Goal: Task Accomplishment & Management: Manage account settings

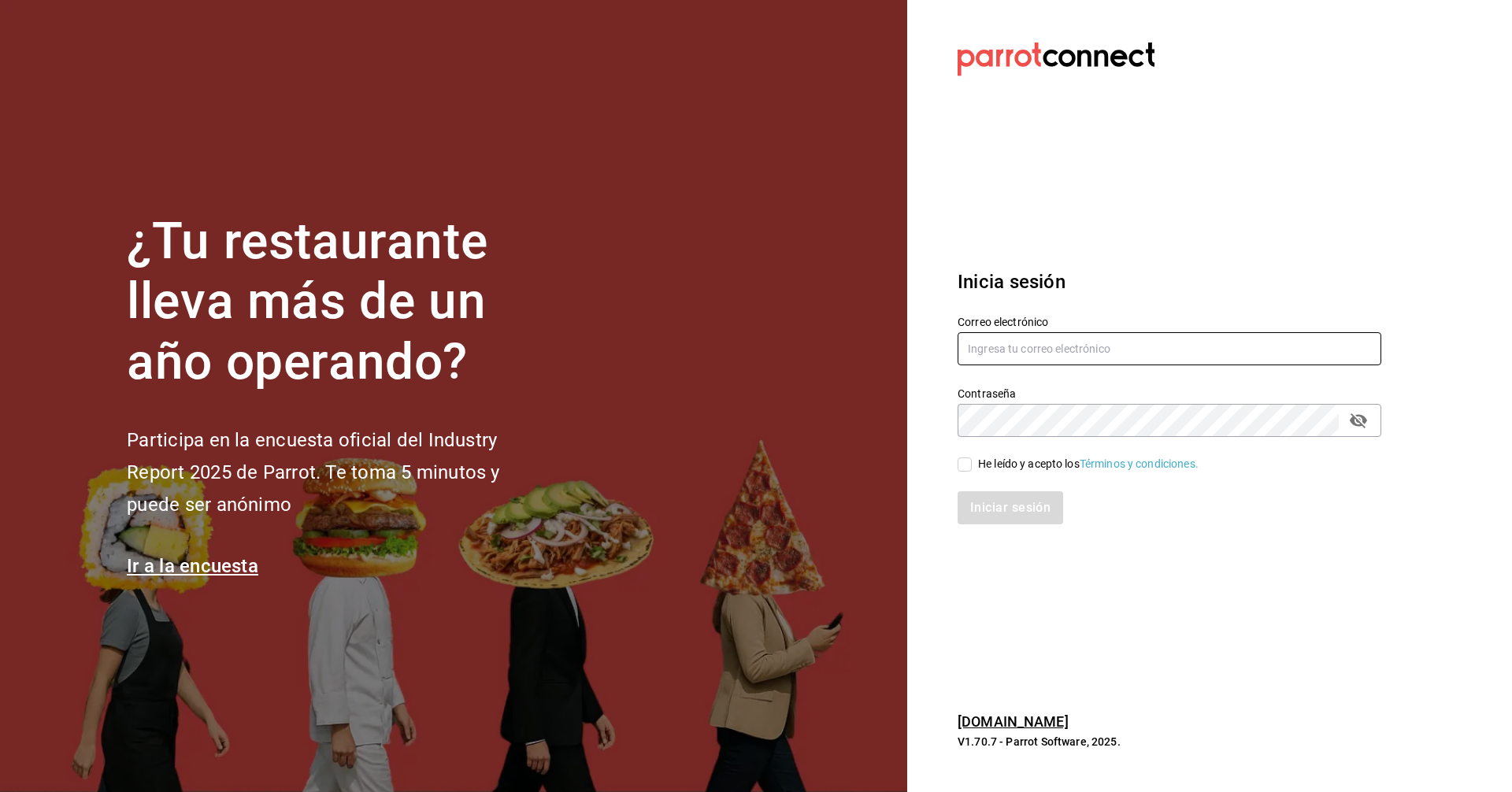
click at [1017, 368] on div "Contraseña Contraseña" at bounding box center [1160, 402] width 442 height 69
click at [1020, 363] on input "text" at bounding box center [1169, 349] width 423 height 33
type input "[EMAIL_ADDRESS][DOMAIN_NAME]"
click at [968, 465] on input "He leído y acepto los Términos y condiciones." at bounding box center [964, 465] width 15 height 15
checkbox input "true"
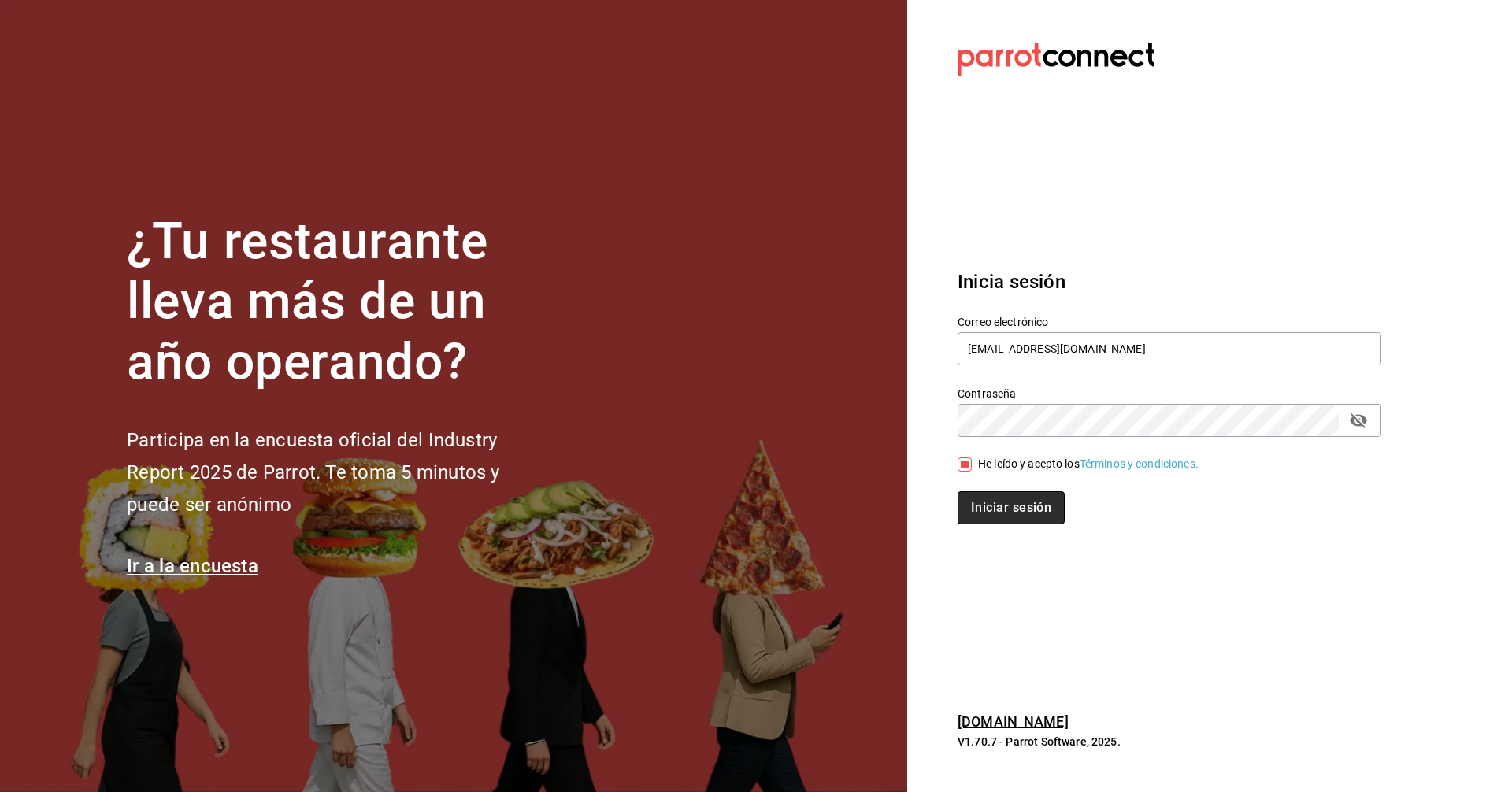
click at [986, 510] on button "Iniciar sesión" at bounding box center [1011, 507] width 107 height 33
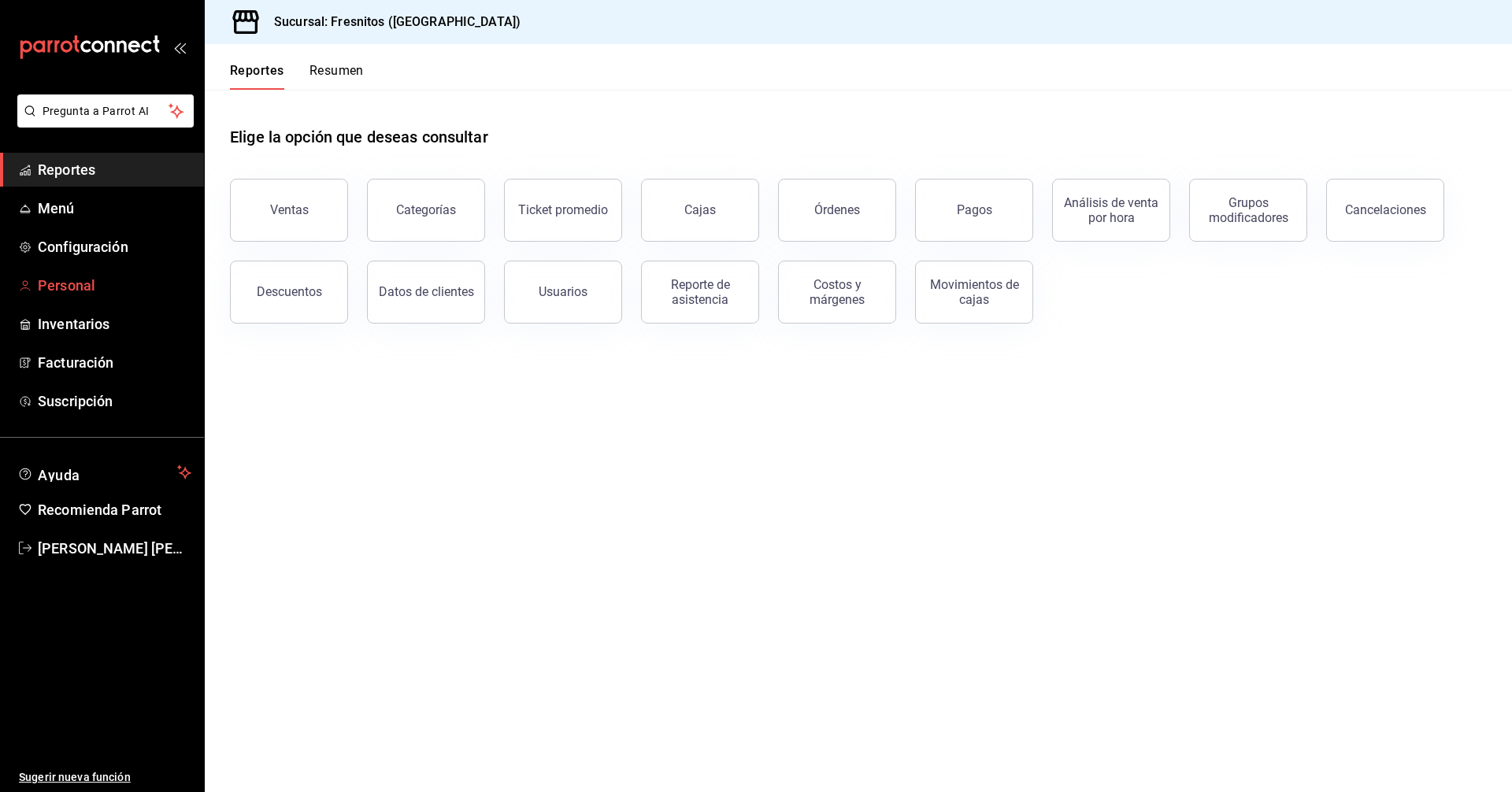
click at [81, 278] on span "Personal" at bounding box center [114, 285] width 153 height 21
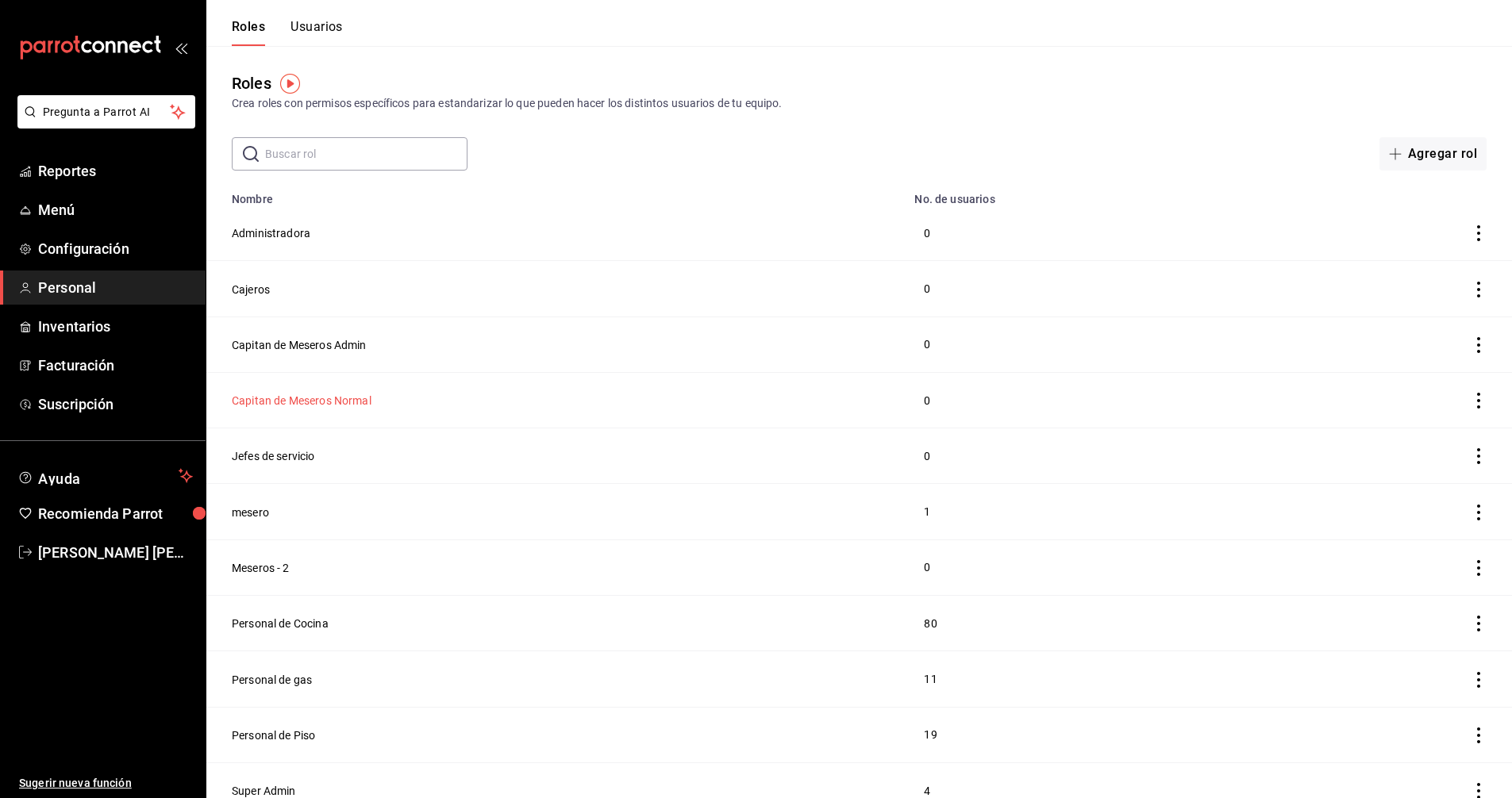
click at [285, 397] on button "Capitan de Meseros Normal" at bounding box center [301, 401] width 140 height 16
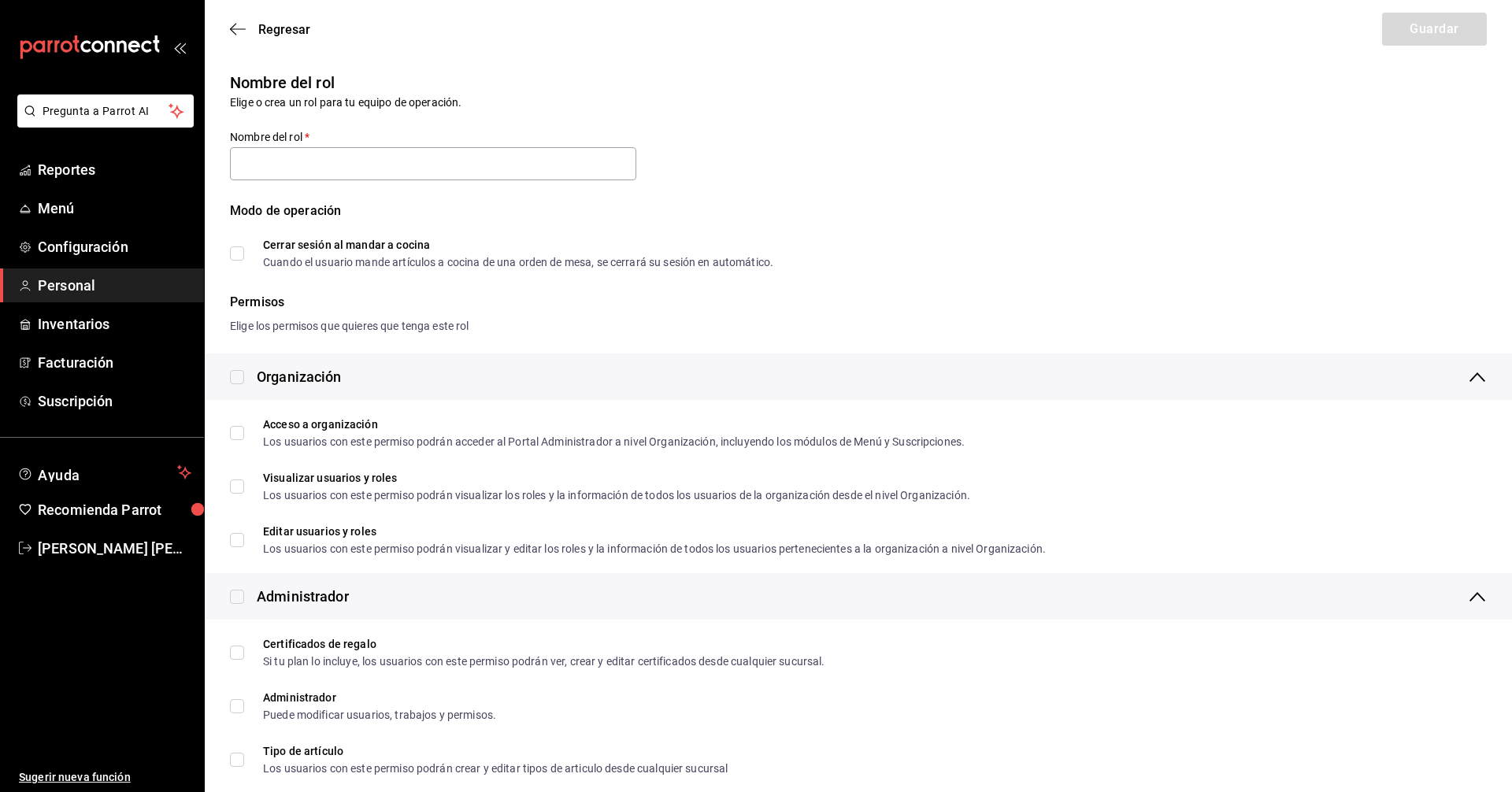
type input "Capitan de Meseros Normal"
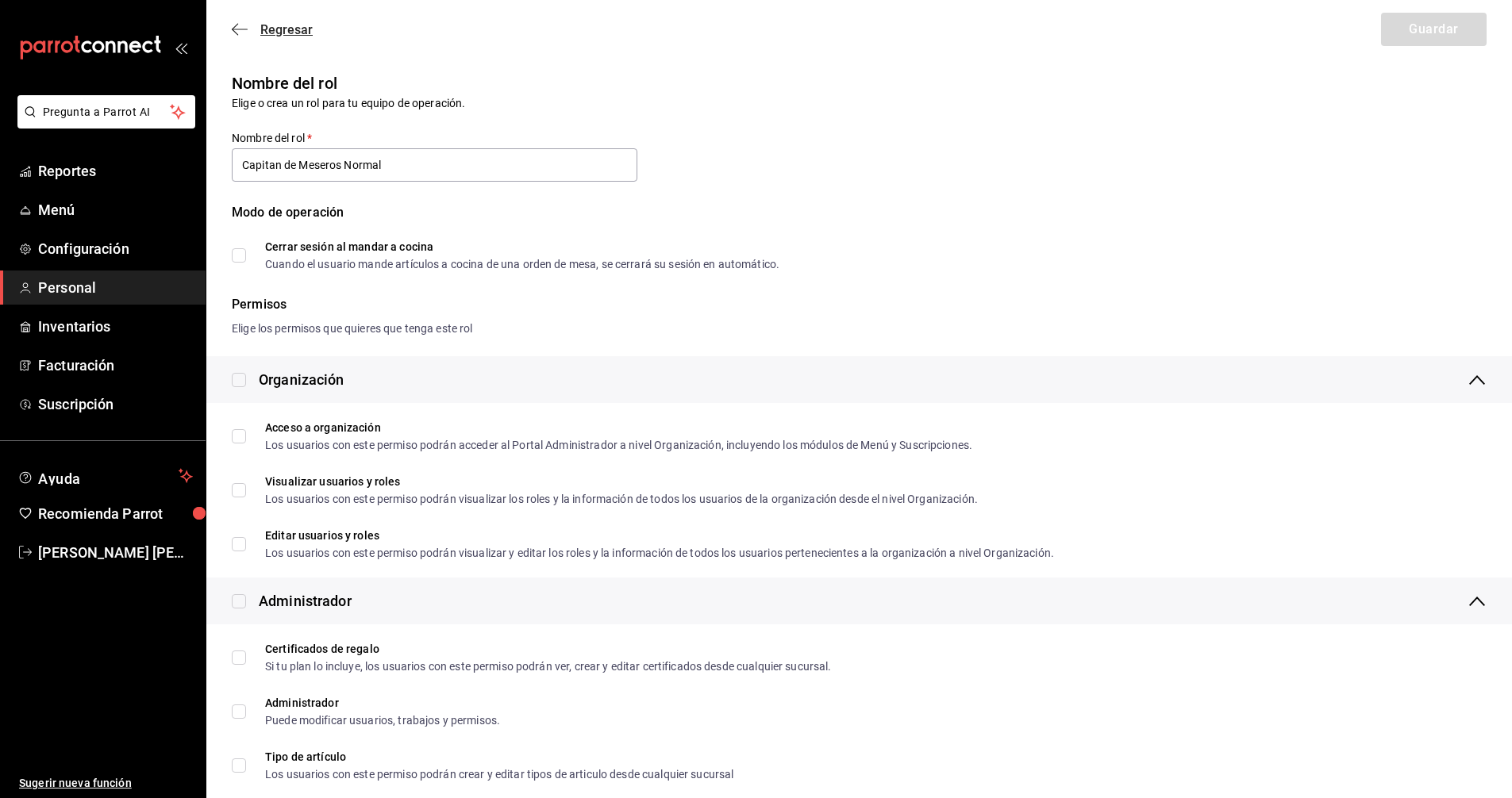
click at [275, 29] on span "Regresar" at bounding box center [286, 29] width 53 height 15
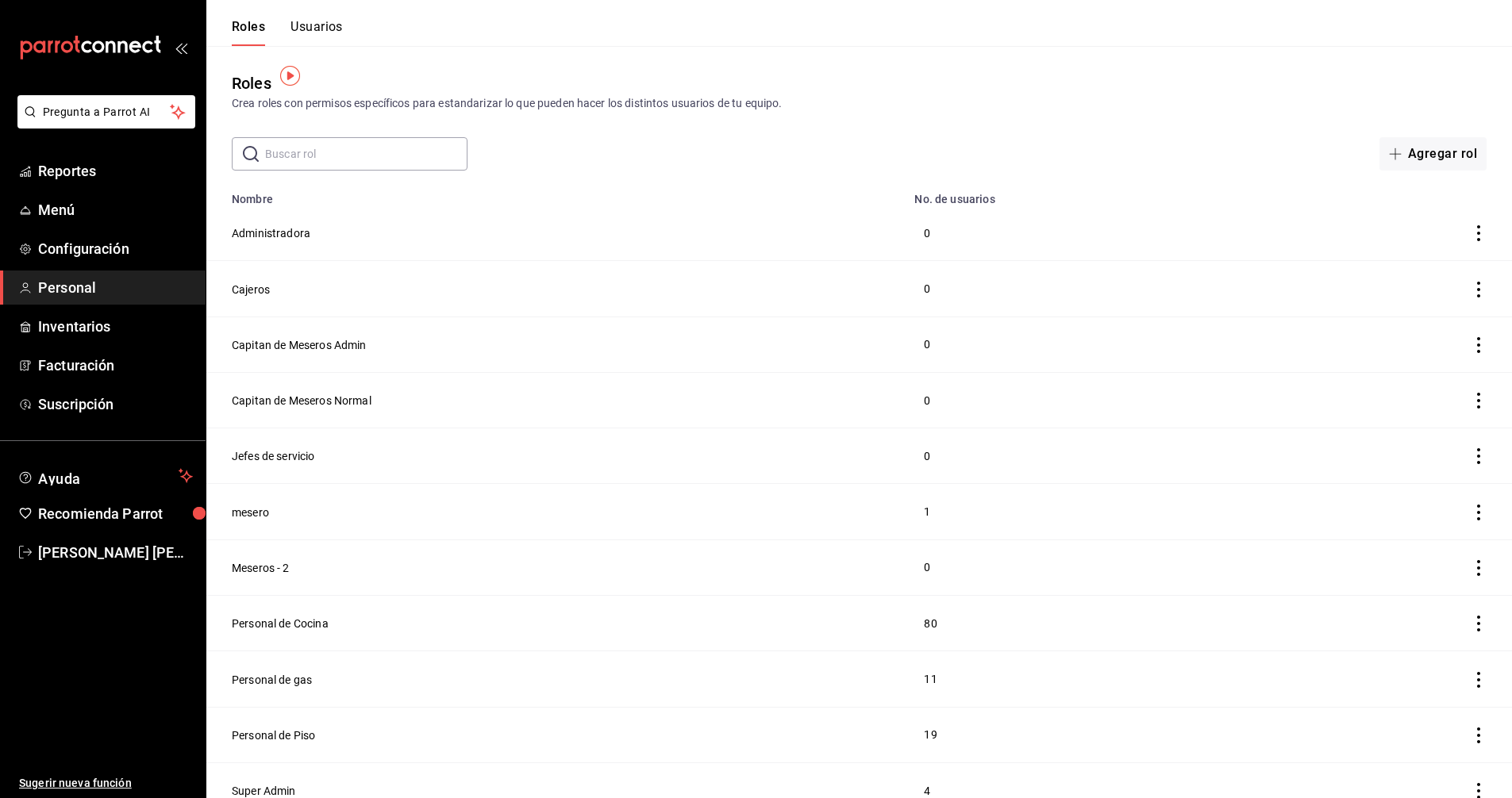
scroll to position [12, 0]
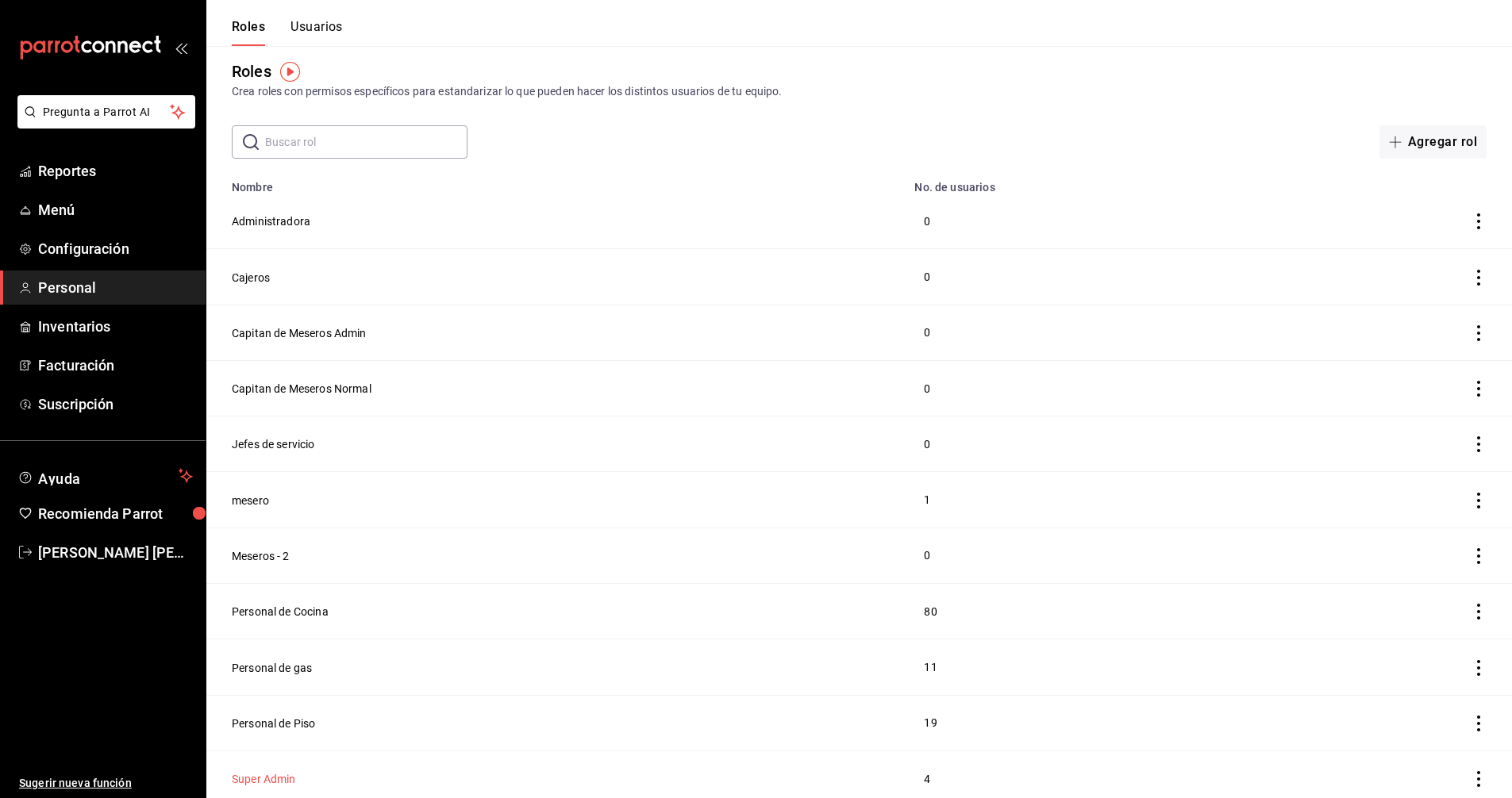
click at [263, 771] on button "Super Admin" at bounding box center [263, 779] width 64 height 16
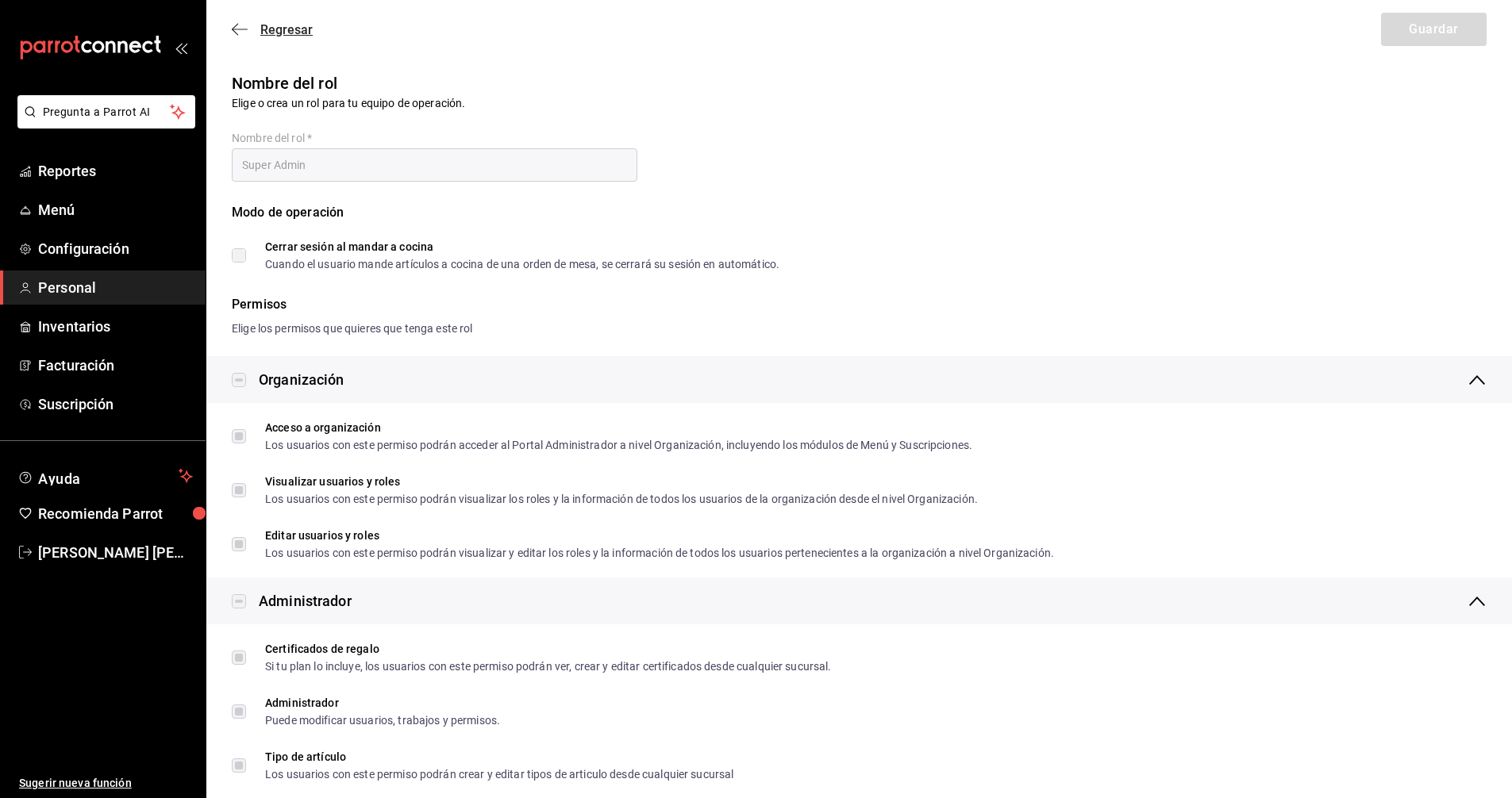
click at [296, 27] on span "Regresar" at bounding box center [286, 29] width 53 height 15
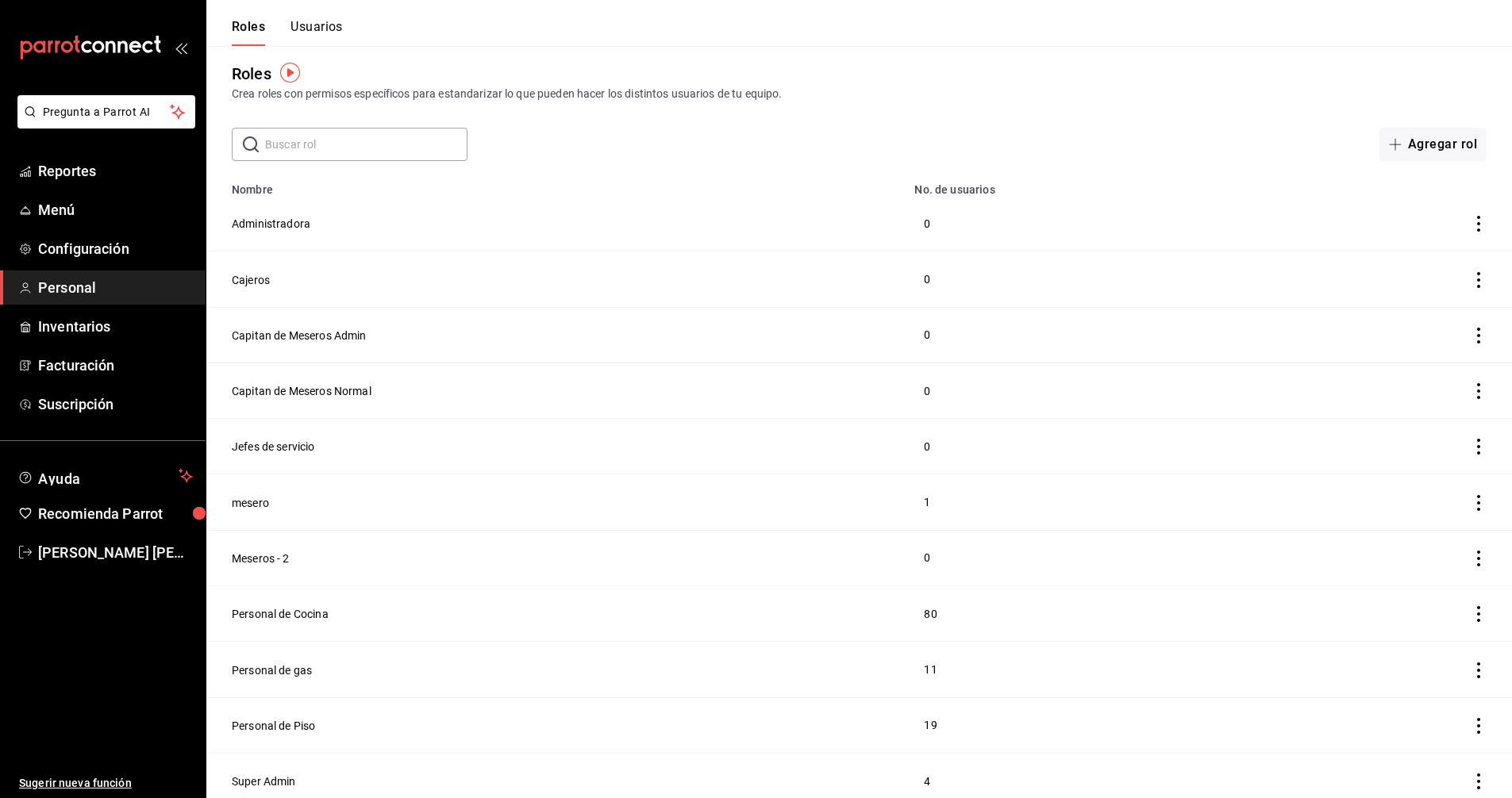
scroll to position [12, 0]
click at [314, 24] on button "Usuarios" at bounding box center [316, 32] width 53 height 27
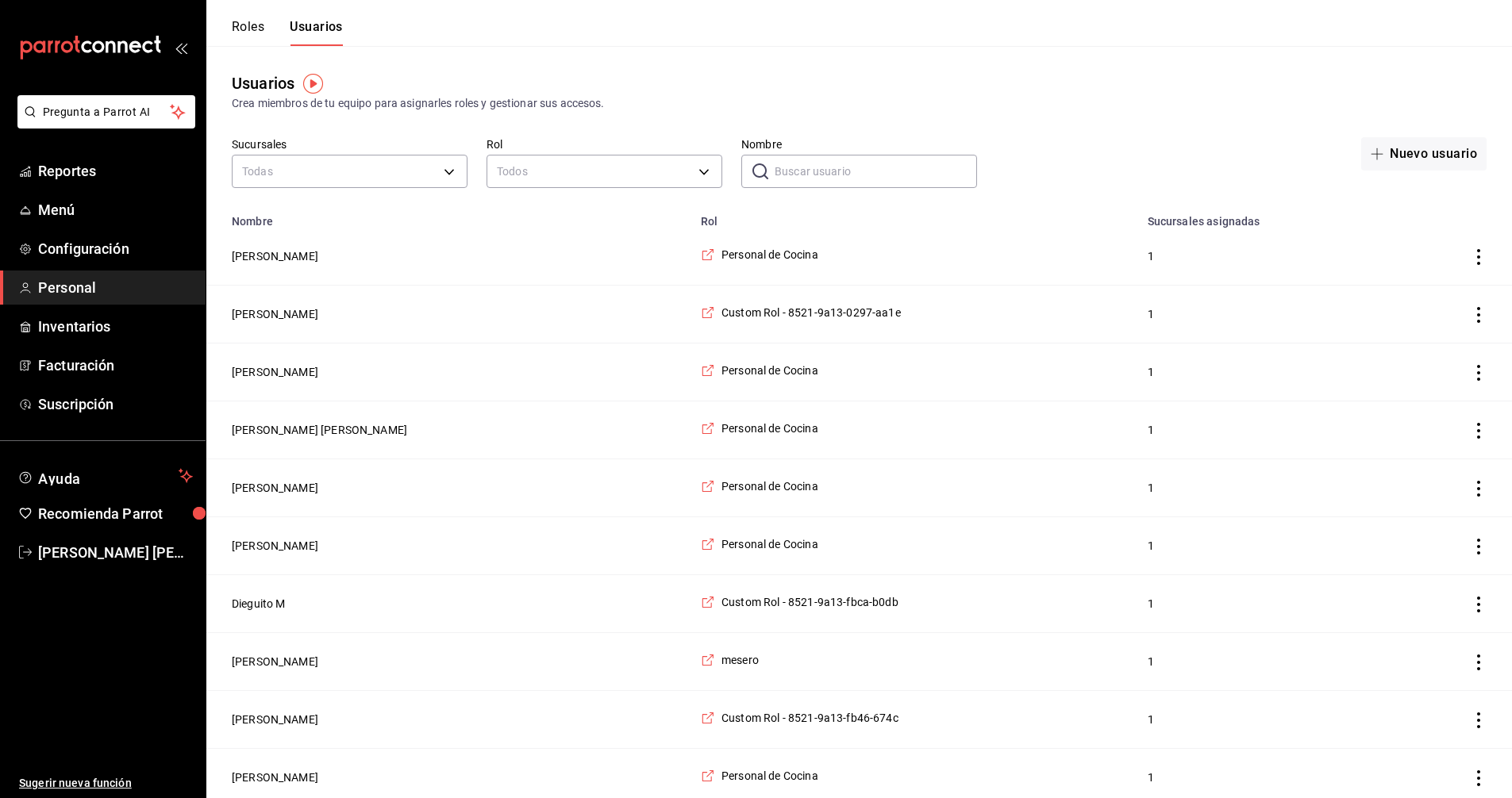
click at [855, 174] on input "Nombre" at bounding box center [876, 171] width 202 height 32
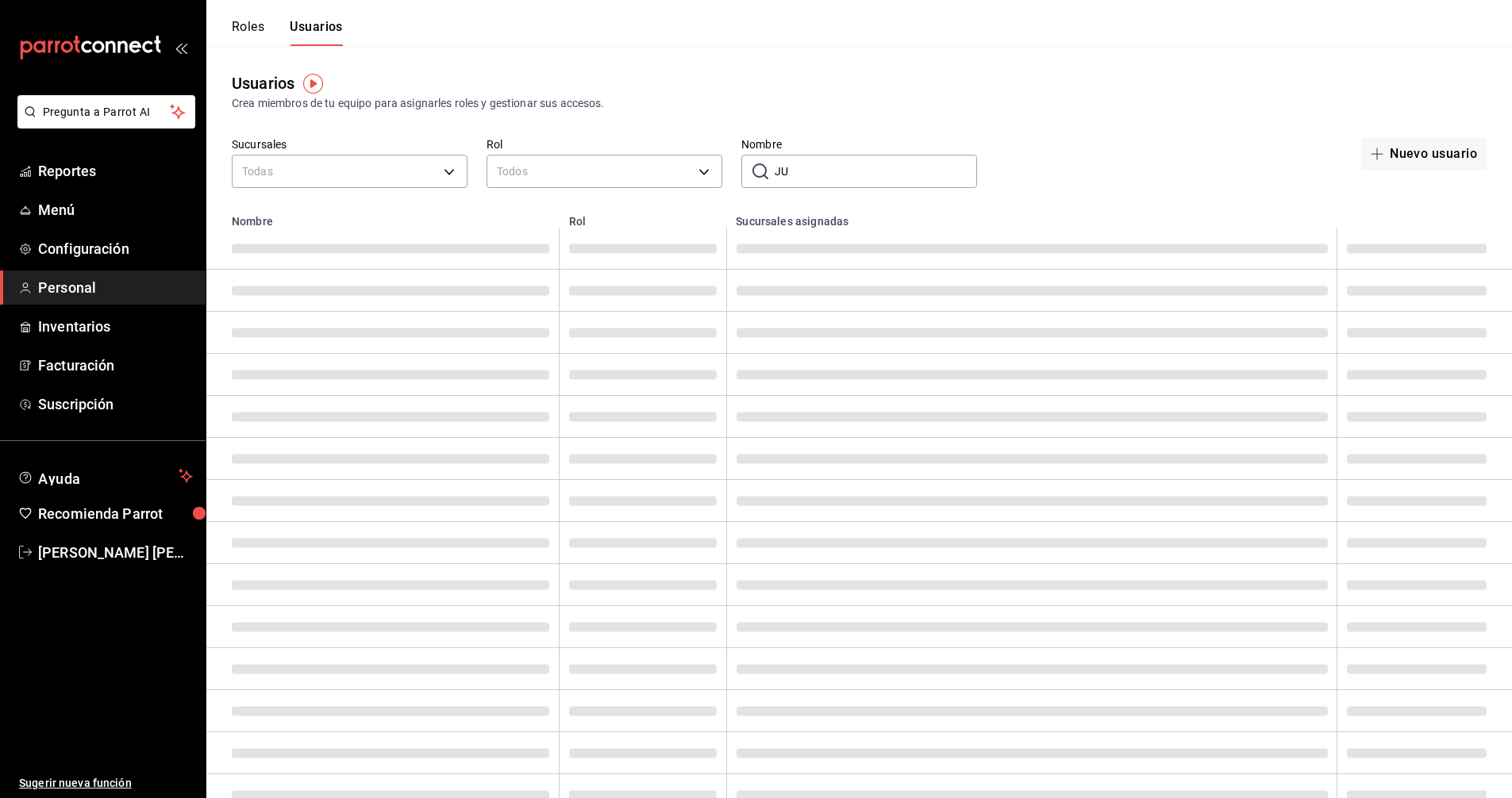
type input "J"
type input "a"
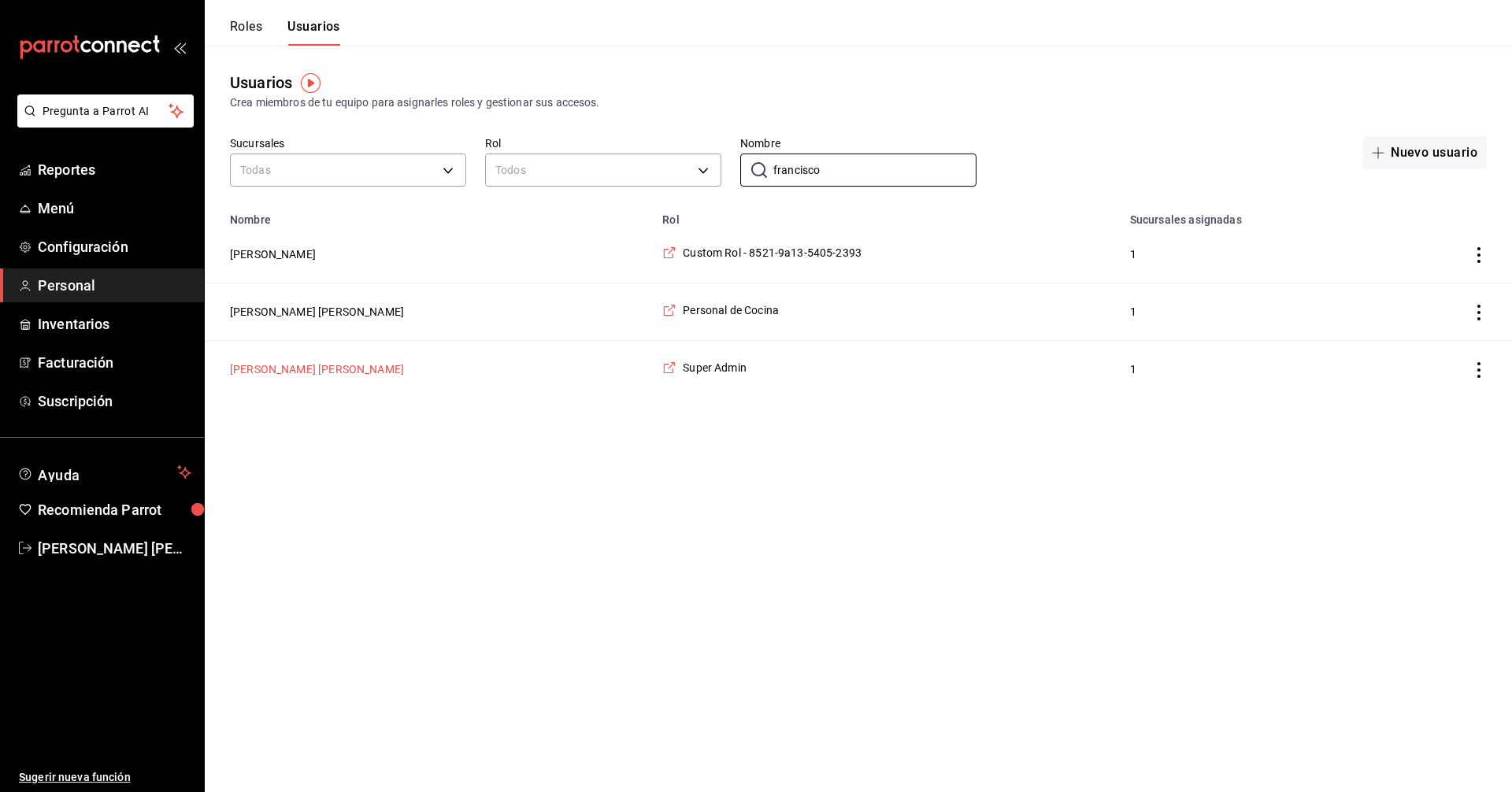
type input "francisco"
click at [330, 372] on button "[PERSON_NAME]" at bounding box center [316, 369] width 174 height 15
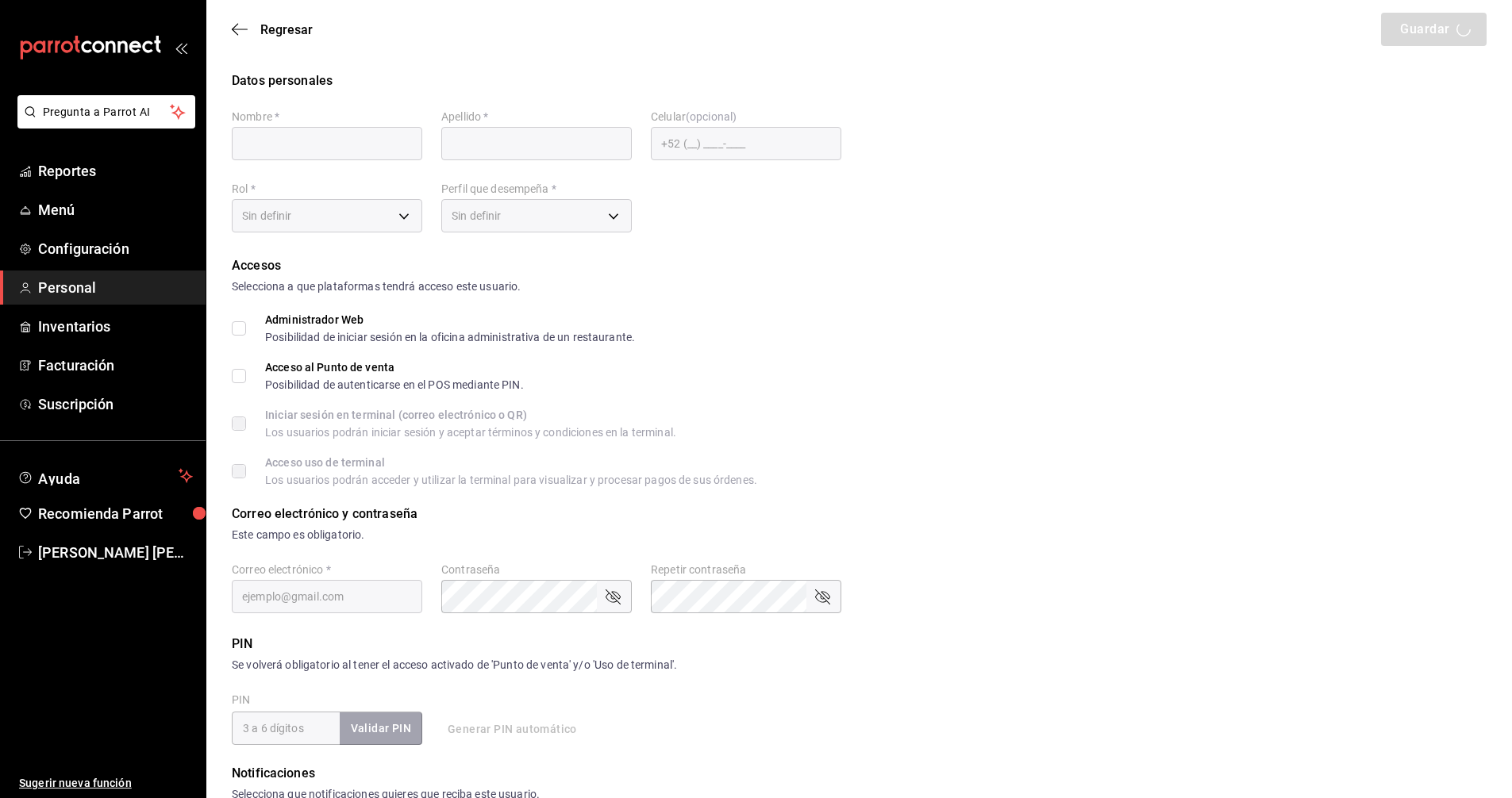
type input "Francisco A"
type input "Cortes Castro"
checkbox input "true"
type input "corcas7916@gmail.com"
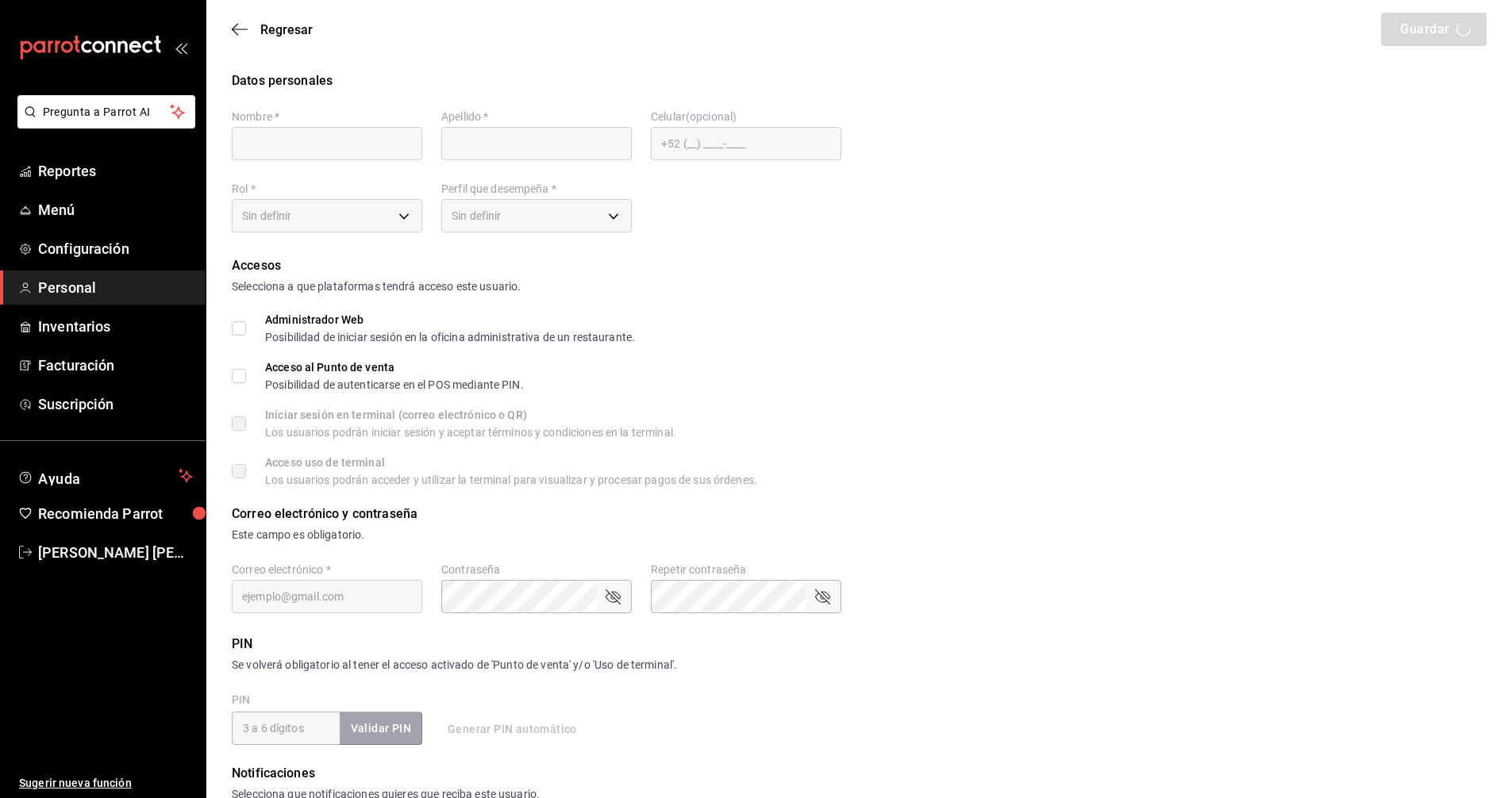
type input "2016"
type input "e2ddc01d-a43f-46aa-bcab-455b62cdccfd"
type input "STAFF"
checkbox input "true"
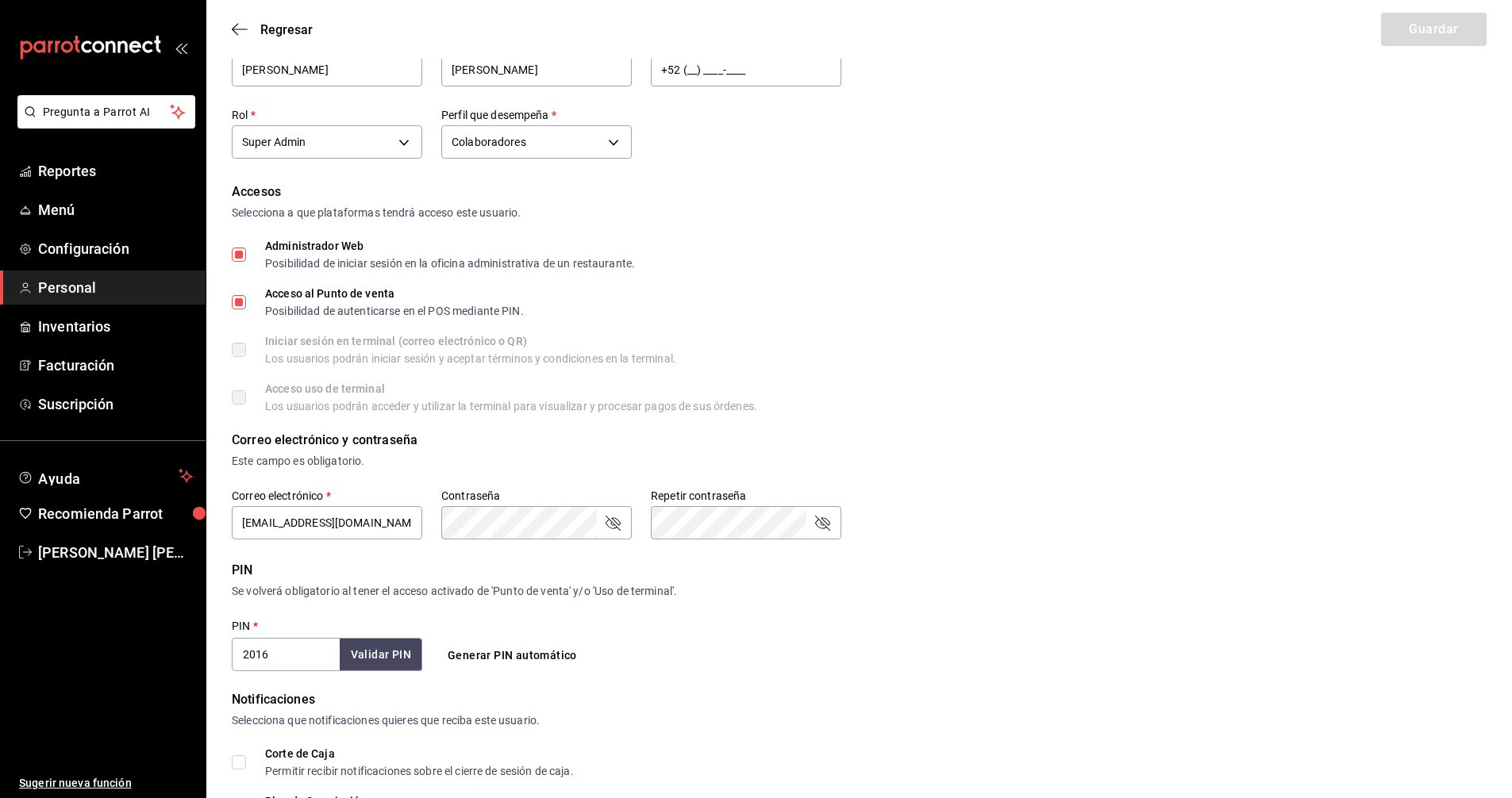
scroll to position [25, 0]
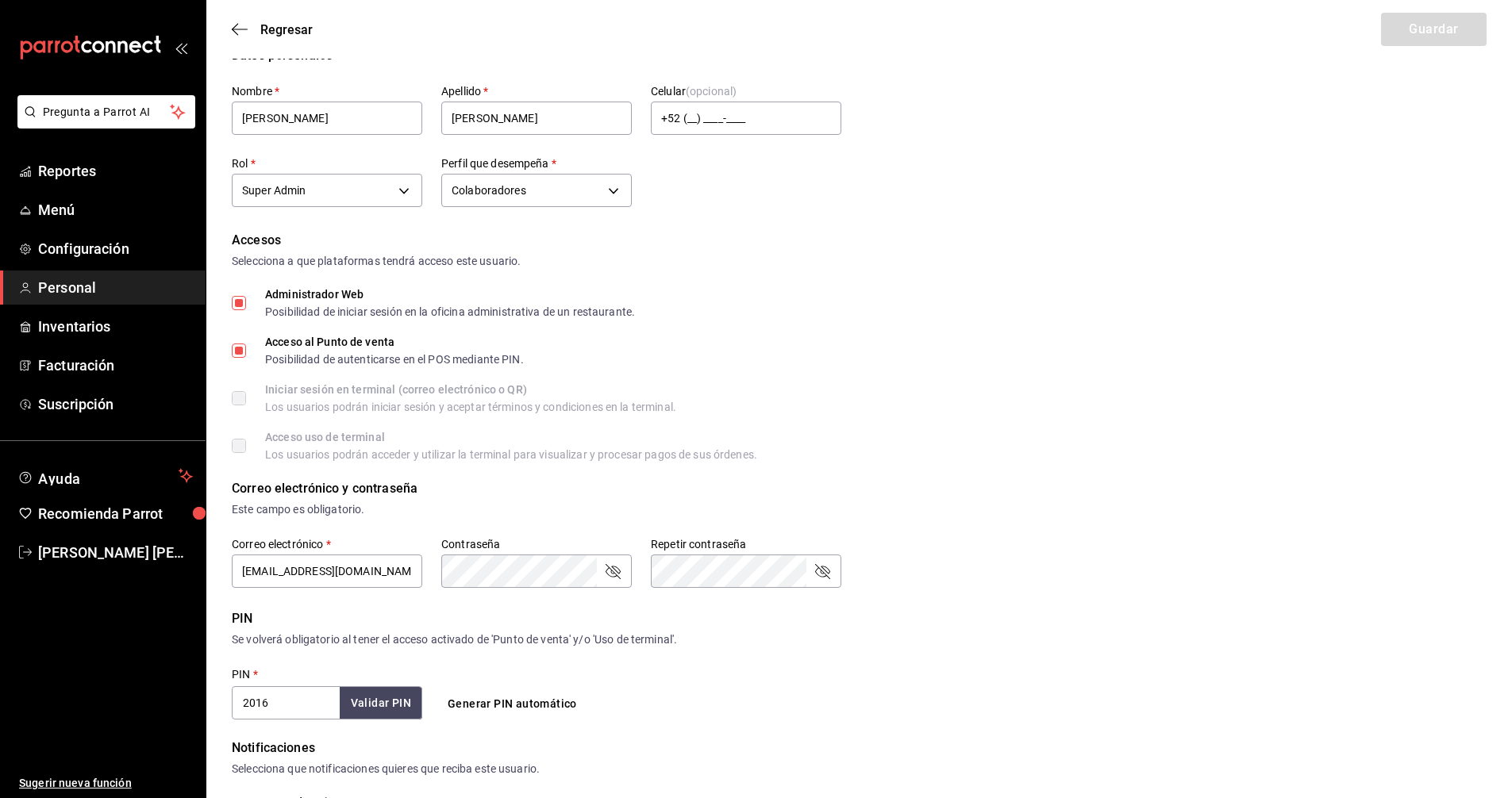
click at [616, 572] on icon "passwordField" at bounding box center [612, 572] width 19 height 19
click at [1253, 372] on div "Accesos Selecciona a que plataformas tendrá acceso este usuario. Administrador …" at bounding box center [858, 345] width 1255 height 230
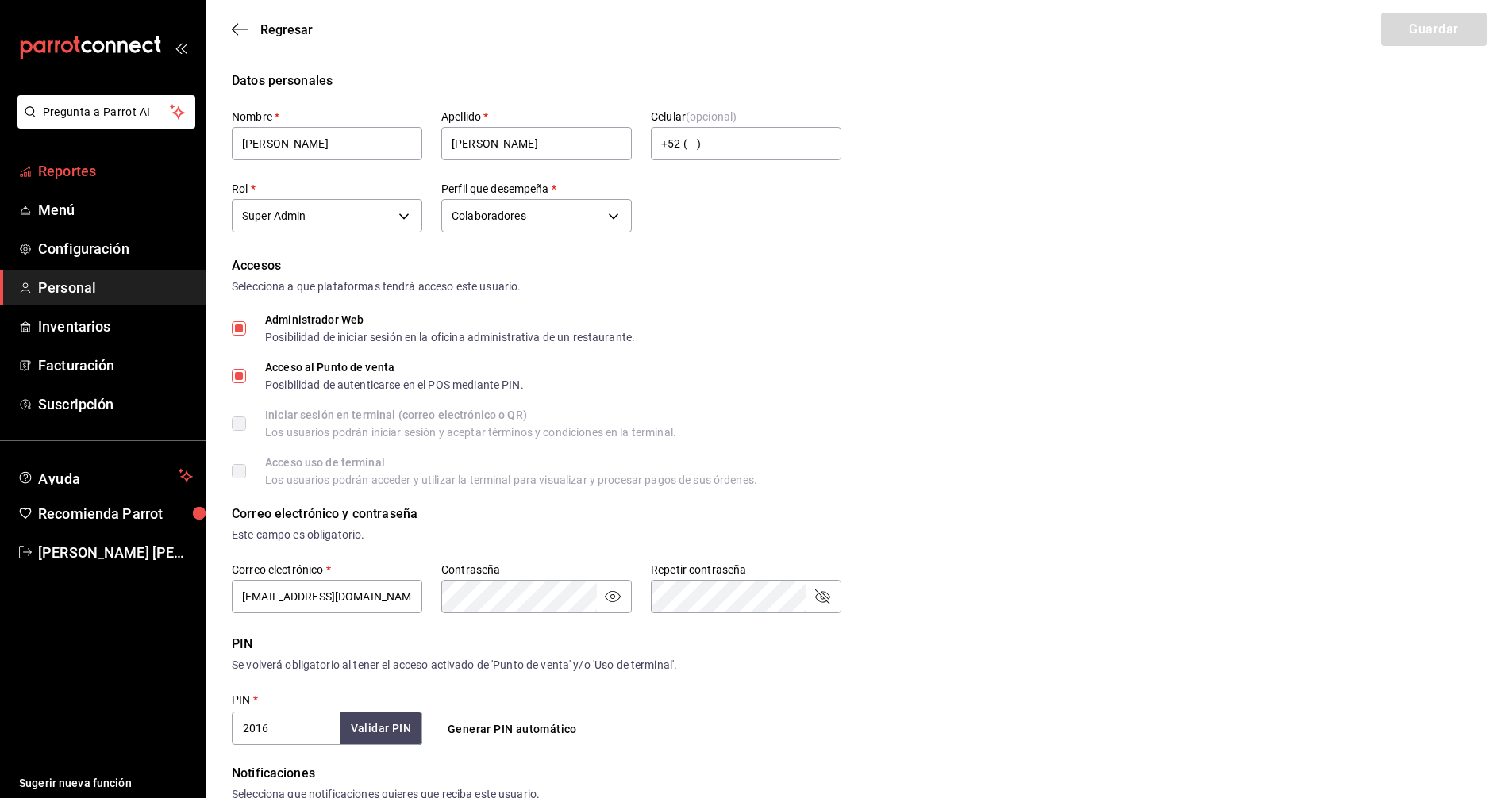
click at [63, 174] on span "Reportes" at bounding box center [115, 171] width 155 height 22
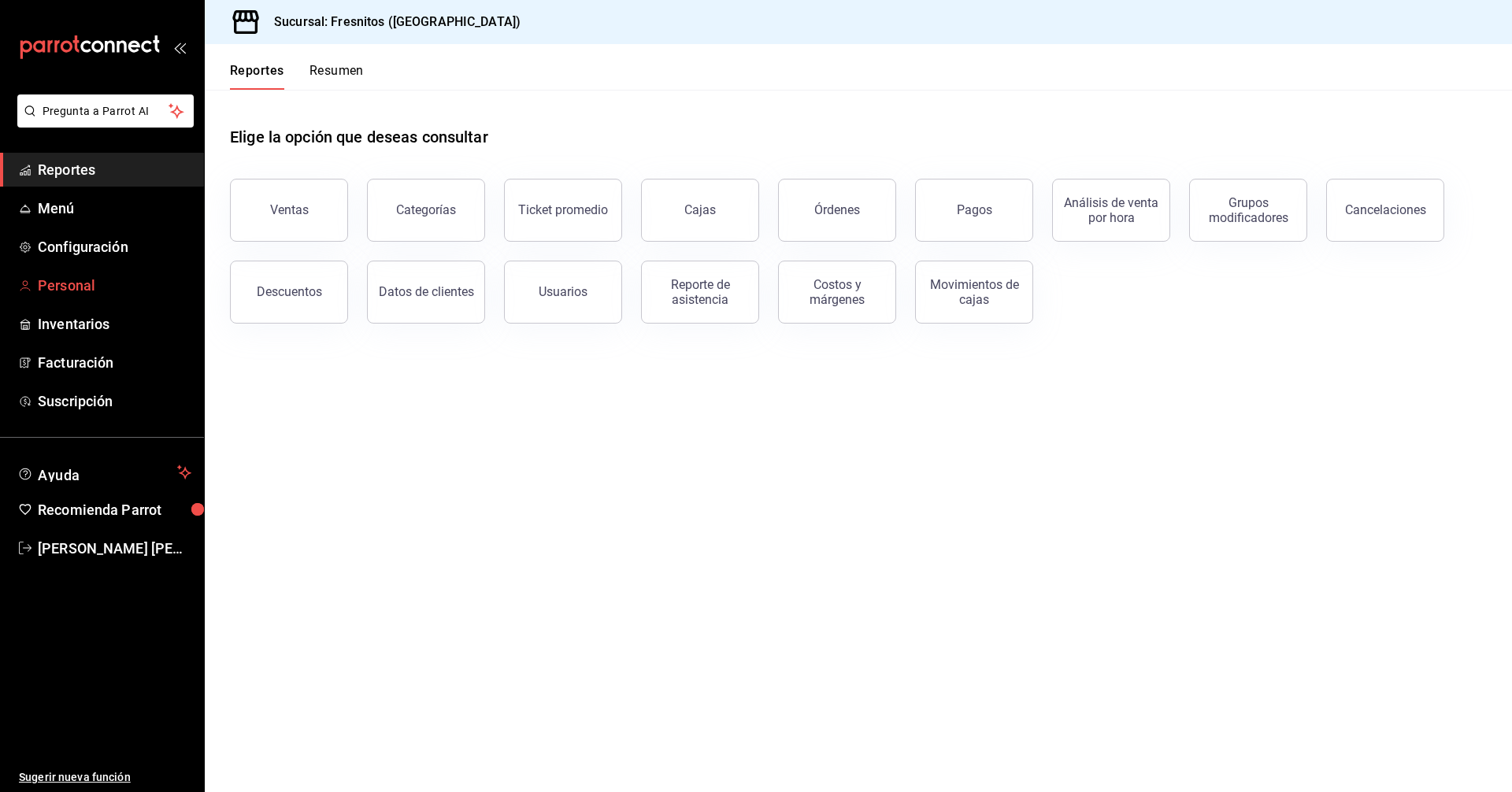
click at [81, 285] on span "Personal" at bounding box center [114, 285] width 153 height 21
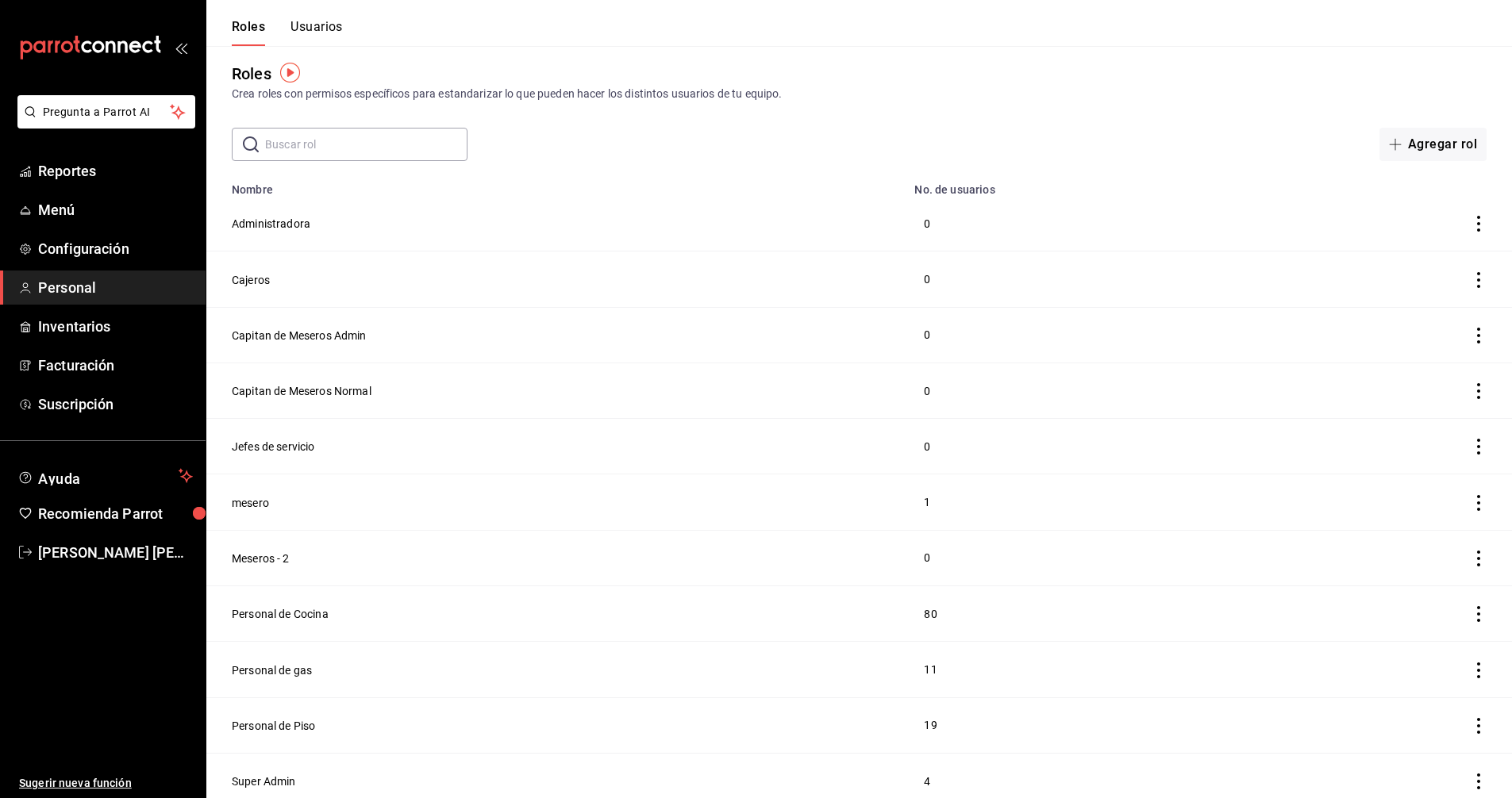
scroll to position [12, 0]
click at [288, 606] on button "Personal de Cocina" at bounding box center [280, 611] width 97 height 16
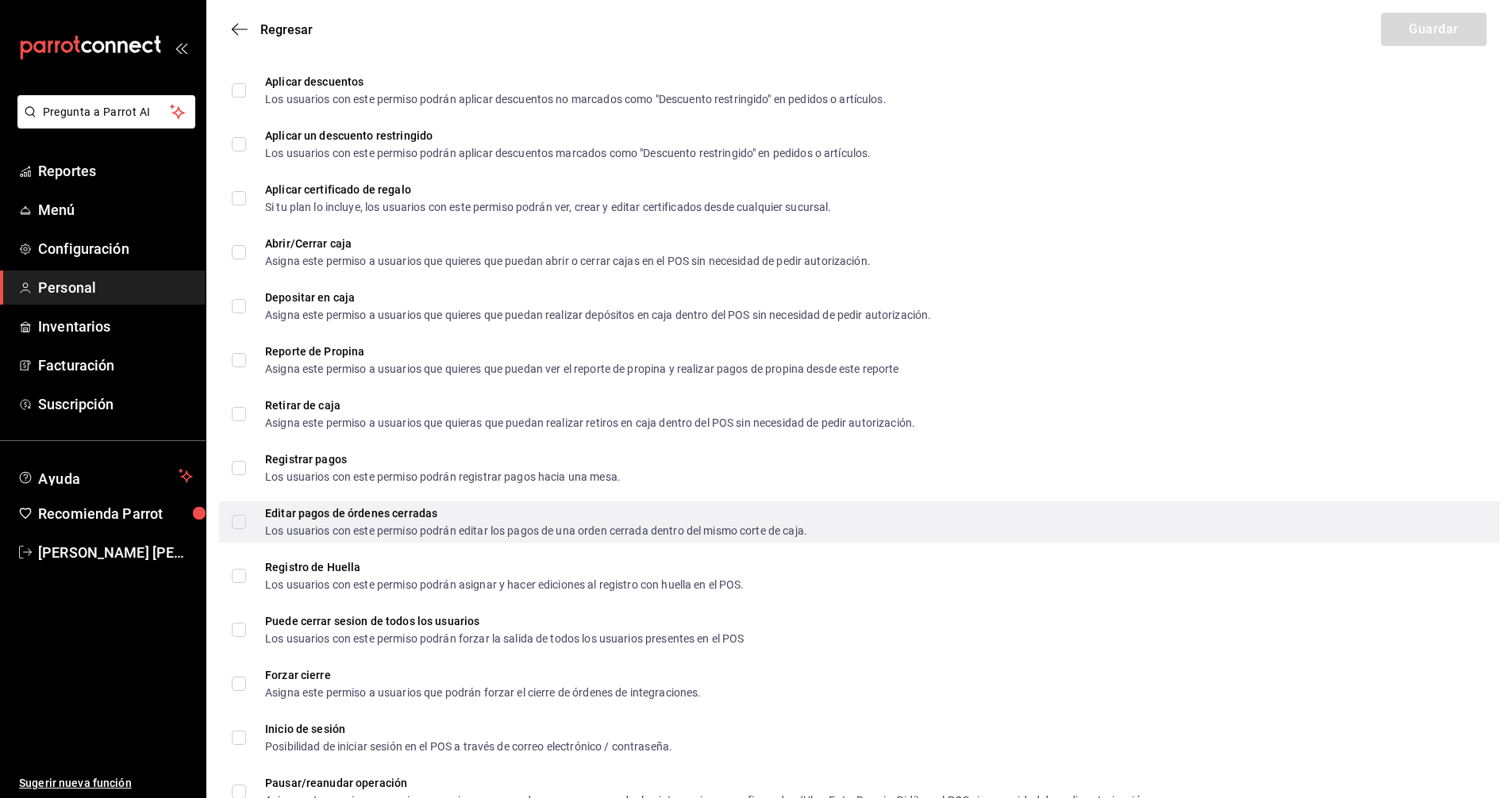
scroll to position [1746, 0]
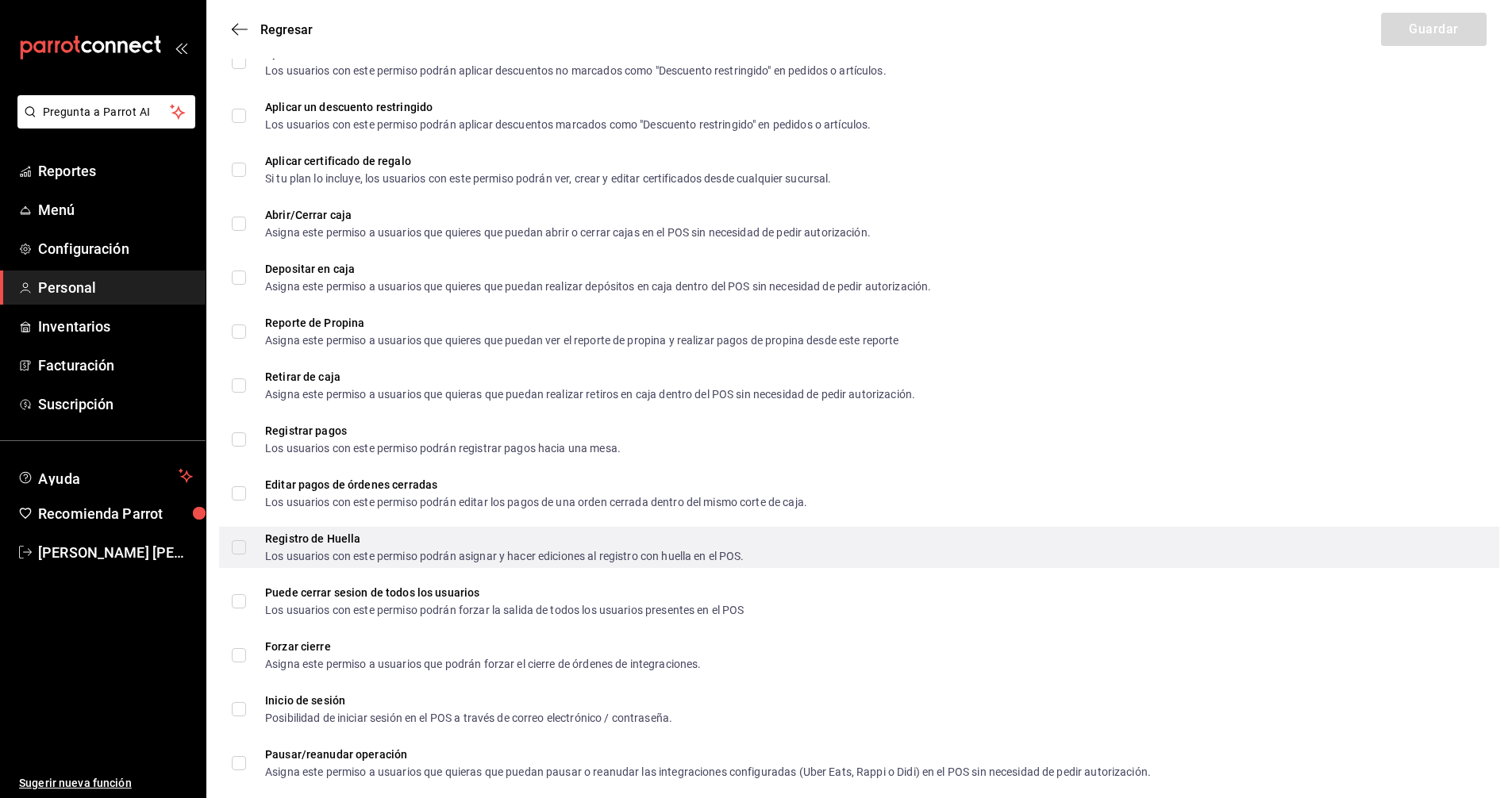
click at [237, 551] on input "Registro de Huella Los usuarios con este permiso podrán asignar y hacer edicion…" at bounding box center [238, 548] width 15 height 15
checkbox input "true"
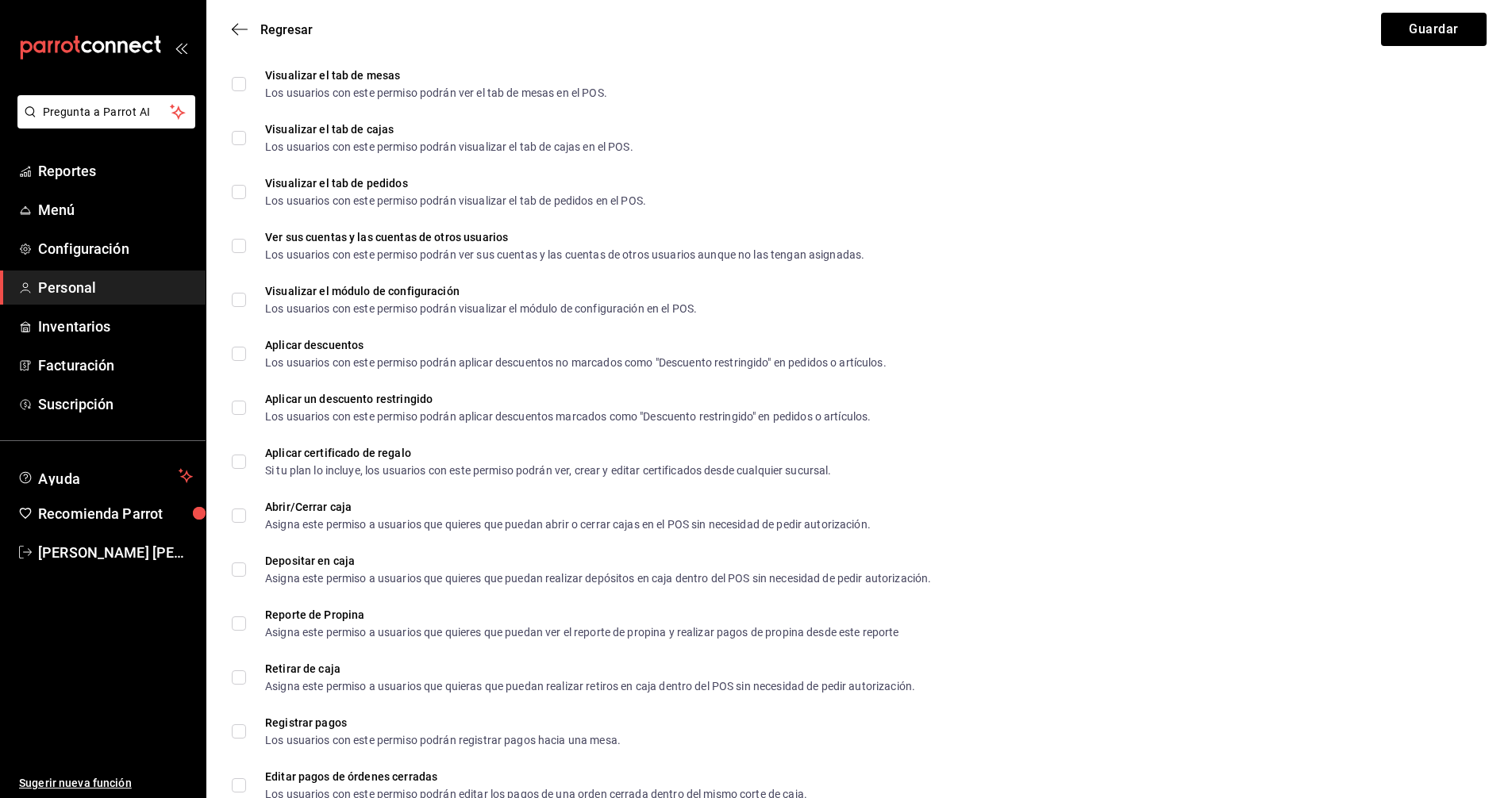
scroll to position [1307, 0]
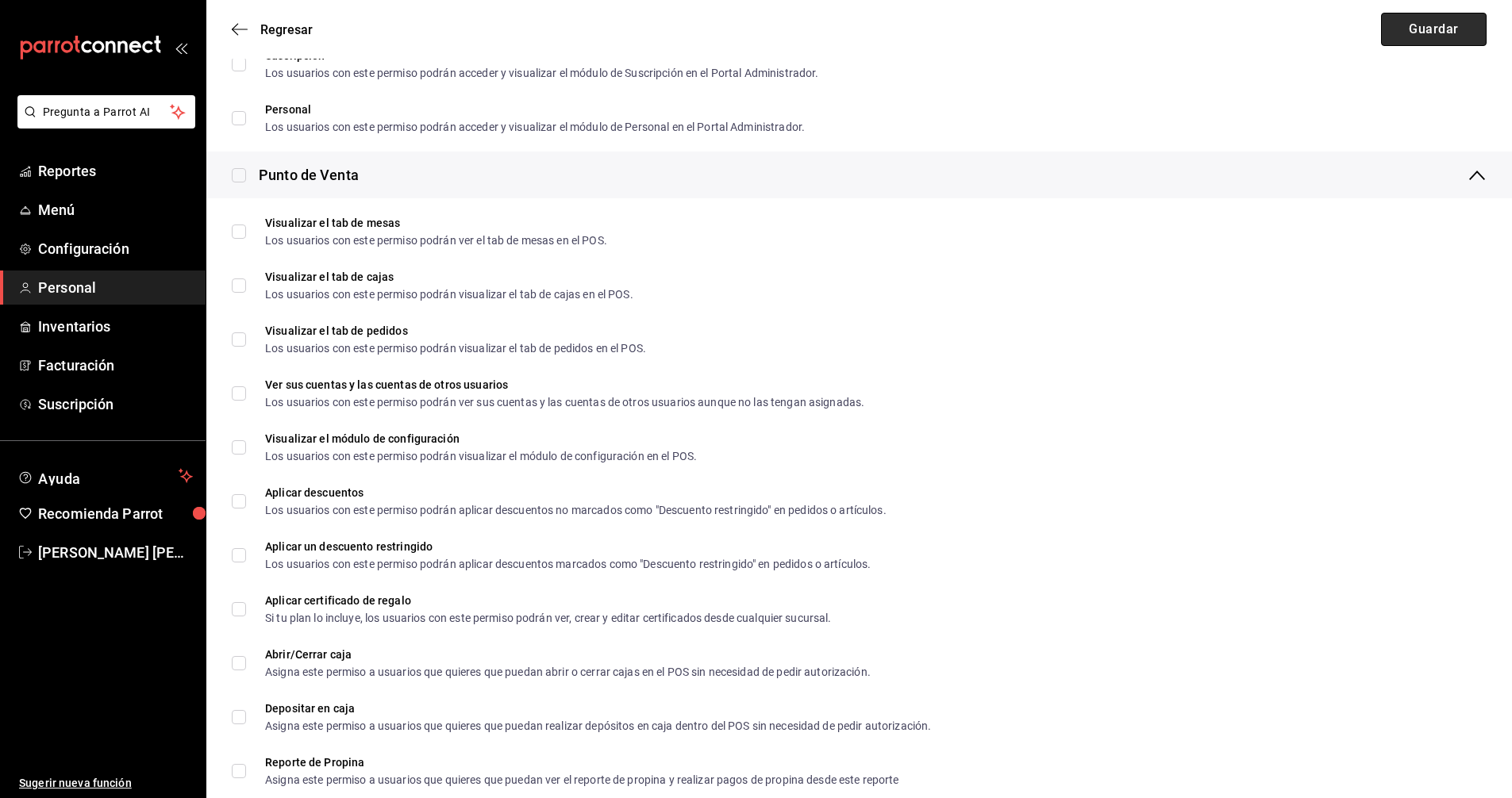
click at [1438, 25] on button "Guardar" at bounding box center [1433, 29] width 105 height 34
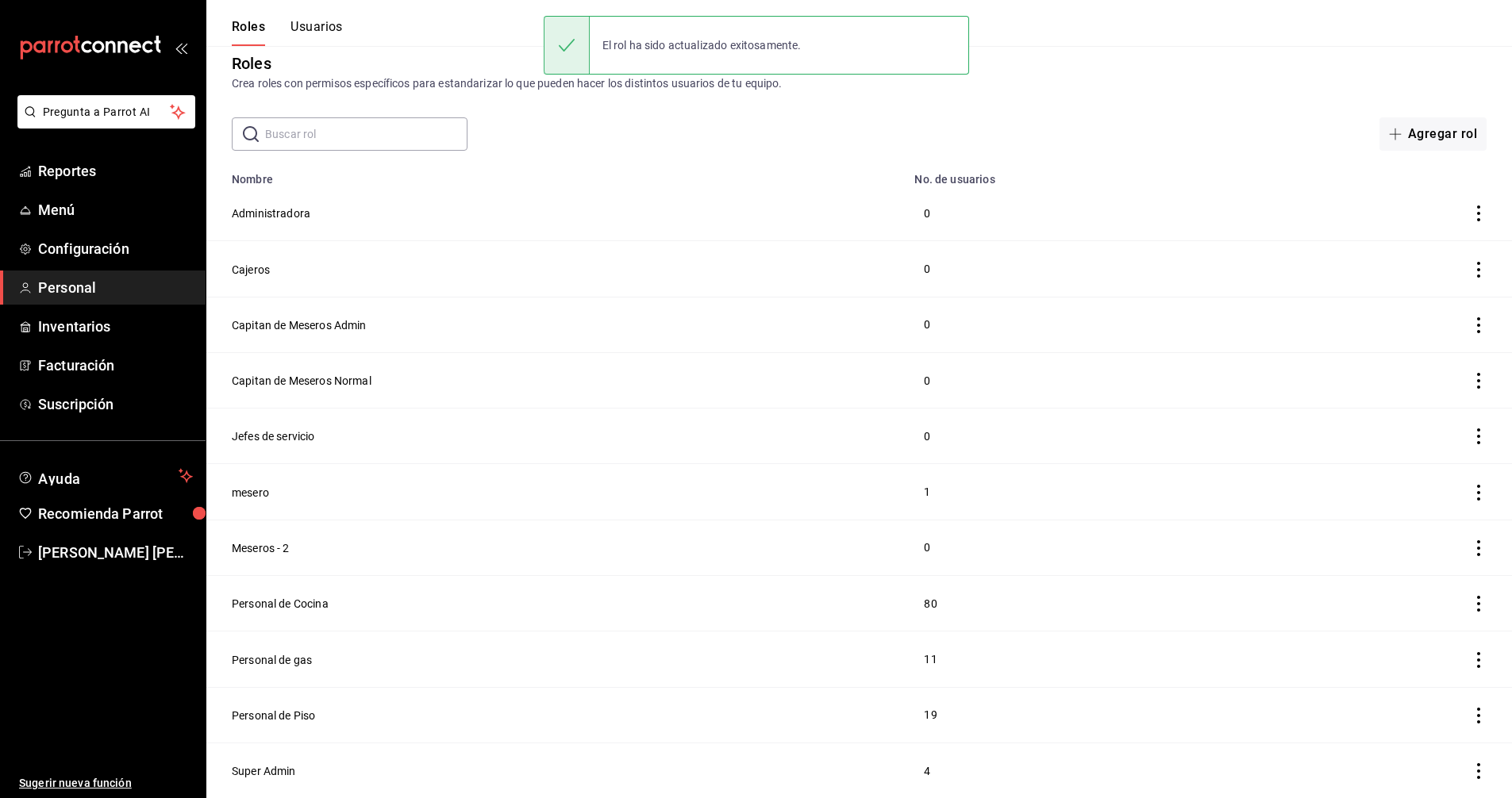
scroll to position [12, 0]
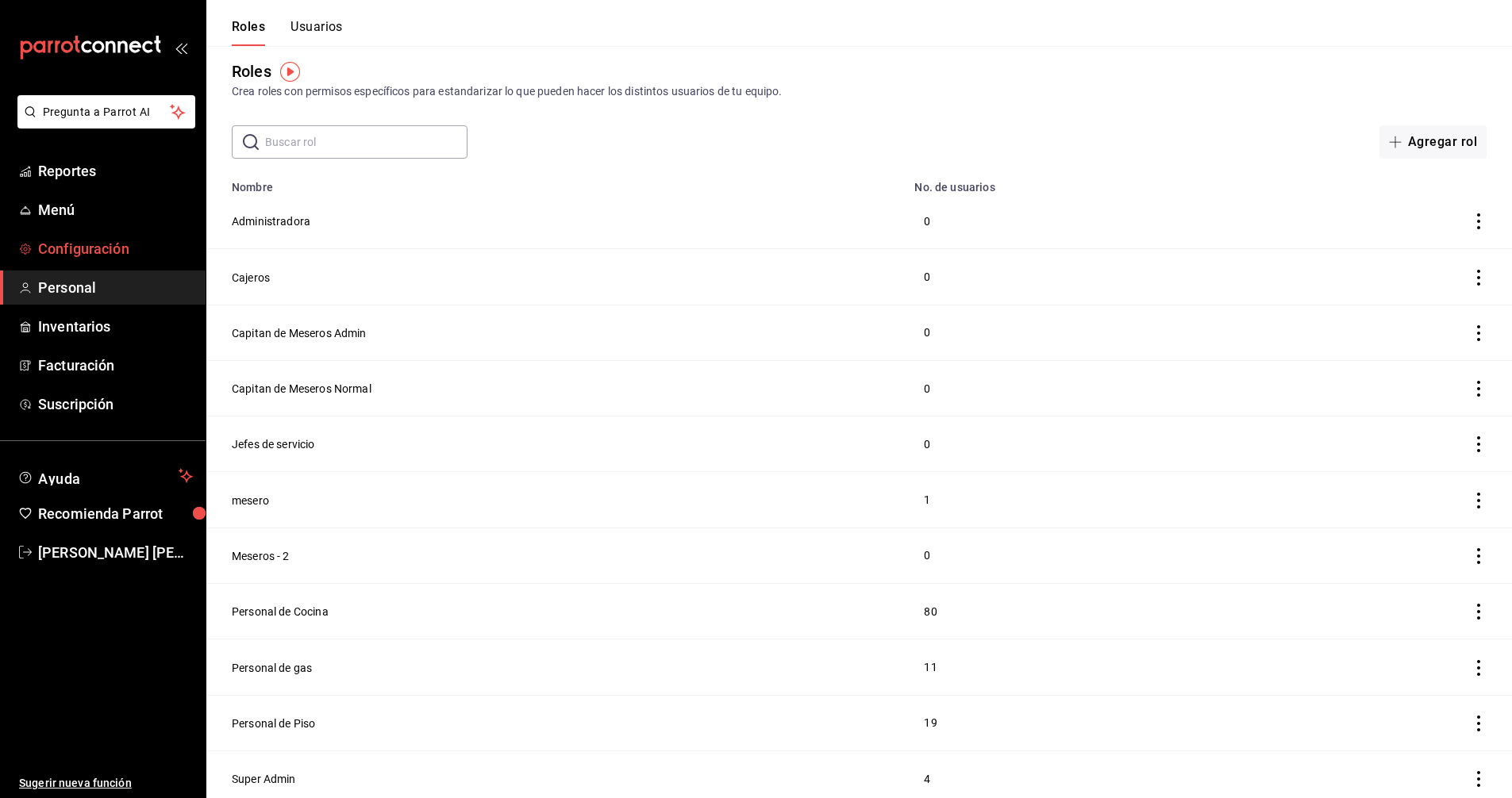
click at [126, 249] on span "Configuración" at bounding box center [115, 249] width 155 height 22
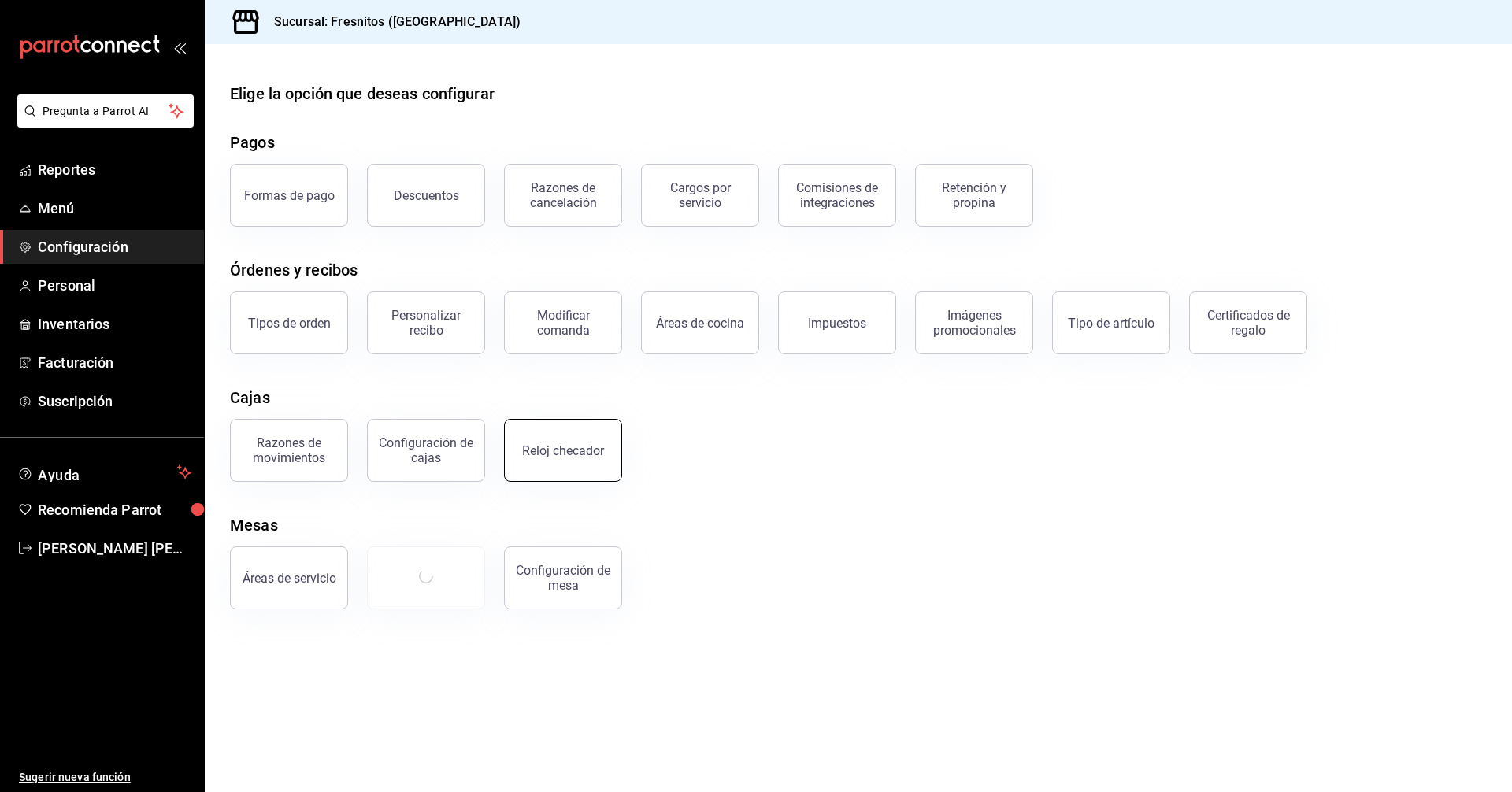
click at [550, 449] on div "Reloj checador" at bounding box center [563, 450] width 82 height 15
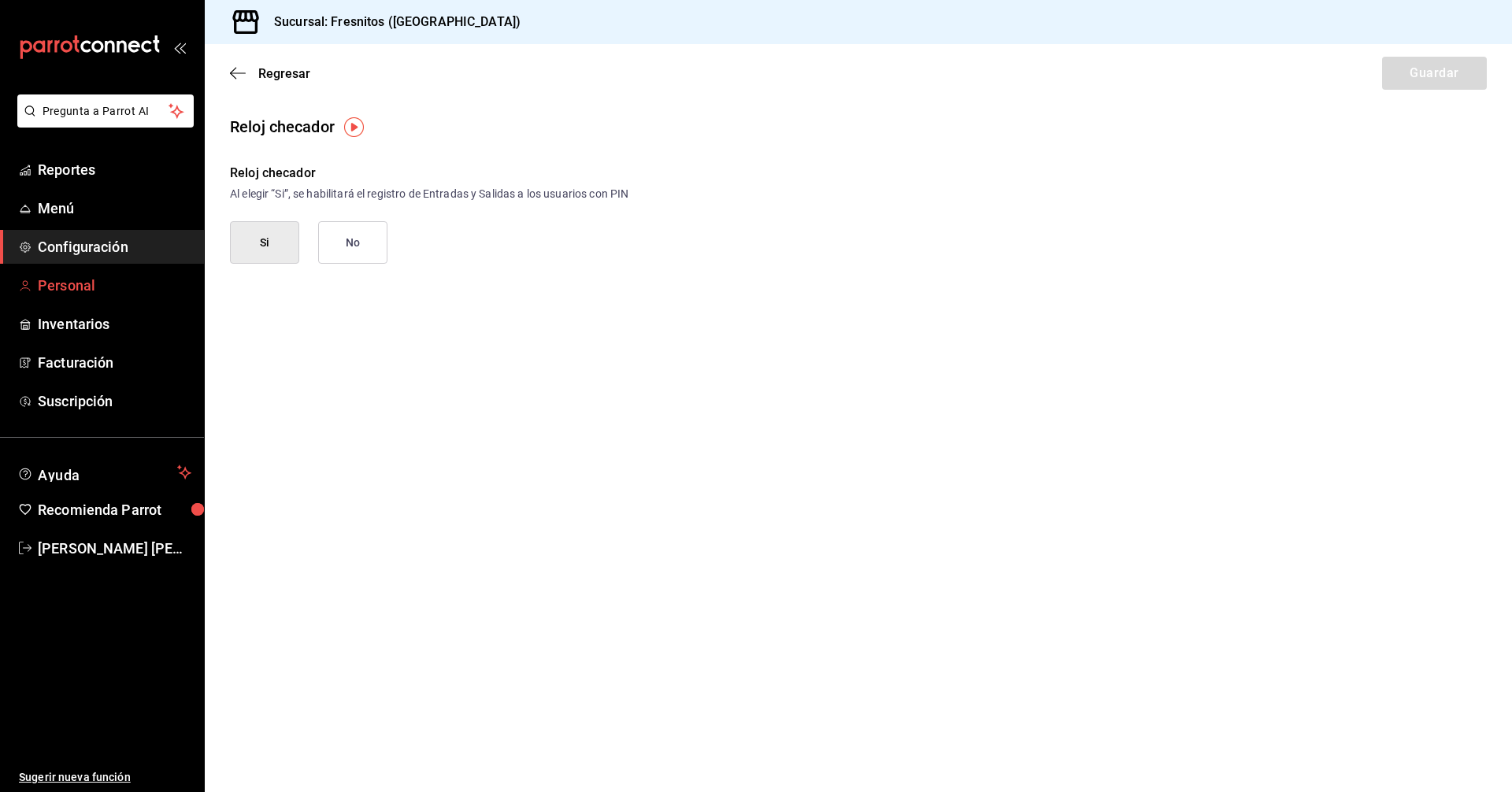
click at [74, 285] on span "Personal" at bounding box center [114, 285] width 153 height 21
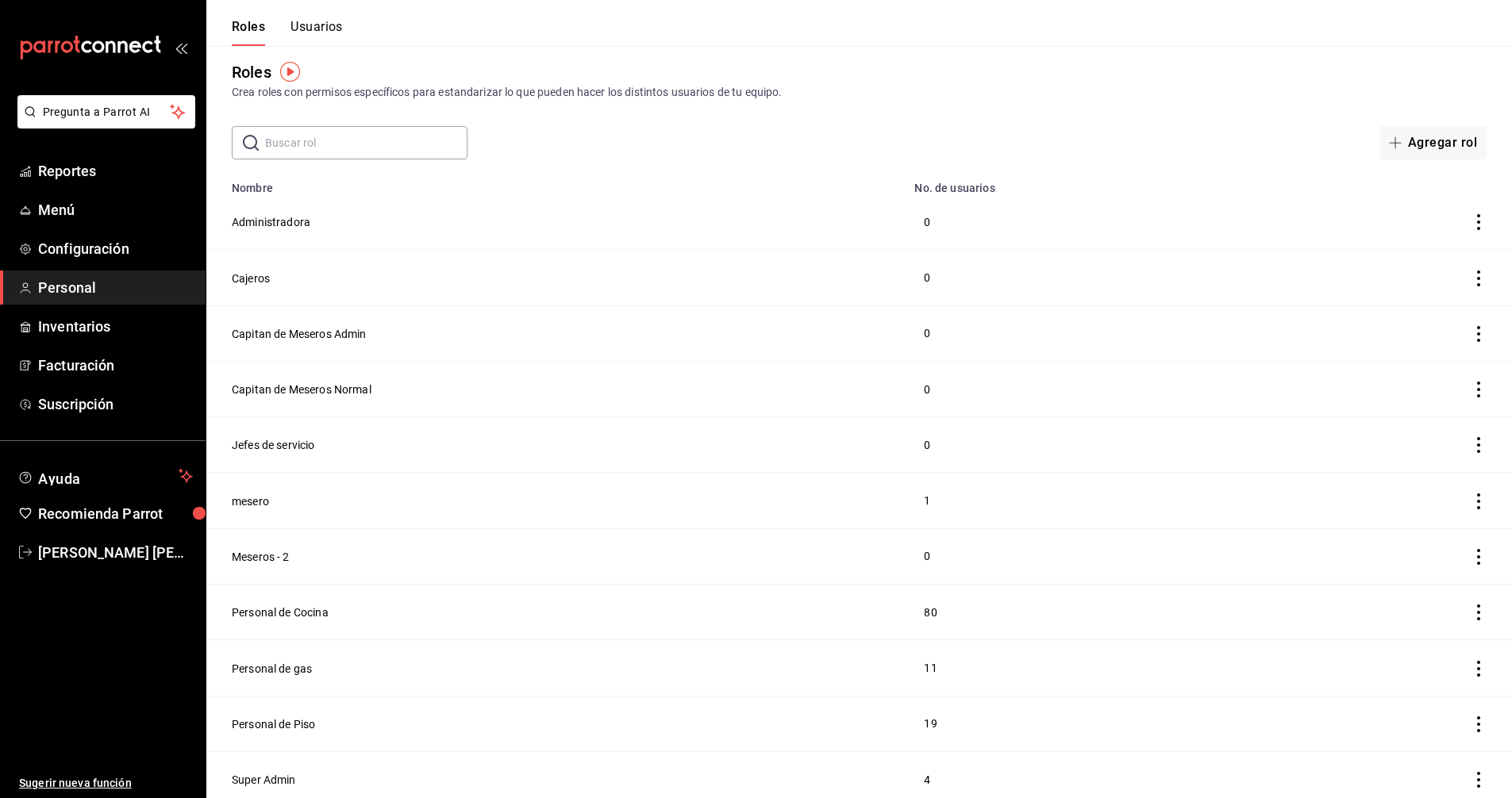
scroll to position [12, 0]
click at [328, 22] on button "Usuarios" at bounding box center [316, 32] width 53 height 27
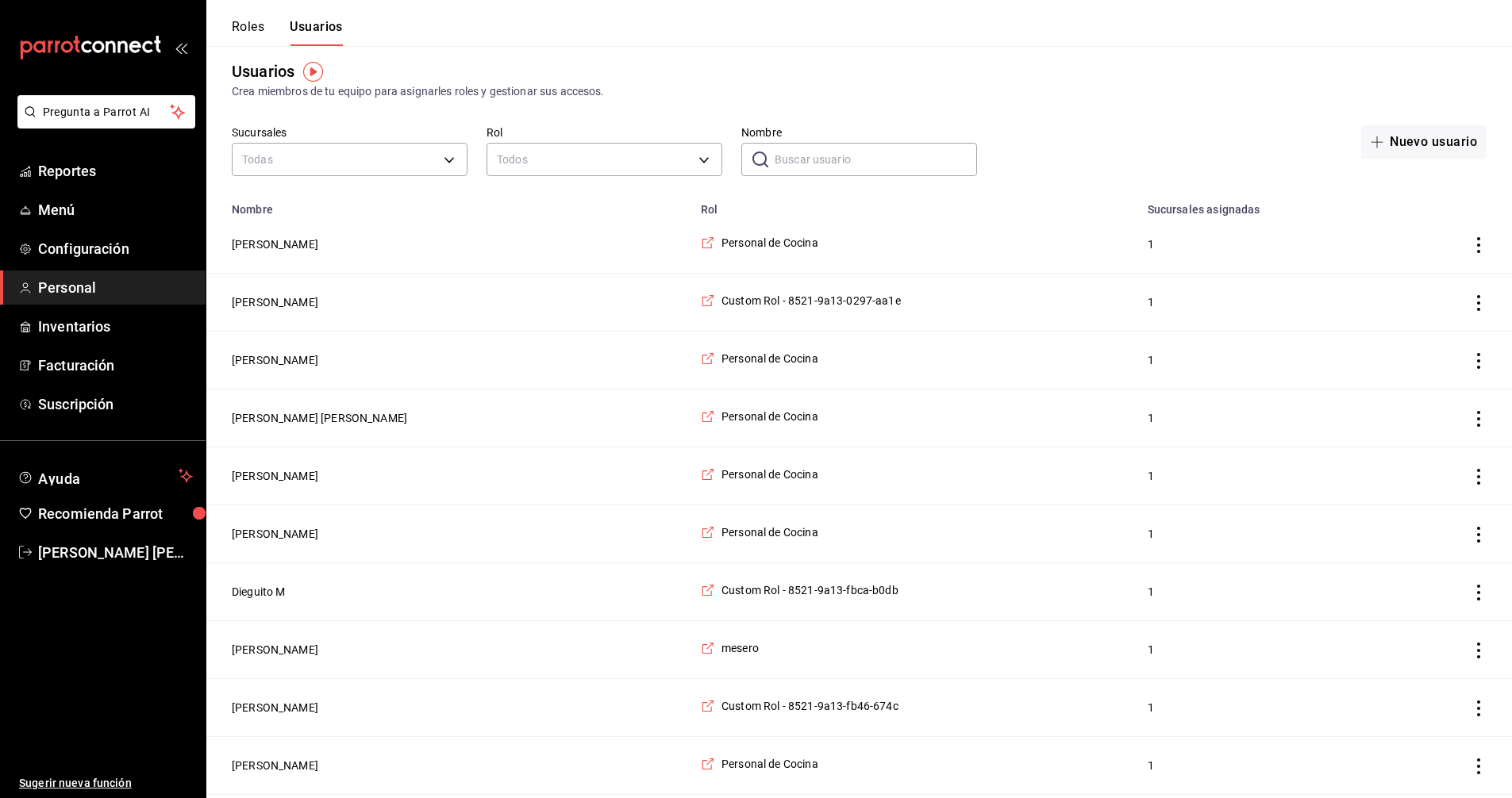
click at [861, 157] on input "Nombre" at bounding box center [876, 159] width 202 height 32
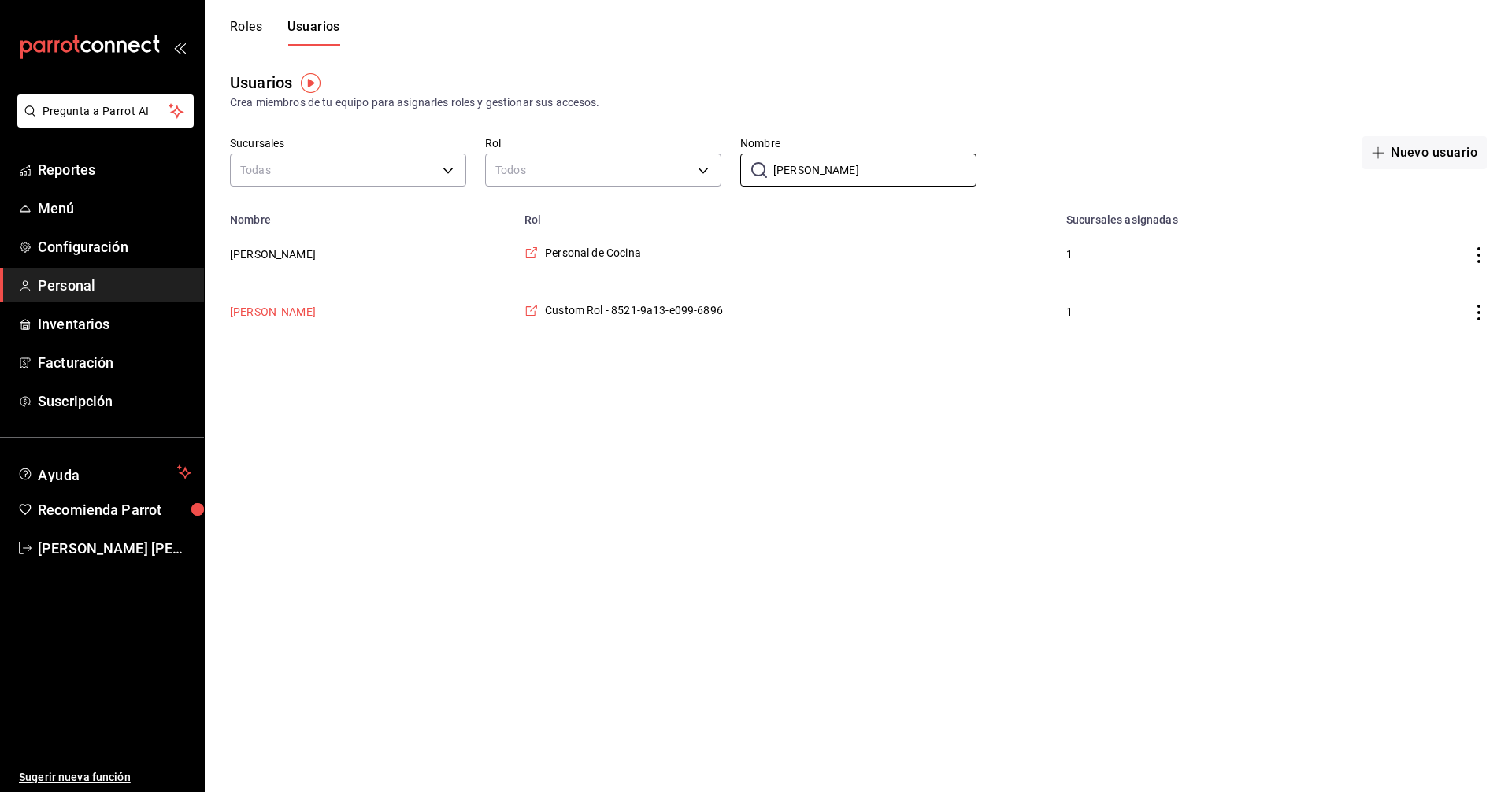
type input "alberto"
click at [285, 312] on button "Alberto Barrera" at bounding box center [273, 312] width 86 height 15
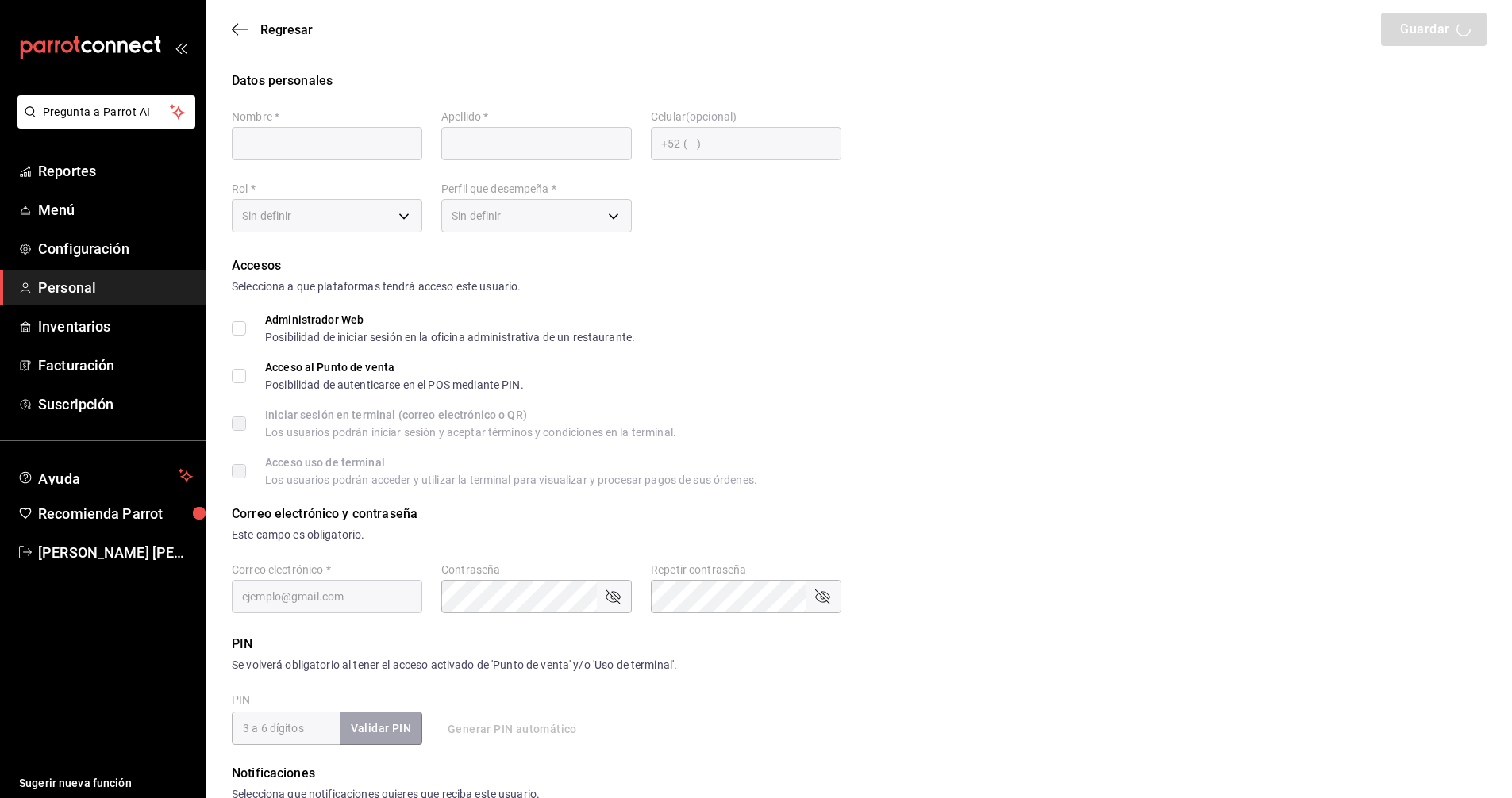
type input "Alberto"
type input "Barrera"
checkbox input "true"
type input "barreravalencia20@gmail.com"
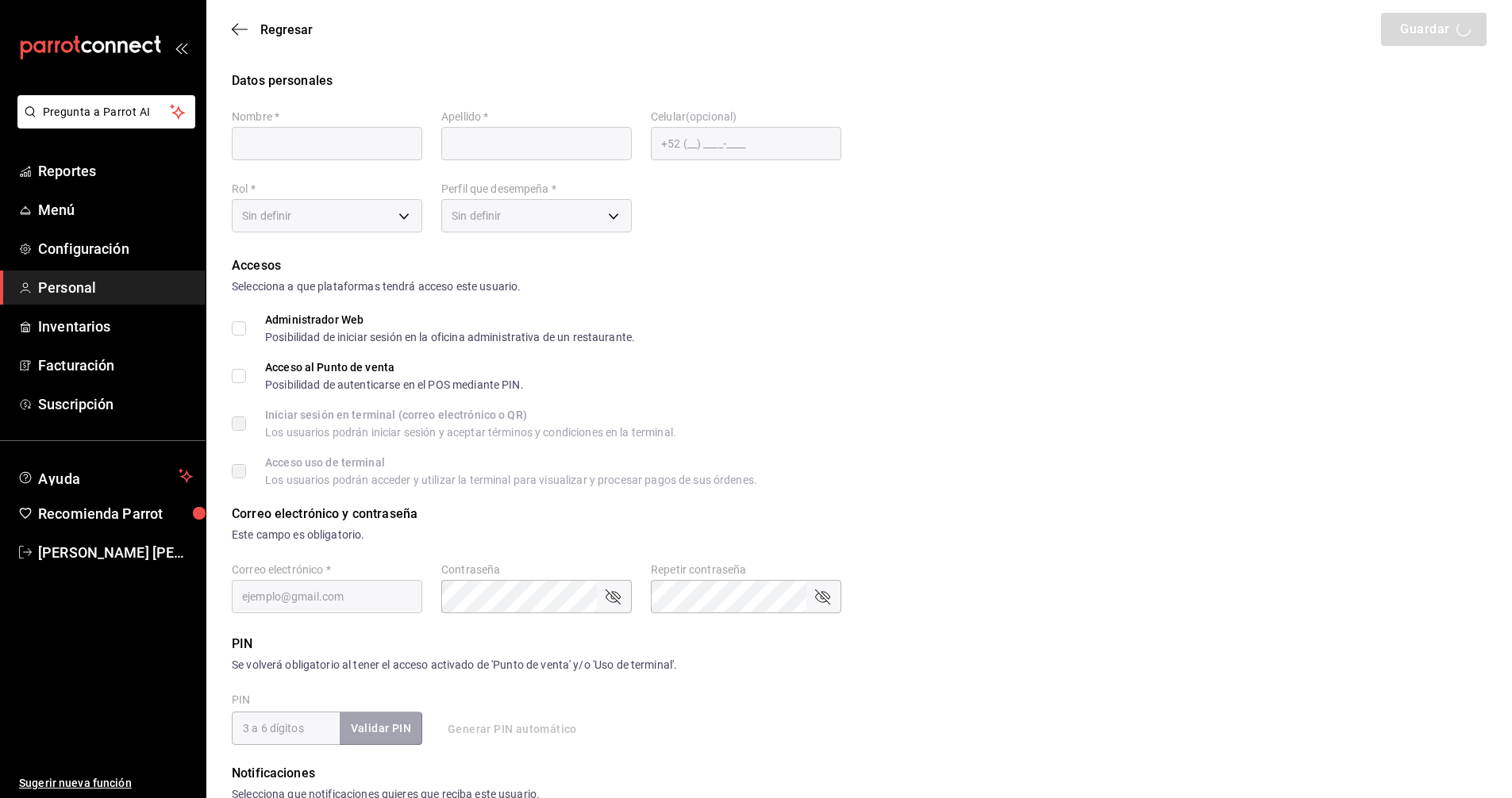
type input "1040"
type input "63d1fdce-8091-47ca-a038-d79818f74868"
type input "STAFF"
checkbox input "true"
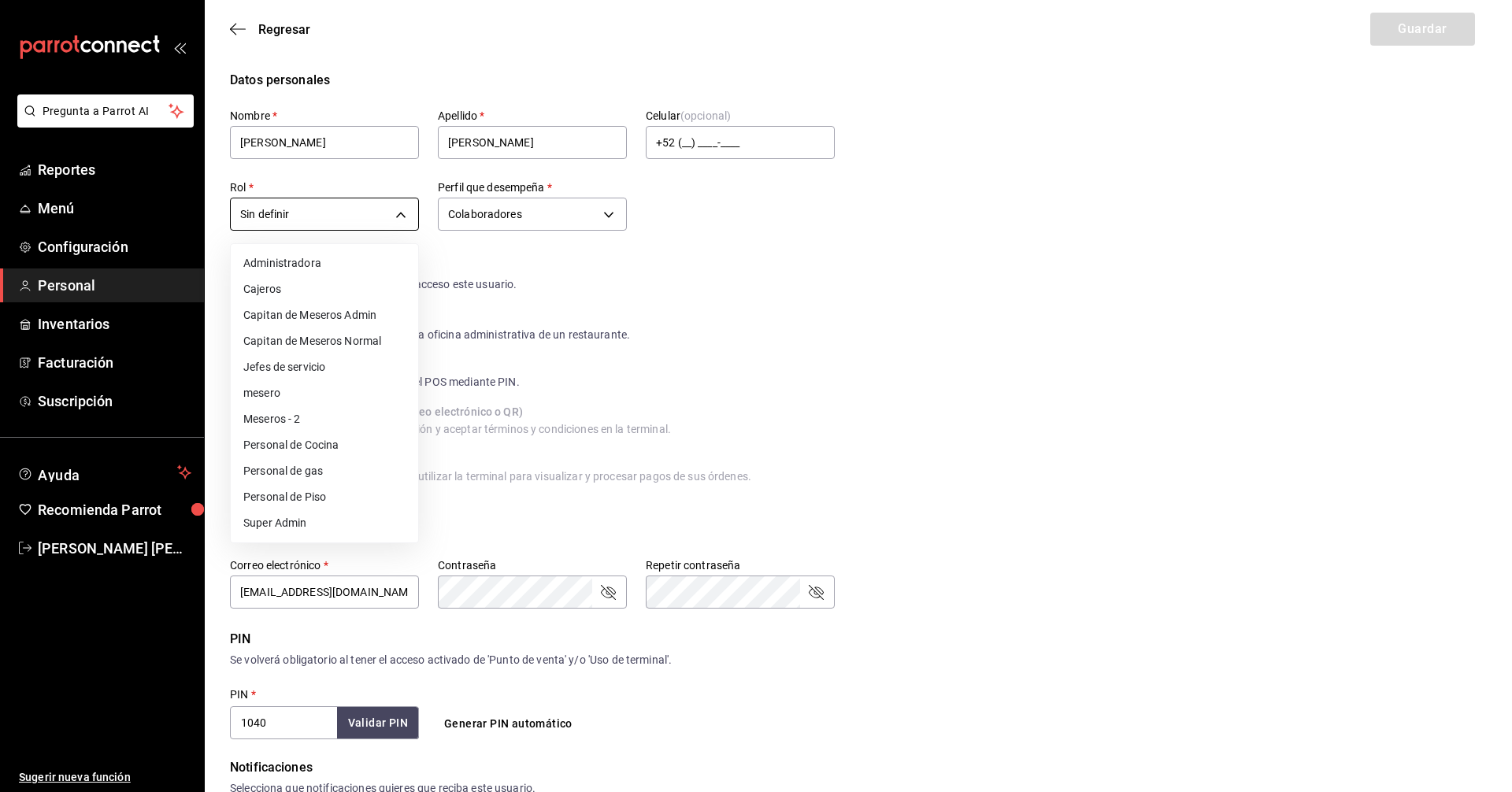
click at [404, 215] on body "Pregunta a Parrot AI Reportes Menú Configuración Personal Inventarios Facturaci…" at bounding box center [756, 566] width 1512 height 1132
click at [282, 367] on li "Jefes de servicio" at bounding box center [324, 368] width 188 height 26
type input "289ebdfe-4283-4c15-bb4a-9a39a3014d49"
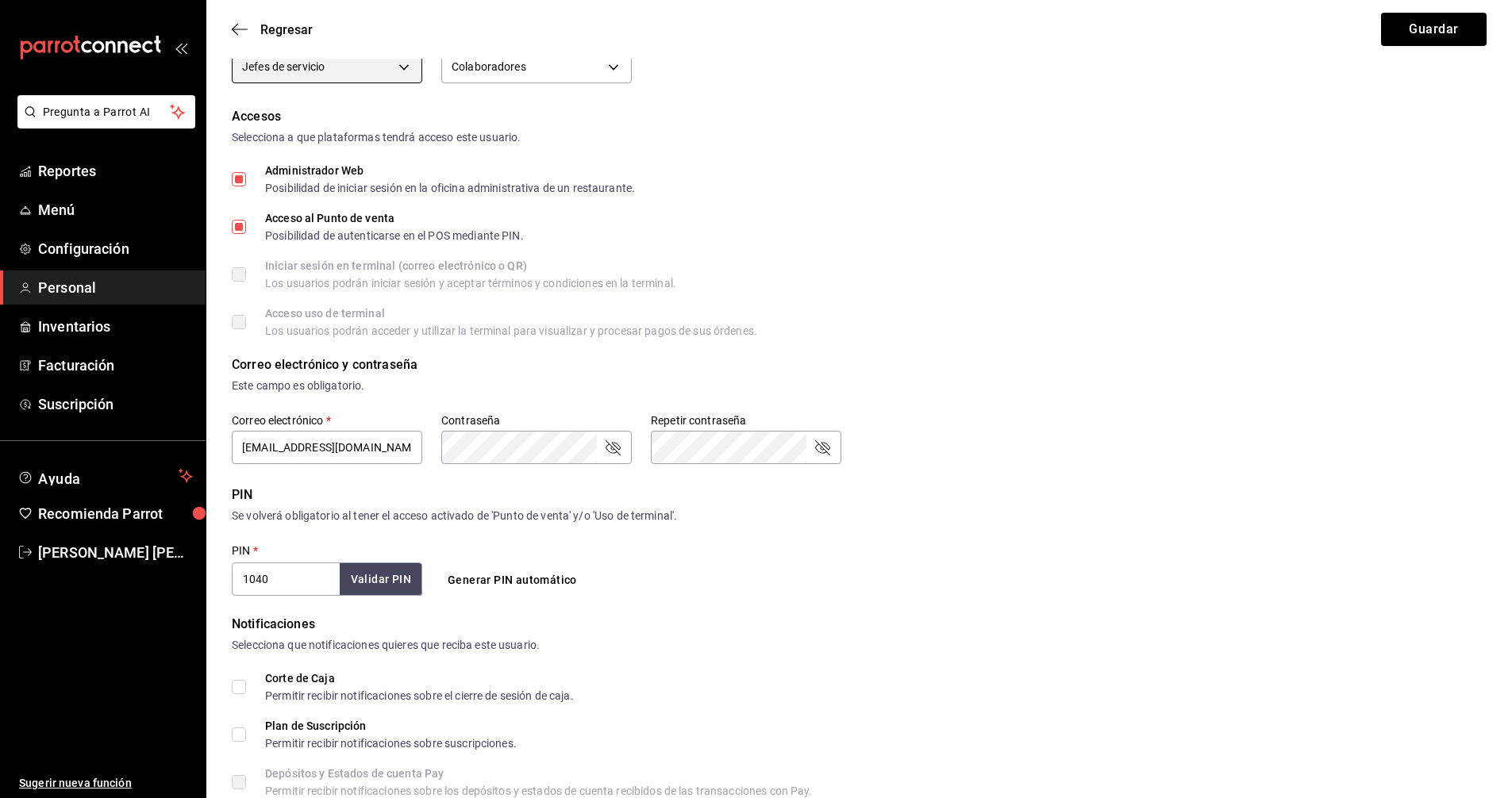
scroll to position [104, 0]
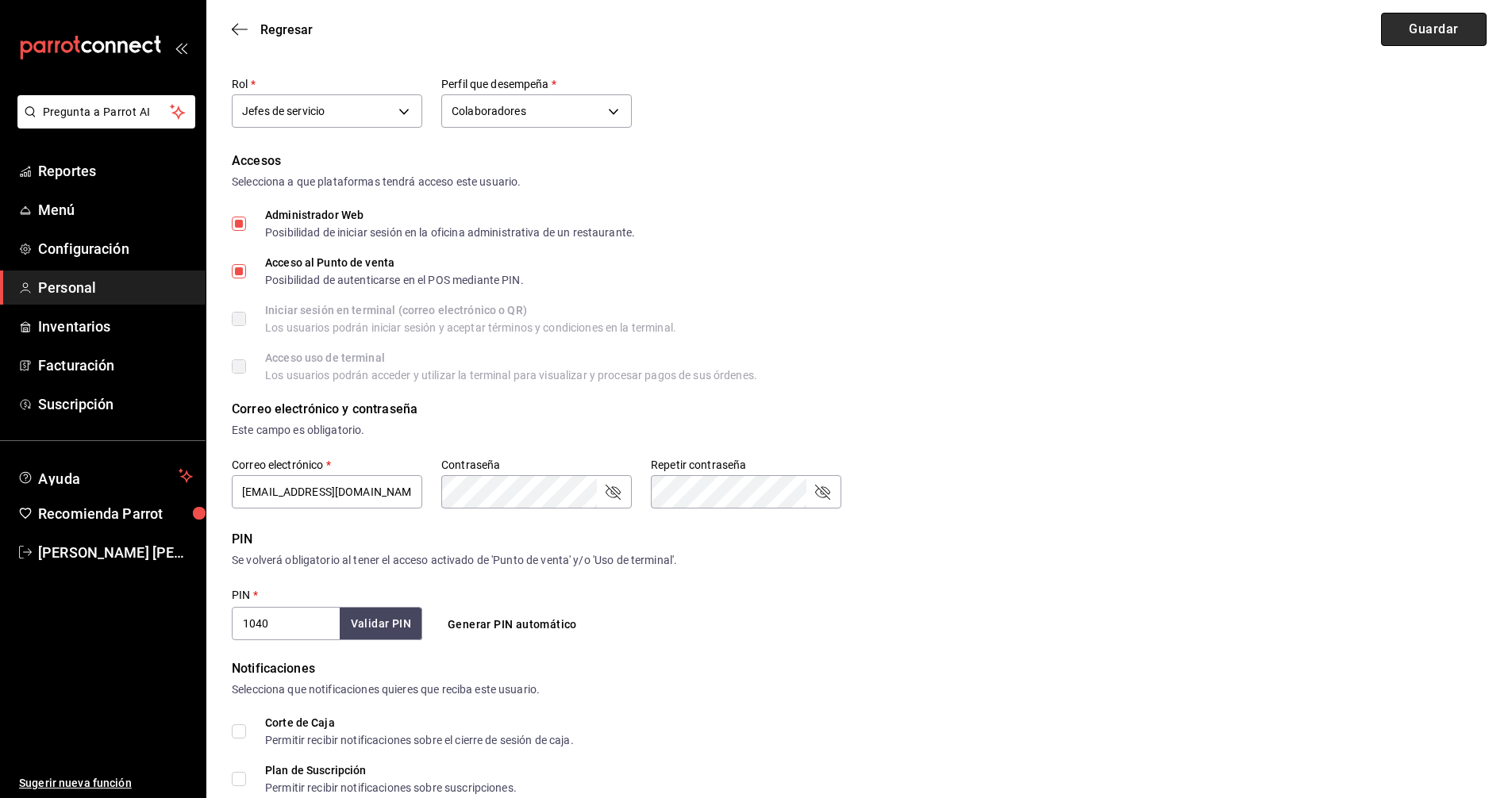
click at [1431, 29] on button "Guardar" at bounding box center [1433, 29] width 105 height 34
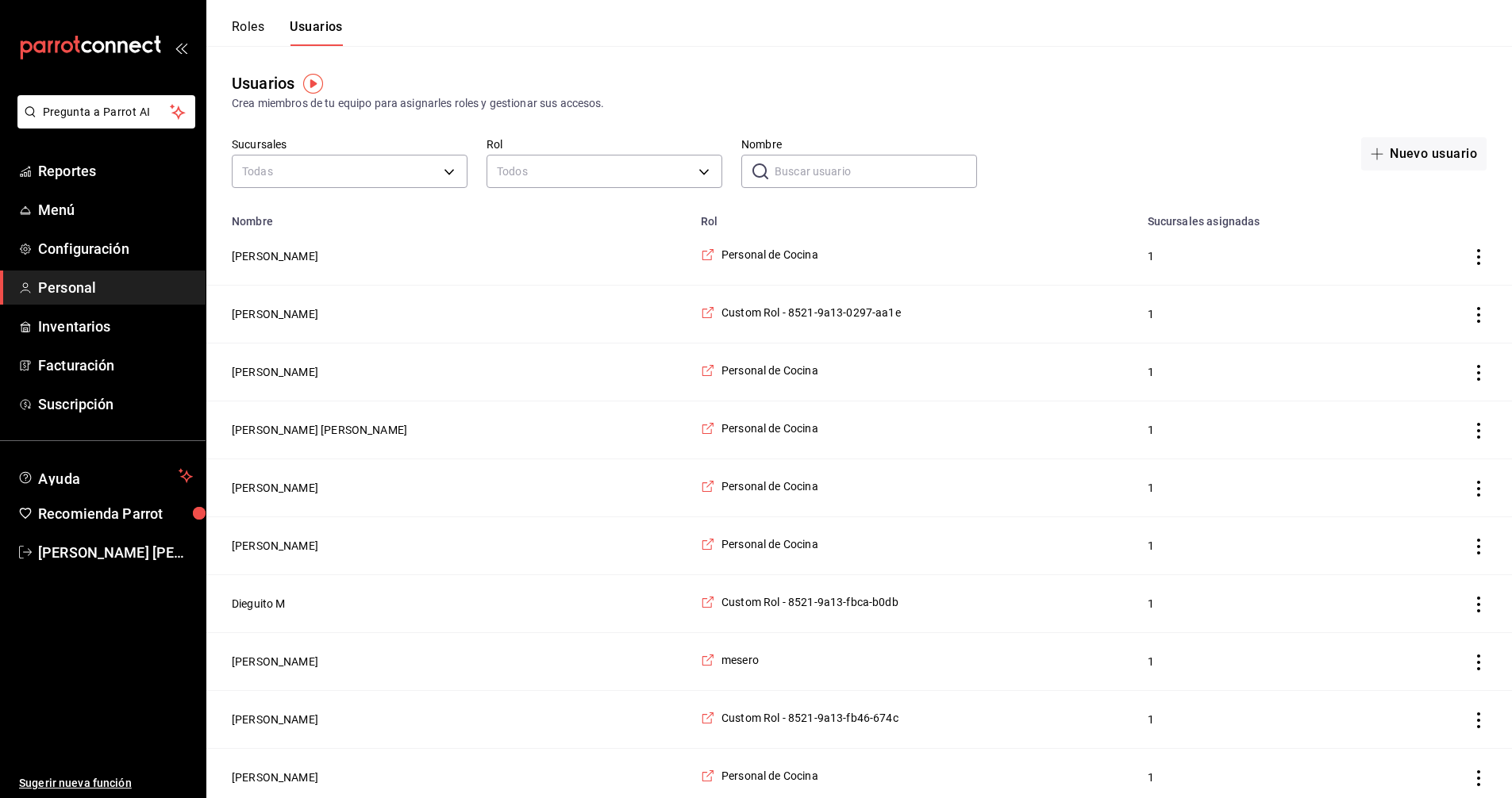
click at [814, 171] on input "Nombre" at bounding box center [876, 171] width 202 height 32
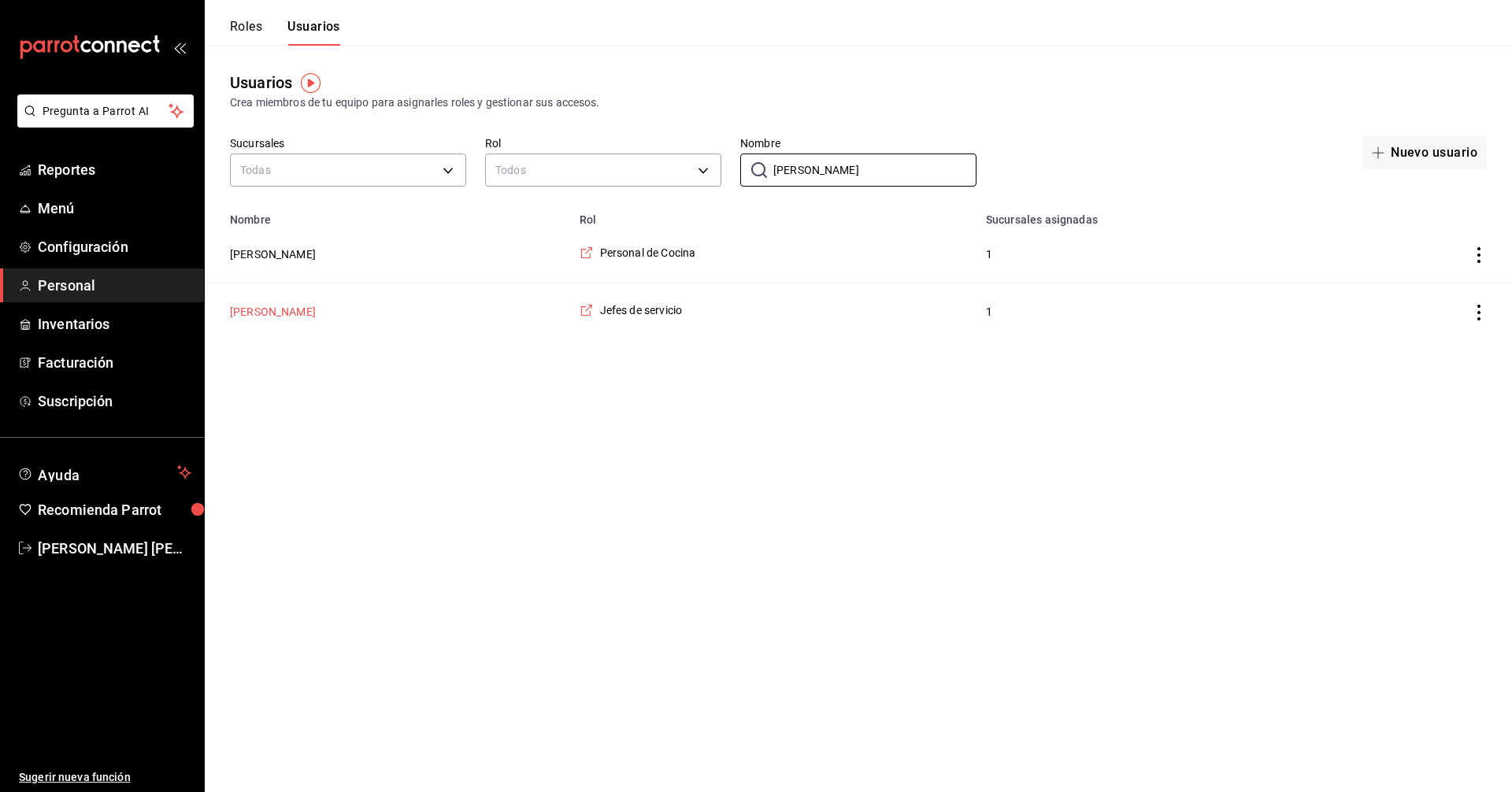
type input "albert"
click at [237, 311] on button "Alberto Barrera" at bounding box center [273, 312] width 86 height 15
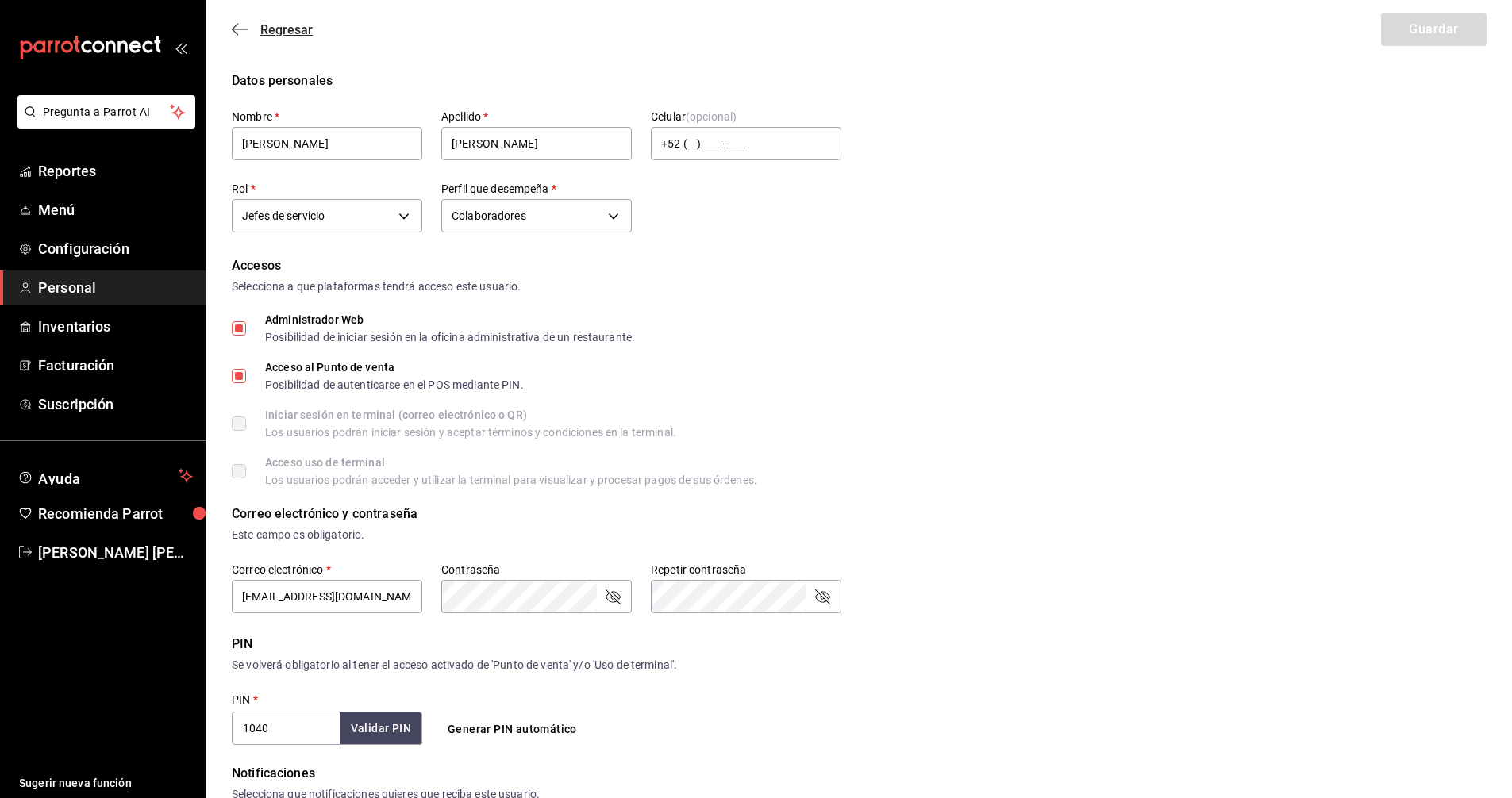
click at [272, 30] on span "Regresar" at bounding box center [286, 29] width 53 height 15
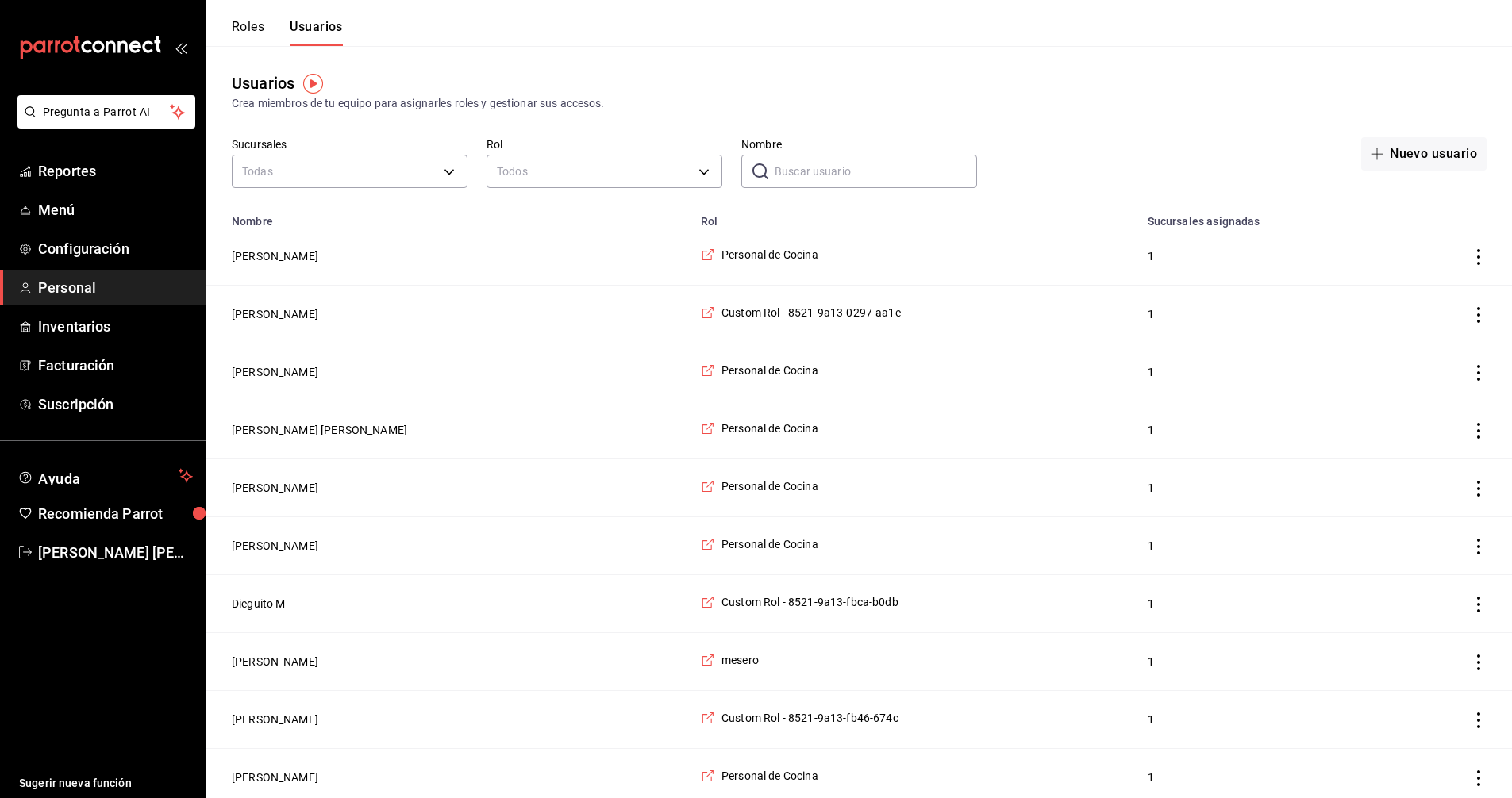
click at [851, 180] on input "Nombre" at bounding box center [876, 171] width 202 height 32
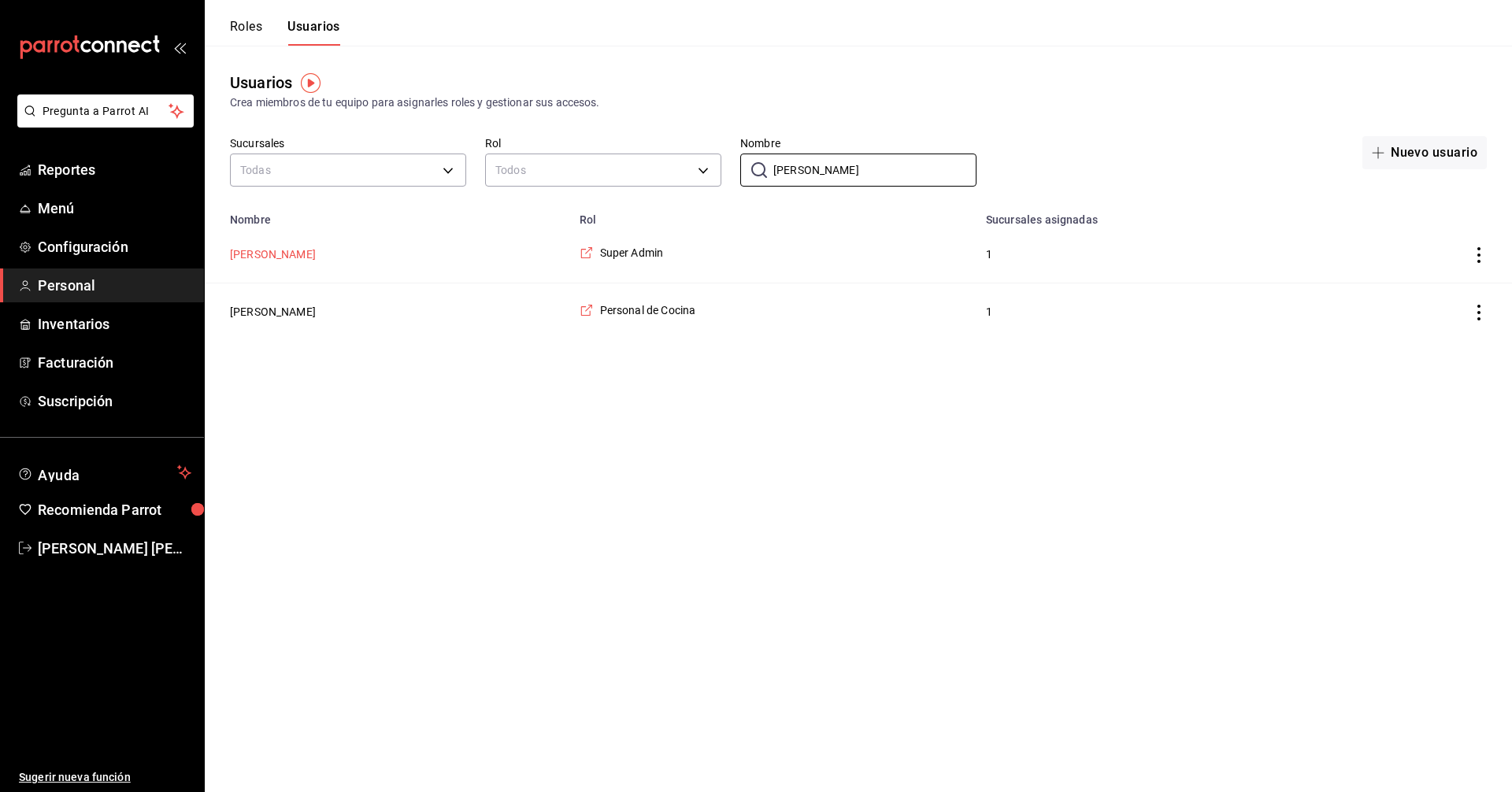
type input "abel"
click at [257, 254] on button "[PERSON_NAME]" at bounding box center [273, 255] width 86 height 15
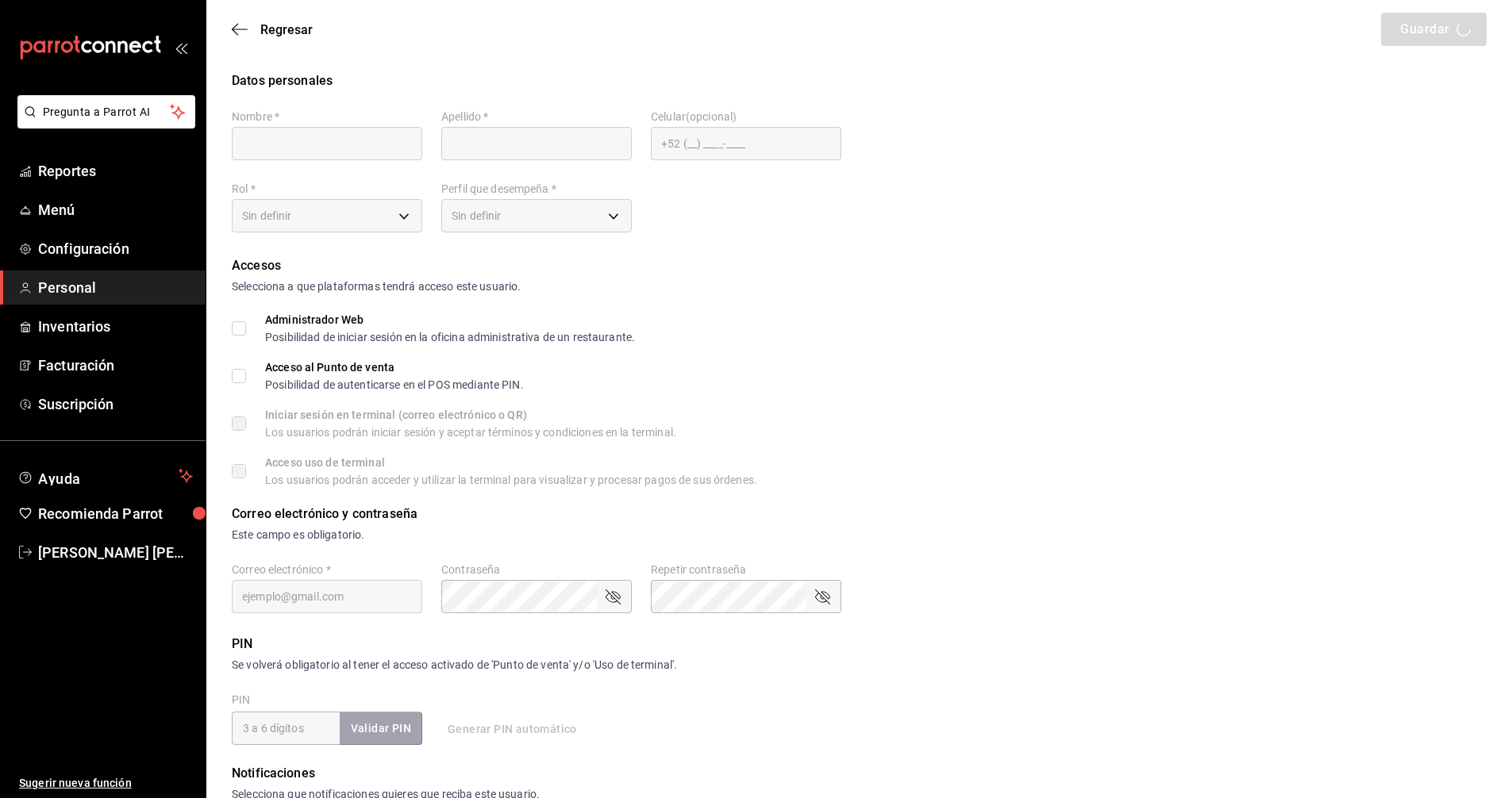
type input "[PERSON_NAME]"
checkbox input "true"
type input "[EMAIL_ADDRESS][DOMAIN_NAME]"
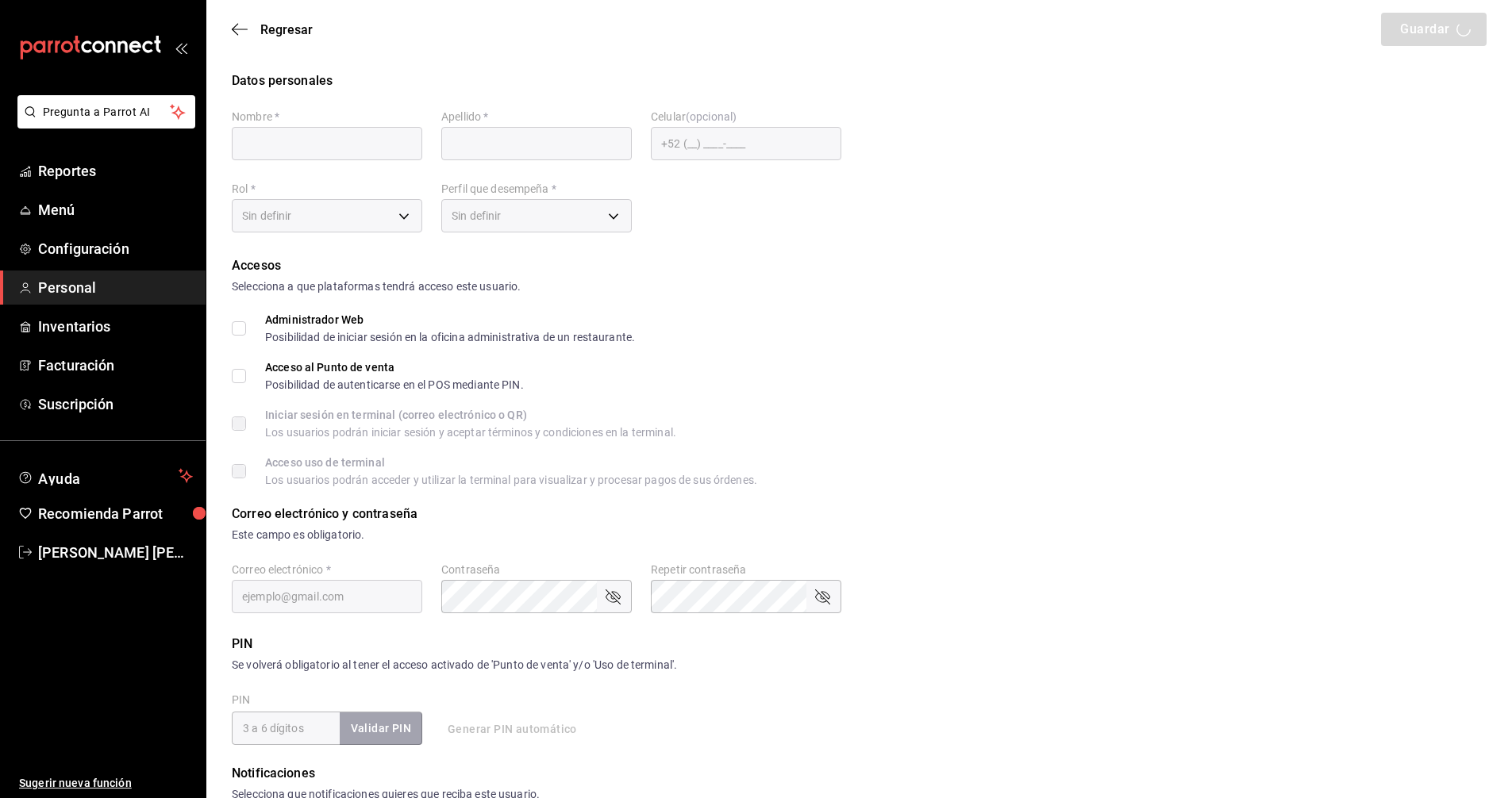
type input "6900"
checkbox input "true"
type input "[PHONE_NUMBER]"
type input "e2ddc01d-a43f-46aa-bcab-455b62cdccfd"
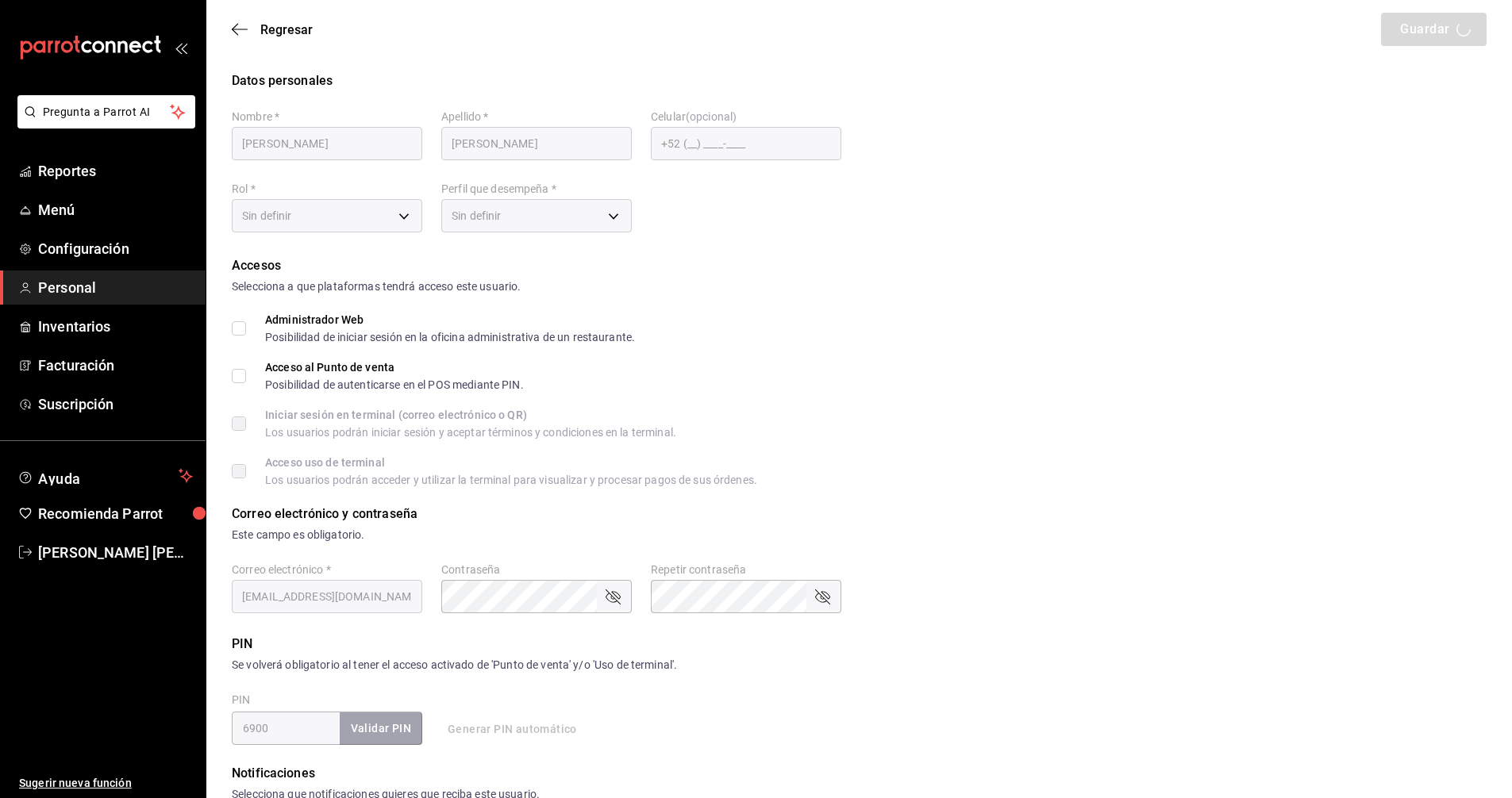
type input "CASHIER"
checkbox input "true"
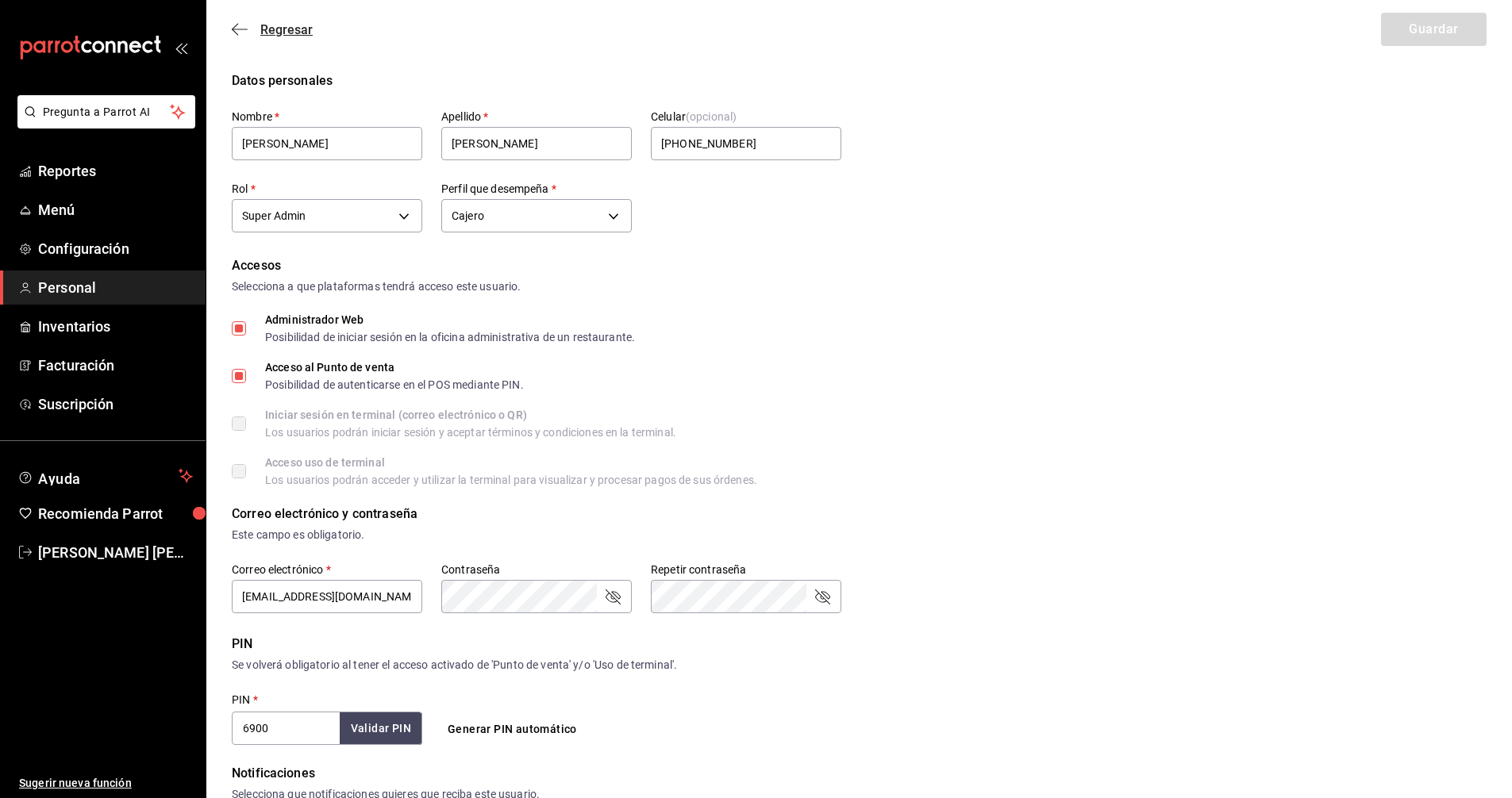
click at [269, 26] on span "Regresar" at bounding box center [286, 29] width 53 height 15
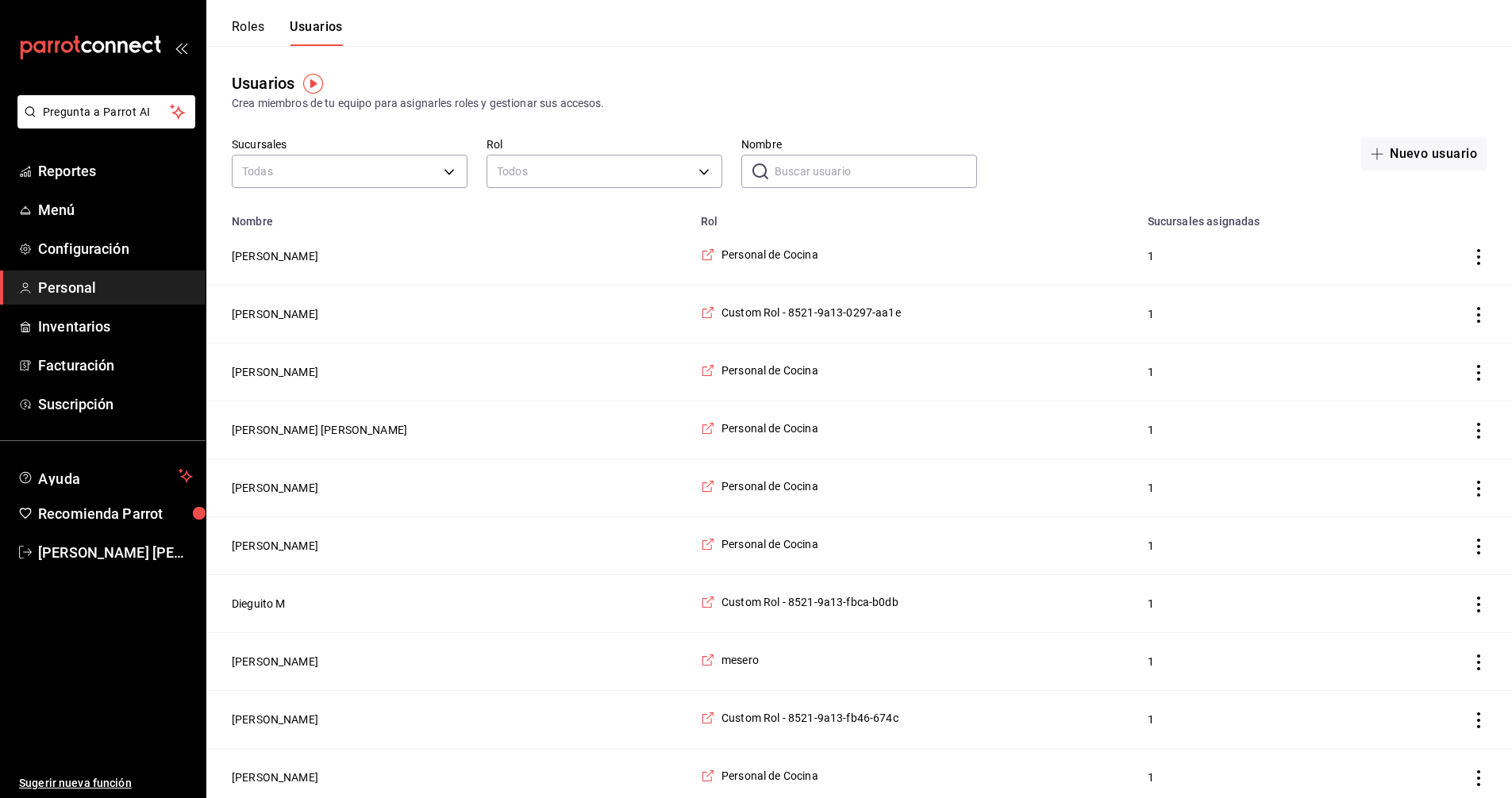
click at [876, 174] on input "Nombre" at bounding box center [876, 171] width 202 height 32
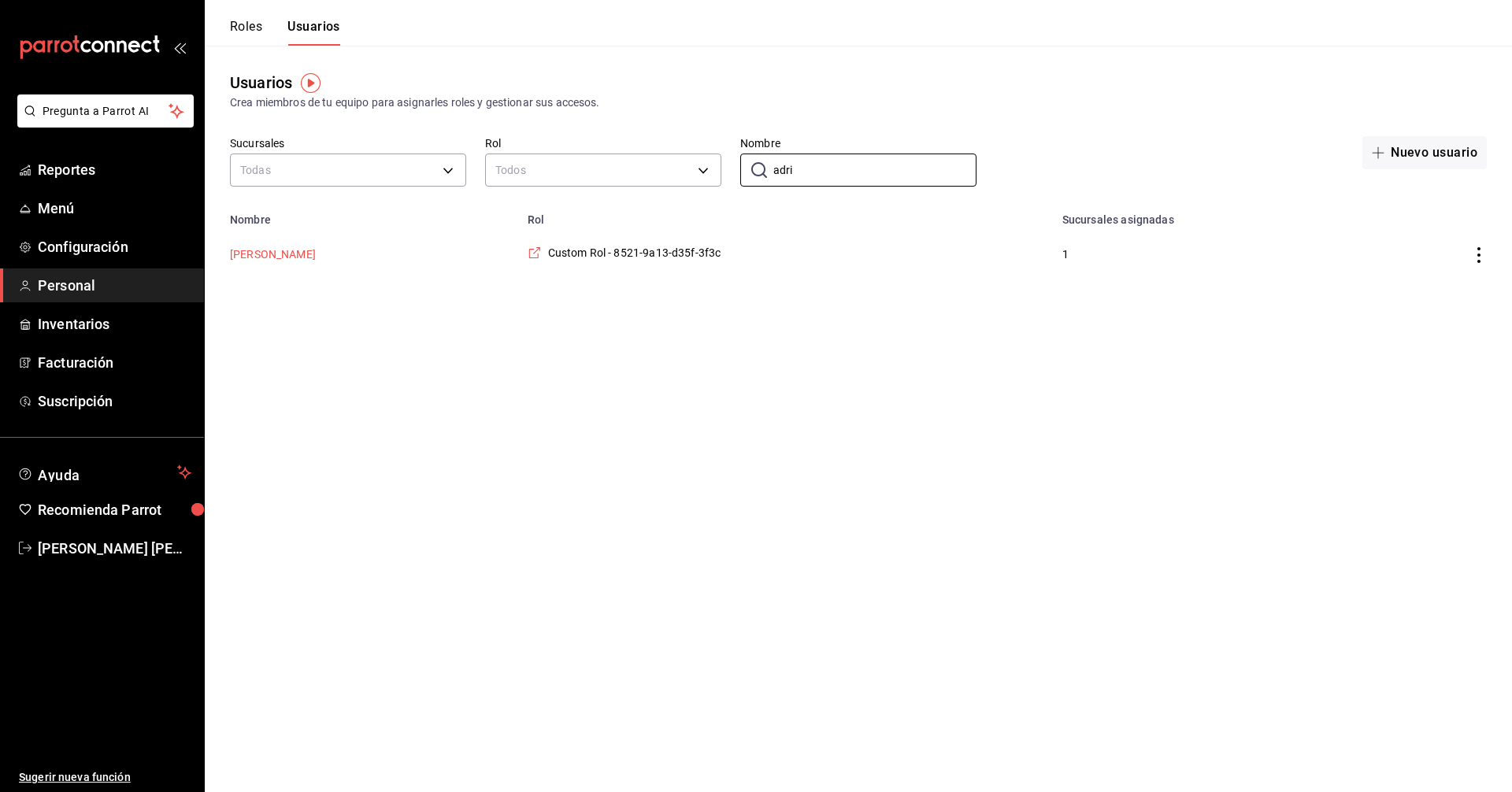
type input "adri"
click at [288, 252] on button "[PERSON_NAME]" at bounding box center [273, 255] width 86 height 15
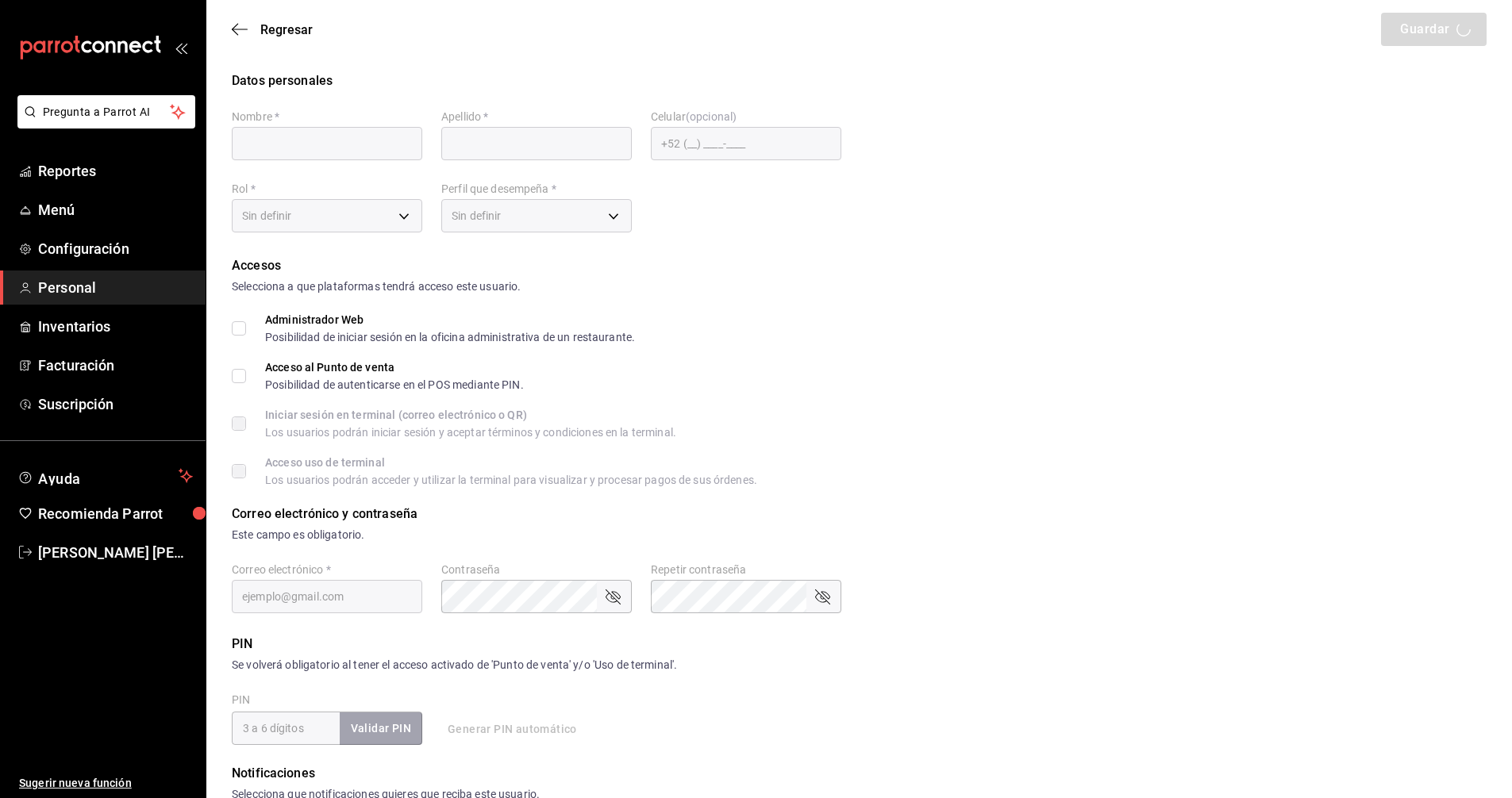
type input "Adriana"
type input "Lopez"
checkbox input "true"
type input "alejandra.rl1604@gmail.com"
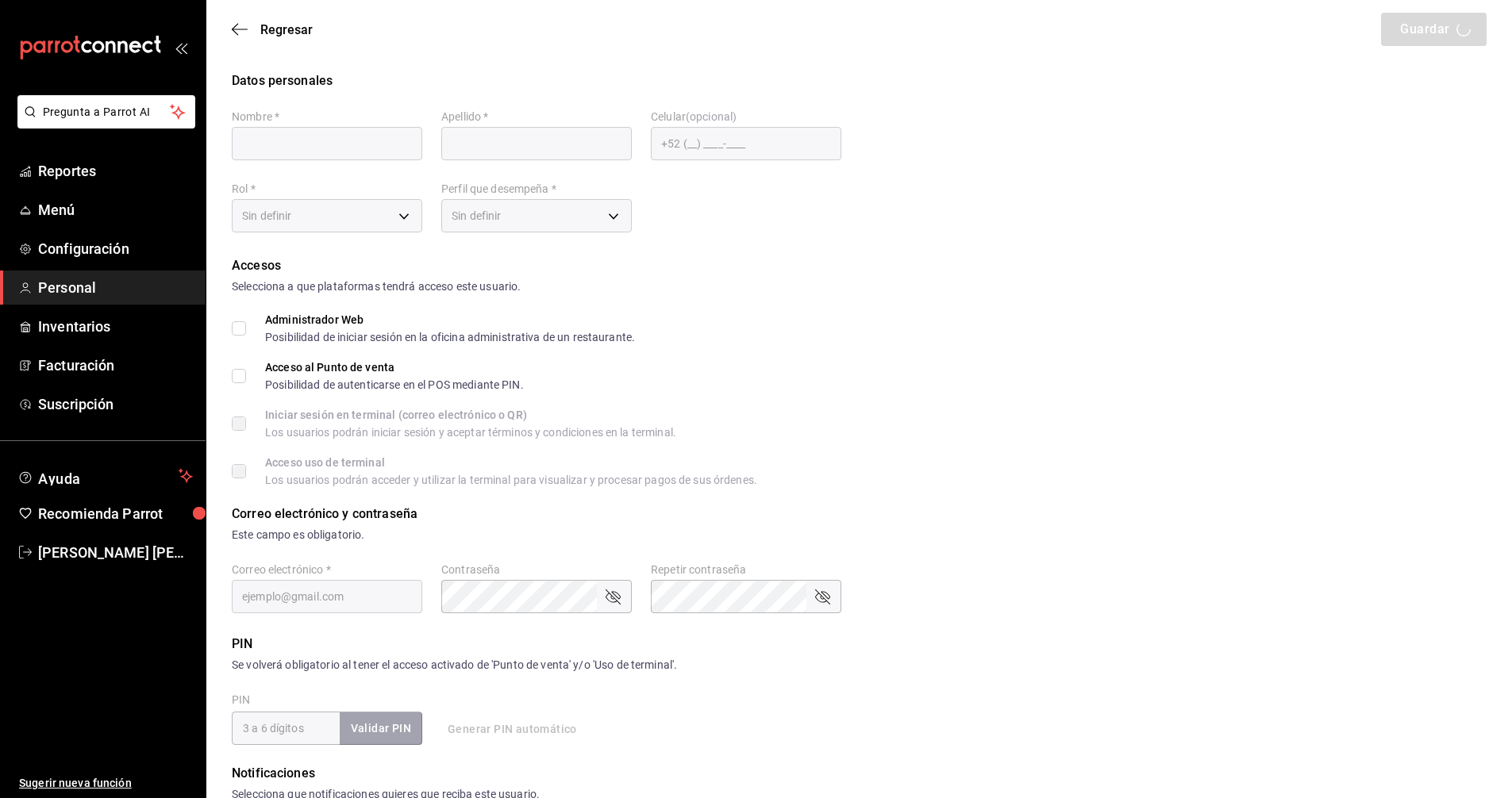
type input "020304"
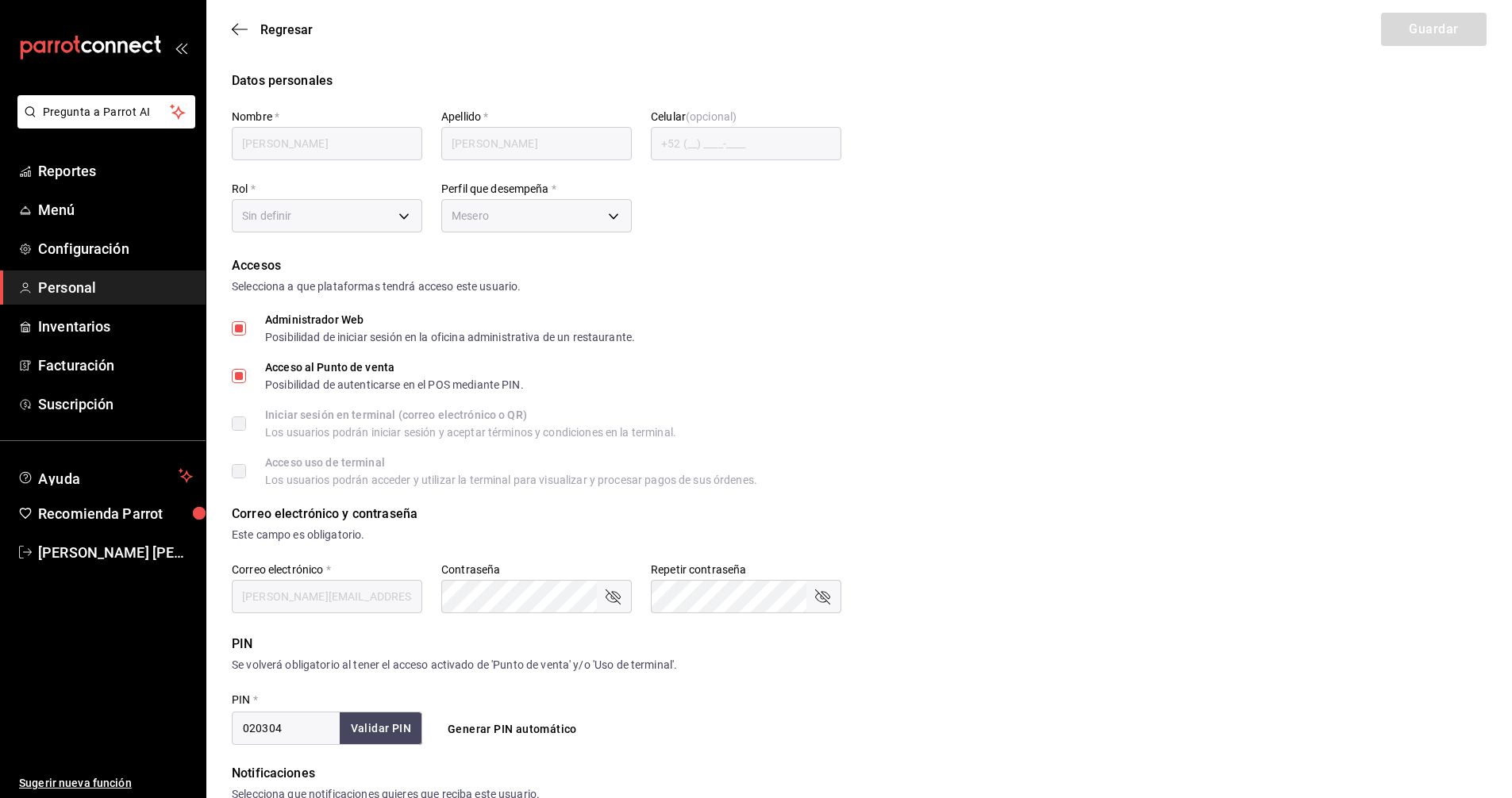
type input "abc7c667-2eaa-435c-9068-dfaabb179b7c"
type input "WAITER"
checkbox input "true"
click at [276, 25] on span "Regresar" at bounding box center [286, 29] width 53 height 15
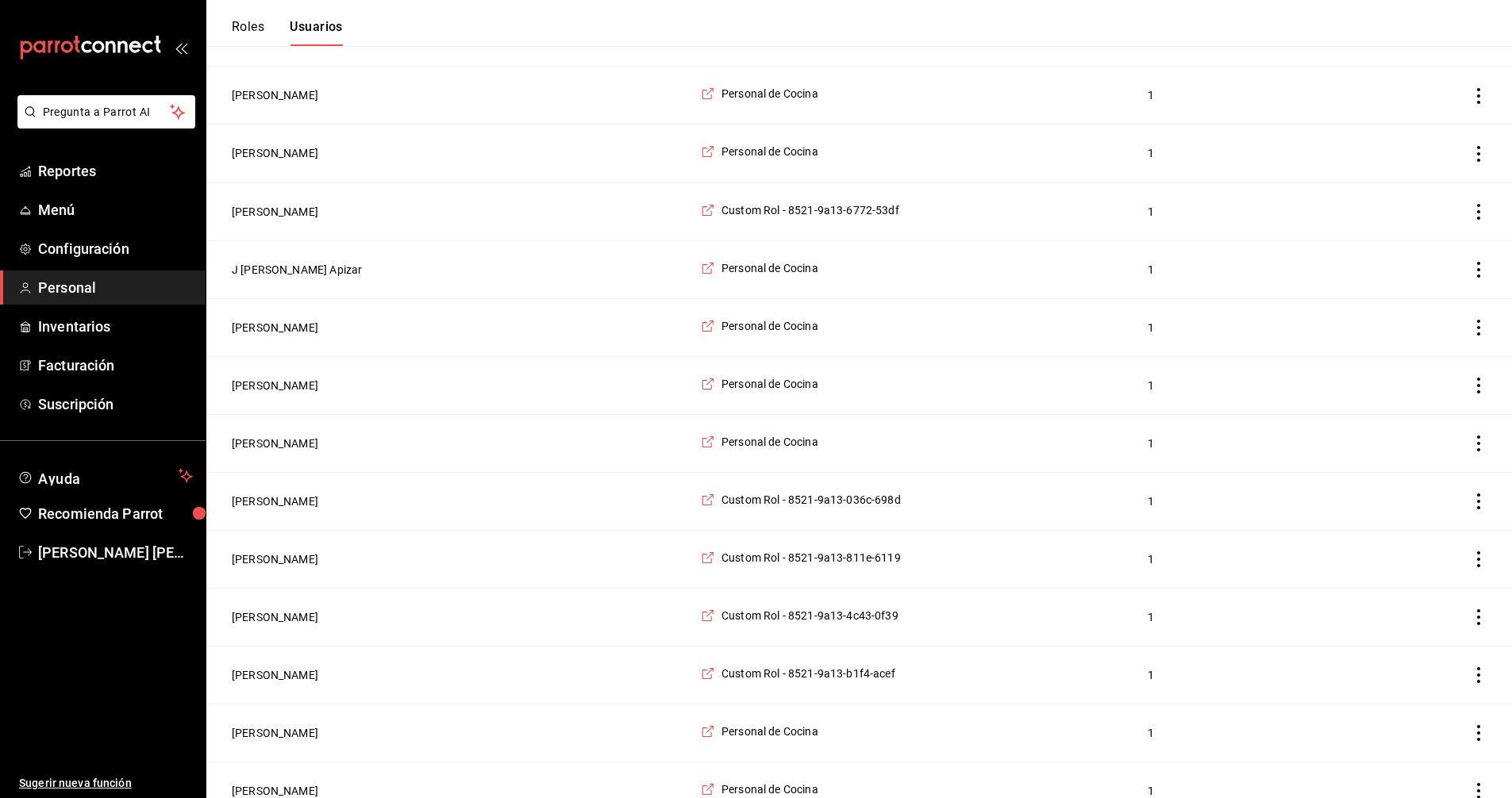
scroll to position [1890, 0]
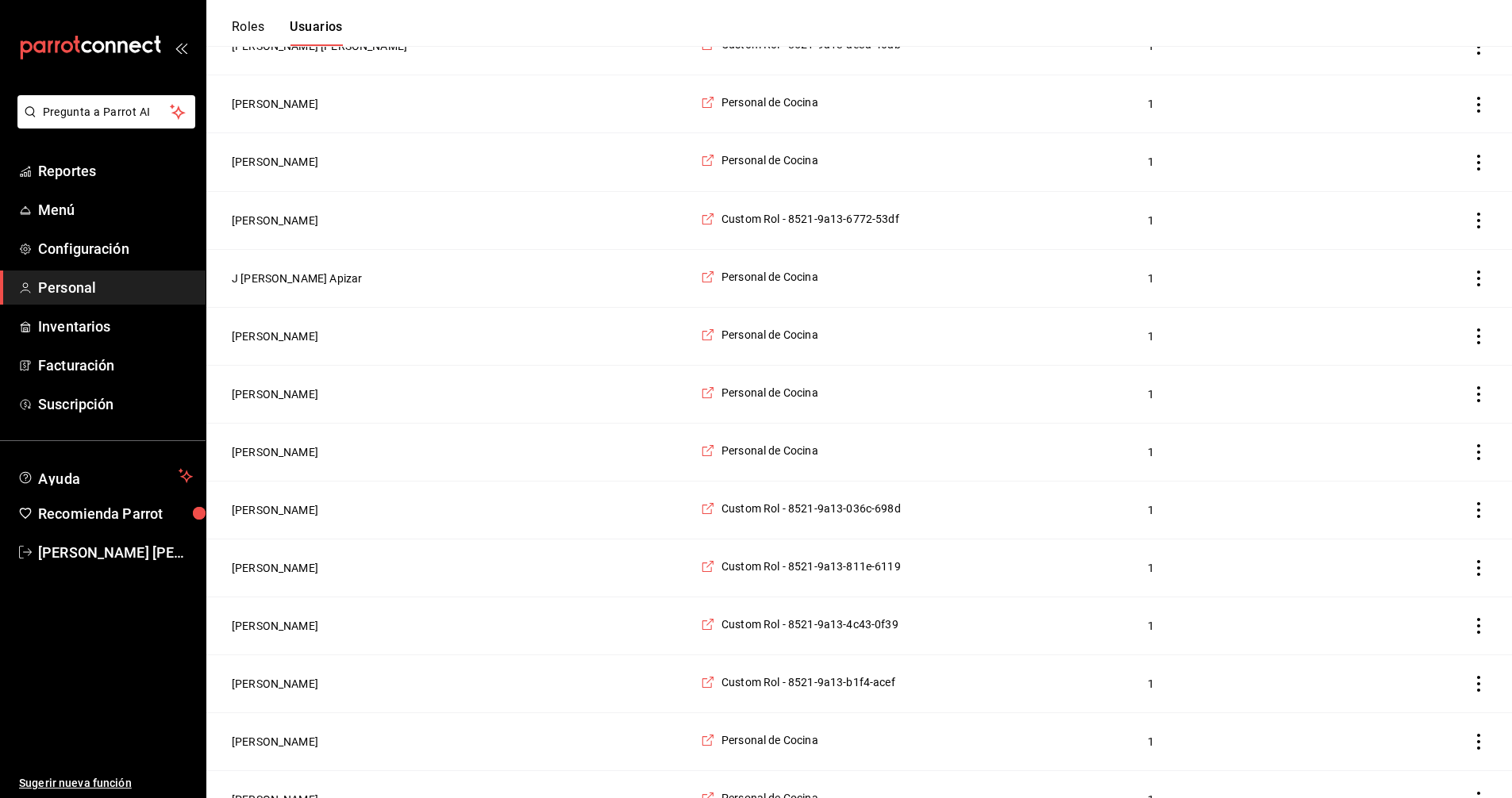
click at [81, 286] on span "Personal" at bounding box center [115, 288] width 155 height 22
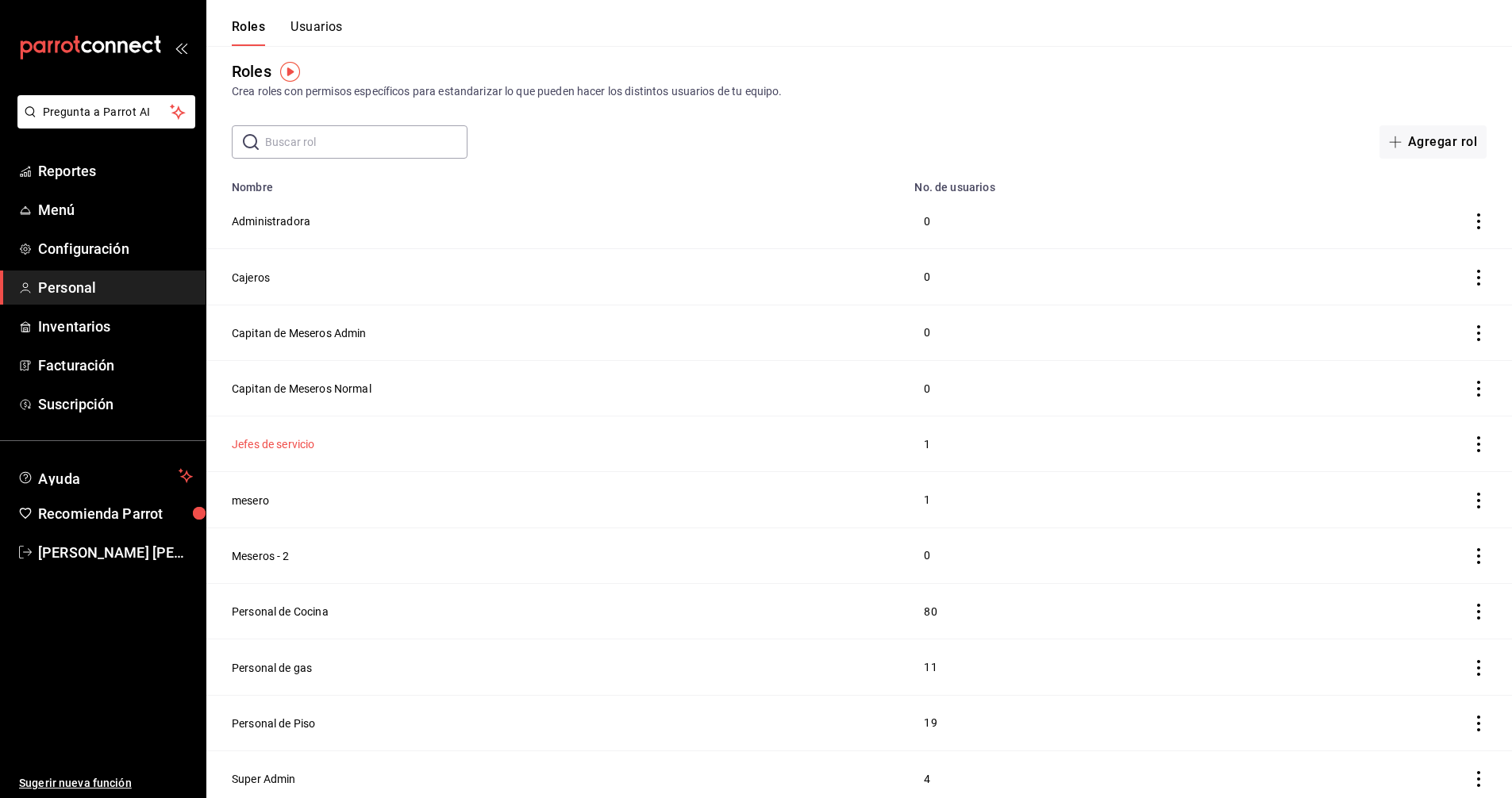
click at [287, 436] on button "Jefes de servicio" at bounding box center [273, 444] width 83 height 16
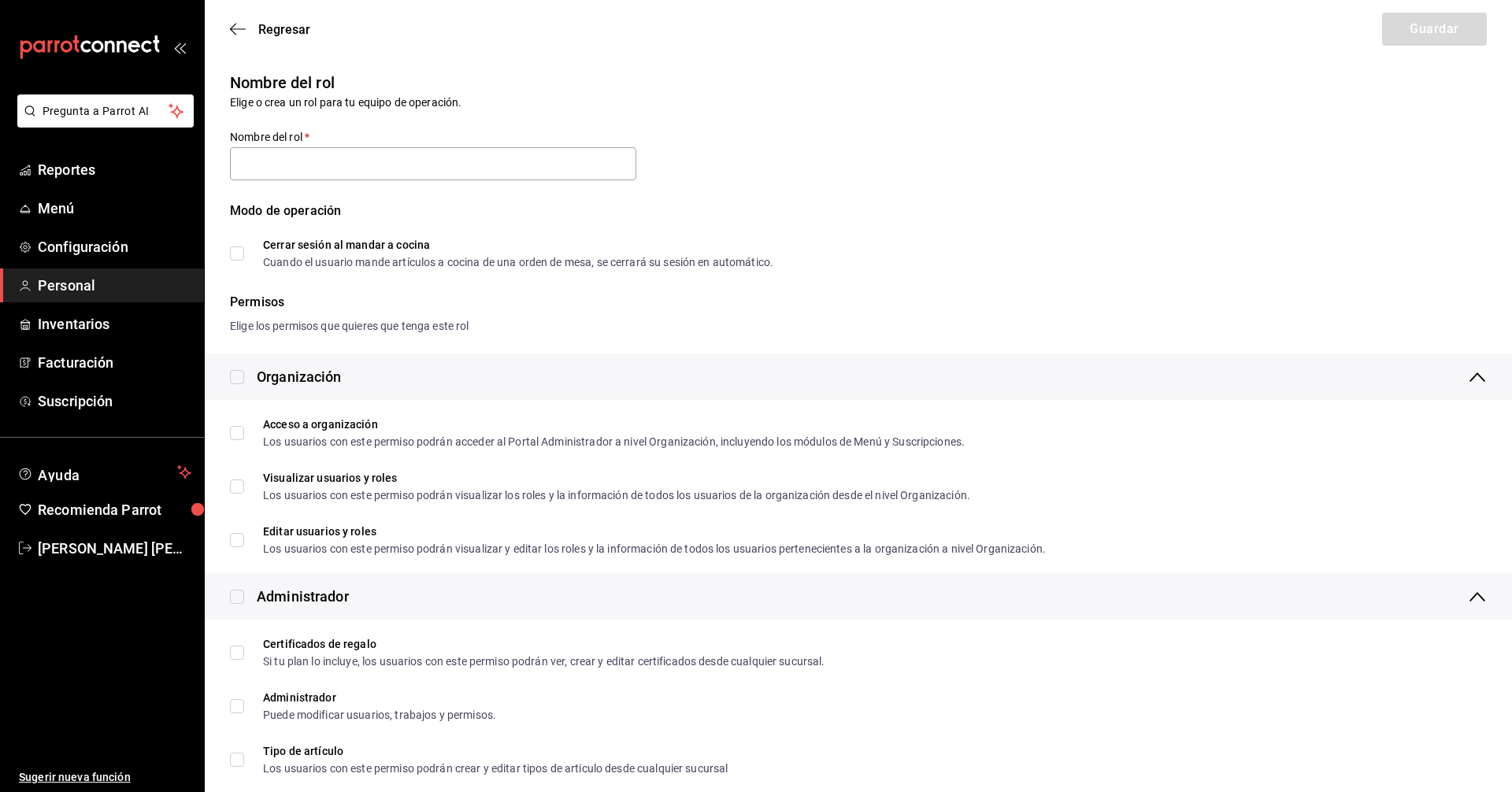
type input "Jefes de servicio"
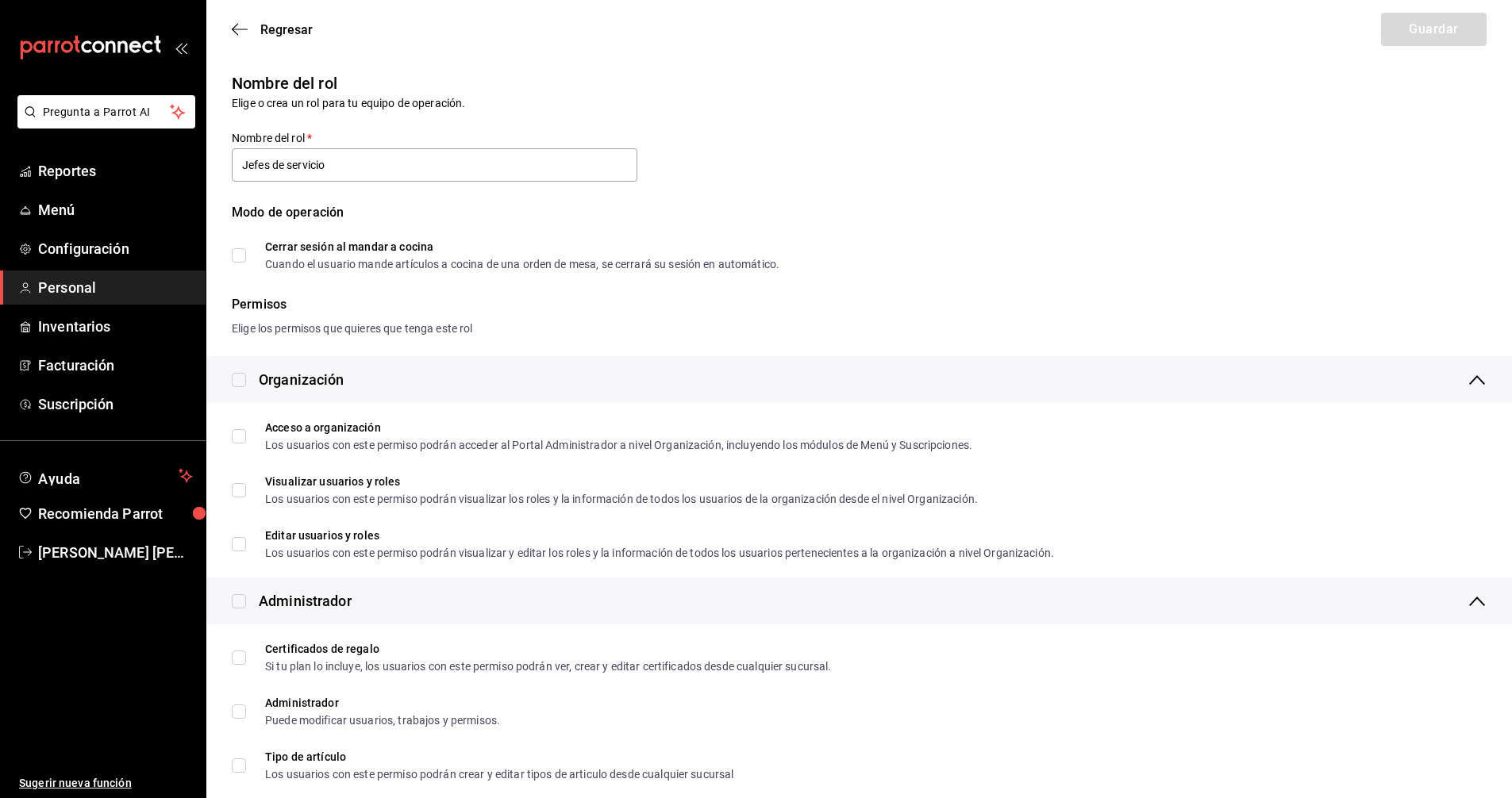
click at [97, 279] on span "Personal" at bounding box center [115, 288] width 155 height 22
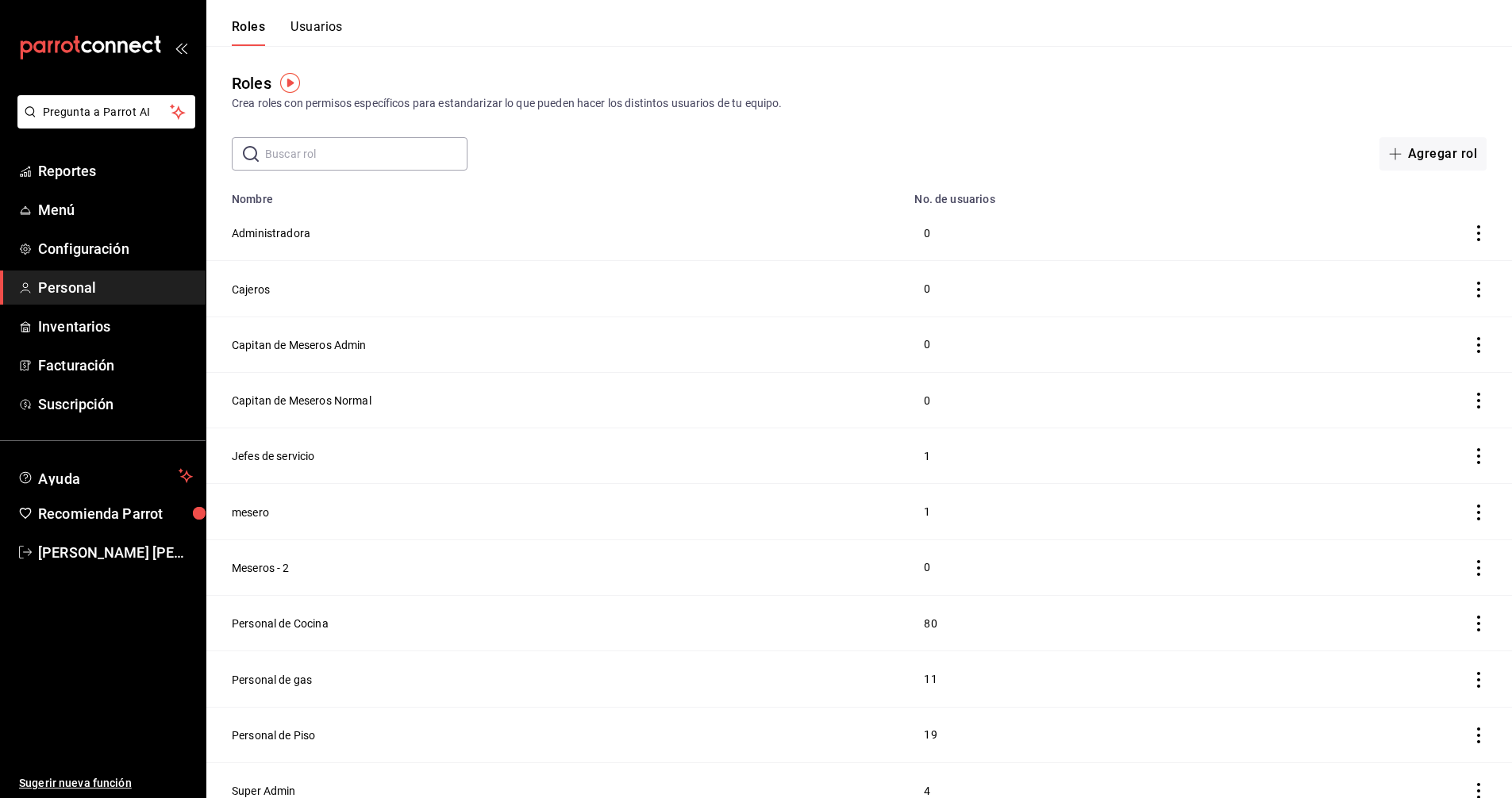
scroll to position [12, 0]
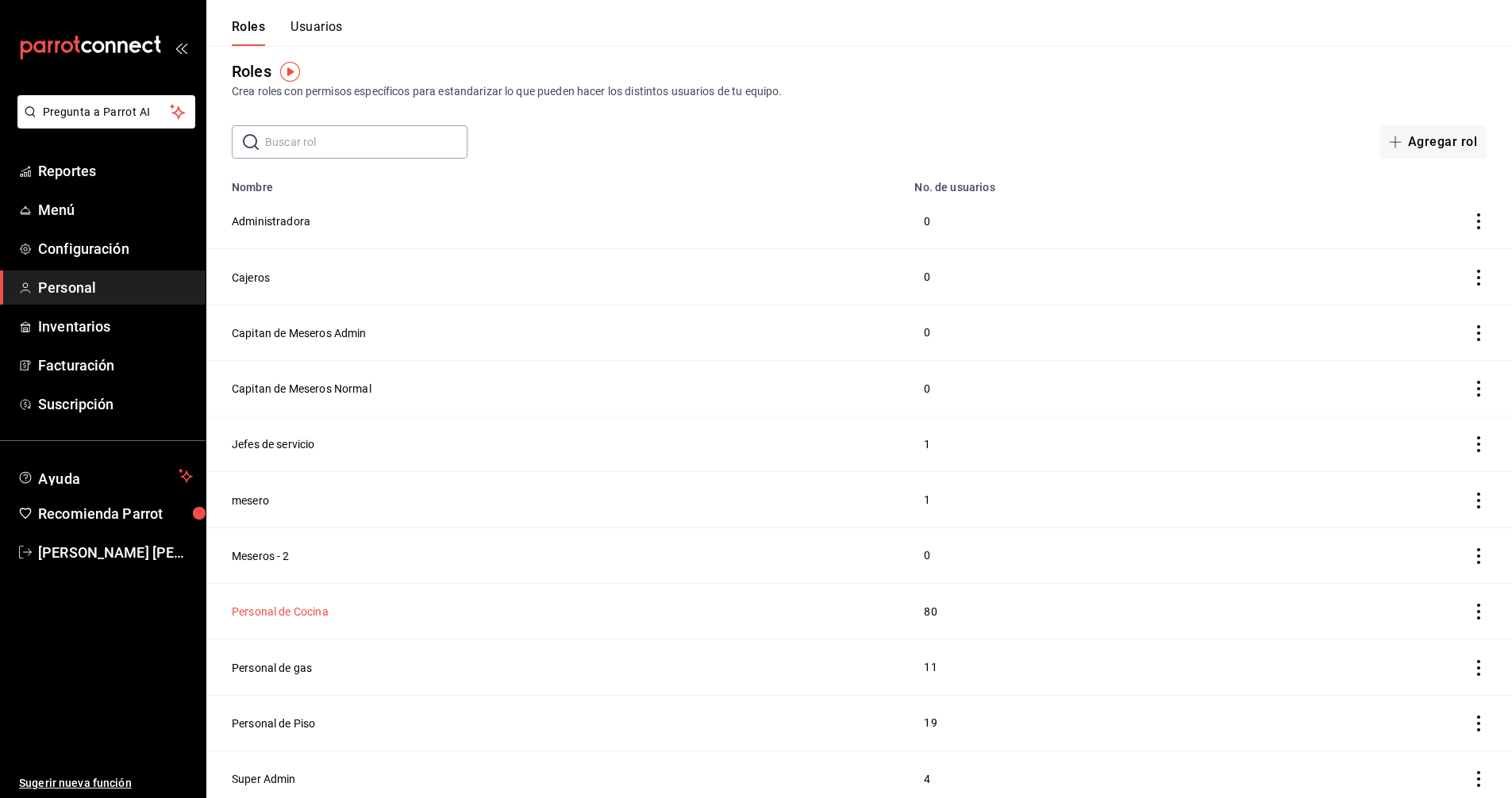
click at [311, 605] on button "Personal de Cocina" at bounding box center [280, 611] width 97 height 16
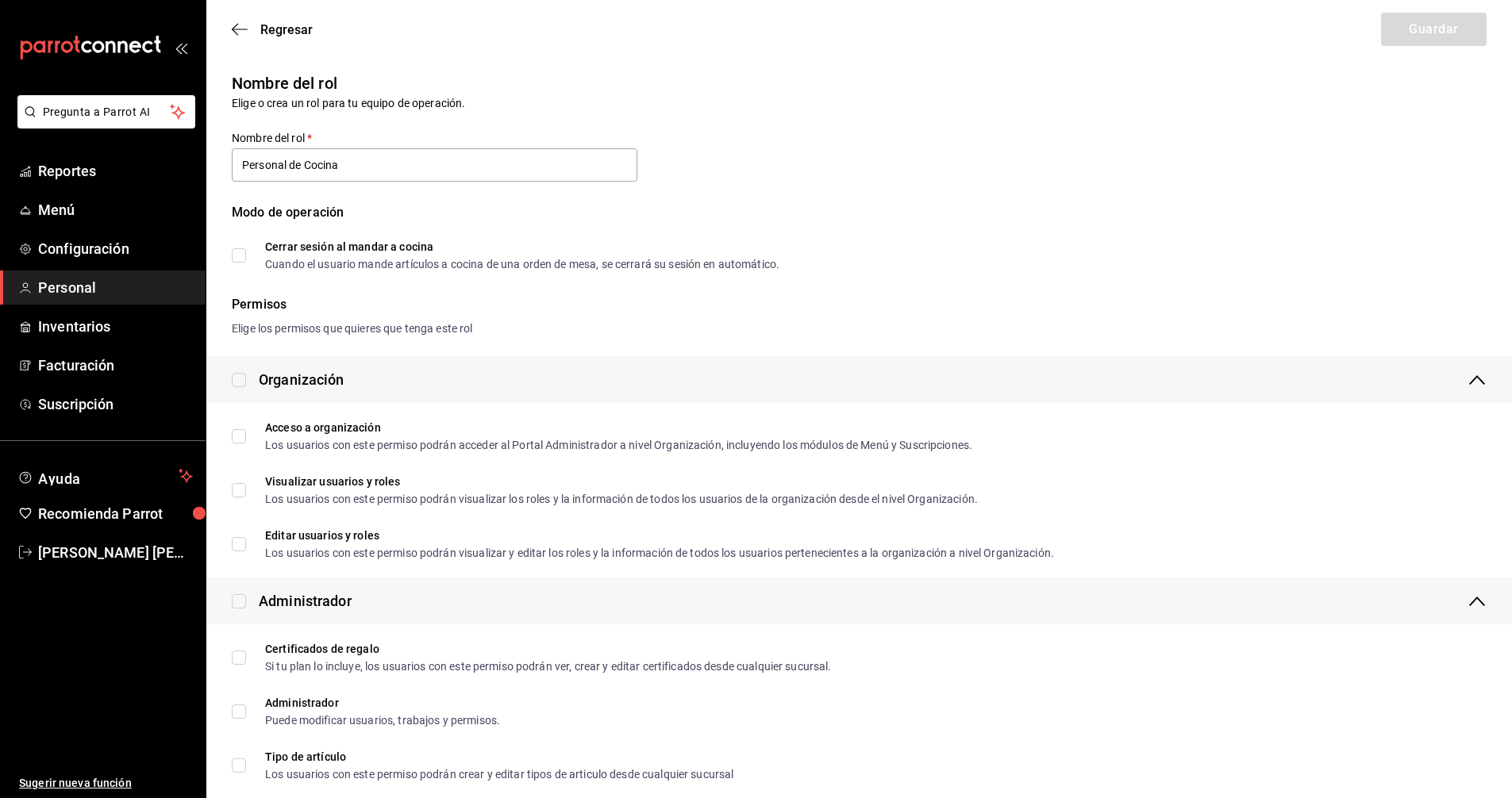
click at [83, 282] on span "Personal" at bounding box center [115, 288] width 155 height 22
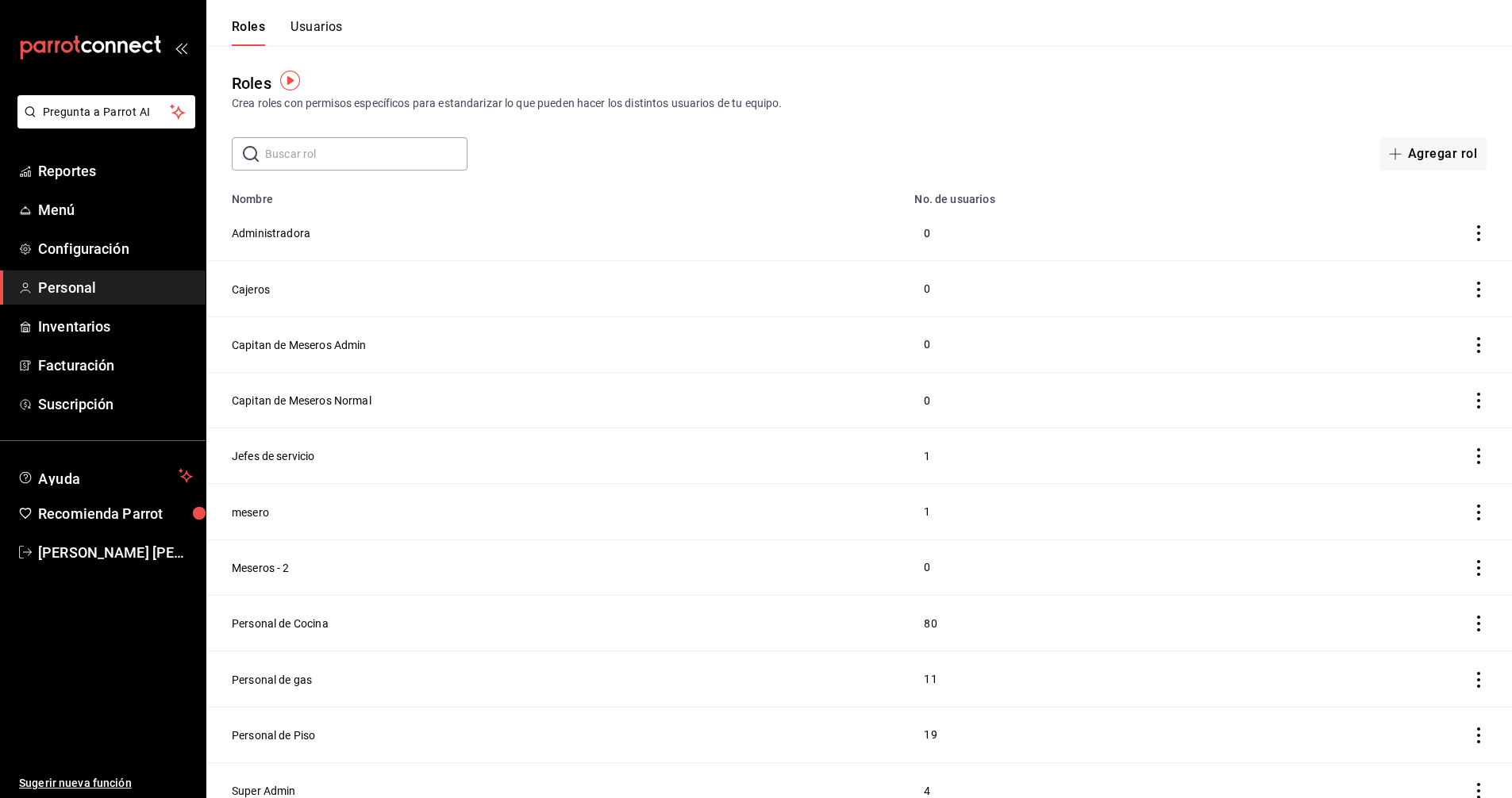
scroll to position [12, 0]
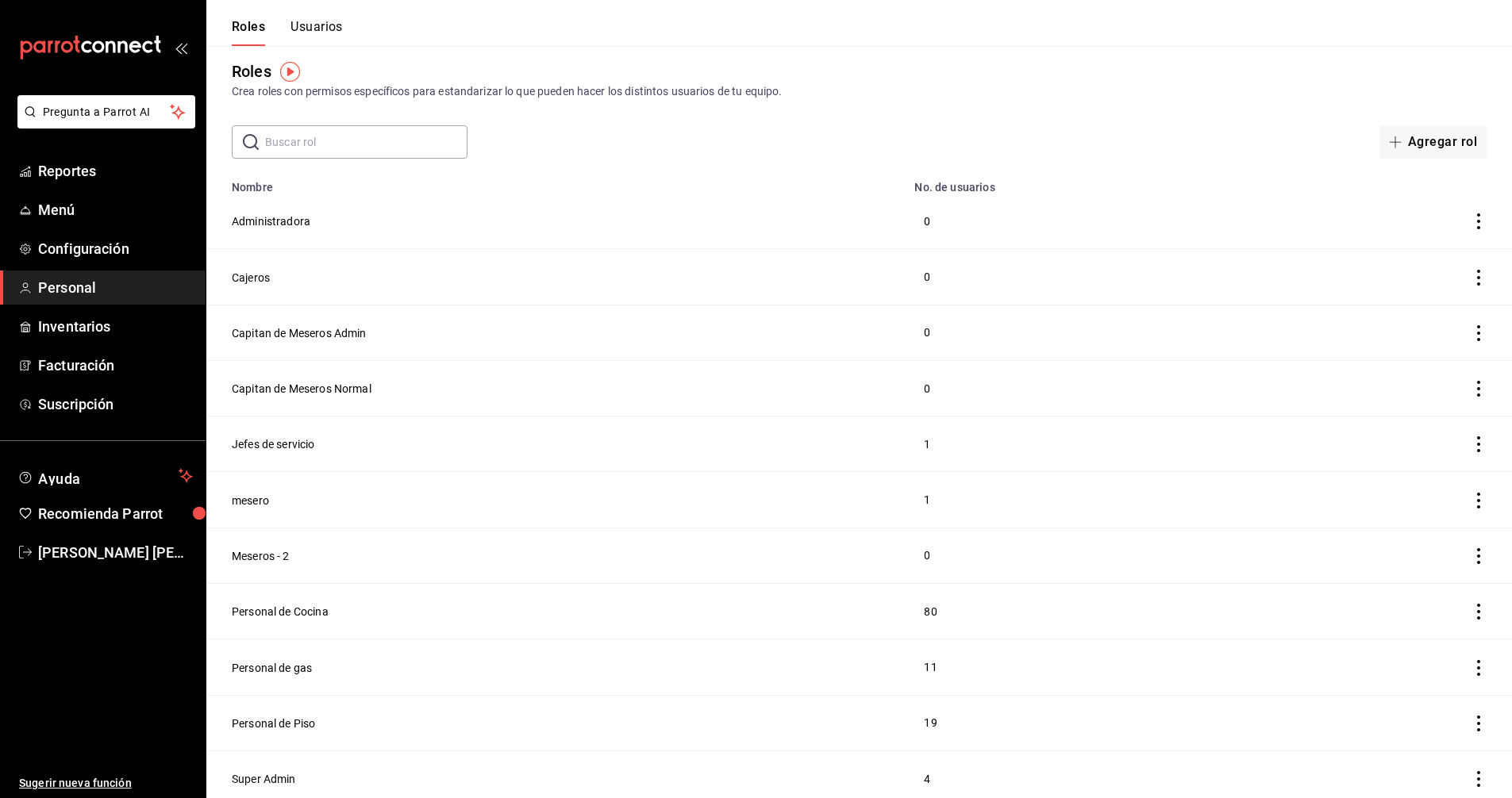
click at [326, 23] on button "Usuarios" at bounding box center [316, 32] width 53 height 27
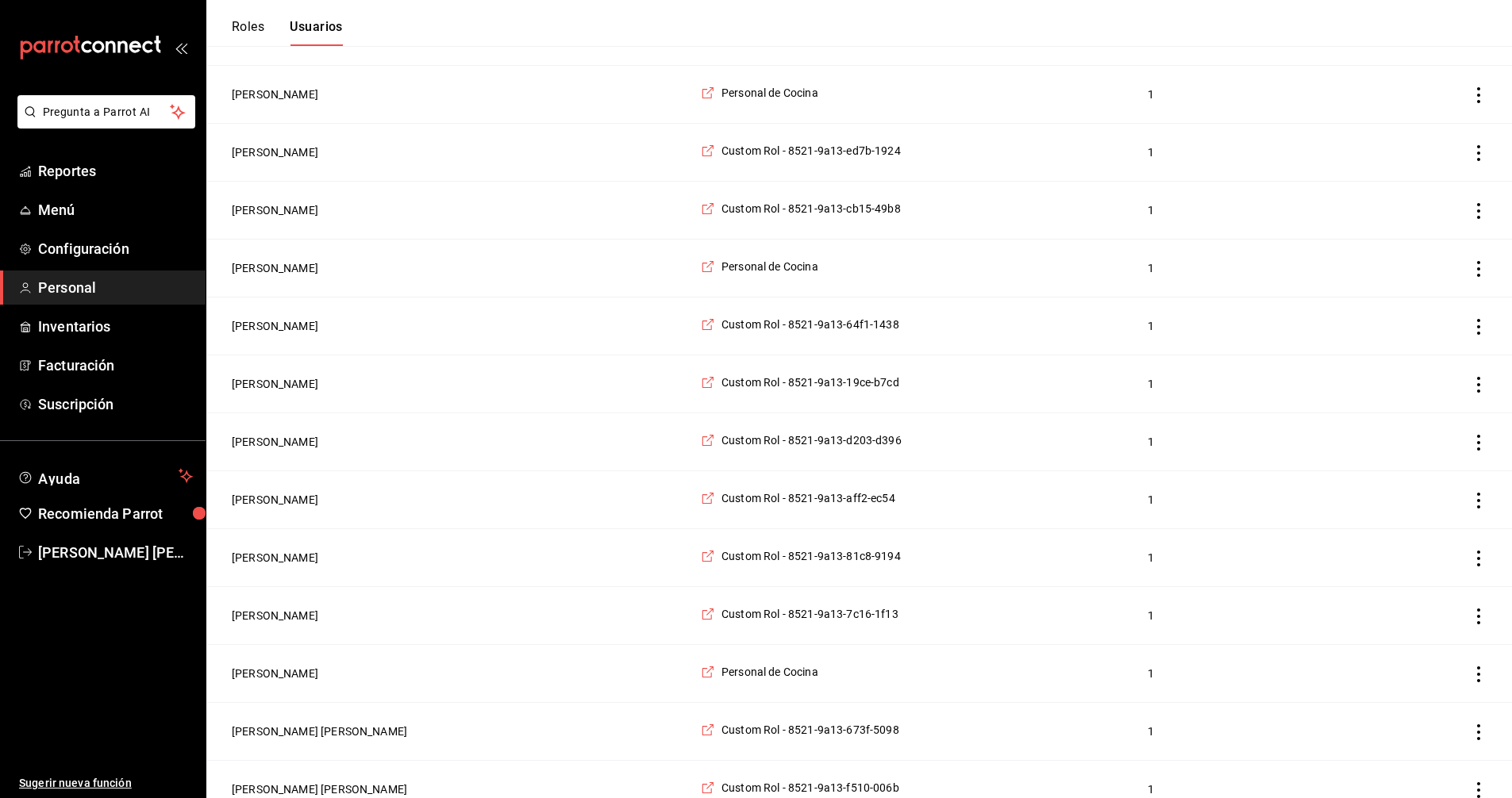
scroll to position [885, 0]
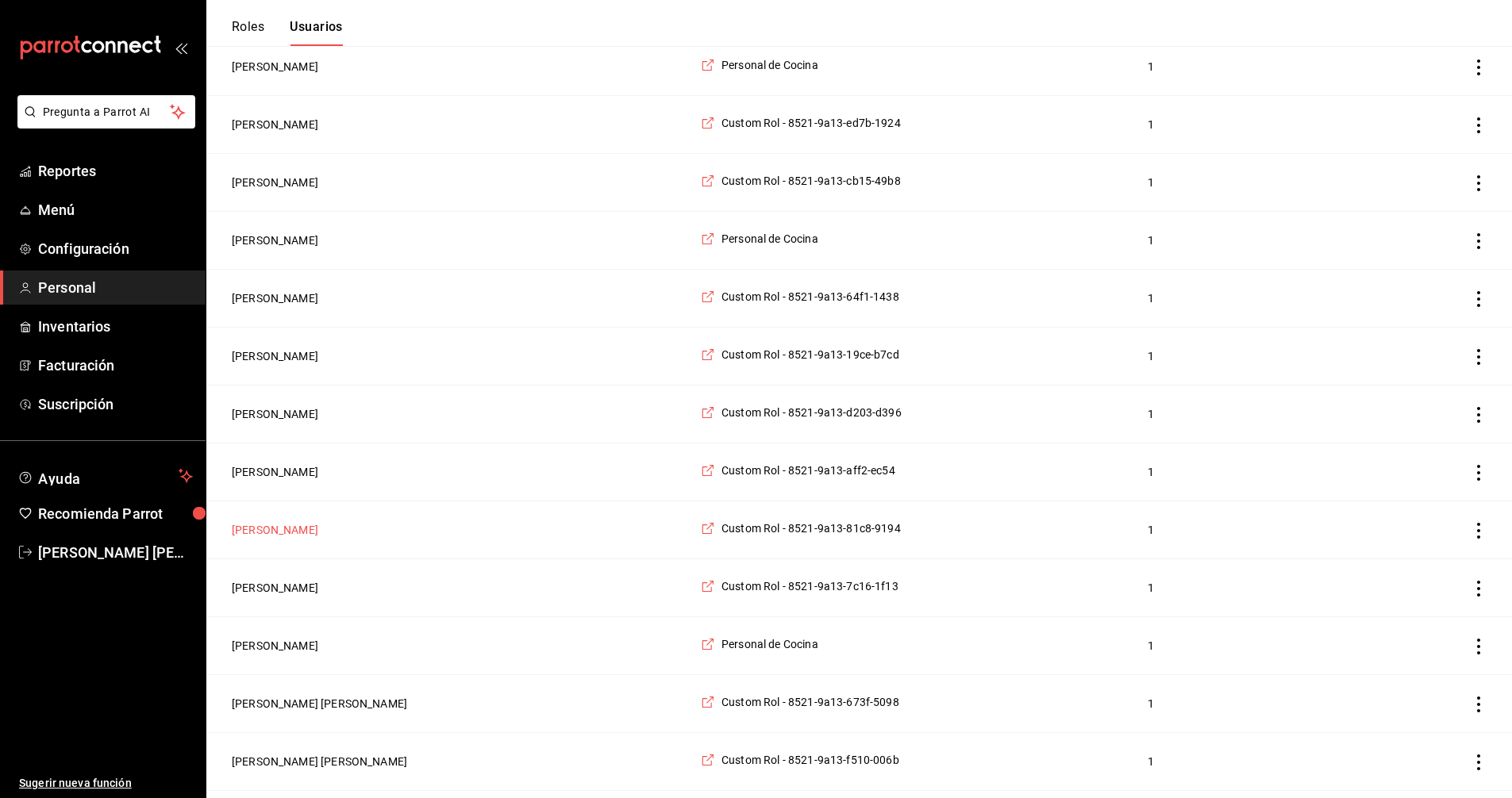
click at [254, 538] on button "[PERSON_NAME]" at bounding box center [275, 530] width 86 height 16
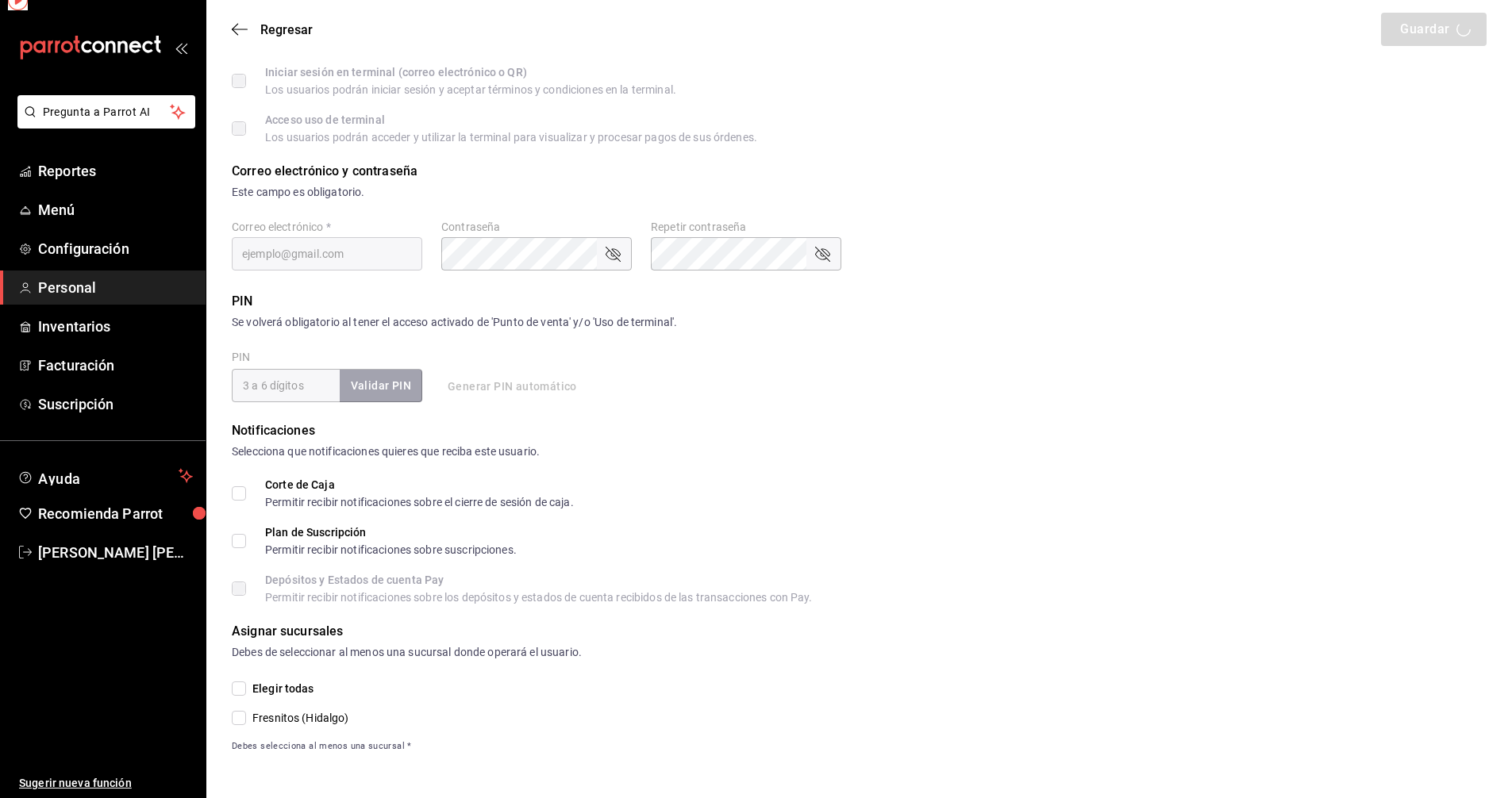
scroll to position [343, 0]
type input "Karla"
type input "Angeles"
checkbox input "true"
type input "81c8eea5-1578-4175-9919-420cccfd9194@fake.email"
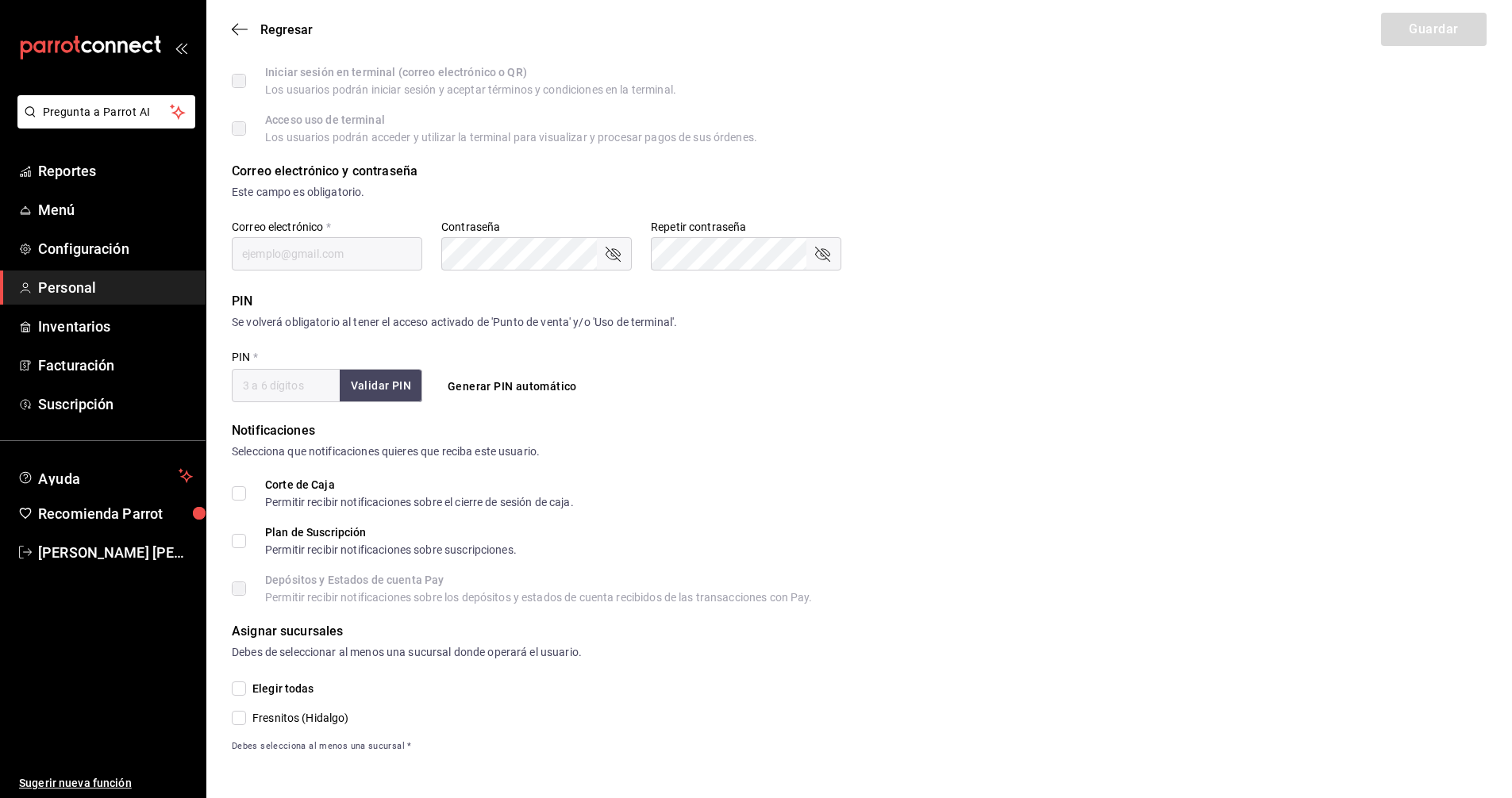
type input "159951"
type input "7a9b79f4-3724-4ce0-aa65-215698e96640"
type input "WAITER"
checkbox input "true"
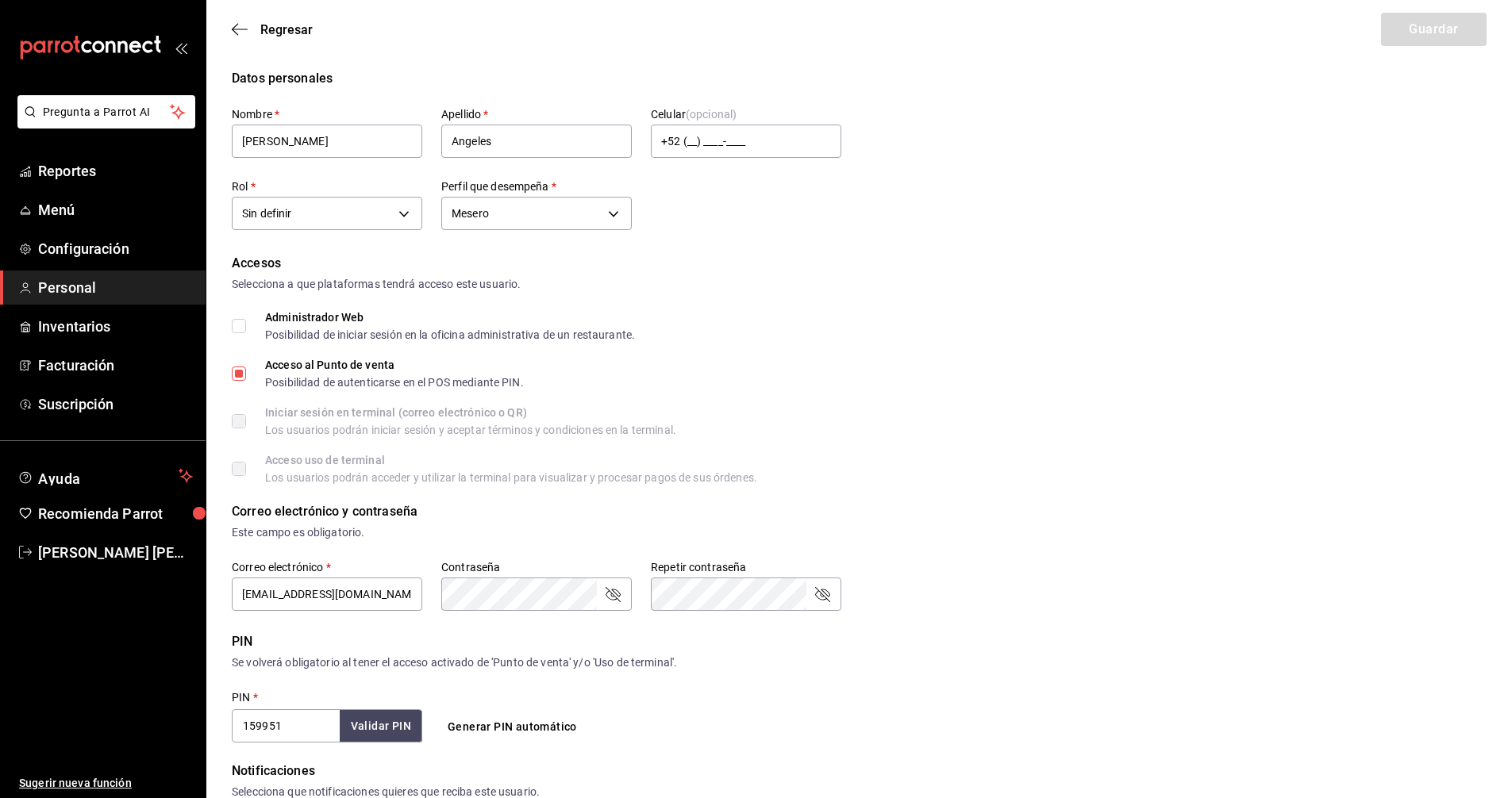
scroll to position [0, 0]
click at [81, 287] on span "Personal" at bounding box center [115, 288] width 155 height 22
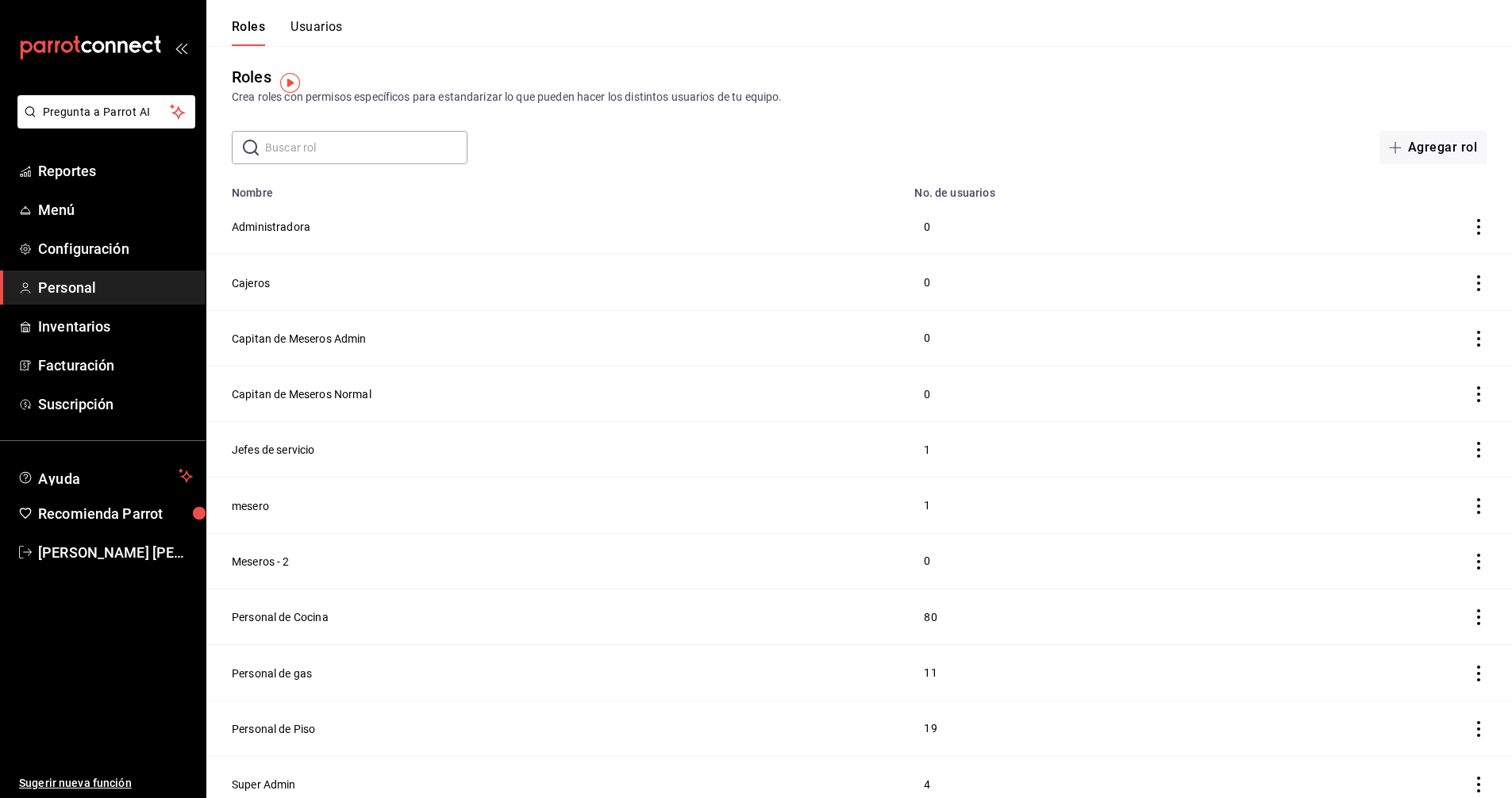
scroll to position [12, 0]
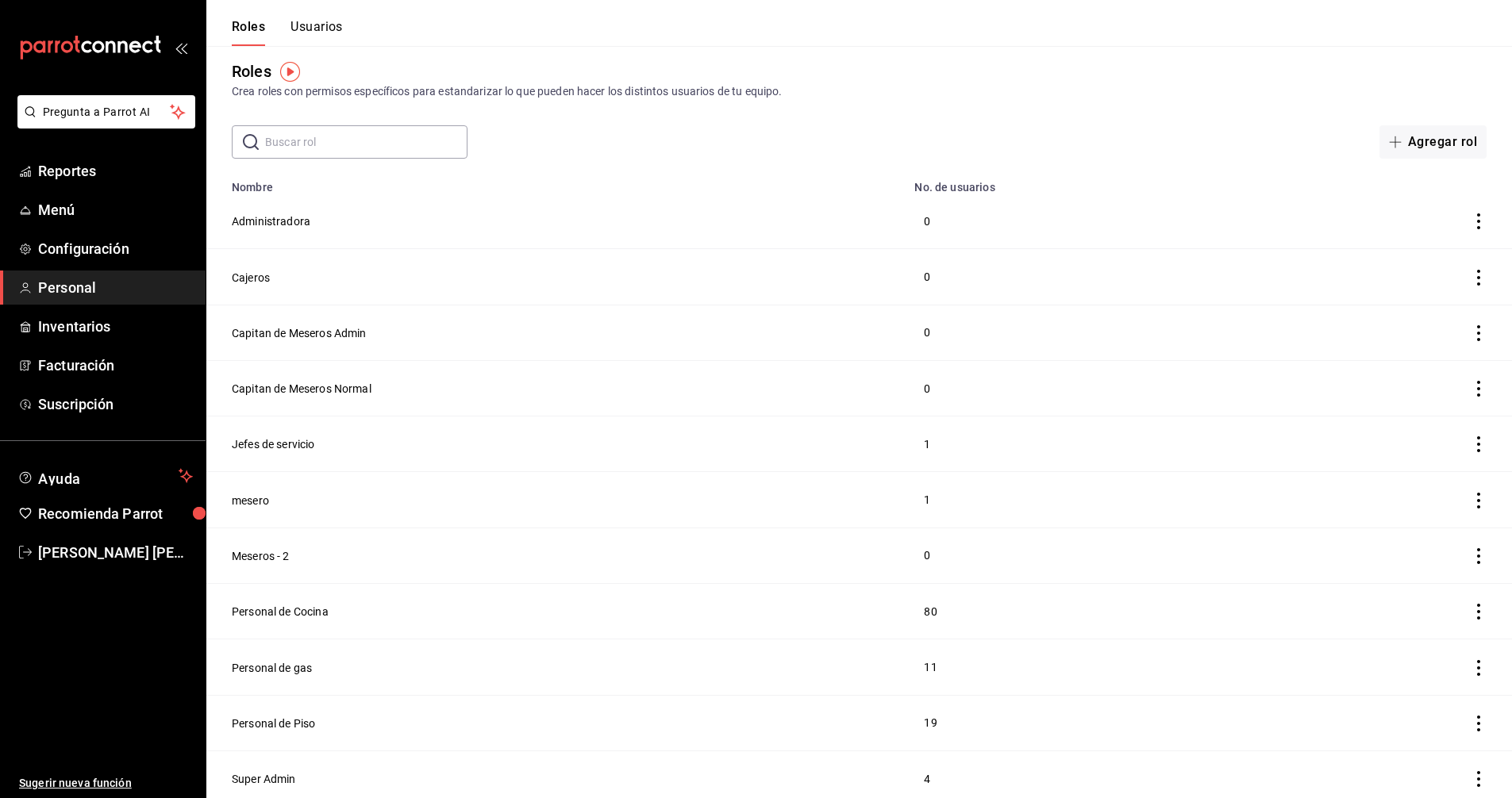
click at [318, 26] on button "Usuarios" at bounding box center [316, 32] width 53 height 27
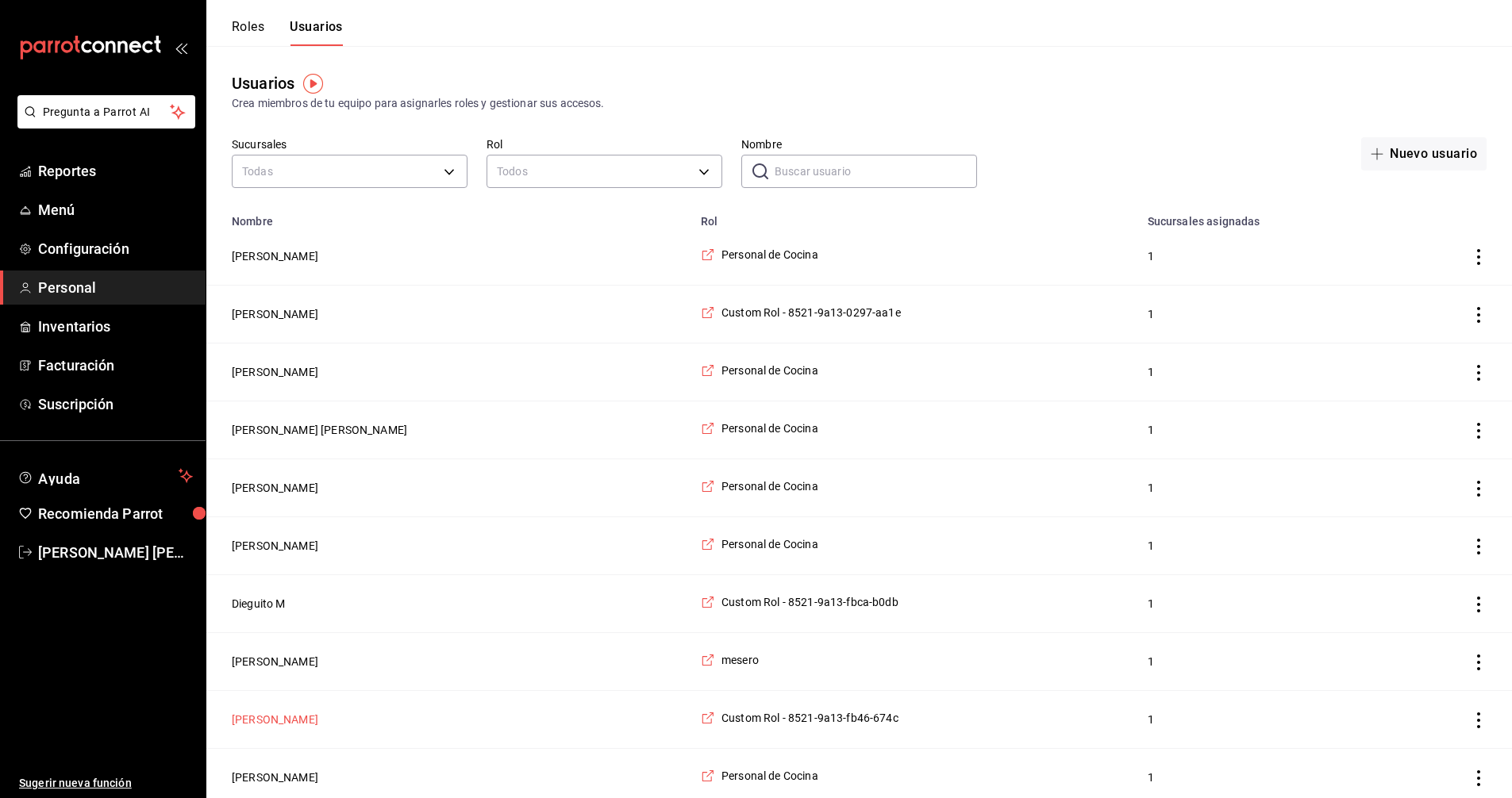
click at [247, 722] on button "[PERSON_NAME]" at bounding box center [275, 719] width 86 height 16
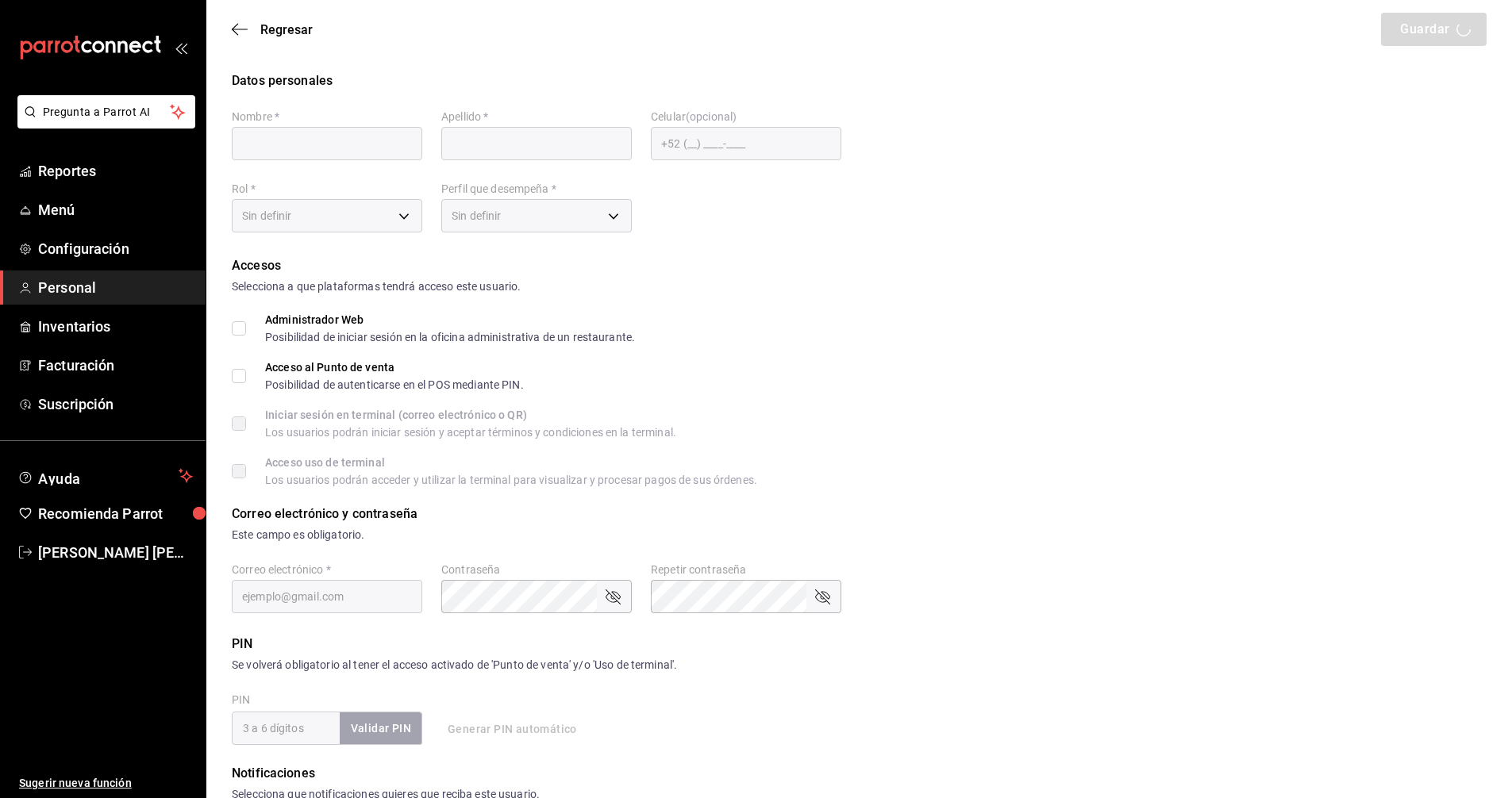
type input "Jessica"
type input "J"
checkbox input "true"
type input "fb469702-02fc-4716-ad5e-f7e94784674c@fake.email"
type input "0090"
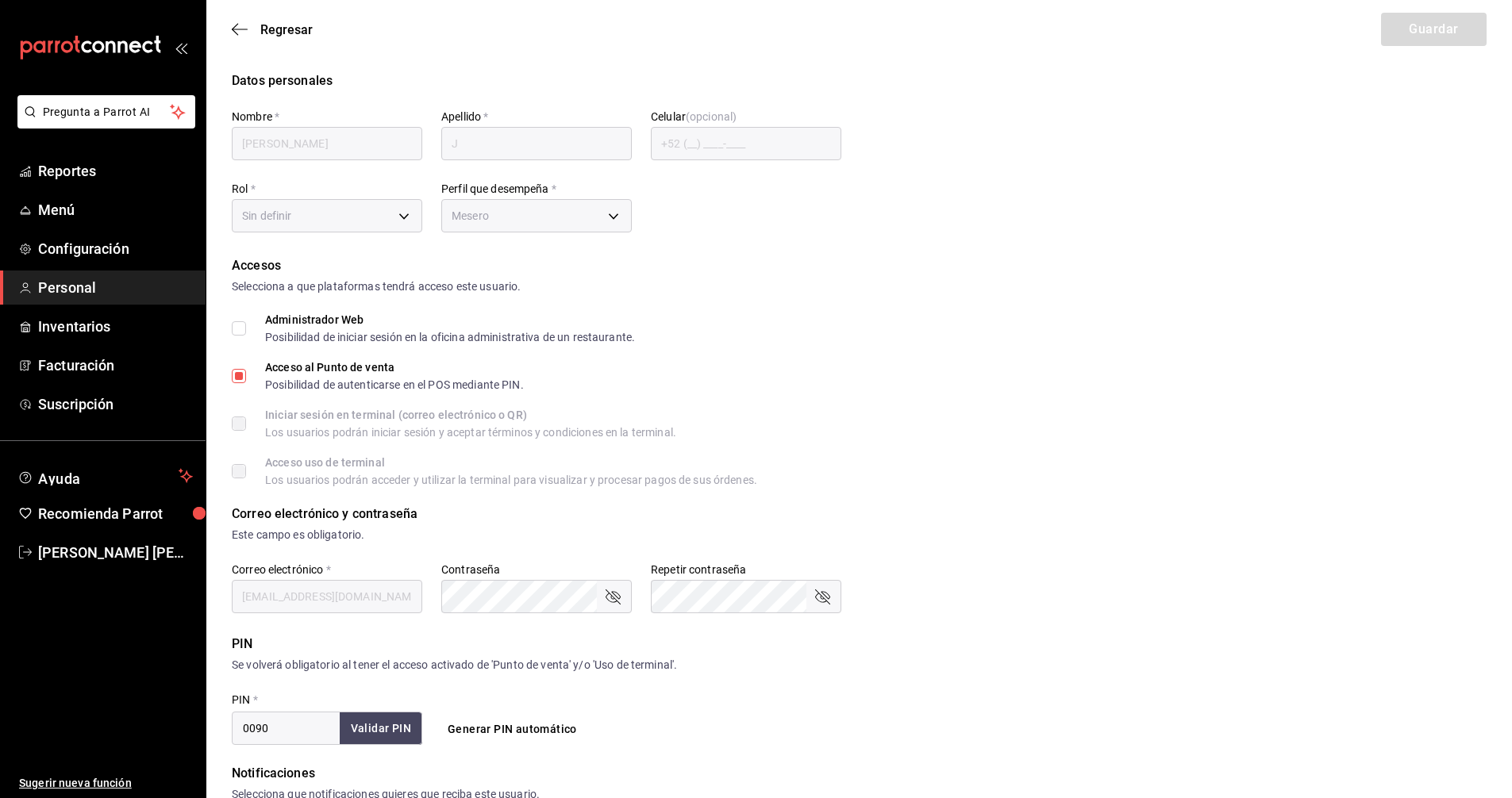
type input "268b79e4-46d0-4a70-98cc-37e9dd9b9007"
type input "WAITER"
checkbox input "true"
click at [410, 214] on body "Pregunta a Parrot AI Reportes Menú Configuración Personal Inventarios Facturaci…" at bounding box center [756, 570] width 1512 height 1141
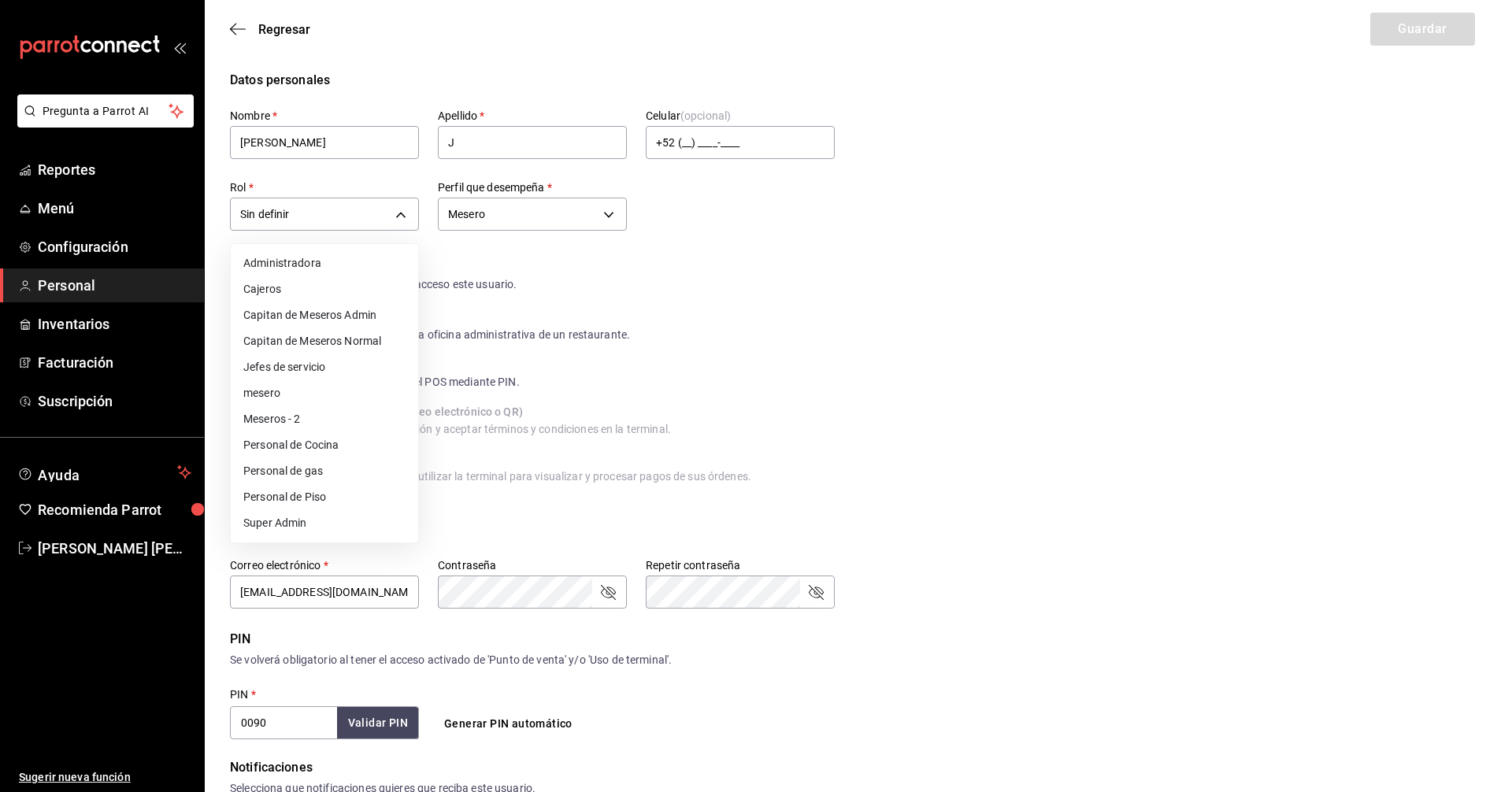
click at [275, 422] on li "Meseros - 2" at bounding box center [324, 419] width 188 height 26
type input "35f302b9-2189-47b7-9c95-985f82f4e594"
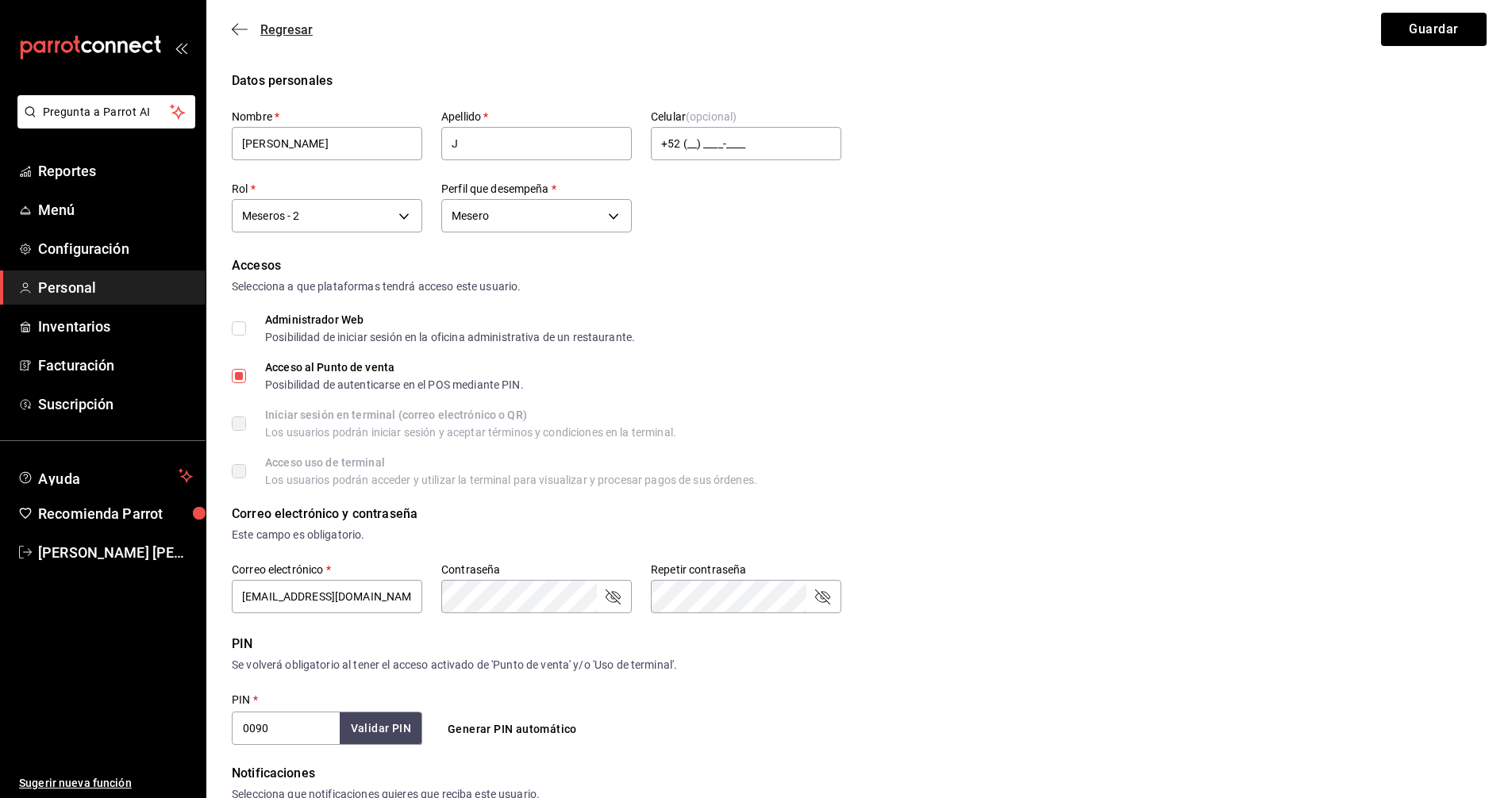
click at [278, 29] on span "Regresar" at bounding box center [286, 29] width 53 height 15
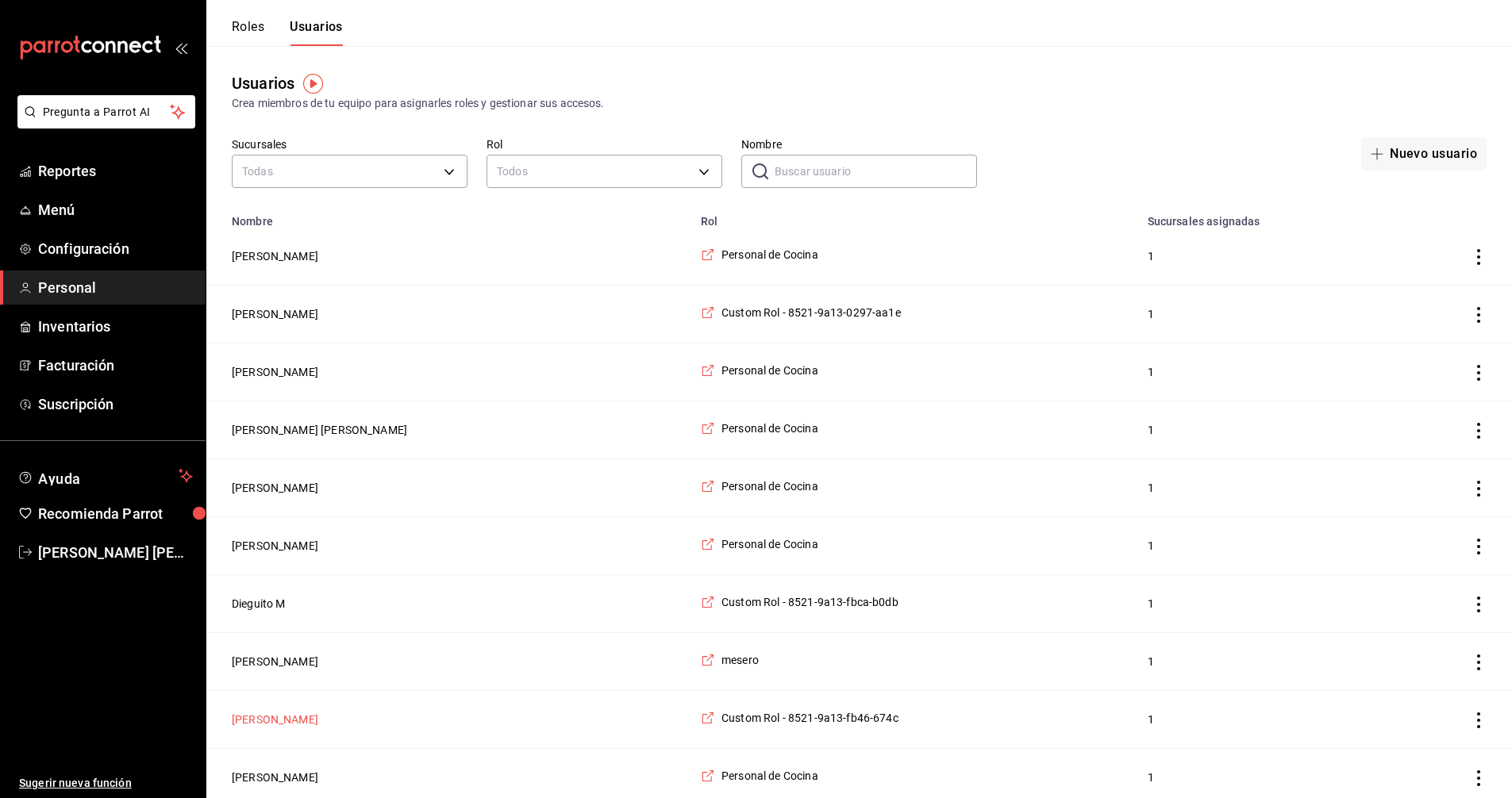
click at [264, 728] on button "[PERSON_NAME]" at bounding box center [275, 719] width 86 height 16
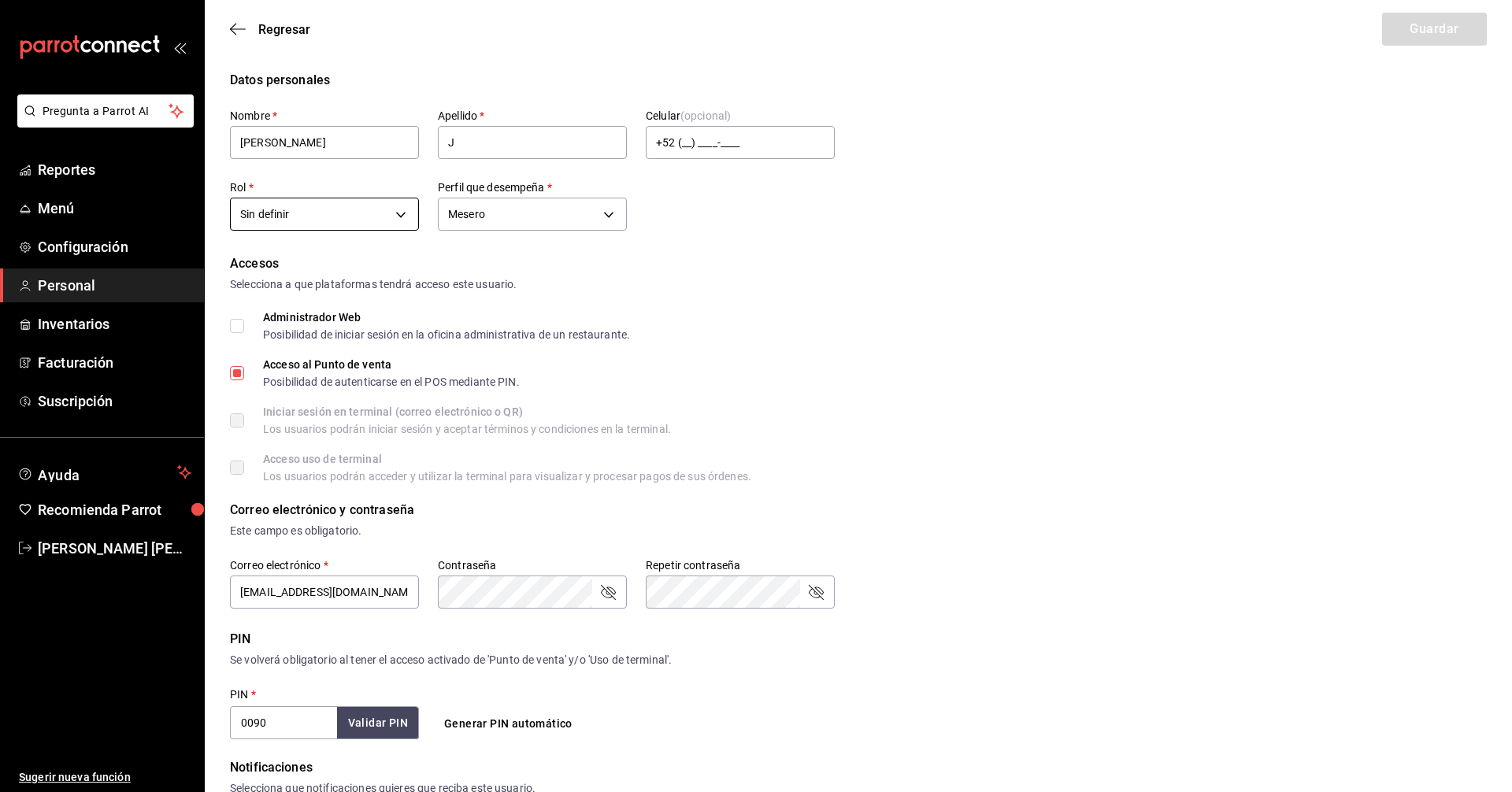
click at [382, 207] on body "Pregunta a Parrot AI Reportes Menú Configuración Personal Inventarios Facturaci…" at bounding box center [756, 566] width 1512 height 1132
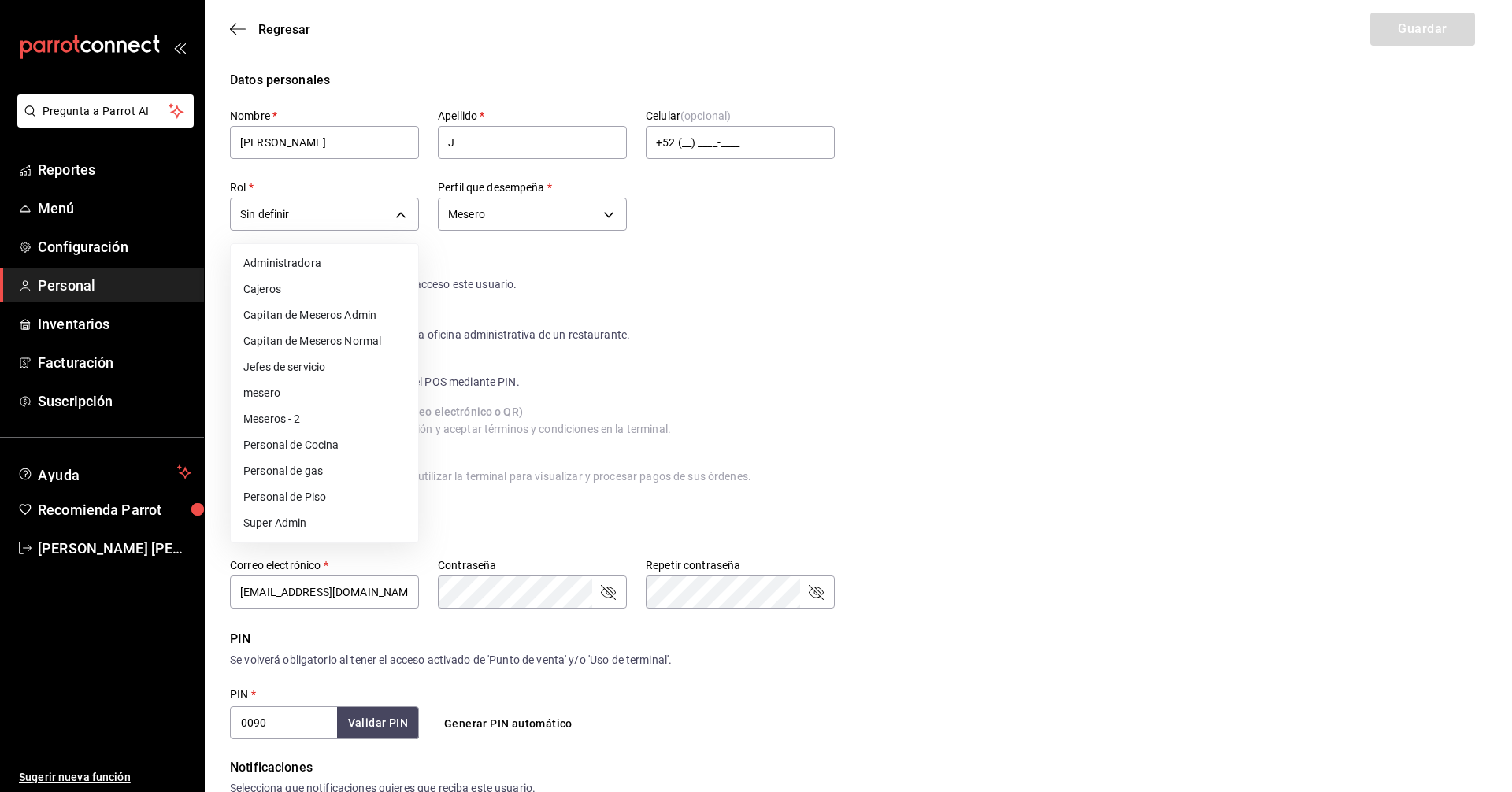
click at [296, 417] on li "Meseros - 2" at bounding box center [324, 419] width 188 height 26
type input "35f302b9-2189-47b7-9c95-985f82f4e594"
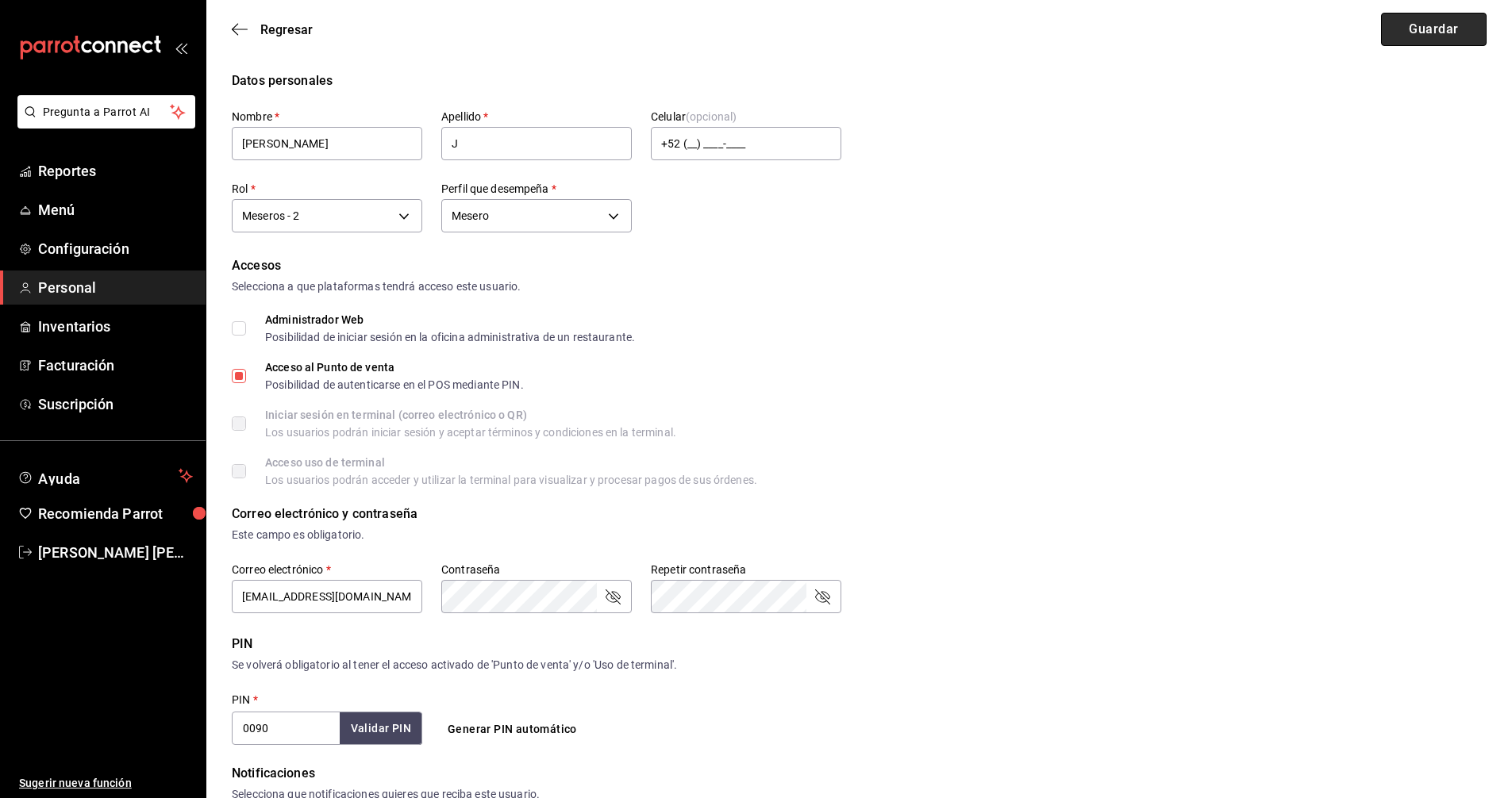
click at [1444, 29] on button "Guardar" at bounding box center [1433, 29] width 105 height 34
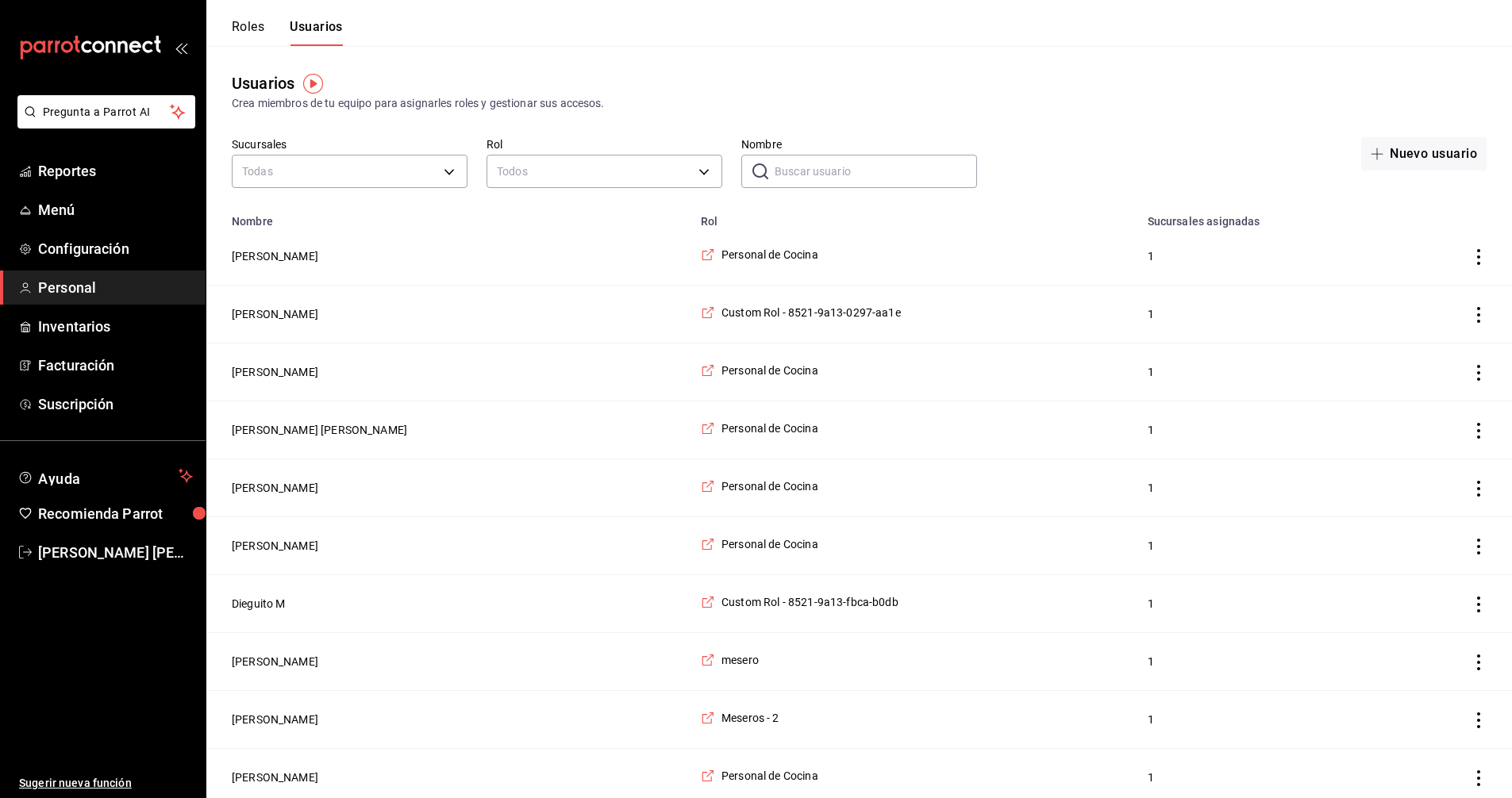
click at [107, 284] on span "Personal" at bounding box center [115, 288] width 155 height 22
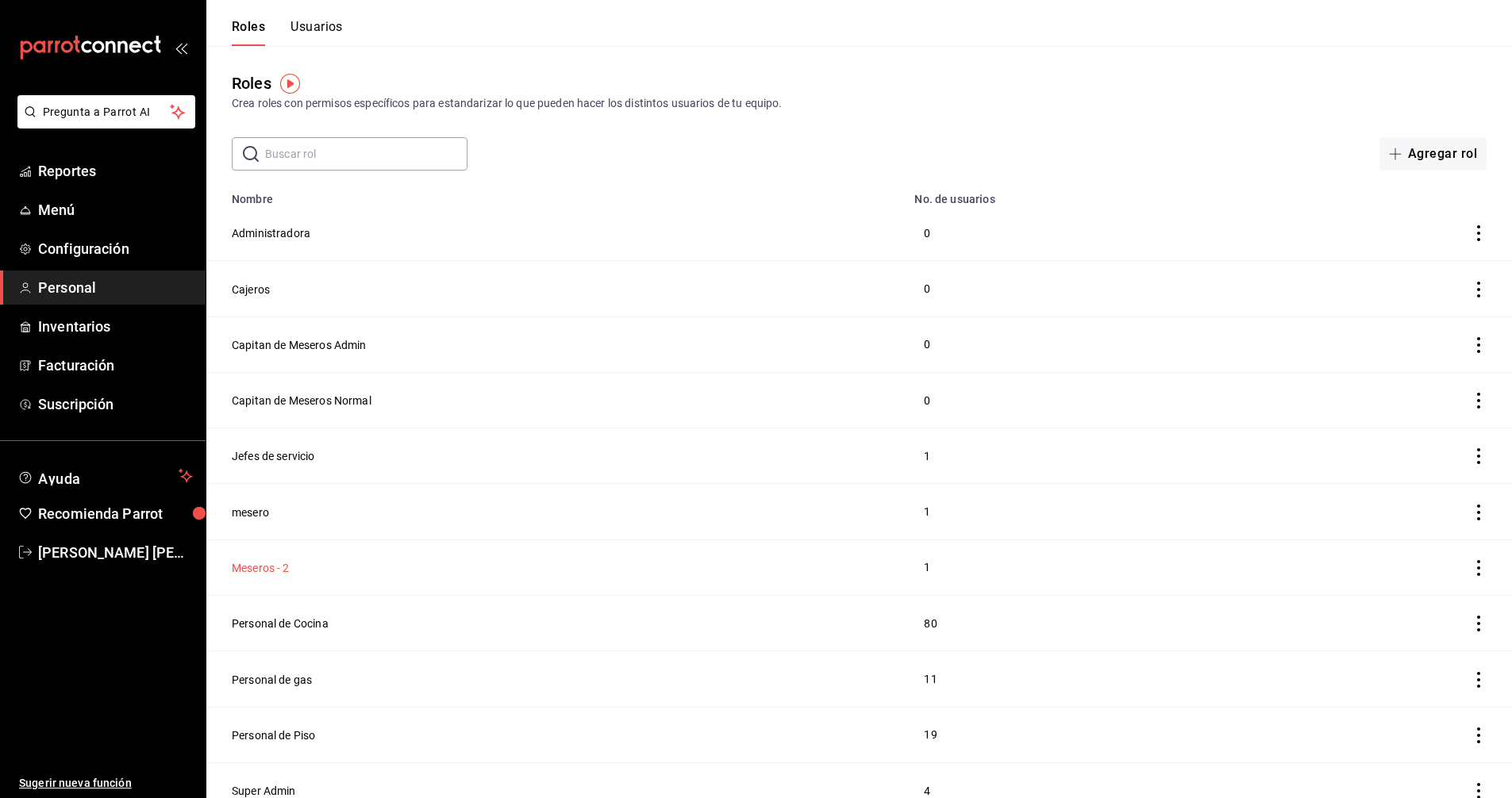
click at [268, 564] on button "Meseros - 2" at bounding box center [260, 568] width 58 height 16
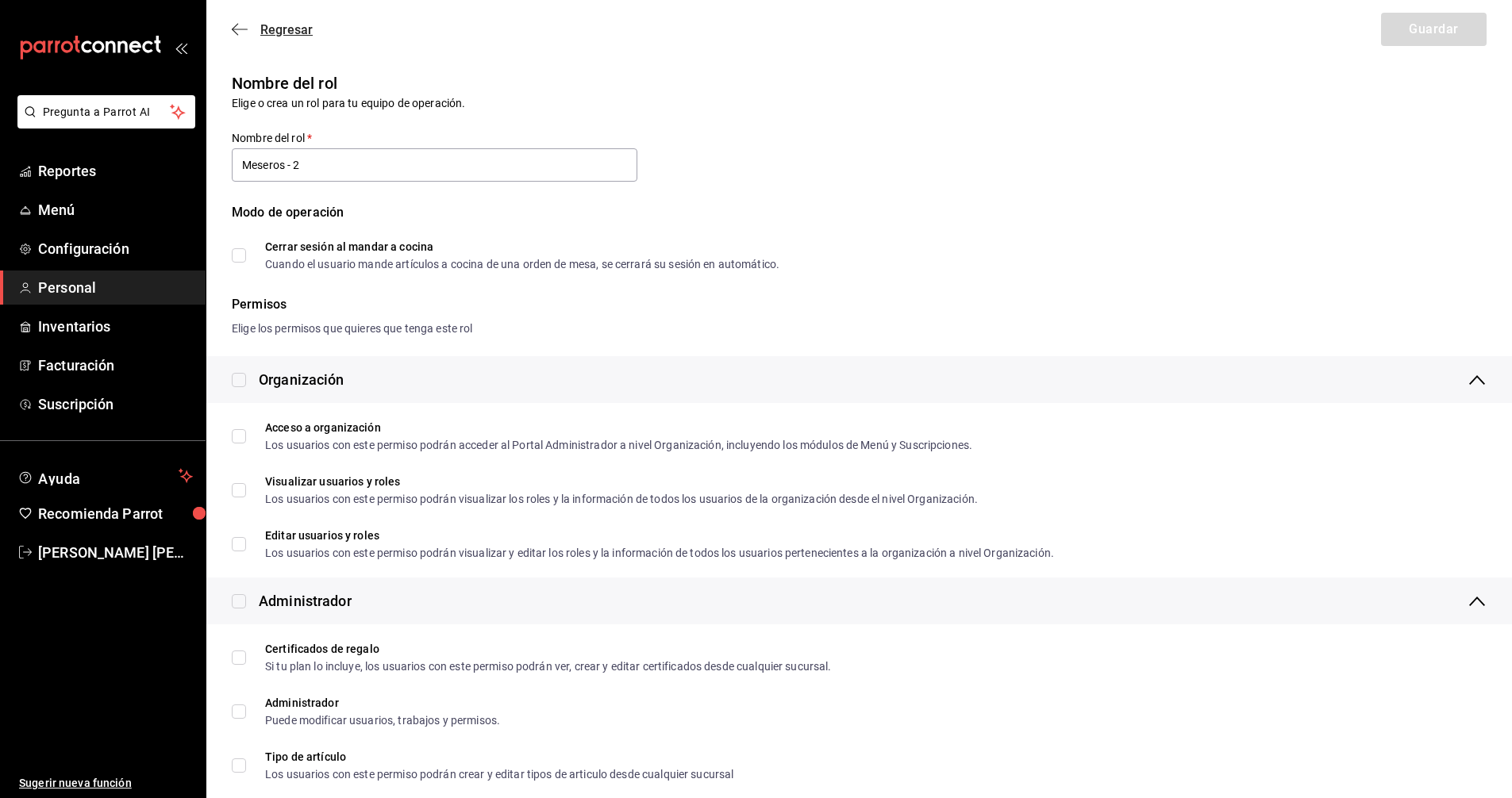
click at [296, 24] on span "Regresar" at bounding box center [286, 29] width 53 height 15
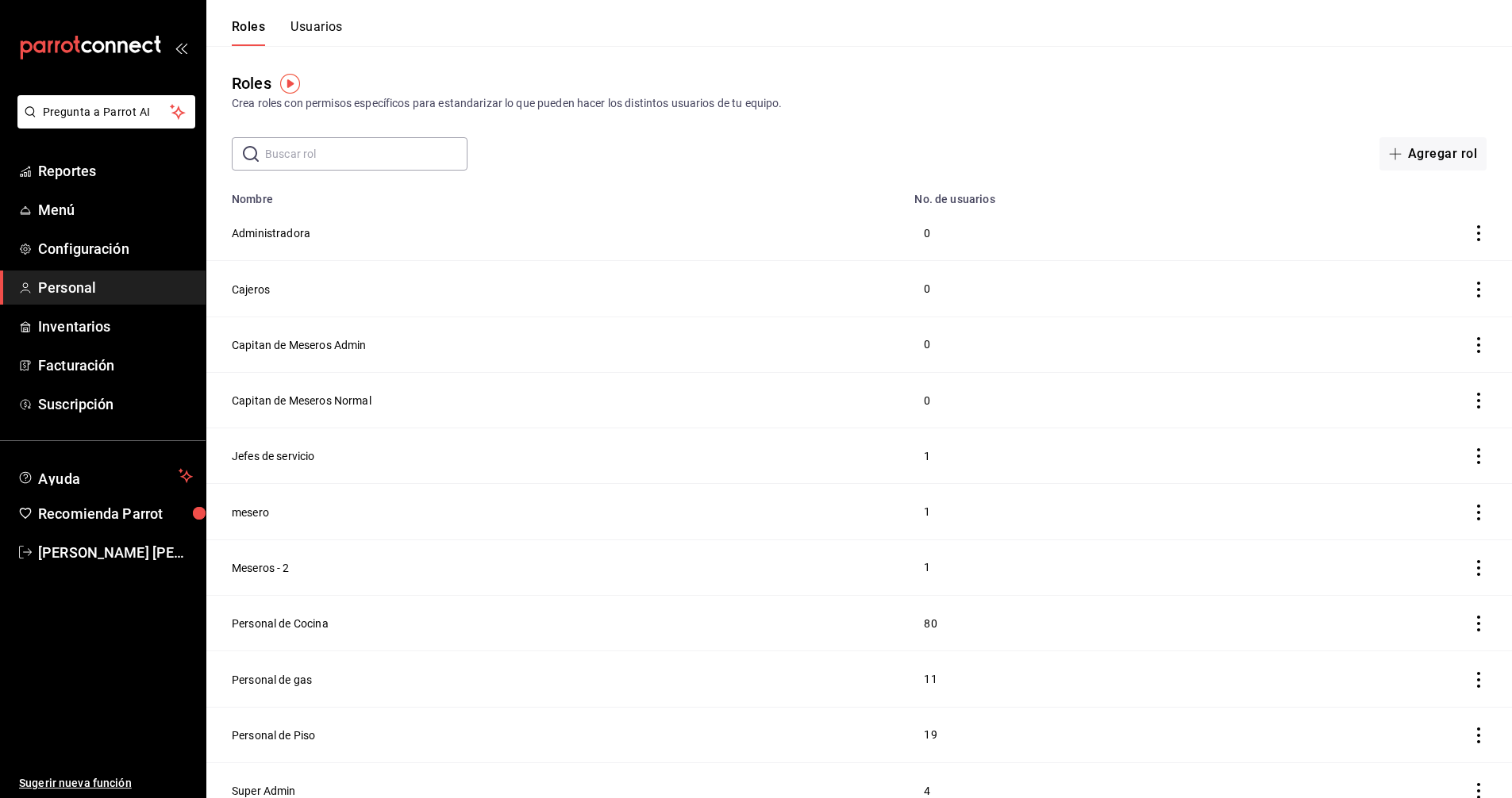
click at [313, 25] on button "Usuarios" at bounding box center [316, 32] width 53 height 27
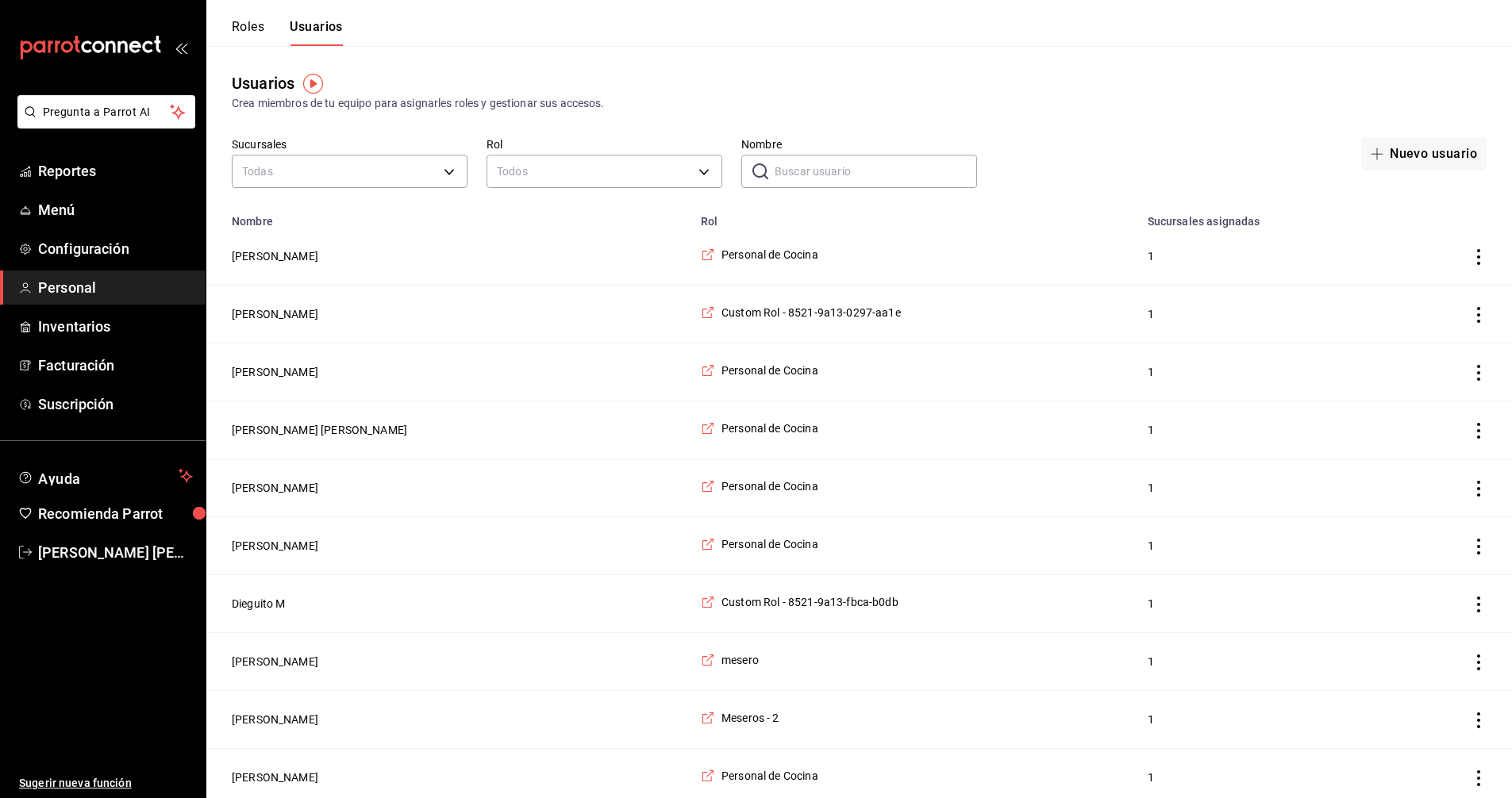
click at [866, 168] on input "Nombre" at bounding box center [876, 171] width 202 height 32
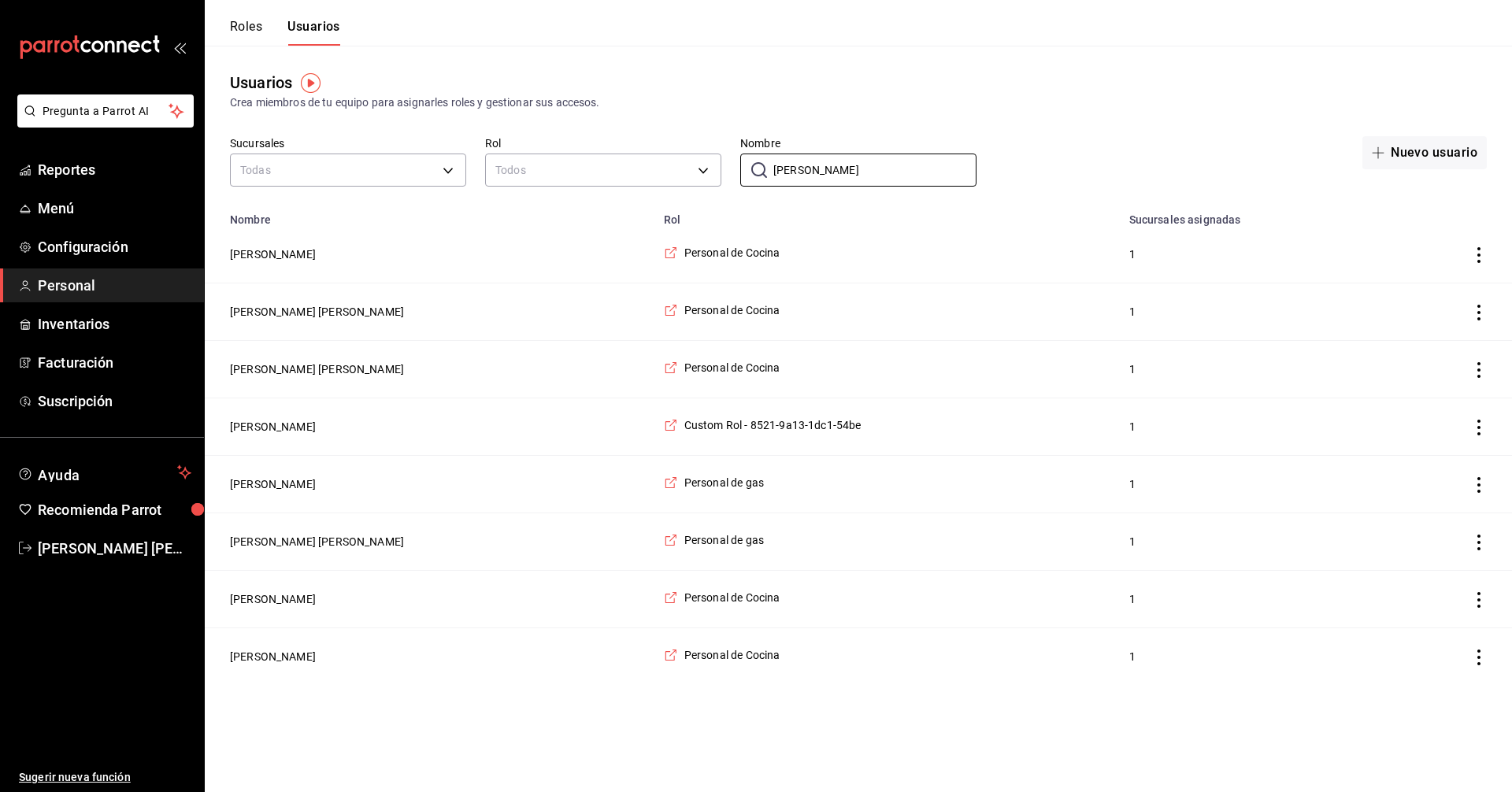
type input "luis"
click at [1257, 34] on header "Roles Usuarios" at bounding box center [858, 22] width 1307 height 45
click at [1266, 57] on div "Usuarios Crea miembros de tu equipo para asignarles roles y gestionar sus acces…" at bounding box center [858, 365] width 1307 height 639
click at [1191, 81] on div "Usuarios Crea miembros de tu equipo para asignarles roles y gestionar sus acces…" at bounding box center [858, 91] width 1307 height 40
click at [81, 282] on span "Personal" at bounding box center [114, 285] width 153 height 21
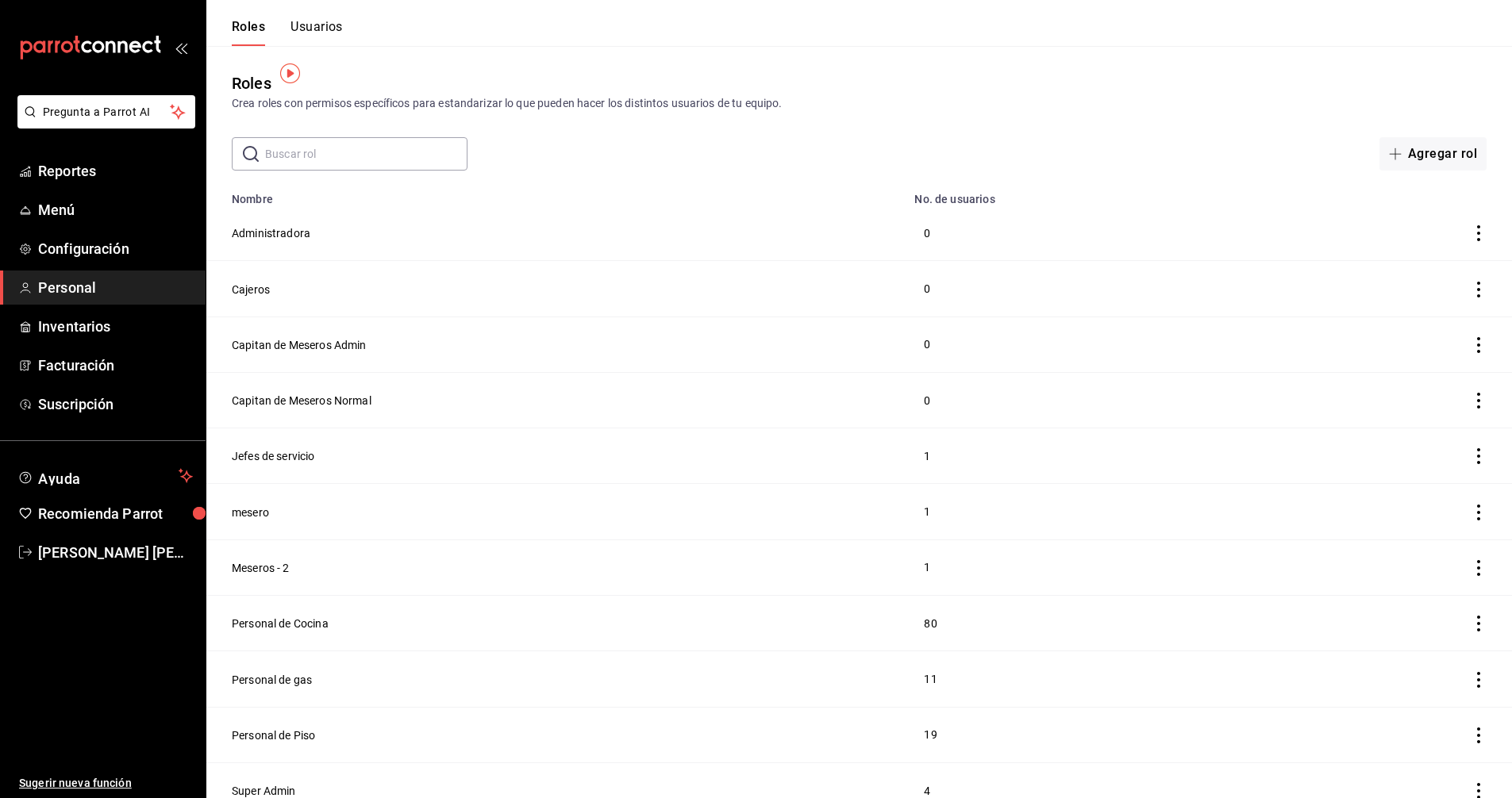
scroll to position [12, 0]
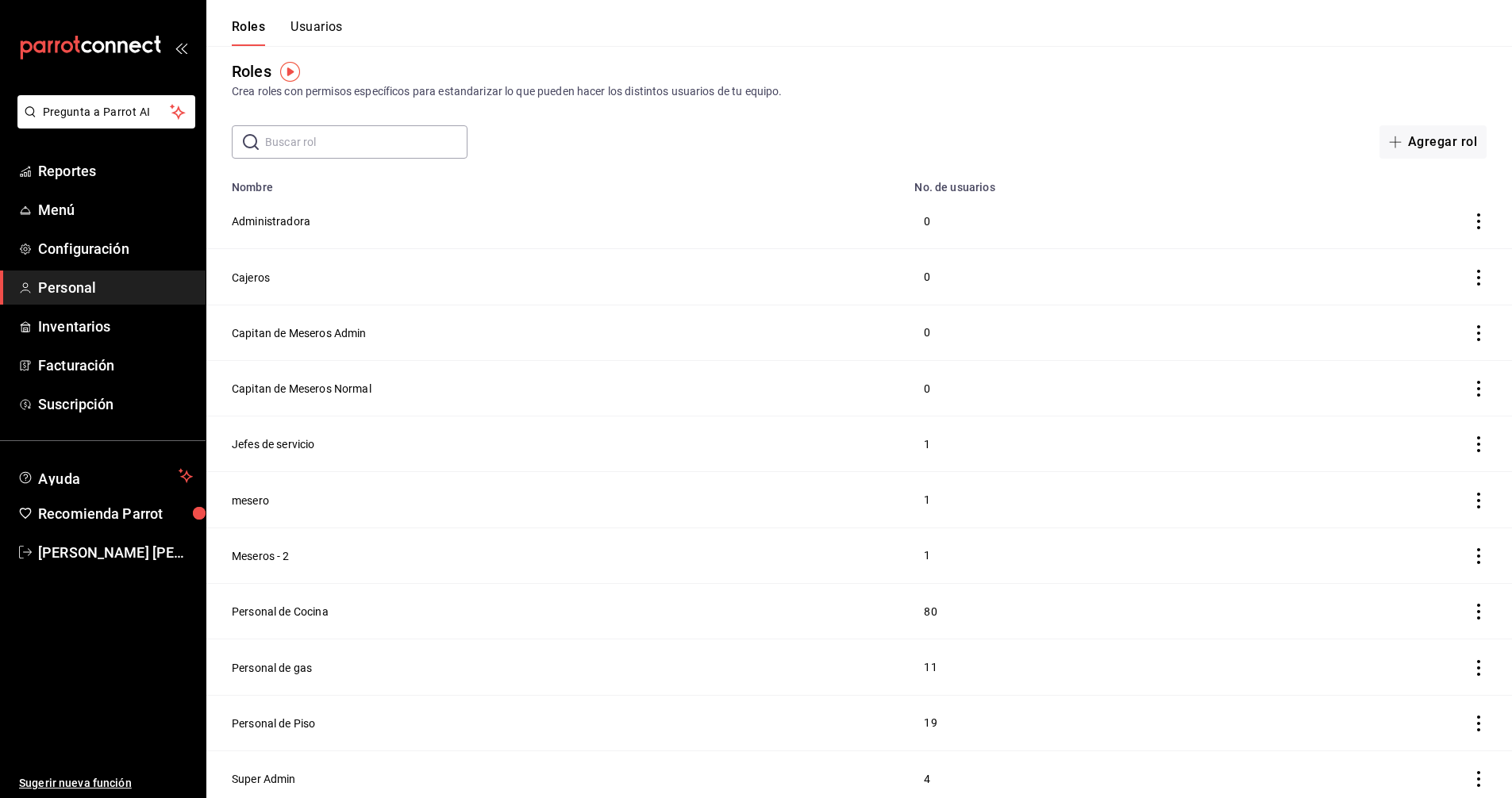
click at [330, 30] on button "Usuarios" at bounding box center [316, 32] width 53 height 27
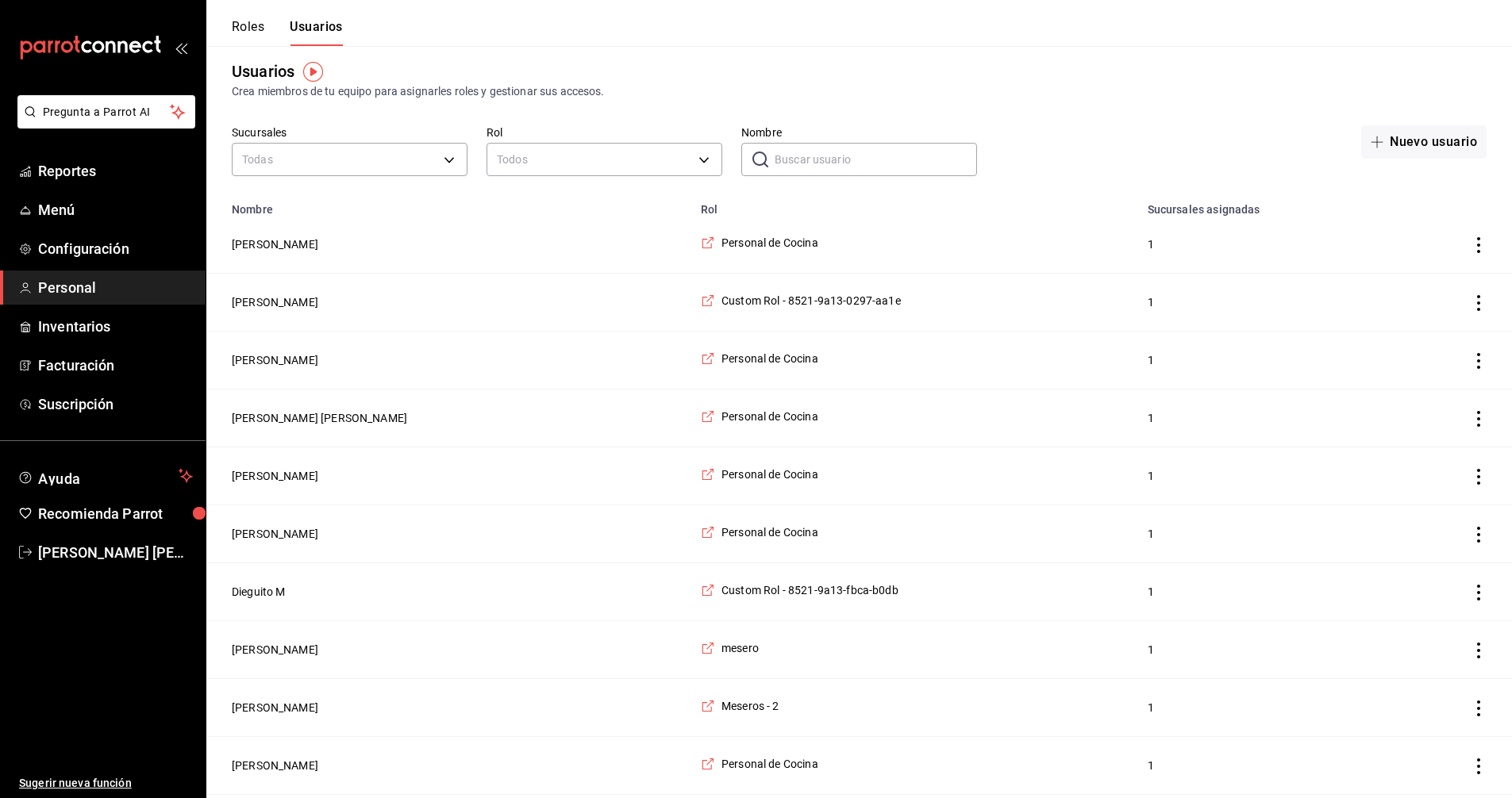
click at [851, 165] on input "Nombre" at bounding box center [876, 159] width 202 height 32
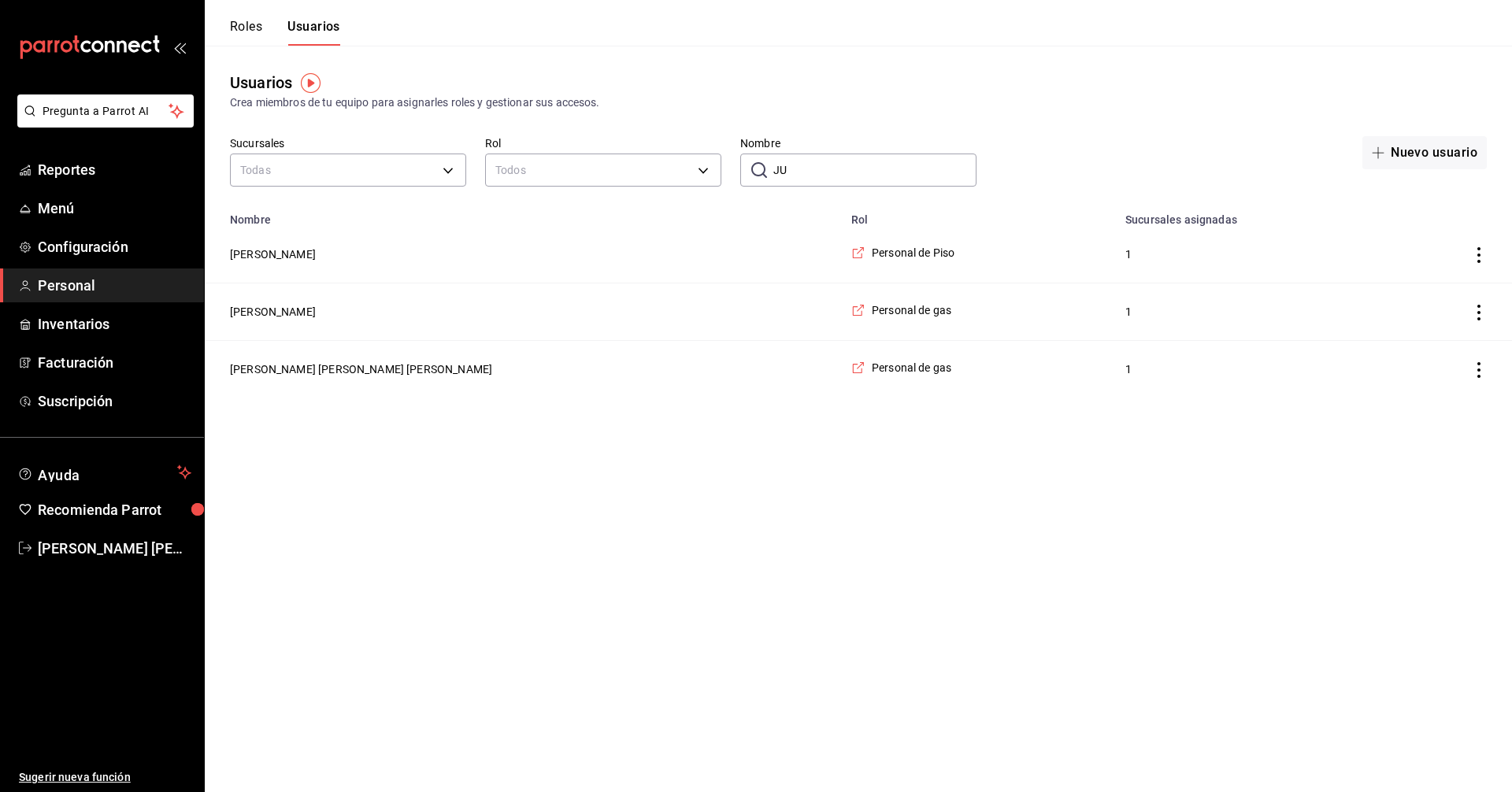
type input "J"
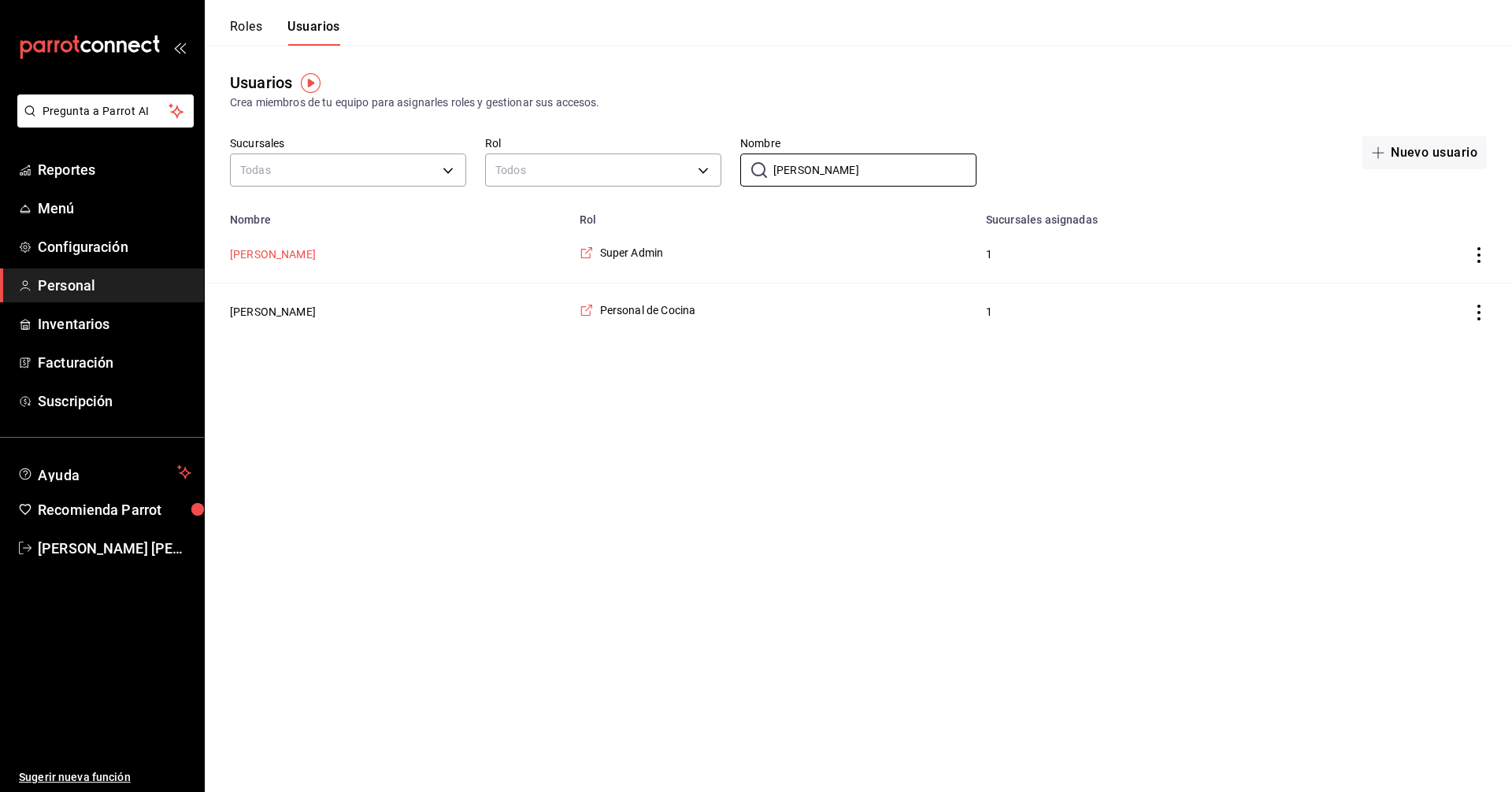
type input "ABEL"
click at [261, 252] on button "[PERSON_NAME]" at bounding box center [273, 255] width 86 height 15
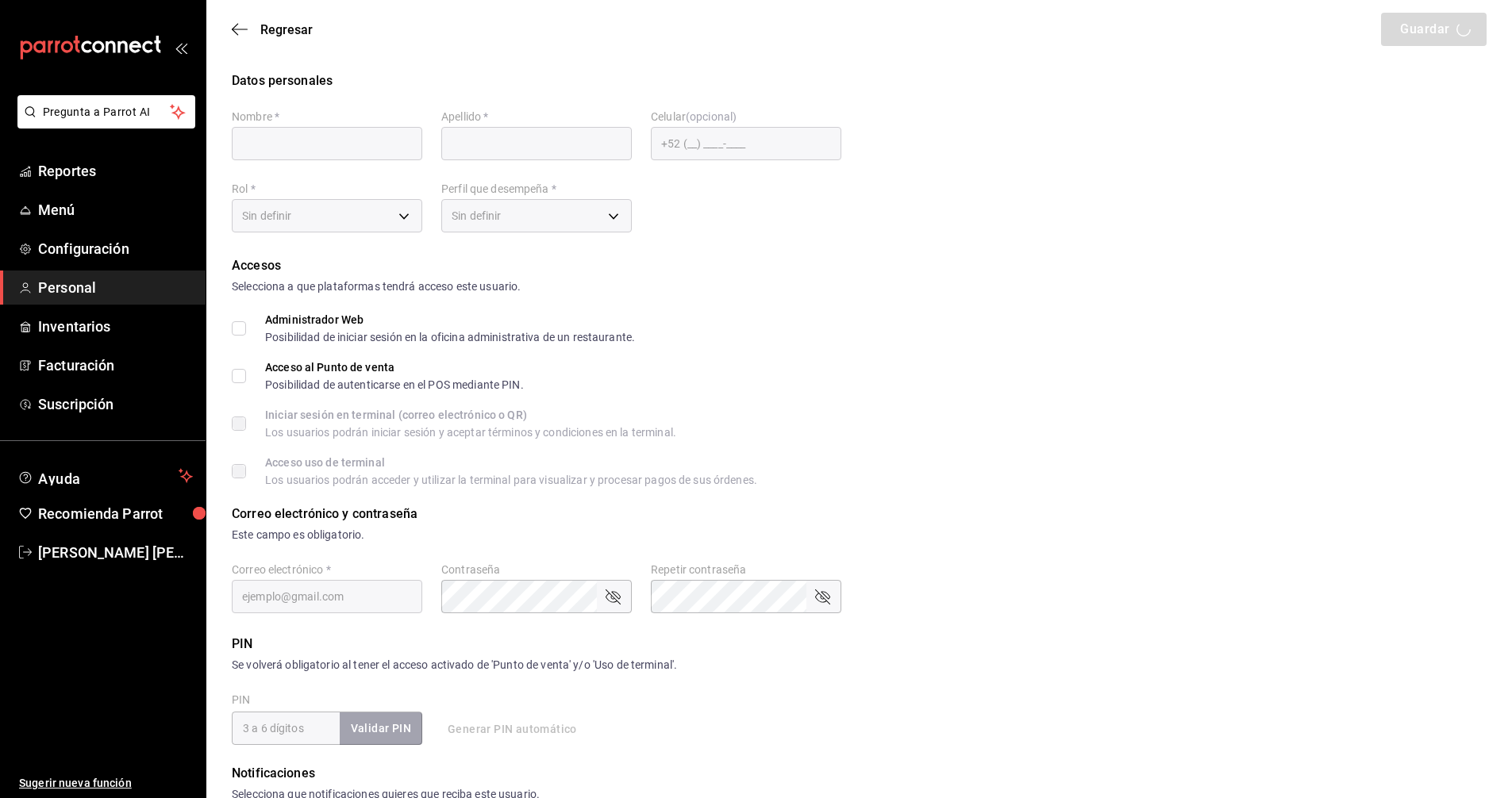
type input "[PERSON_NAME]"
checkbox input "true"
type input "[EMAIL_ADDRESS][DOMAIN_NAME]"
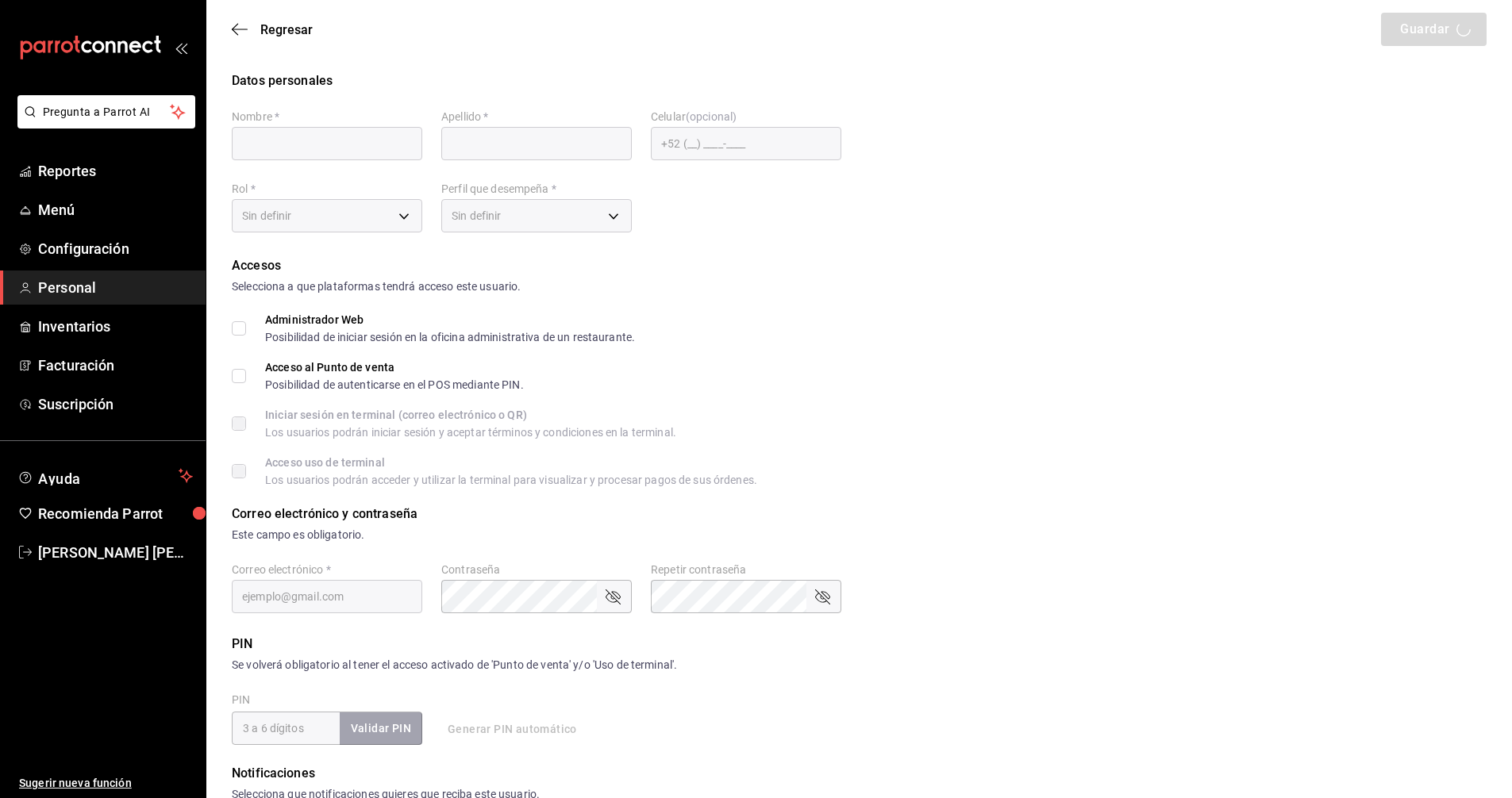
type input "6900"
checkbox input "true"
type input "[PHONE_NUMBER]"
type input "e2ddc01d-a43f-46aa-bcab-455b62cdccfd"
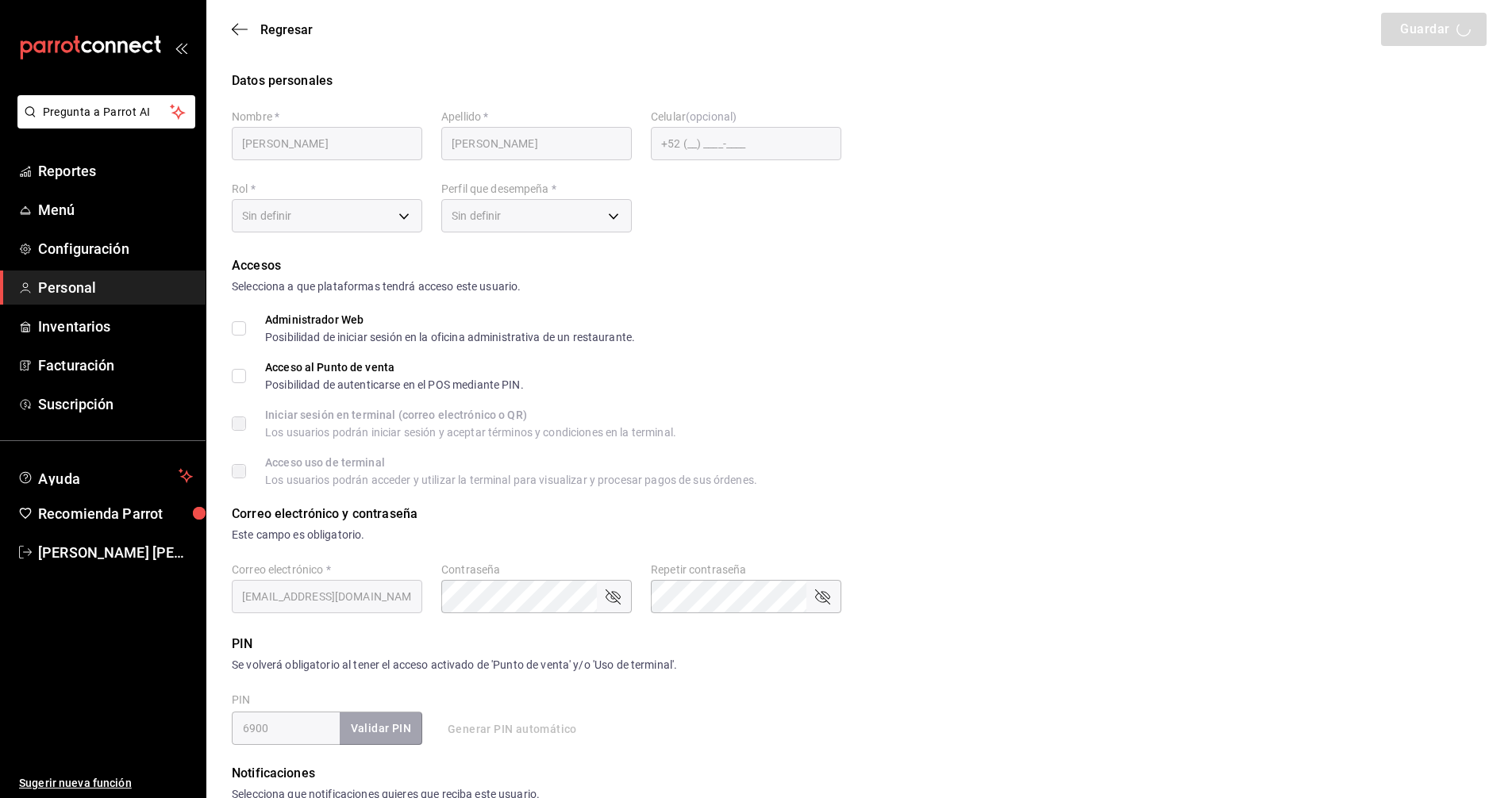
type input "CASHIER"
checkbox input "true"
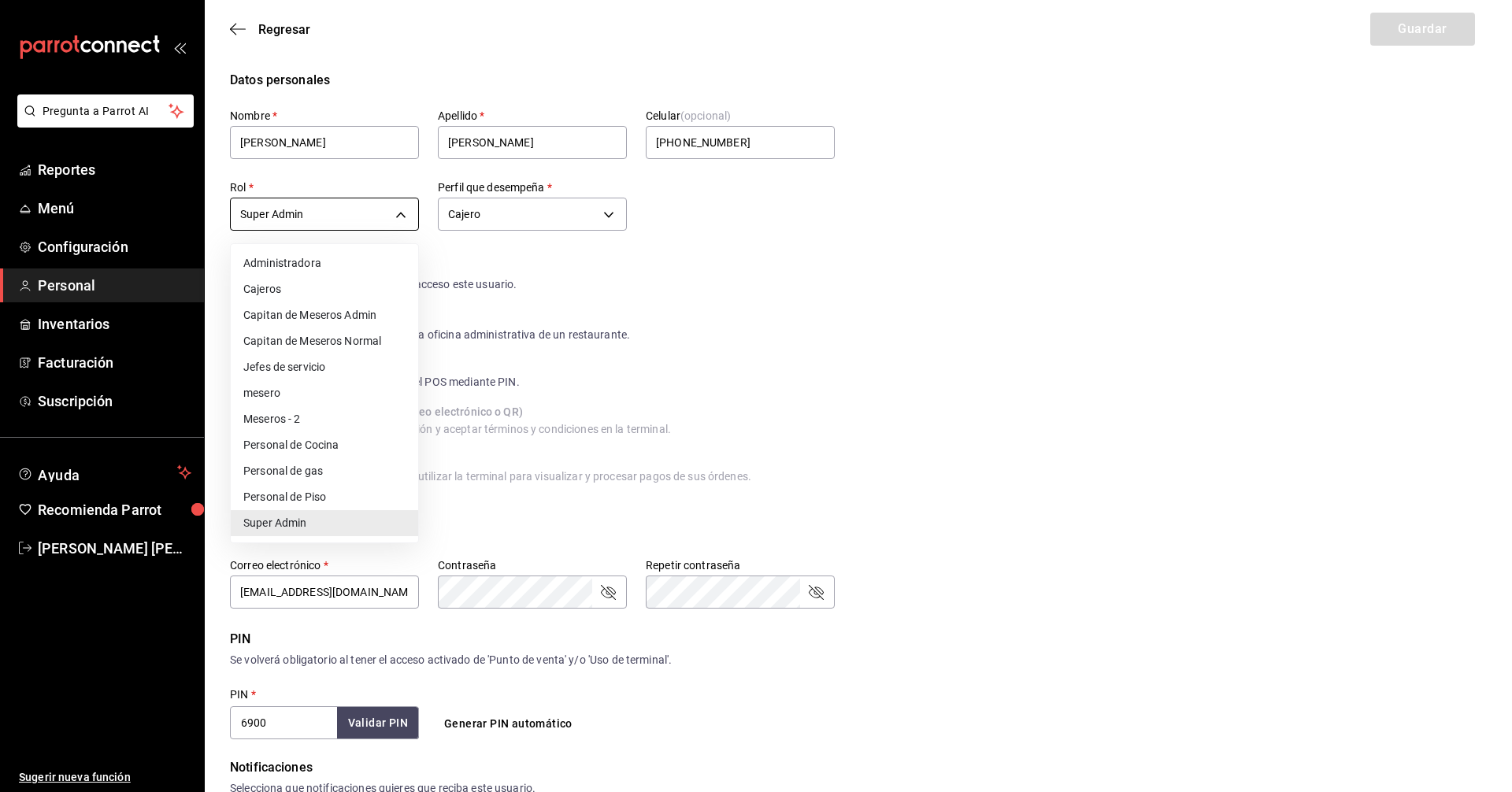
click at [402, 214] on body "Pregunta a Parrot AI Reportes Menú Configuración Personal Inventarios Facturaci…" at bounding box center [756, 584] width 1512 height 1168
click at [303, 368] on li "Jefes de servicio" at bounding box center [324, 368] width 188 height 26
type input "289ebdfe-4283-4c15-bb4a-9a39a3014d49"
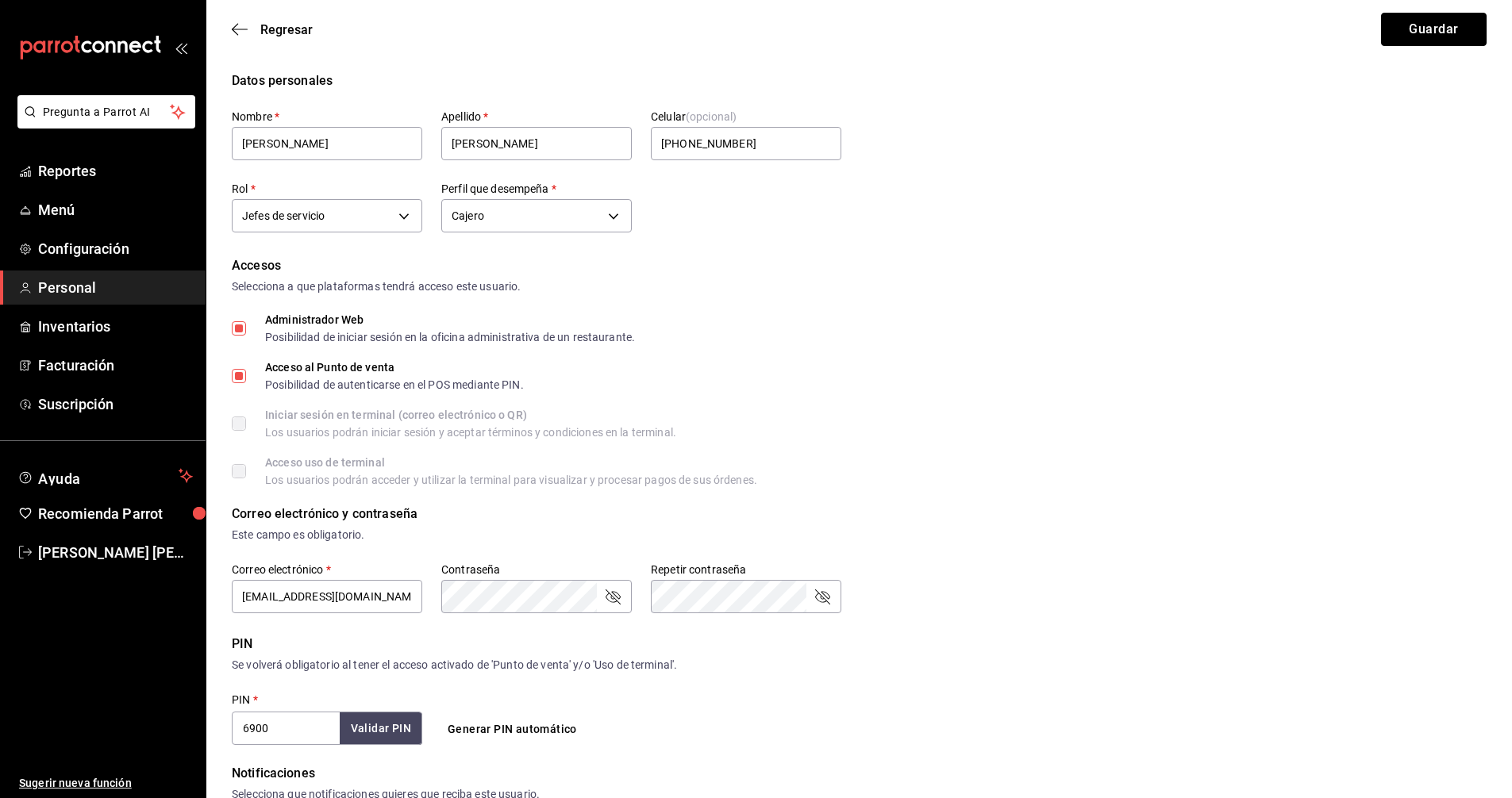
click at [1444, 24] on button "Guardar" at bounding box center [1433, 29] width 105 height 34
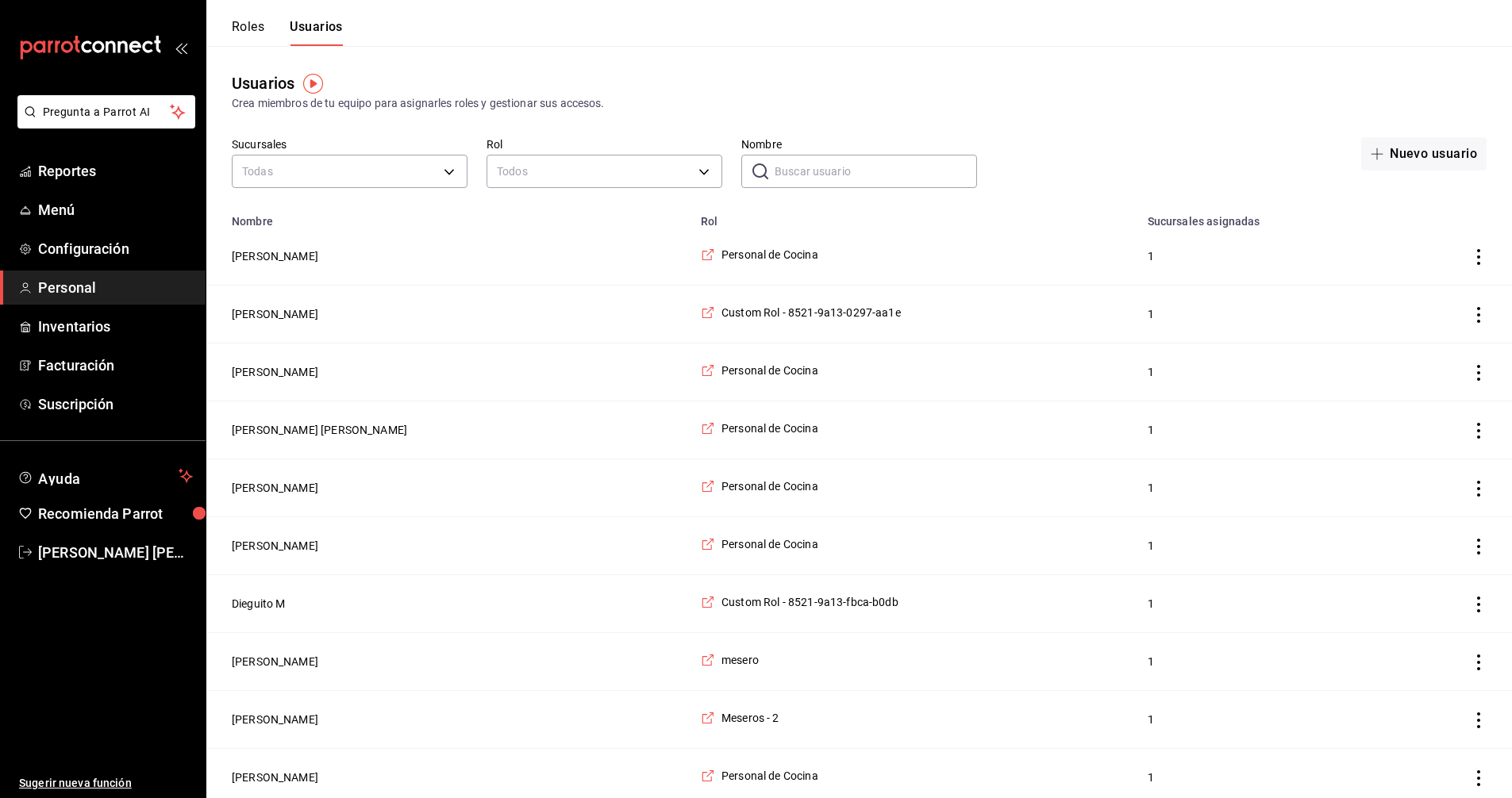
click at [1248, 92] on div "Usuarios Crea miembros de tu equipo para asignarles roles y gestionar sus acces…" at bounding box center [859, 92] width 1306 height 41
click at [103, 554] on span "[PERSON_NAME]" at bounding box center [115, 553] width 155 height 22
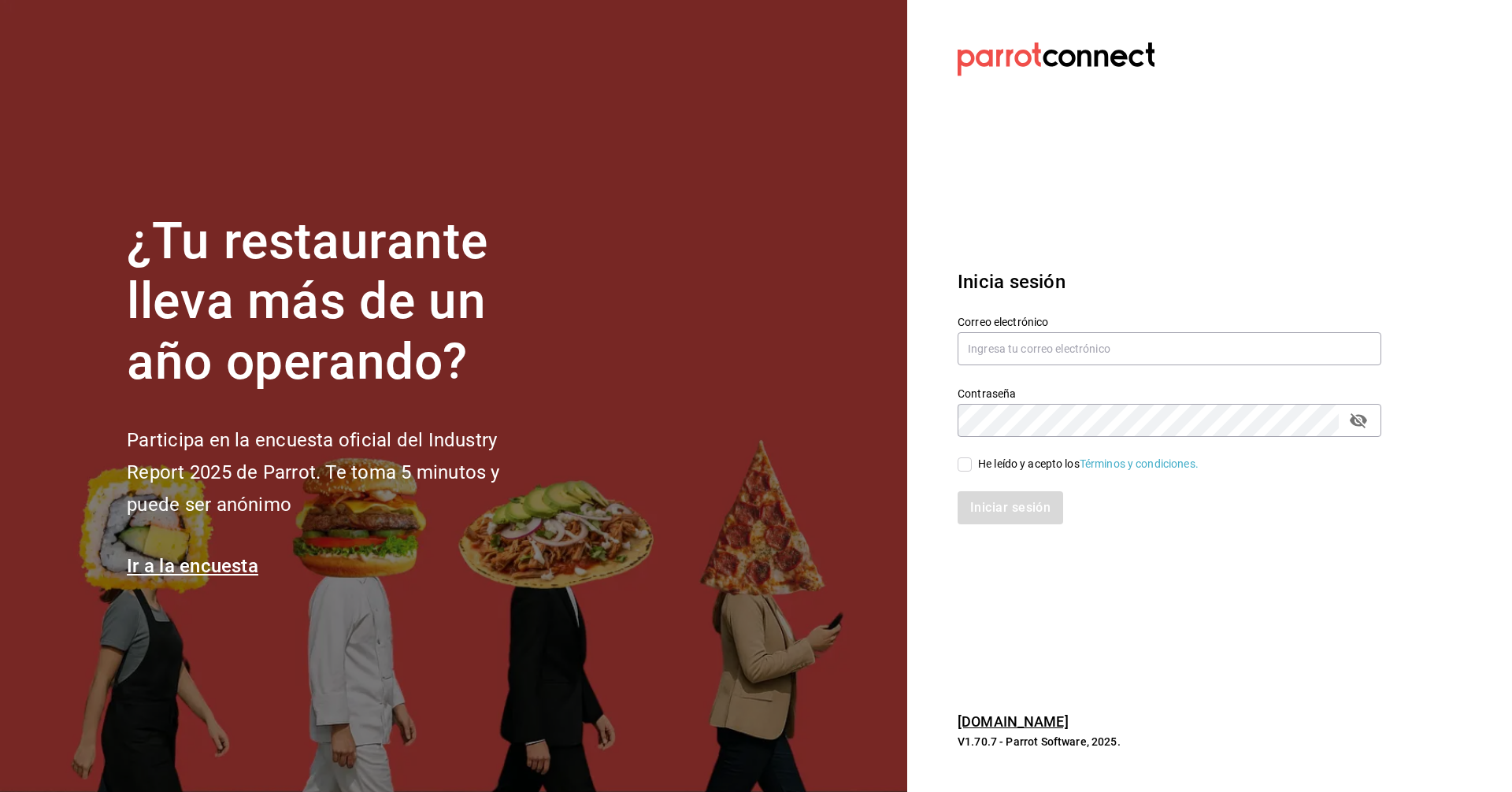
click at [1136, 196] on section "Datos incorrectos. Verifica que tu Correo o Contraseña estén bien escritos. Ini…" at bounding box center [1163, 396] width 512 height 792
click at [1122, 358] on input "text" at bounding box center [1169, 349] width 423 height 33
type input "C"
type input "corcas7916@gmail.com"
click at [1361, 419] on icon "passwordField" at bounding box center [1359, 421] width 19 height 19
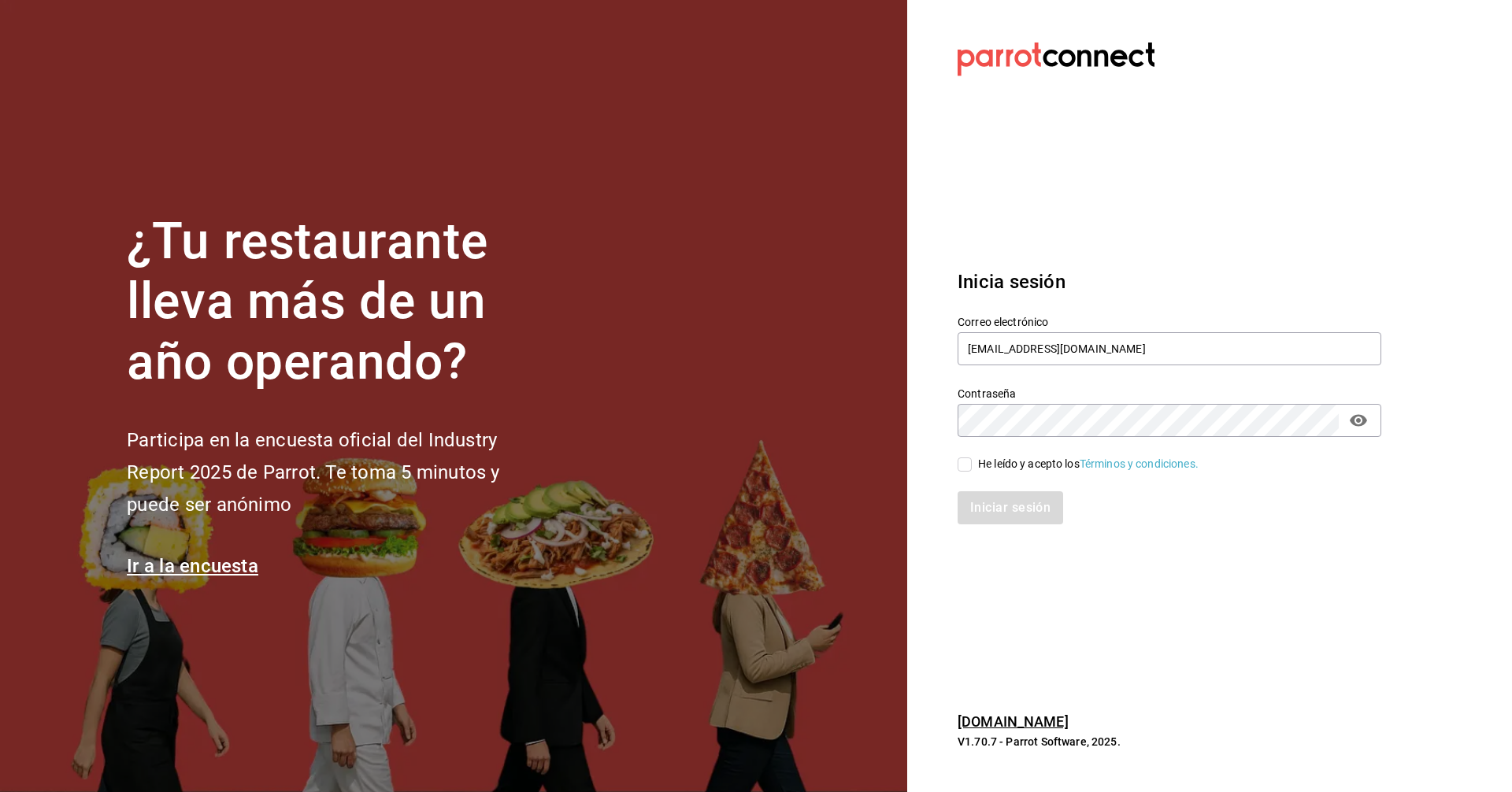
click at [969, 464] on input "He leído y acepto los Términos y condiciones." at bounding box center [964, 465] width 15 height 15
checkbox input "true"
click at [991, 498] on button "Iniciar sesión" at bounding box center [1011, 507] width 107 height 33
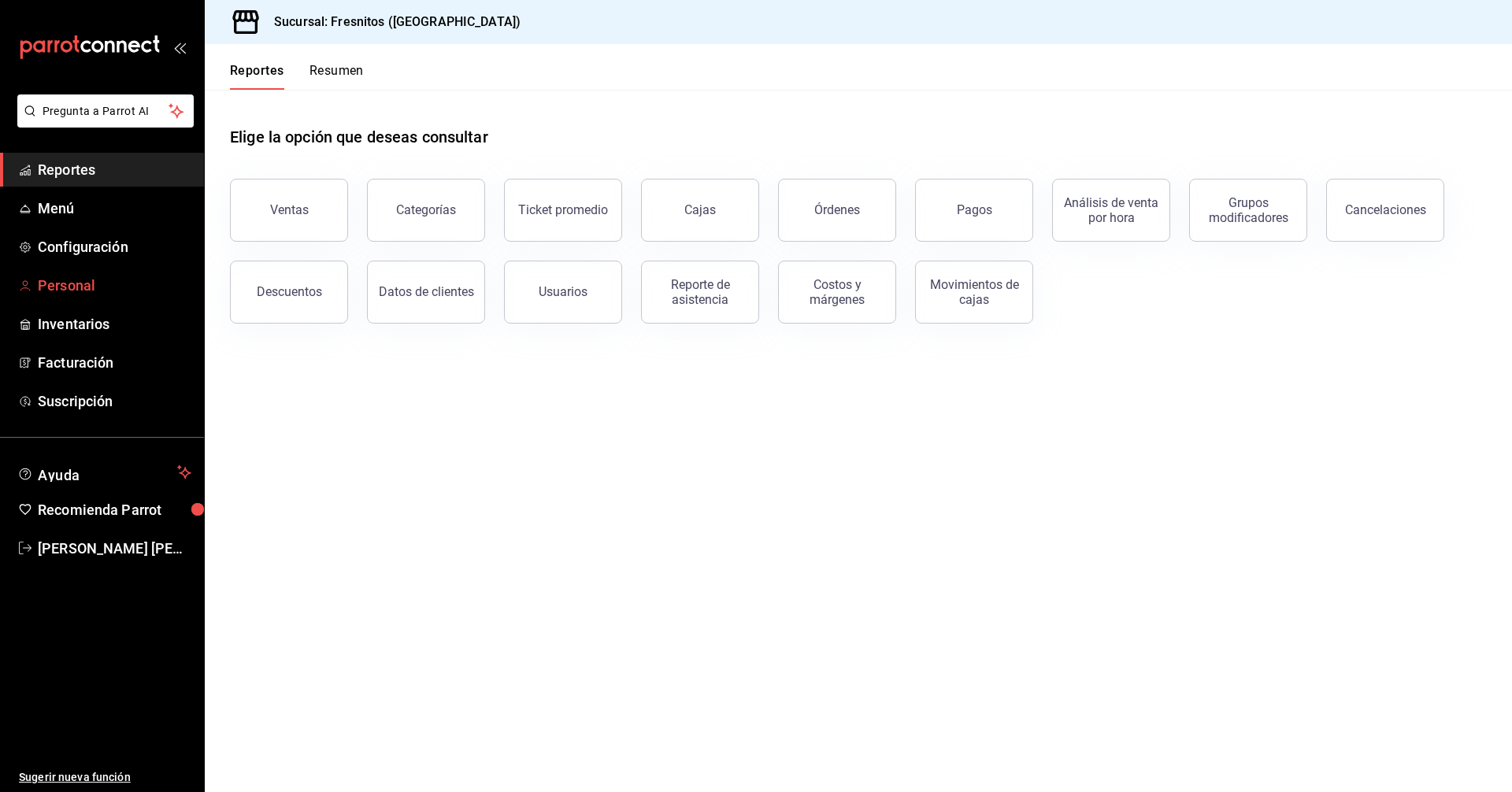
click at [78, 290] on span "Personal" at bounding box center [114, 285] width 153 height 21
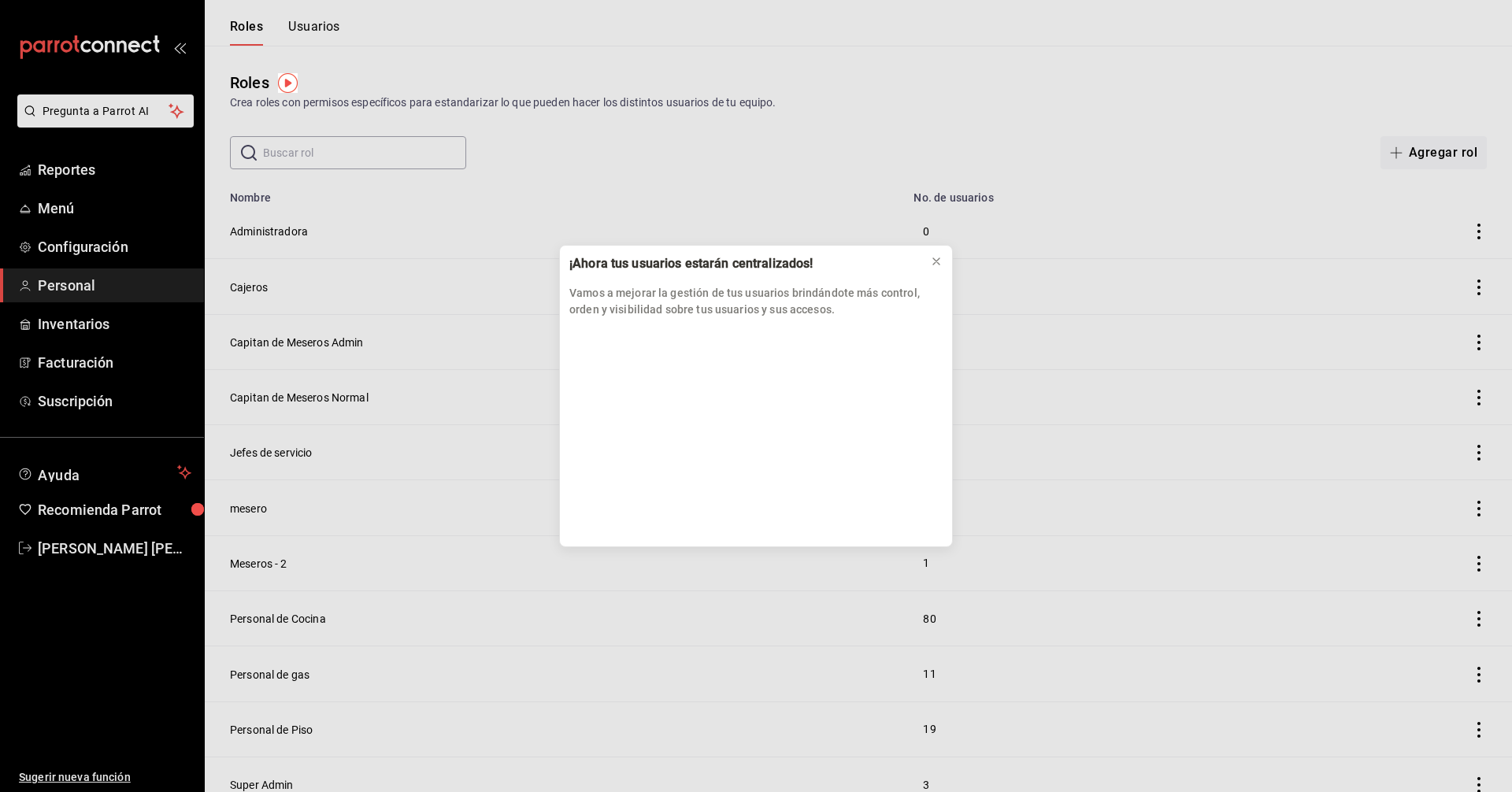
drag, startPoint x: 860, startPoint y: 256, endPoint x: 951, endPoint y: 133, distance: 153.0
click at [951, 131] on div "¡Ahora tus usuarios estarán centralizados! Vamos a mejorar la gestión de tus us…" at bounding box center [756, 396] width 1512 height 792
click at [1083, 45] on div "¡Ahora tus usuarios estarán centralizados! Vamos a mejorar la gestión de tus us…" at bounding box center [756, 396] width 1512 height 792
click at [935, 264] on icon at bounding box center [936, 261] width 13 height 13
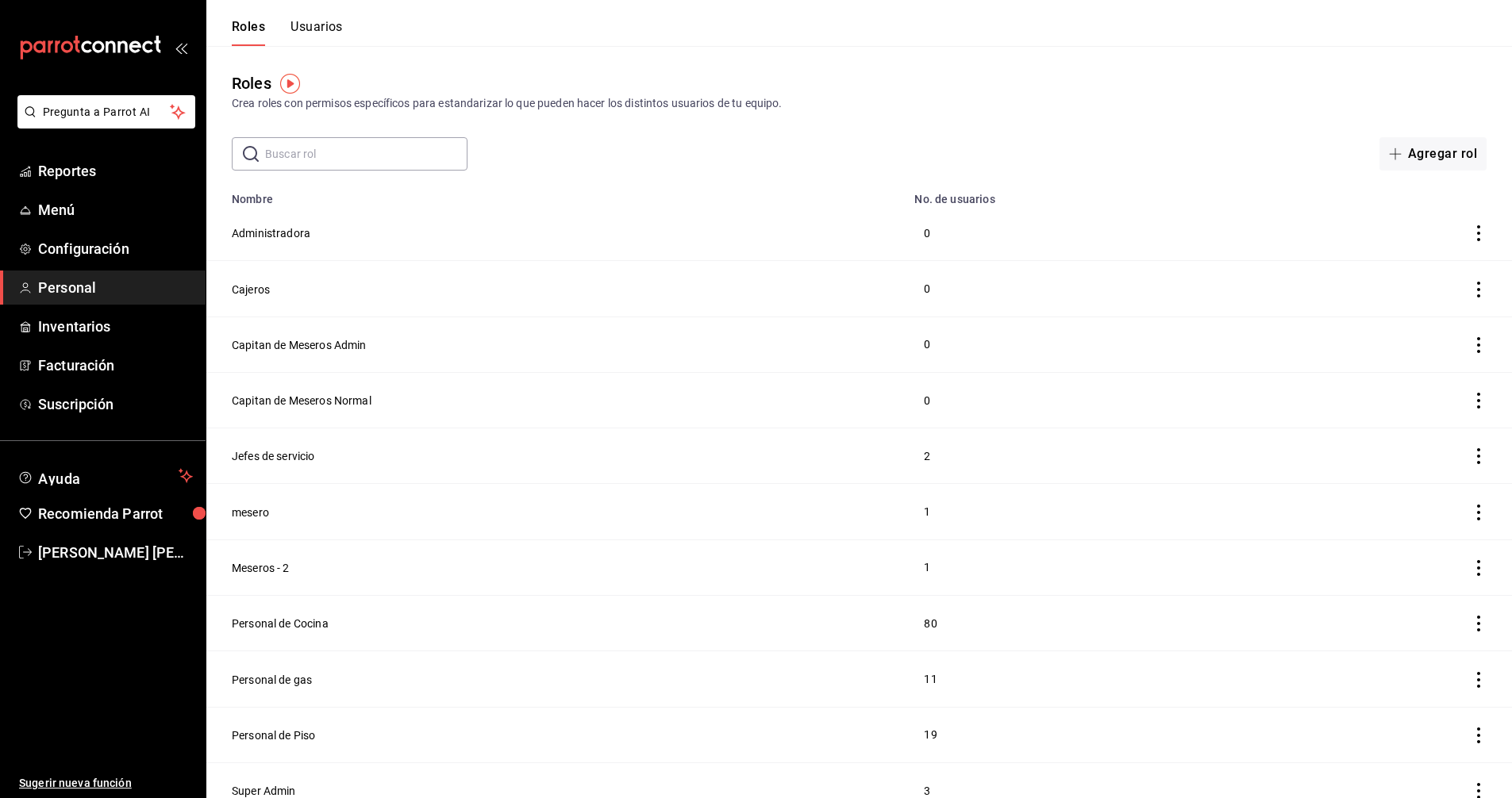
click at [82, 288] on span "Personal" at bounding box center [115, 288] width 155 height 22
click at [314, 22] on button "Usuarios" at bounding box center [316, 32] width 53 height 27
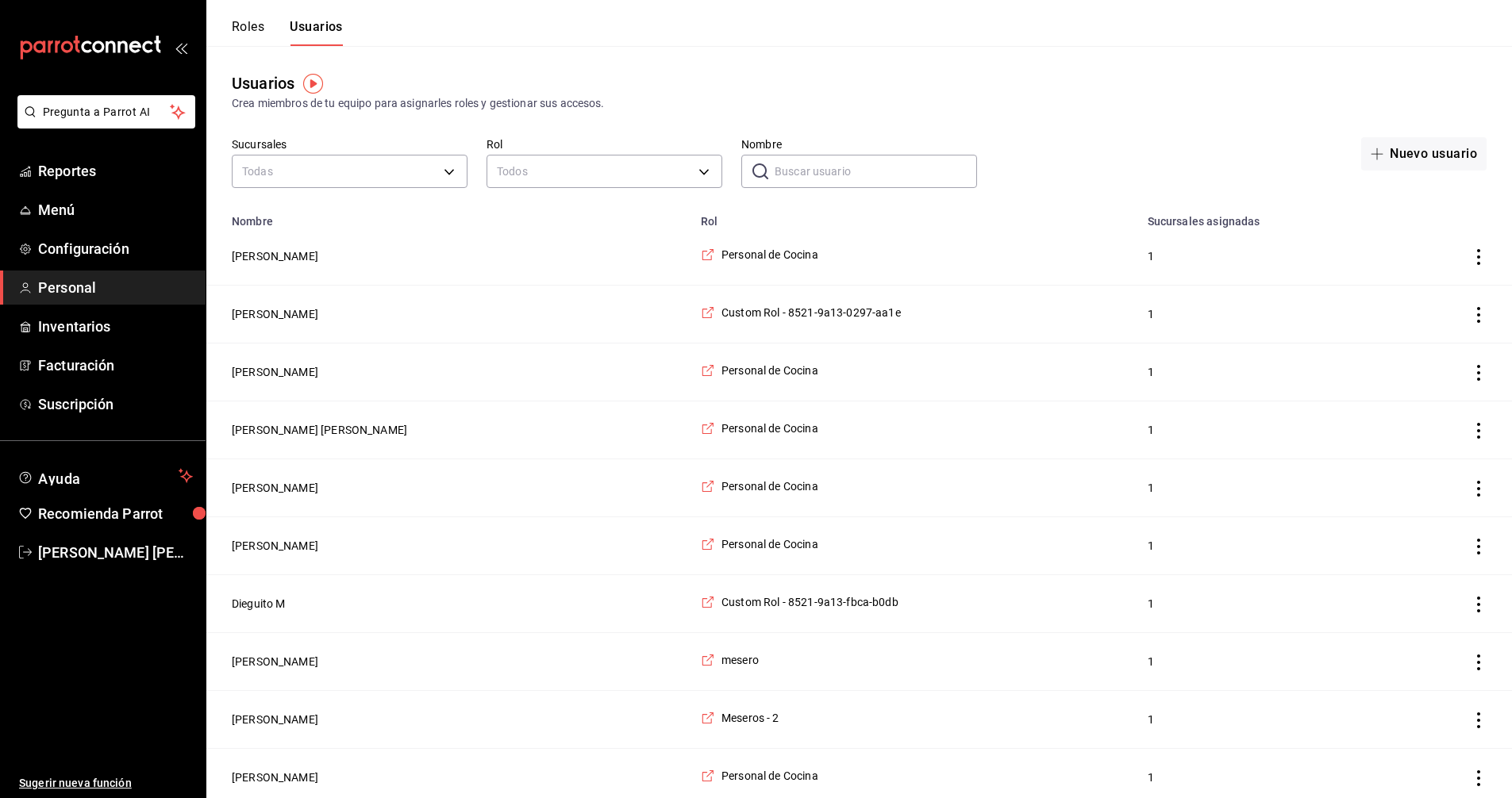
click at [876, 164] on input "Nombre" at bounding box center [876, 171] width 202 height 32
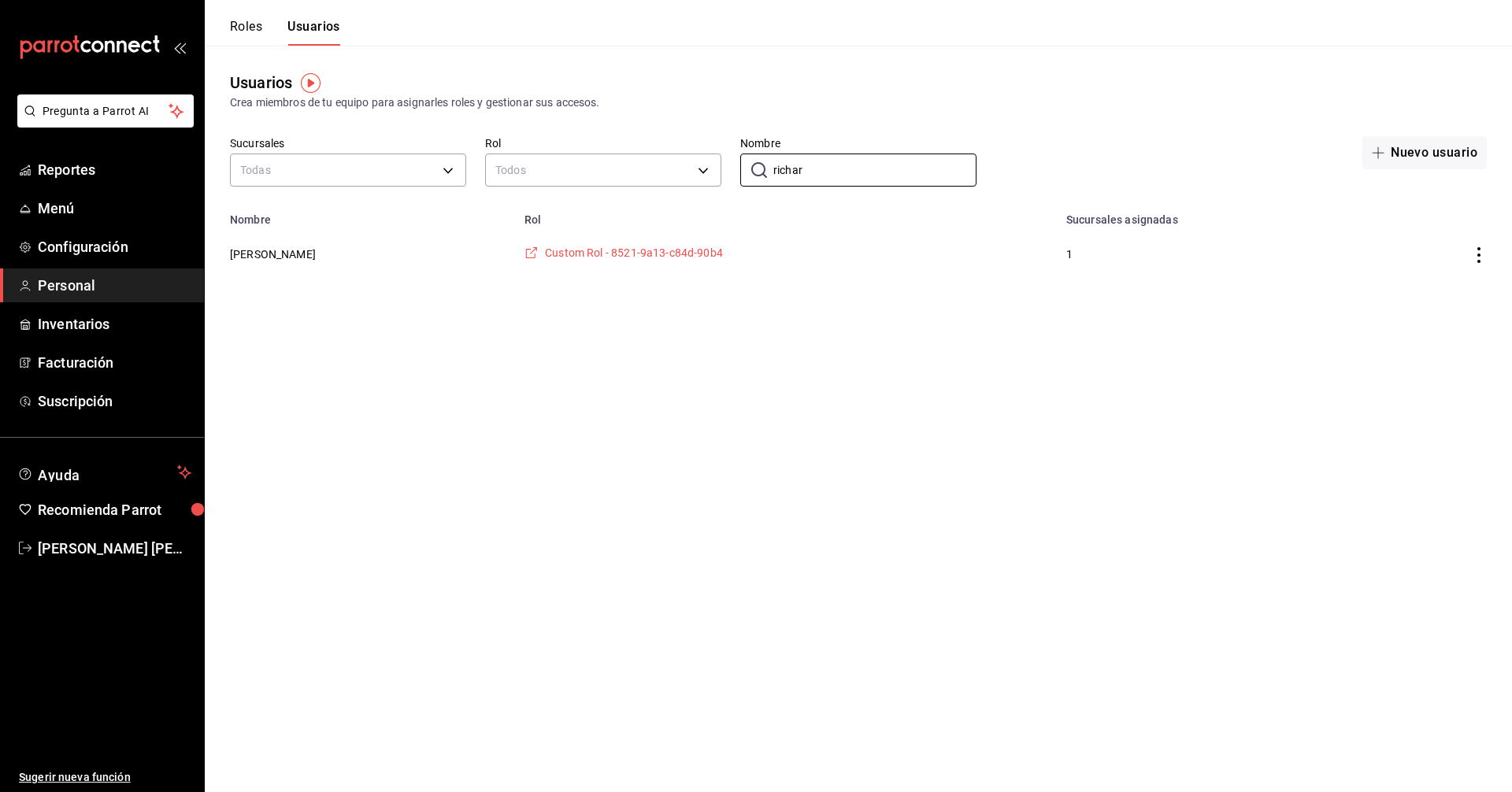
type input "richar"
click at [561, 256] on span "Custom Rol - 8521-9a13-c84d-90b4" at bounding box center [634, 253] width 178 height 15
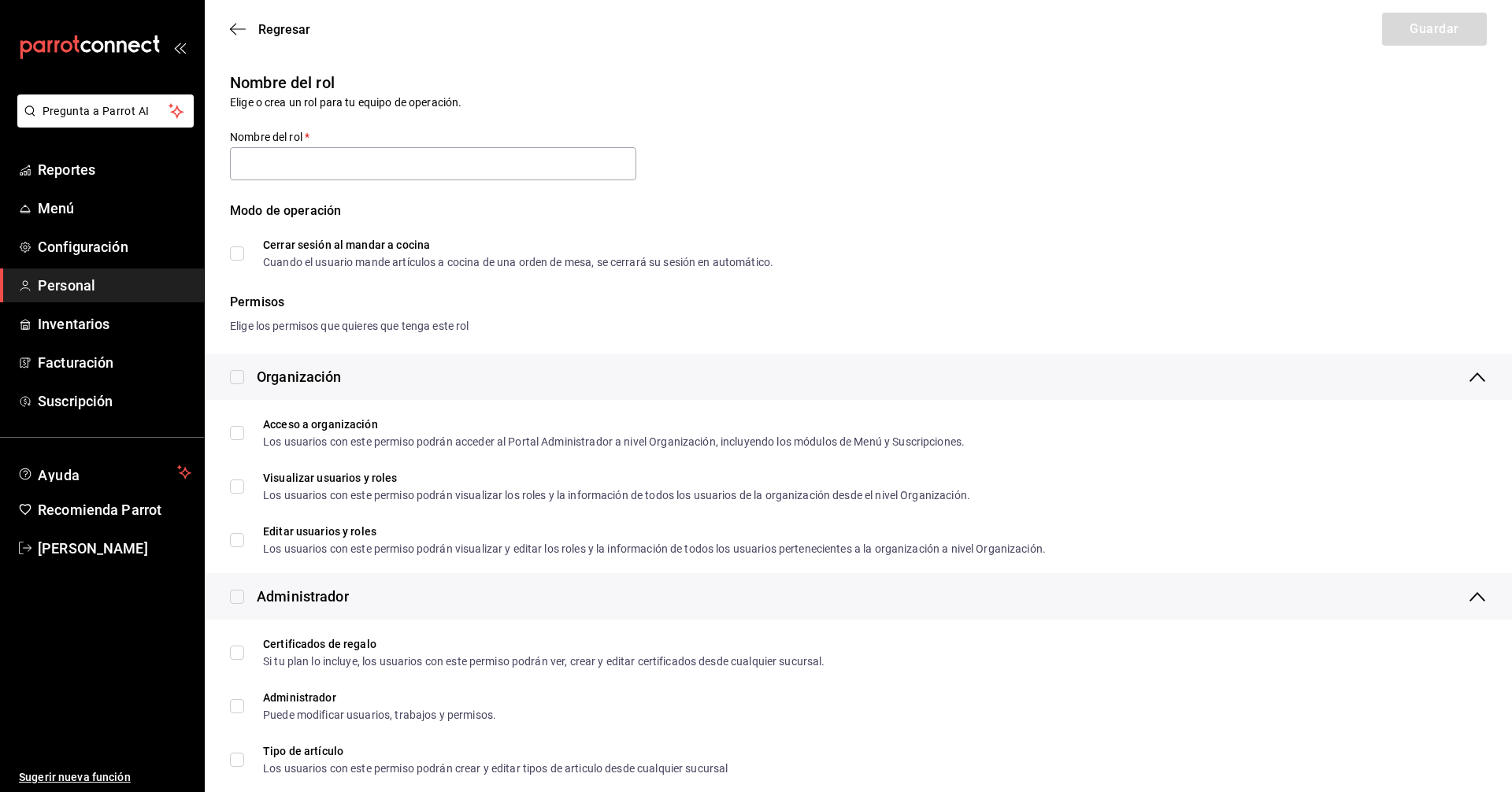
type input "Custom Rol - 8521-9a13-c84d-90b4"
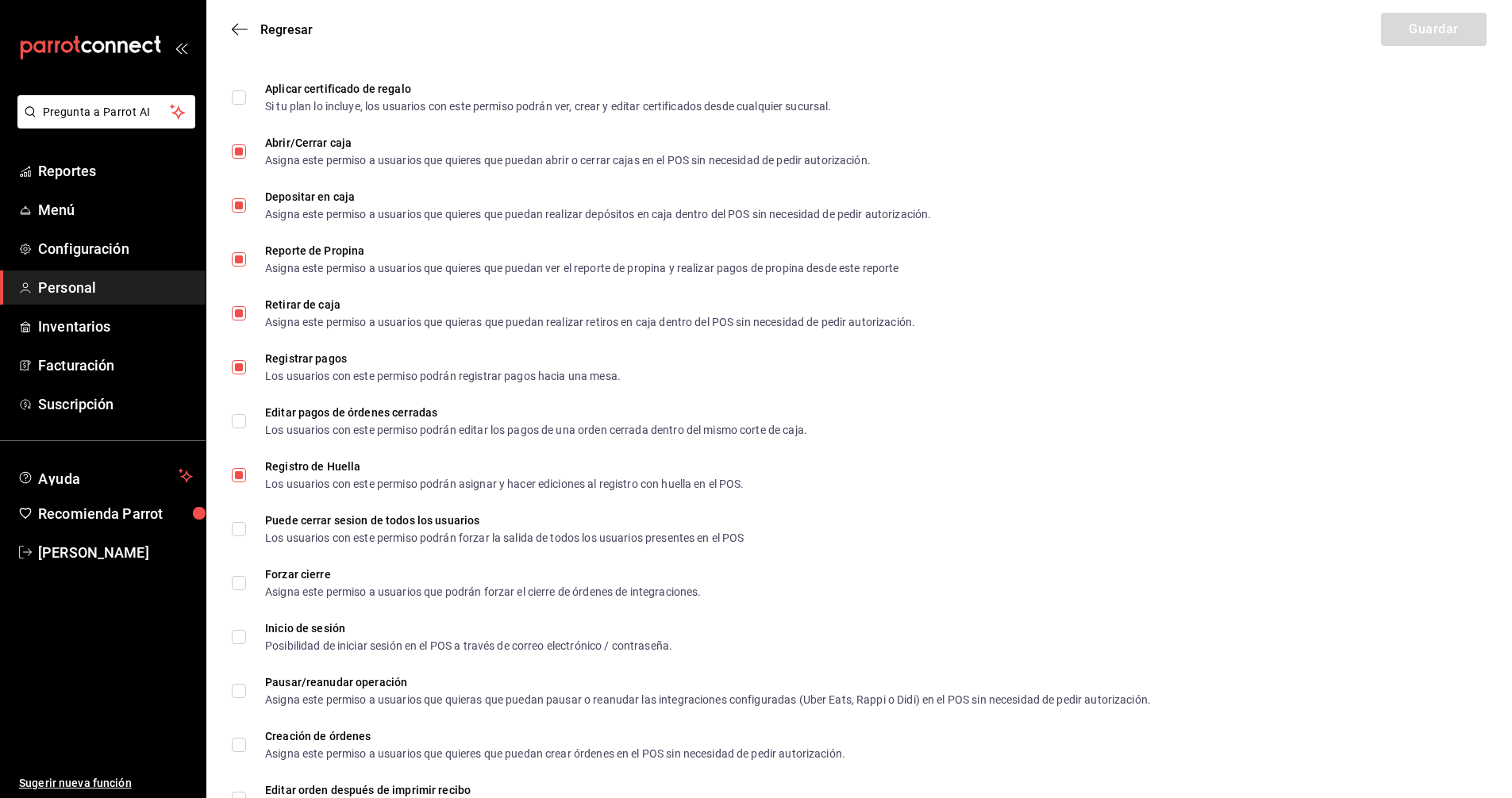
scroll to position [1904, 0]
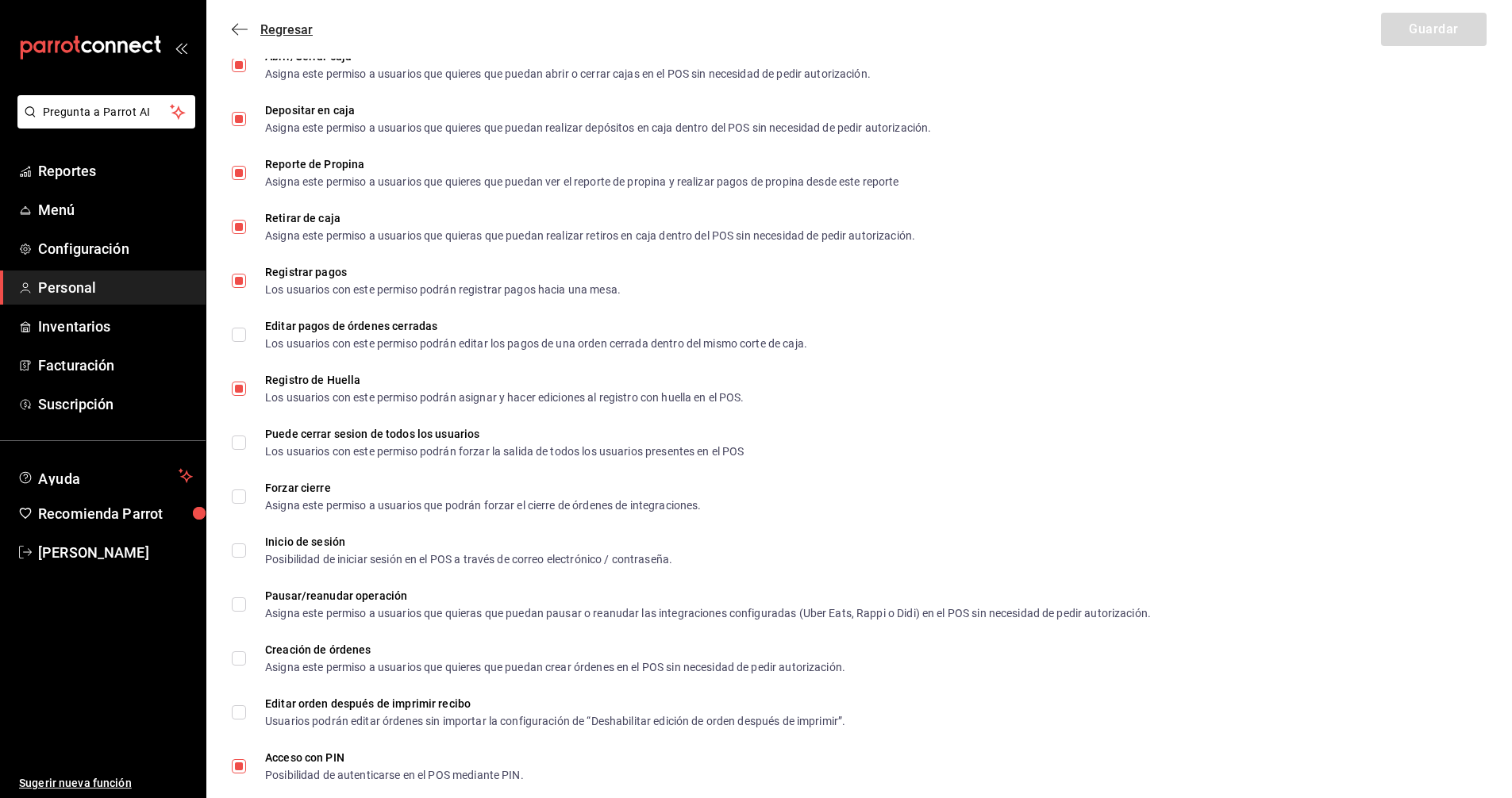
click at [293, 23] on span "Regresar" at bounding box center [286, 29] width 53 height 15
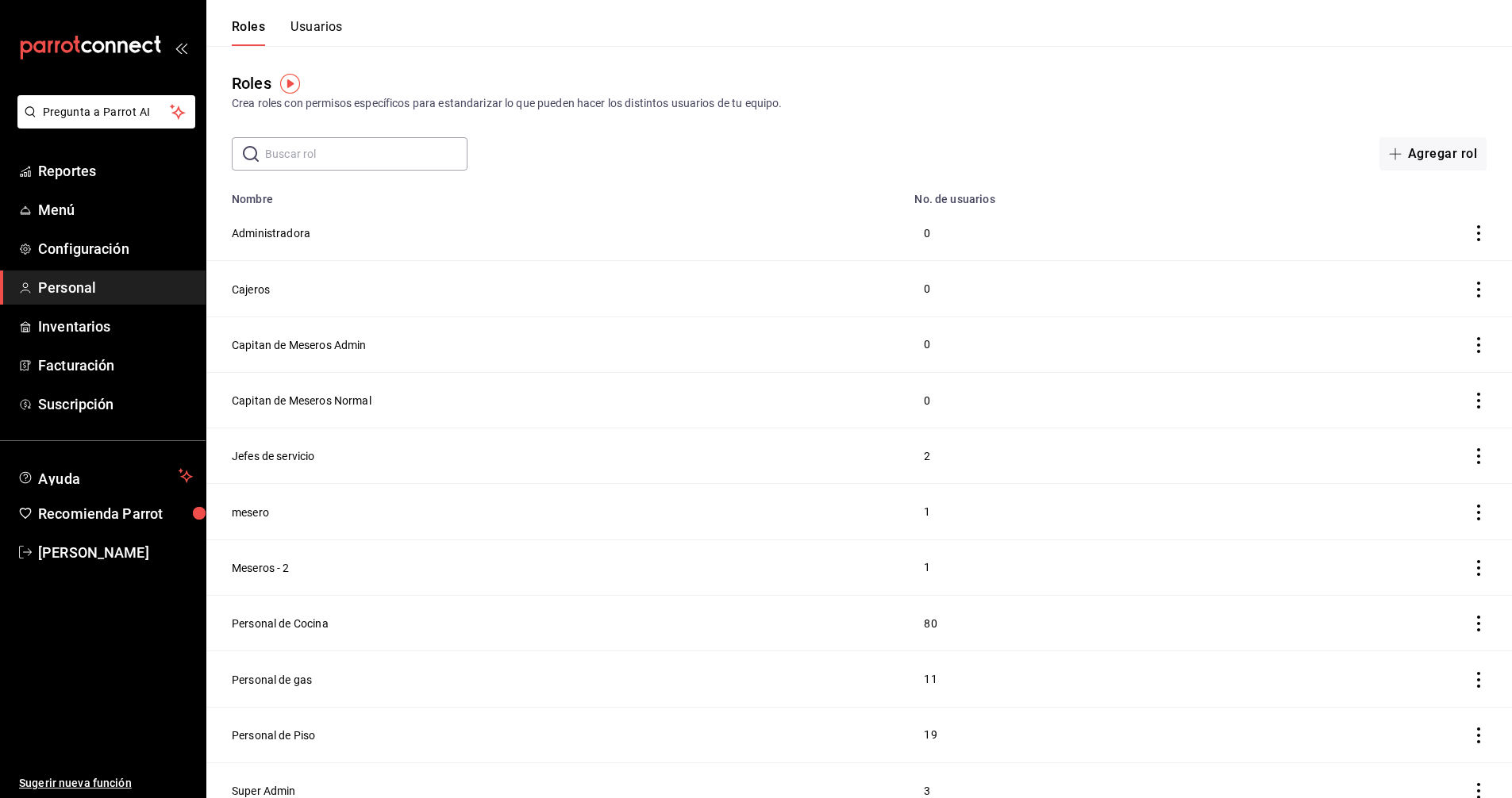
click at [350, 150] on input "text" at bounding box center [366, 154] width 202 height 32
click at [321, 22] on button "Usuarios" at bounding box center [316, 32] width 53 height 27
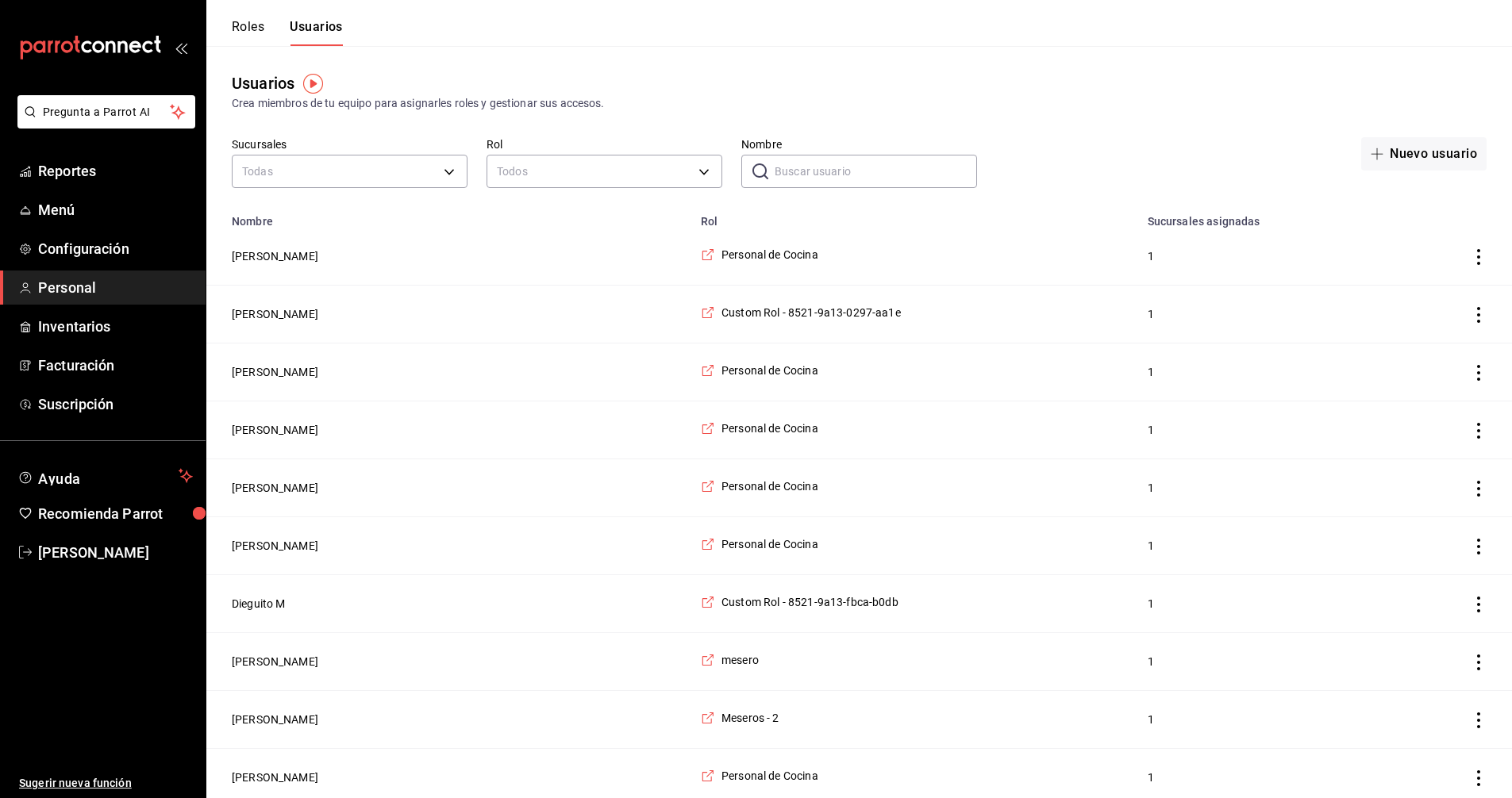
click at [829, 169] on input "Nombre" at bounding box center [876, 171] width 202 height 32
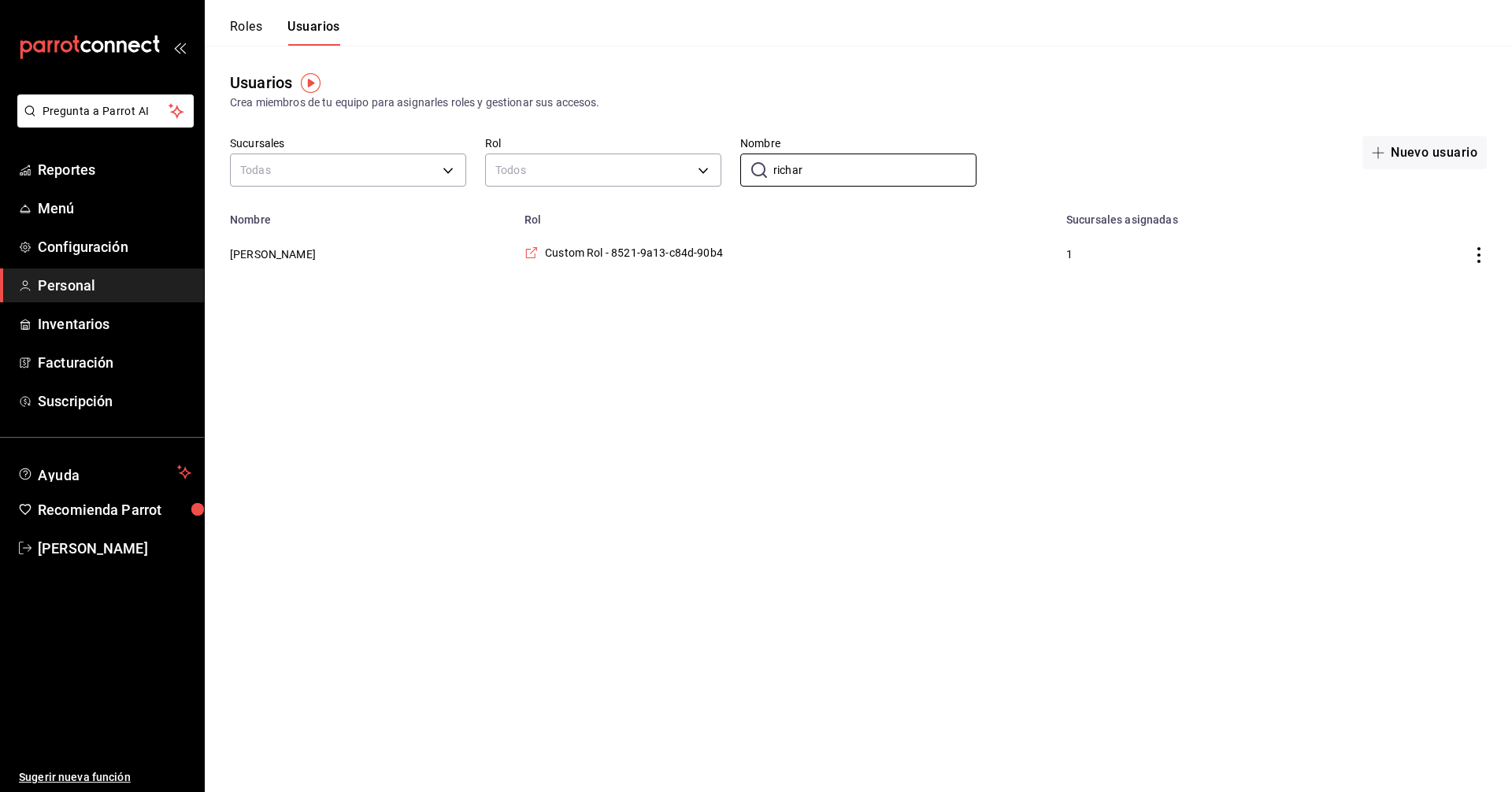
type input "richar"
click at [1479, 257] on icon "actions" at bounding box center [1479, 255] width 15 height 15
click at [1431, 277] on span "Eliminar" at bounding box center [1422, 278] width 40 height 13
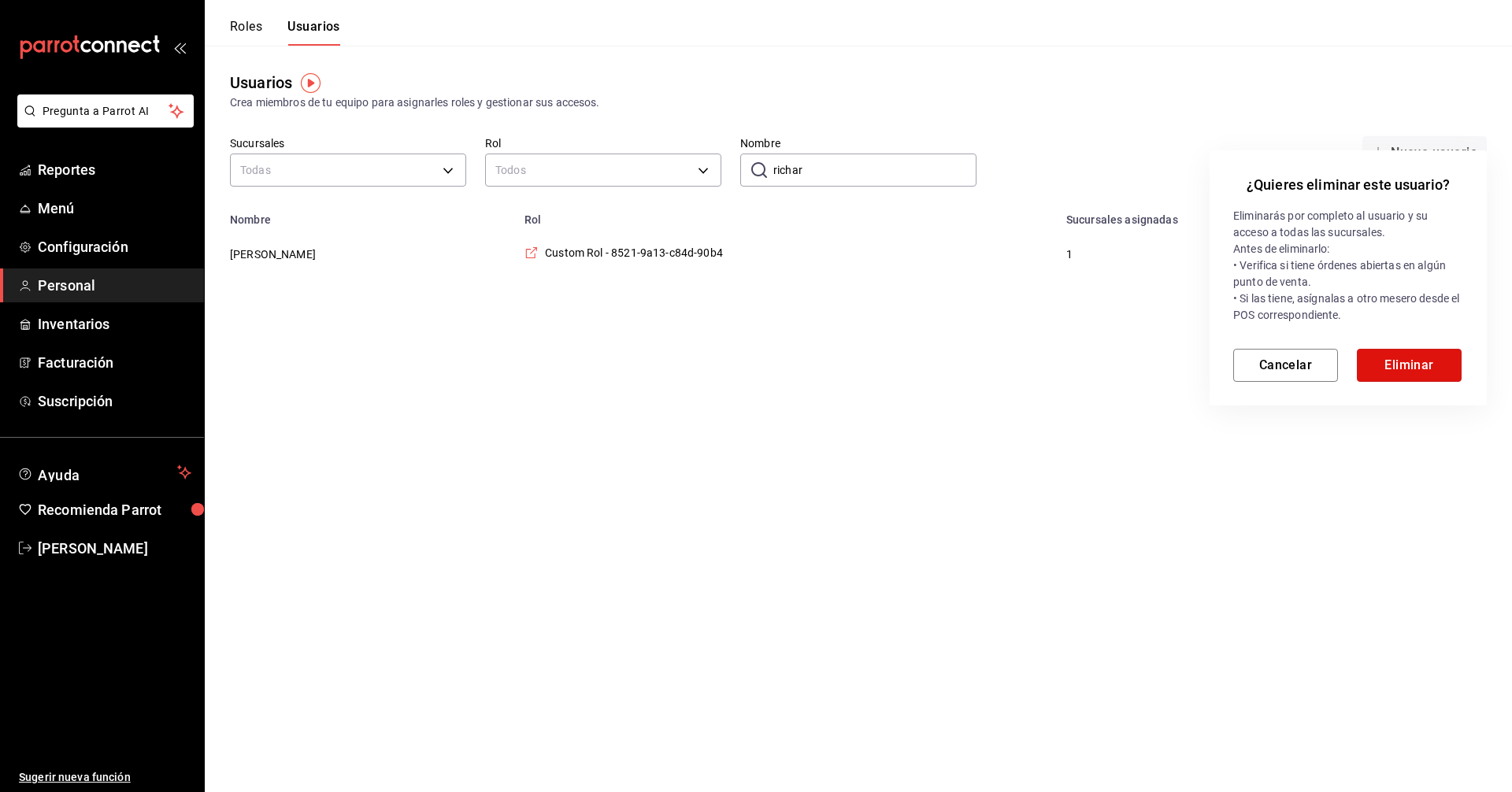
click at [1407, 361] on button "Eliminar" at bounding box center [1409, 365] width 105 height 33
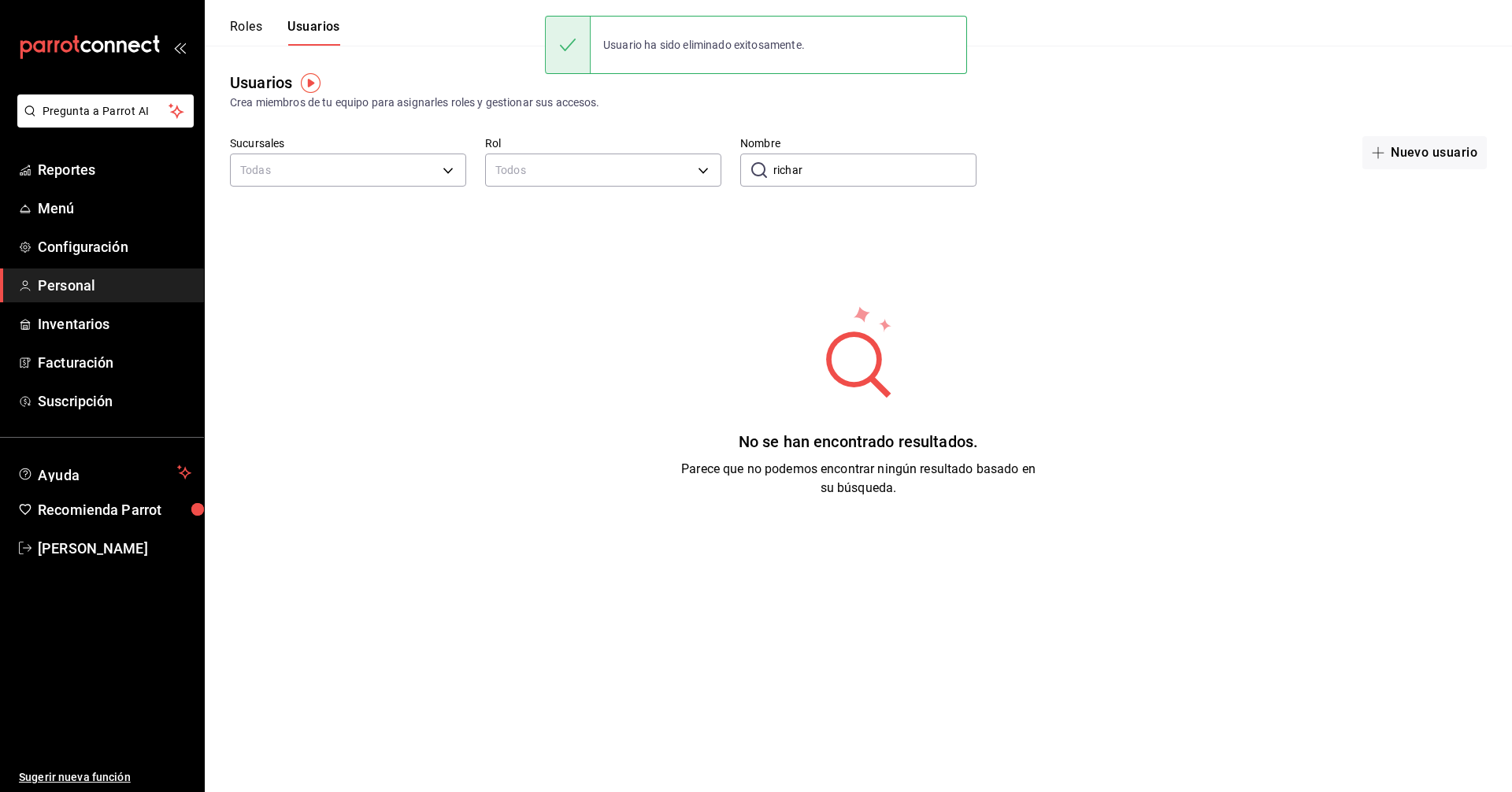
click at [331, 19] on button "Usuarios" at bounding box center [314, 32] width 53 height 27
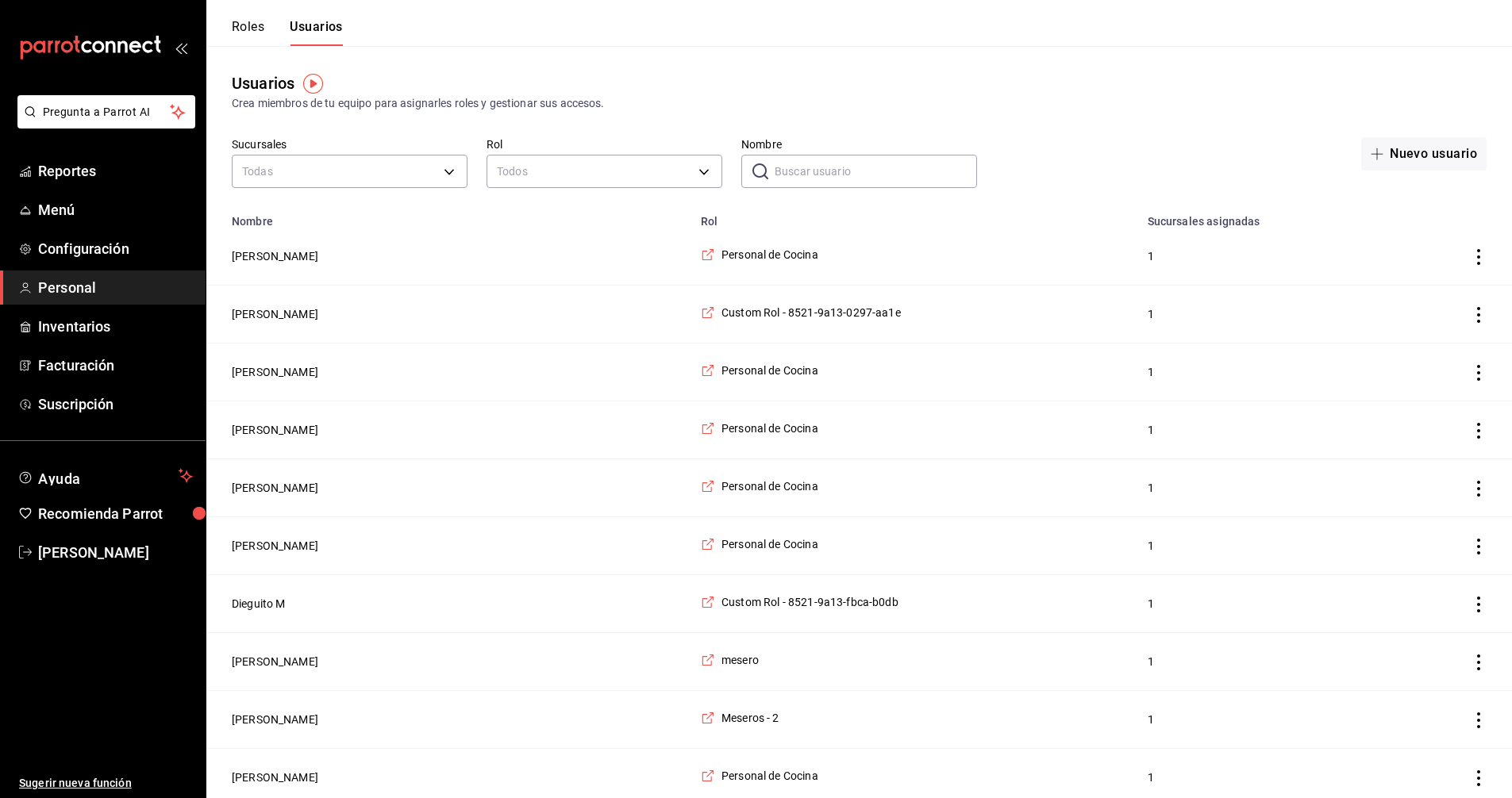
click at [818, 168] on input "Nombre" at bounding box center [876, 171] width 202 height 32
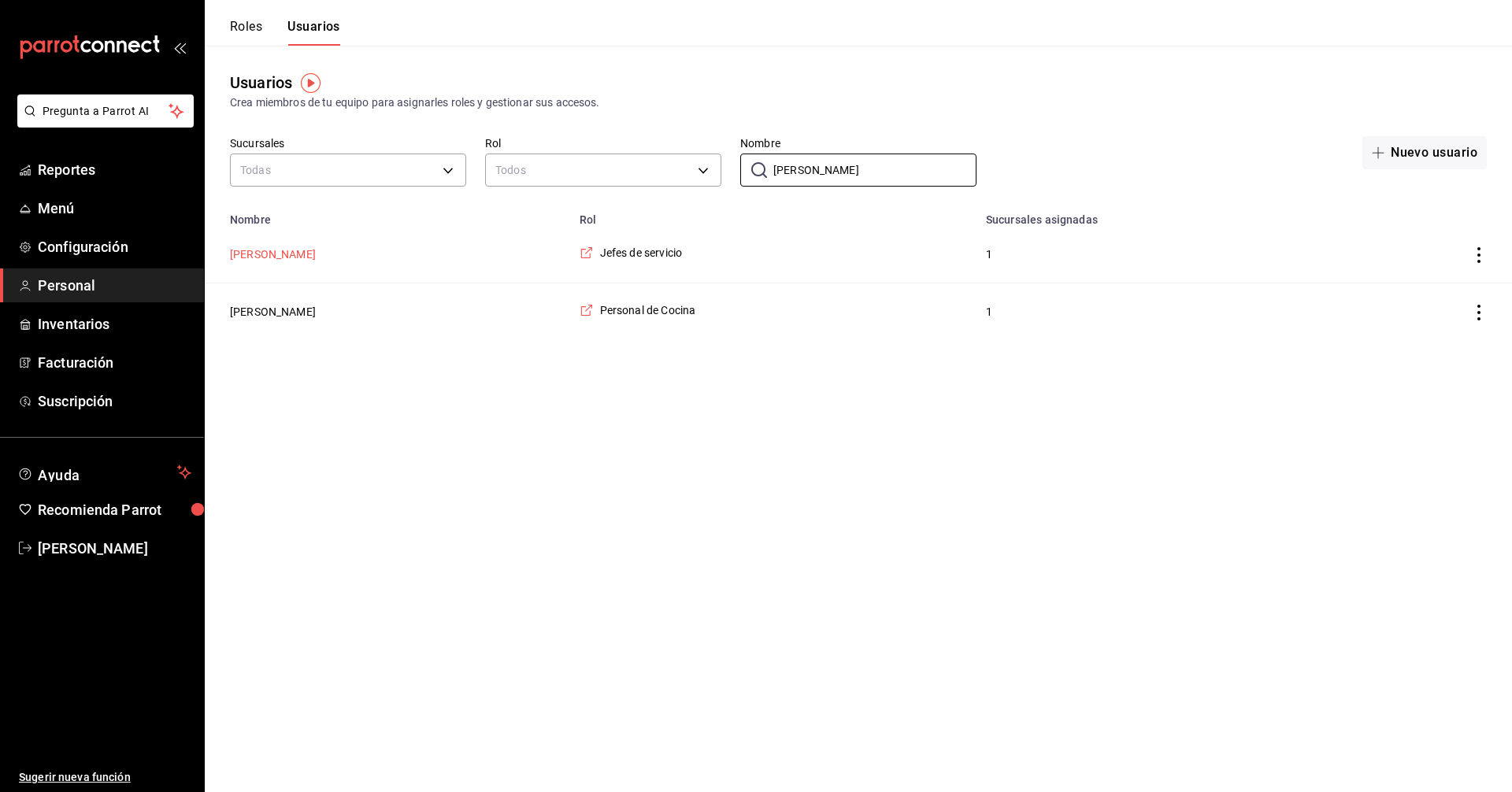
type input "abel"
click at [263, 254] on button "Abel Cruz" at bounding box center [273, 255] width 86 height 15
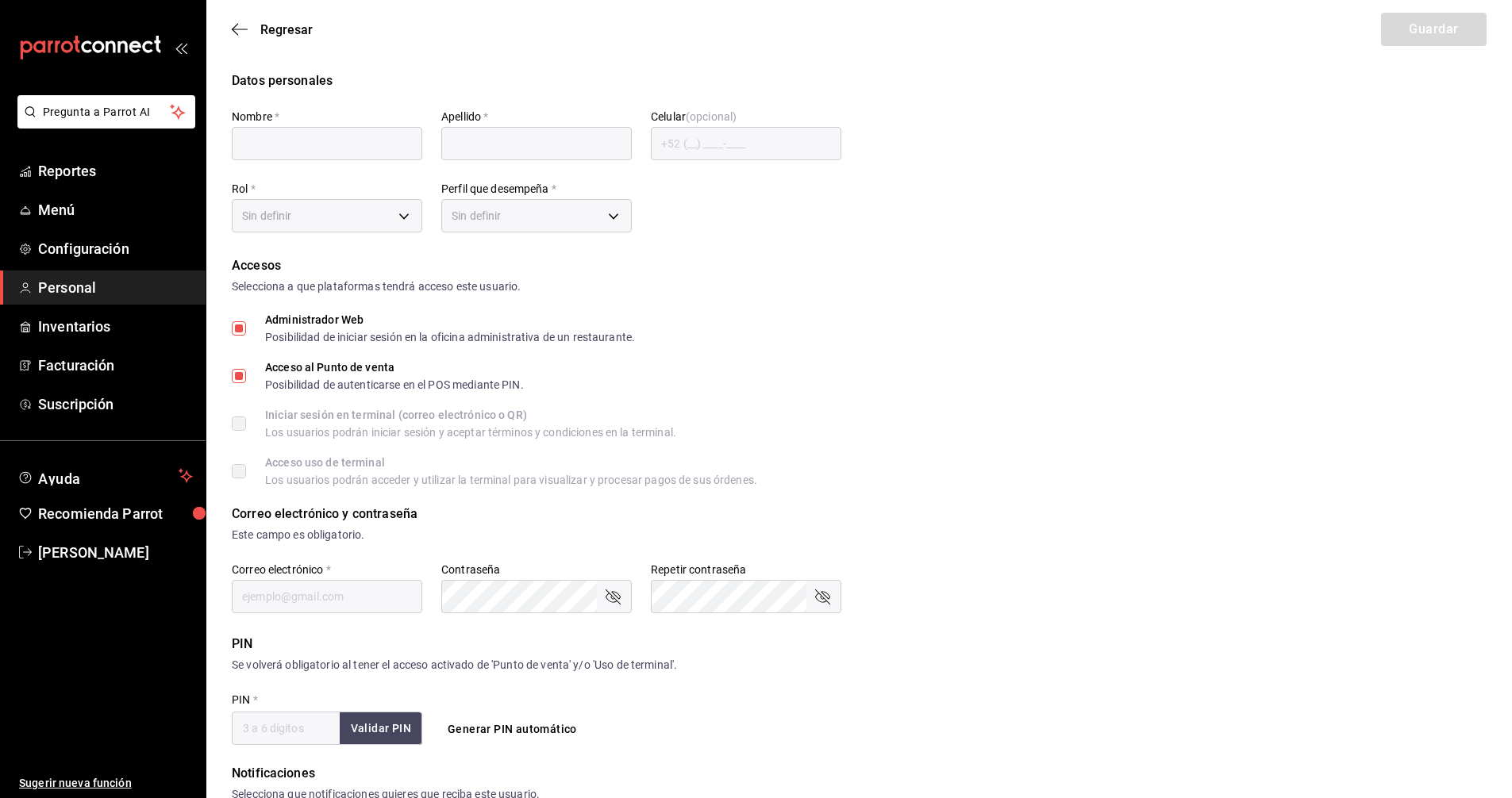
type input "[PERSON_NAME]"
checkbox input "true"
type input "[EMAIL_ADDRESS][DOMAIN_NAME]"
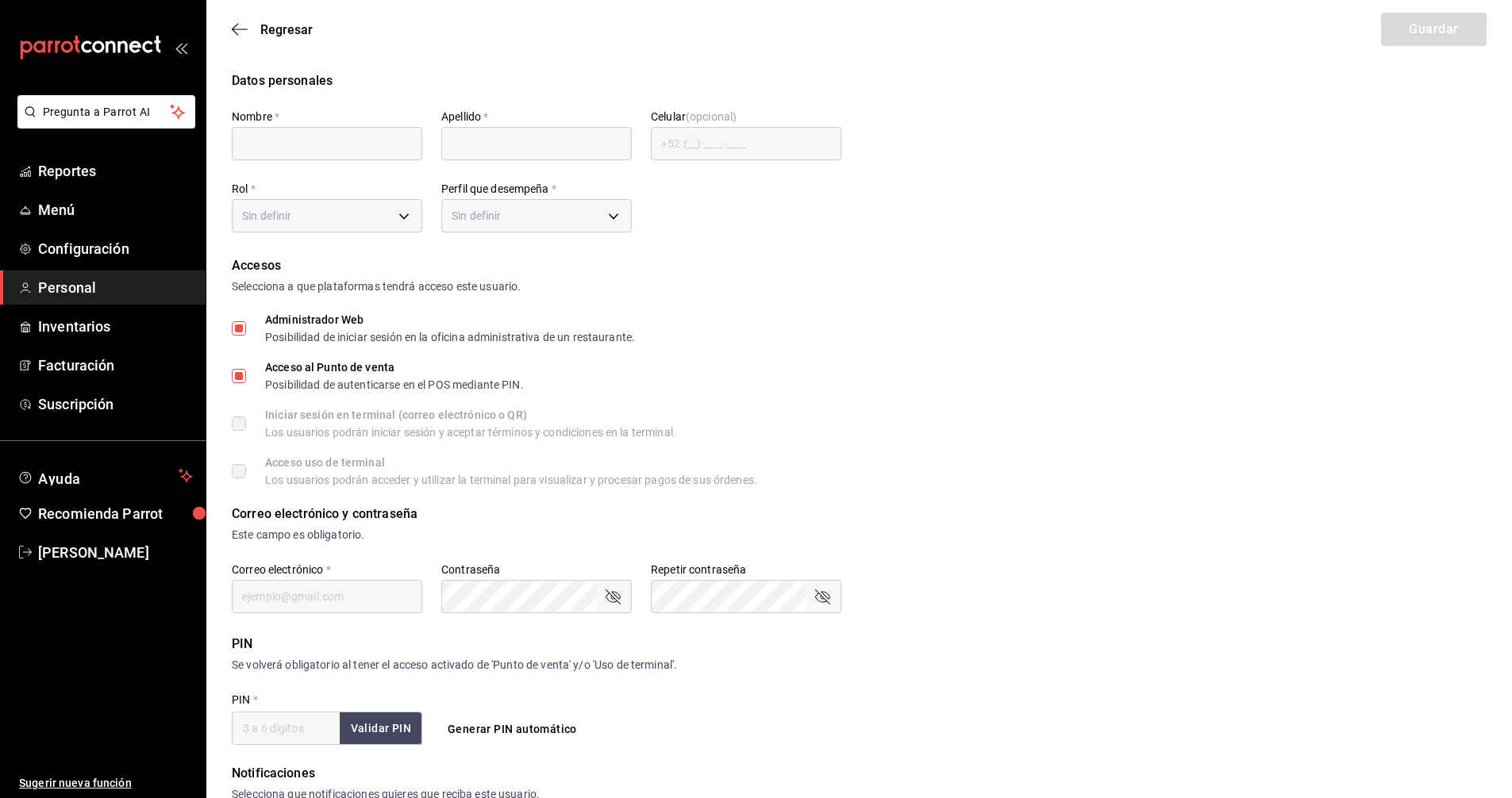
type input "6900"
checkbox input "true"
type input "[PHONE_NUMBER]"
type input "289ebdfe-4283-4c15-bb4a-9a39a3014d49"
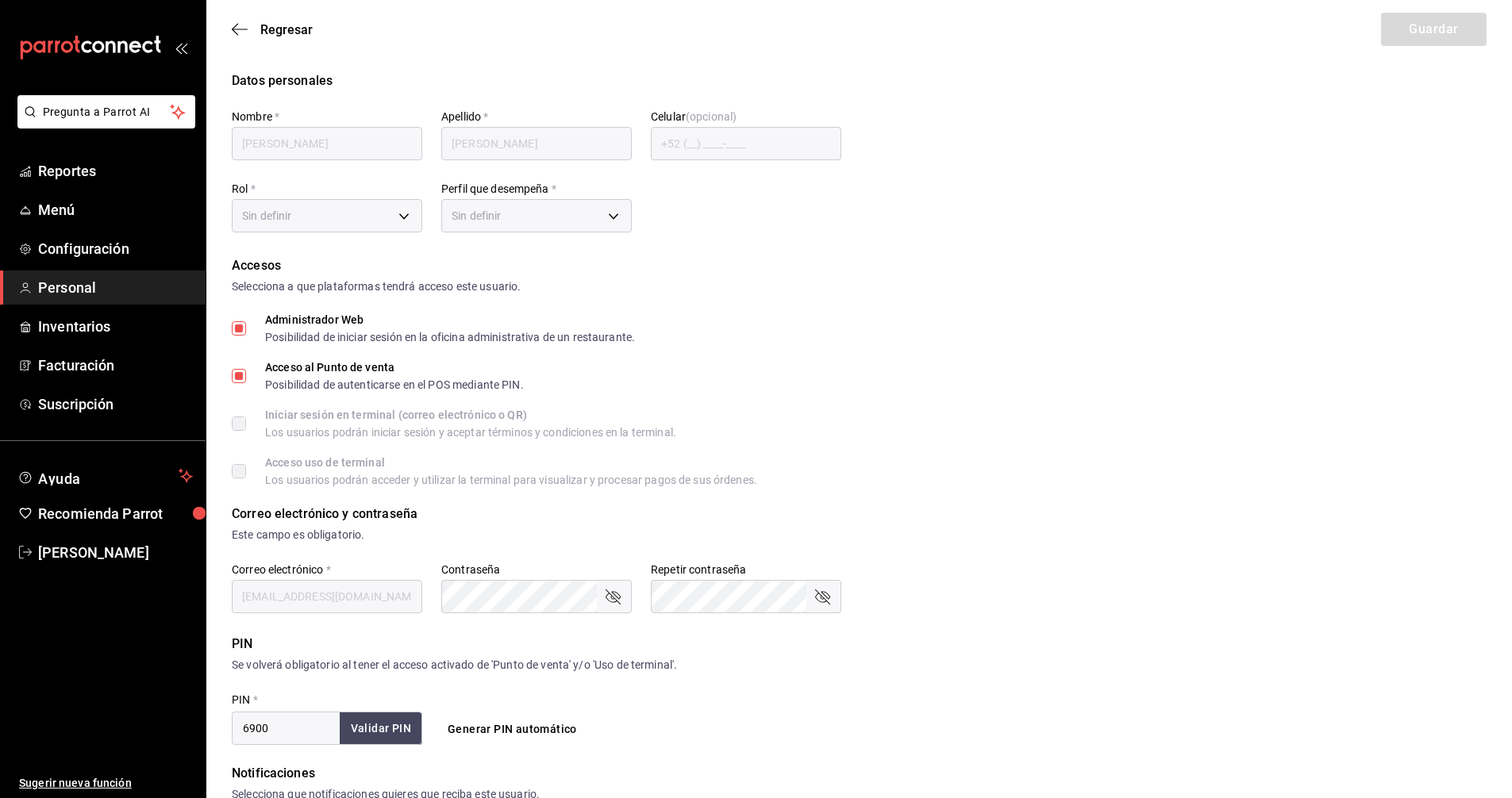
type input "CASHIER"
checkbox input "true"
click at [402, 212] on body "Pregunta a Parrot AI Reportes Menú Configuración Personal Inventarios Facturaci…" at bounding box center [756, 588] width 1512 height 1177
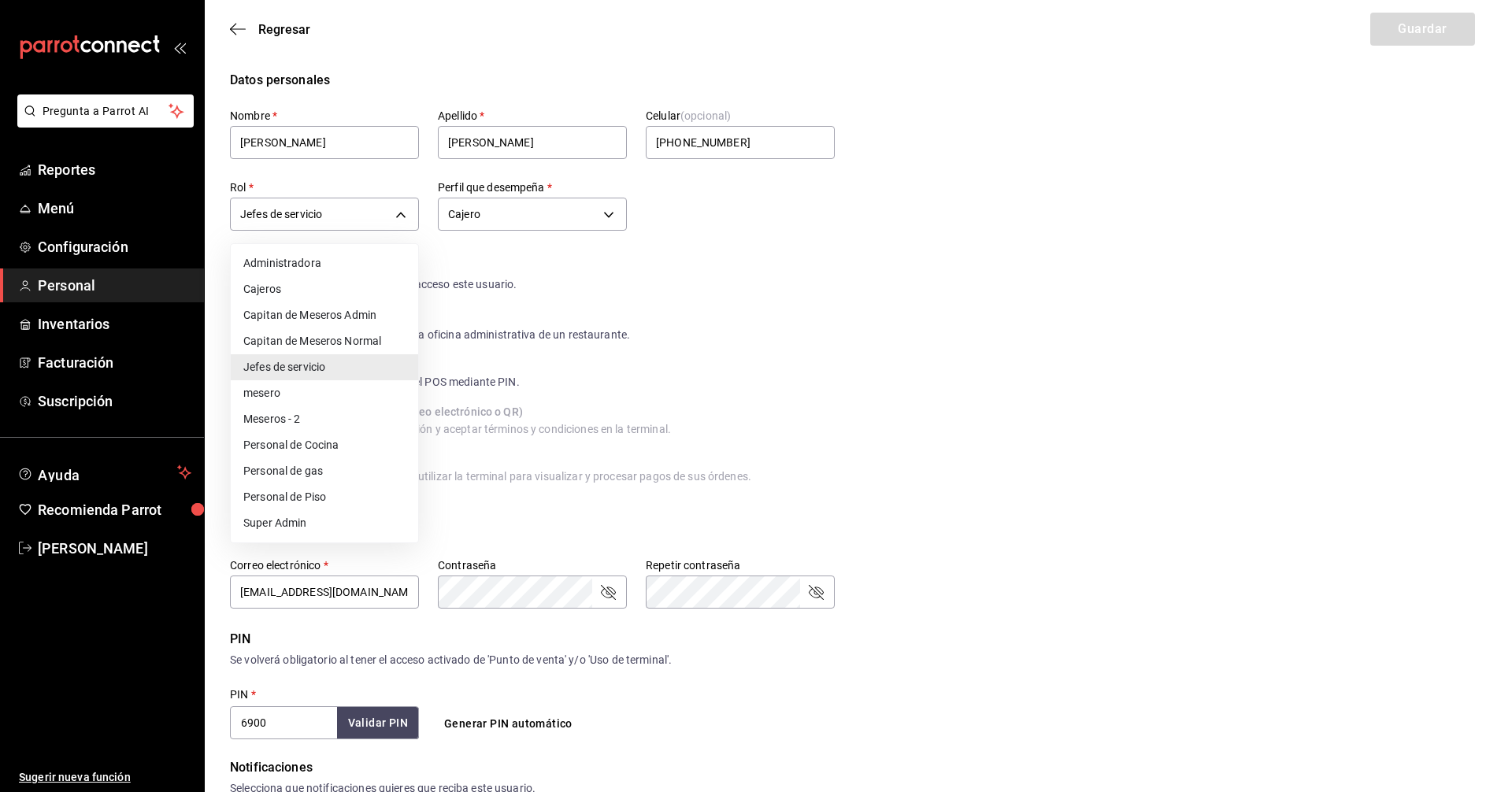
click at [323, 339] on li "Capitan de Meseros Normal" at bounding box center [324, 341] width 188 height 26
type input "db956134-4543-41ec-8437-073247593144"
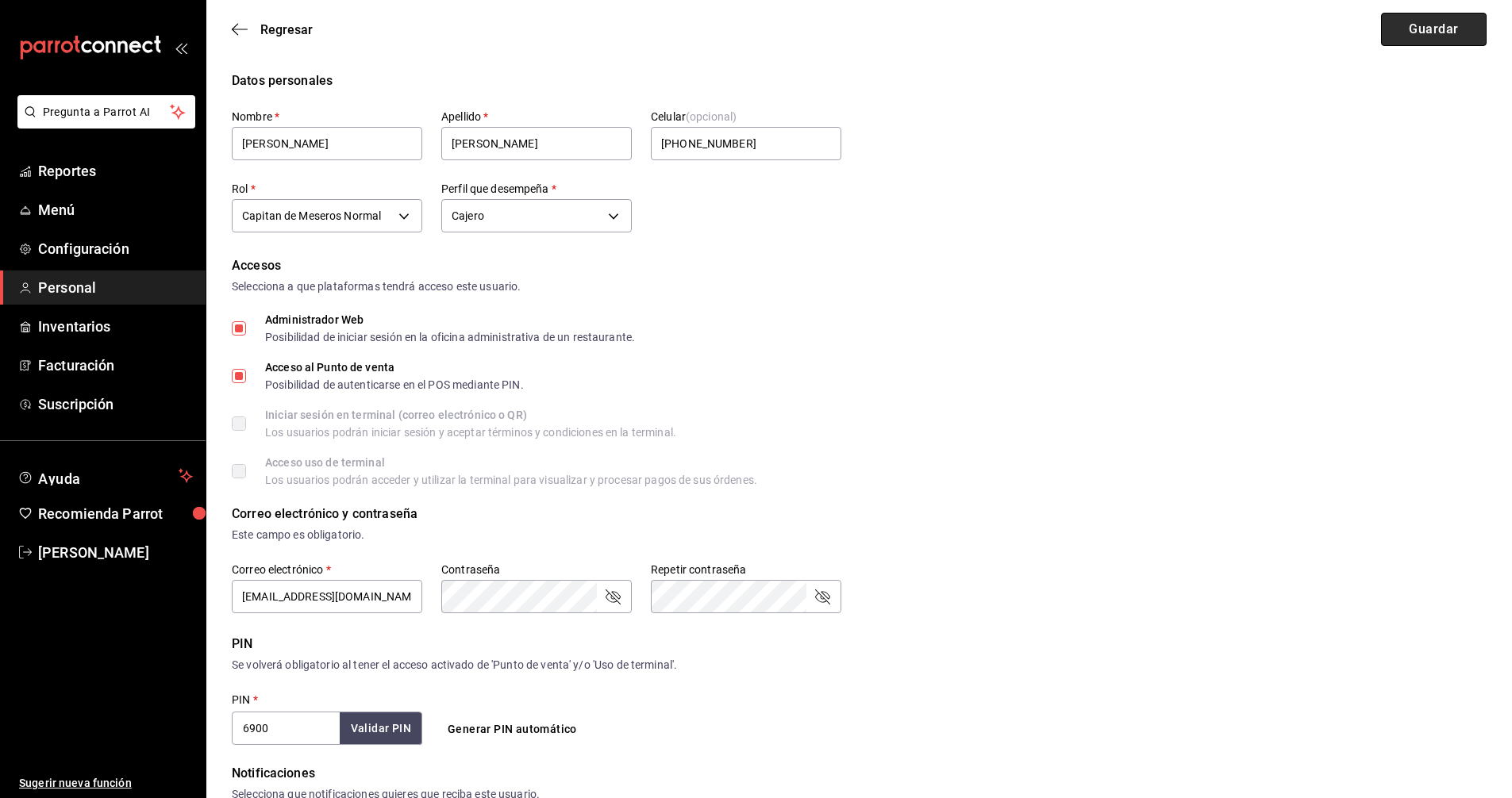
click at [1429, 28] on button "Guardar" at bounding box center [1433, 29] width 105 height 34
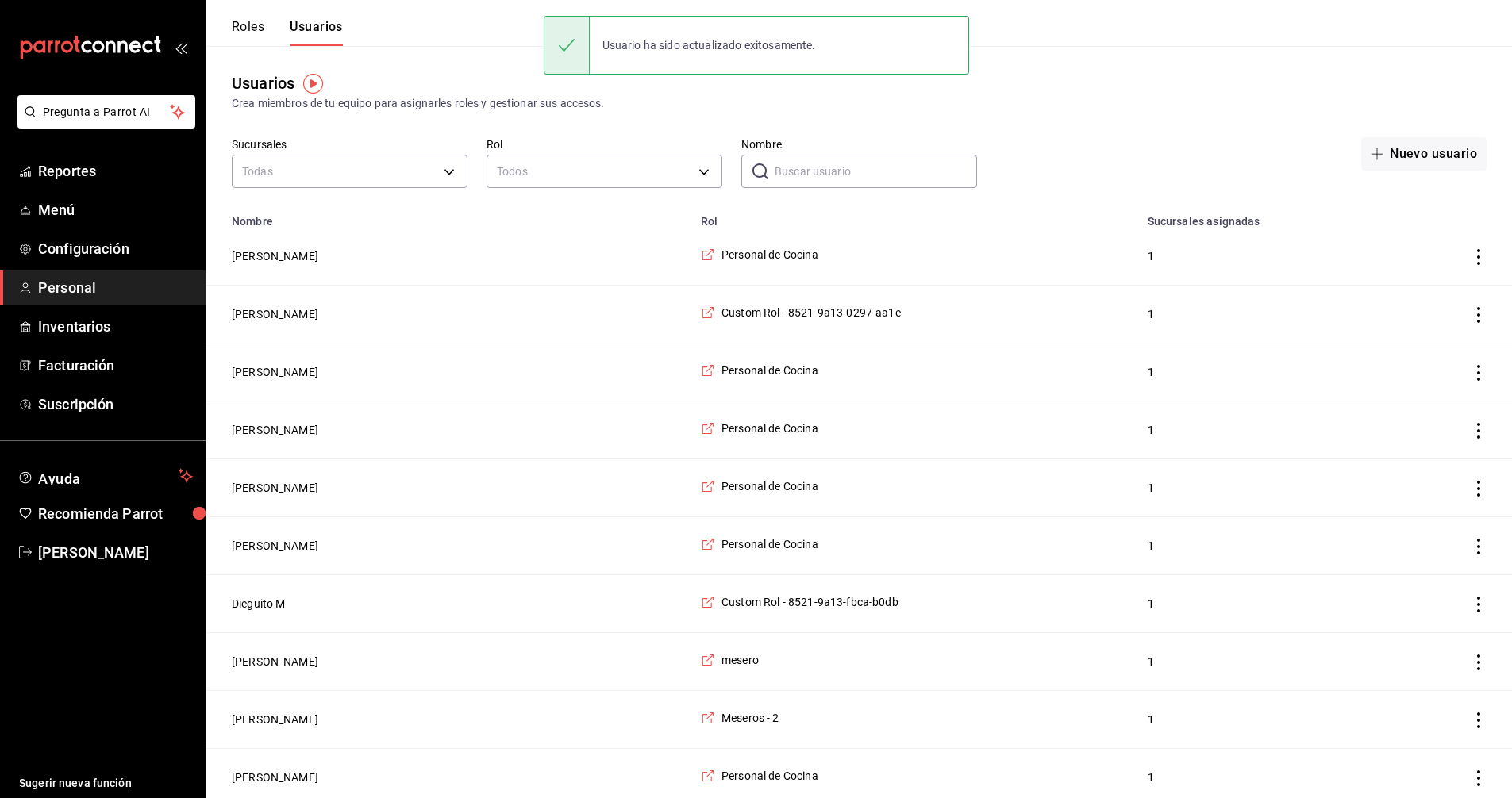
click at [857, 168] on input "Nombre" at bounding box center [876, 171] width 202 height 32
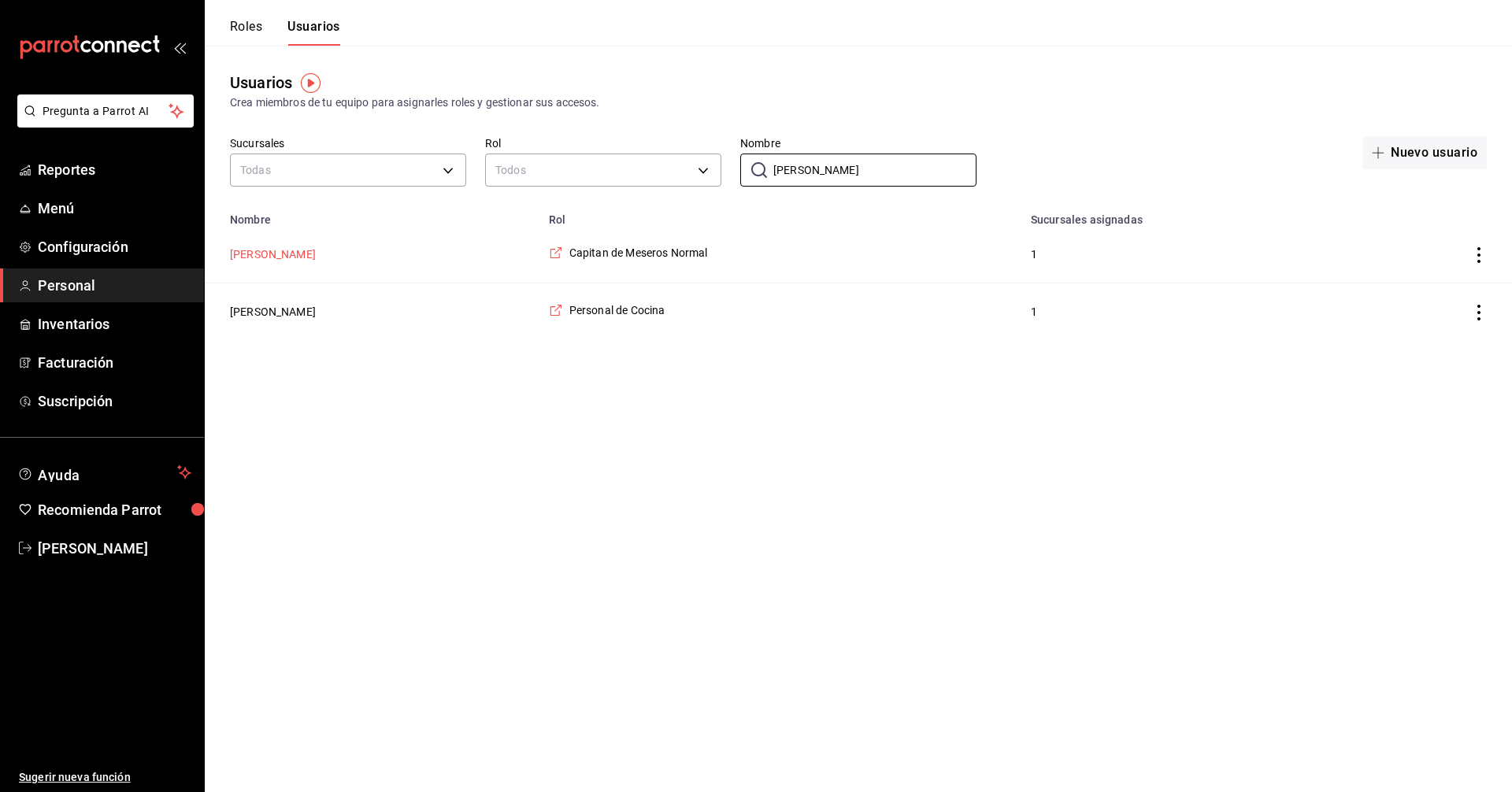
type input "[PERSON_NAME]"
click at [241, 257] on button "[PERSON_NAME]" at bounding box center [273, 255] width 86 height 15
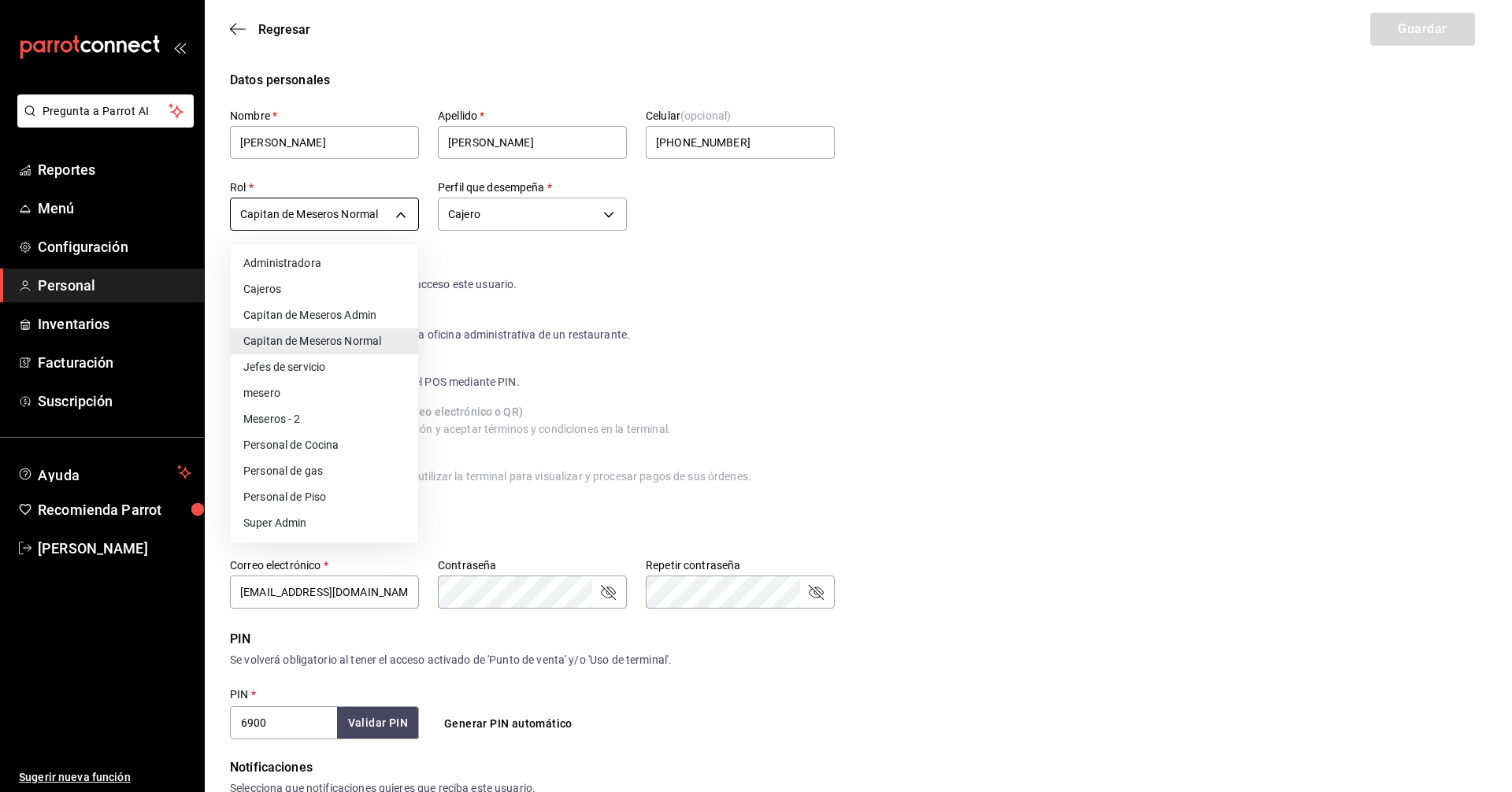
click at [406, 217] on body "Pregunta a Parrot AI Reportes Menú Configuración Personal Inventarios Facturaci…" at bounding box center [756, 584] width 1512 height 1168
click at [273, 520] on li "Super Admin" at bounding box center [324, 523] width 188 height 26
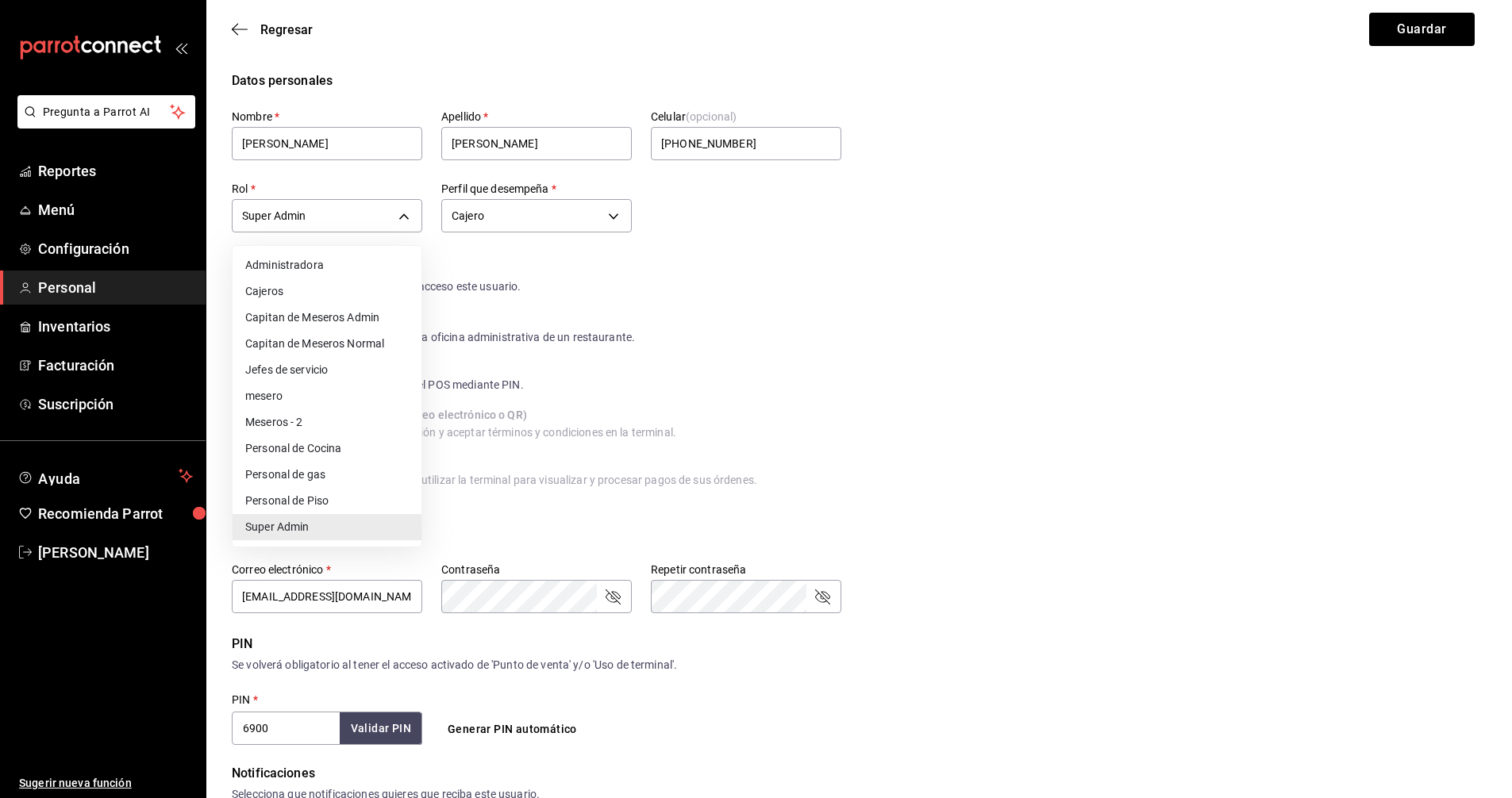
click at [404, 218] on body "Pregunta a Parrot AI Reportes Menú Configuración Personal Inventarios Facturaci…" at bounding box center [756, 588] width 1512 height 1177
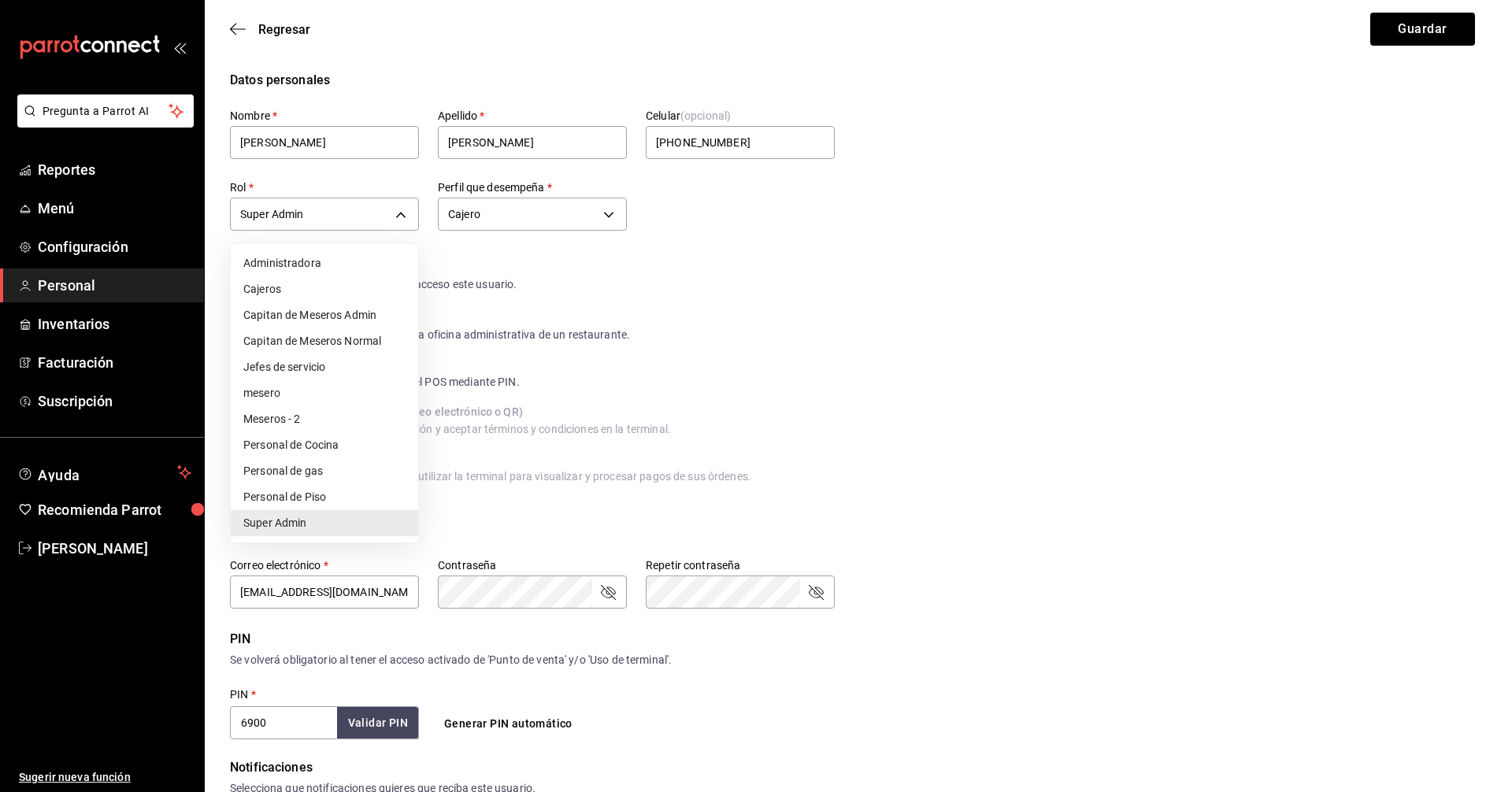
click at [330, 340] on li "Capitan de Meseros Normal" at bounding box center [324, 341] width 188 height 26
type input "db956134-4543-41ec-8437-073247593144"
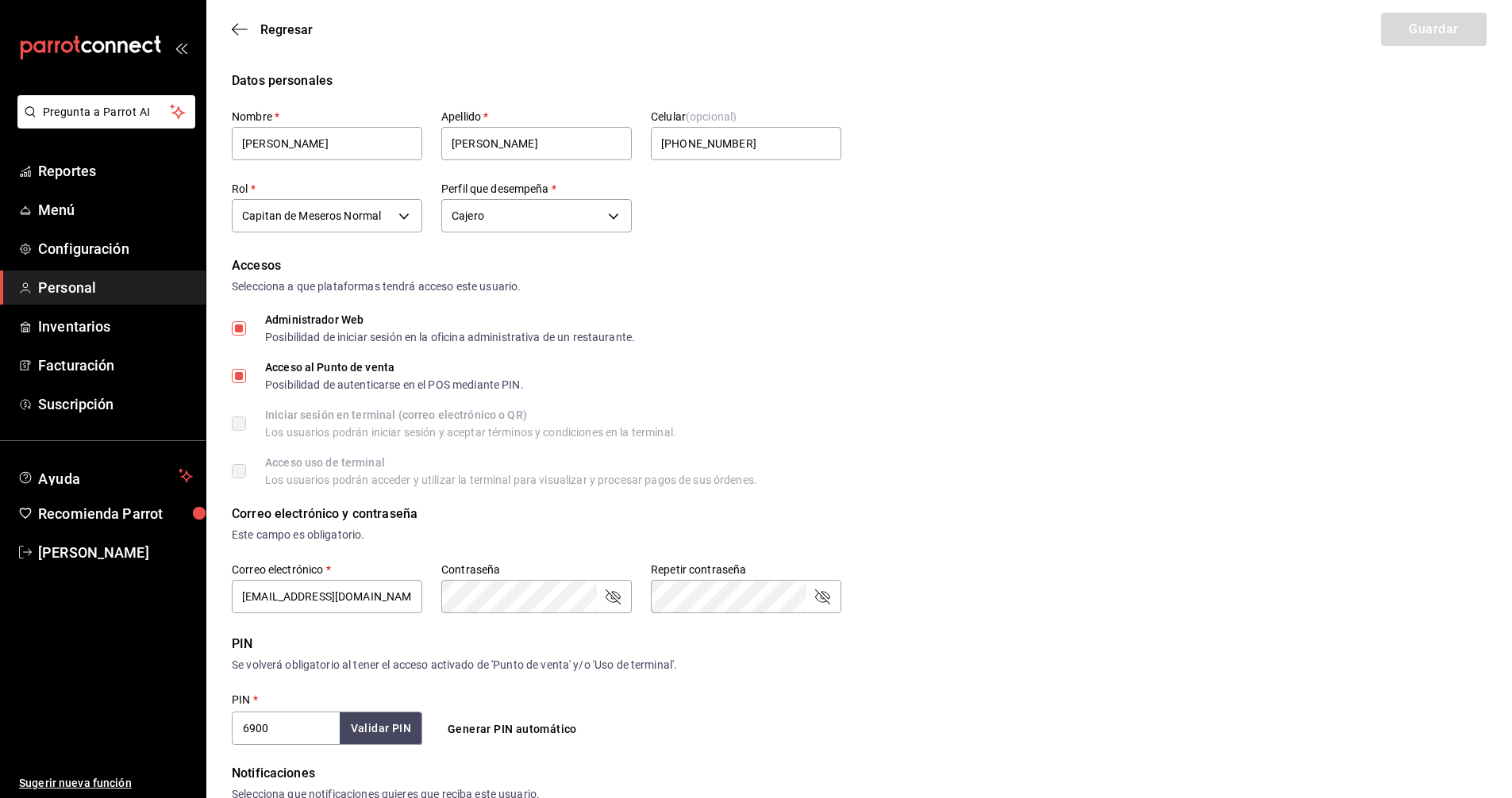
click at [906, 243] on form "Datos personales Nombre   * Abel Apellido   * Cruz Celular (opcional) +52 (52) …" at bounding box center [858, 602] width 1255 height 1061
click at [282, 33] on span "Regresar" at bounding box center [286, 29] width 53 height 15
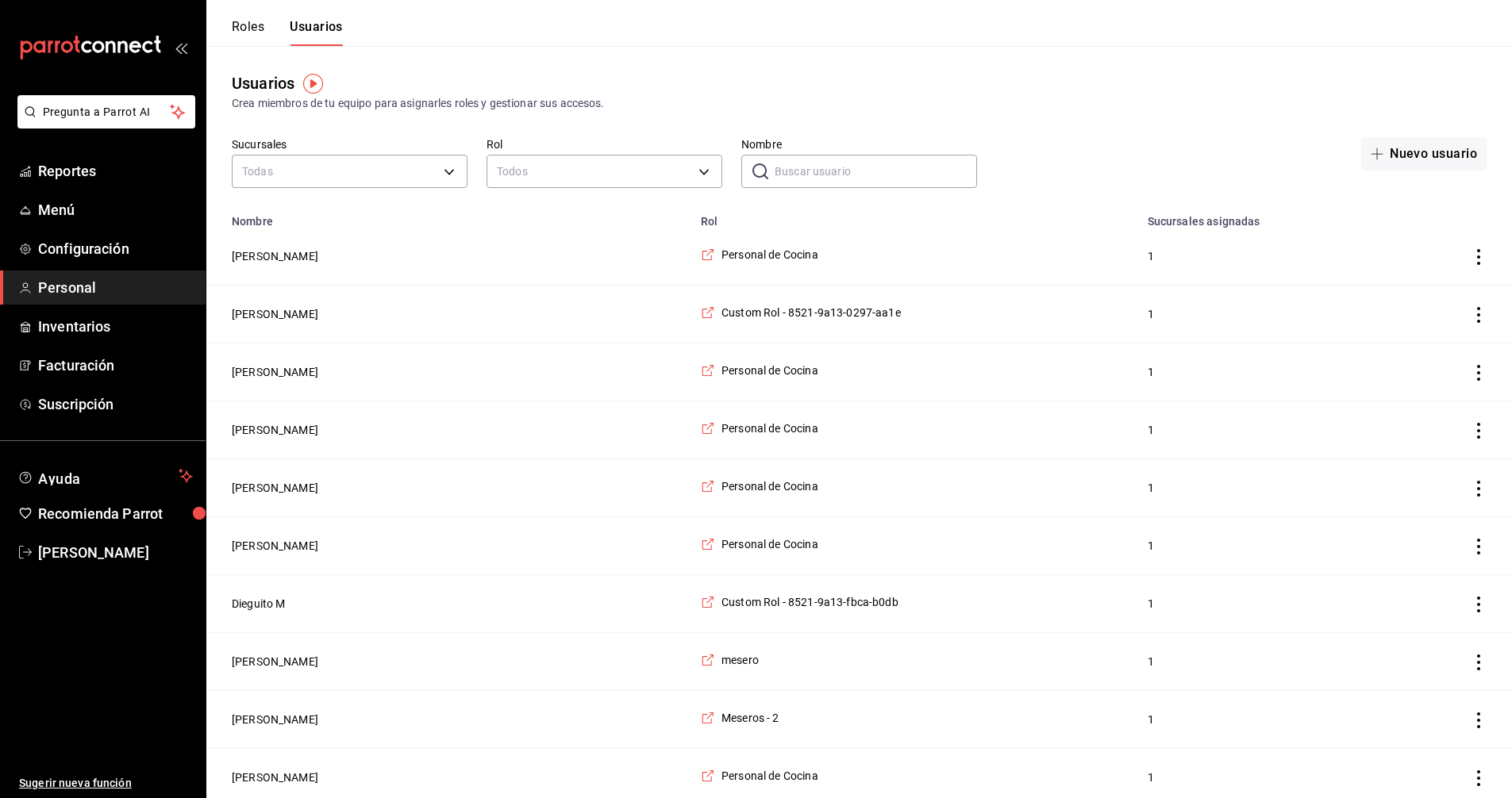
click at [250, 24] on button "Roles" at bounding box center [248, 32] width 33 height 27
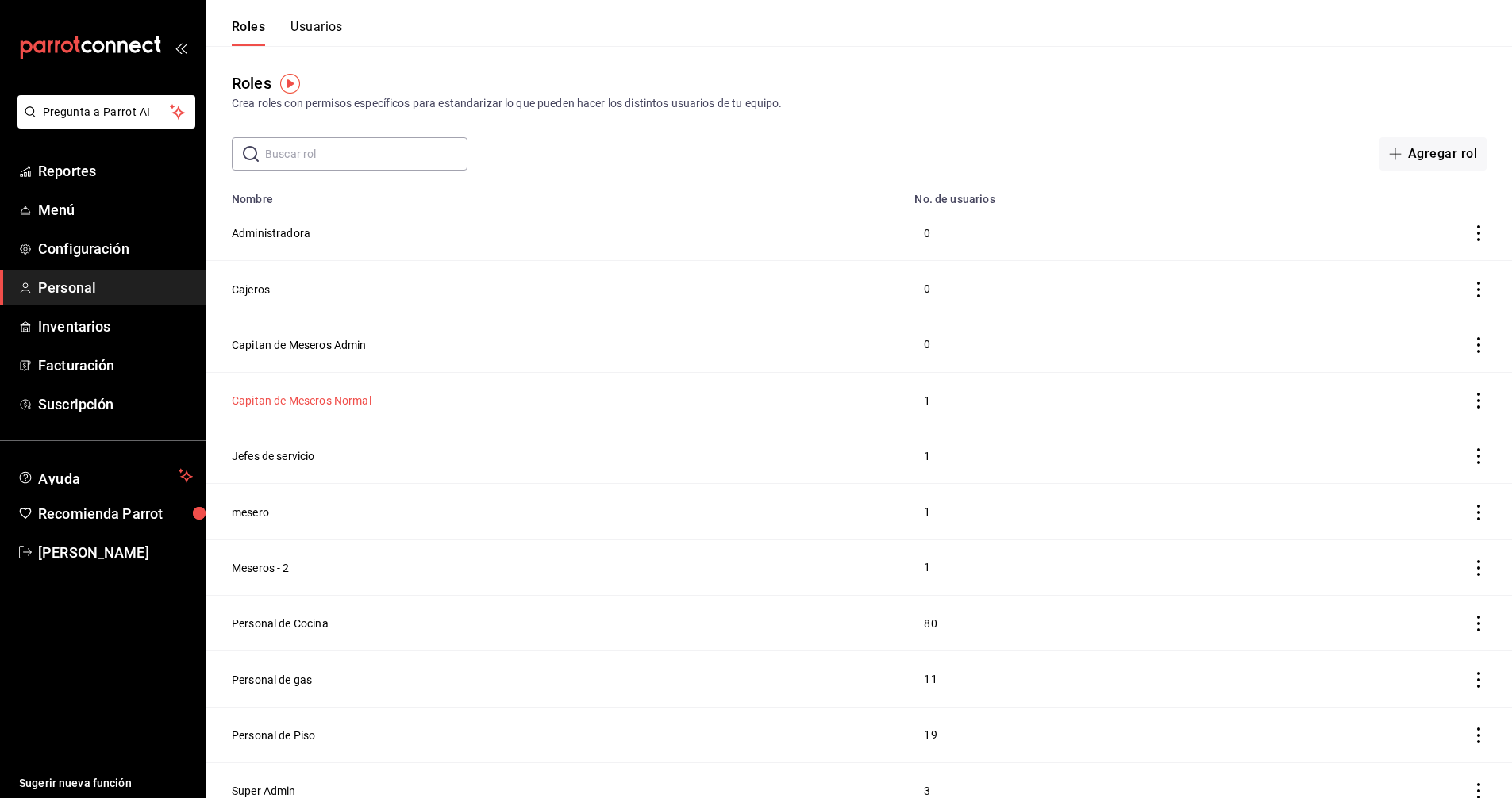
click at [302, 400] on button "Capitan de Meseros Normal" at bounding box center [301, 401] width 140 height 16
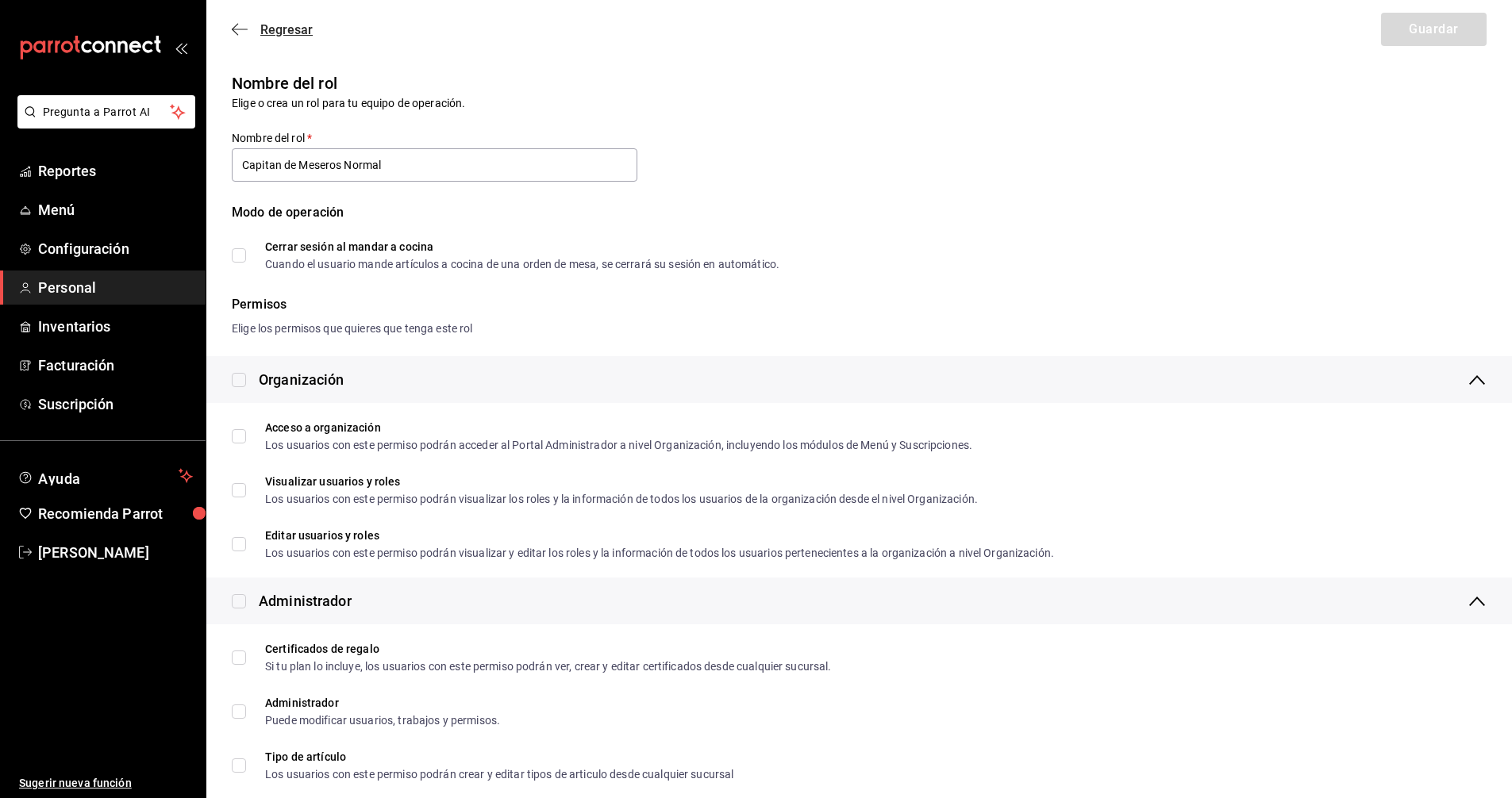
click at [284, 25] on span "Regresar" at bounding box center [286, 29] width 53 height 15
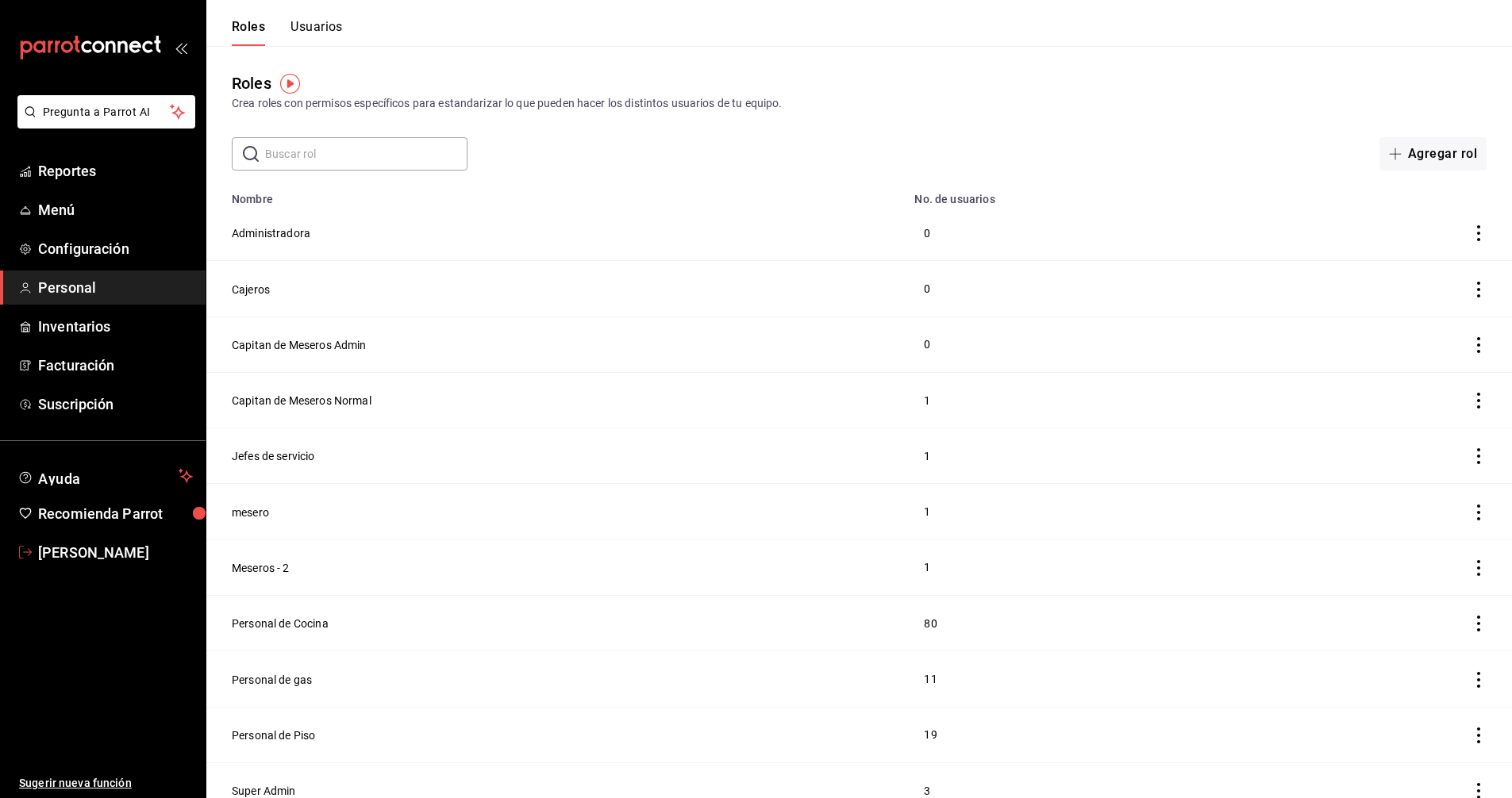
click at [70, 554] on span "[PERSON_NAME] [PERSON_NAME]" at bounding box center [115, 553] width 155 height 22
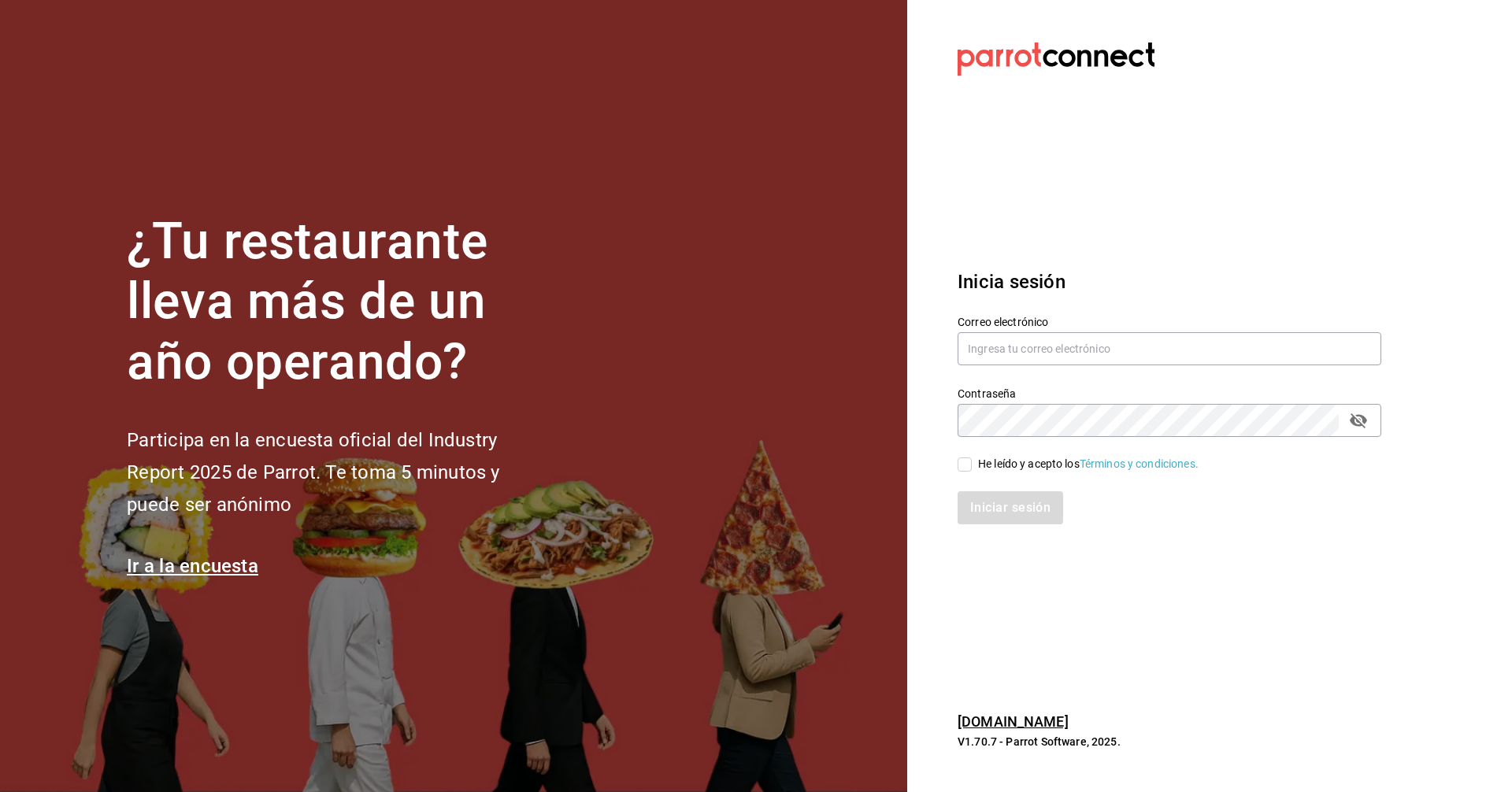
click at [1511, 53] on div "¿Tu restaurante lleva más de un año operando? Participa en la encuesta oficial …" at bounding box center [756, 396] width 1512 height 792
click at [1232, 201] on section "Datos incorrectos. Verifica que tu Correo o Contraseña [PERSON_NAME] escritos. …" at bounding box center [1163, 396] width 512 height 792
drag, startPoint x: 1405, startPoint y: 606, endPoint x: 1390, endPoint y: 597, distance: 17.5
click at [1405, 604] on section "Datos incorrectos. Verifica que tu Correo o Contraseña [PERSON_NAME] escritos. …" at bounding box center [1163, 396] width 512 height 792
click at [1263, 252] on div "Inicia sesión Correo electrónico Contraseña Contraseña He leído y acepto los Té…" at bounding box center [1169, 396] width 423 height 296
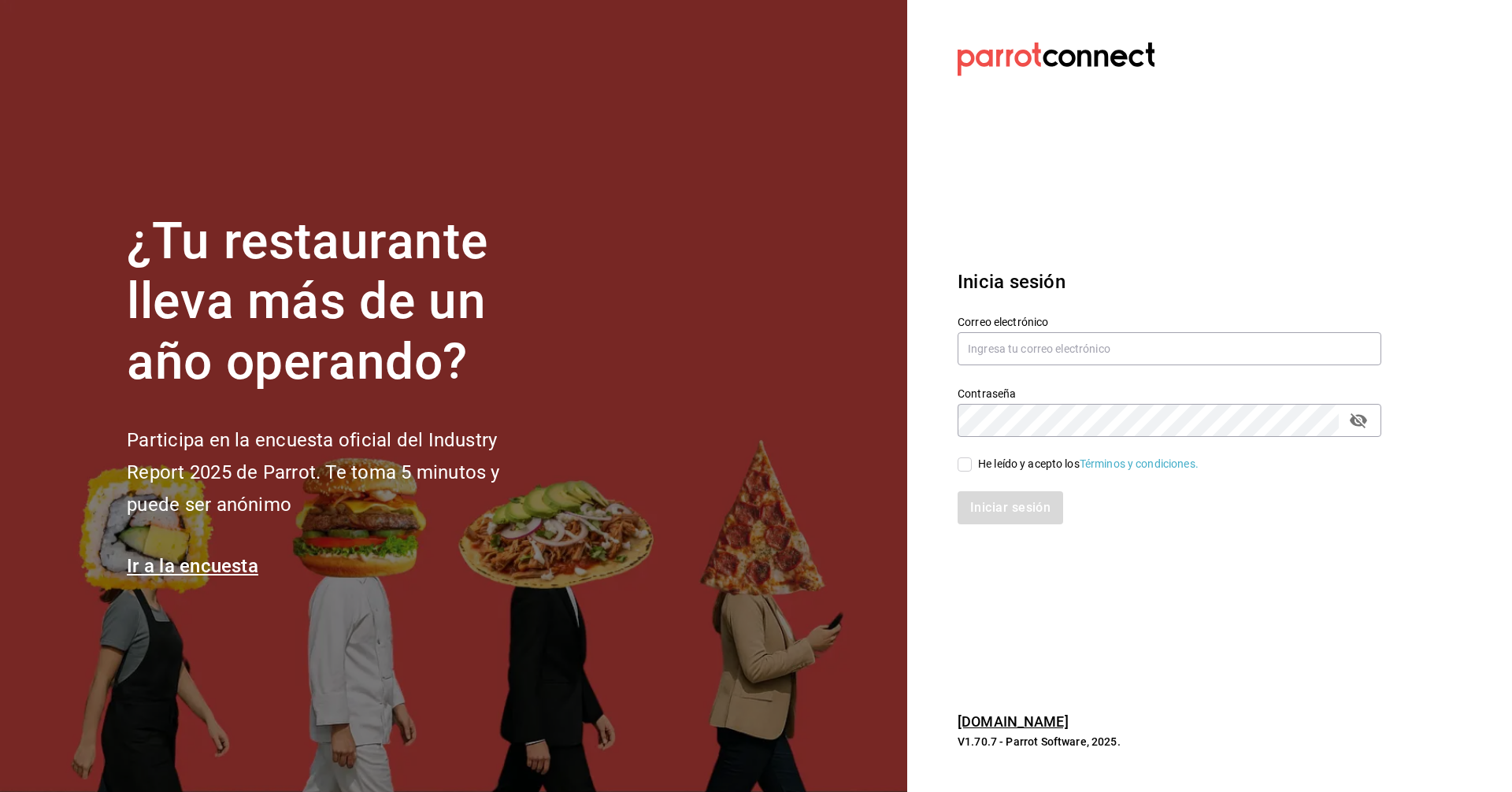
click at [1261, 637] on section "Datos incorrectos. Verifica que tu Correo o Contraseña [PERSON_NAME] escritos. …" at bounding box center [1163, 396] width 512 height 792
click at [1131, 347] on input "text" at bounding box center [1169, 349] width 423 height 33
type input "[EMAIL_ADDRESS][DOMAIN_NAME]"
click at [966, 465] on input "He leído y acepto los Términos y condiciones." at bounding box center [964, 465] width 15 height 15
checkbox input "true"
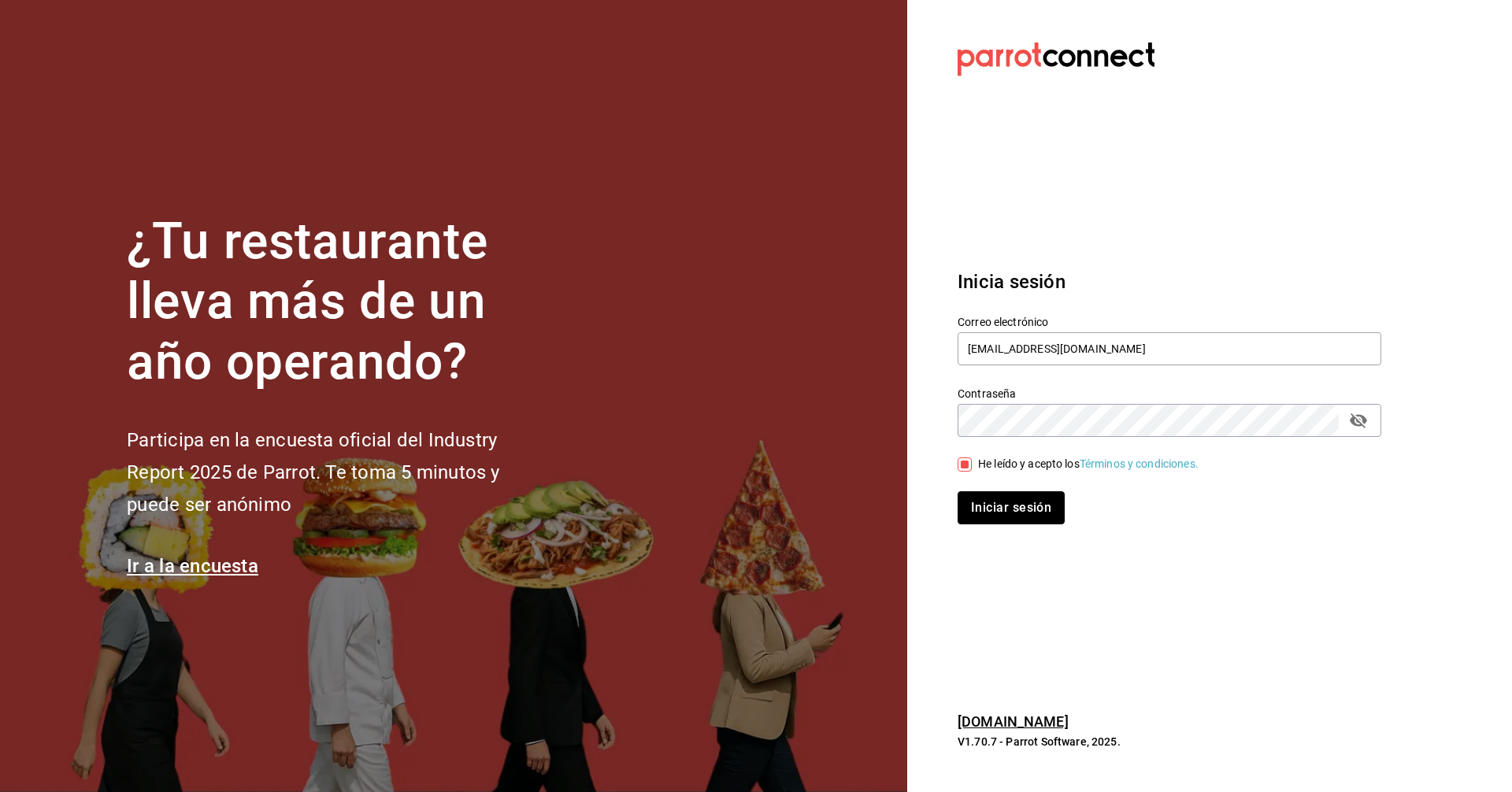
click at [999, 505] on button "Iniciar sesión" at bounding box center [1011, 507] width 107 height 33
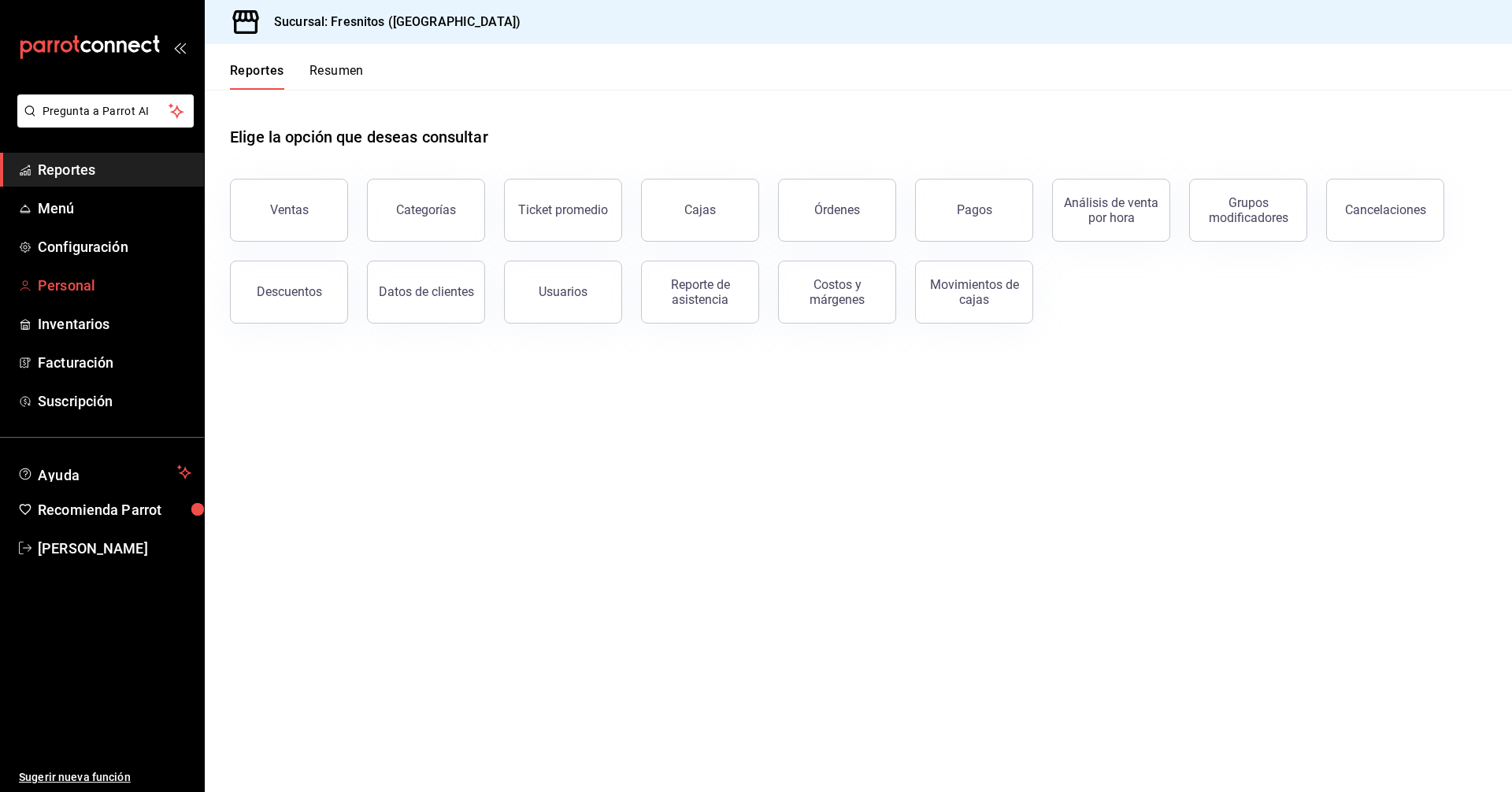
click at [75, 286] on span "Personal" at bounding box center [114, 285] width 153 height 21
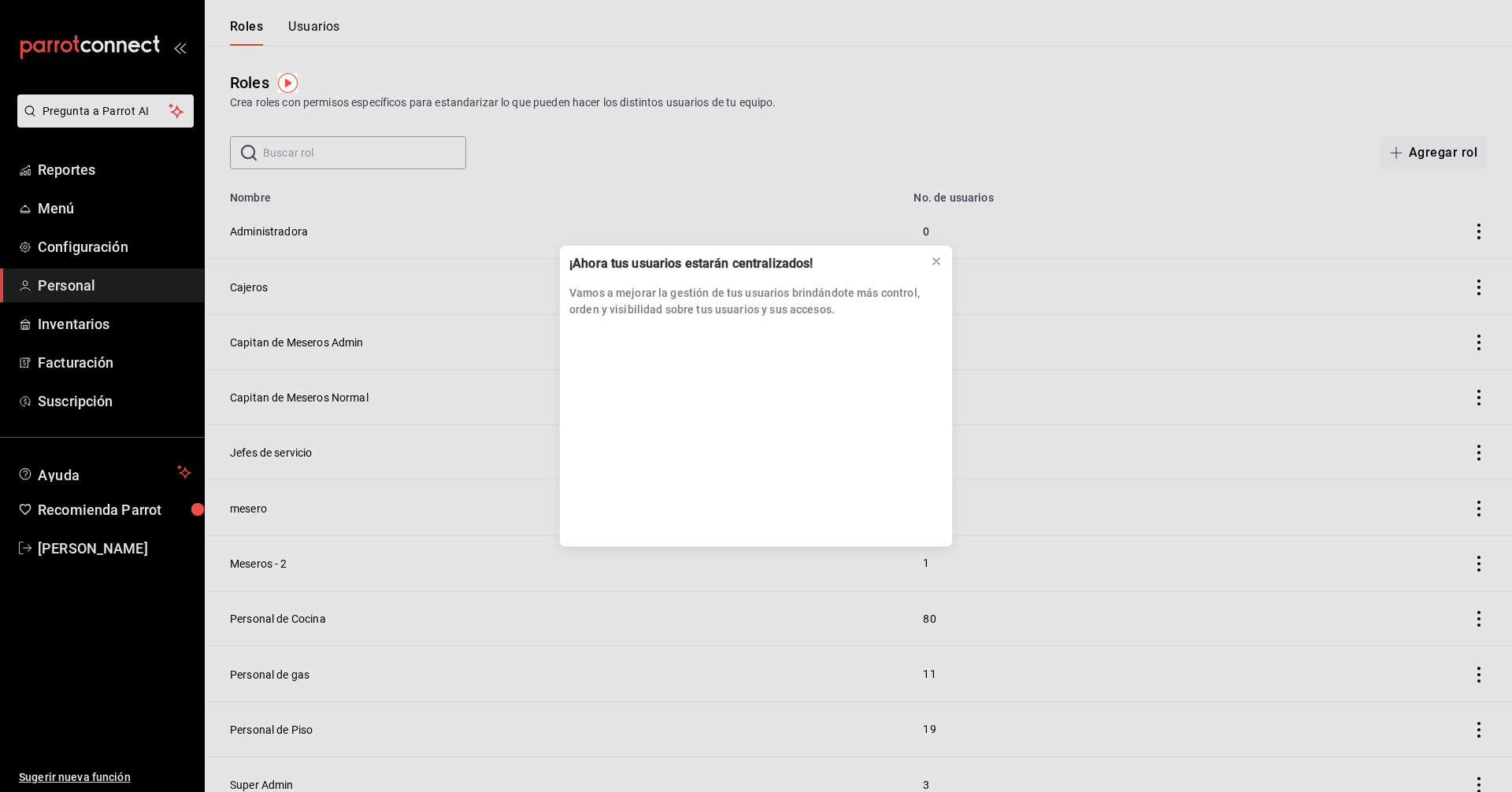
drag, startPoint x: 859, startPoint y: 263, endPoint x: 940, endPoint y: 144, distance: 144.0
click at [940, 144] on div "¡Ahora tus usuarios estarán centralizados! Vamos a mejorar la gestión de tus us…" at bounding box center [756, 396] width 1512 height 792
click at [937, 257] on icon at bounding box center [936, 261] width 13 height 13
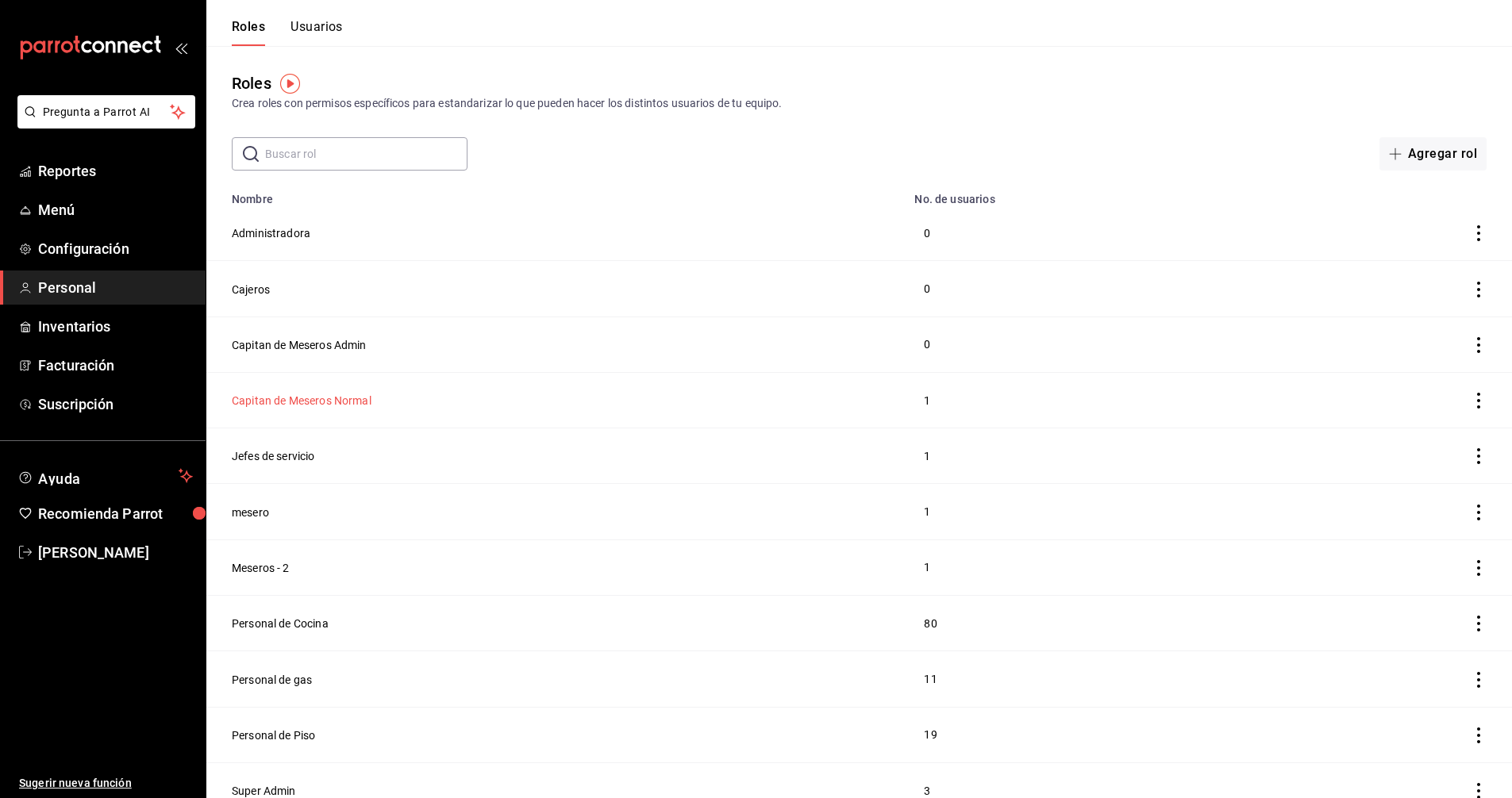
click at [356, 396] on button "Capitan de Meseros Normal" at bounding box center [301, 401] width 140 height 16
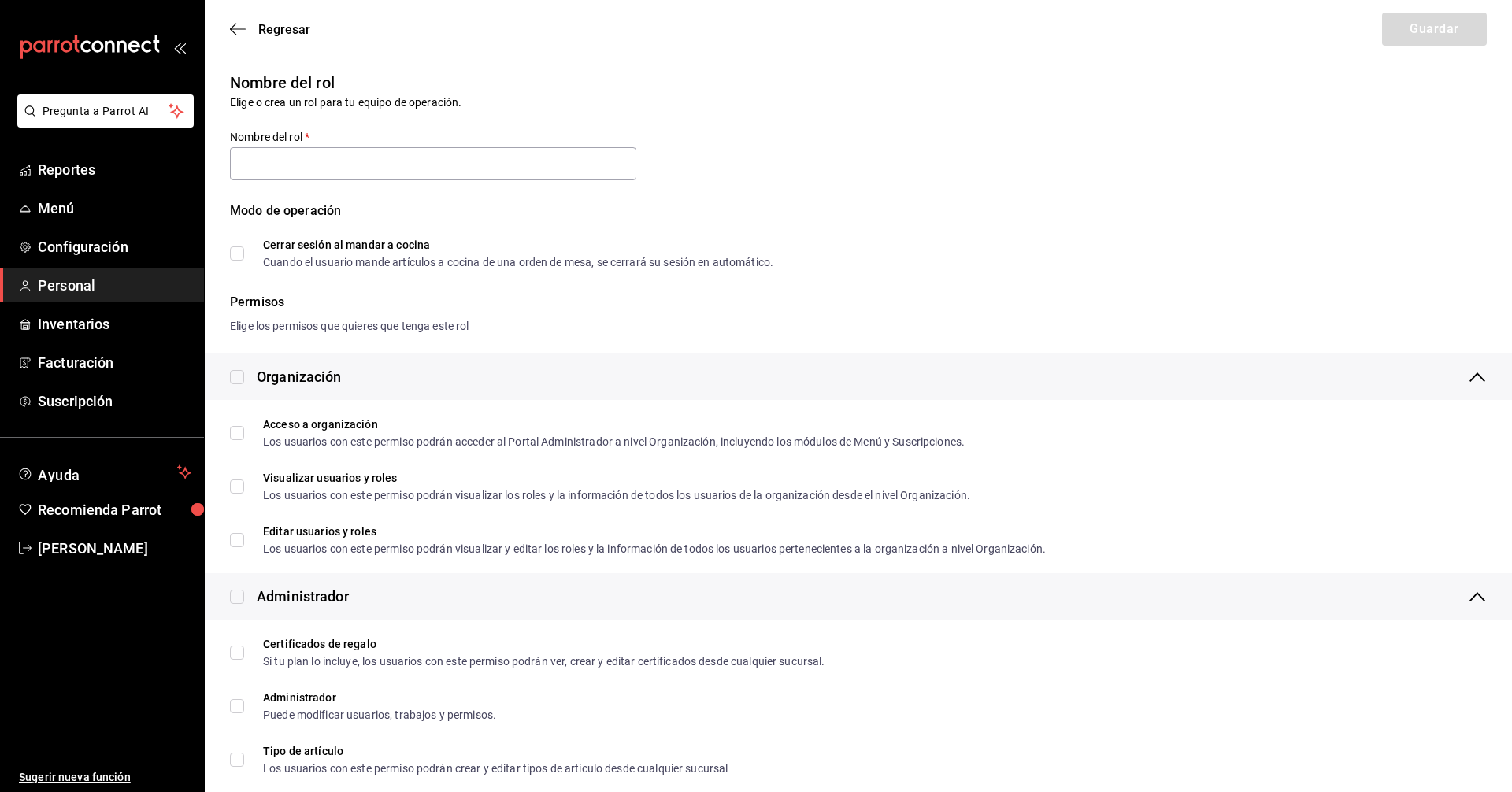
type input "Capitan de Meseros Normal"
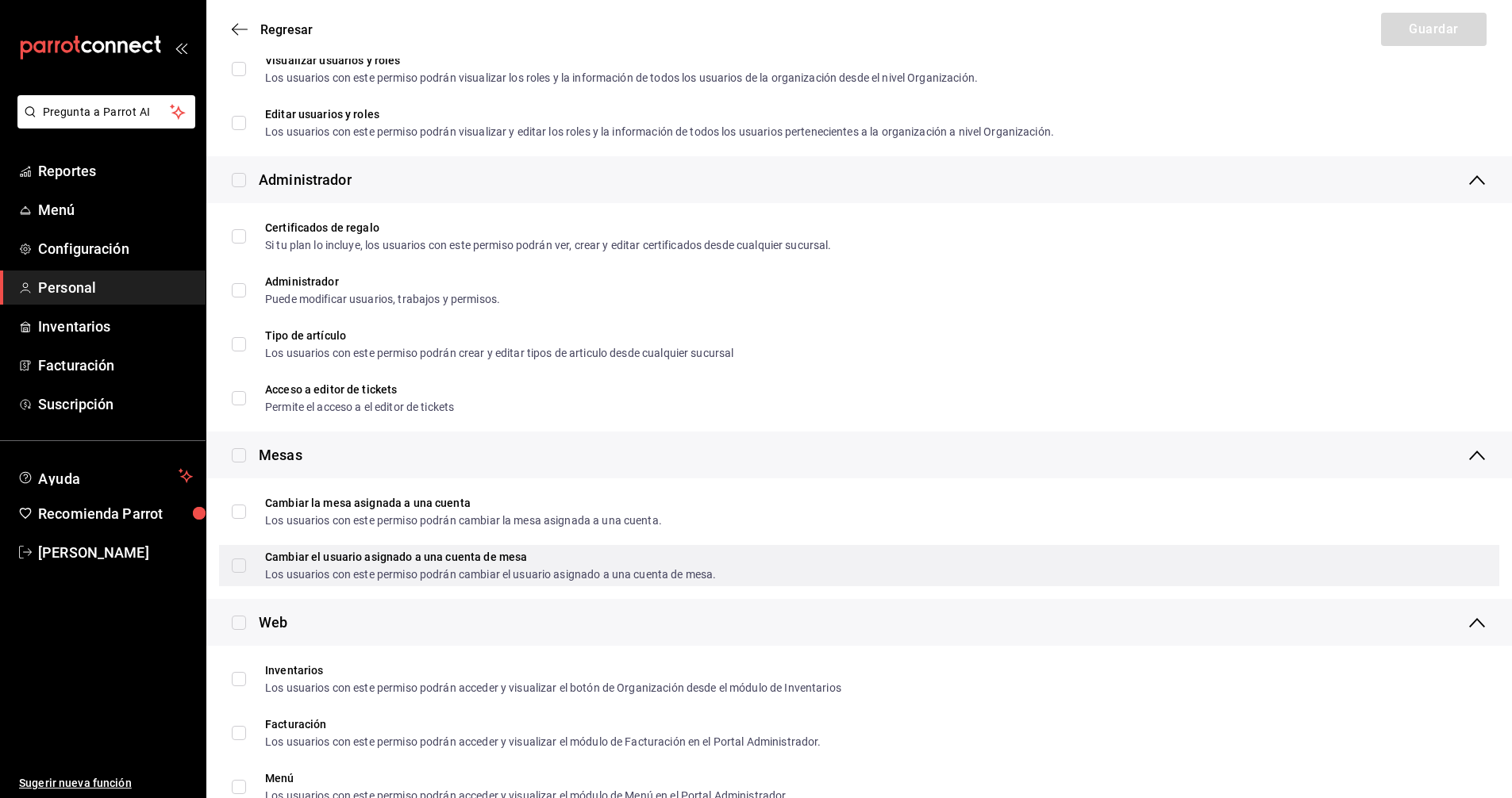
scroll to position [476, 0]
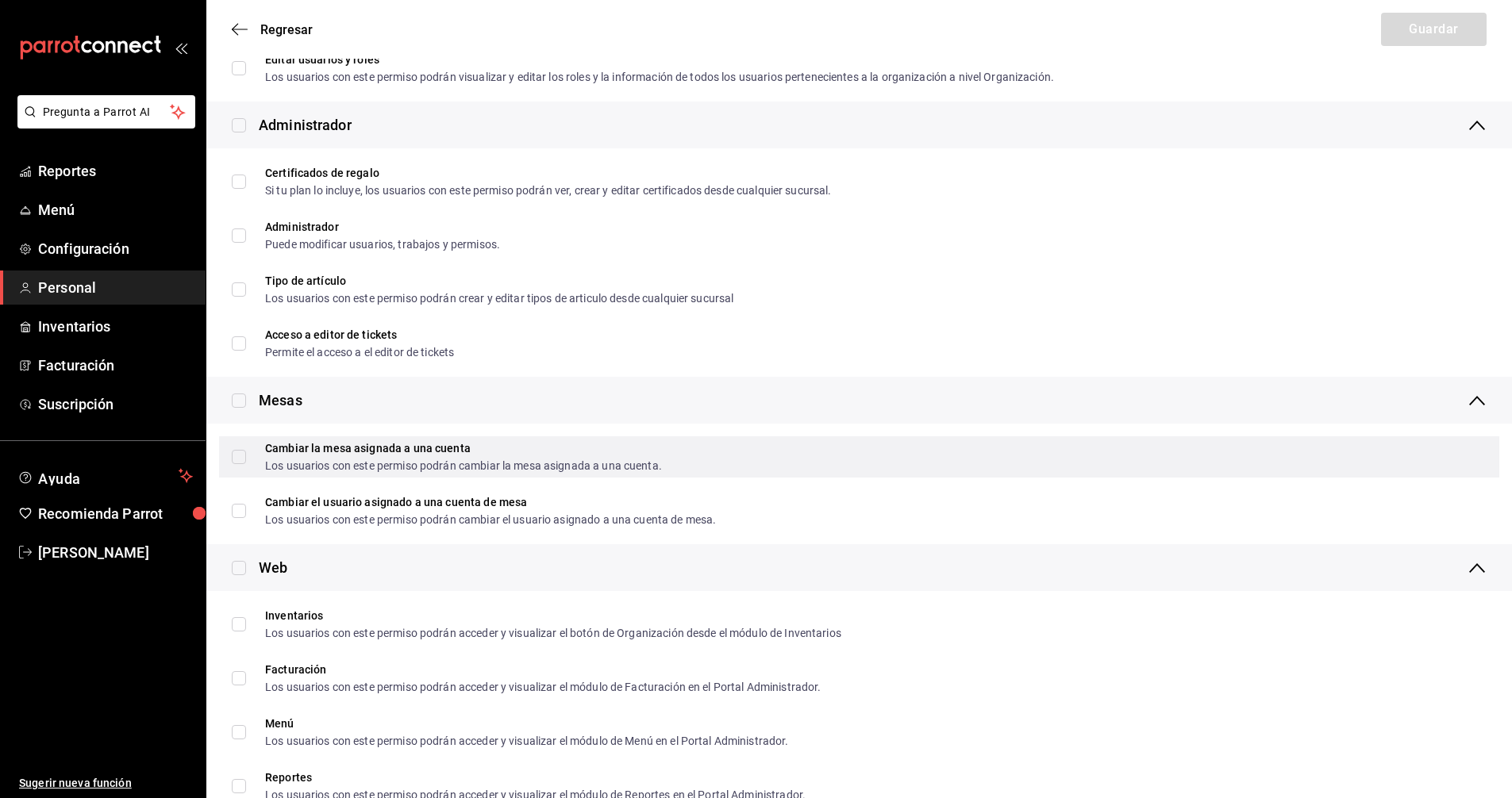
click at [244, 455] on input "Cambiar la mesa asignada a una cuenta Los usuarios con este permiso podrán camb…" at bounding box center [238, 457] width 15 height 15
checkbox input "true"
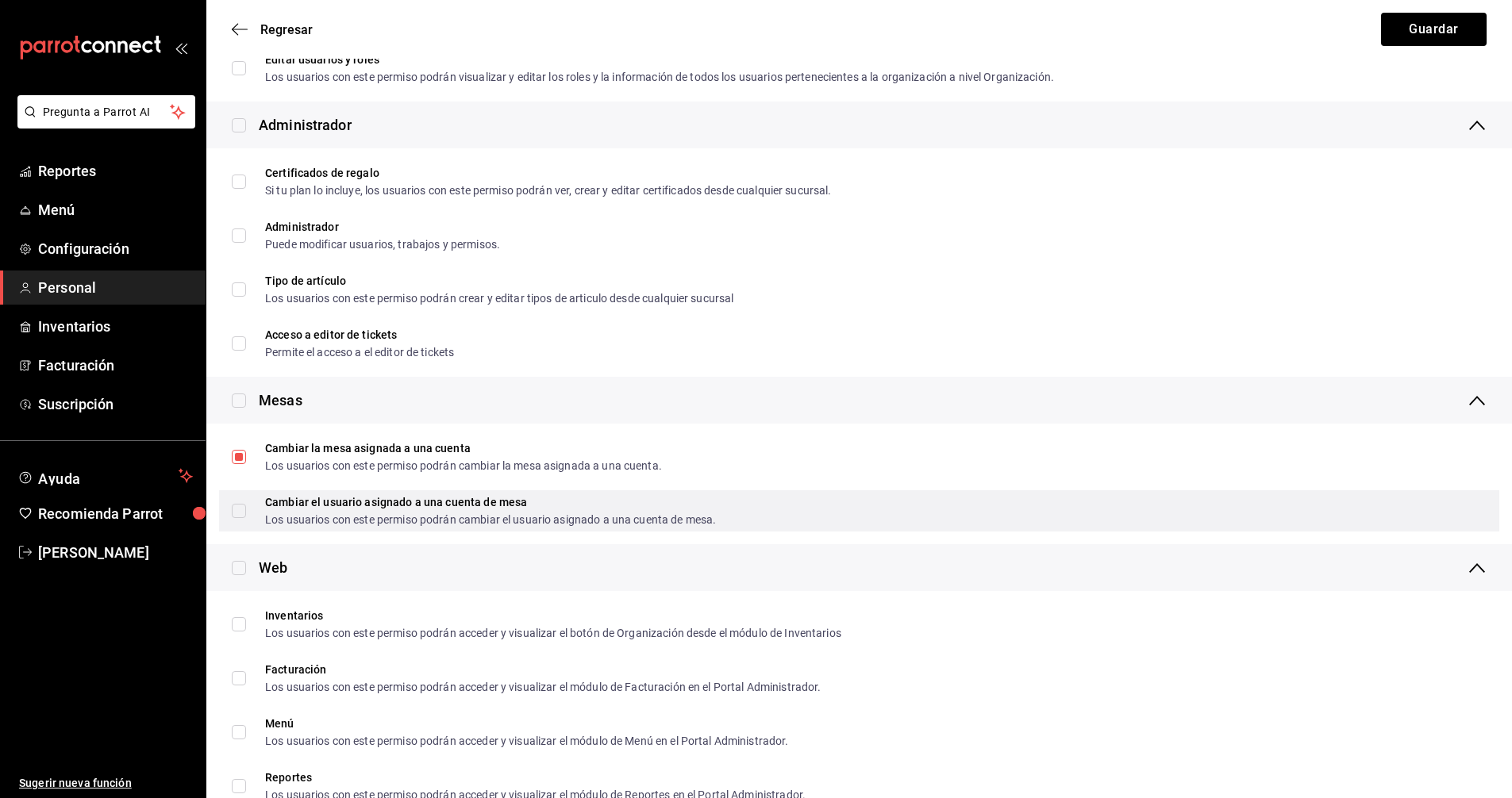
click at [238, 516] on input "Cambiar el usuario asignado a una cuenta de mesa Los usuarios con este permiso …" at bounding box center [238, 511] width 15 height 15
checkbox input "true"
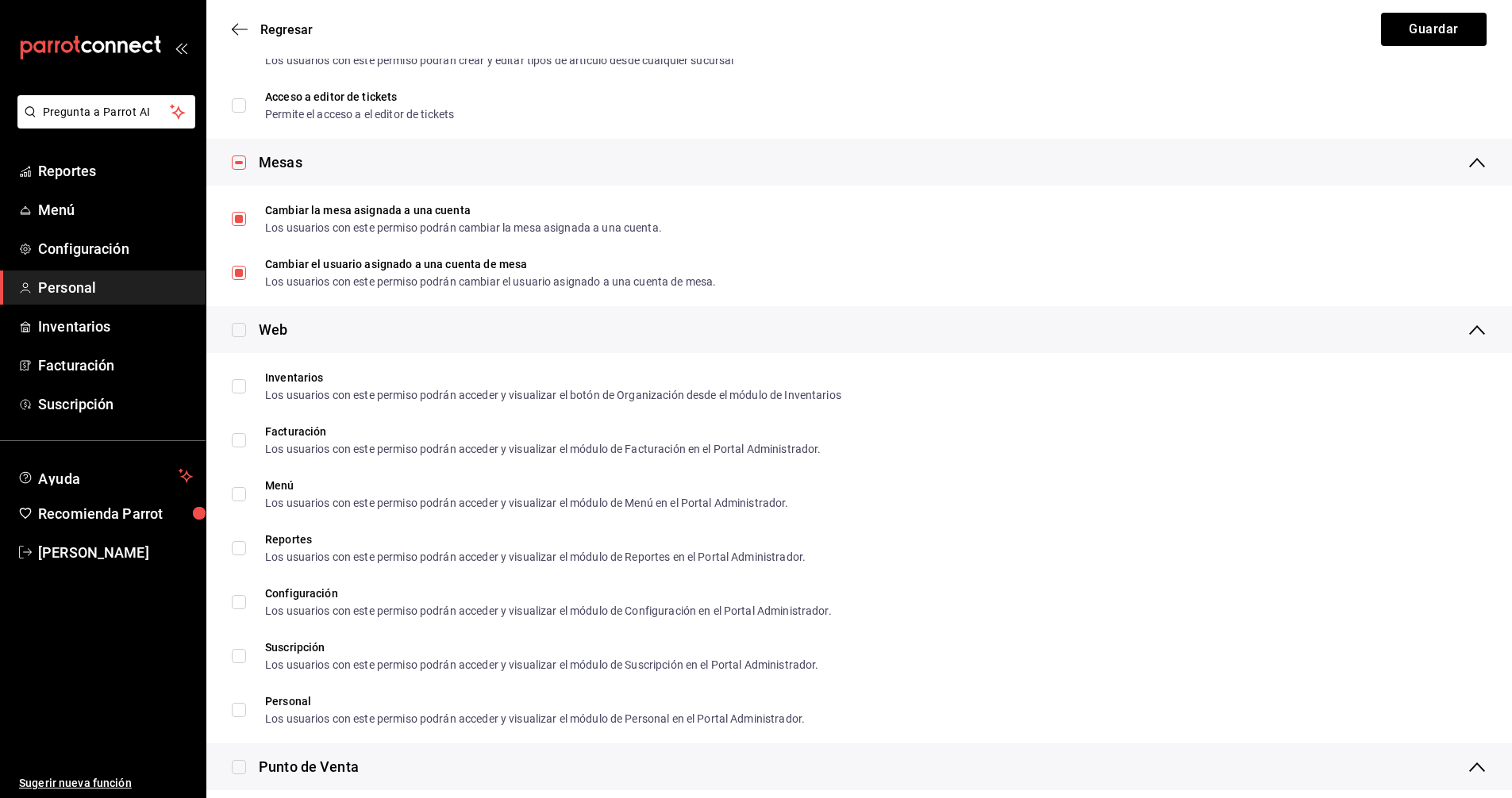
scroll to position [794, 0]
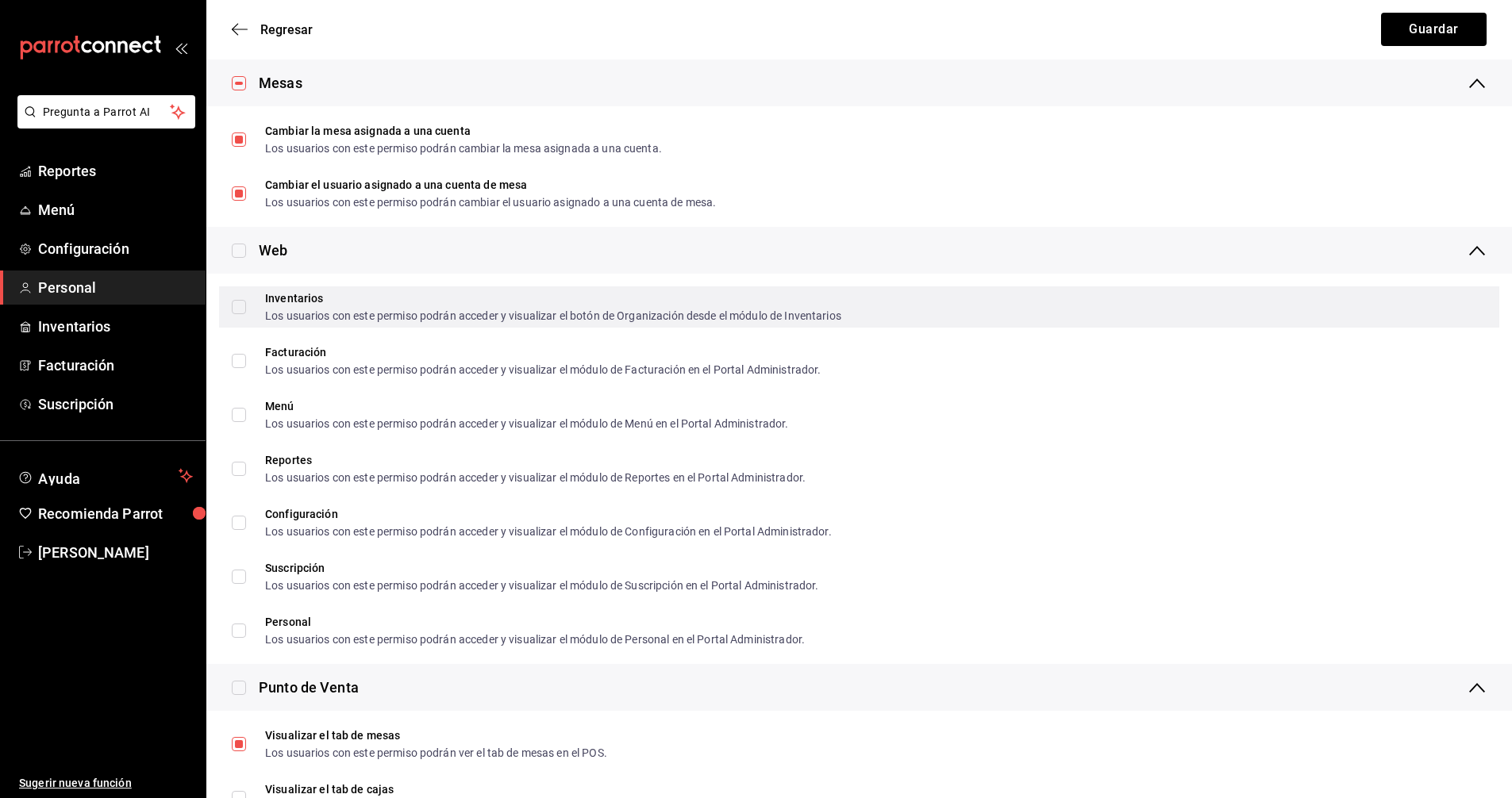
click at [237, 307] on input "Inventarios Los usuarios con este permiso podrán acceder y visualizar el botón …" at bounding box center [238, 307] width 15 height 15
checkbox input "true"
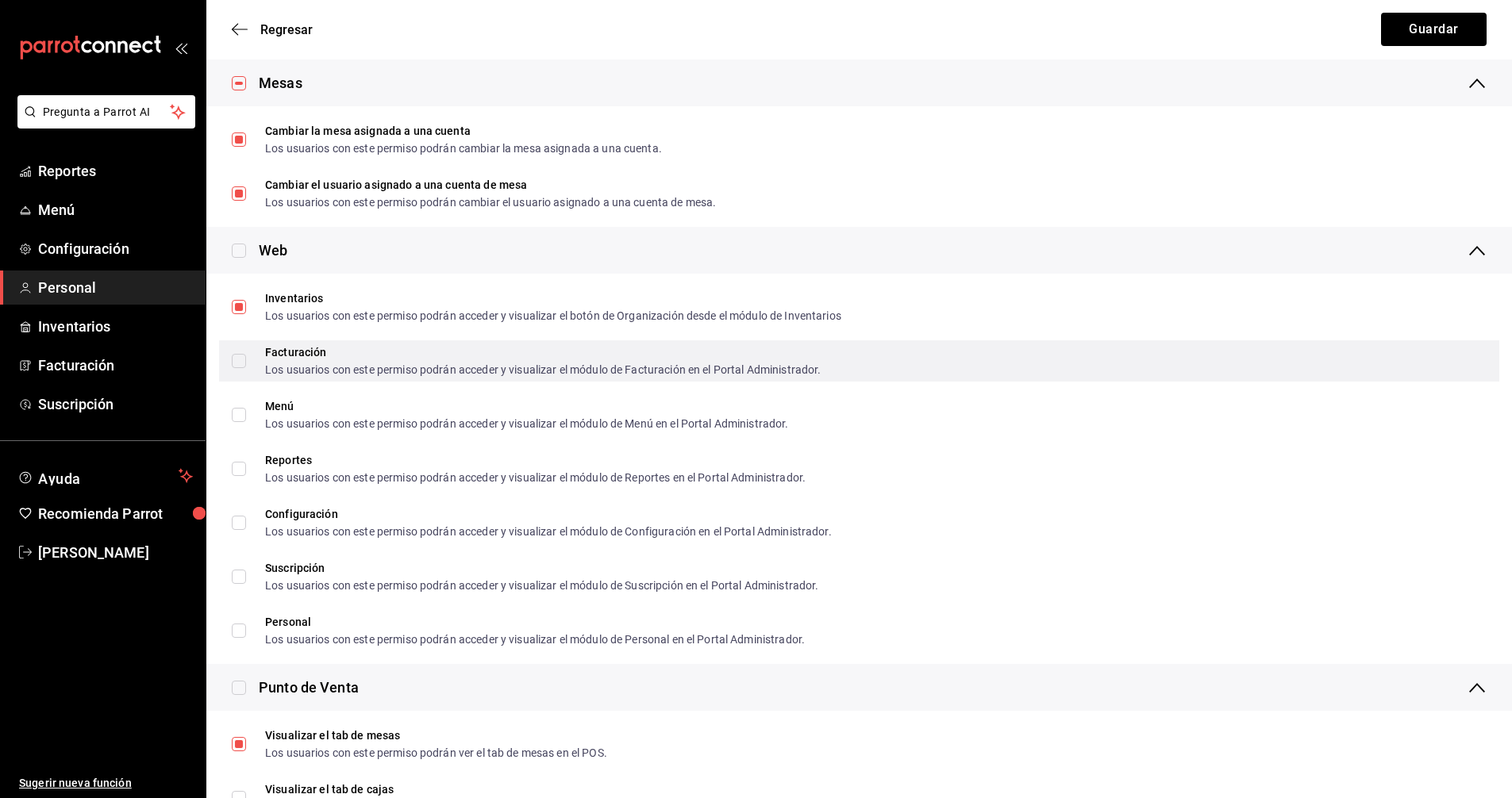
click at [242, 360] on input "Facturación Los usuarios con este permiso podrán acceder y visualizar el módulo…" at bounding box center [238, 361] width 15 height 15
checkbox input "true"
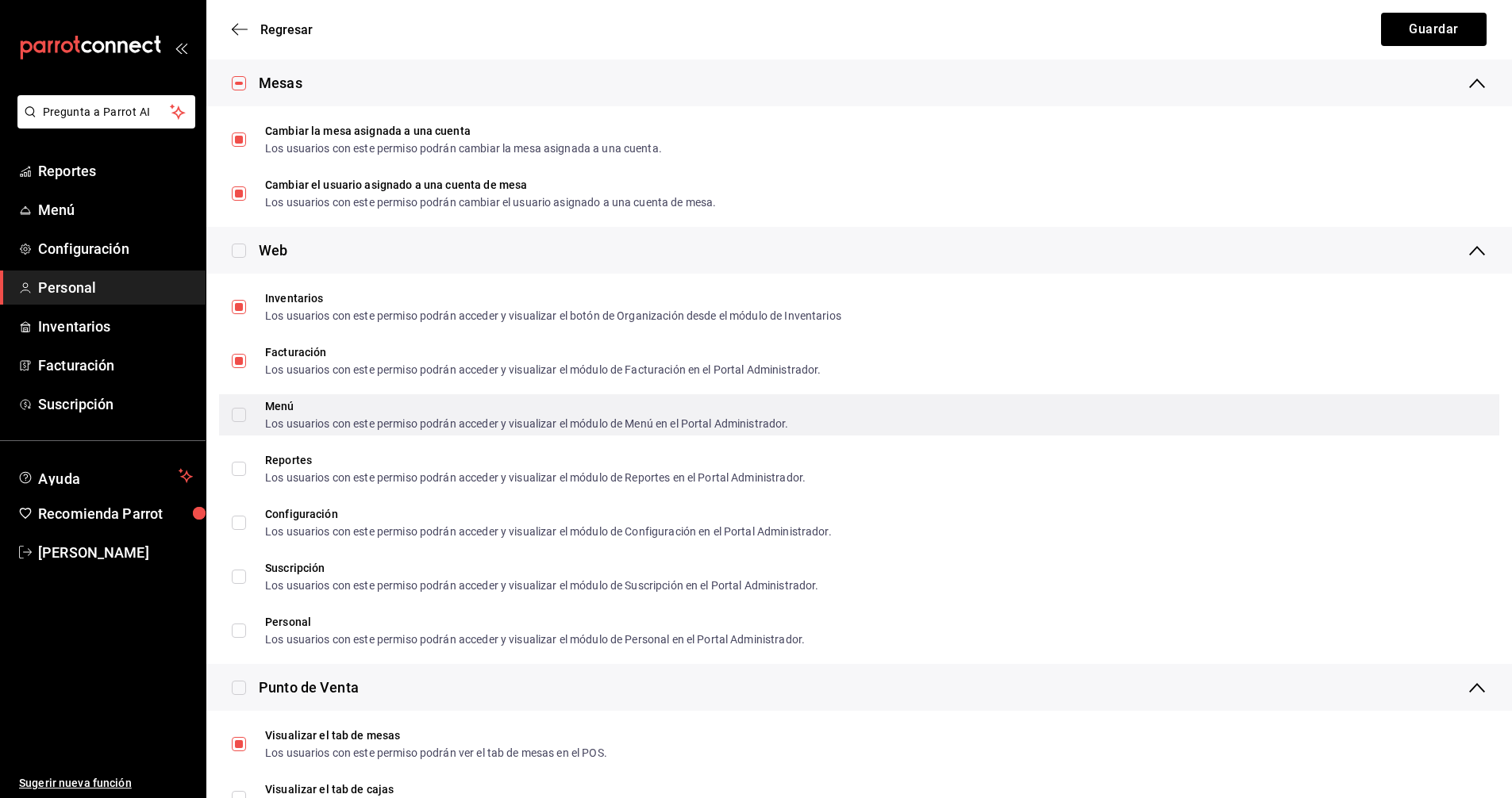
click at [240, 416] on input "Menú Los usuarios con este permiso podrán acceder y visualizar el módulo de Men…" at bounding box center [238, 415] width 15 height 15
checkbox input "true"
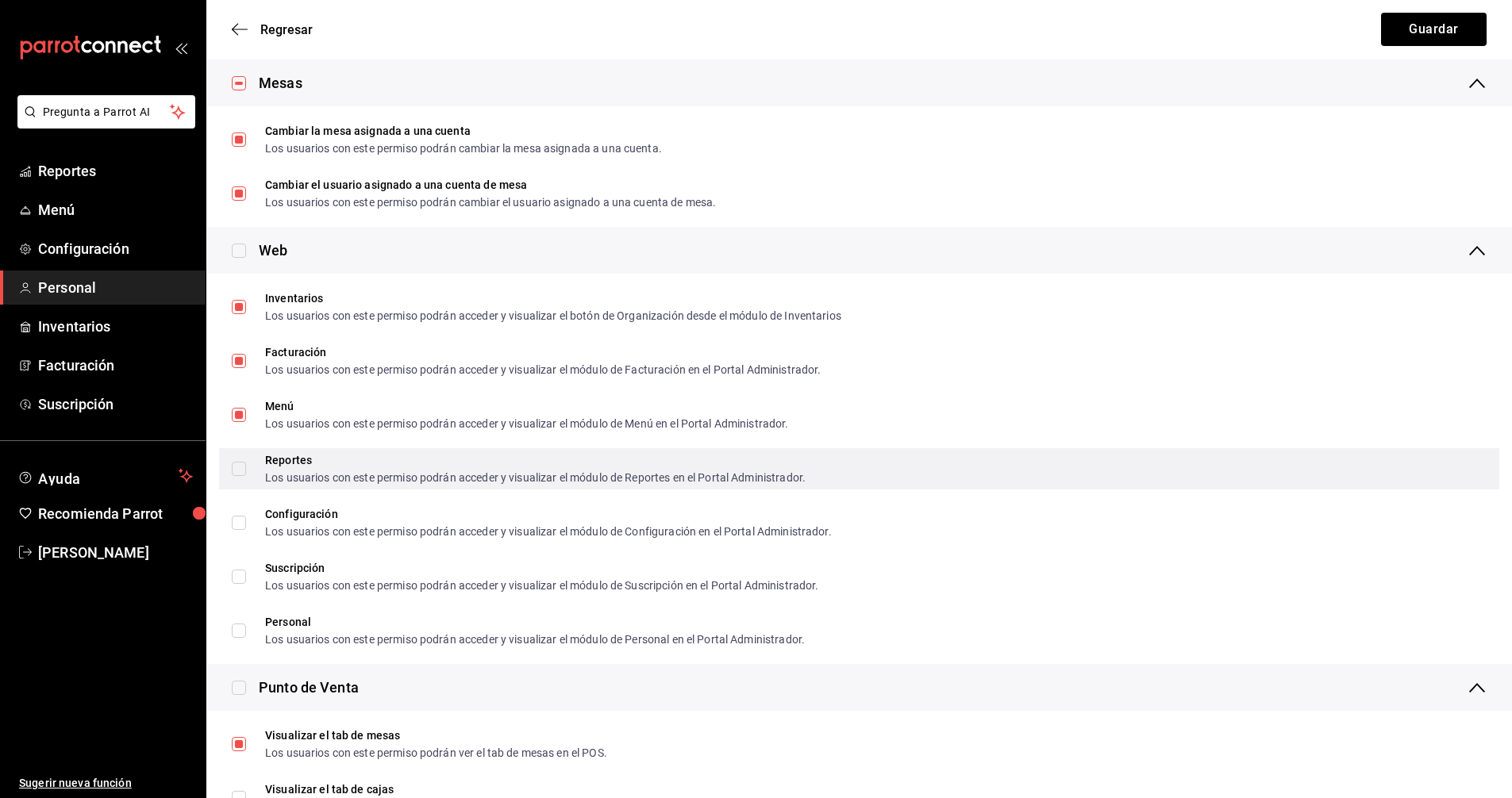
click at [238, 474] on input "Reportes Los usuarios con este permiso podrán acceder y visualizar el módulo de…" at bounding box center [238, 469] width 15 height 15
checkbox input "true"
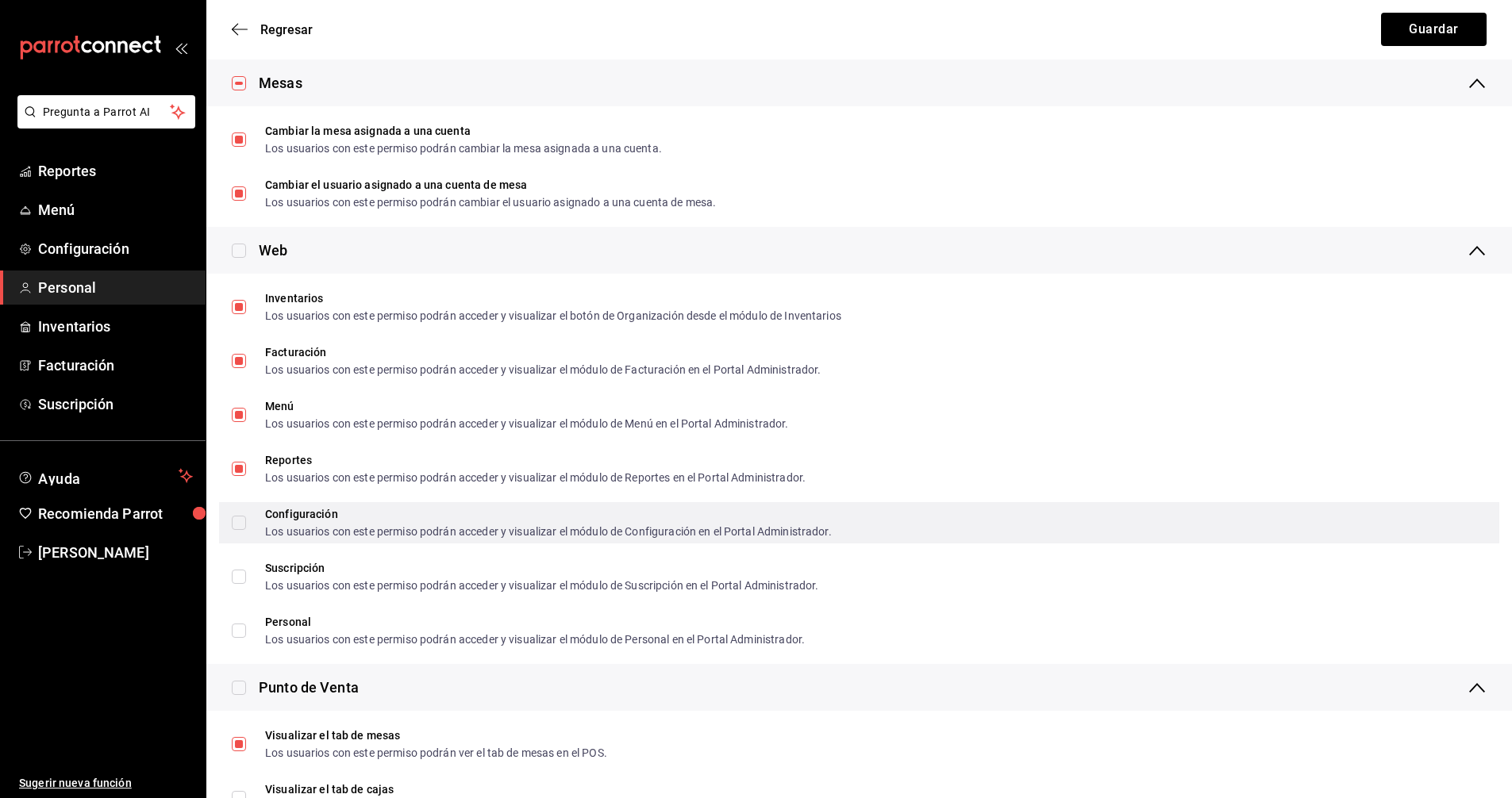
drag, startPoint x: 240, startPoint y: 521, endPoint x: 234, endPoint y: 553, distance: 32.6
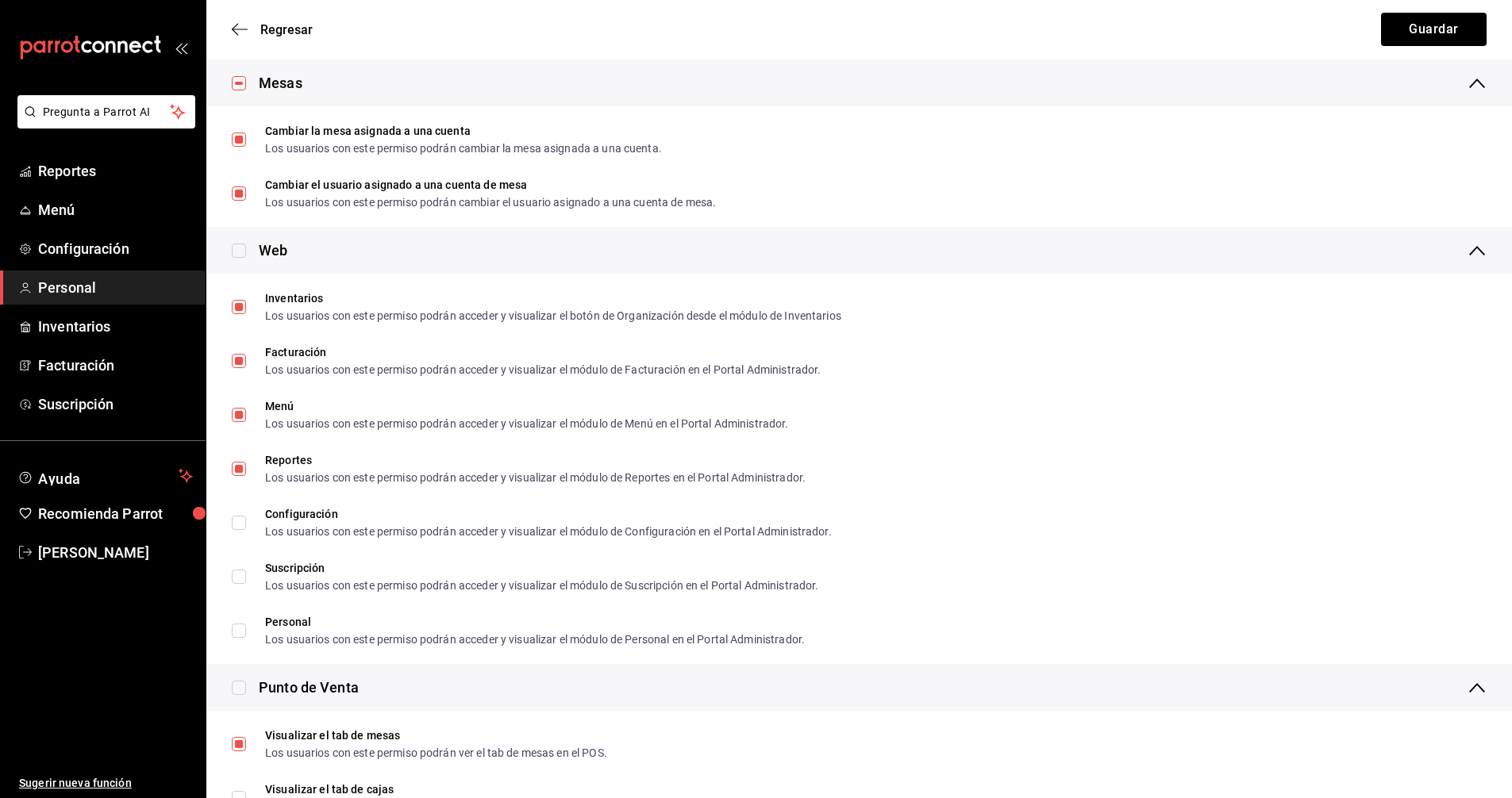
click at [240, 521] on input "Configuración Los usuarios con este permiso podrán acceder y visualizar el módu…" at bounding box center [238, 522] width 15 height 15
checkbox input "true"
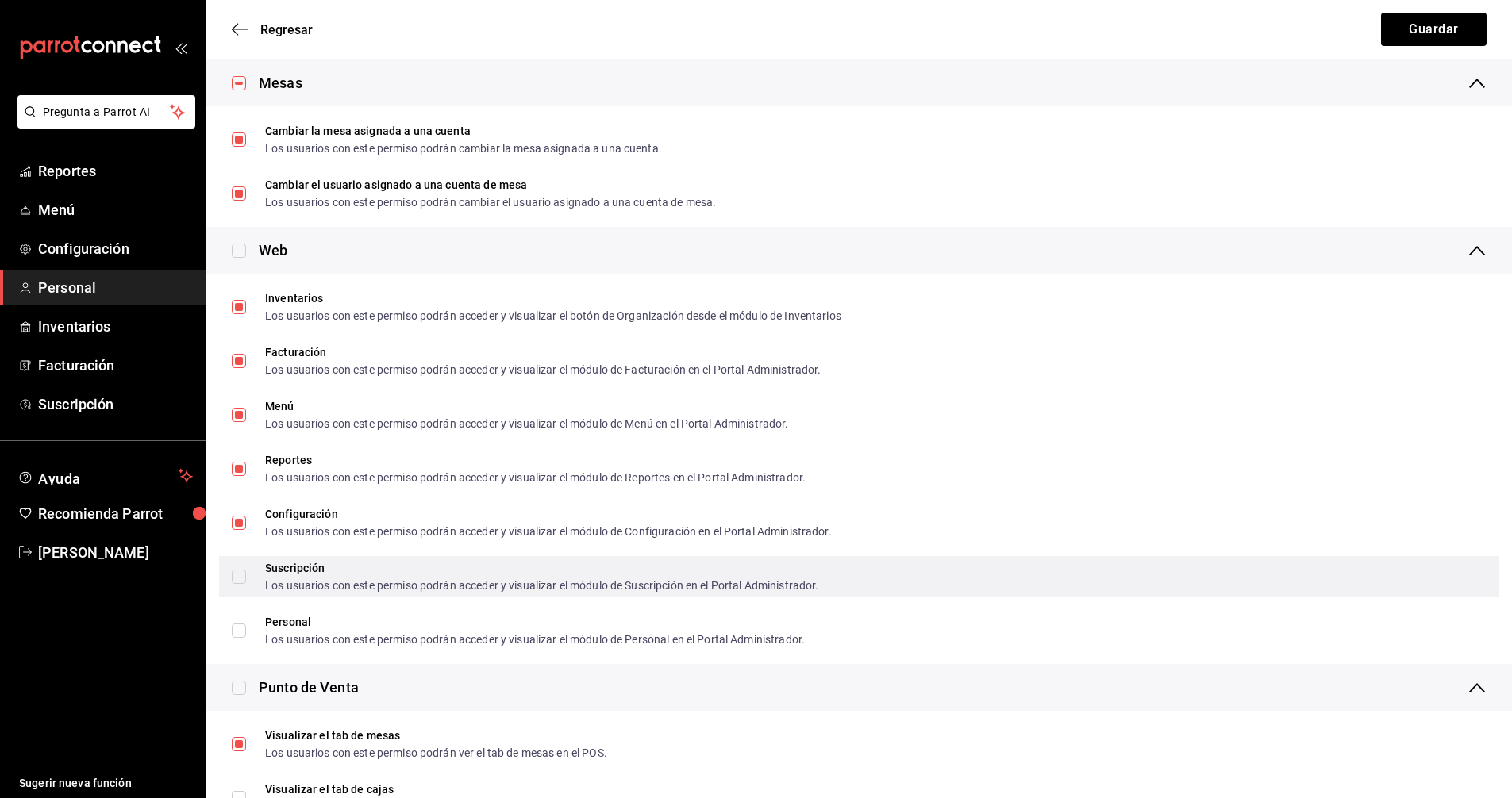
click at [232, 576] on input "Suscripción Los usuarios con este permiso podrán acceder y visualizar el módulo…" at bounding box center [238, 577] width 15 height 15
checkbox input "true"
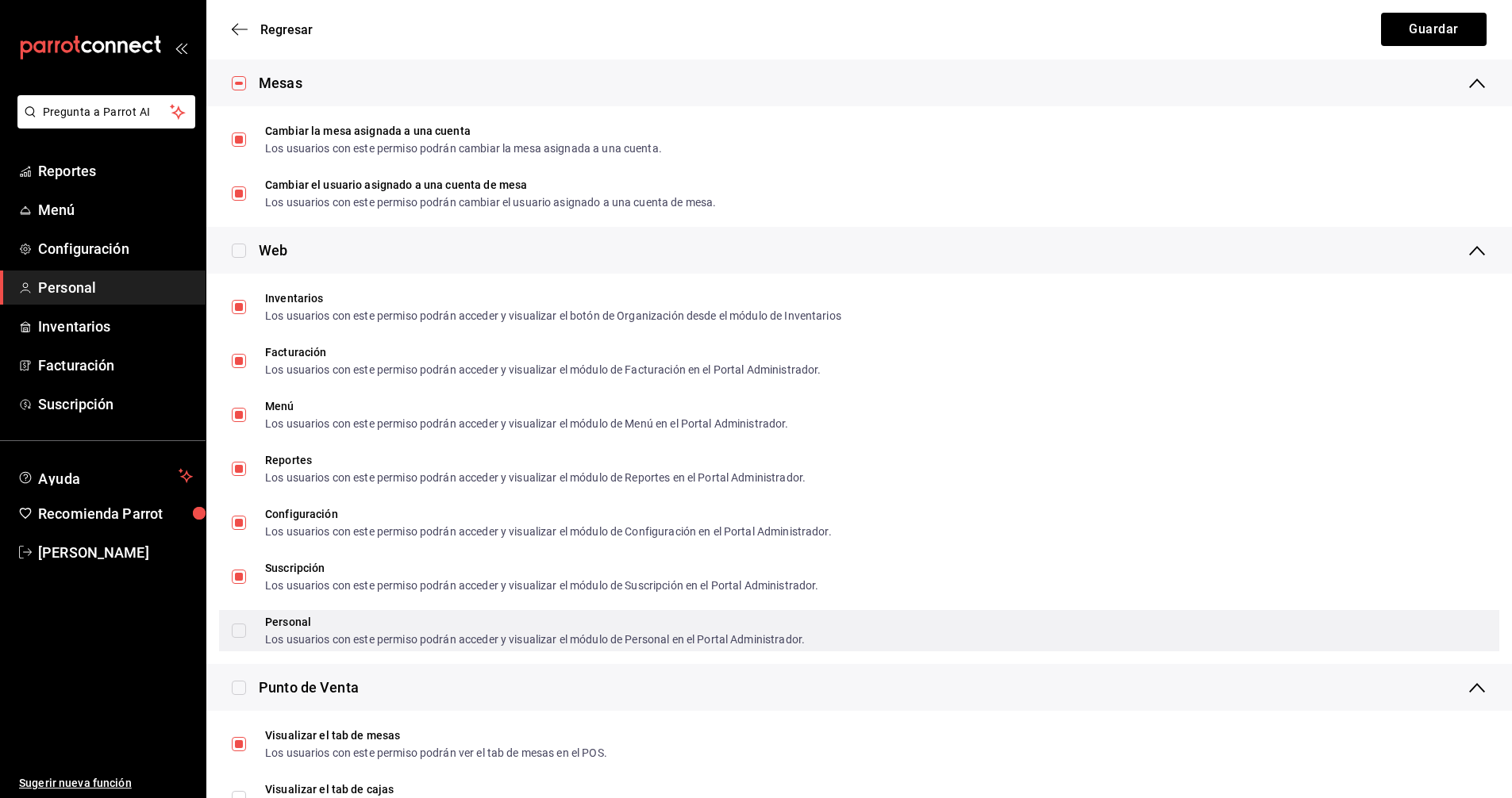
click at [234, 631] on input "Personal Los usuarios con este permiso podrán acceder y visualizar el módulo de…" at bounding box center [238, 630] width 15 height 15
checkbox input "true"
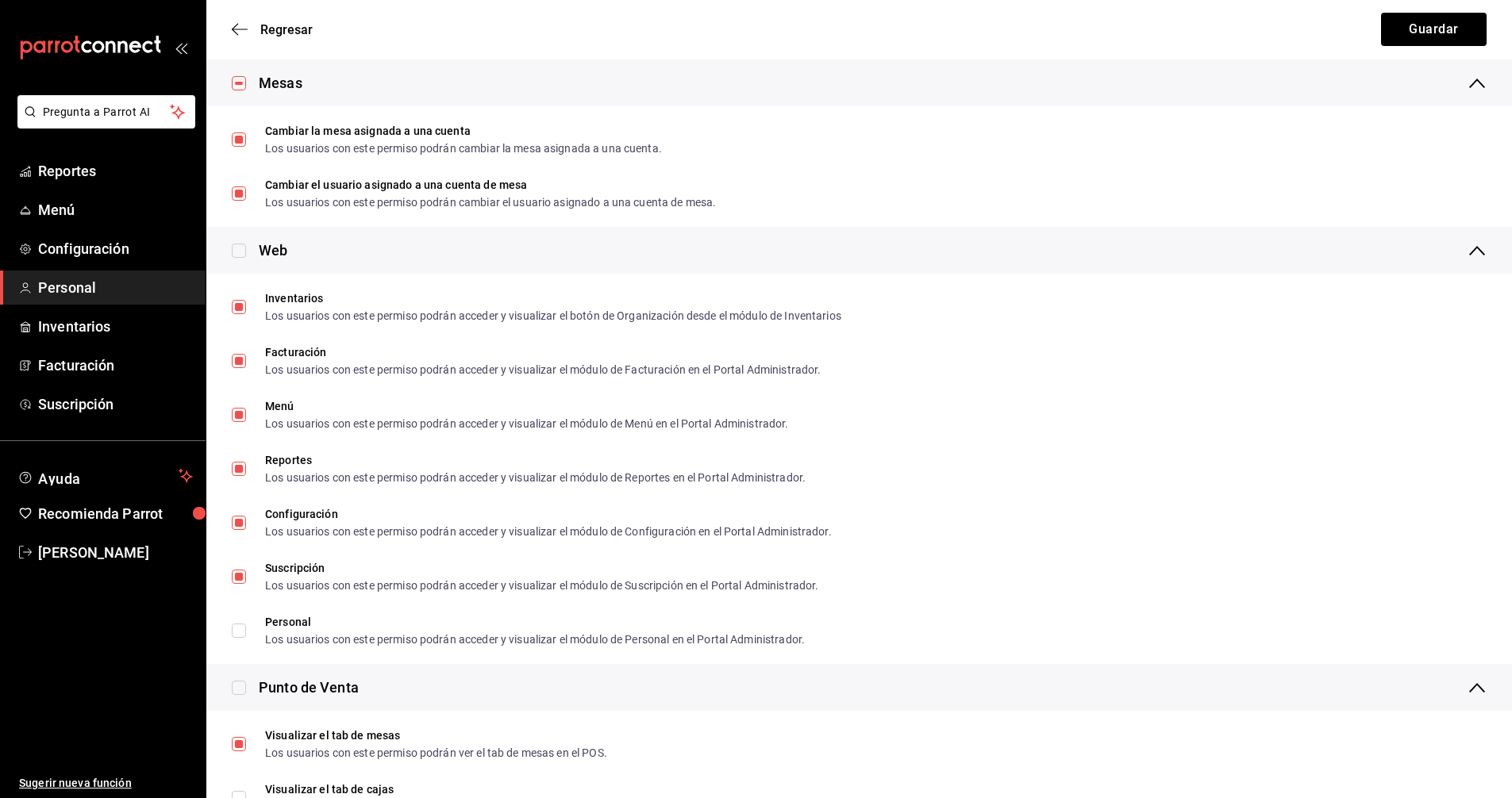
checkbox input "true"
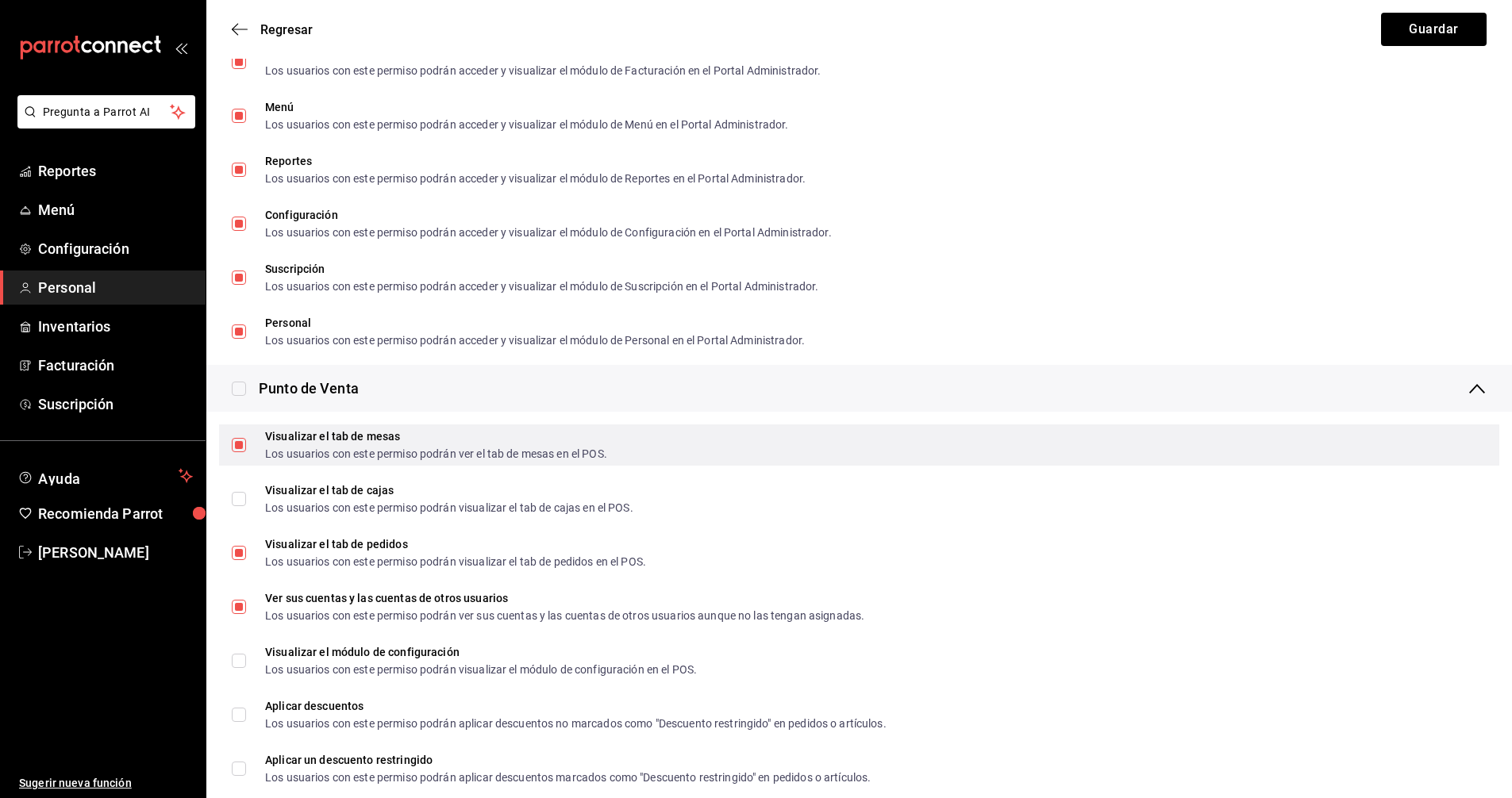
scroll to position [1112, 0]
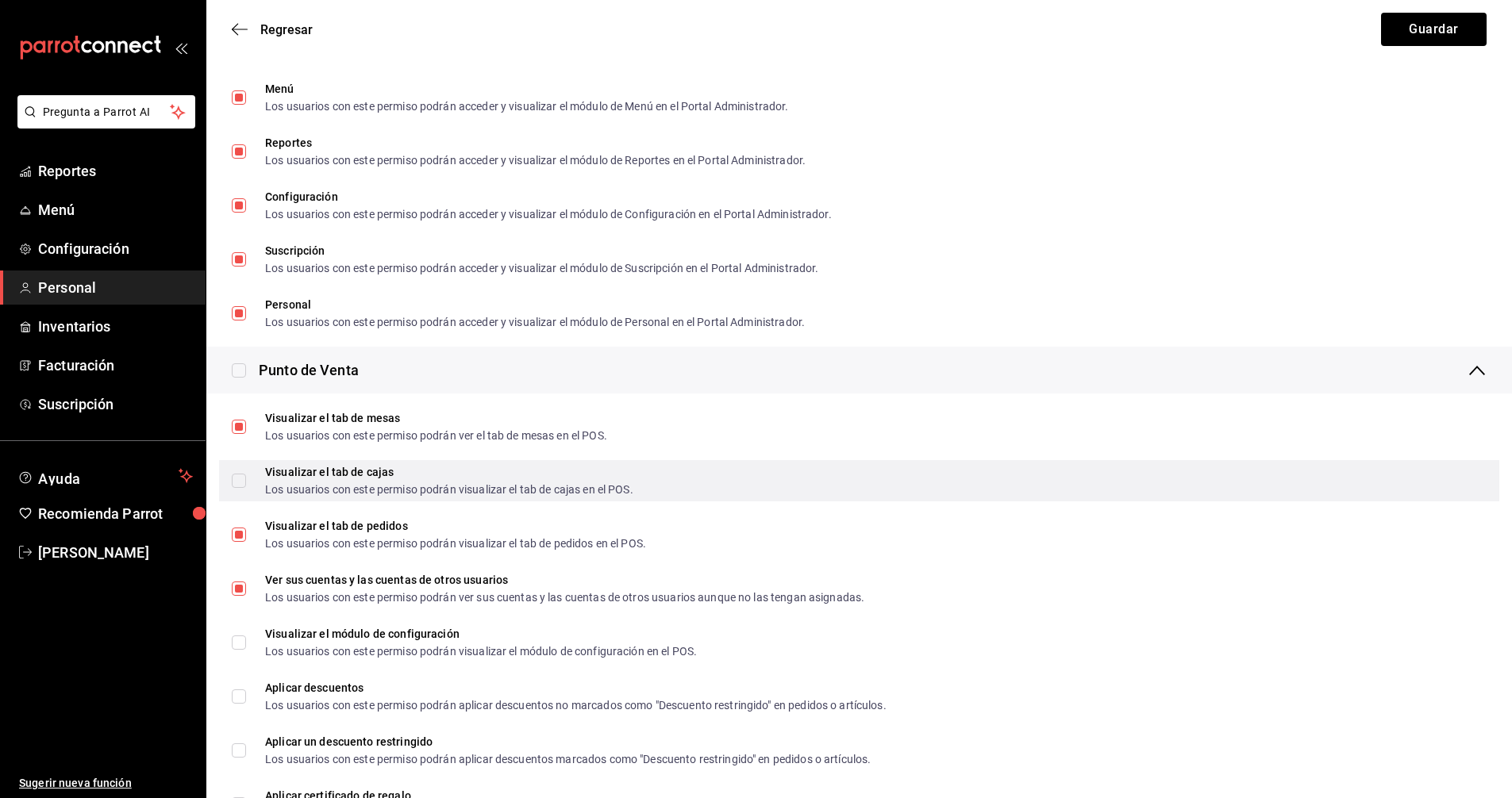
click at [236, 482] on input "Visualizar el tab de cajas Los usuarios con este permiso podrán visualizar el t…" at bounding box center [238, 481] width 15 height 15
checkbox input "true"
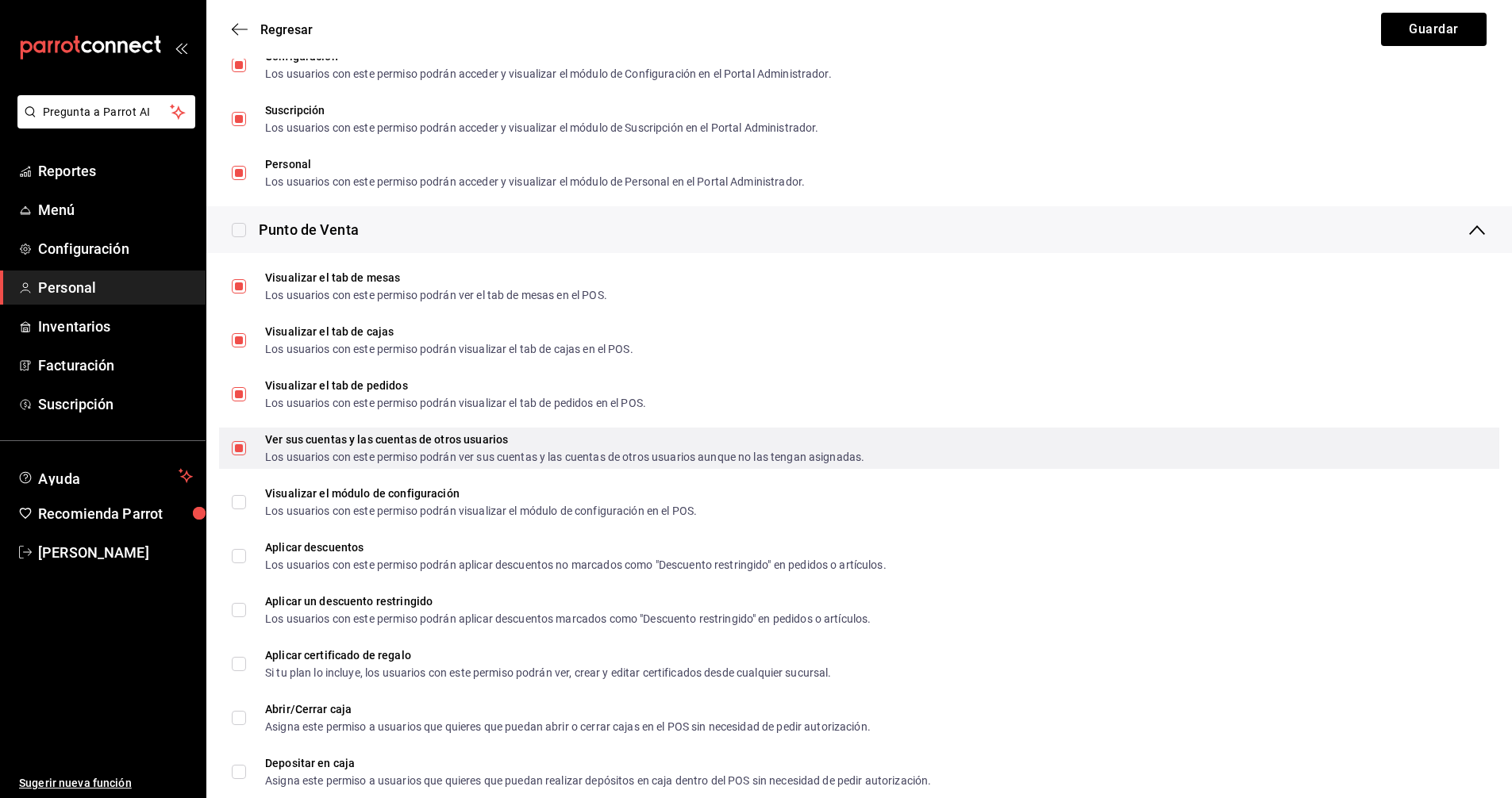
scroll to position [1270, 0]
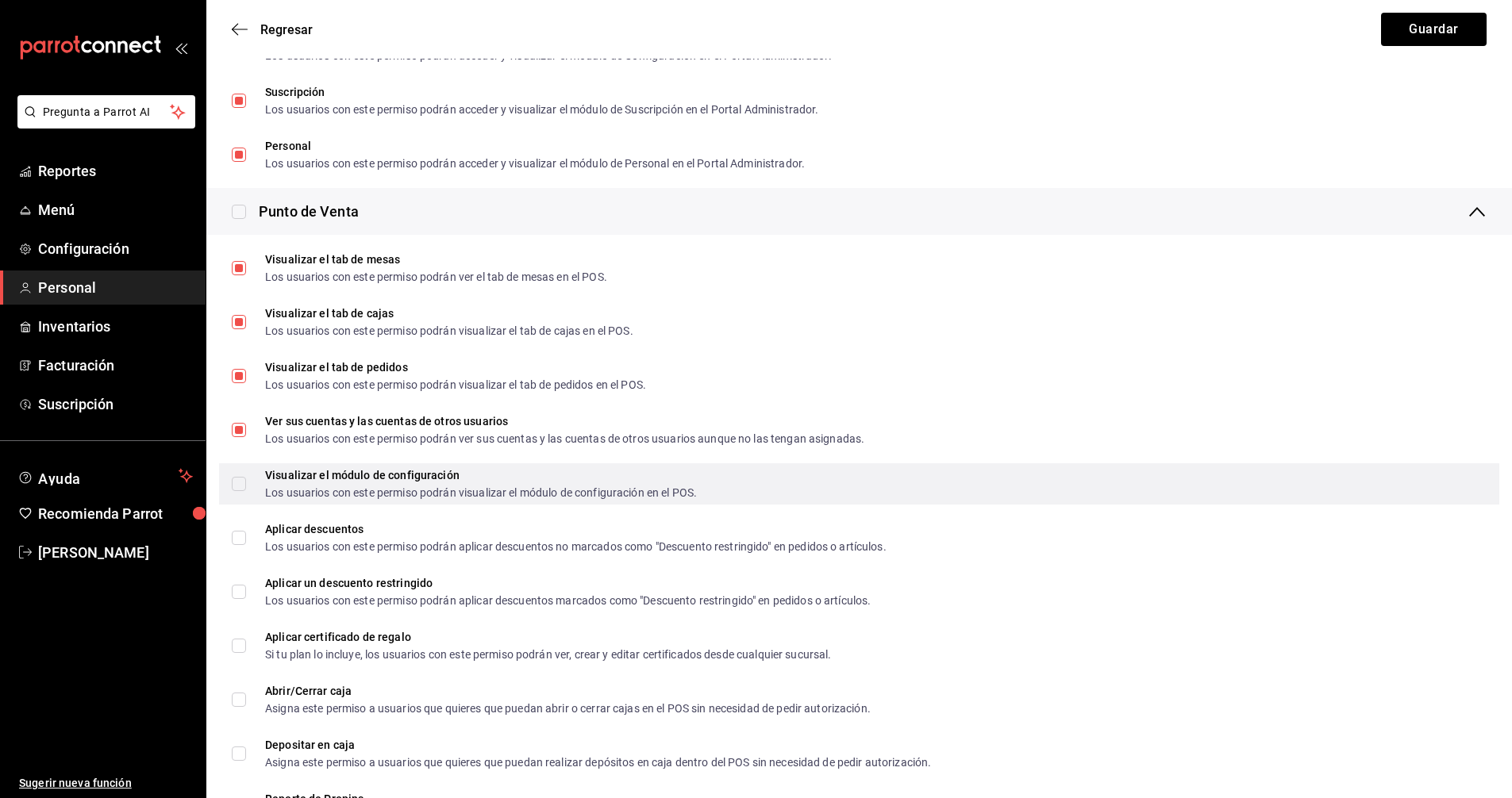
click at [235, 481] on input "Visualizar el módulo de configuración Los usuarios con este permiso podrán visu…" at bounding box center [238, 484] width 15 height 15
checkbox input "true"
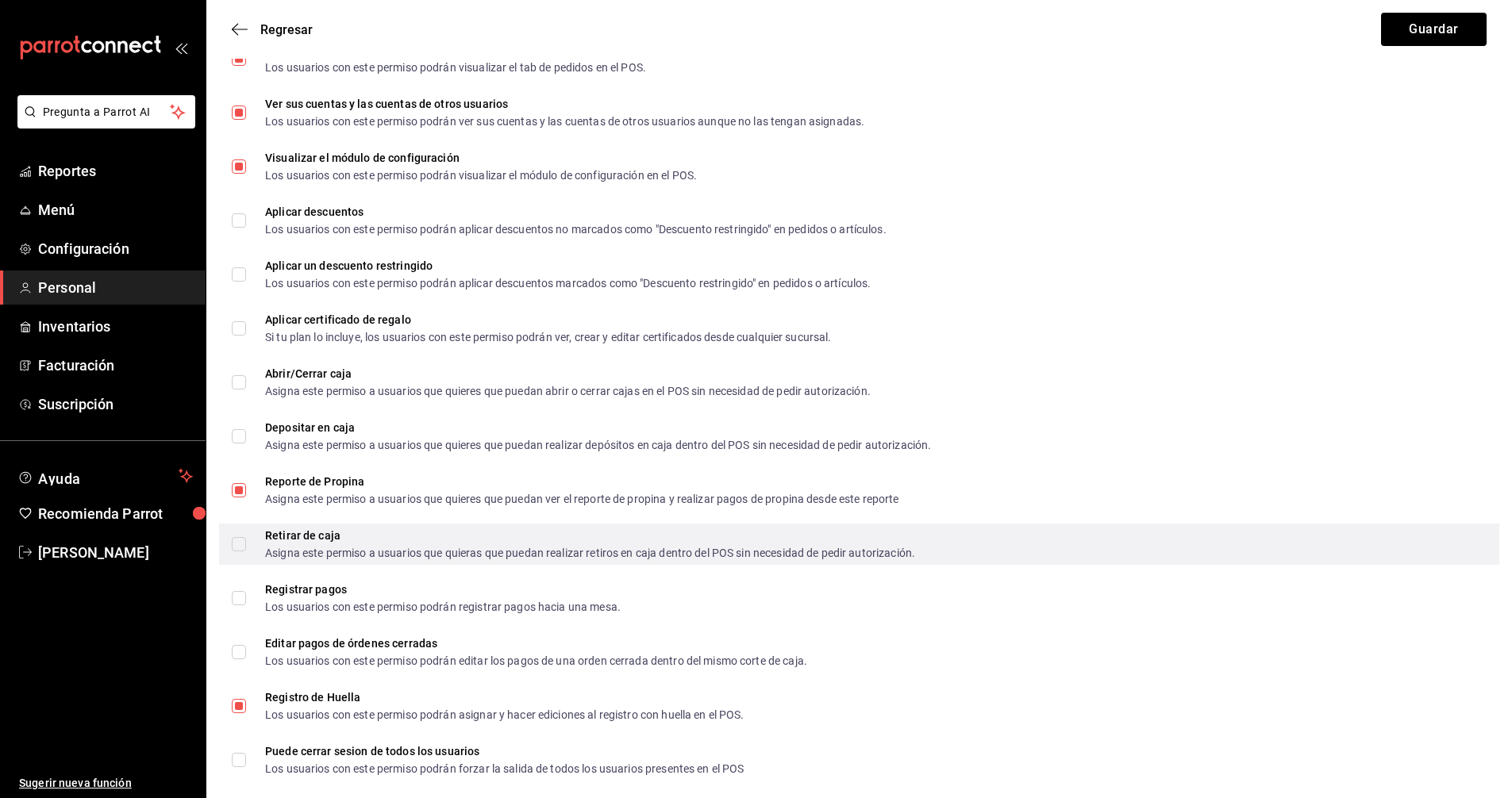
scroll to position [1667, 0]
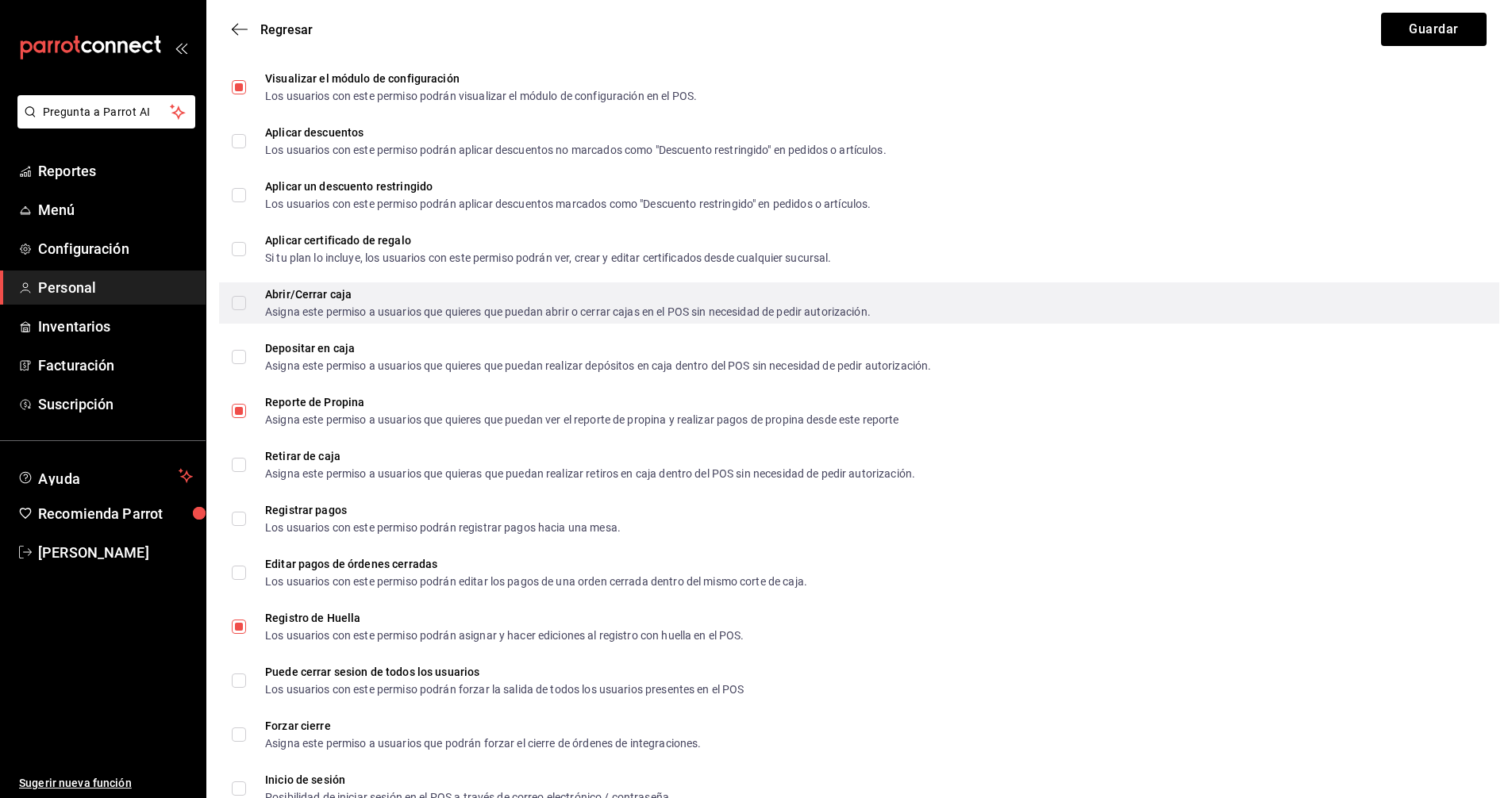
click at [242, 304] on input "Abrir/Cerrar caja Asigna este permiso a usuarios que quieres que puedan abrir o…" at bounding box center [238, 303] width 15 height 15
checkbox input "true"
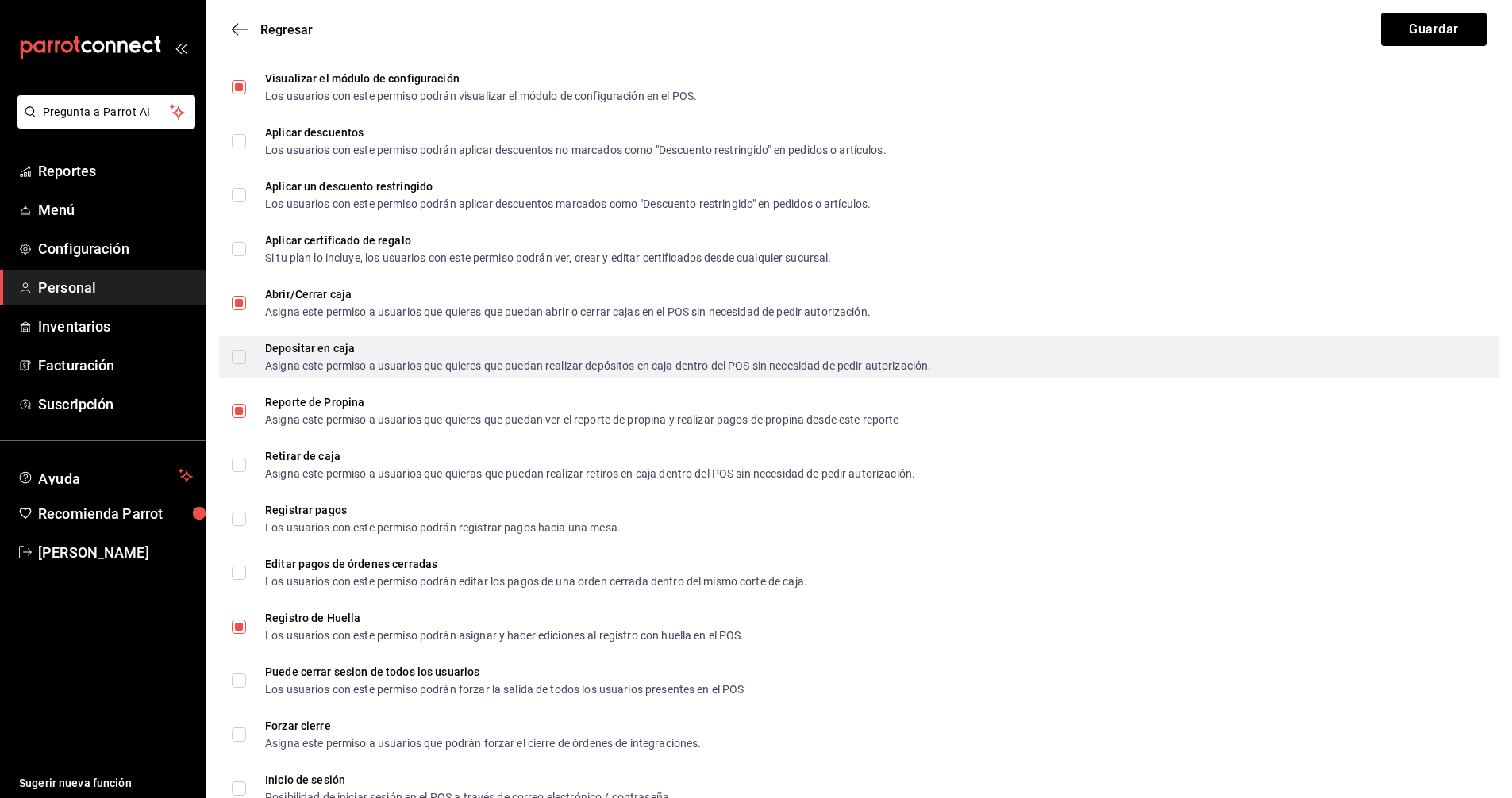
click at [242, 361] on input "Depositar en caja Asigna este permiso a usuarios que quieres que puedan realiza…" at bounding box center [238, 357] width 15 height 15
checkbox input "true"
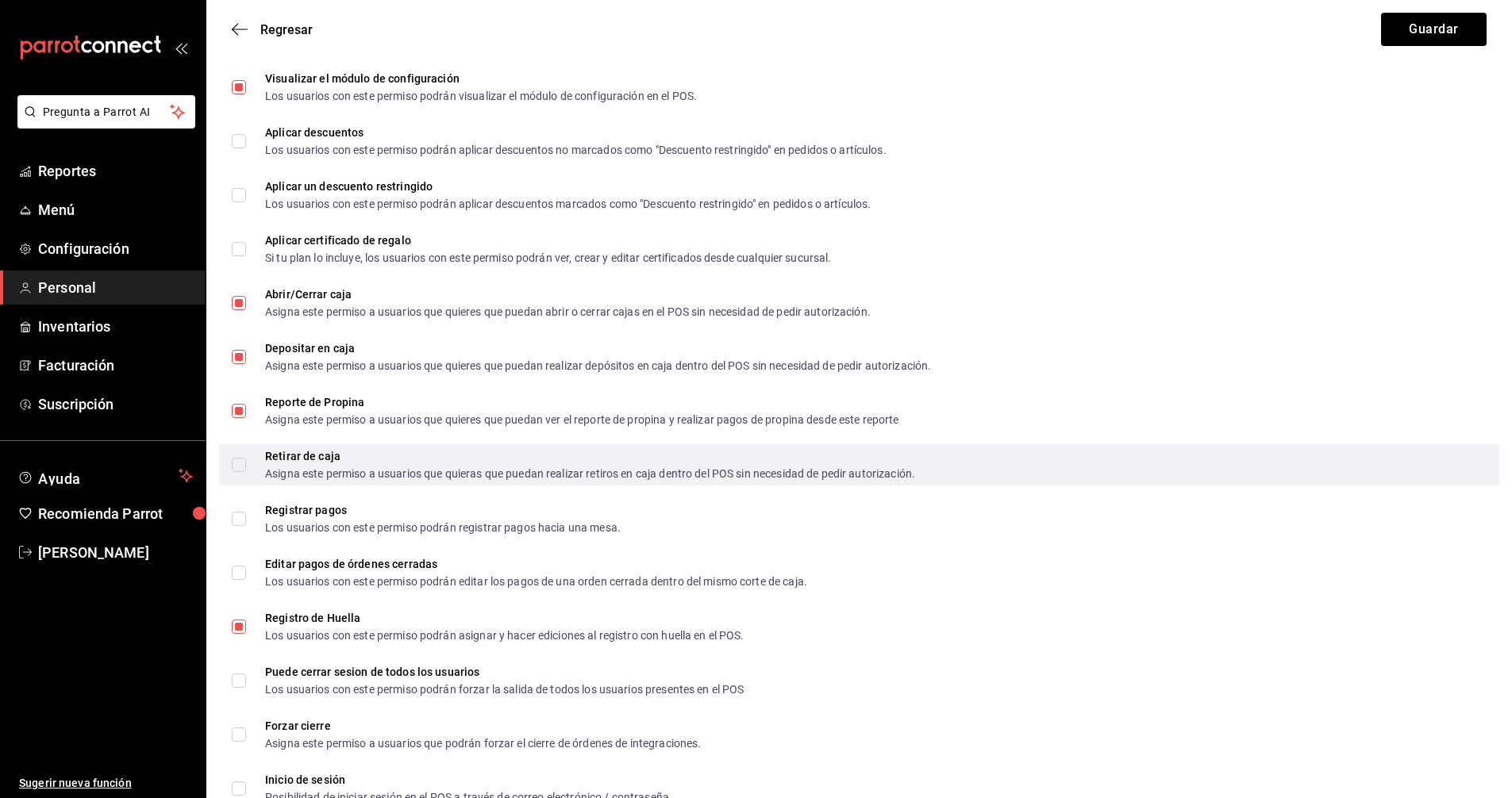
click at [239, 466] on input "Retirar de caja Asigna este permiso a usuarios que quieras que puedan realizar …" at bounding box center [238, 465] width 15 height 15
checkbox input "true"
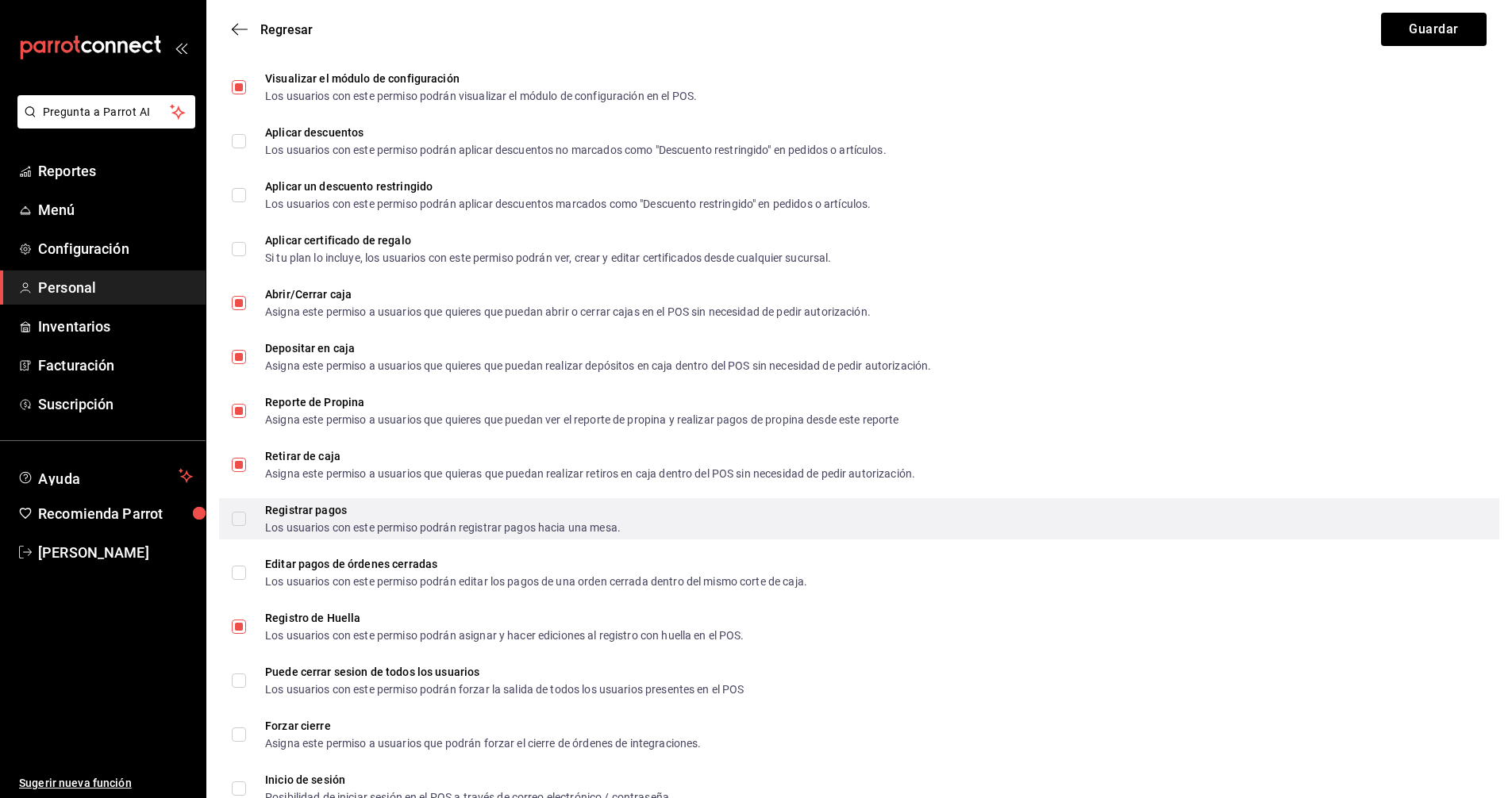
click at [241, 526] on label "Registrar pagos Los usuarios con este permiso podrán registrar pagos hacia una …" at bounding box center [426, 518] width 389 height 28
click at [241, 526] on input "Registrar pagos Los usuarios con este permiso podrán registrar pagos hacia una …" at bounding box center [238, 519] width 15 height 15
checkbox input "true"
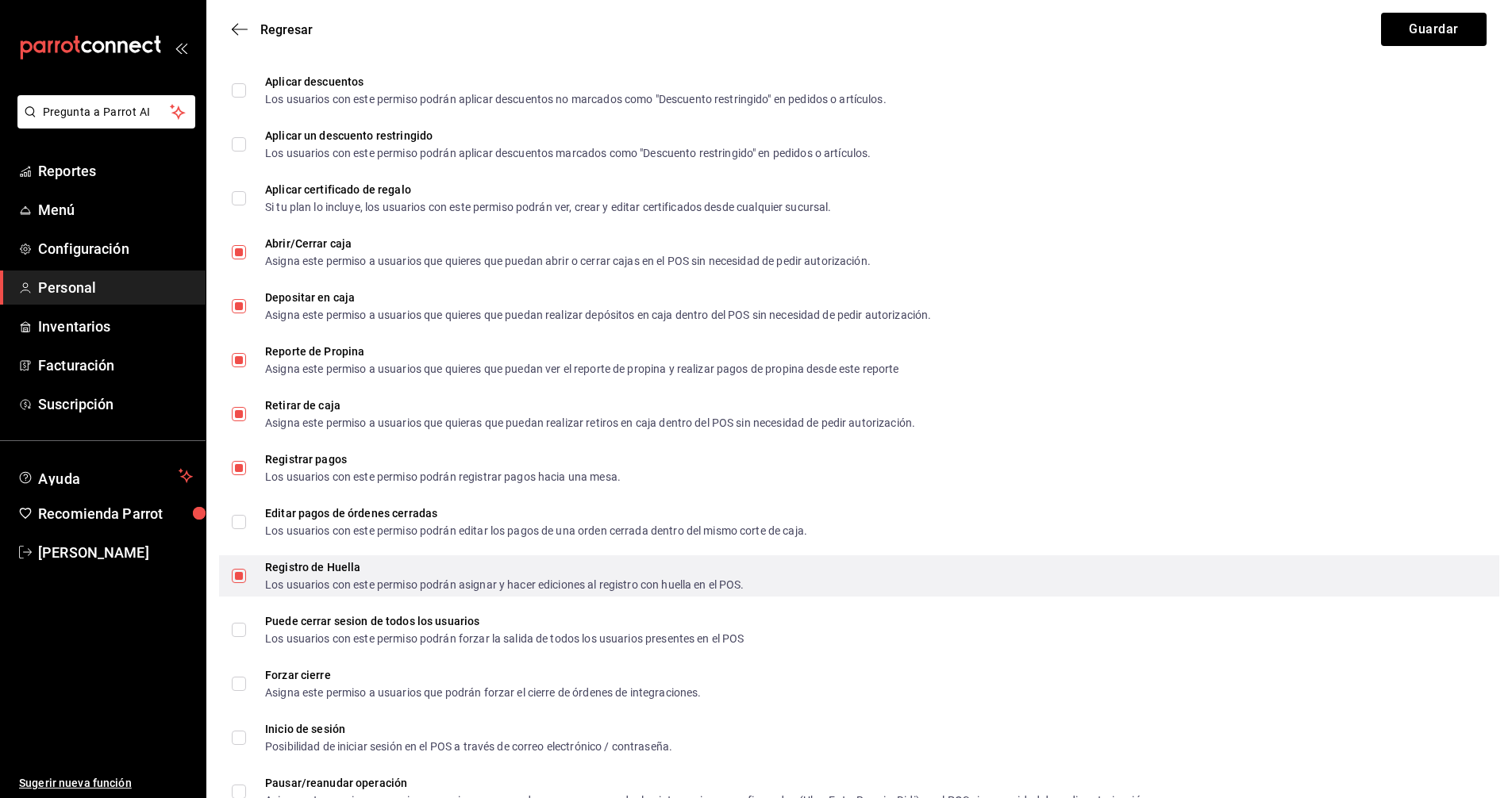
scroll to position [1746, 0]
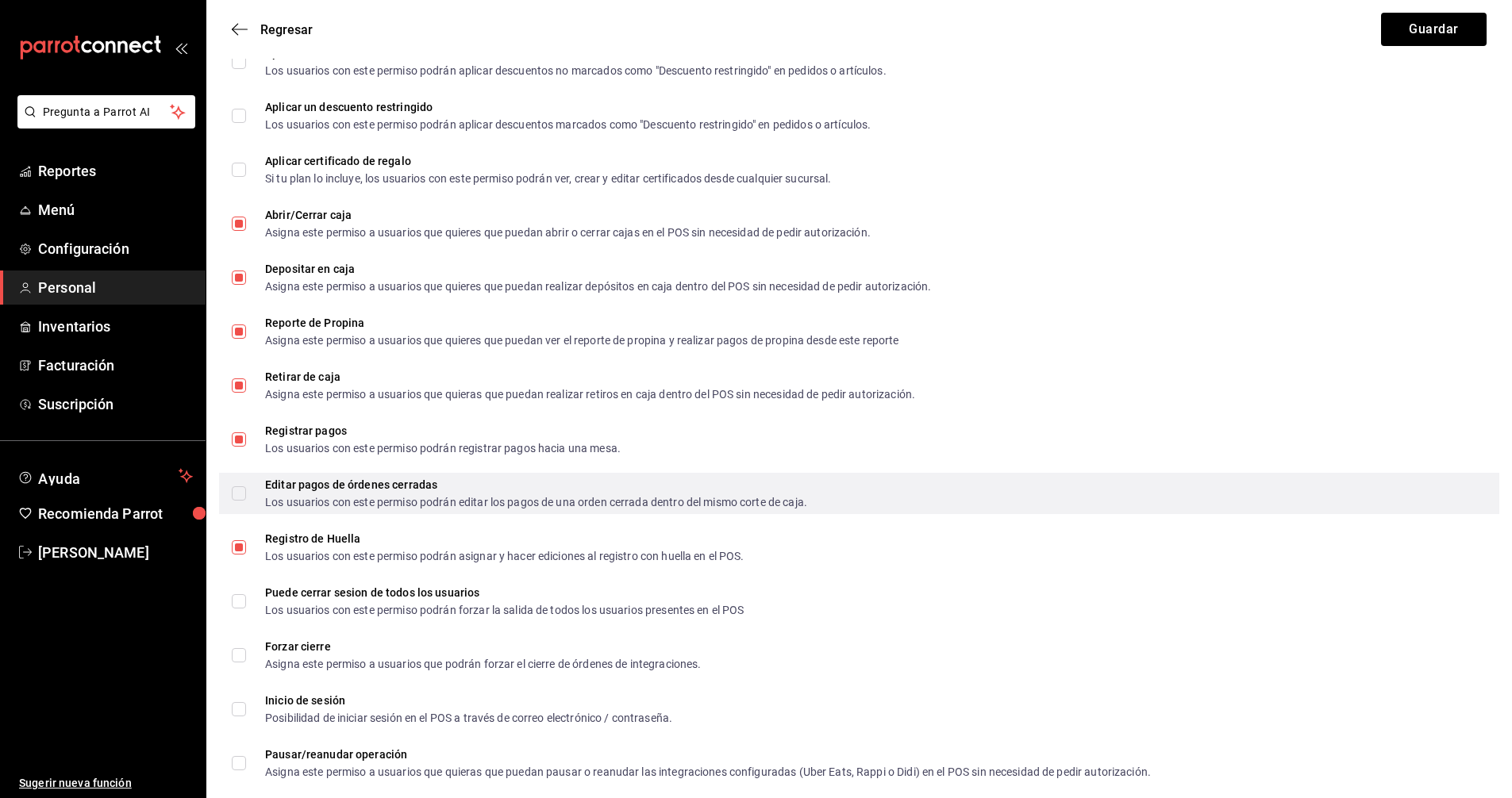
click at [237, 495] on input "Editar pagos de órdenes cerradas Los usuarios con este permiso podrán editar lo…" at bounding box center [238, 493] width 15 height 15
checkbox input "false"
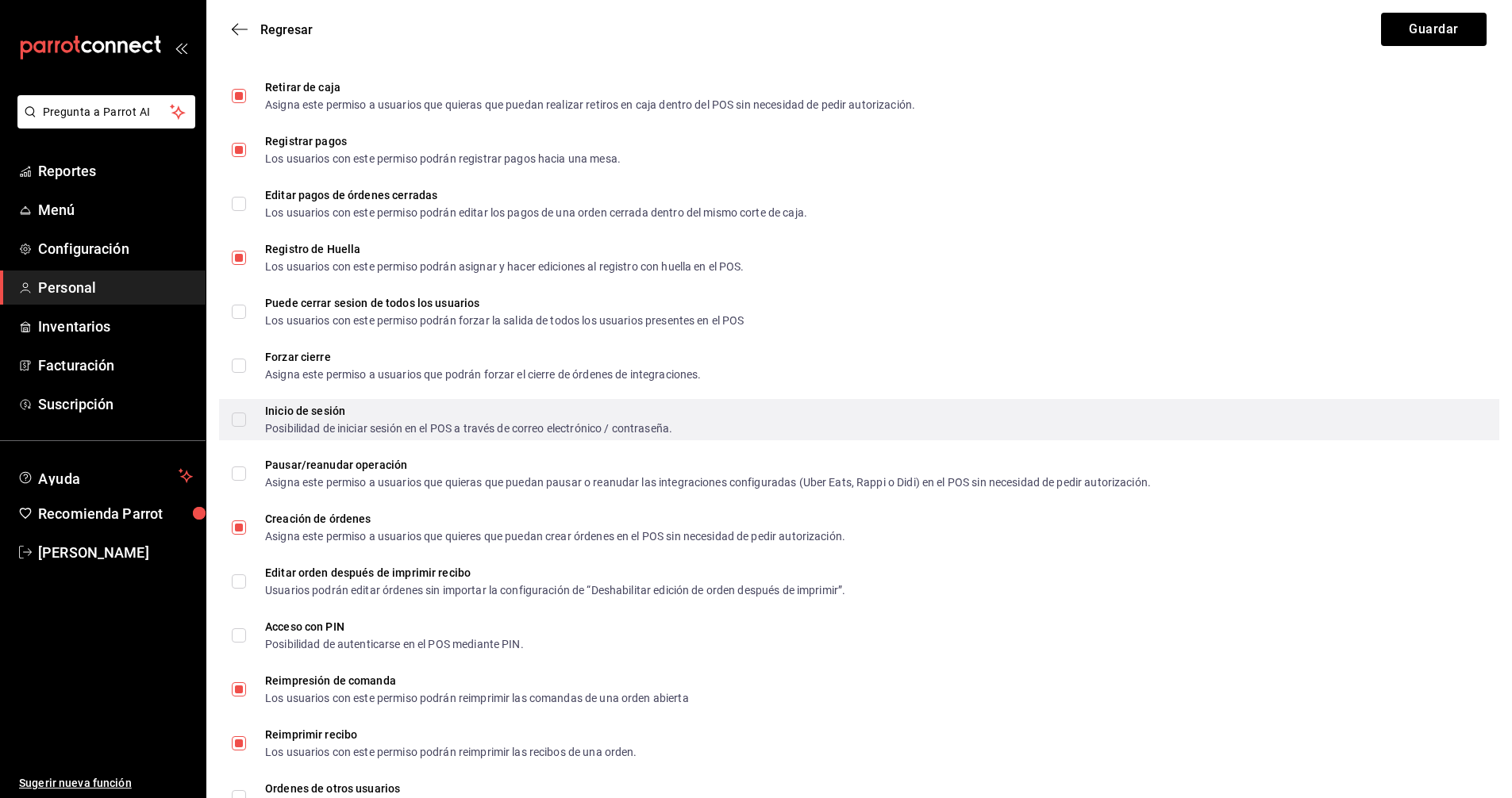
scroll to position [2063, 0]
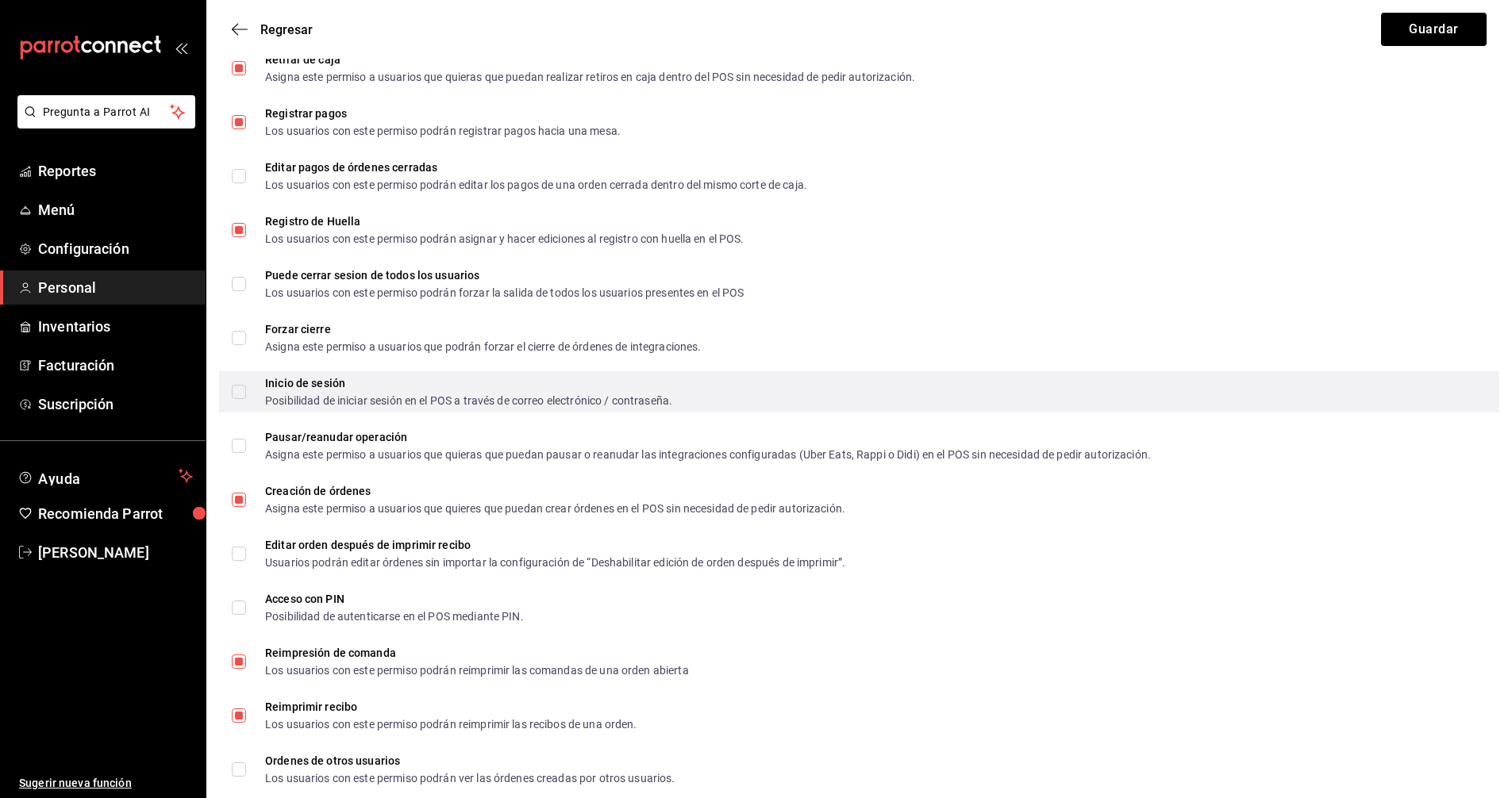
click at [237, 391] on input "Inicio de sesión Posibilidad de iniciar sesión en el POS a través de correo ele…" at bounding box center [238, 392] width 15 height 15
checkbox input "true"
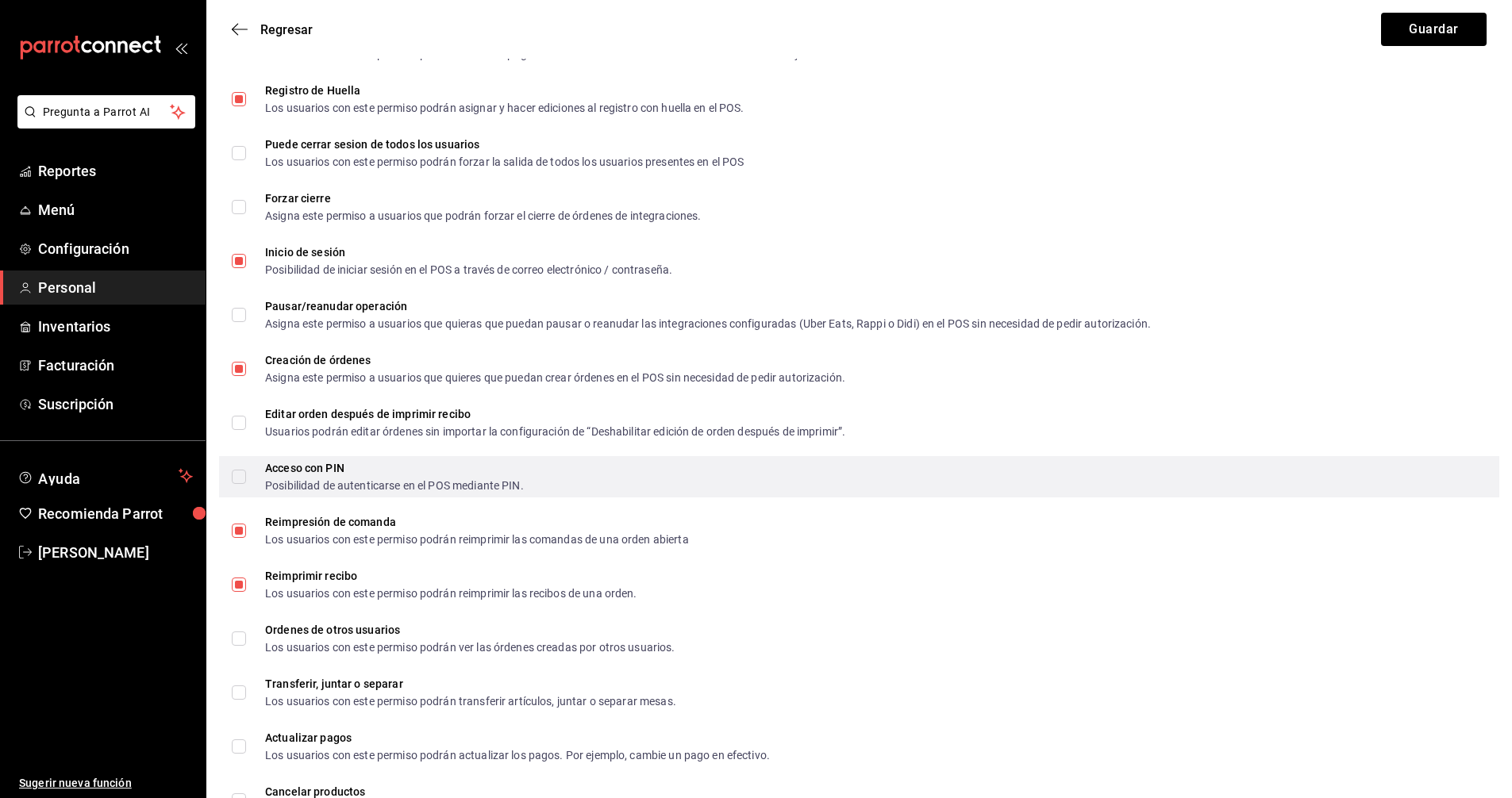
scroll to position [2302, 0]
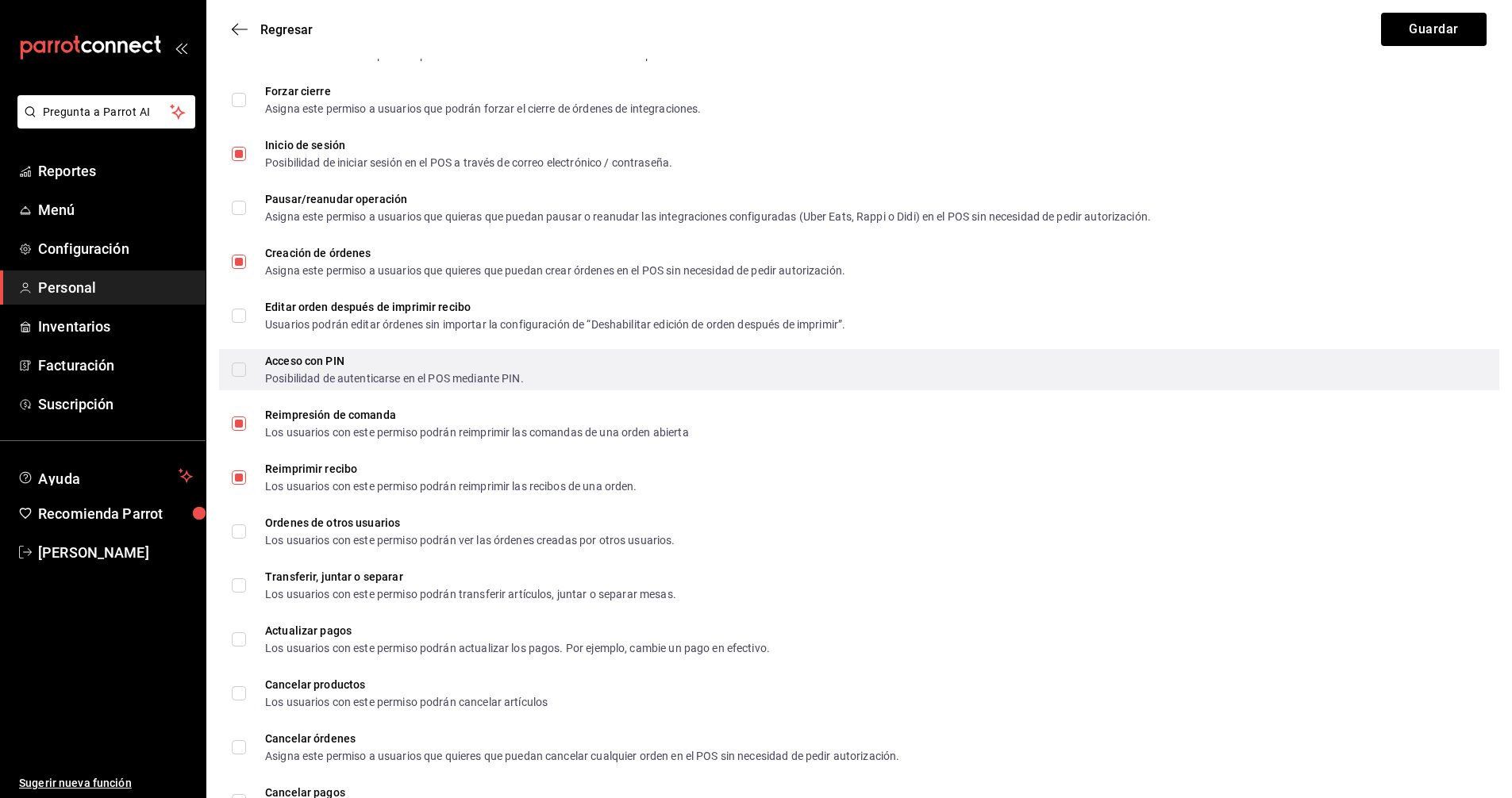
click at [237, 364] on input "Acceso con PIN Posibilidad de autenticarse en el POS mediante PIN." at bounding box center [238, 370] width 15 height 15
checkbox input "true"
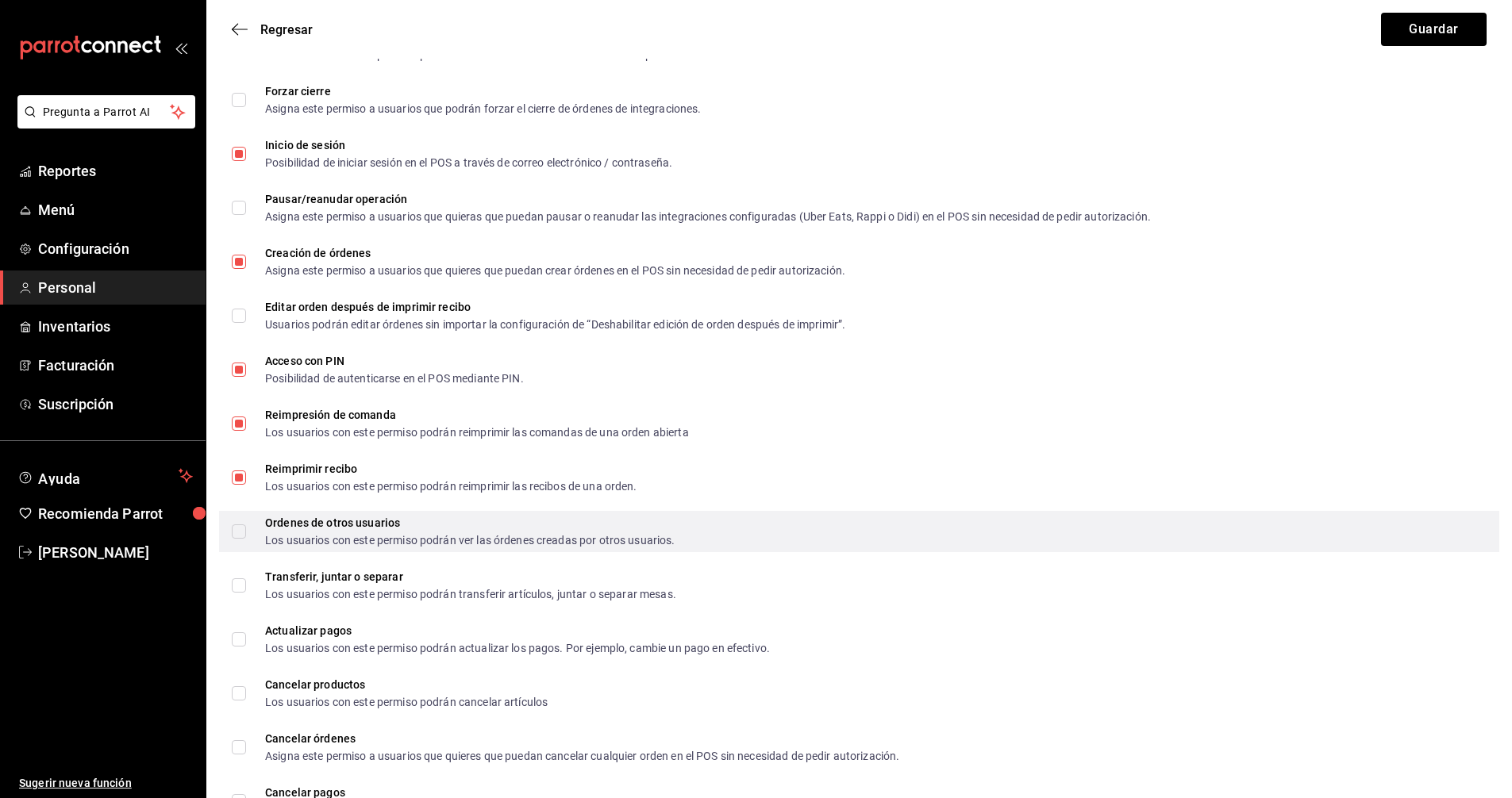
click at [240, 532] on input "Ordenes de otros usuarios Los usuarios con este permiso podrán ver las órdenes …" at bounding box center [238, 531] width 15 height 15
checkbox input "true"
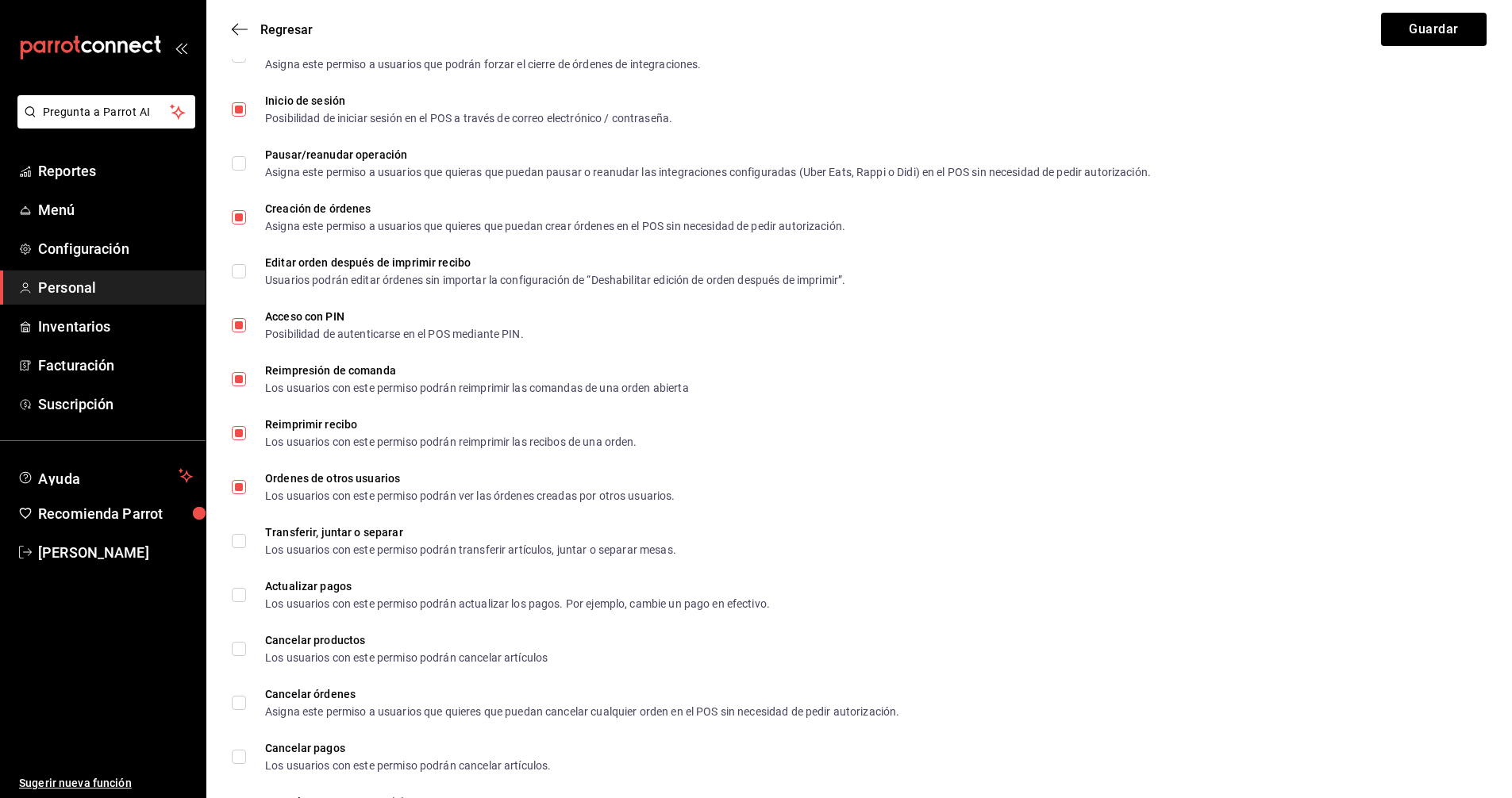
scroll to position [2258, 0]
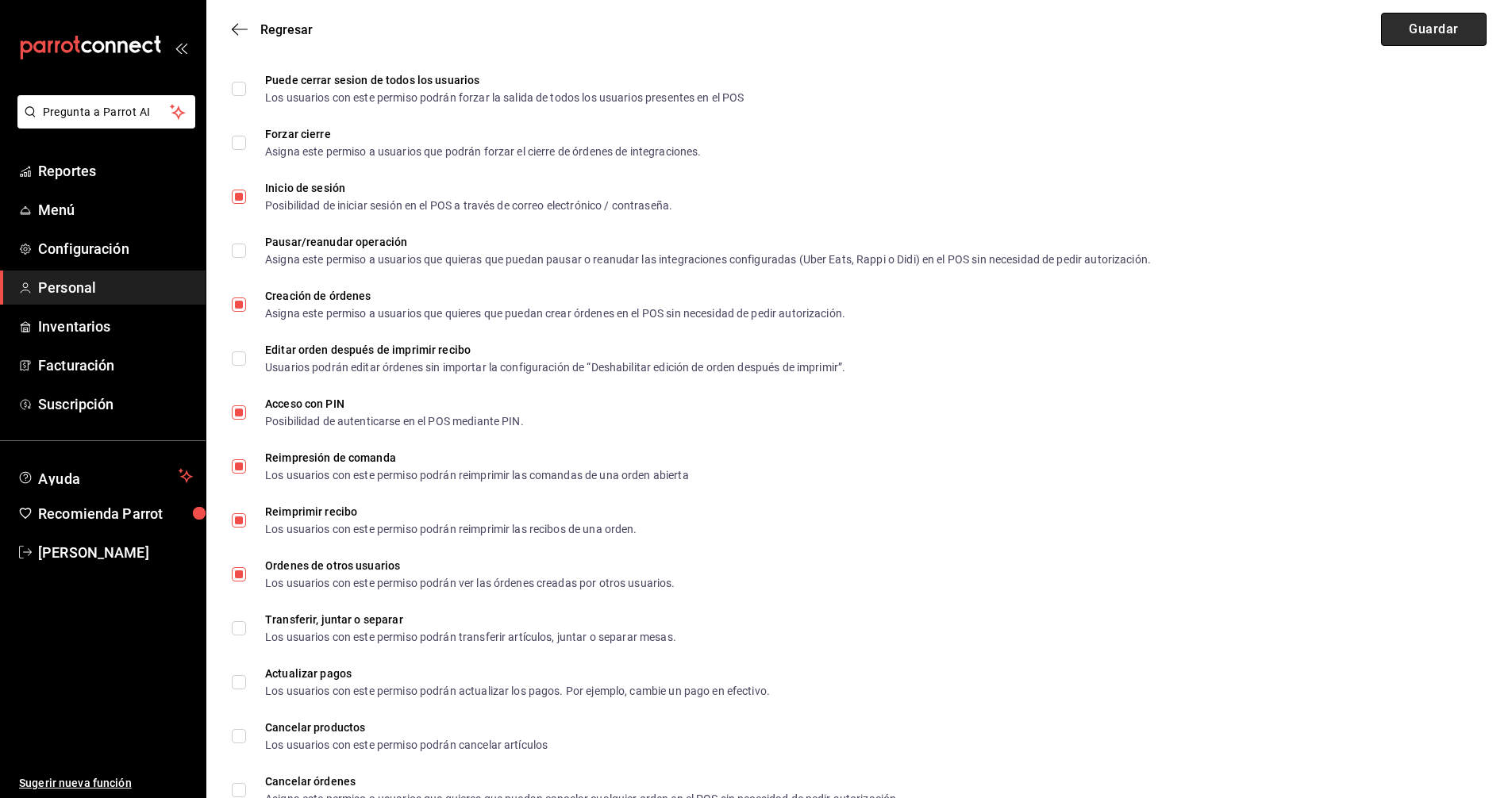
click at [1420, 28] on button "Guardar" at bounding box center [1433, 29] width 105 height 34
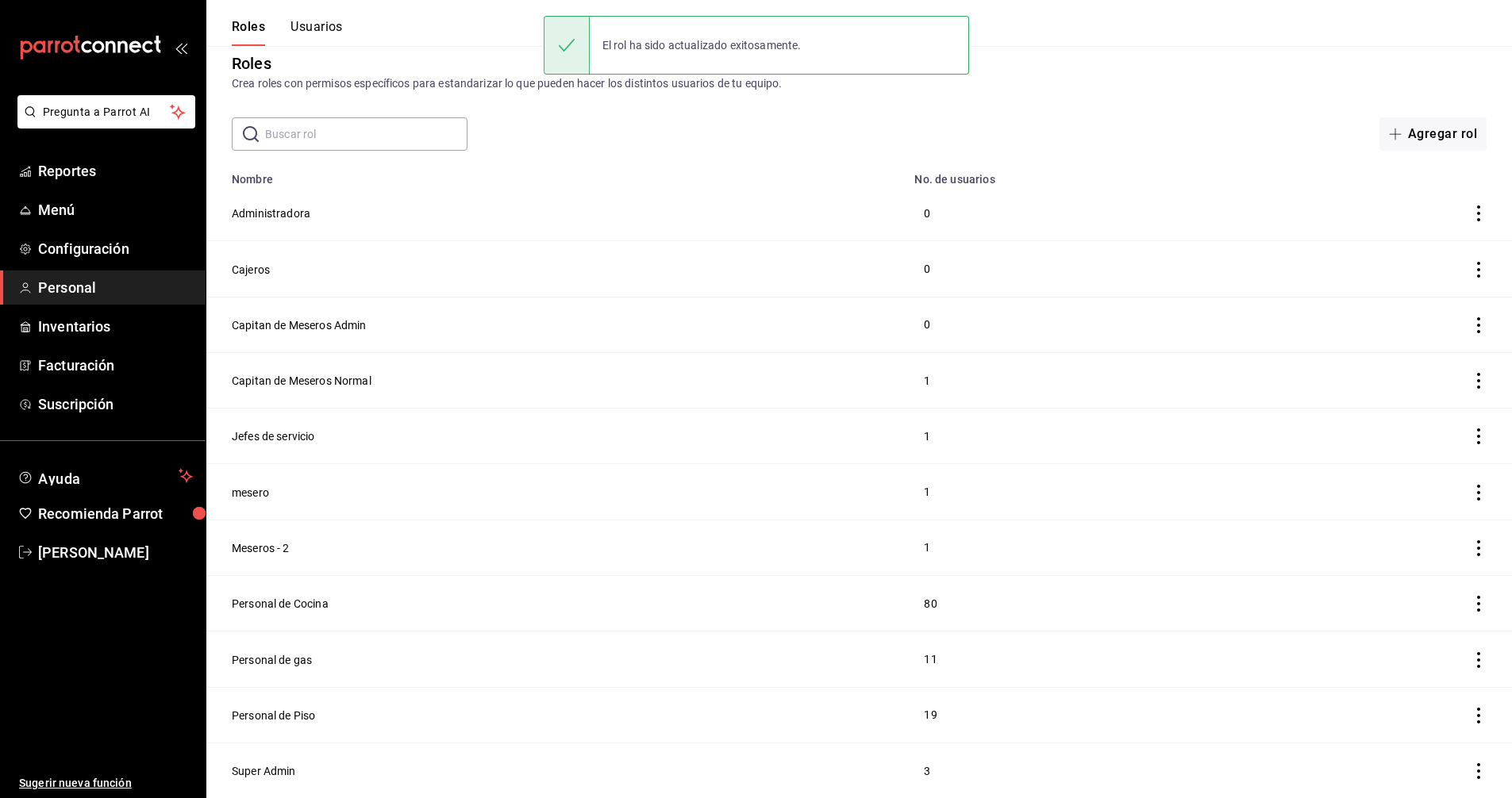
scroll to position [12, 0]
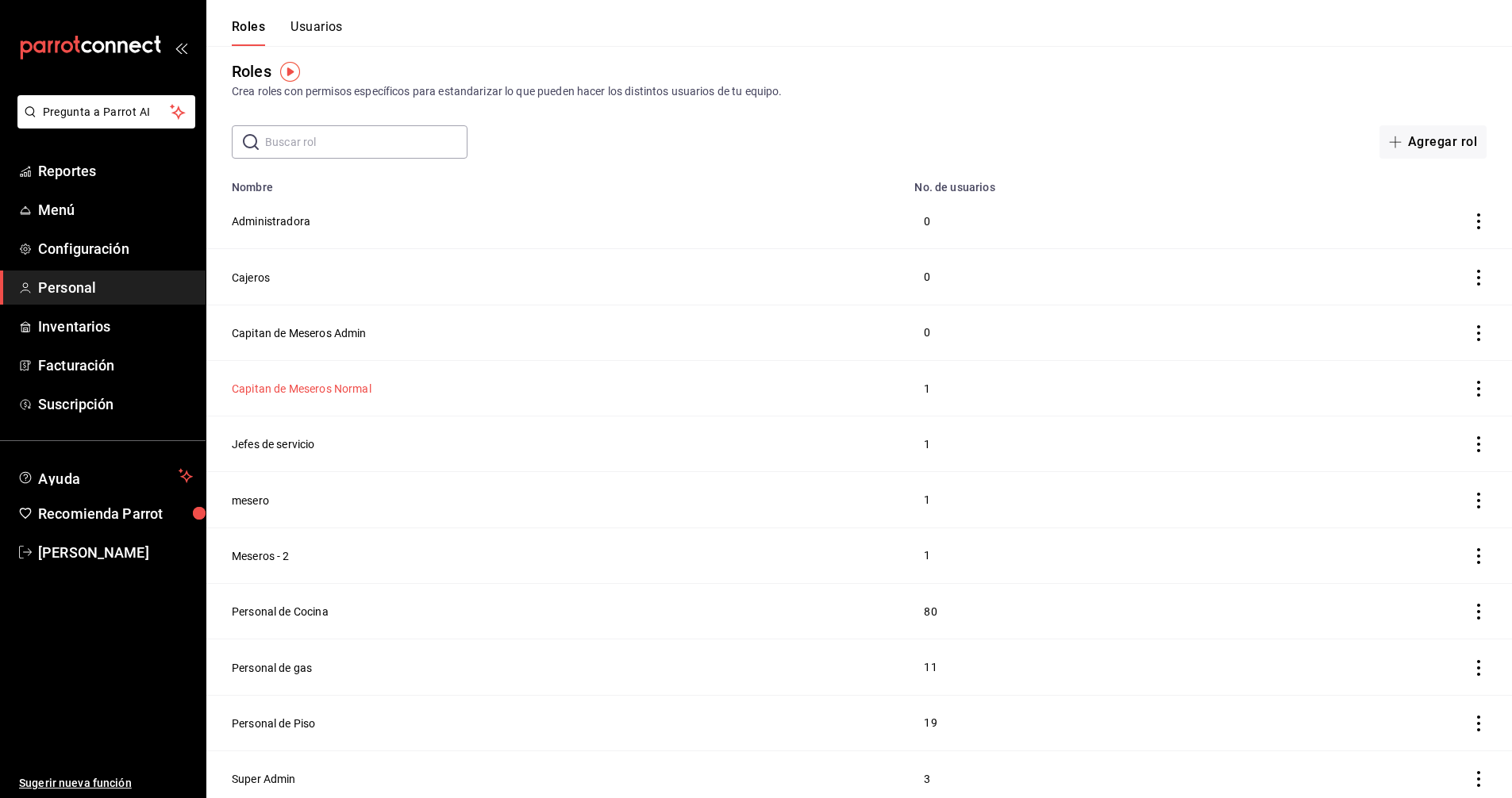
click at [271, 388] on button "Capitan de Meseros Normal" at bounding box center [301, 389] width 140 height 16
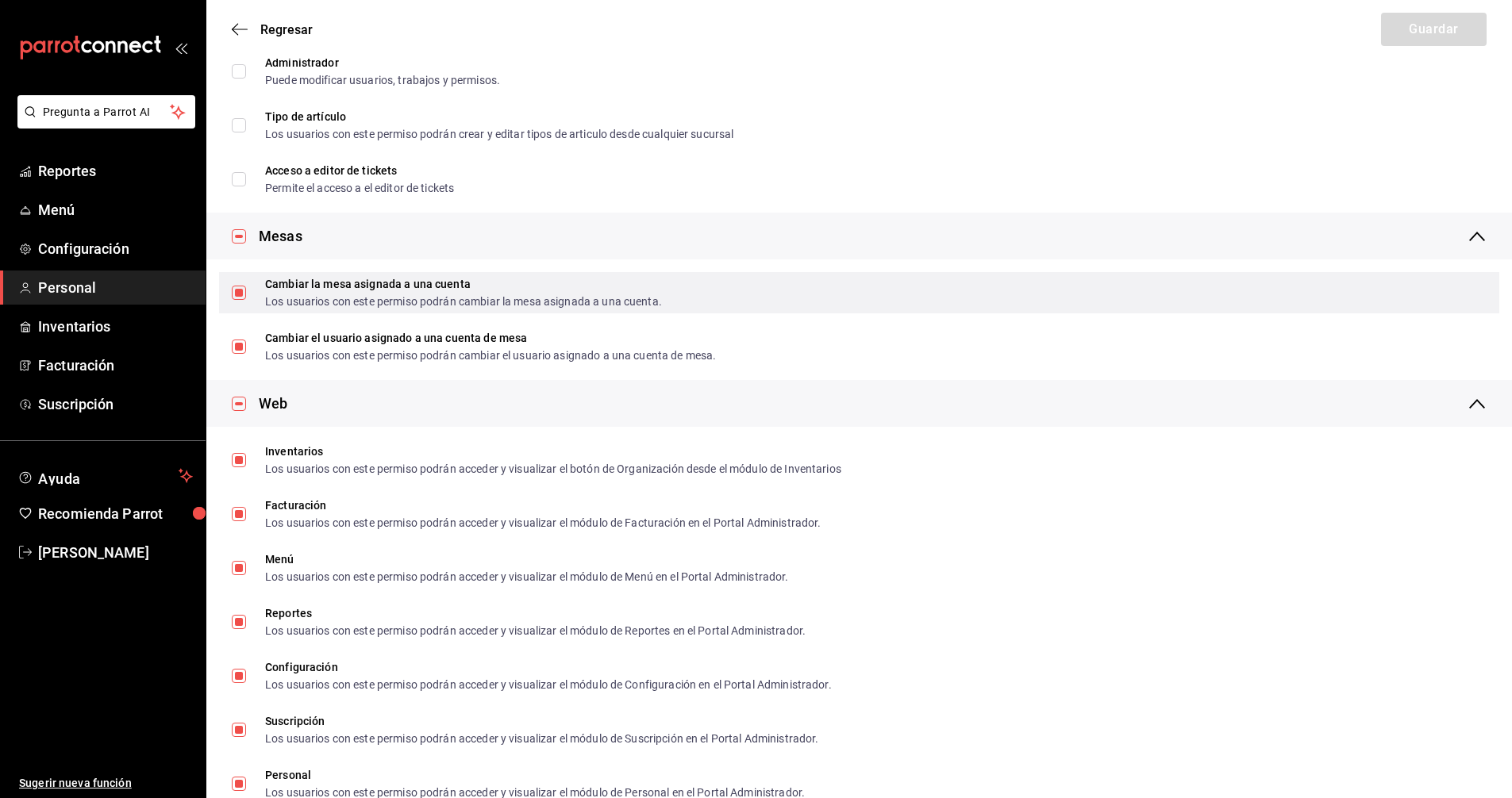
scroll to position [647, 0]
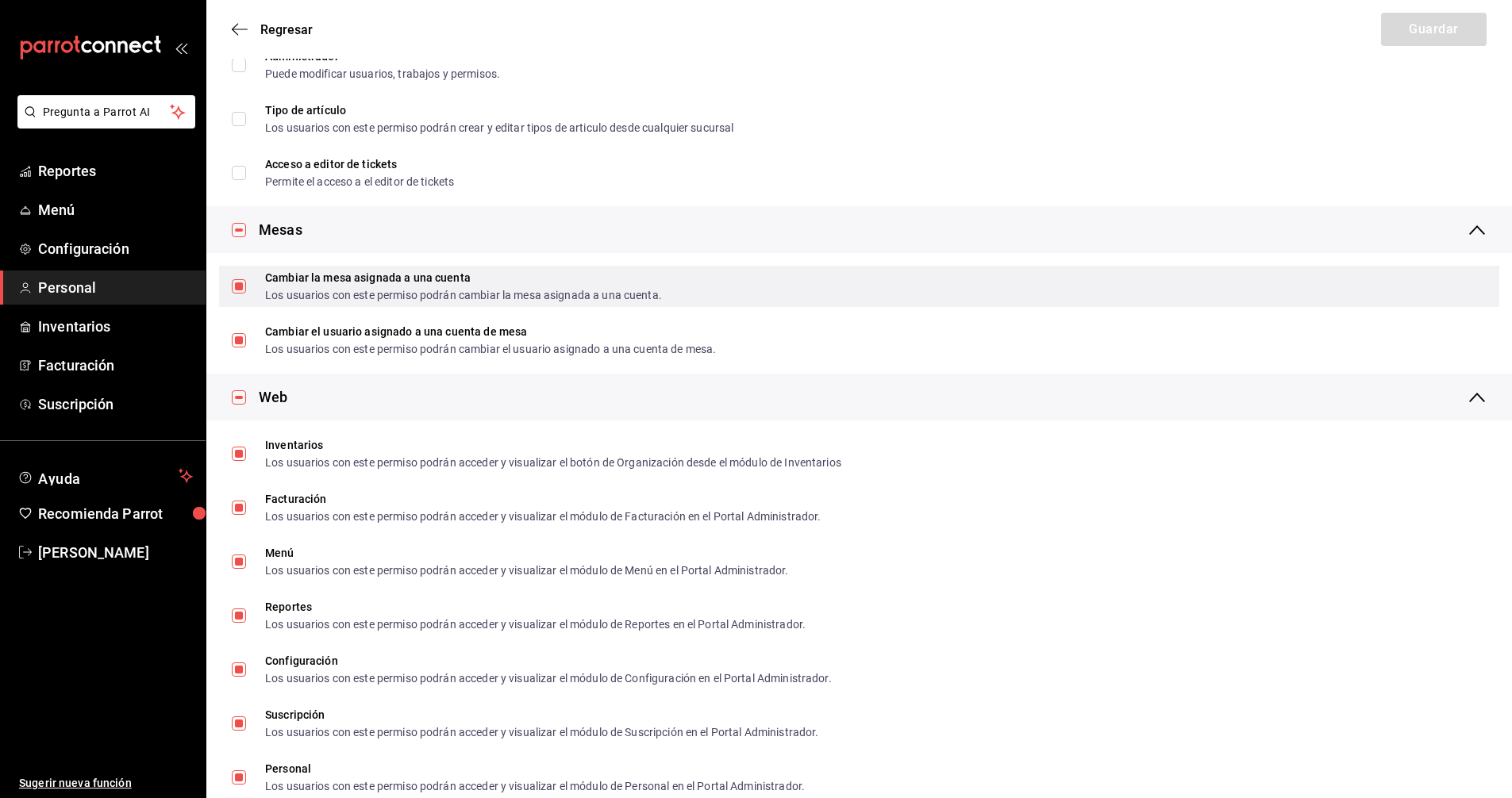
click at [242, 287] on input "Cambiar la mesa asignada a una cuenta Los usuarios con este permiso podrán camb…" at bounding box center [238, 286] width 15 height 15
checkbox input "false"
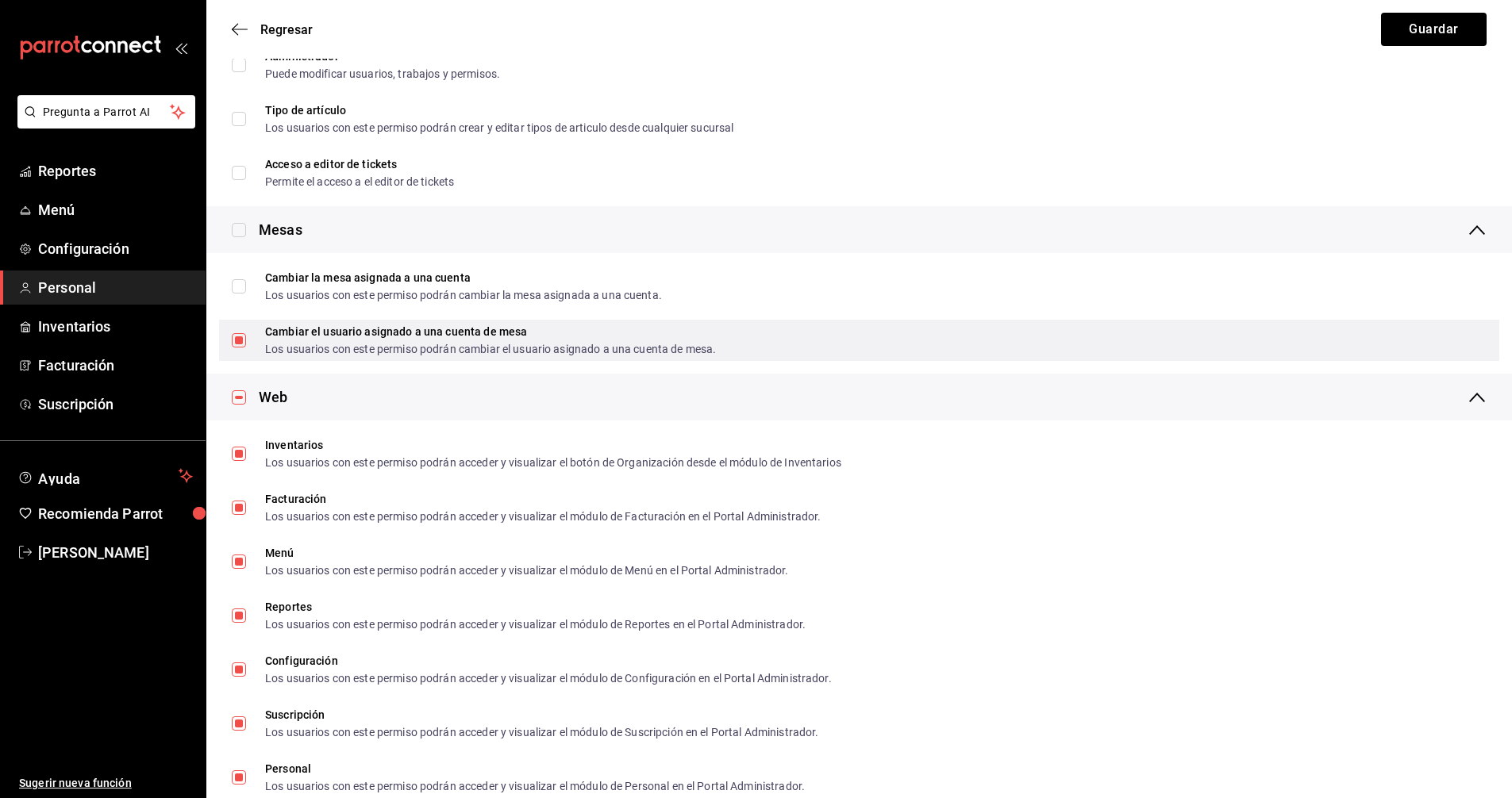
click at [230, 338] on div "Cambiar el usuario asignado a una cuenta de mesa Los usuarios con este permiso …" at bounding box center [859, 340] width 1280 height 41
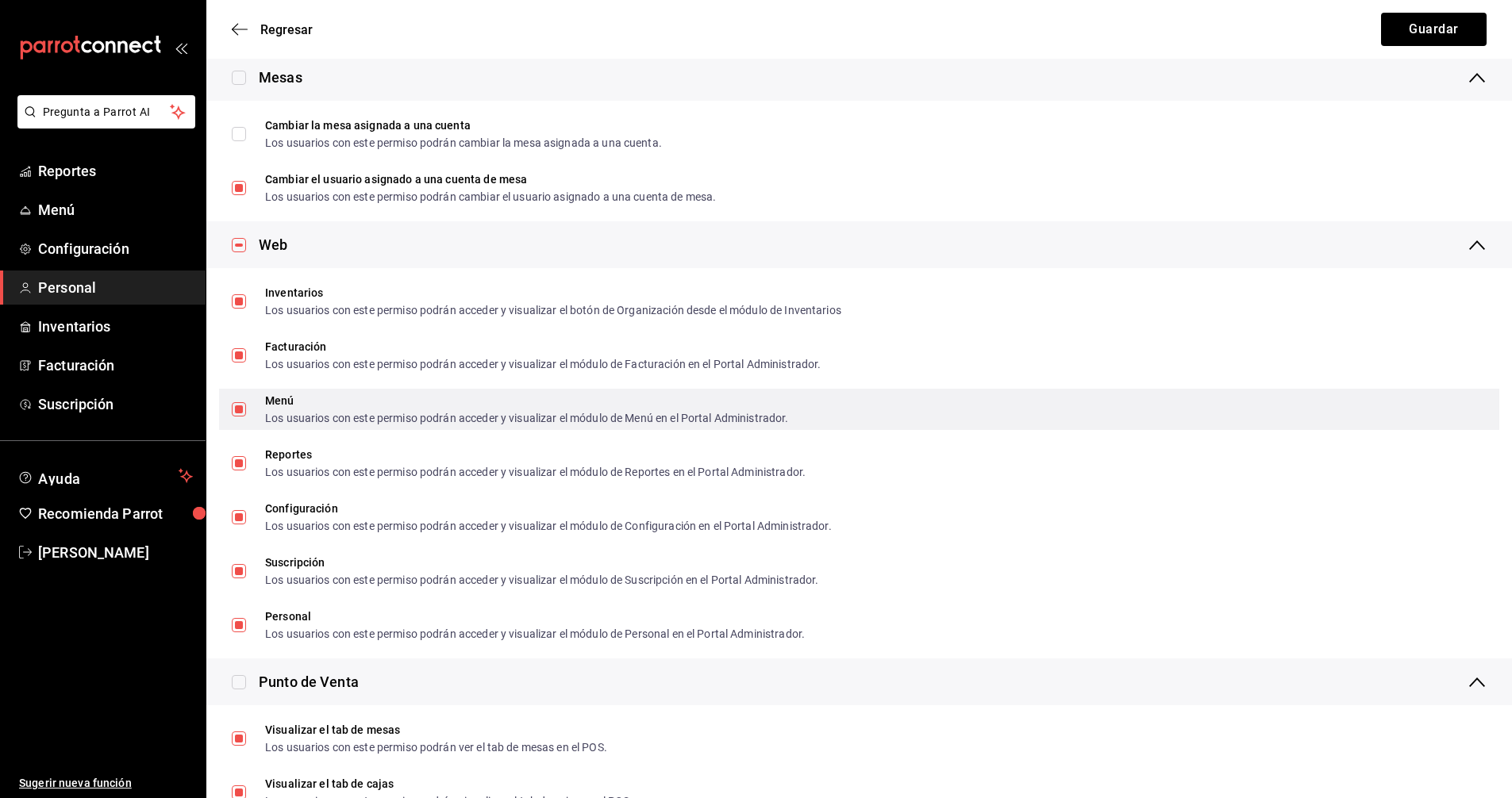
scroll to position [806, 0]
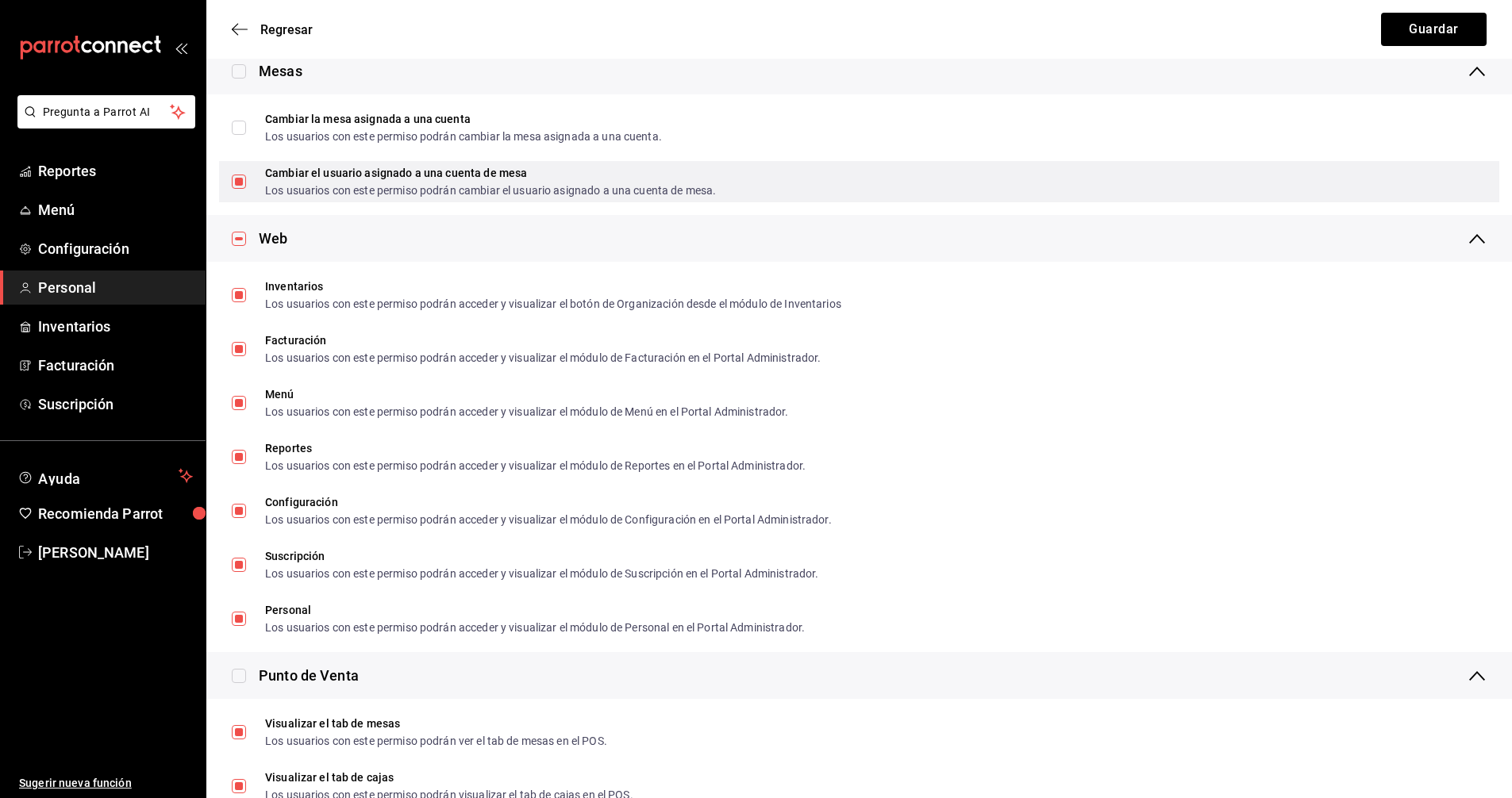
click at [237, 181] on input "Cambiar el usuario asignado a una cuenta de mesa Los usuarios con este permiso …" at bounding box center [238, 181] width 15 height 15
checkbox input "false"
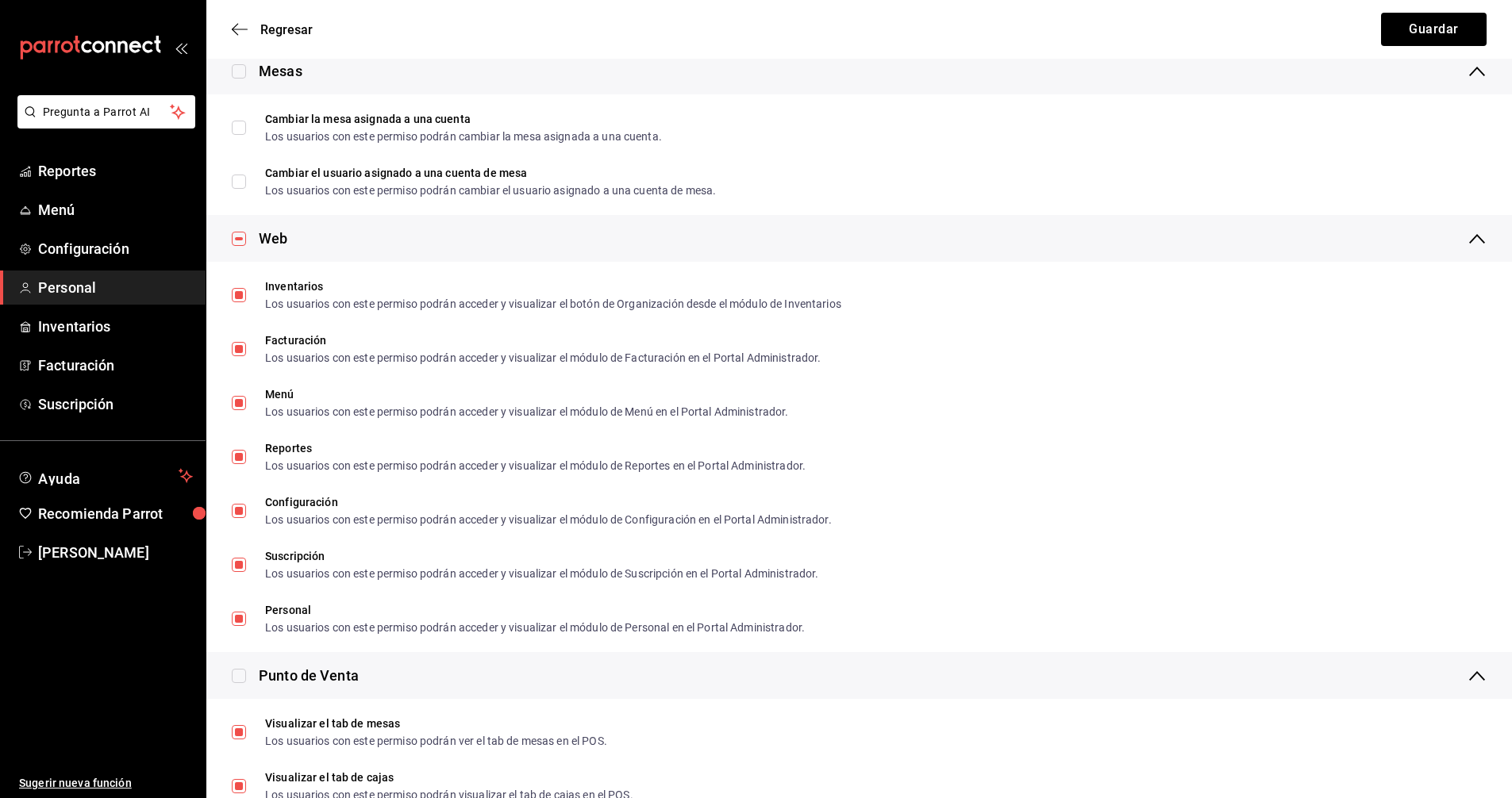
click at [236, 238] on input "checkbox" at bounding box center [238, 238] width 15 height 15
checkbox input "false"
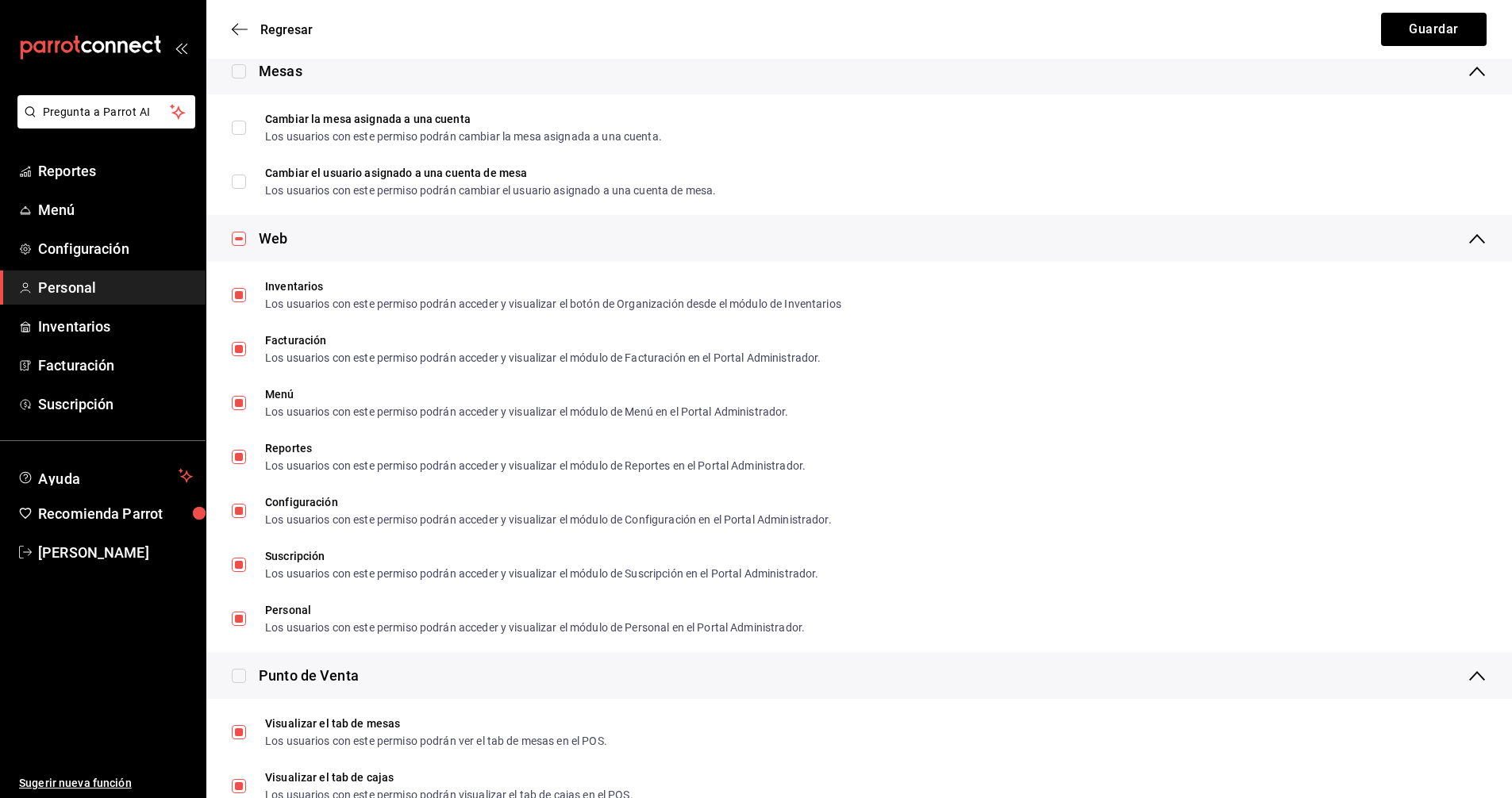
checkbox input "false"
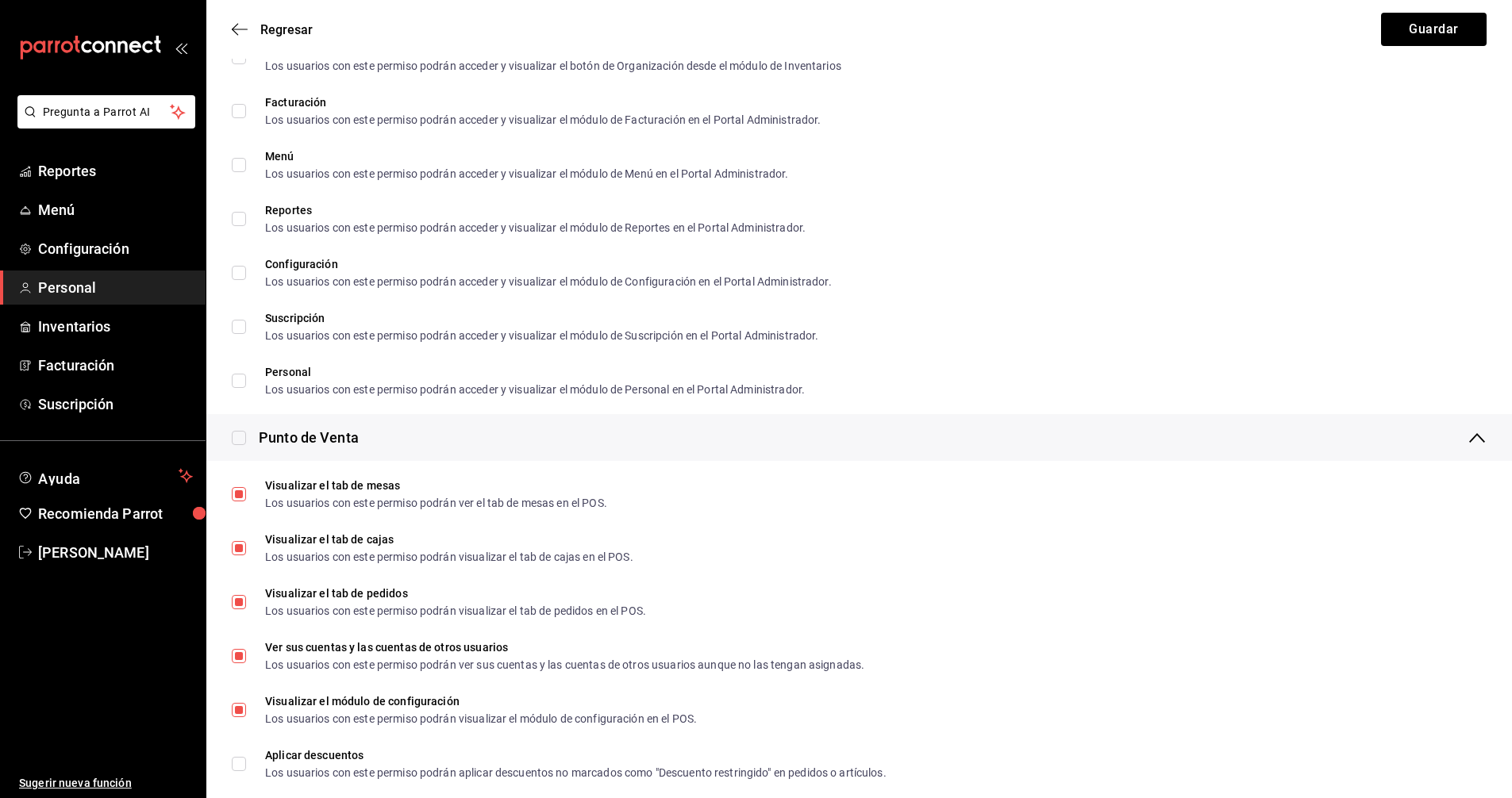
scroll to position [1282, 0]
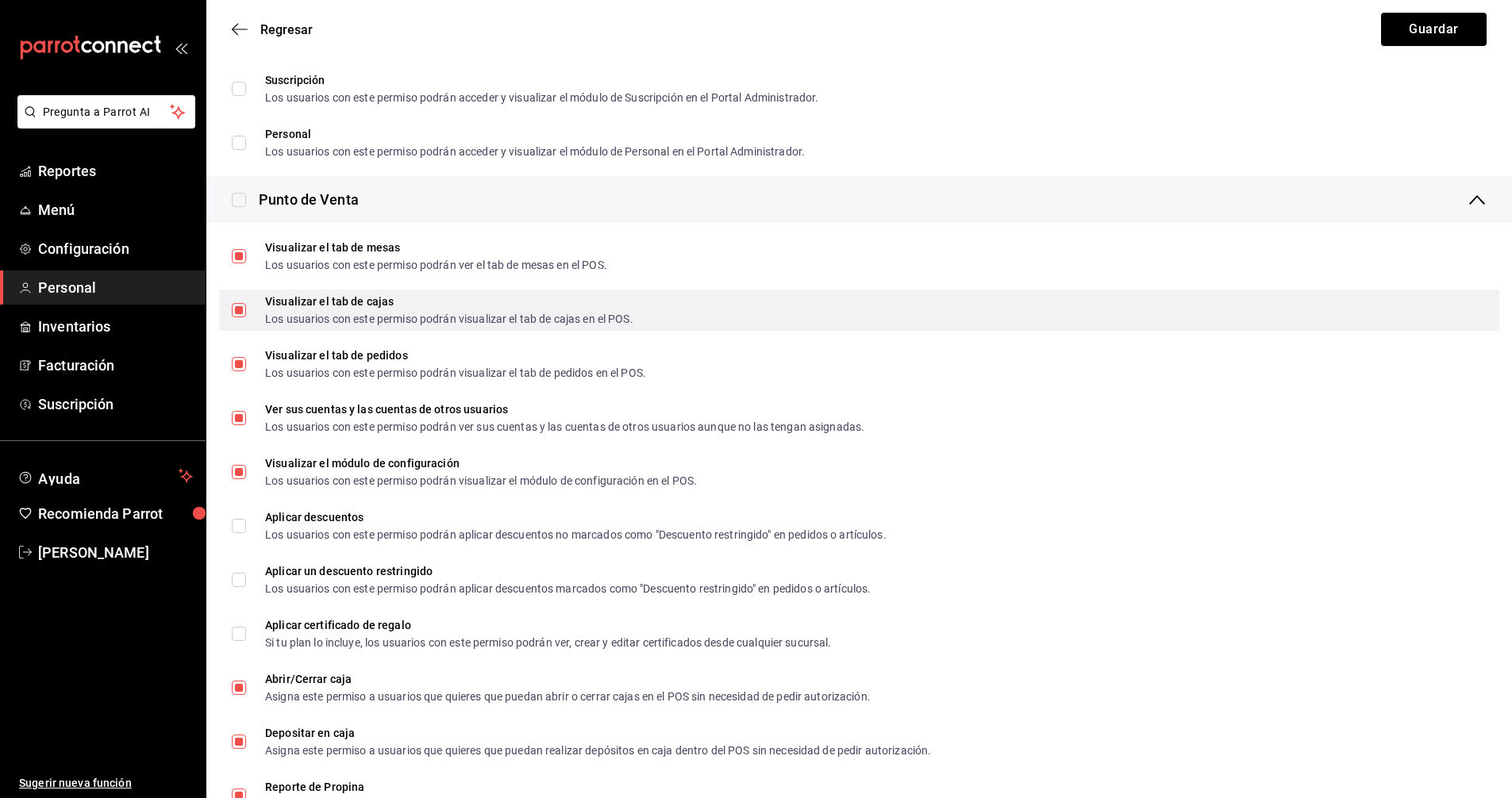
click at [241, 311] on input "Visualizar el tab de cajas Los usuarios con este permiso podrán visualizar el t…" at bounding box center [238, 310] width 15 height 15
checkbox input "false"
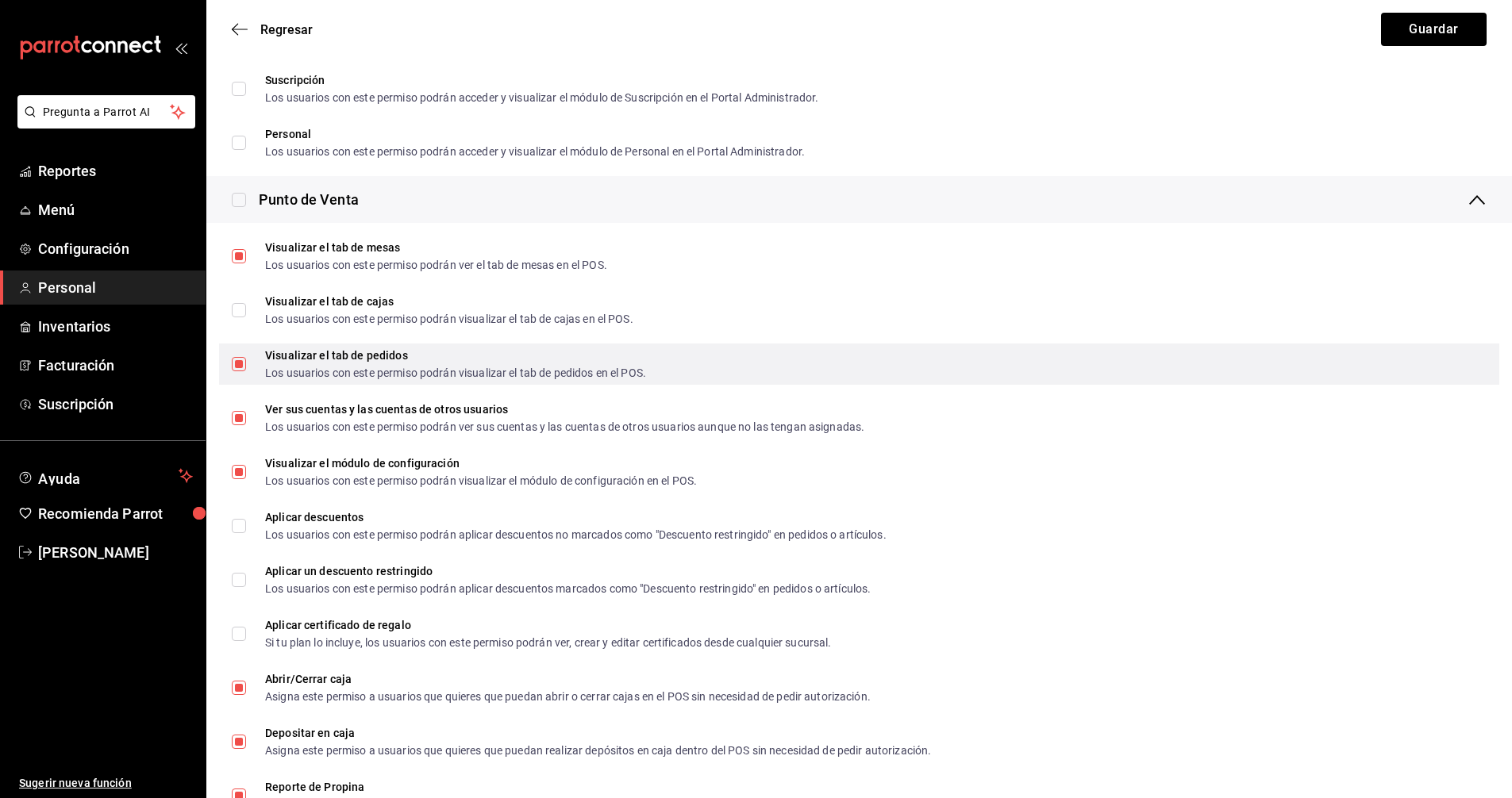
scroll to position [1361, 0]
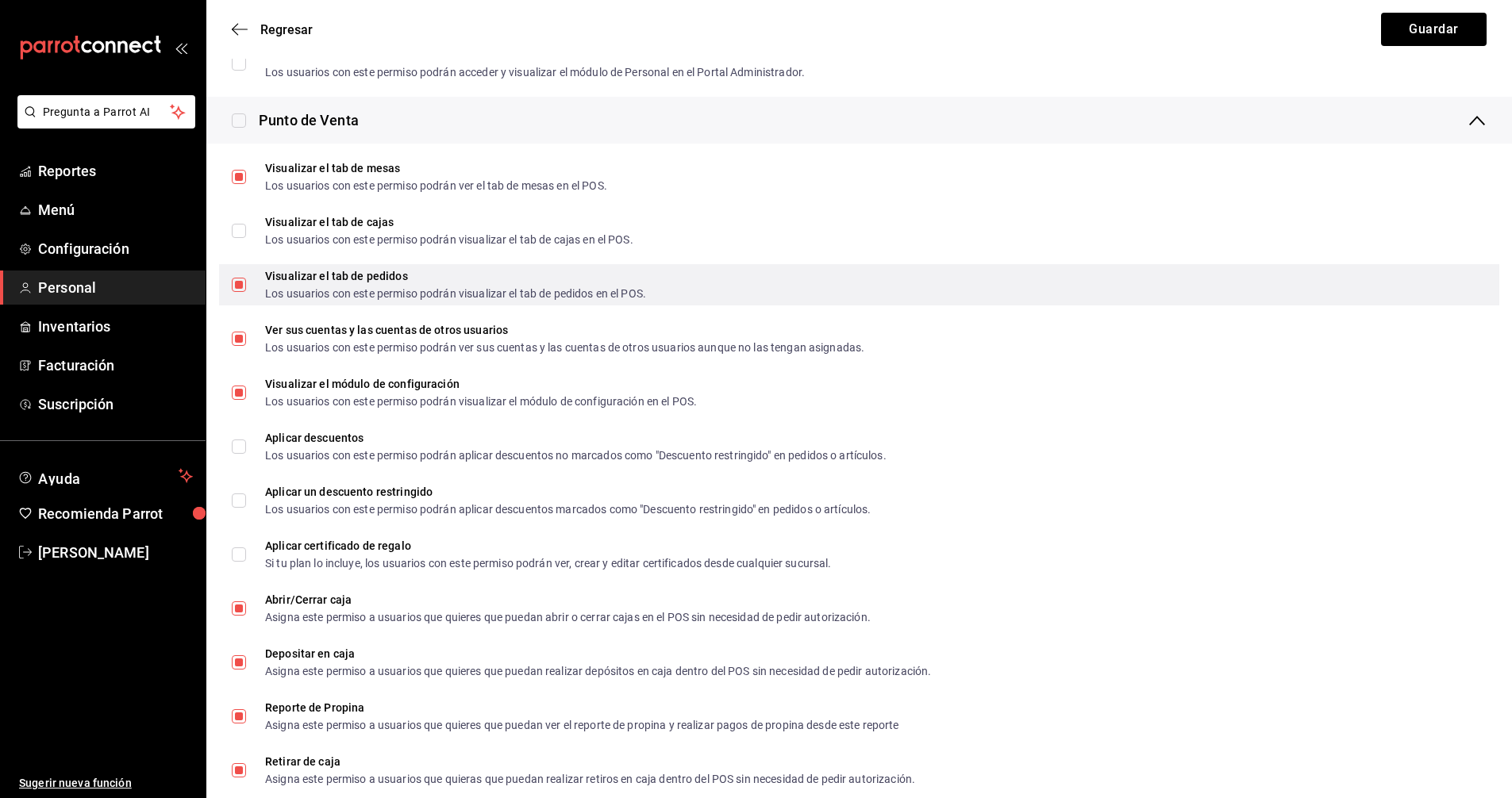
click at [240, 285] on input "Visualizar el tab de pedidos Los usuarios con este permiso podrán visualizar el…" at bounding box center [238, 285] width 15 height 15
checkbox input "false"
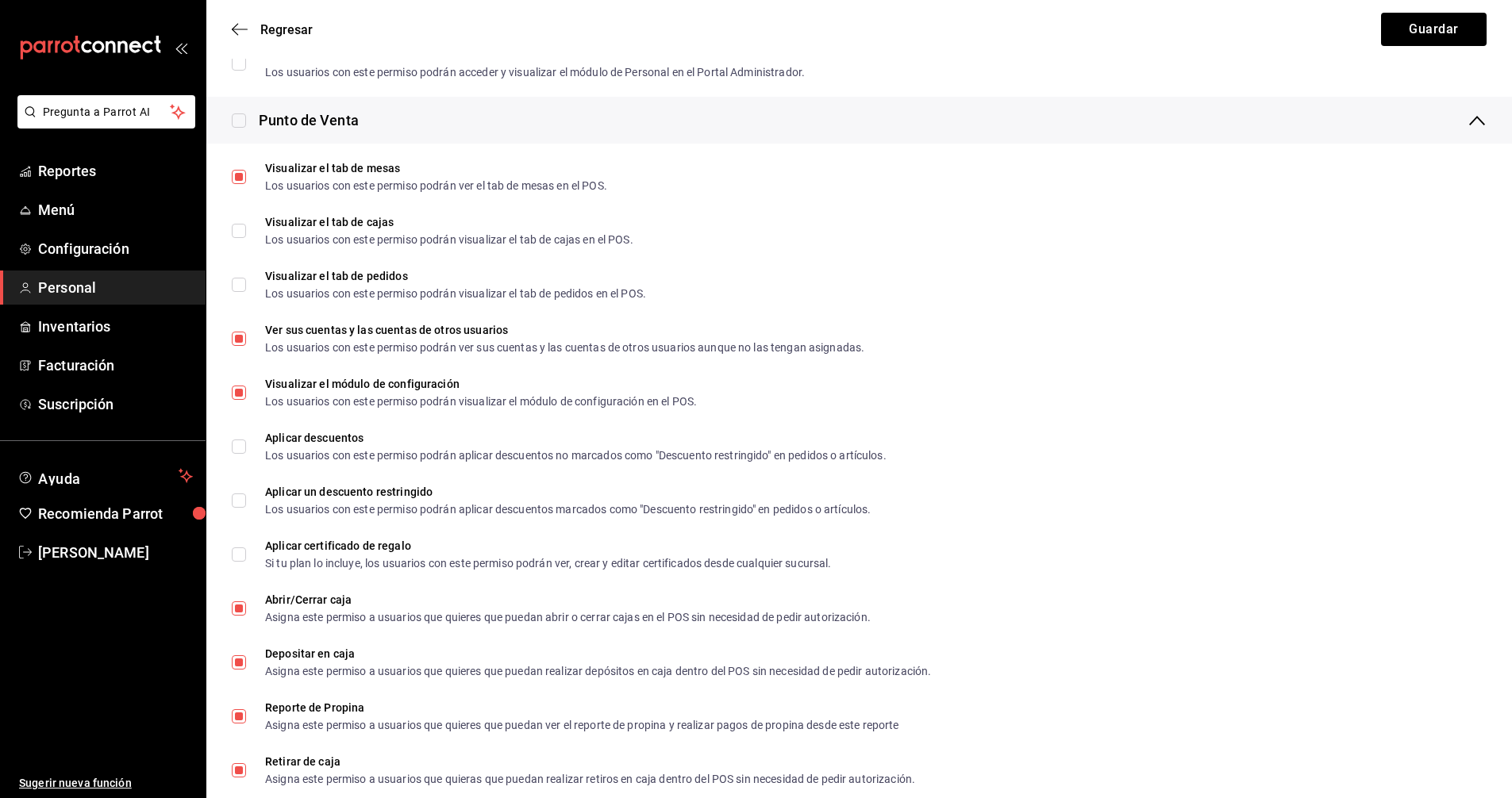
scroll to position [1441, 0]
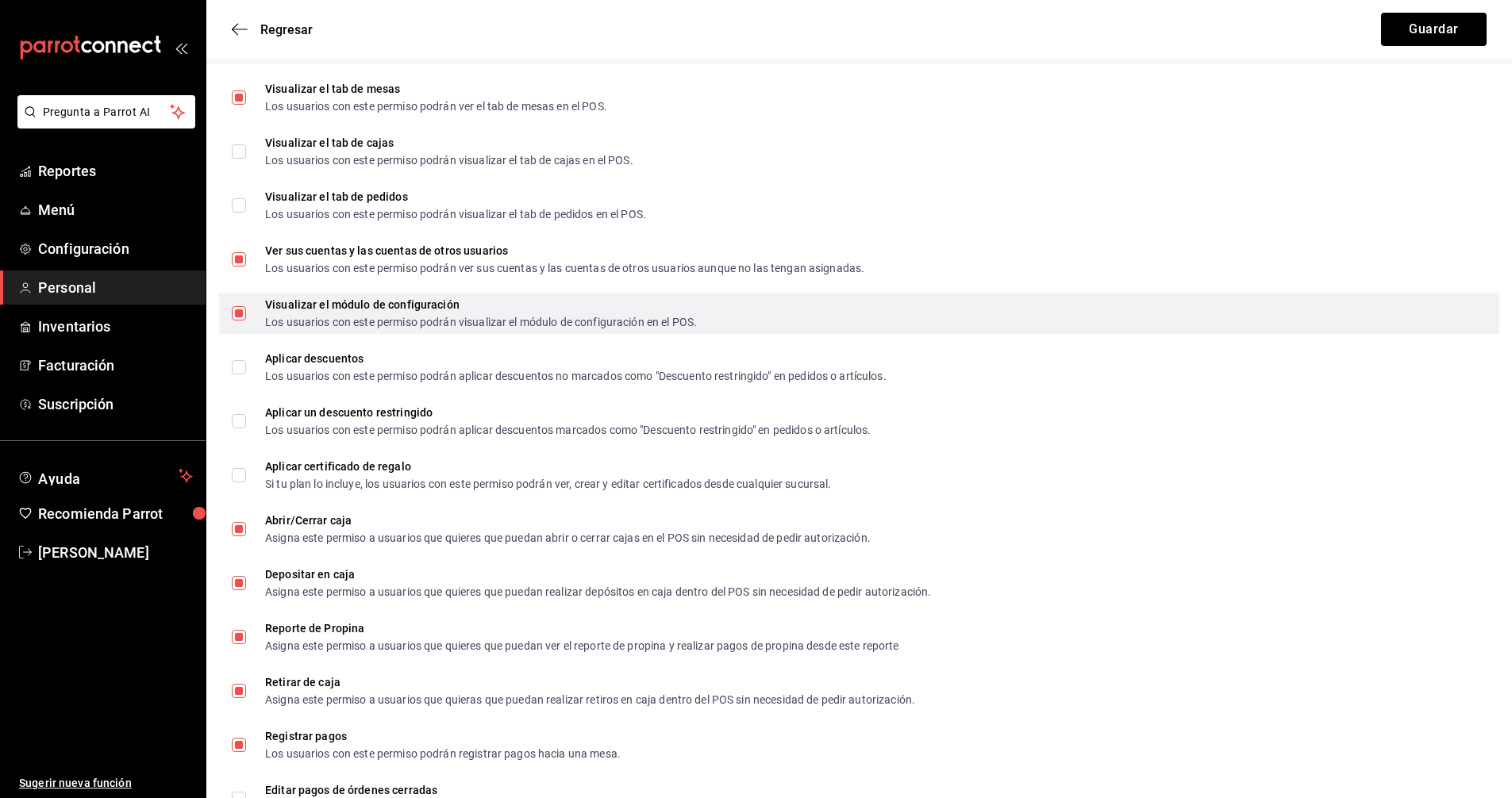
click at [244, 311] on input "Visualizar el módulo de configuración Los usuarios con este permiso podrán visu…" at bounding box center [238, 314] width 15 height 15
checkbox input "false"
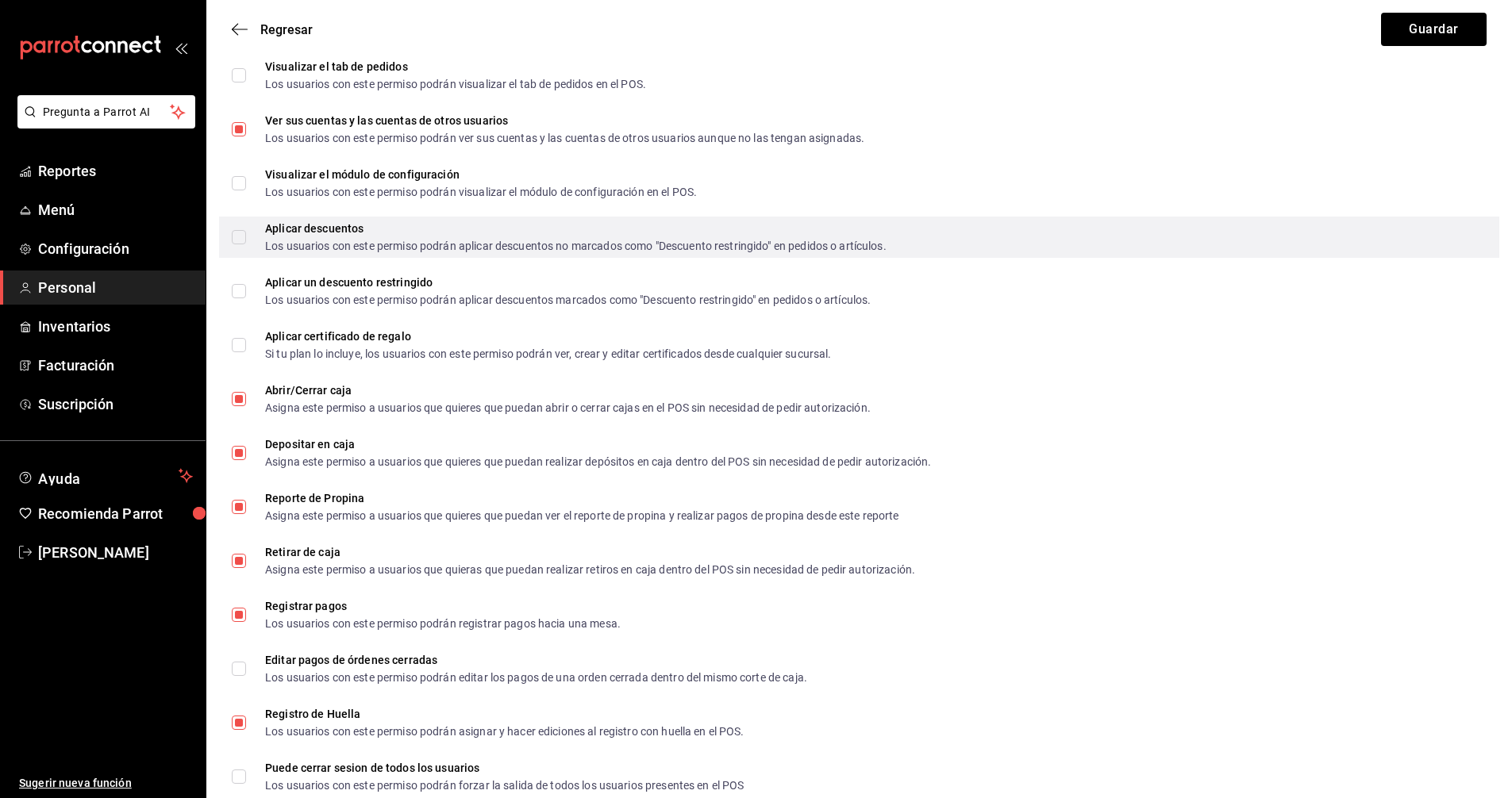
scroll to position [1599, 0]
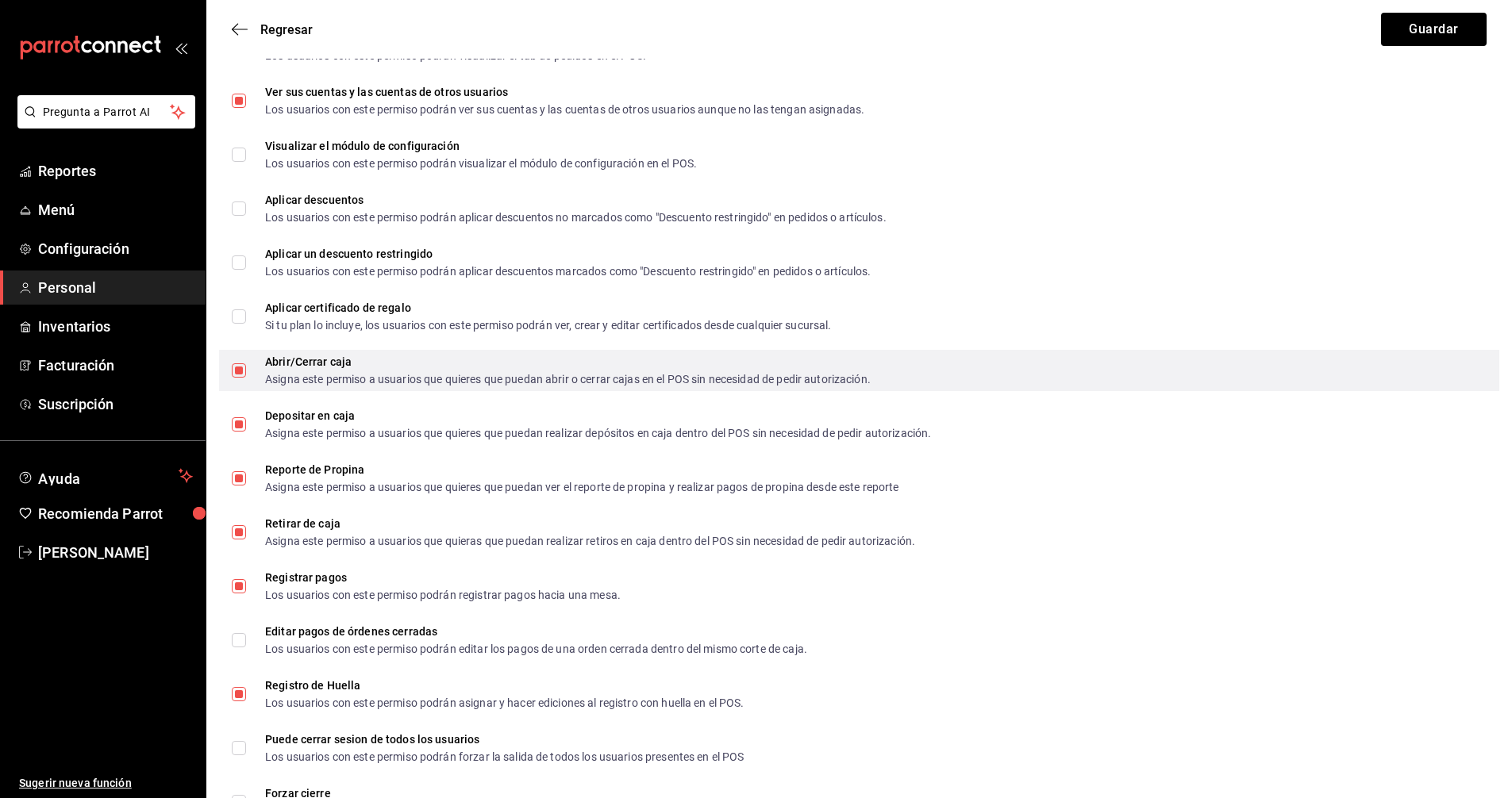
click at [240, 367] on input "Abrir/Cerrar caja Asigna este permiso a usuarios que quieres que puedan abrir o…" at bounding box center [238, 370] width 15 height 15
checkbox input "false"
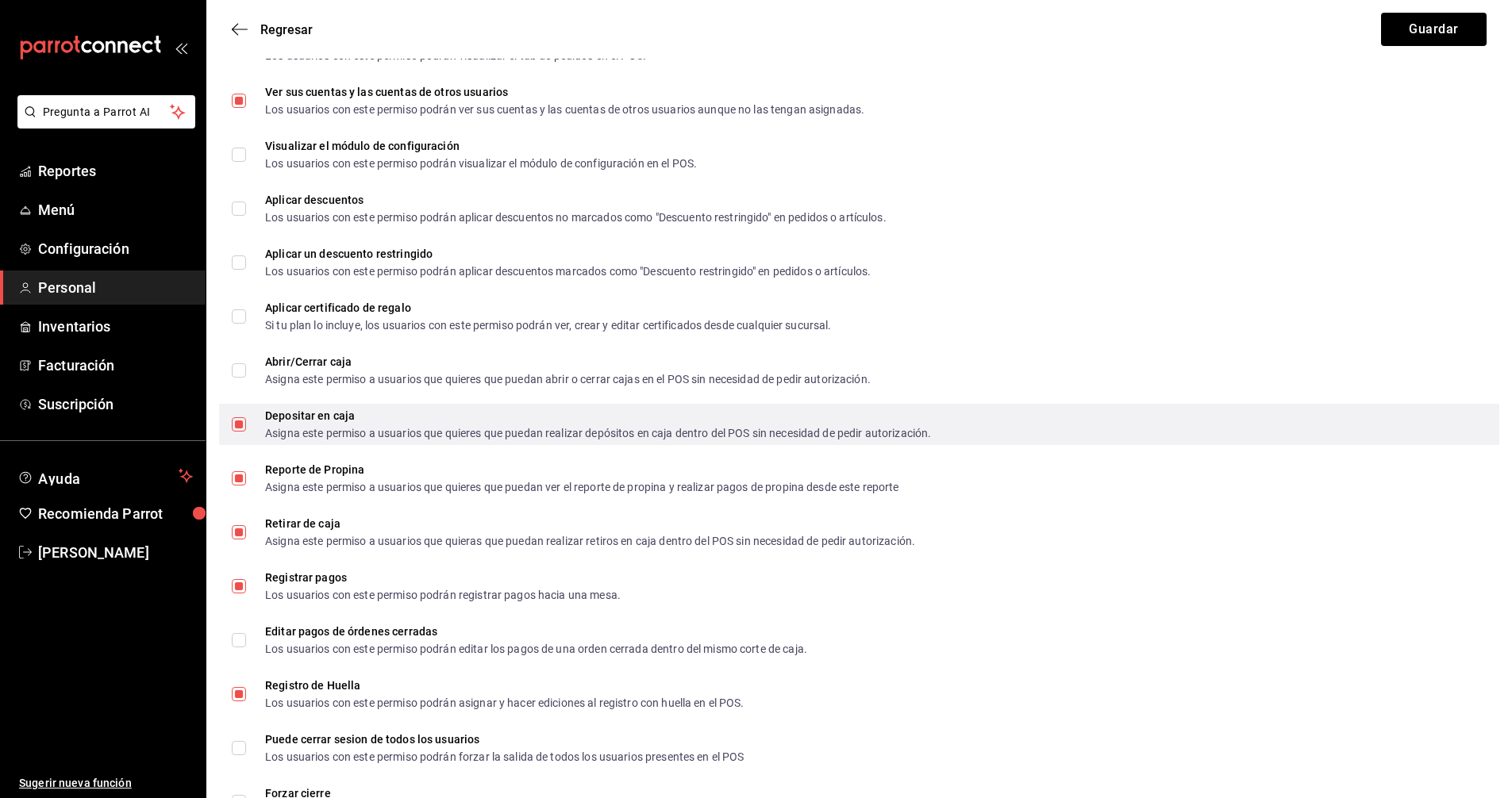
click at [236, 427] on input "Depositar en caja Asigna este permiso a usuarios que quieres que puedan realiza…" at bounding box center [238, 424] width 15 height 15
checkbox input "false"
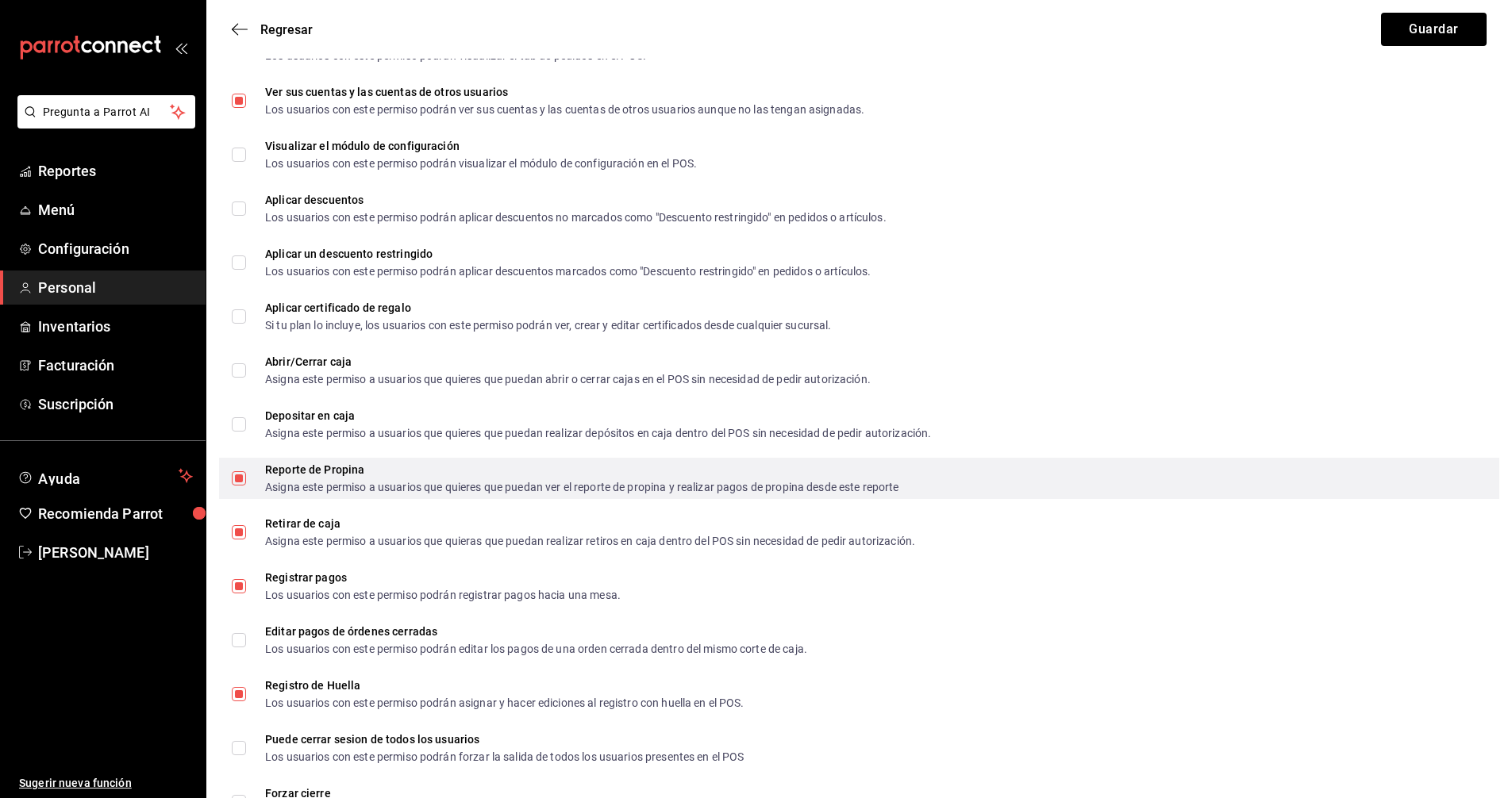
click at [244, 476] on input "Reporte de Propina Asigna este permiso a usuarios que quieres que puedan ver el…" at bounding box center [238, 478] width 15 height 15
checkbox input "false"
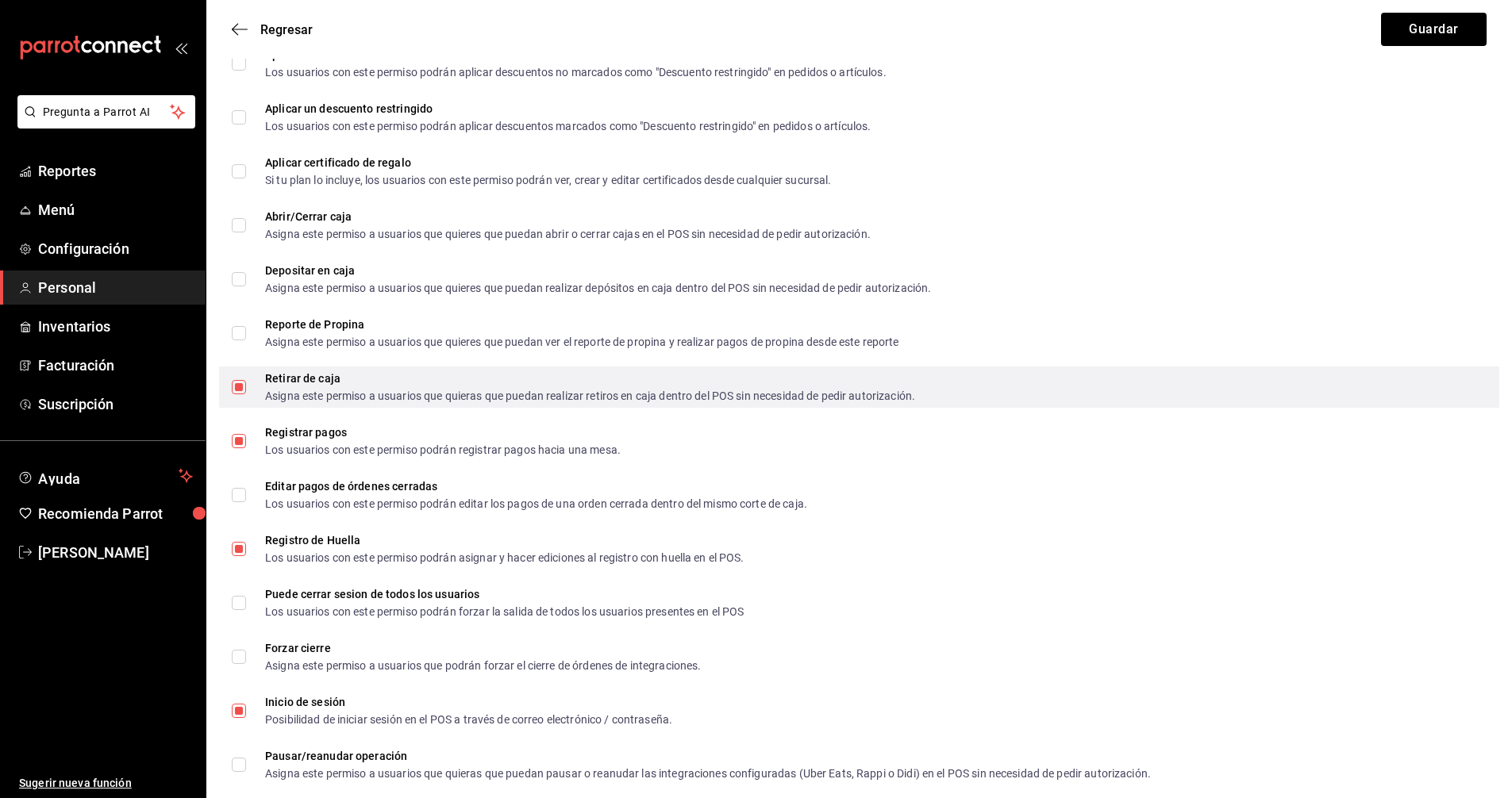
scroll to position [1758, 0]
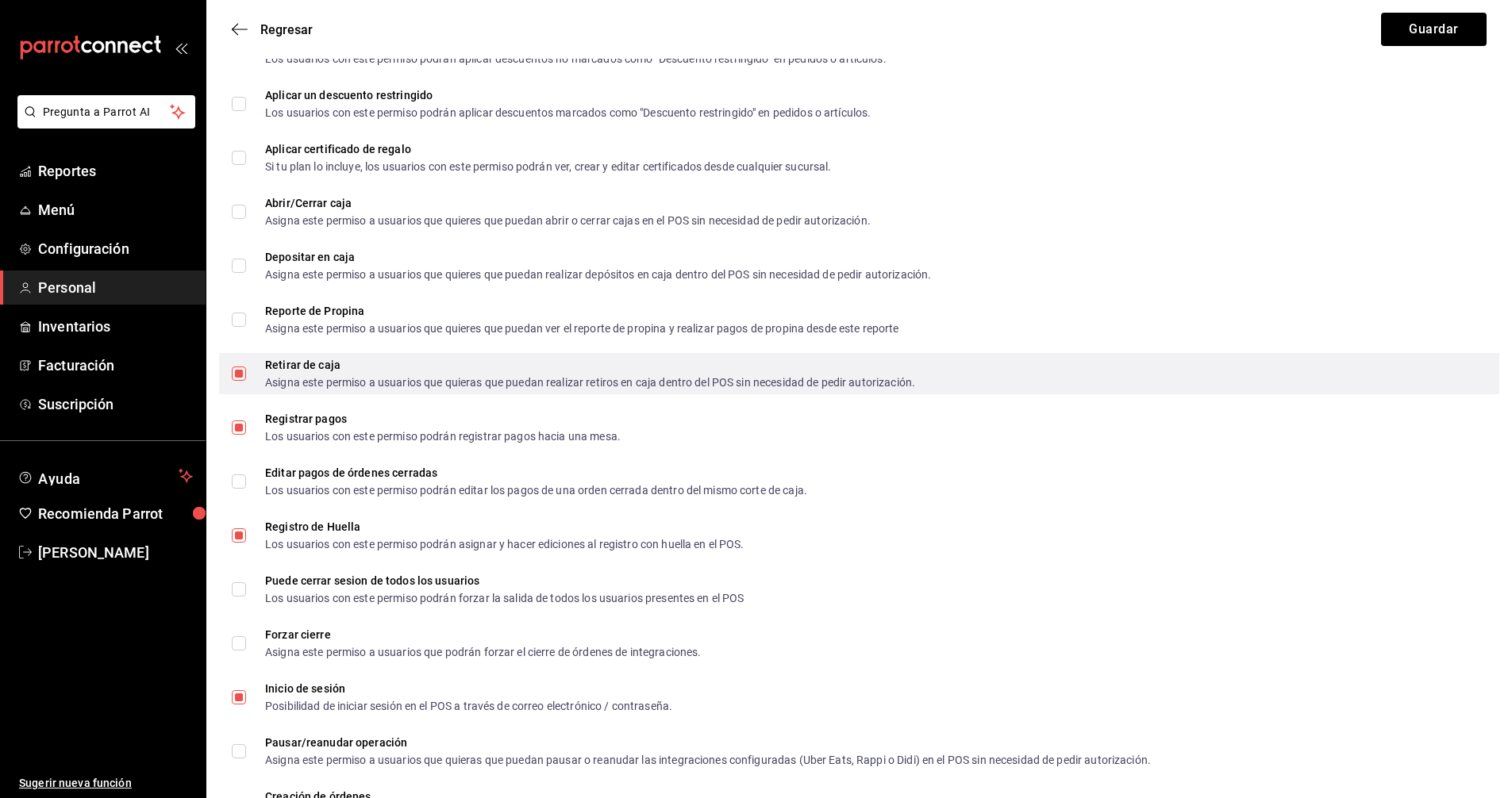
click at [243, 371] on input "Retirar de caja Asigna este permiso a usuarios que quieras que puedan realizar …" at bounding box center [238, 374] width 15 height 15
checkbox input "false"
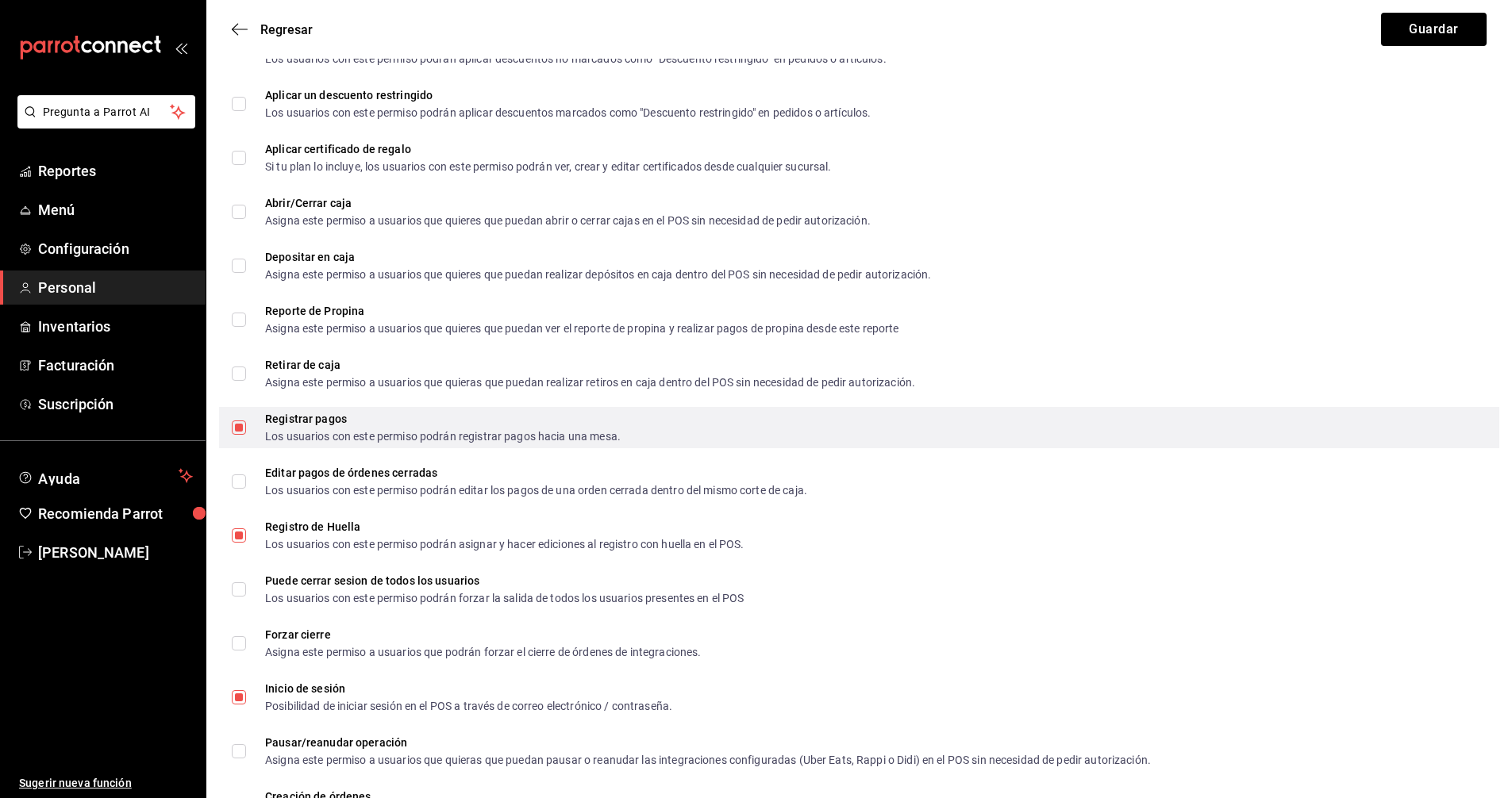
click at [237, 428] on input "Registrar pagos Los usuarios con este permiso podrán registrar pagos hacia una …" at bounding box center [238, 428] width 15 height 15
checkbox input "false"
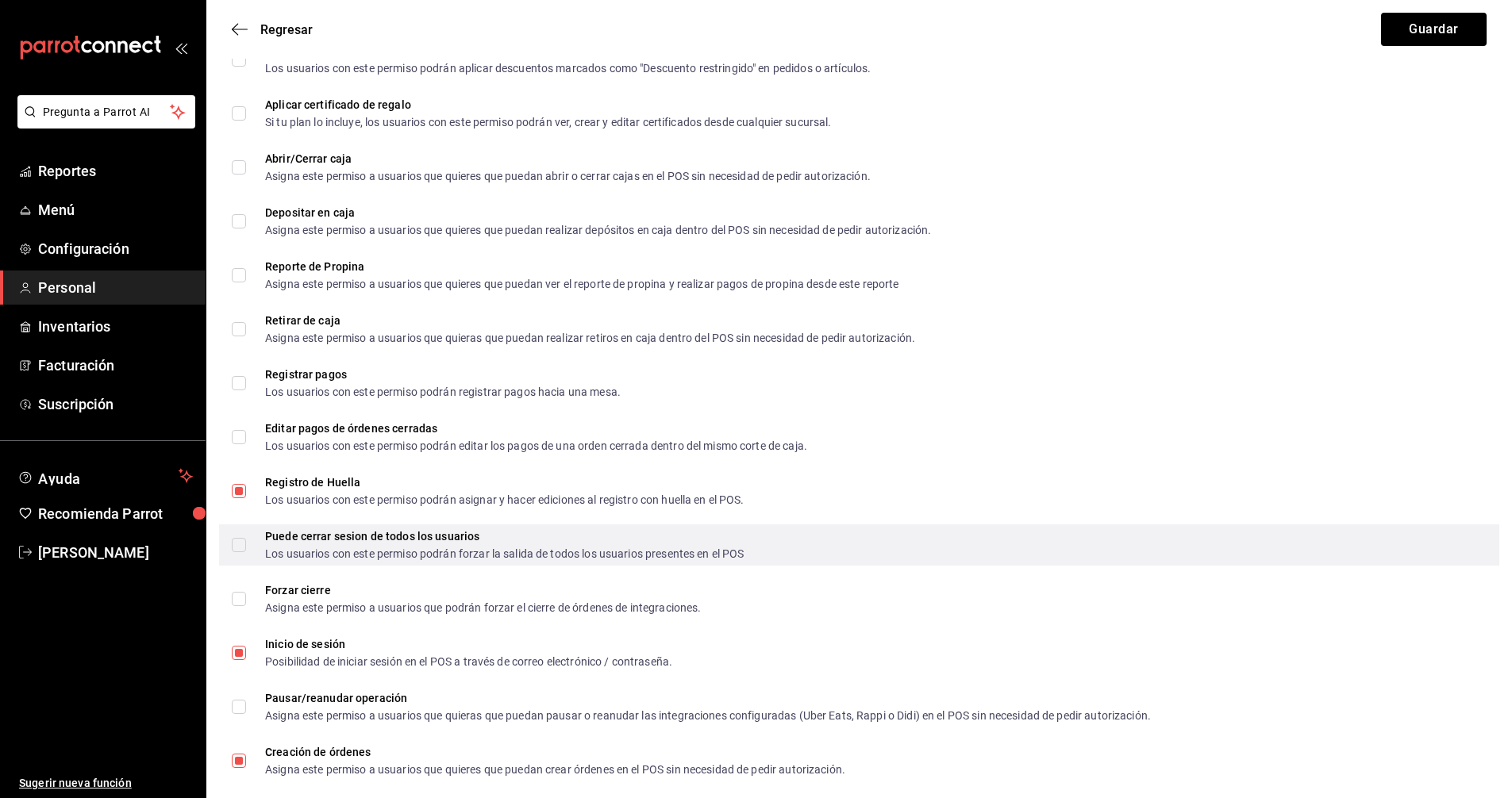
scroll to position [1837, 0]
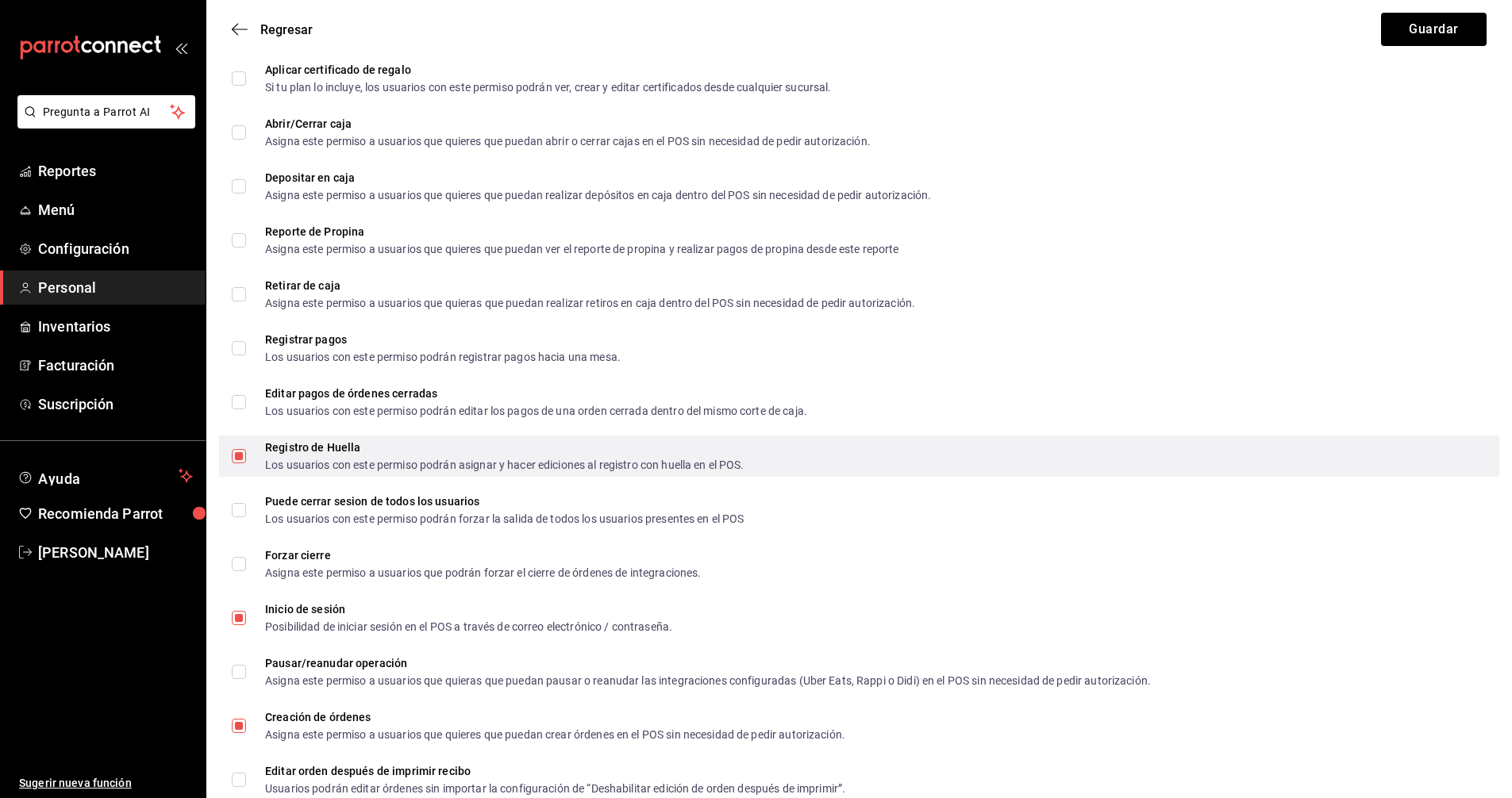
click at [242, 456] on input "Registro de Huella Los usuarios con este permiso podrán asignar y hacer edicion…" at bounding box center [238, 456] width 15 height 15
checkbox input "false"
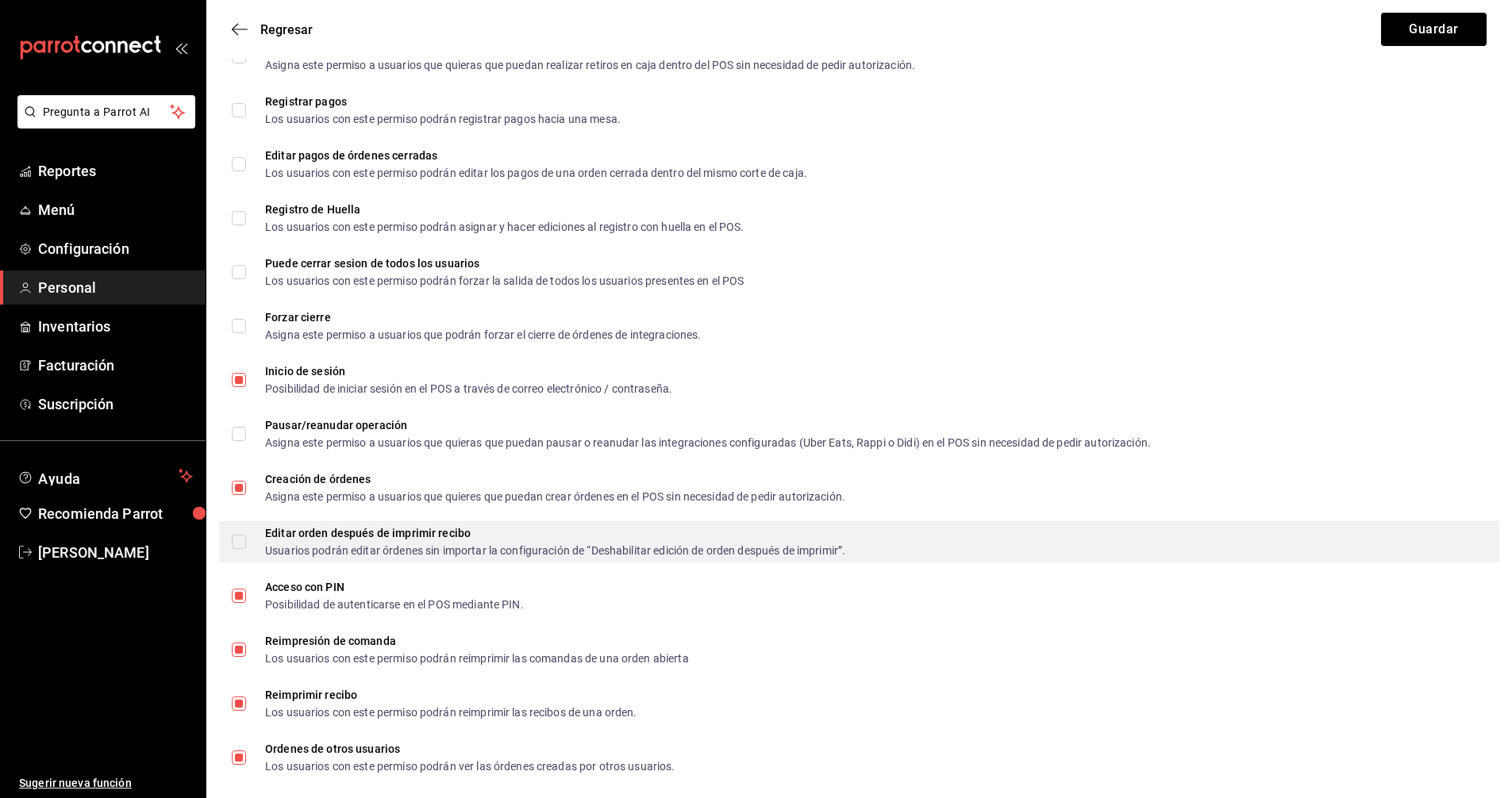
scroll to position [2155, 0]
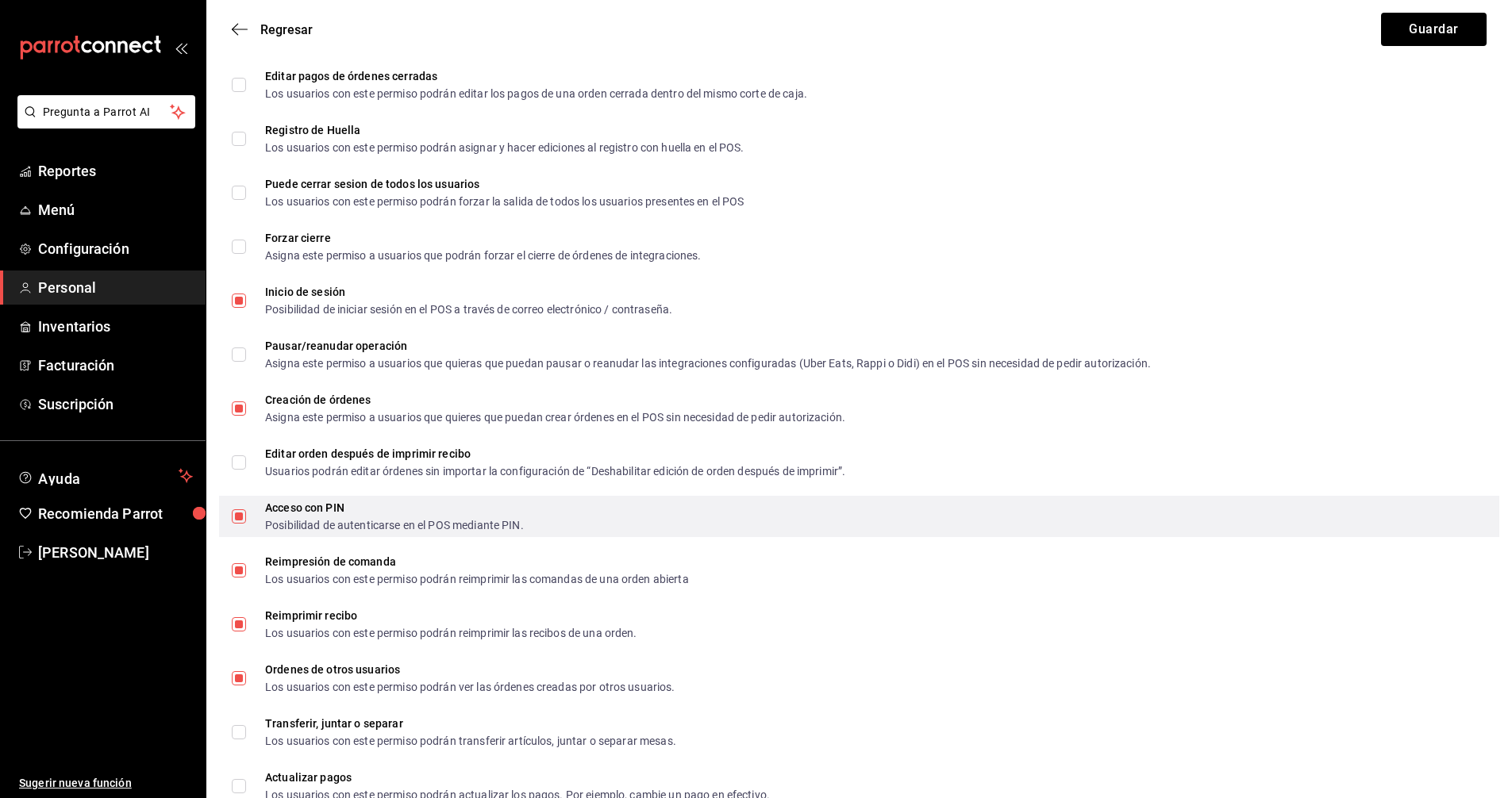
click at [240, 520] on input "Acceso con PIN Posibilidad de autenticarse en el POS mediante PIN." at bounding box center [238, 516] width 15 height 15
checkbox input "false"
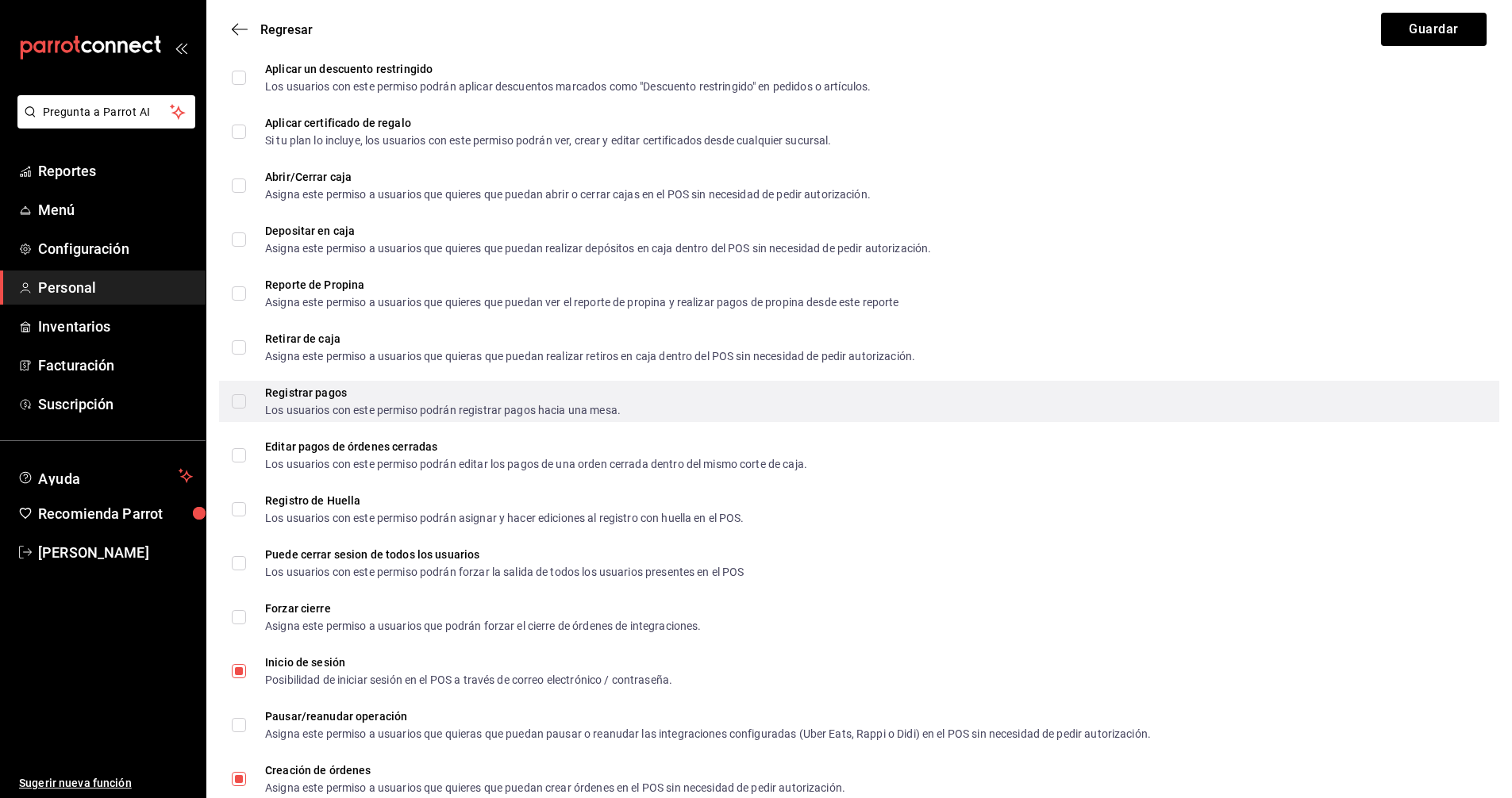
scroll to position [1783, 0]
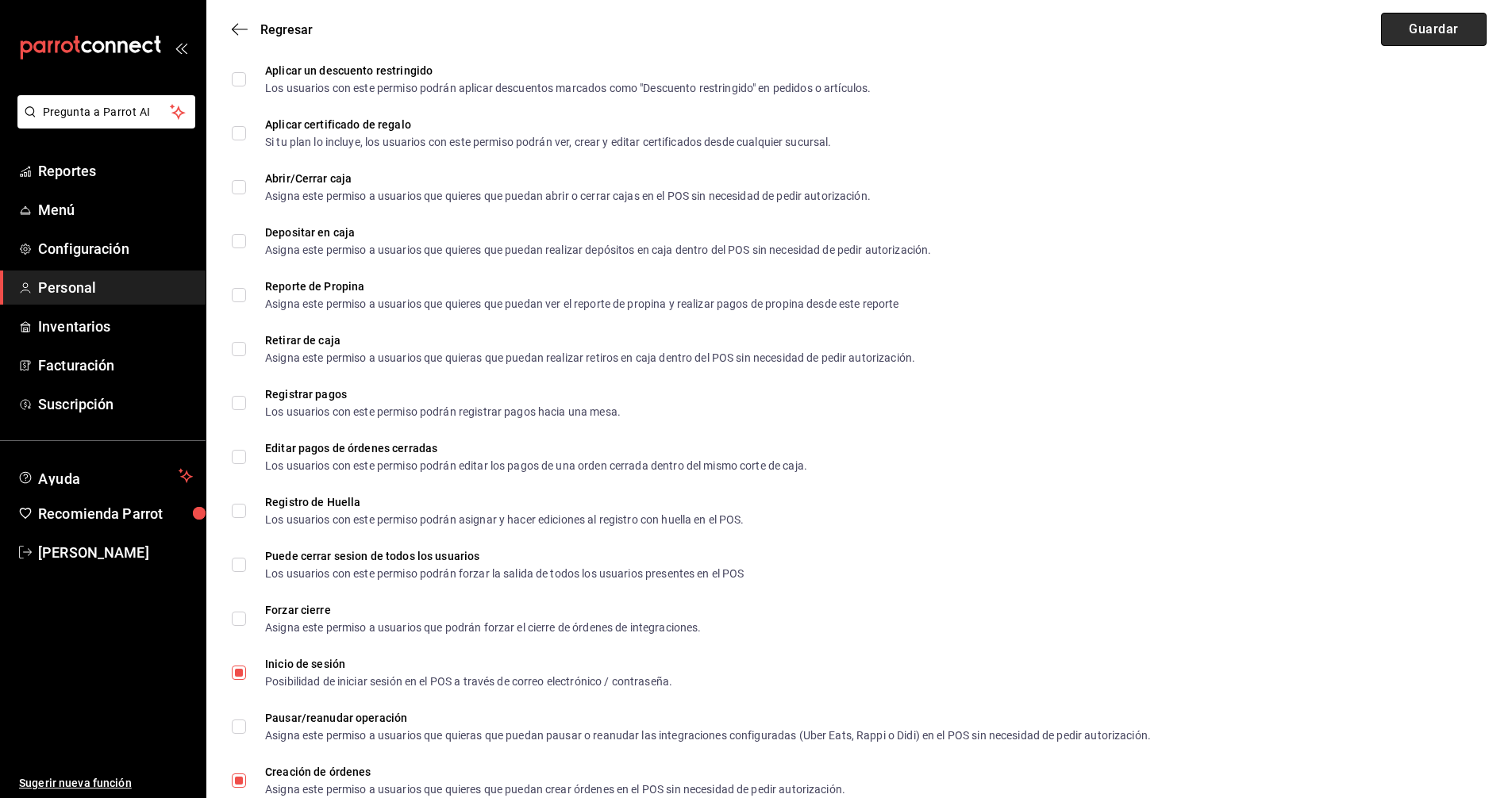
click at [1428, 24] on button "Guardar" at bounding box center [1433, 29] width 105 height 34
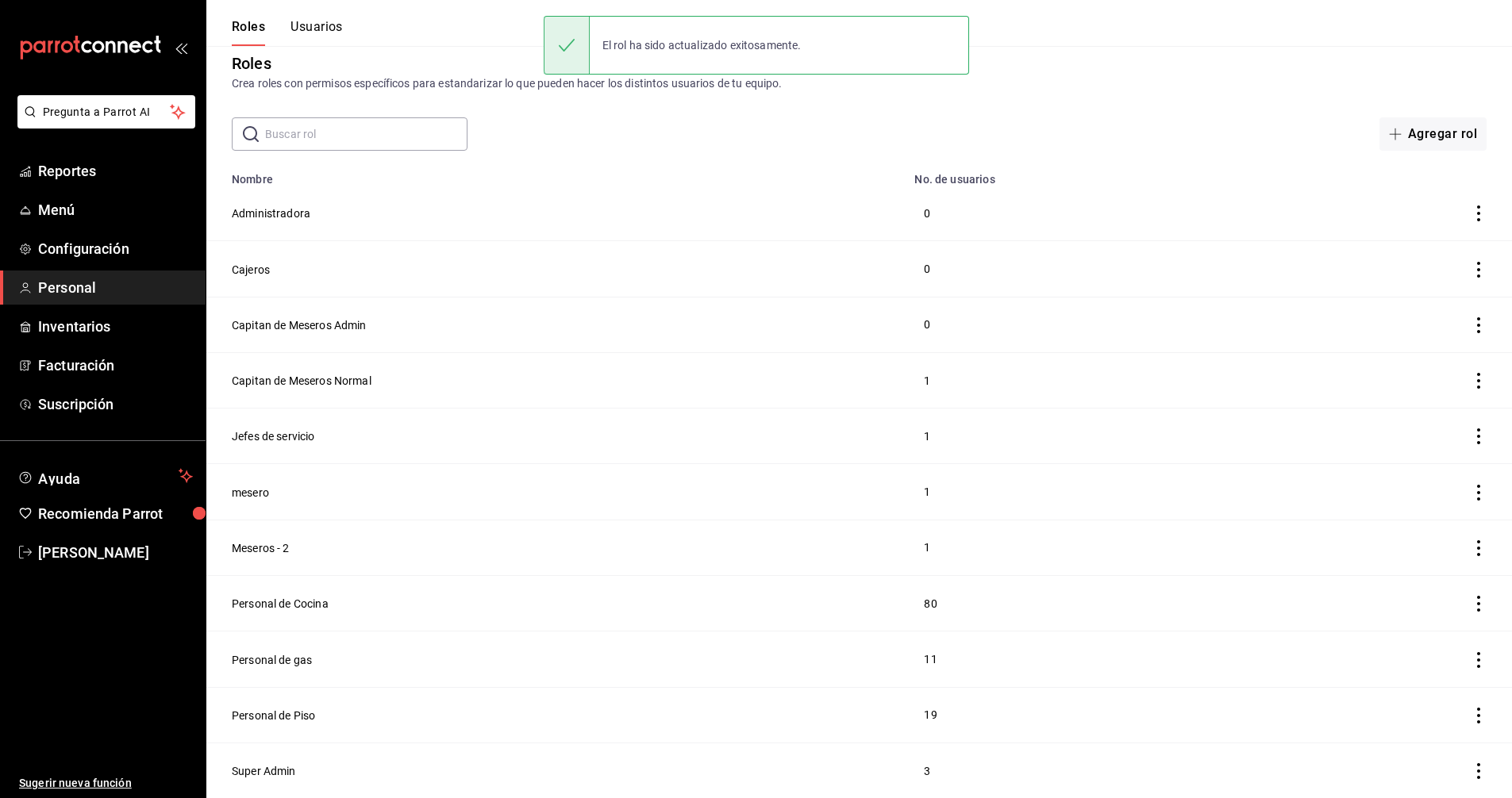
scroll to position [12, 0]
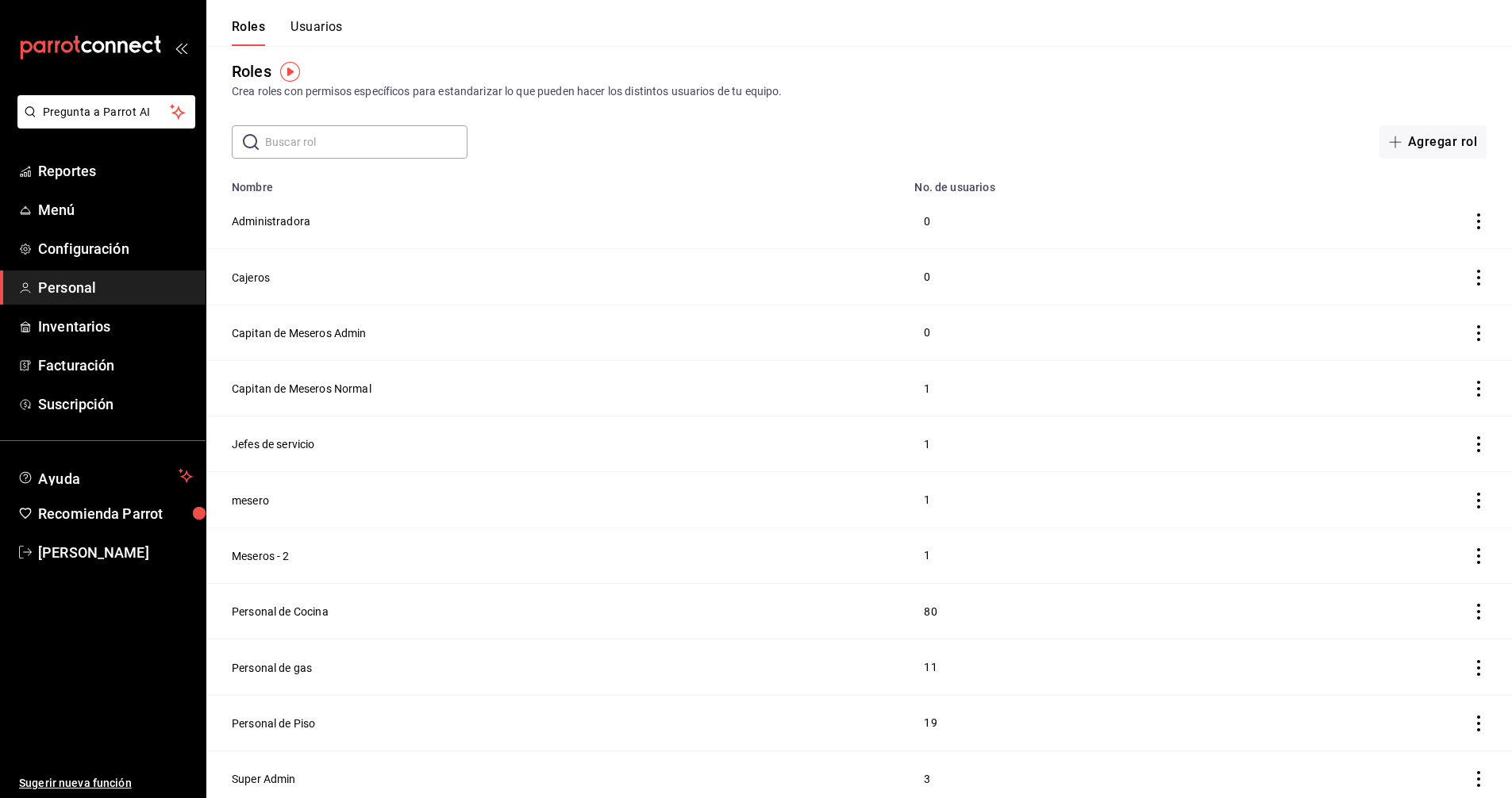
click at [316, 21] on button "Usuarios" at bounding box center [316, 32] width 53 height 27
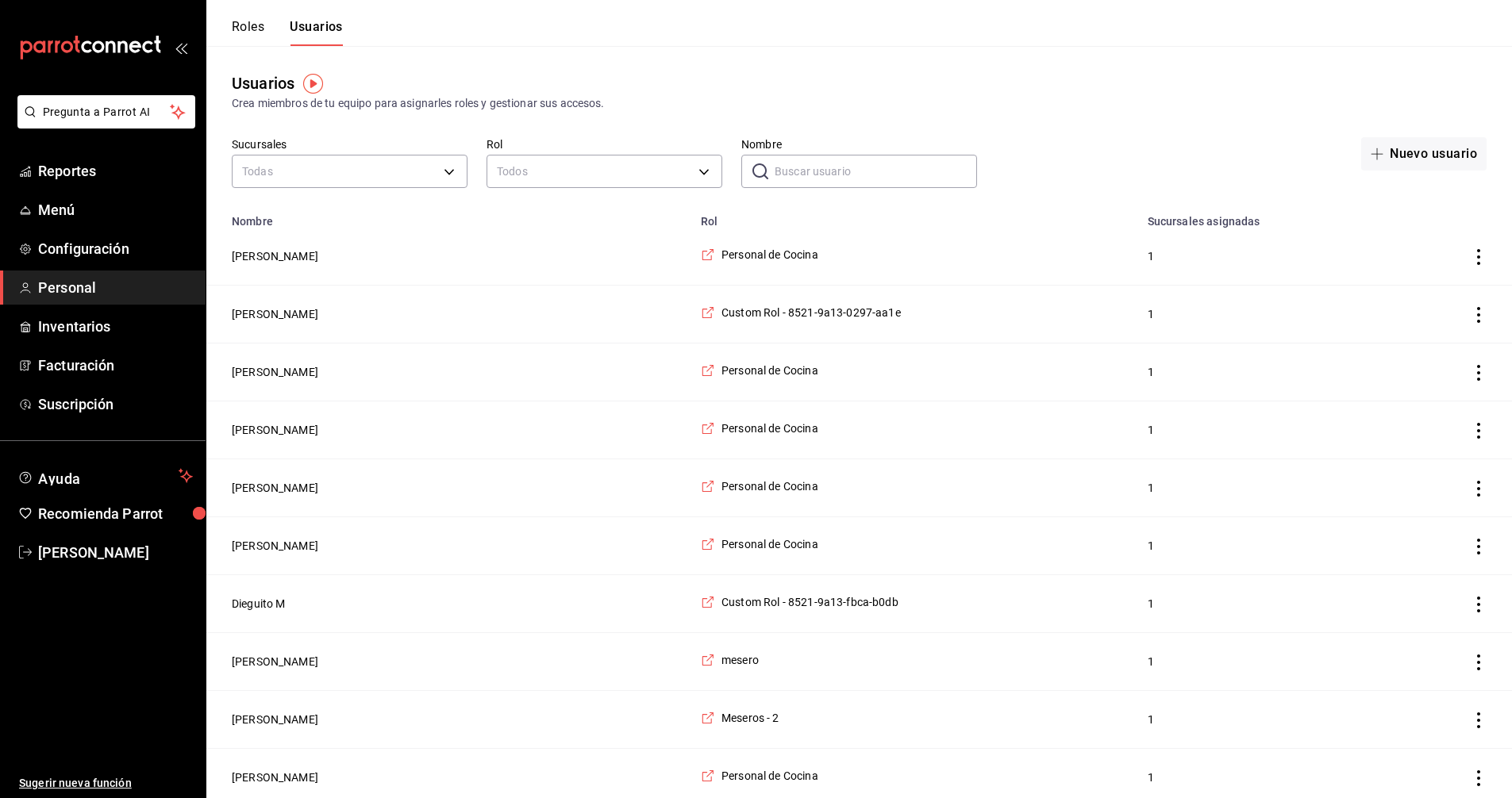
click at [866, 175] on input "Nombre" at bounding box center [876, 171] width 202 height 32
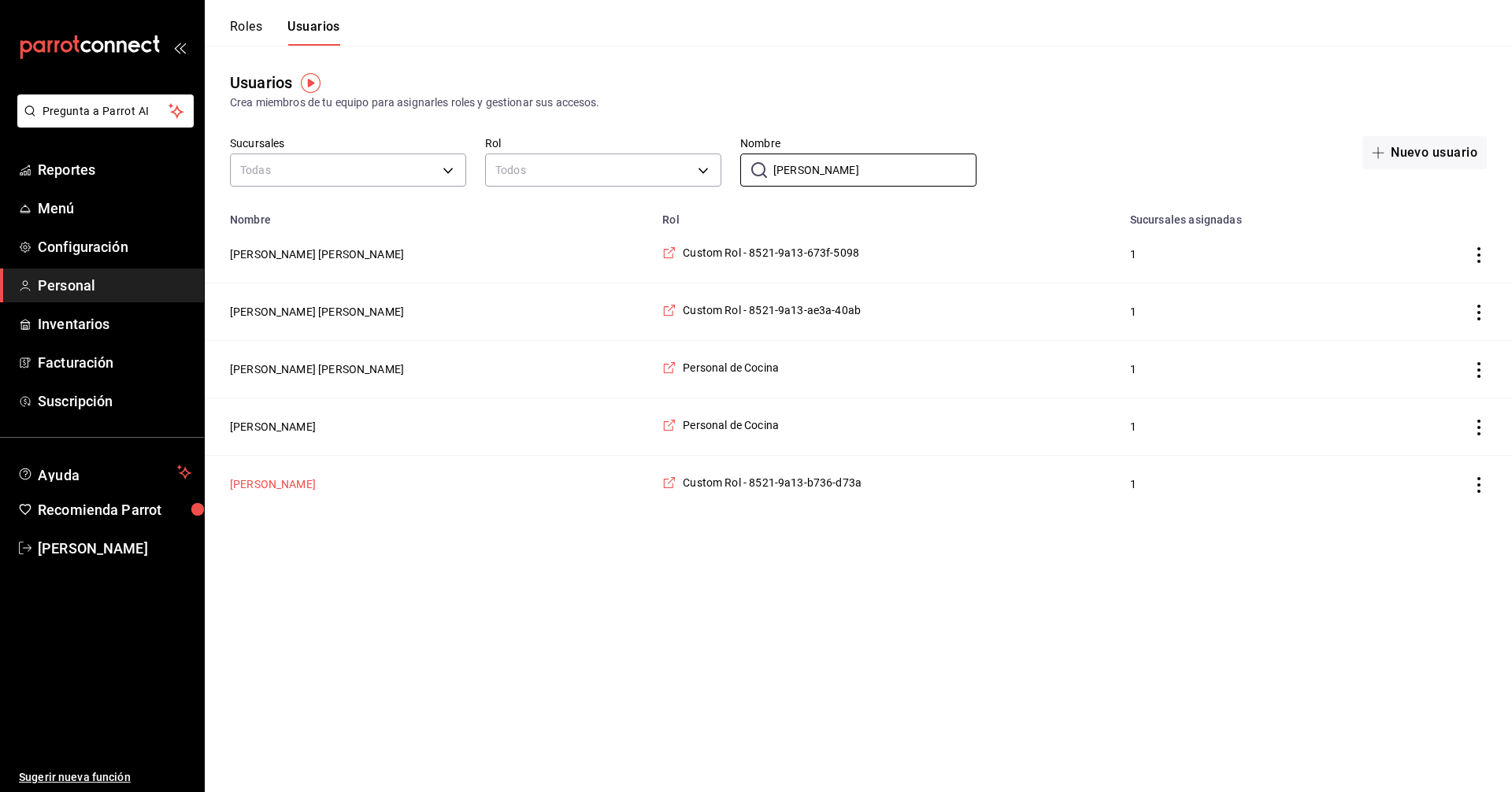
type input "miguel"
click at [285, 489] on button "Miguel Guzman" at bounding box center [273, 484] width 86 height 15
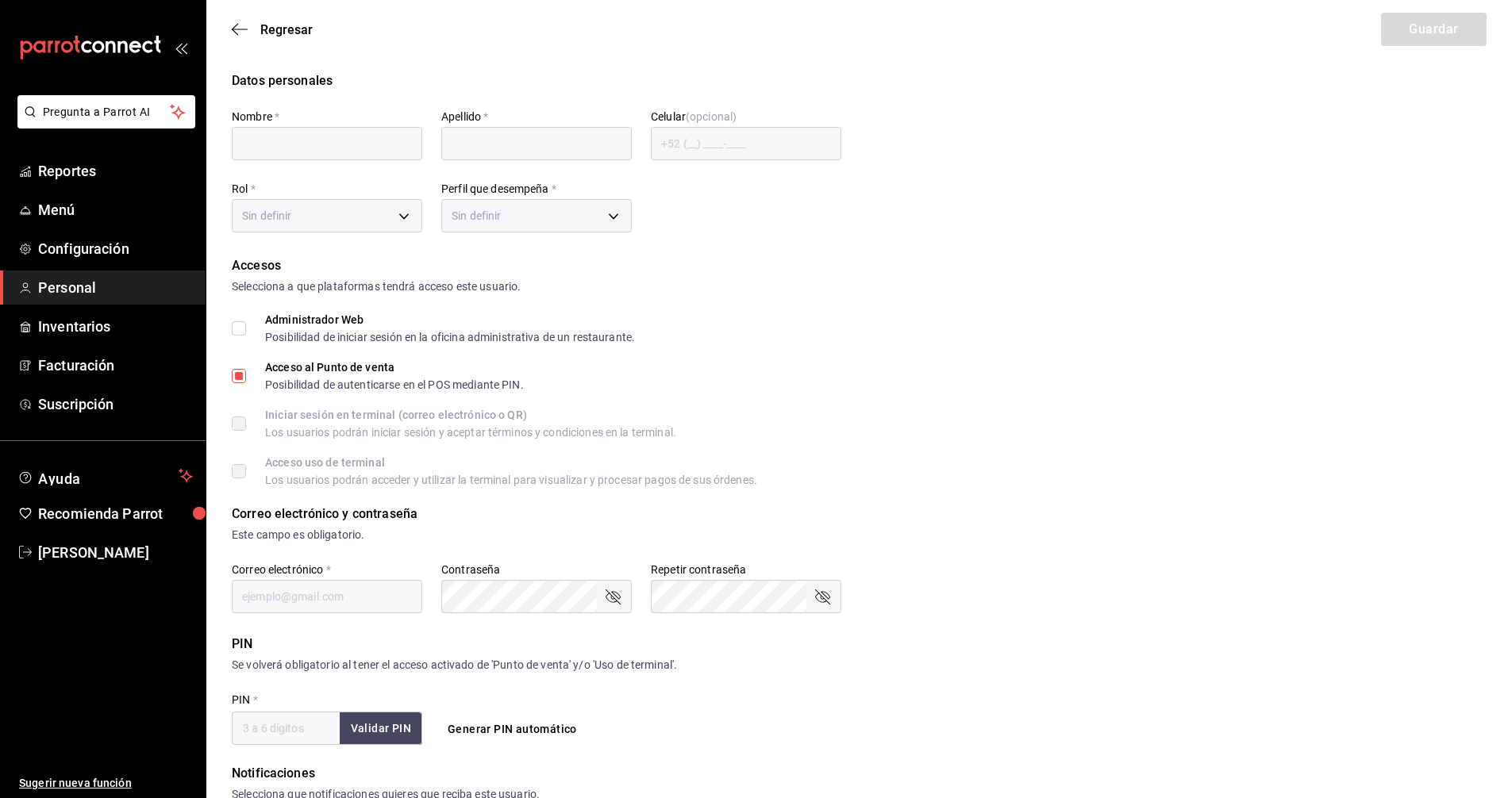
type input "Miguel"
type input "Guzman"
checkbox input "true"
type input "b7362217-9020-4201-9ee2-a17407d7d73a@fake.email"
type input "6448"
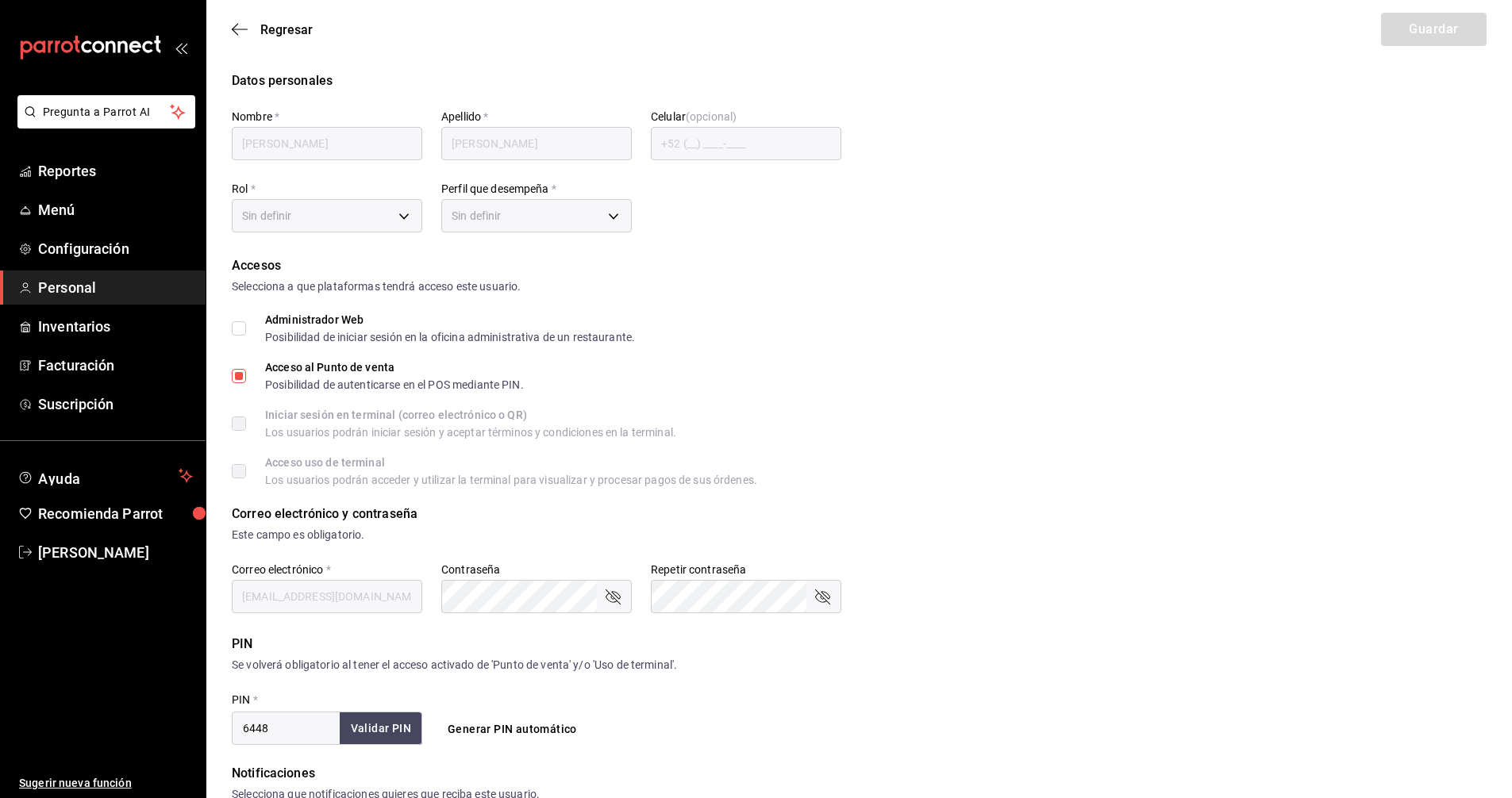
type input "9983d577-6511-4abc-850d-d8de63ca51a6"
type input "WAITER"
checkbox input "true"
click at [404, 212] on body "Pregunta a Parrot AI Reportes Menú Configuración Personal Inventarios Facturaci…" at bounding box center [756, 570] width 1512 height 1141
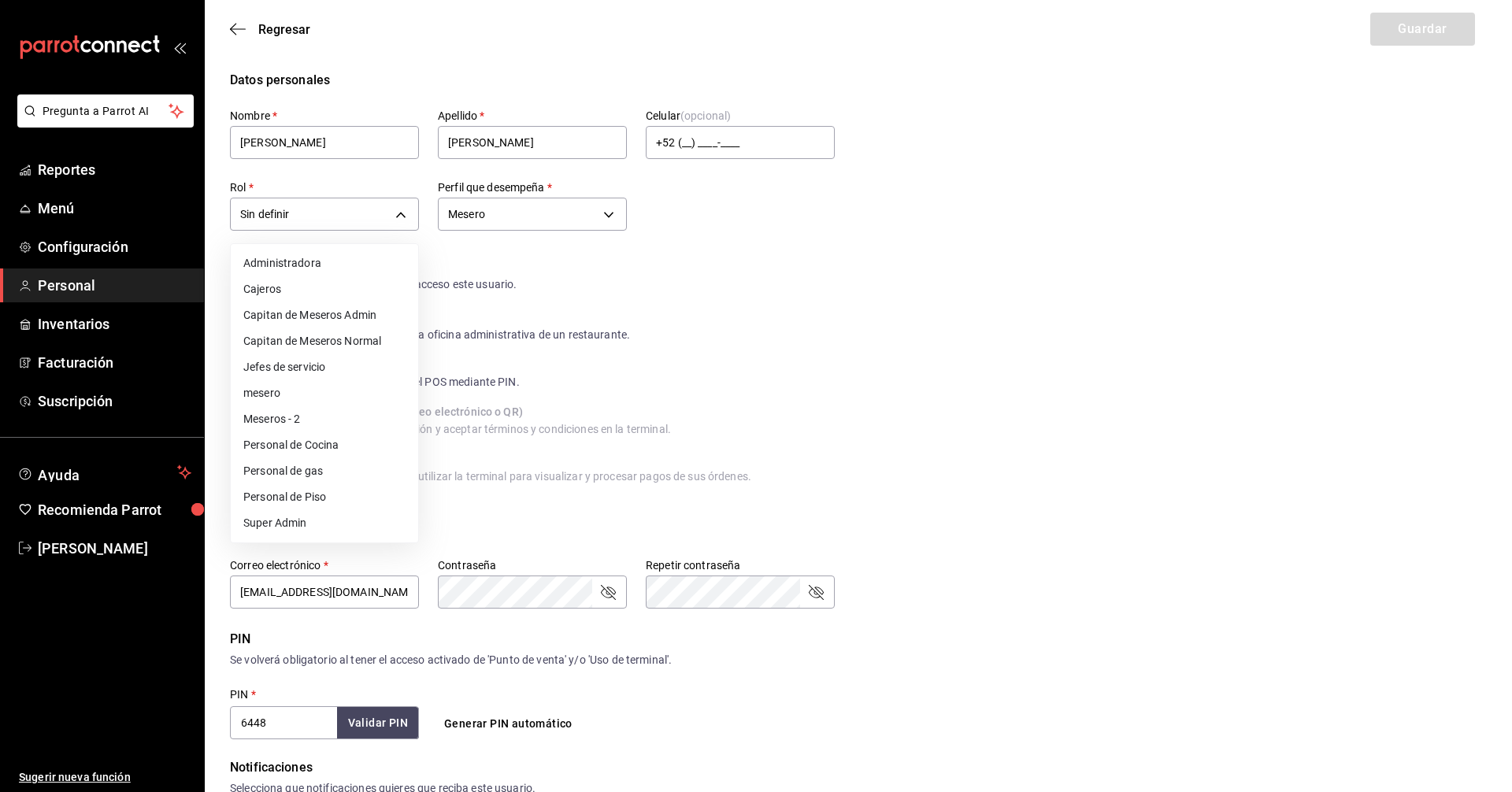
click at [351, 340] on li "Capitan de Meseros Normal" at bounding box center [324, 341] width 188 height 26
type input "db956134-4543-41ec-8437-073247593144"
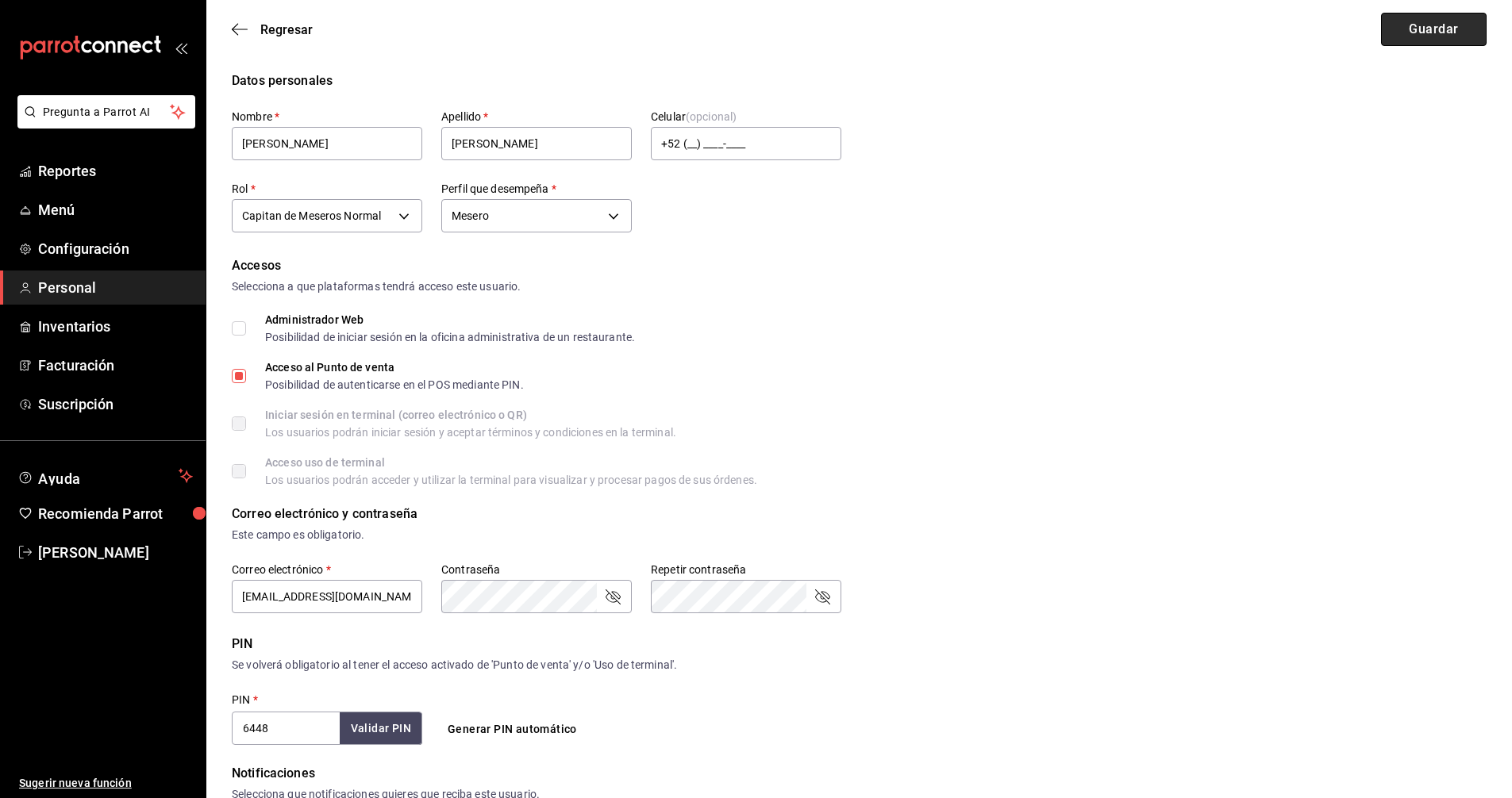
click at [1425, 26] on button "Guardar" at bounding box center [1433, 29] width 105 height 34
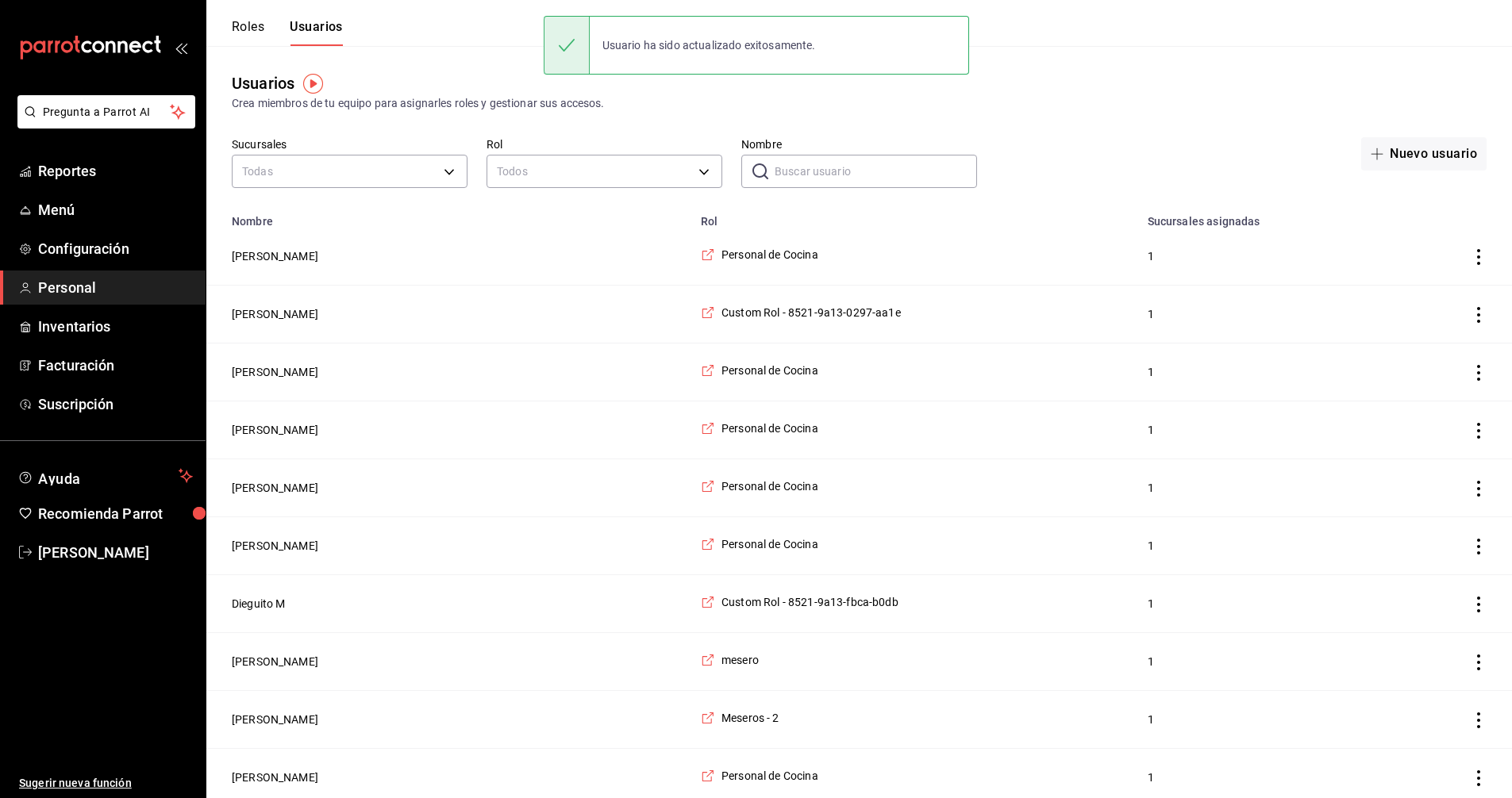
click at [843, 171] on input "Nombre" at bounding box center [876, 171] width 202 height 32
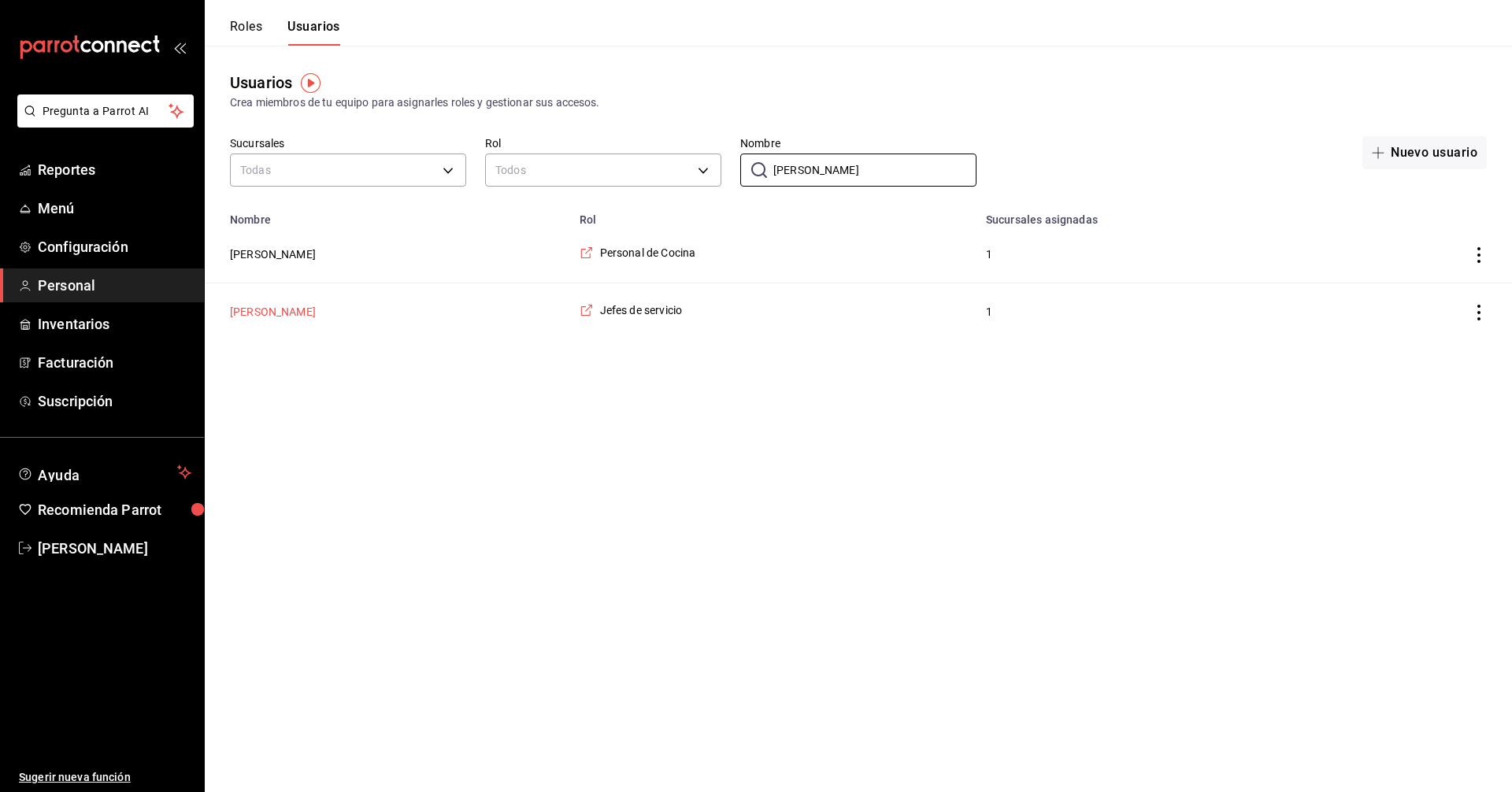
type input "albert"
click at [288, 314] on button "Alberto Barrera" at bounding box center [273, 312] width 86 height 15
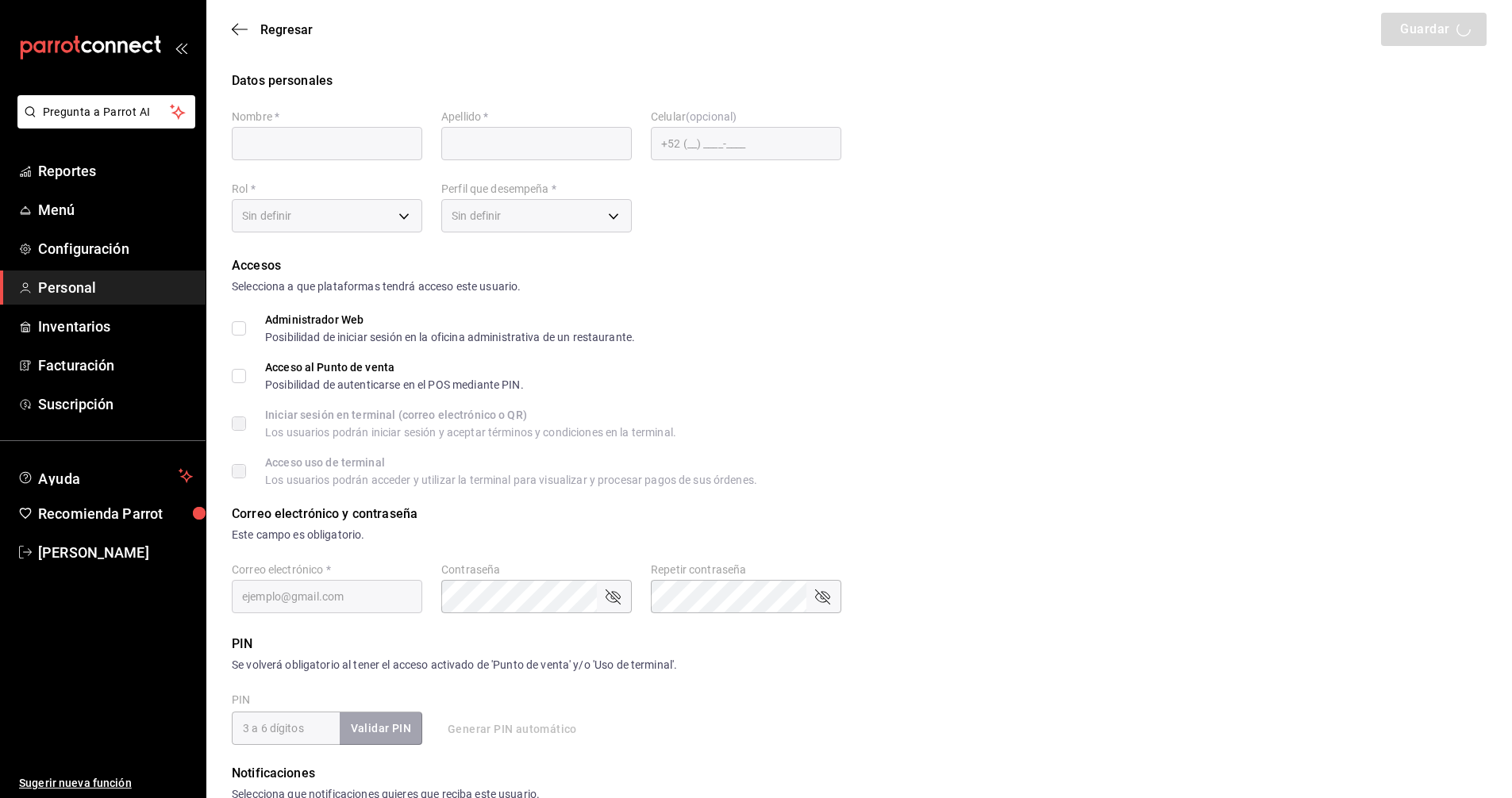
type input "Alberto"
type input "Barrera"
checkbox input "true"
type input "barreravalencia20@gmail.com"
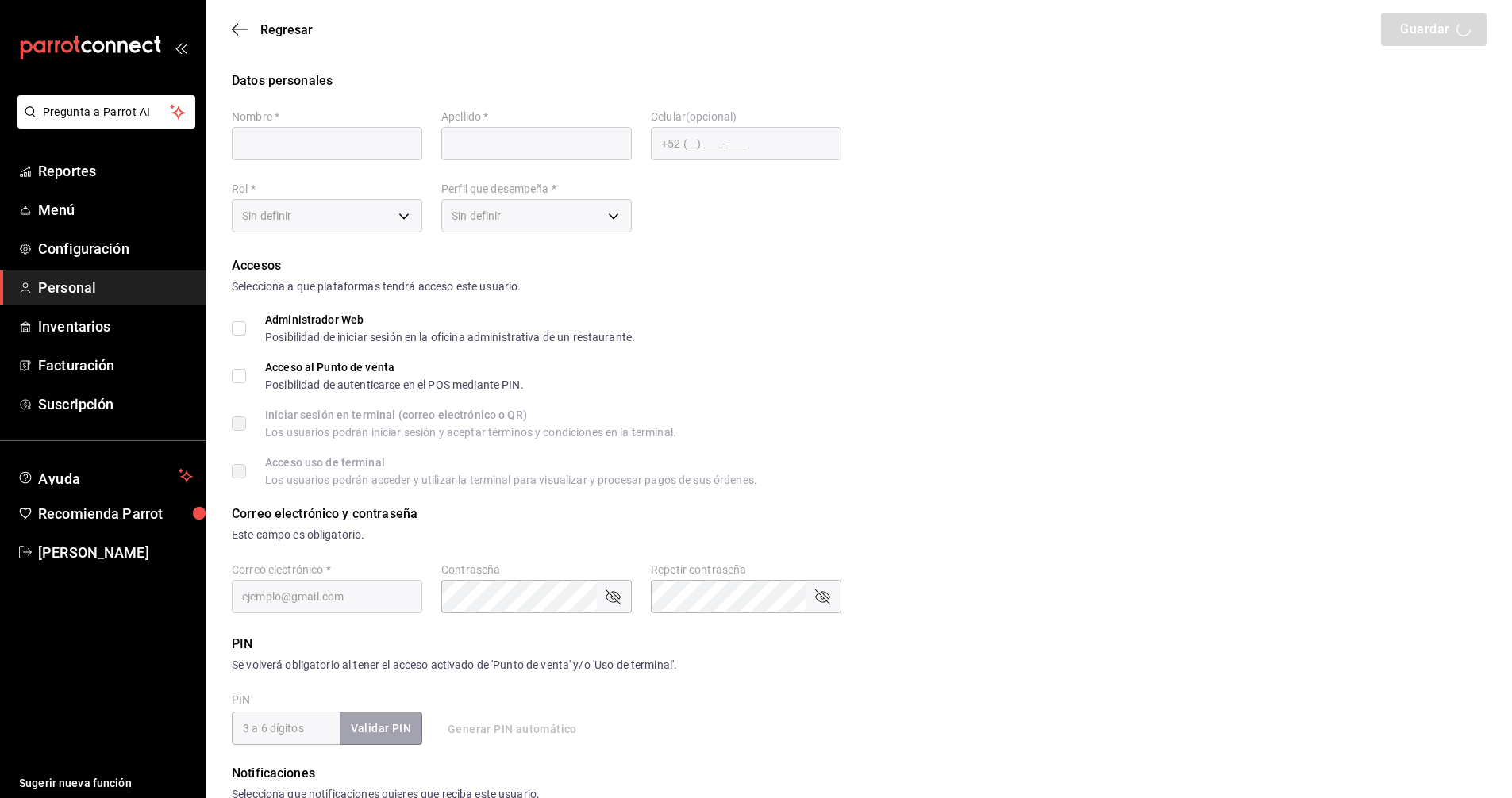
type input "1040"
type input "289ebdfe-4283-4c15-bb4a-9a39a3014d49"
type input "STAFF"
checkbox input "true"
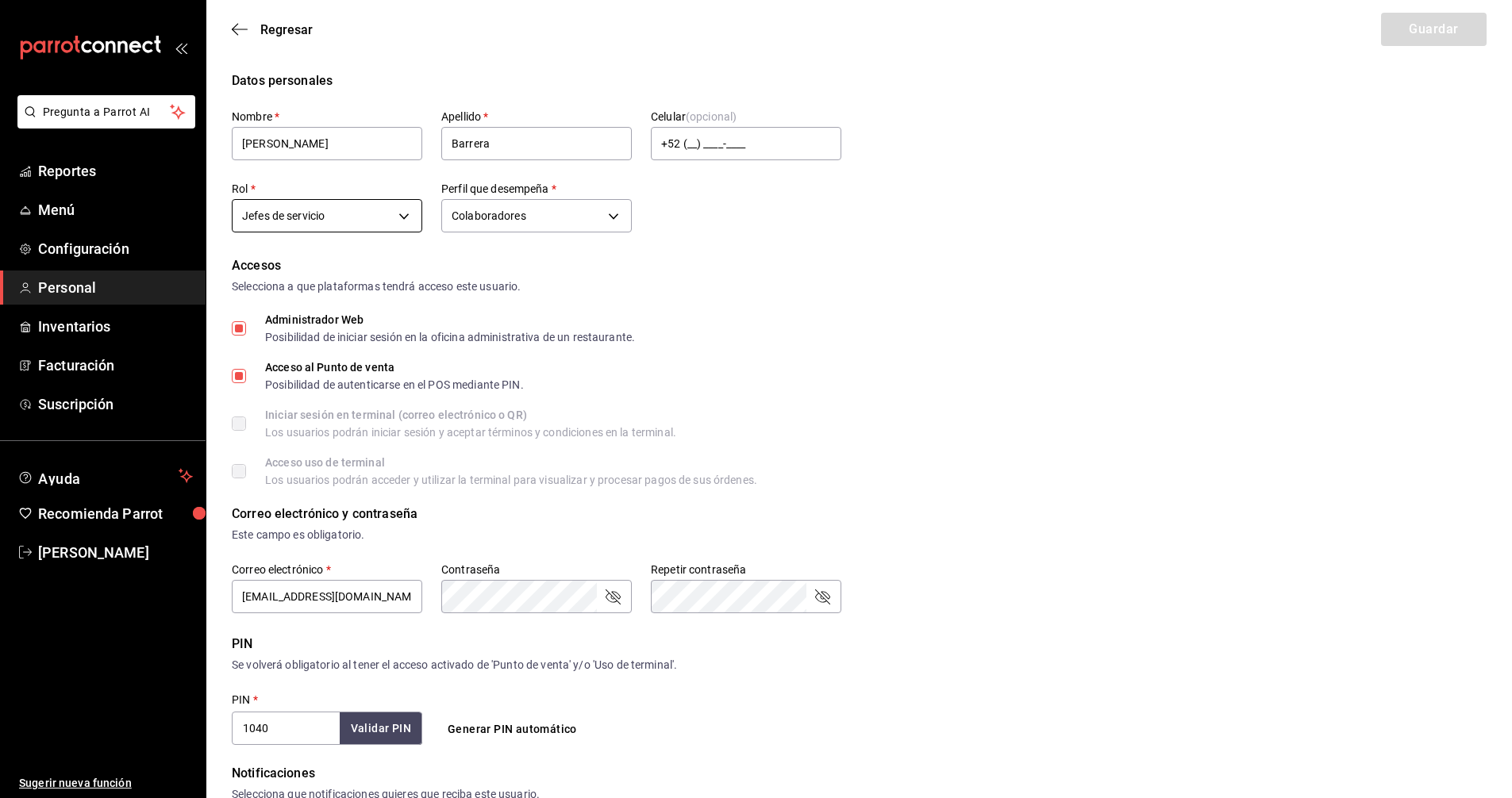
click at [399, 212] on body "Pregunta a Parrot AI Reportes Menú Configuración Personal Inventarios Facturaci…" at bounding box center [756, 570] width 1512 height 1141
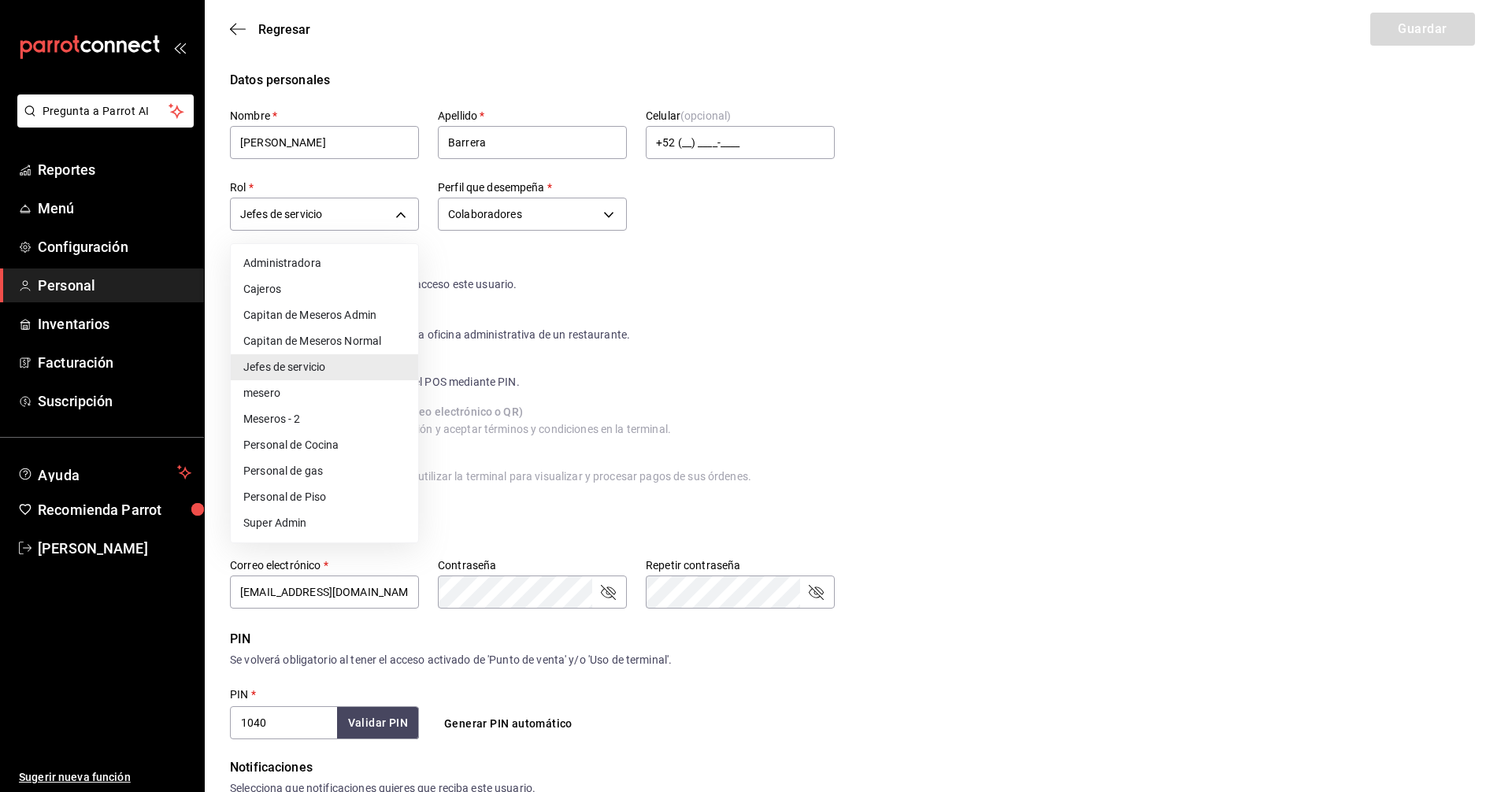
click at [281, 342] on li "Capitan de Meseros Normal" at bounding box center [324, 341] width 188 height 26
type input "db956134-4543-41ec-8437-073247593144"
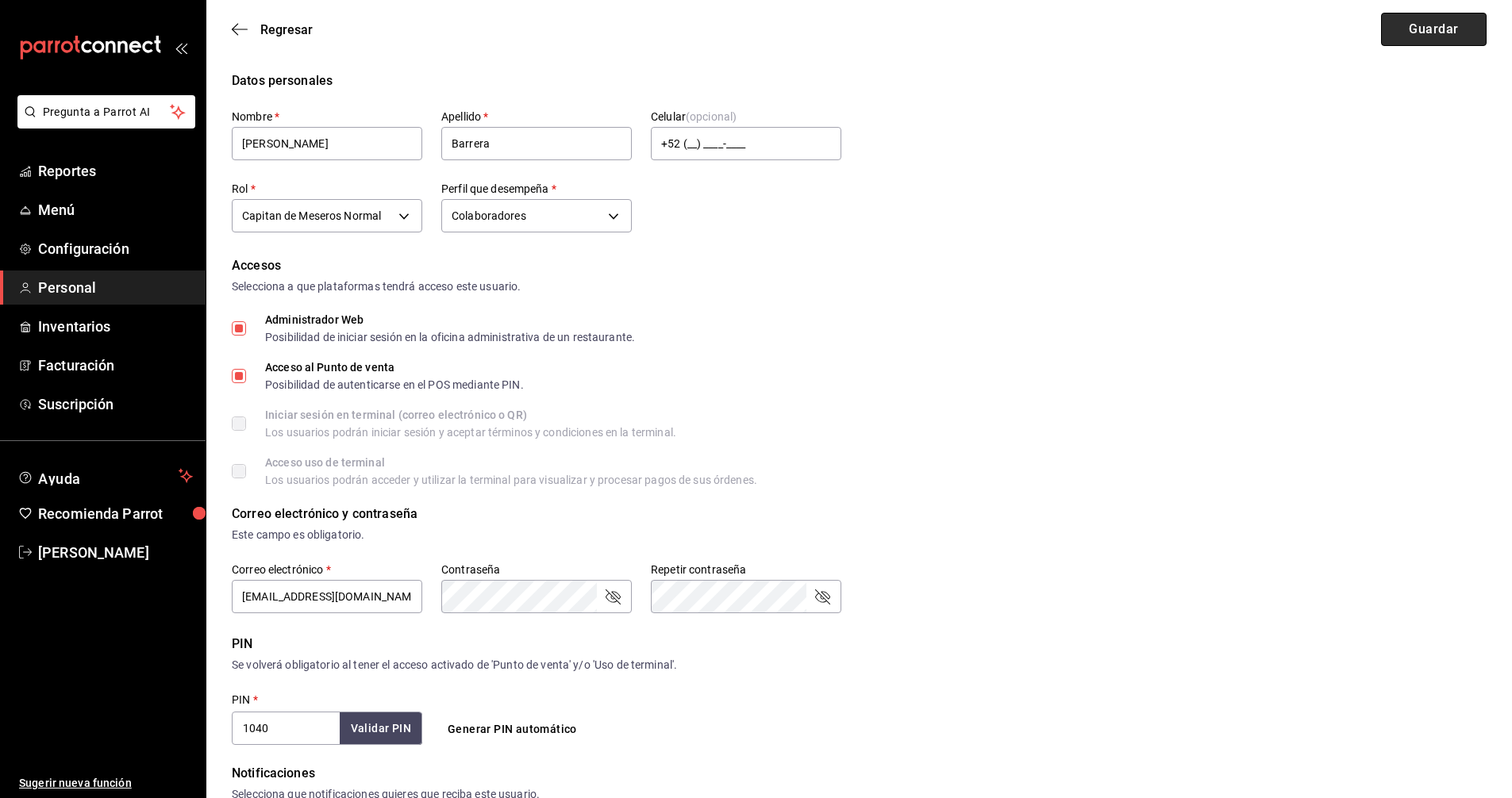
click at [1426, 29] on button "Guardar" at bounding box center [1433, 29] width 105 height 34
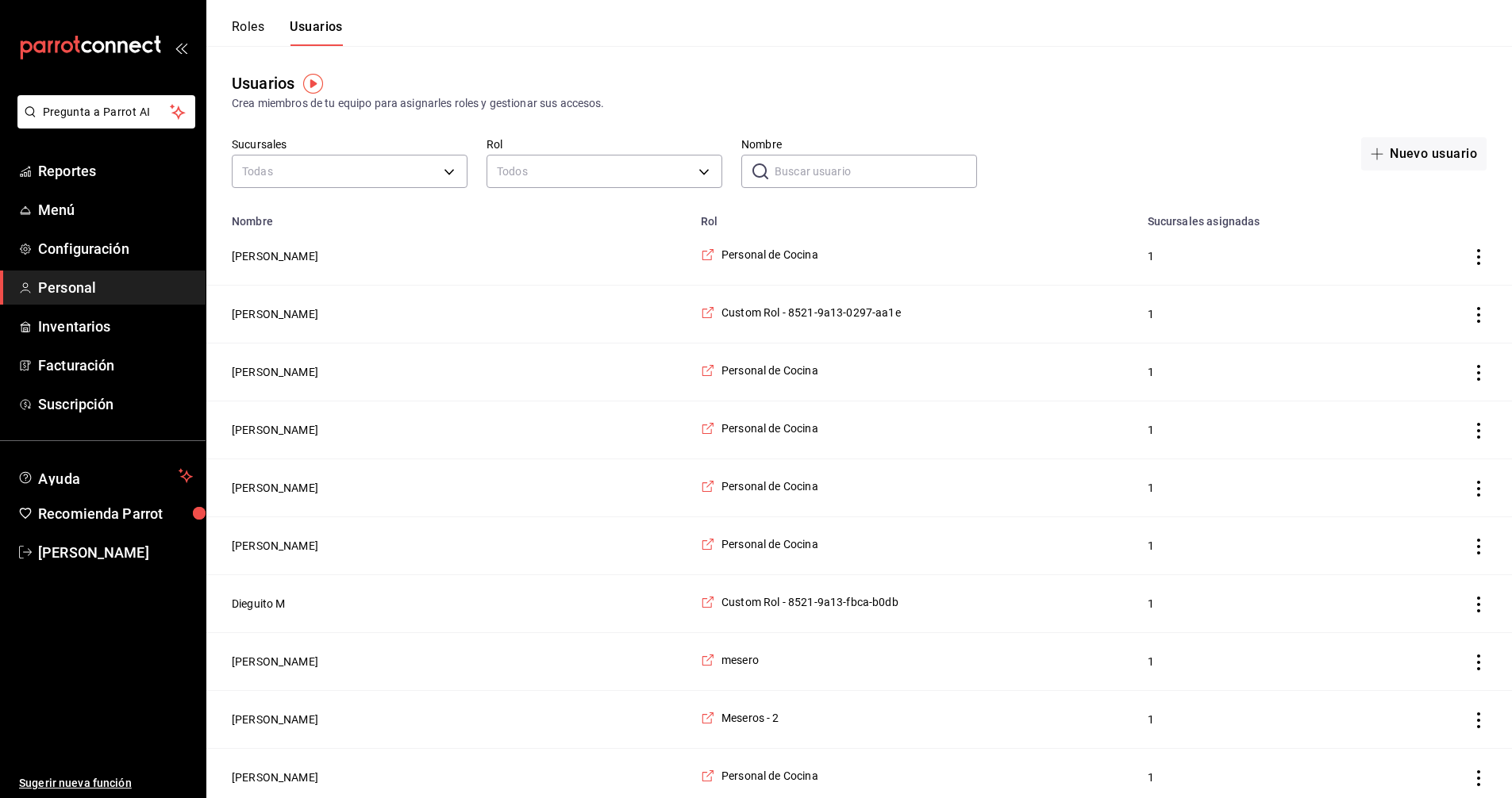
click at [840, 172] on input "Nombre" at bounding box center [876, 171] width 202 height 32
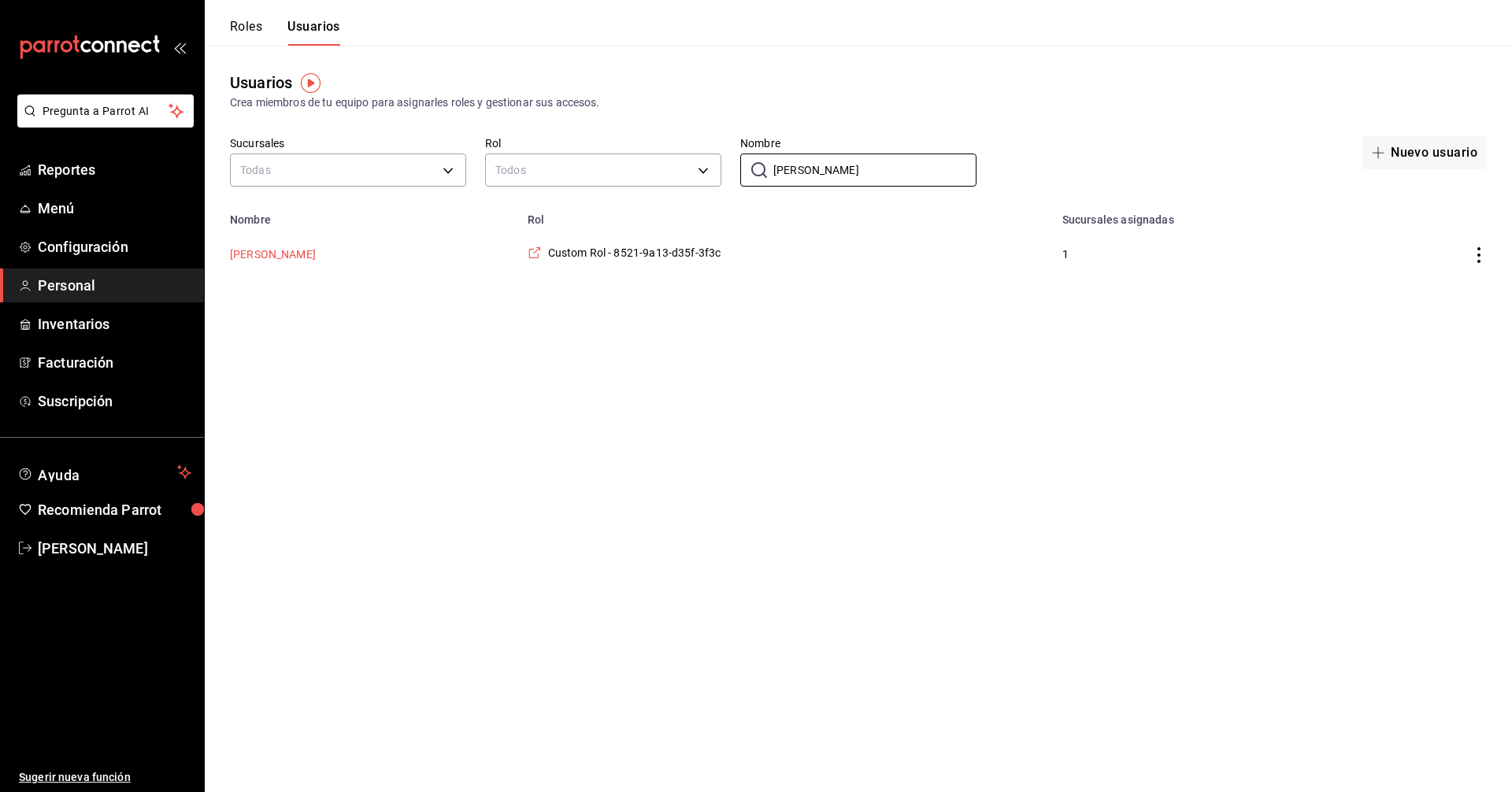
type input "adriana"
click at [279, 255] on button "Adriana Lopez" at bounding box center [273, 255] width 86 height 15
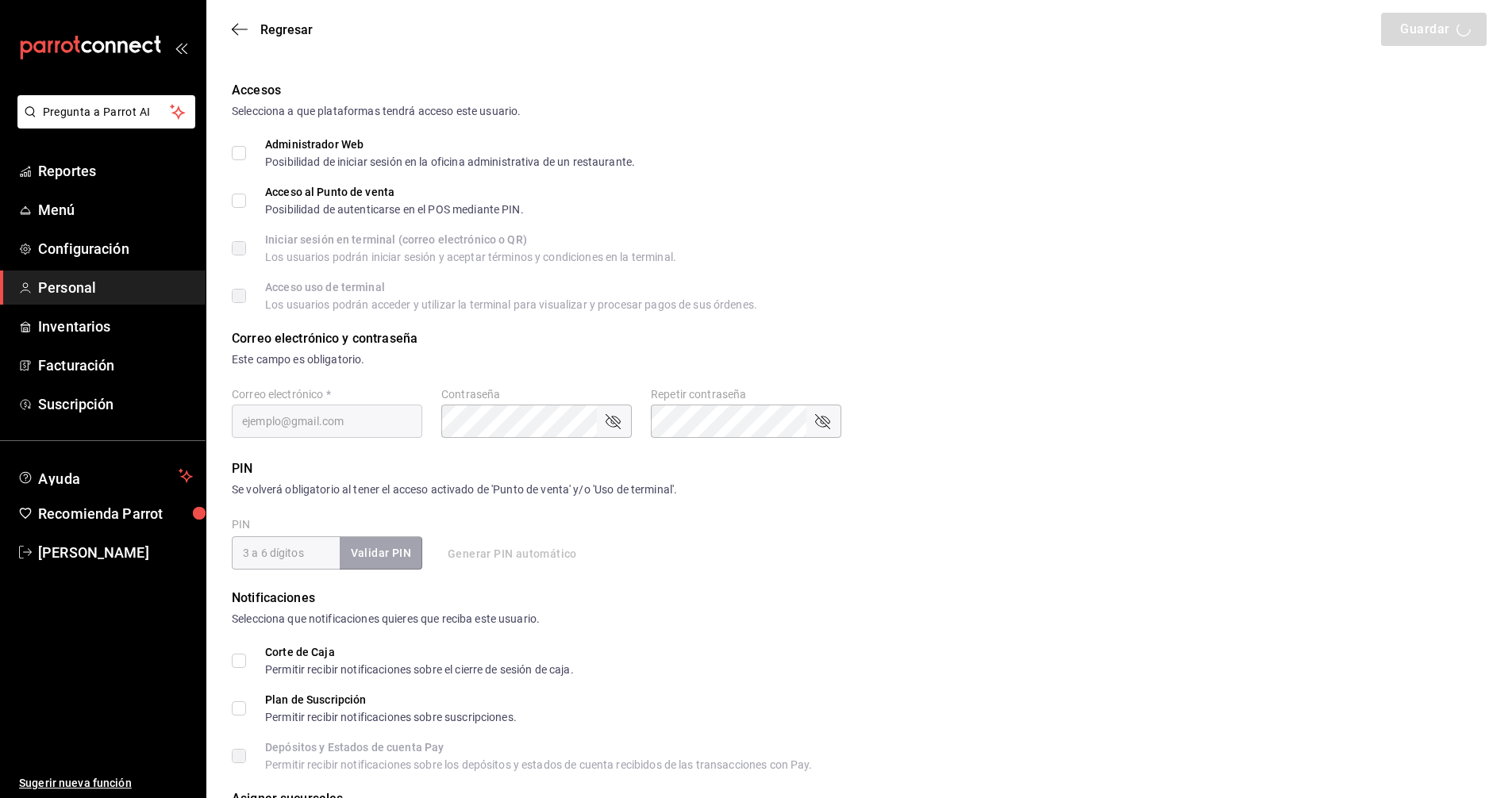
type input "Adriana"
type input "Lopez"
checkbox input "true"
type input "alejandra.rl1604@gmail.com"
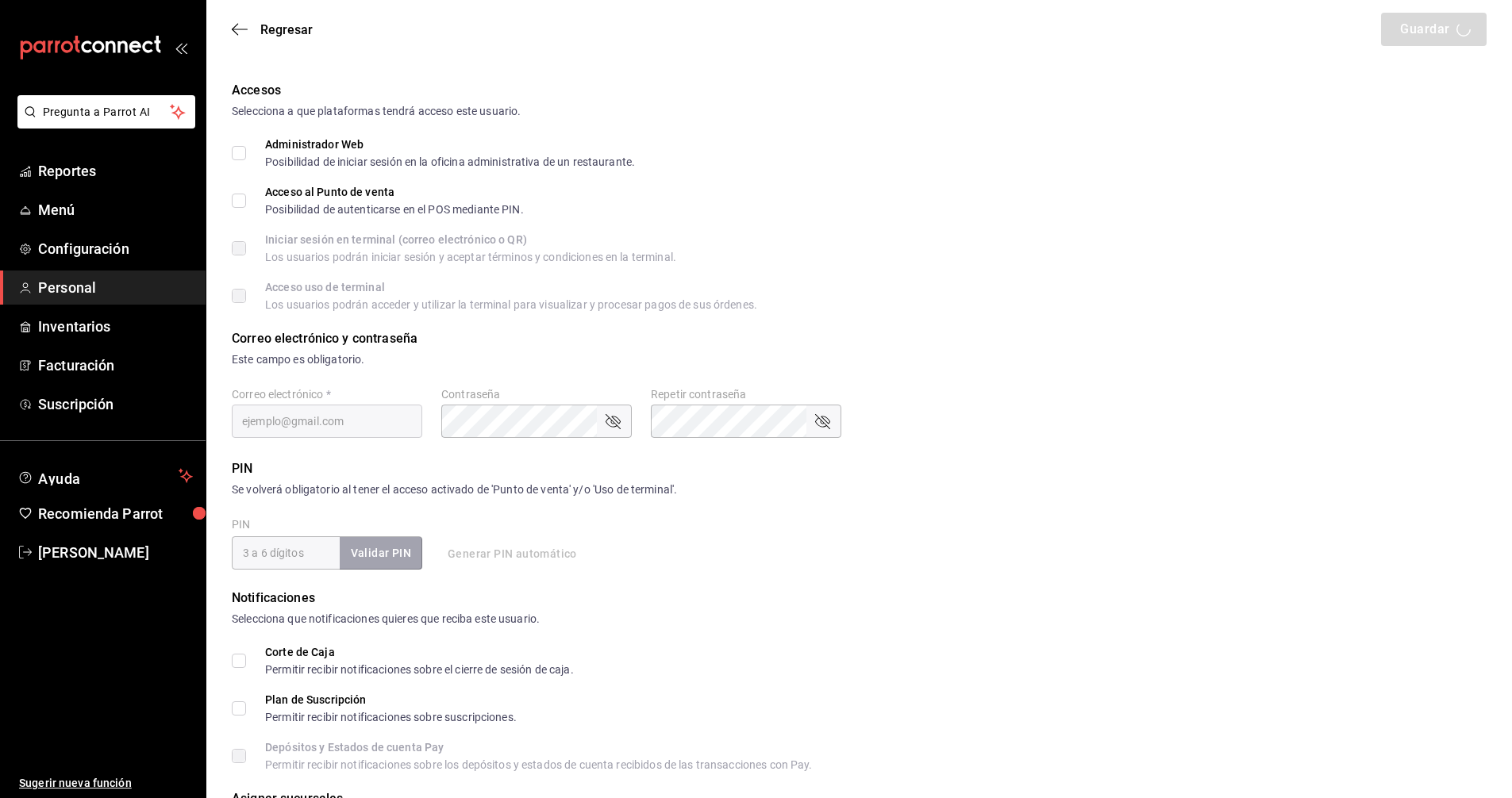
type input "020304"
type input "abc7c667-2eaa-435c-9068-dfaabb179b7c"
type input "WAITER"
checkbox input "true"
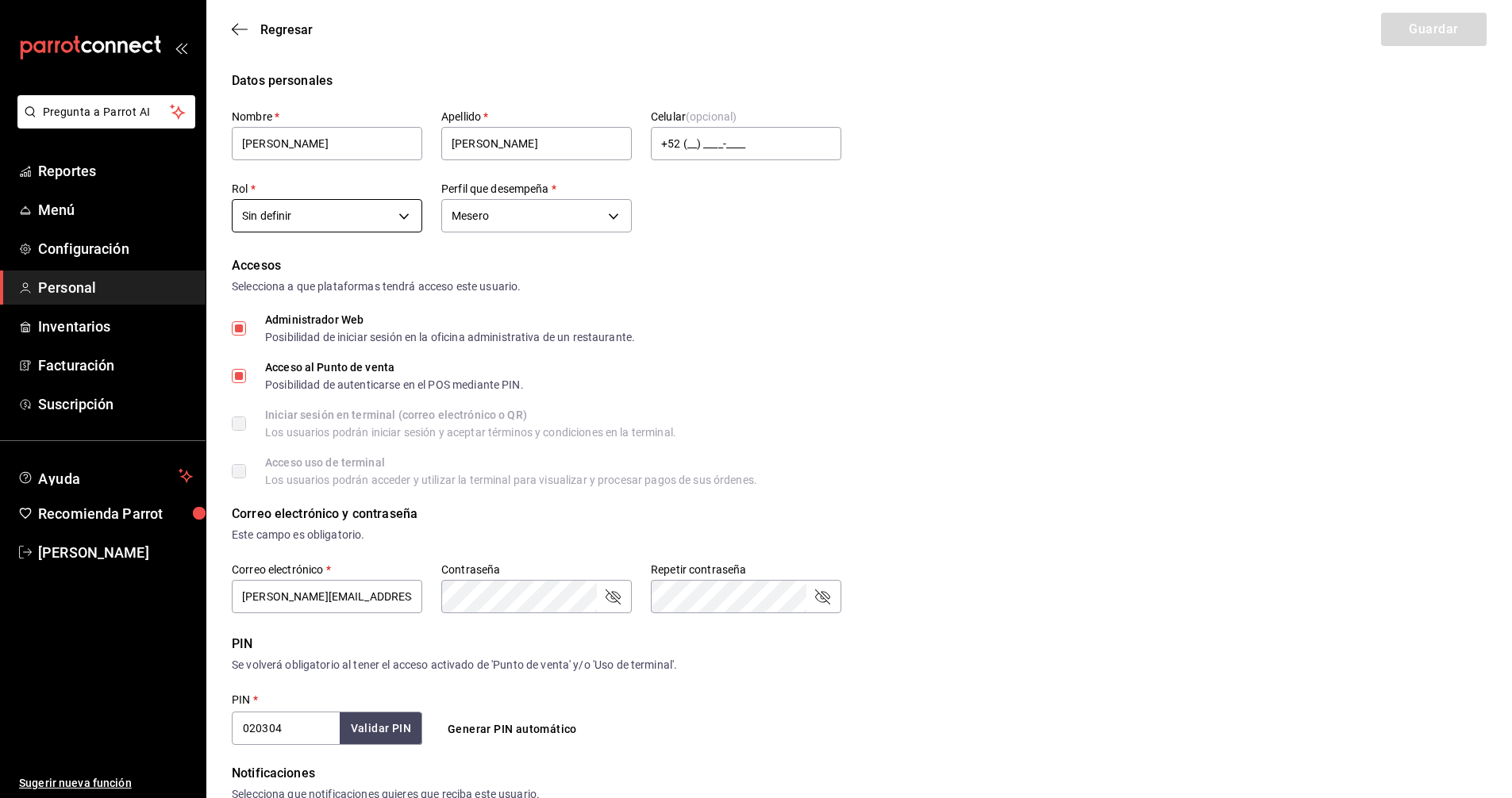
click at [408, 211] on body "Pregunta a Parrot AI Reportes Menú Configuración Personal Inventarios Facturaci…" at bounding box center [756, 570] width 1512 height 1141
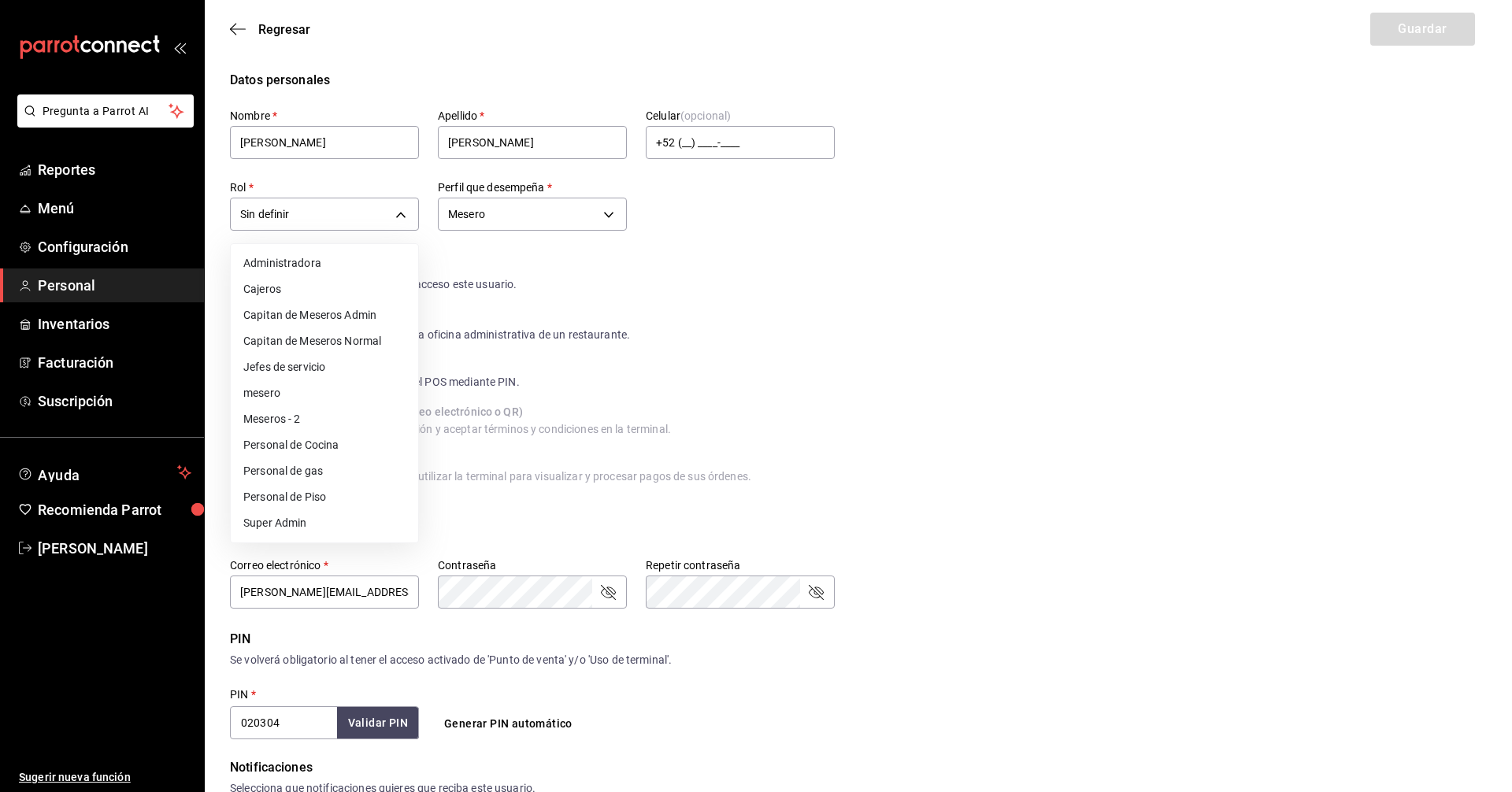
click at [285, 420] on li "Meseros - 2" at bounding box center [324, 419] width 188 height 26
type input "35f302b9-2189-47b7-9c95-985f82f4e594"
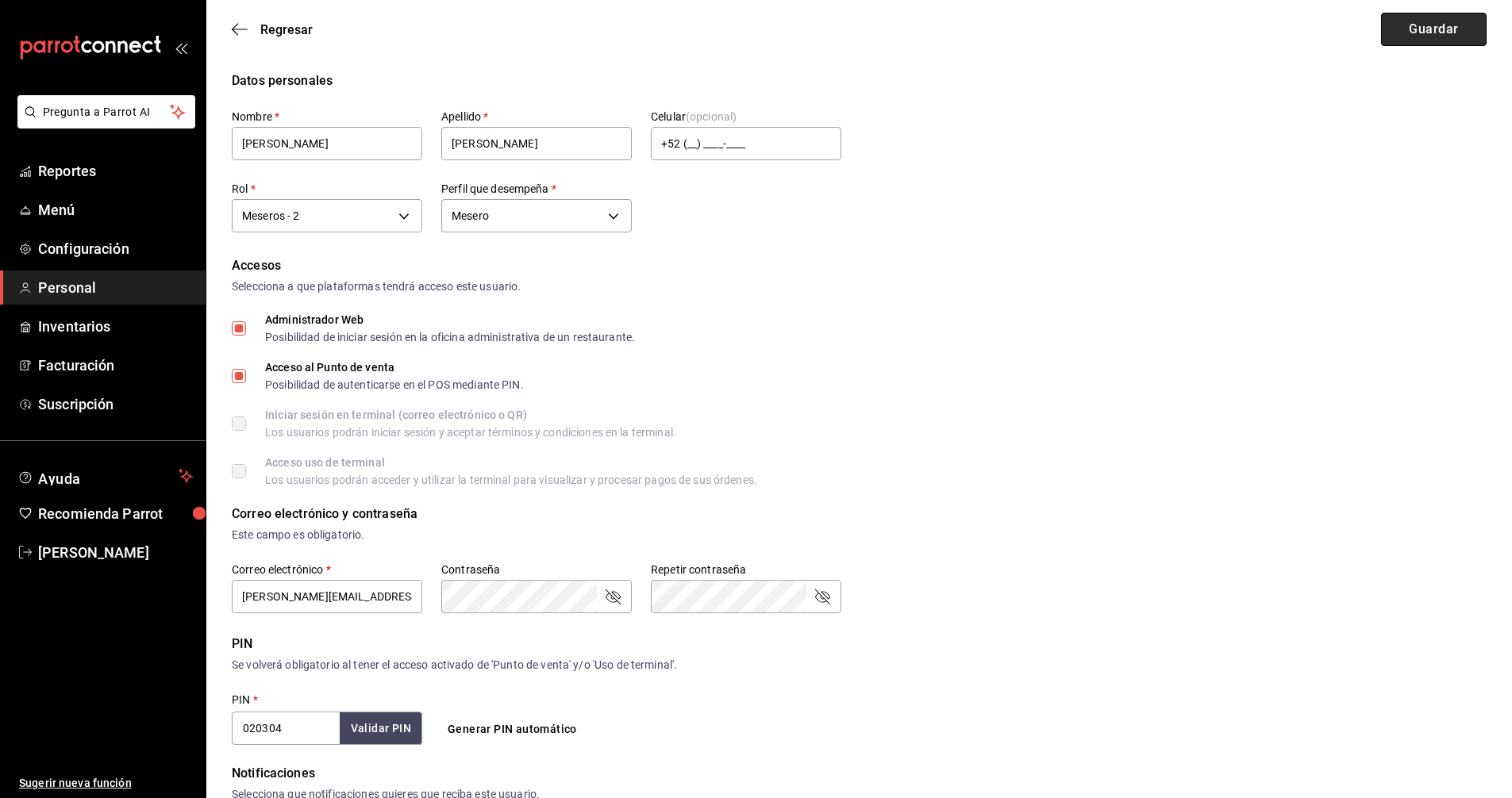
click at [1427, 29] on button "Guardar" at bounding box center [1433, 29] width 105 height 34
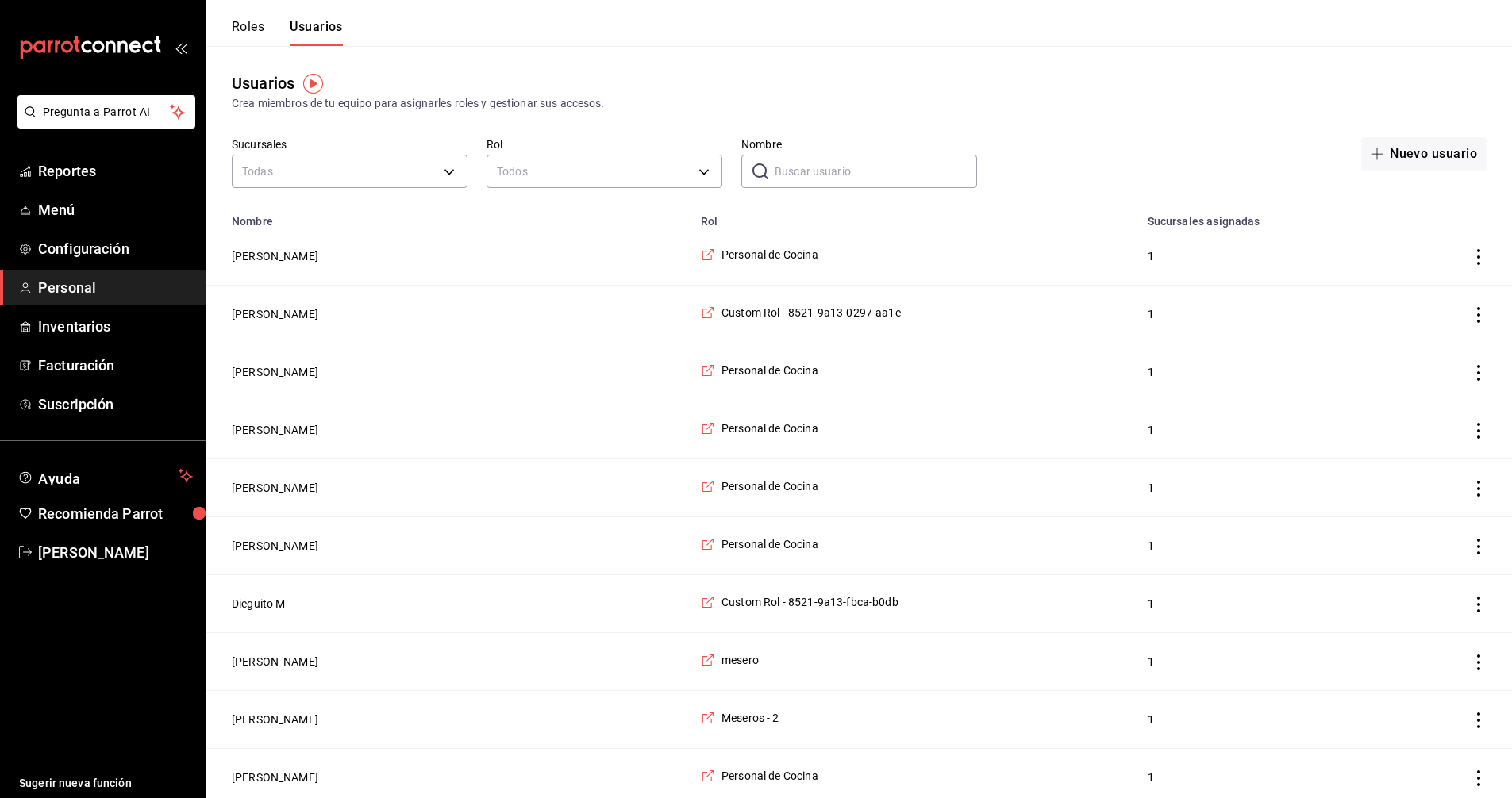
click at [258, 24] on button "Roles" at bounding box center [248, 32] width 33 height 27
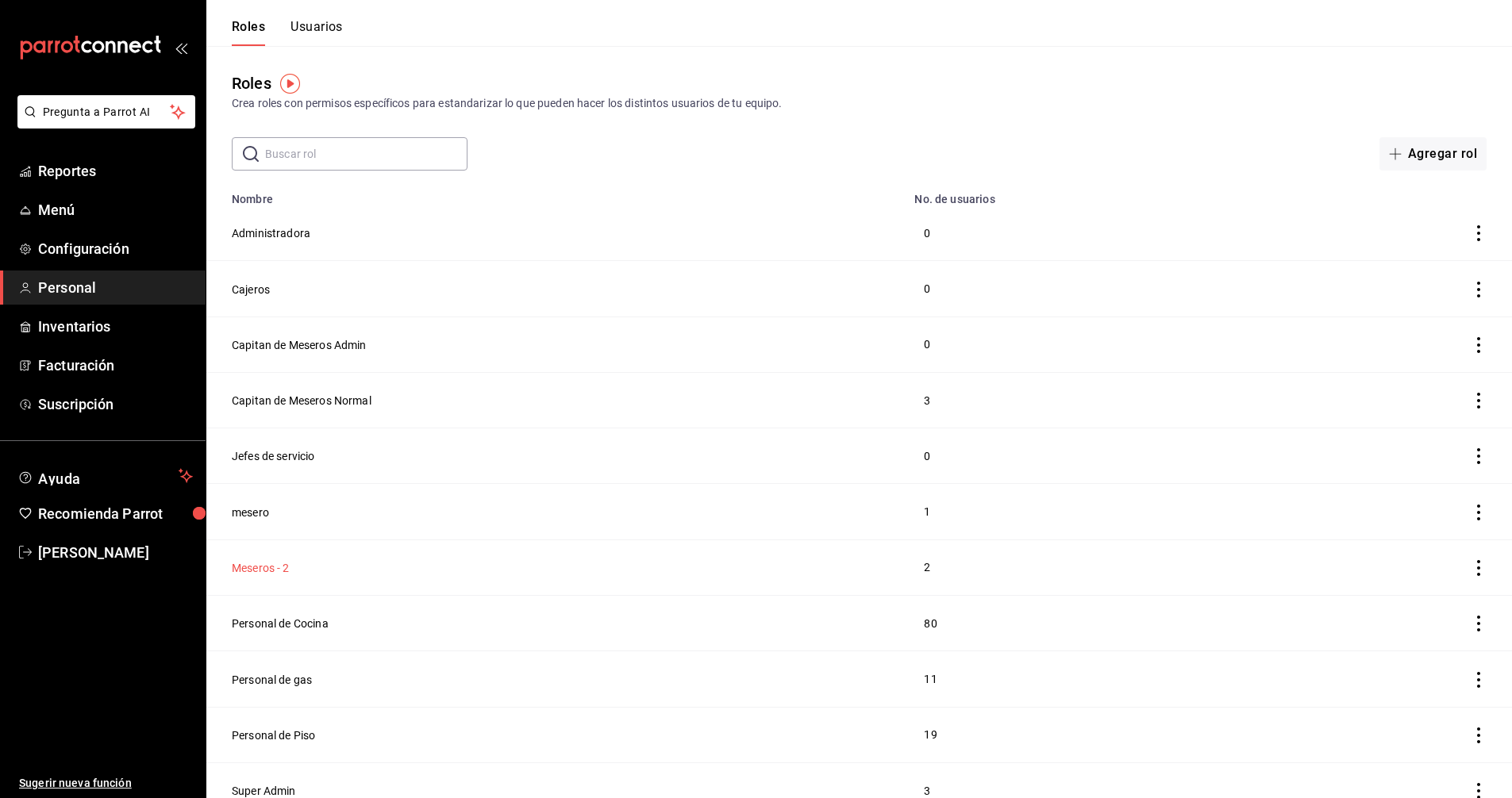
click at [256, 562] on button "Meseros - 2" at bounding box center [260, 568] width 58 height 16
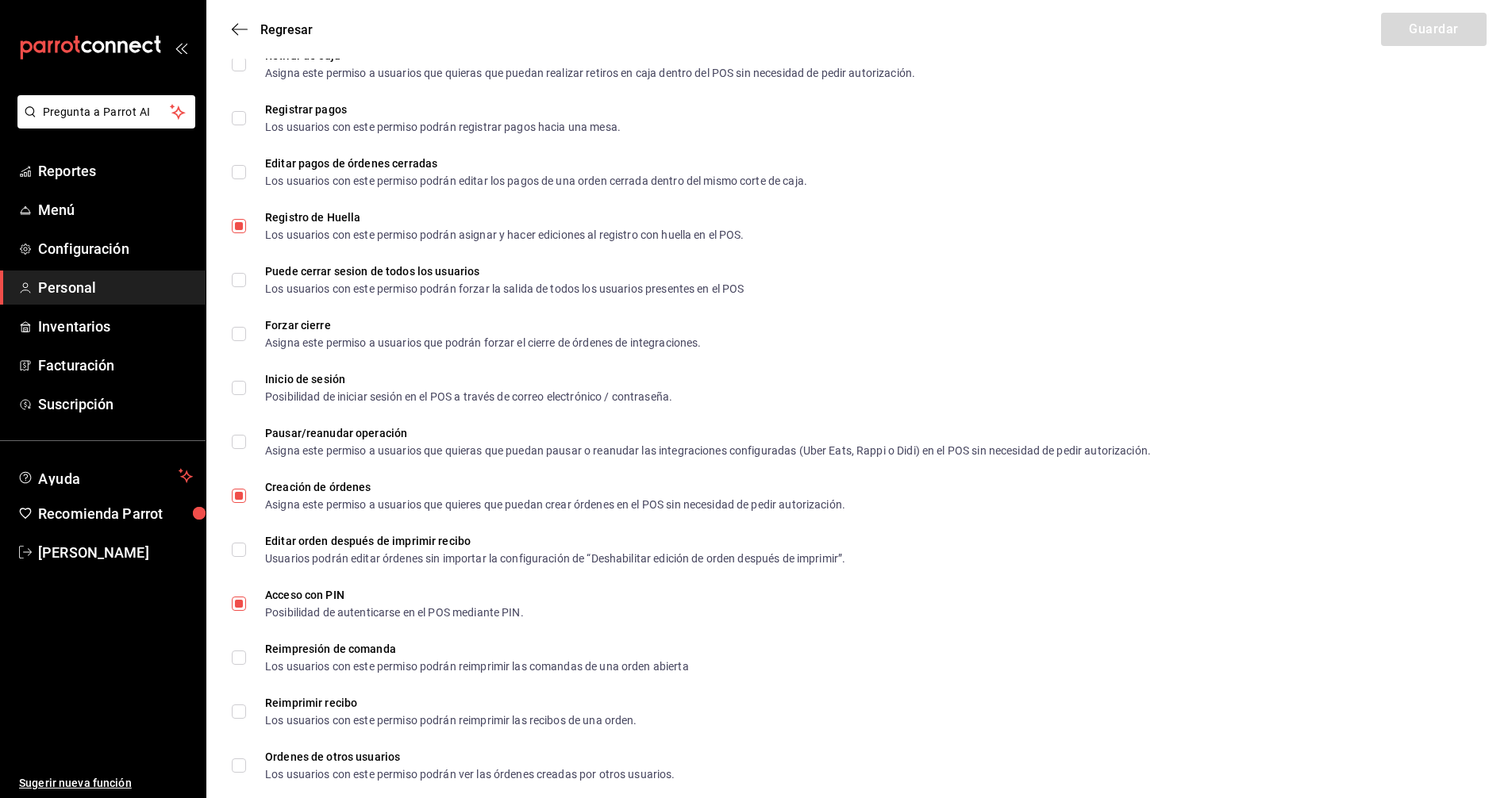
scroll to position [2063, 0]
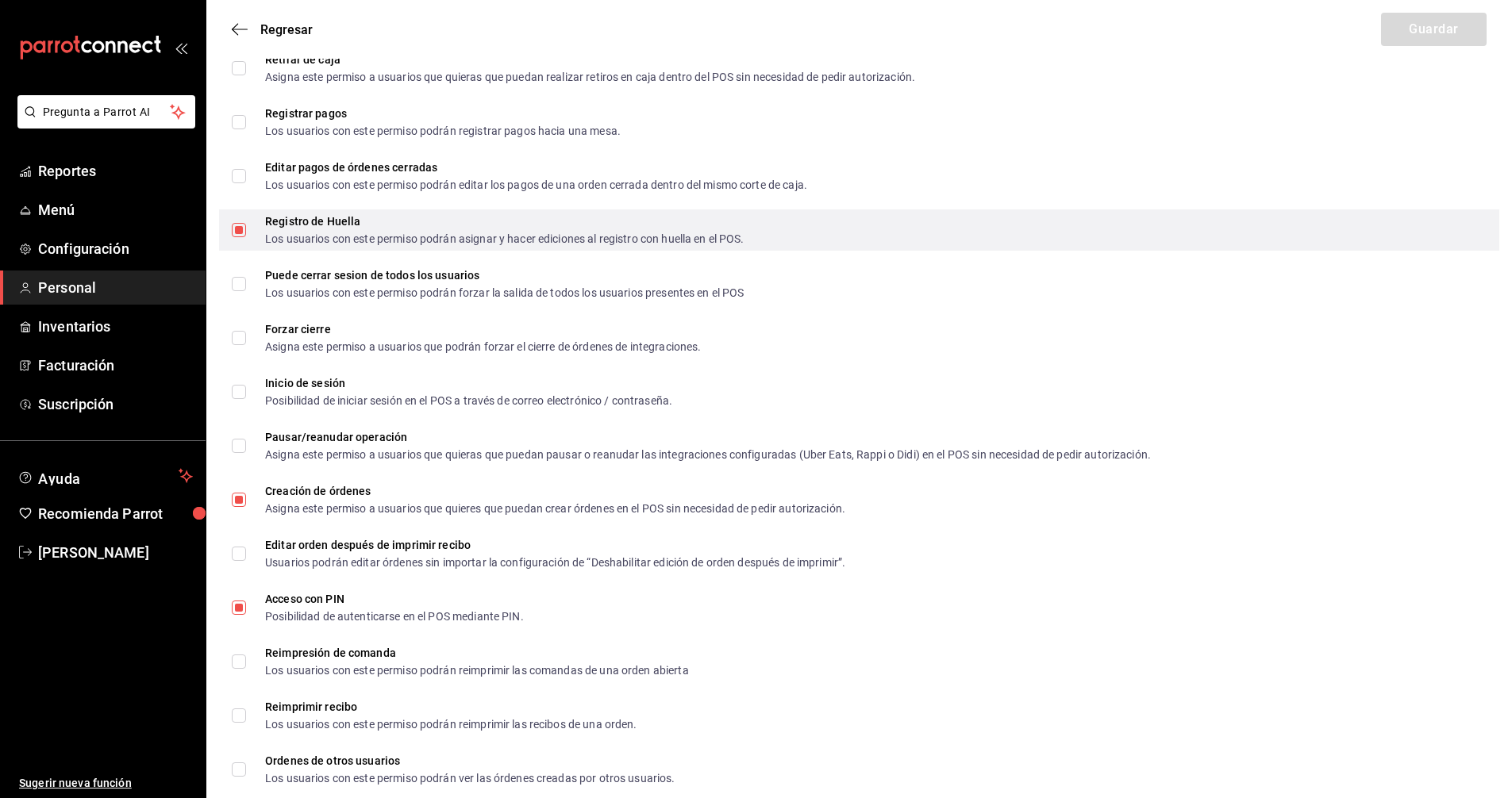
click at [237, 231] on input "Registro de Huella Los usuarios con este permiso podrán asignar y hacer edicion…" at bounding box center [238, 230] width 15 height 15
checkbox input "false"
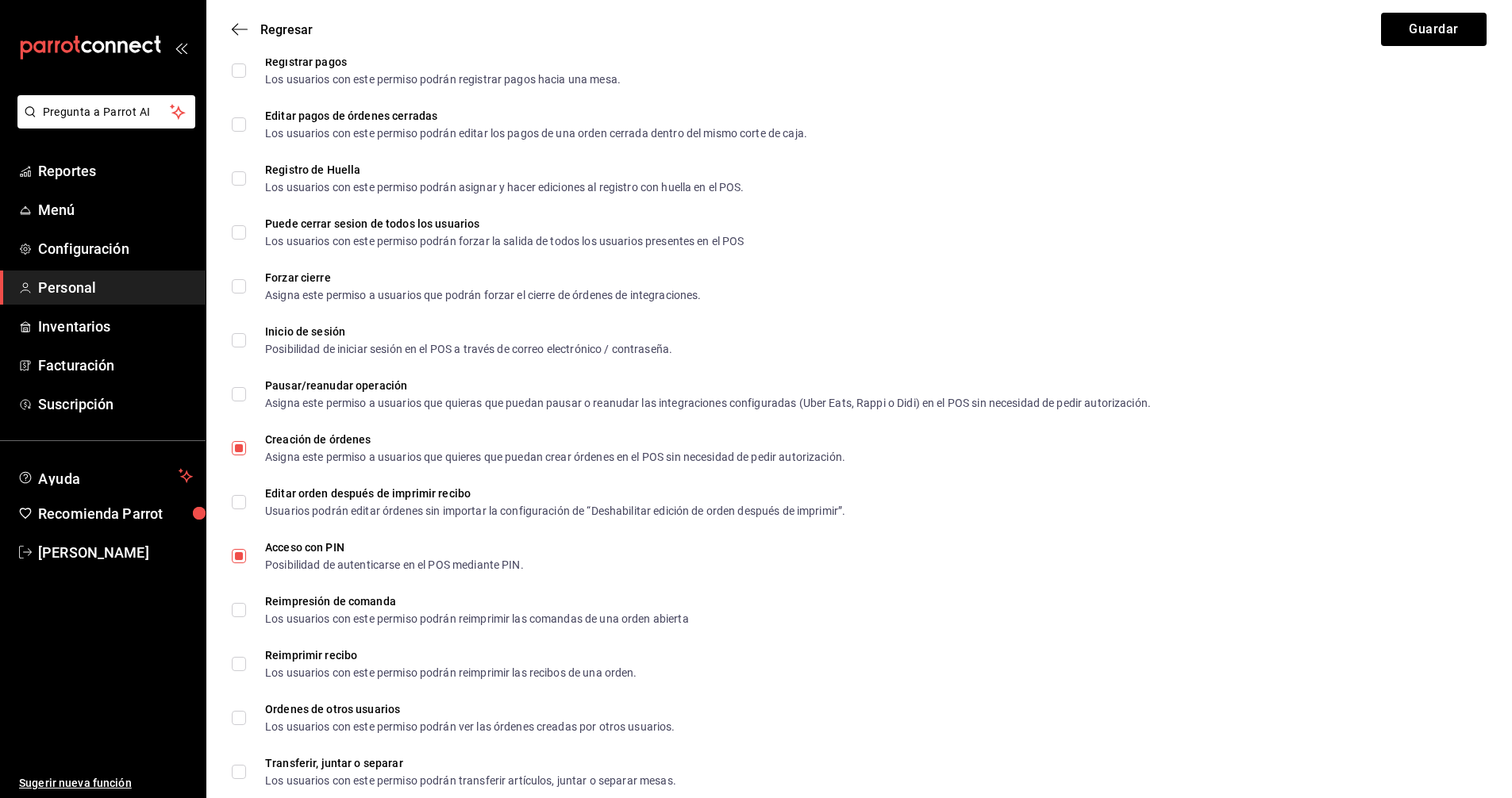
scroll to position [2143, 0]
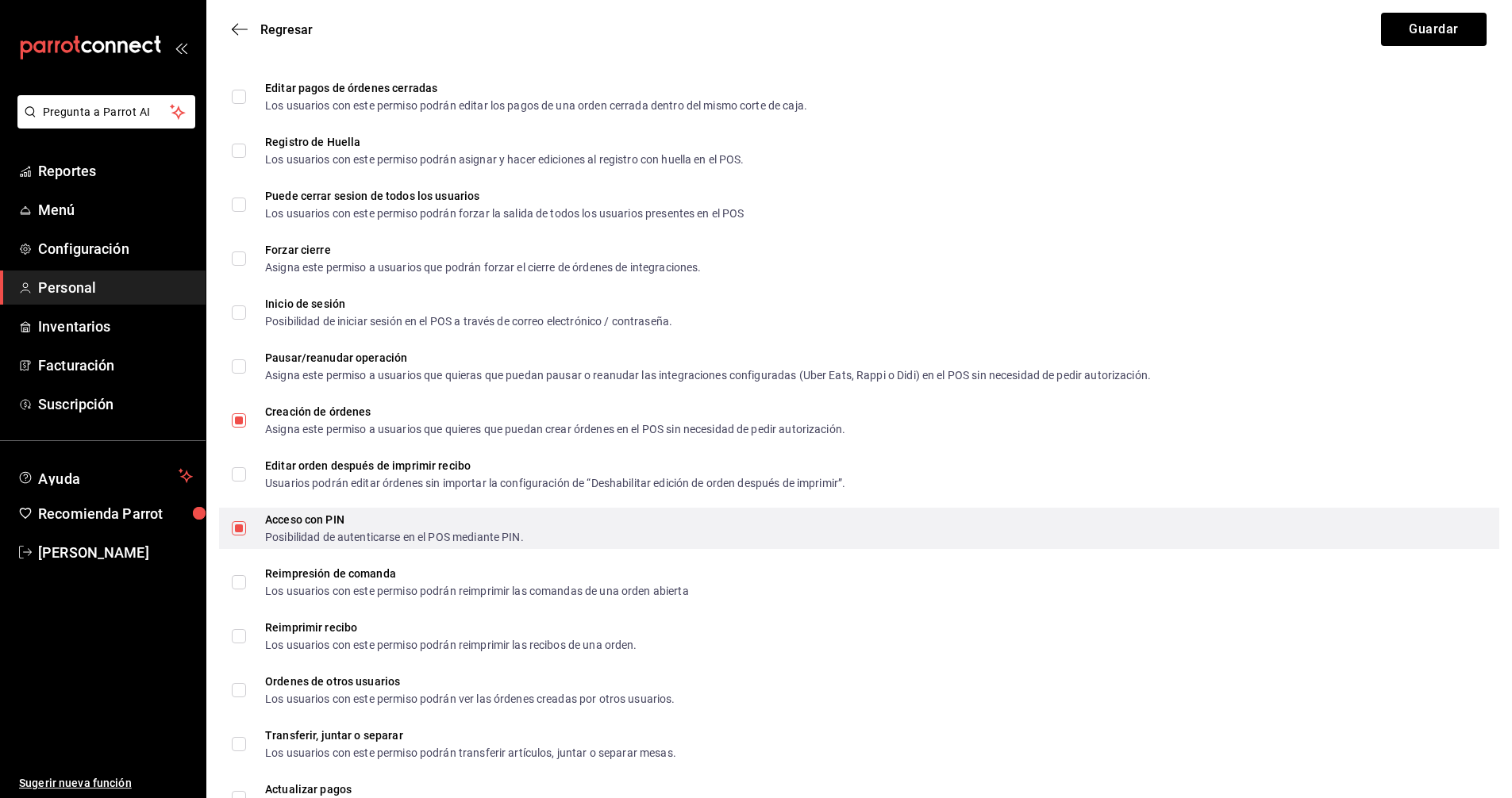
click at [242, 526] on input "Acceso con PIN Posibilidad de autenticarse en el POS mediante PIN." at bounding box center [238, 529] width 15 height 15
checkbox input "false"
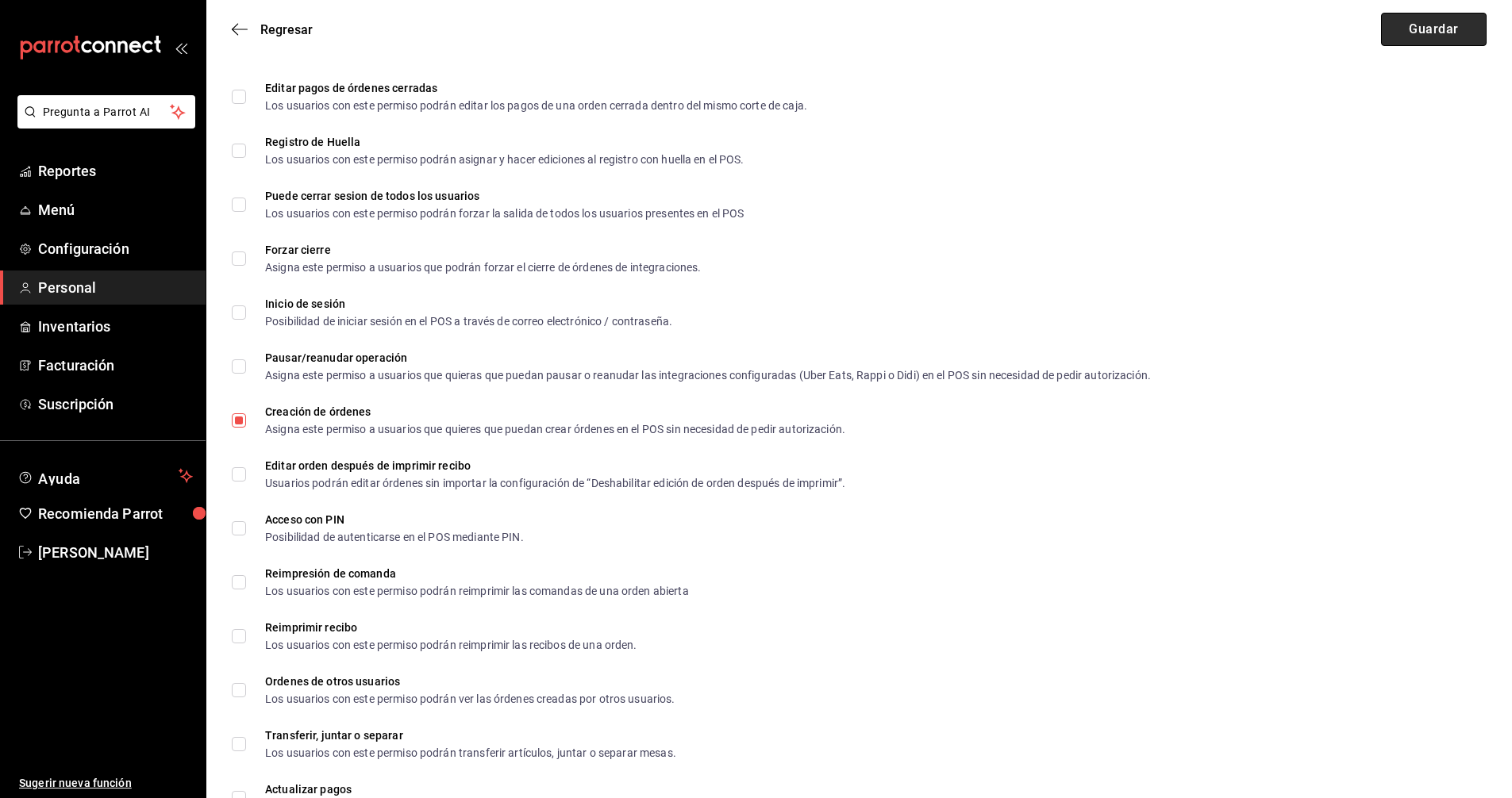
click at [1439, 24] on button "Guardar" at bounding box center [1433, 29] width 105 height 34
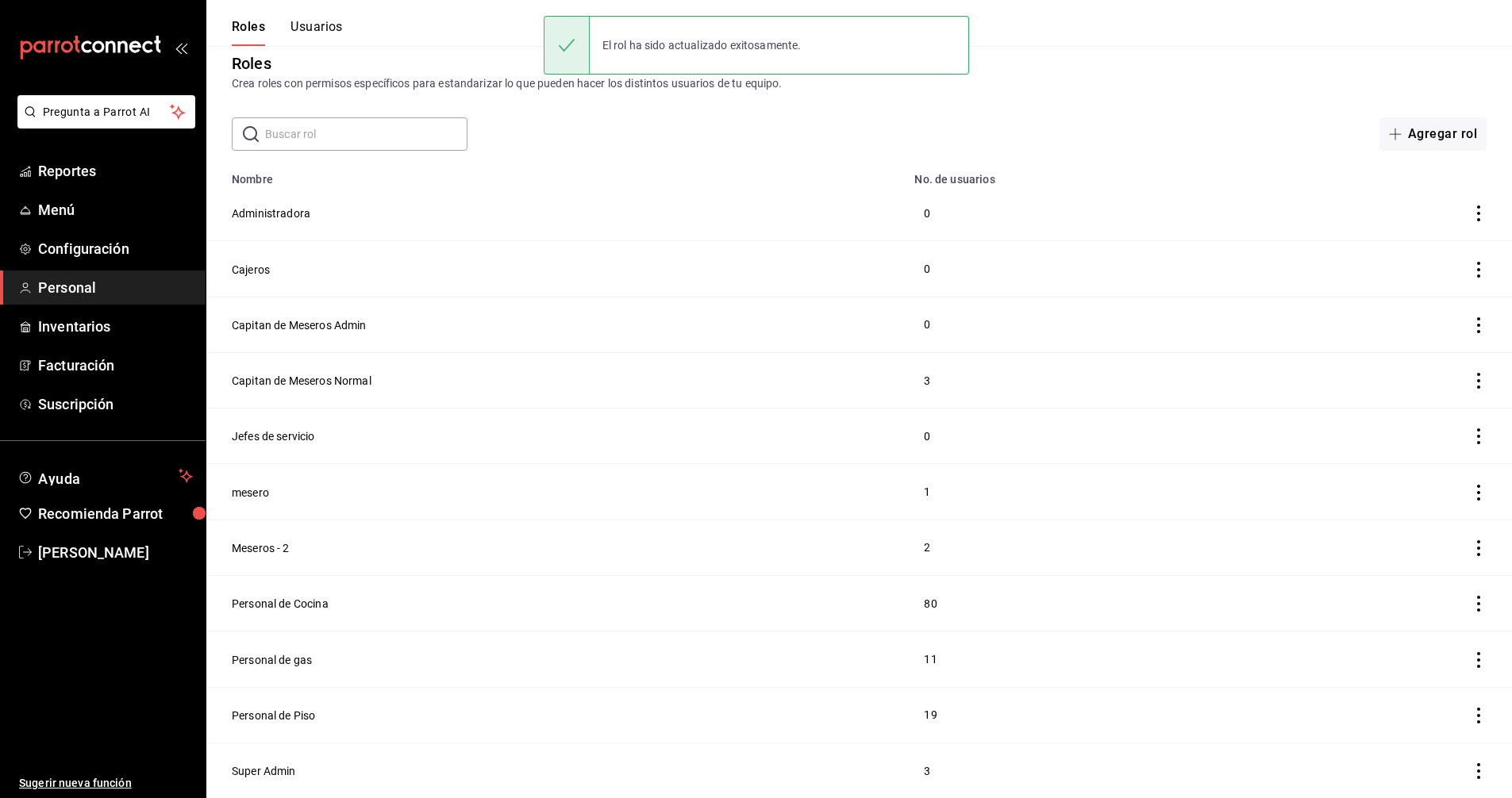
scroll to position [12, 0]
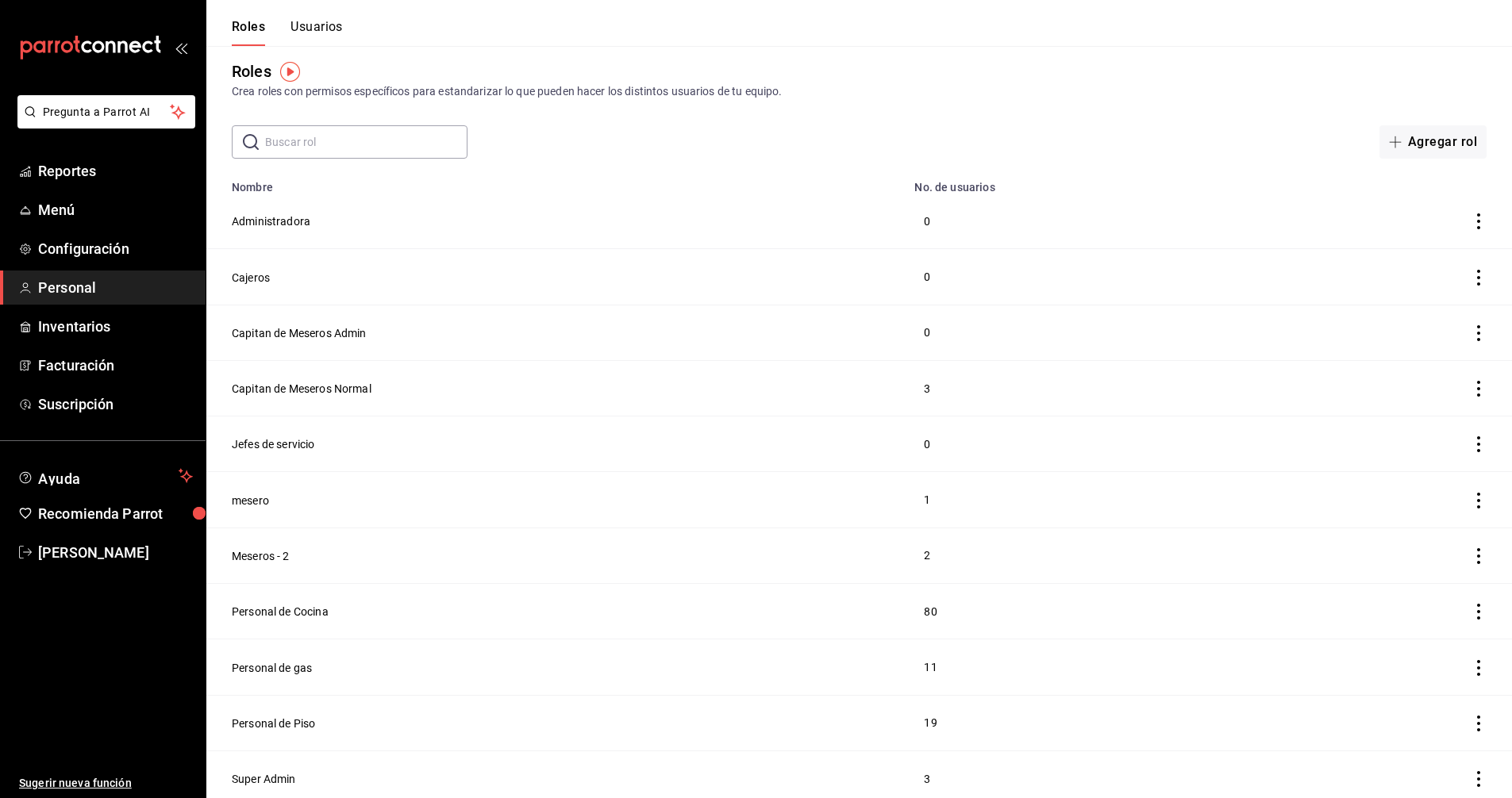
click at [244, 27] on button "Roles" at bounding box center [248, 32] width 34 height 27
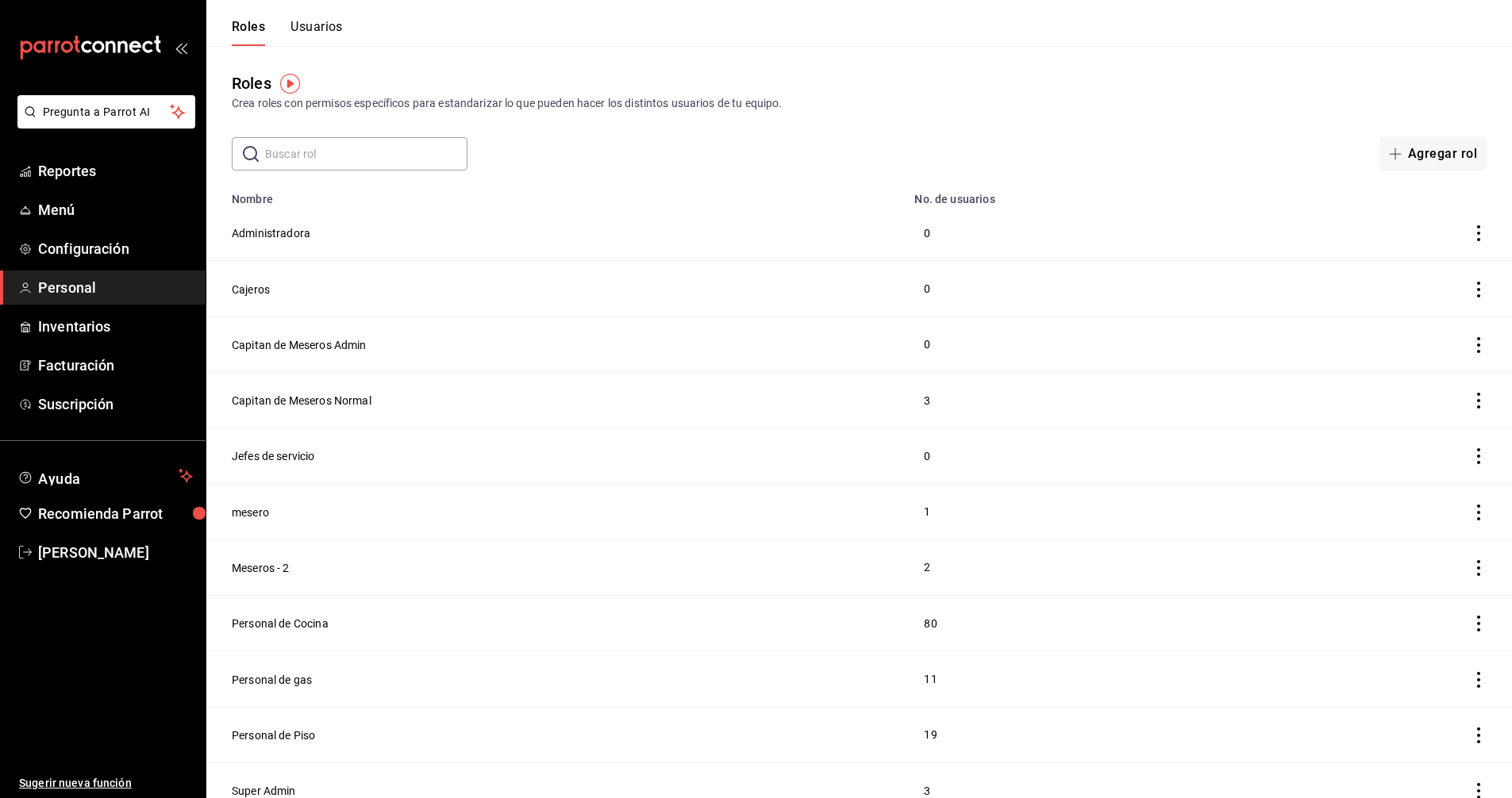
click at [322, 159] on input "text" at bounding box center [366, 154] width 202 height 32
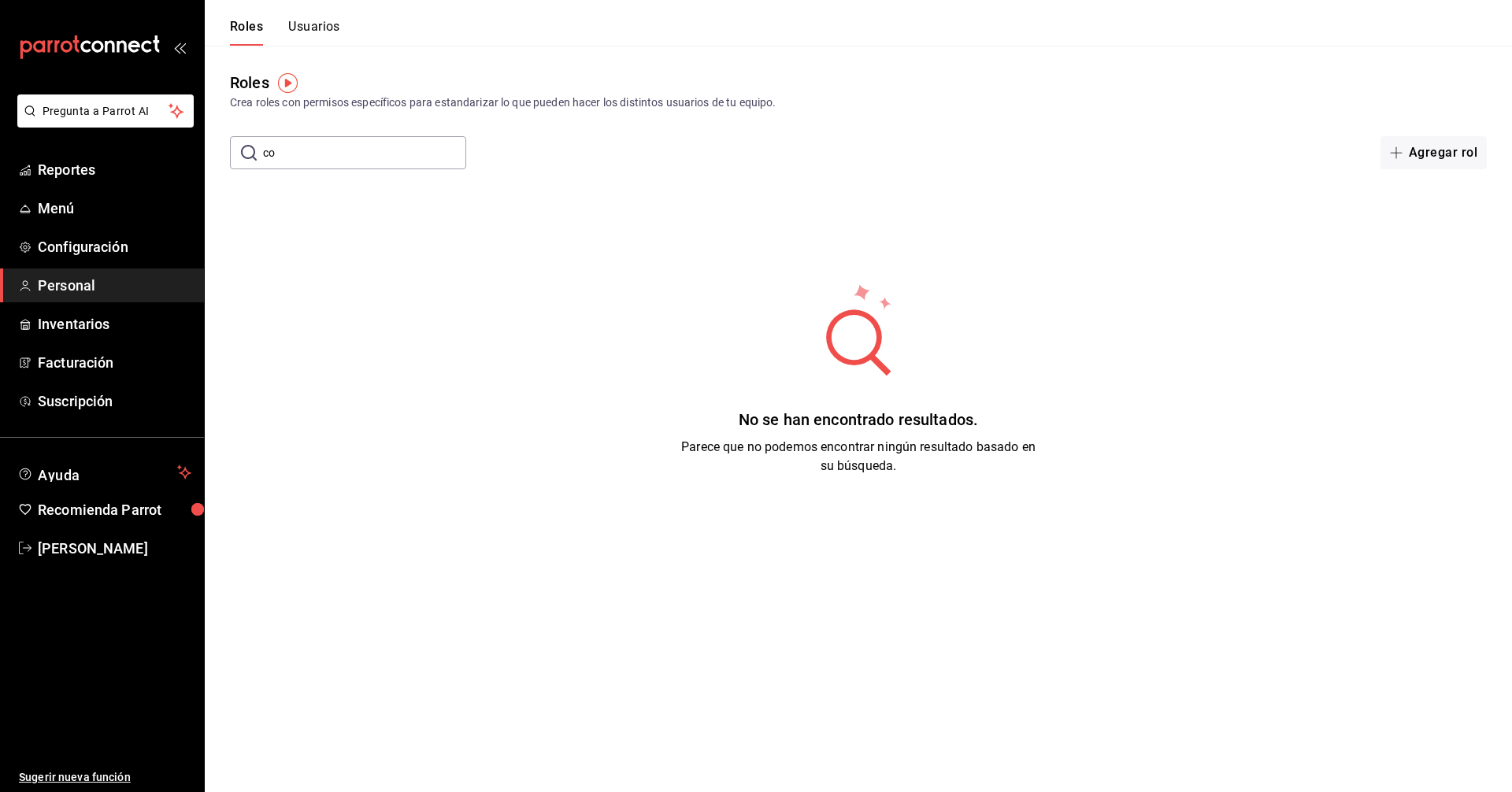
type input "c"
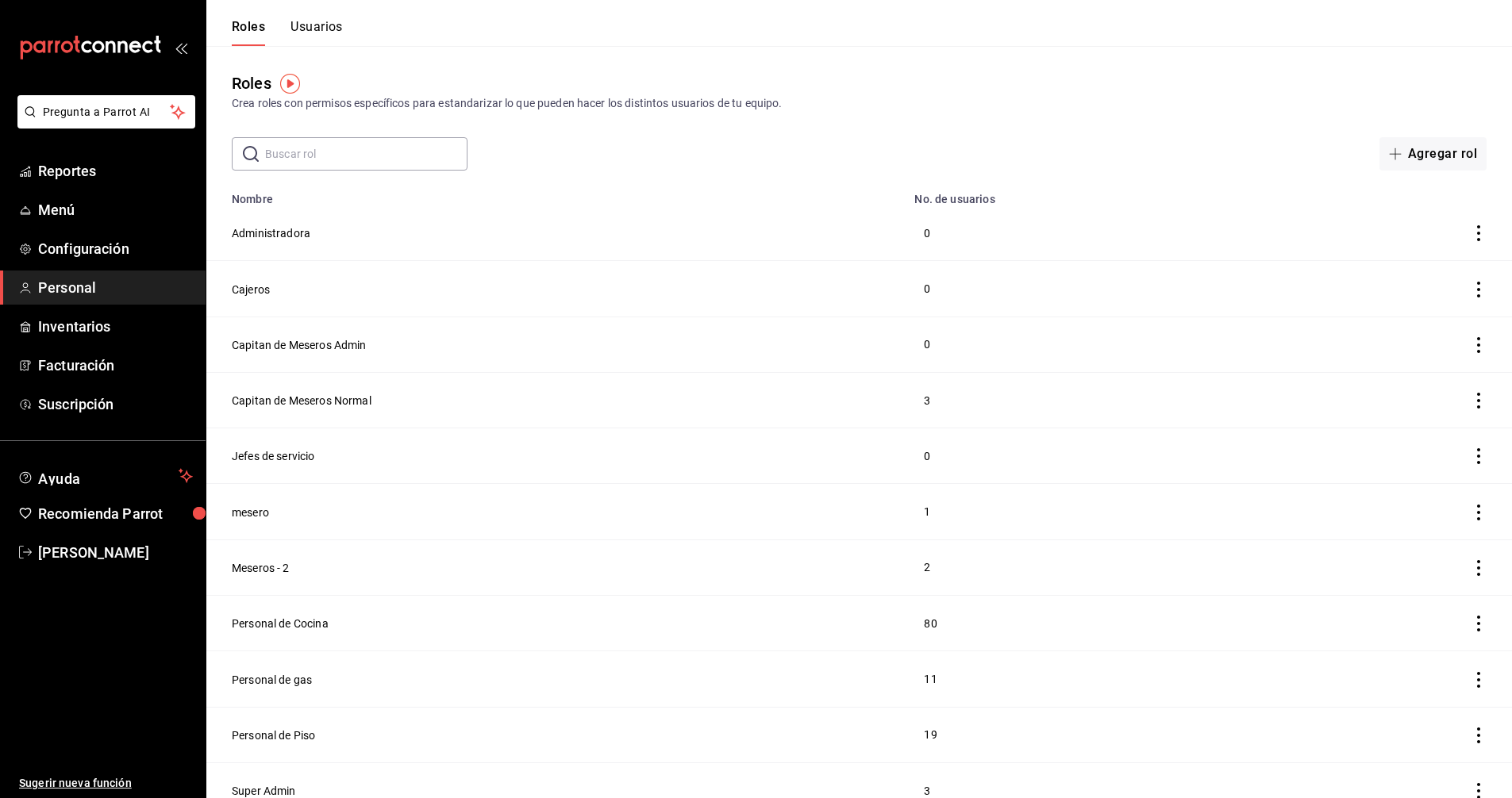
click at [366, 155] on input "text" at bounding box center [366, 154] width 202 height 32
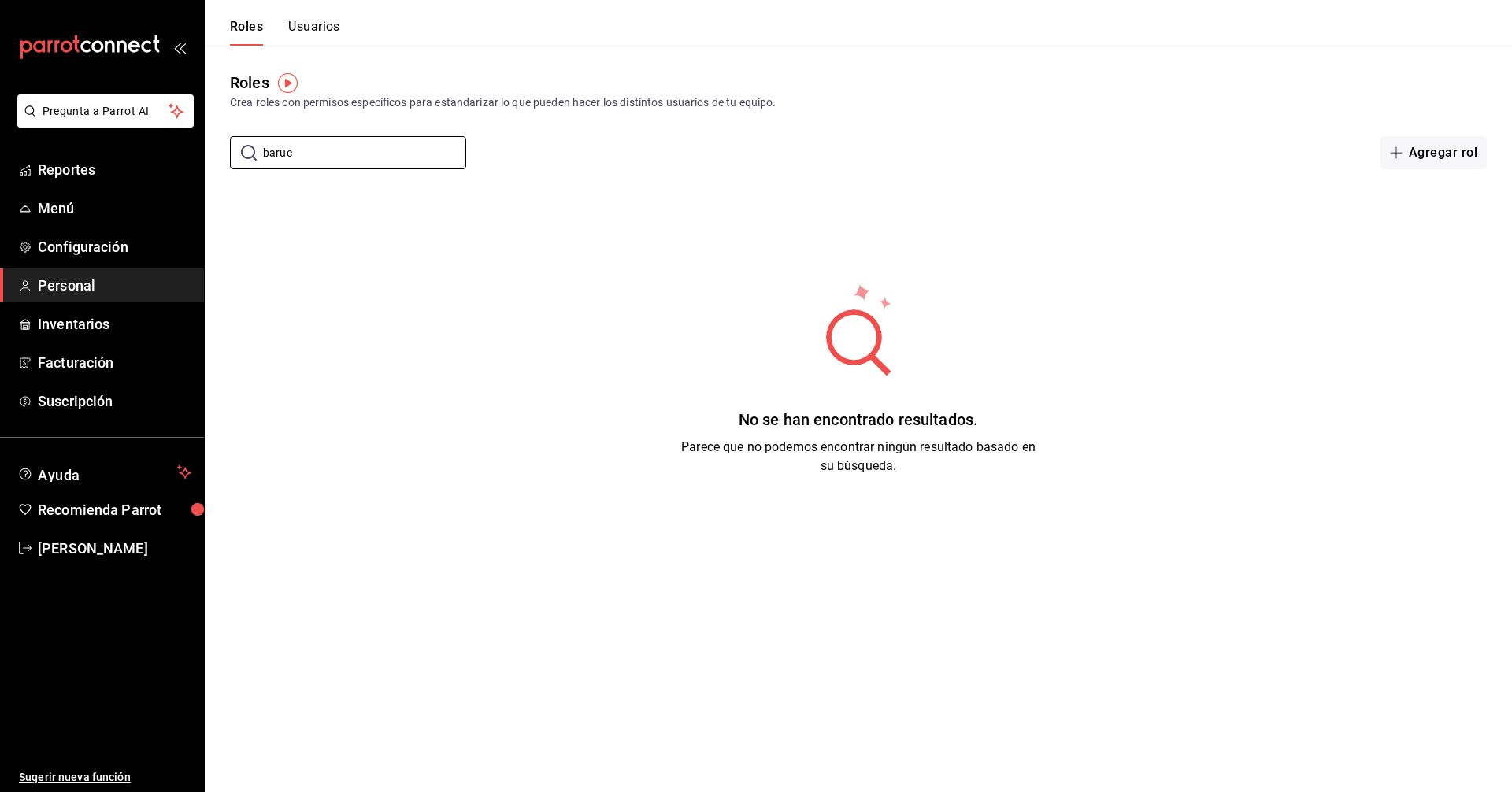
type input "baruc"
click at [321, 26] on button "Usuarios" at bounding box center [314, 32] width 52 height 27
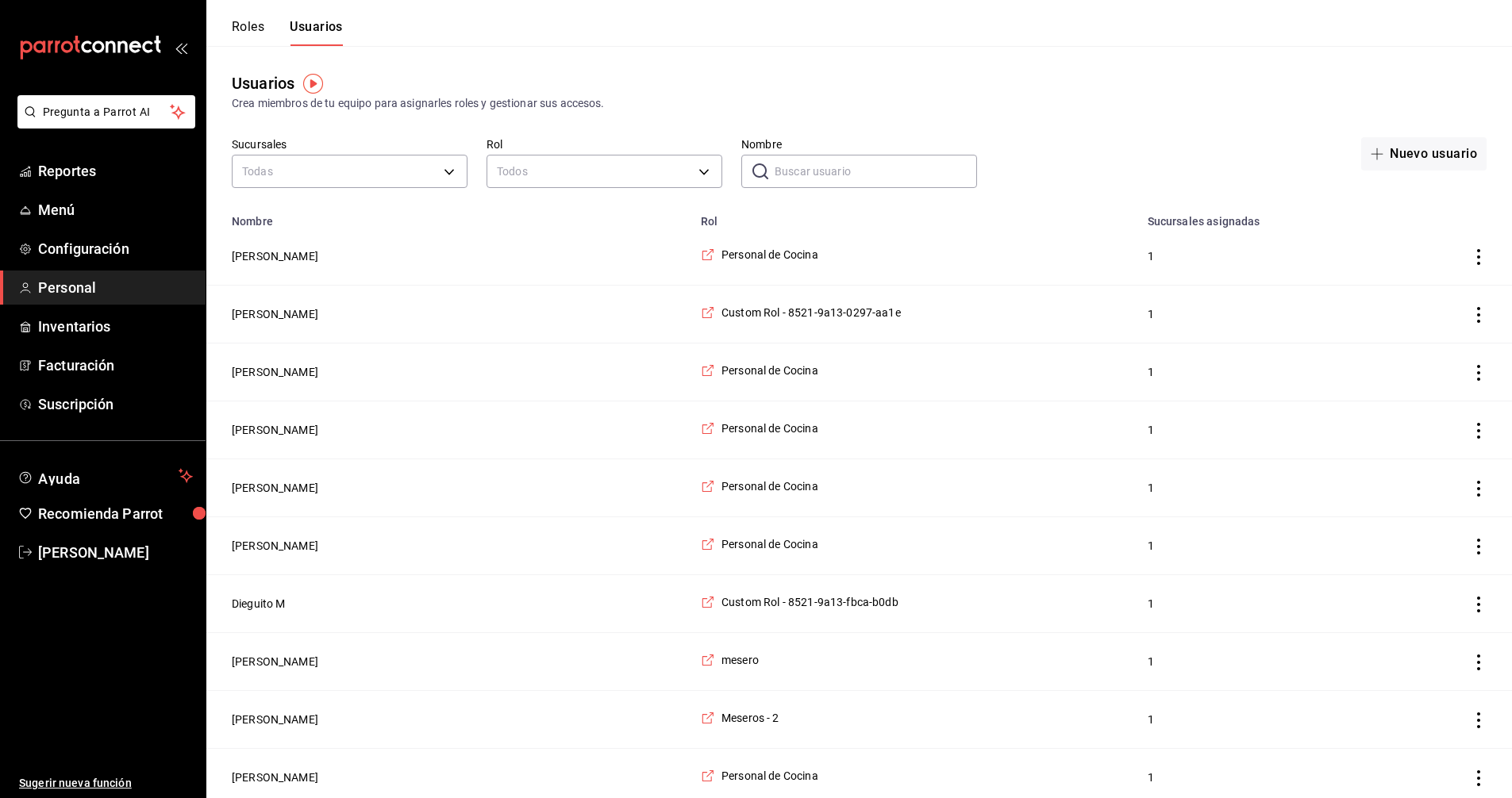
click at [870, 178] on input "Nombre" at bounding box center [876, 171] width 202 height 32
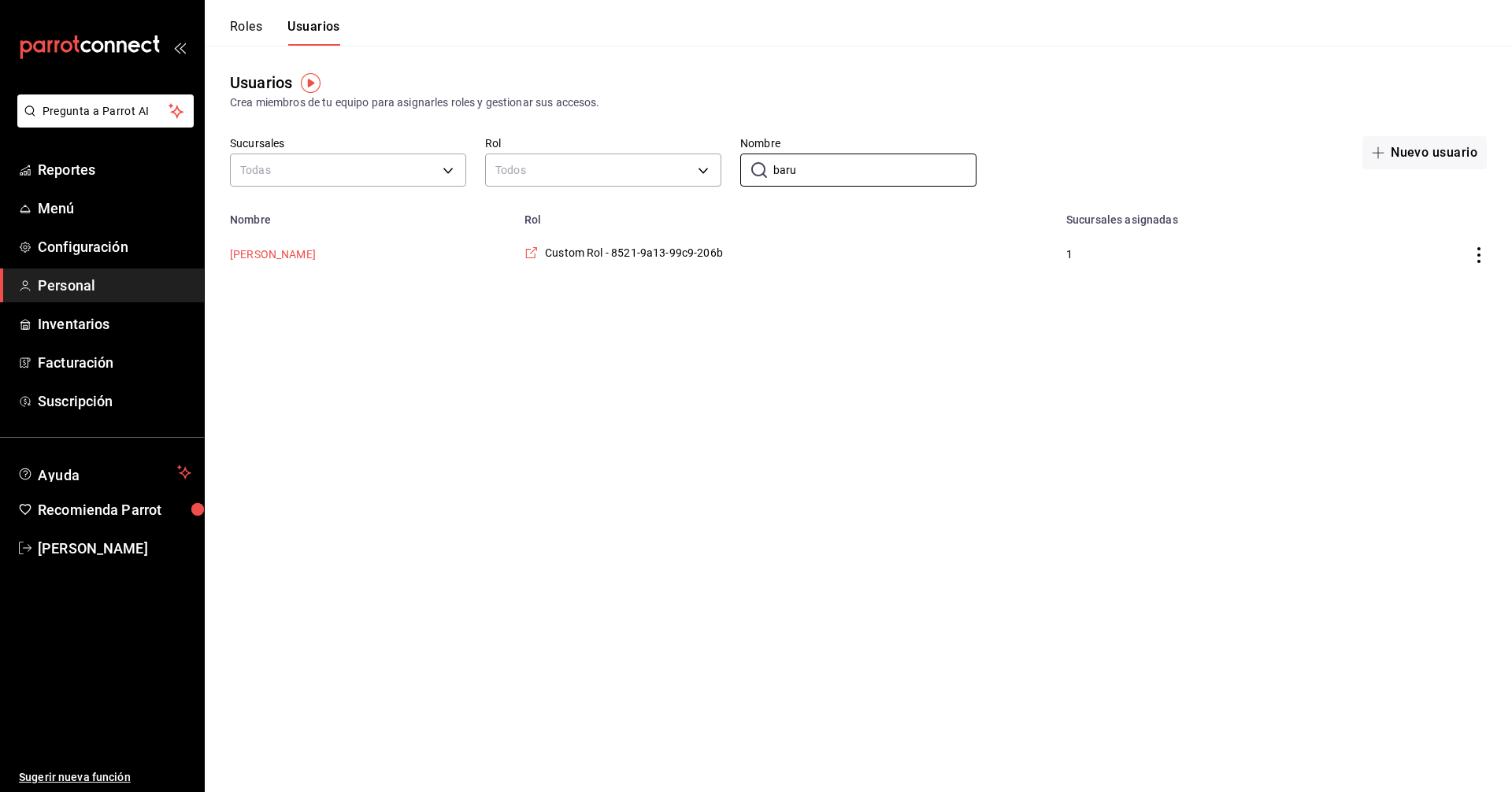
type input "baru"
click at [279, 256] on button "Baruch Gama" at bounding box center [273, 255] width 86 height 15
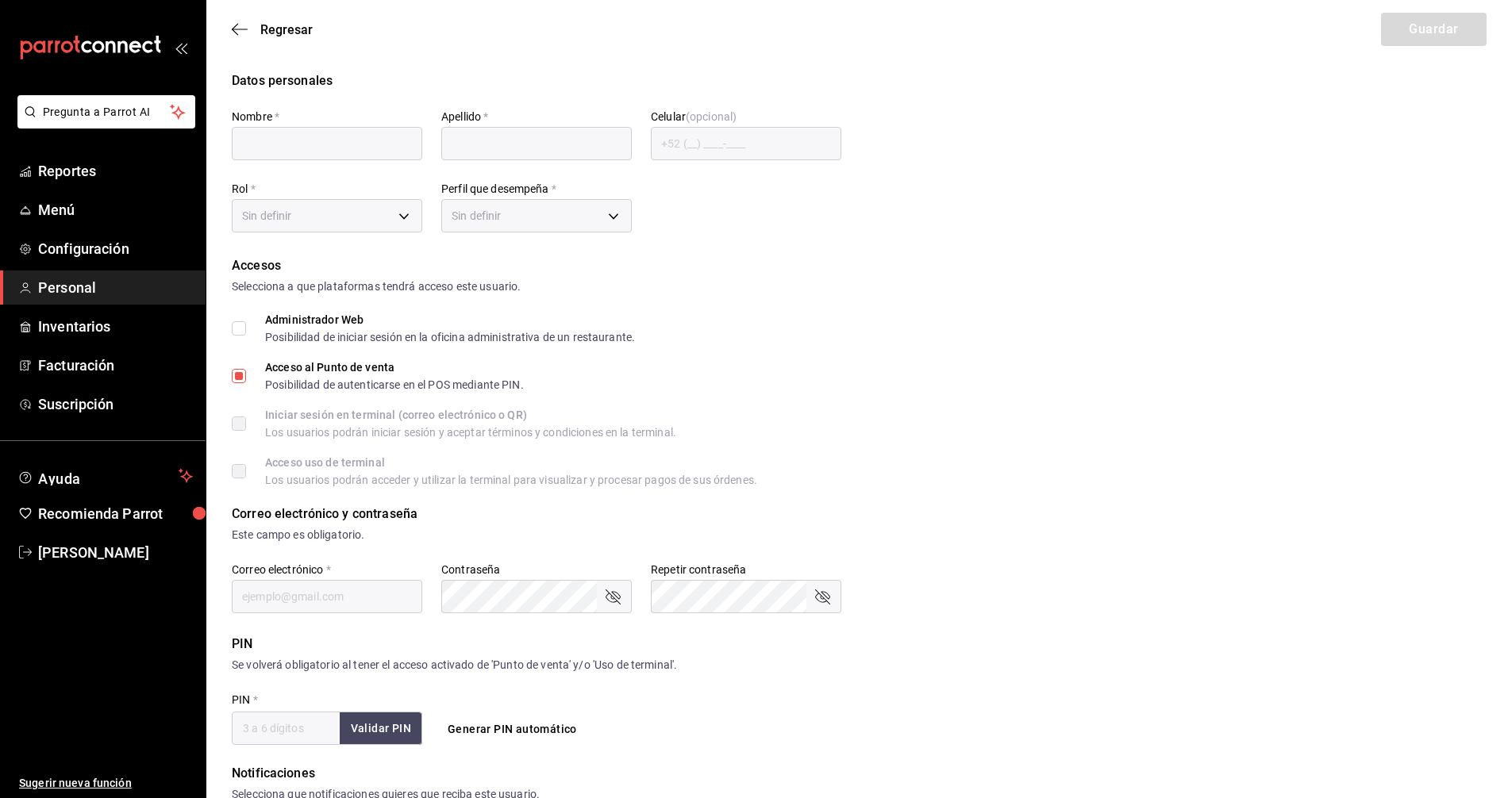
type input "Baruch"
type input "Gama"
checkbox input "true"
type input "99c91a9b-7810-4d77-92e5-7a5ca07b206b@fake.email"
type input "2278"
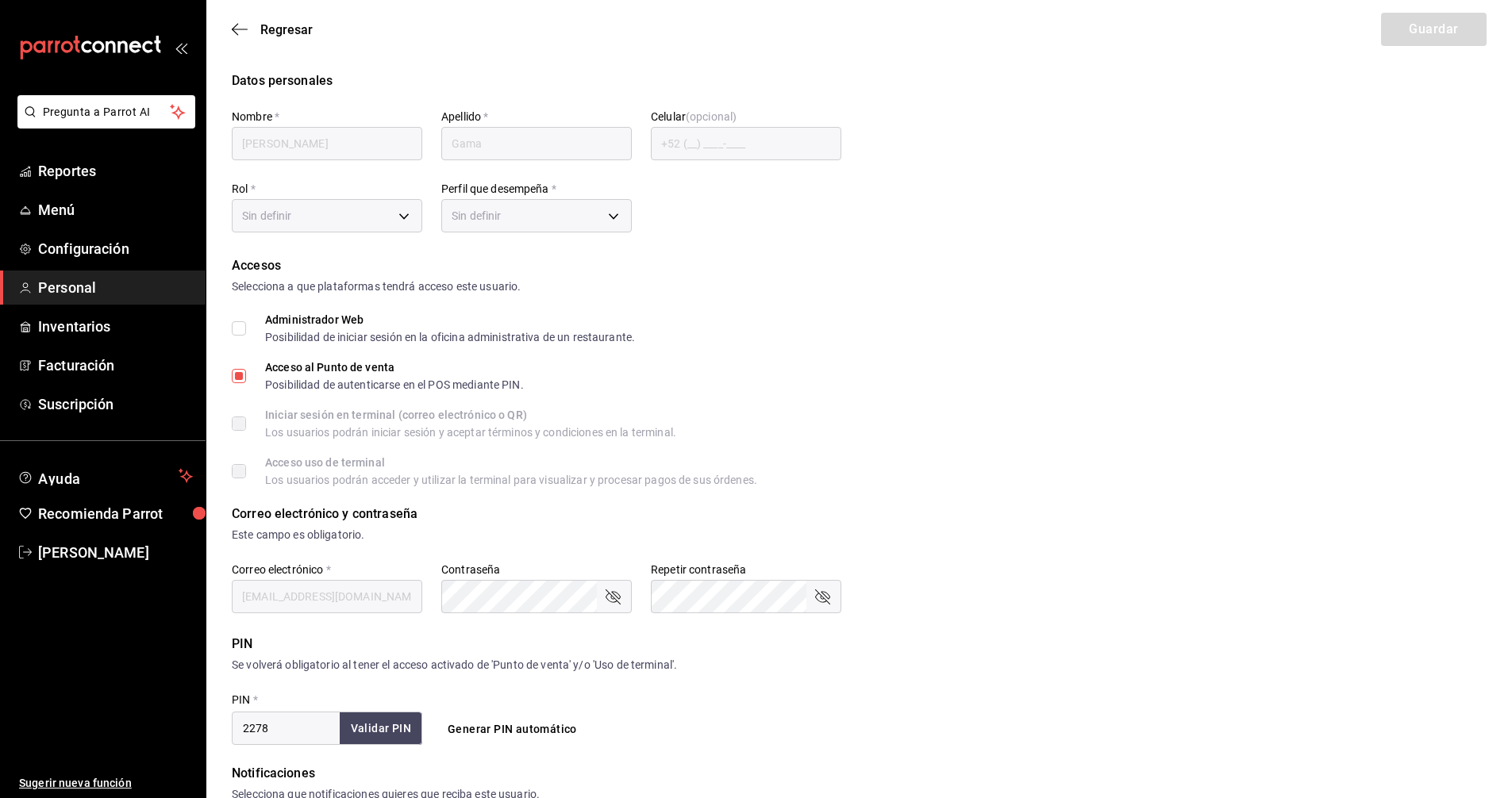
type input "4a232cc4-571c-4cf3-8c0b-4e1b8071601e"
type input "UNDEFINED"
checkbox input "true"
click at [402, 211] on body "Pregunta a Parrot AI Reportes Menú Configuración Personal Inventarios Facturaci…" at bounding box center [756, 570] width 1512 height 1141
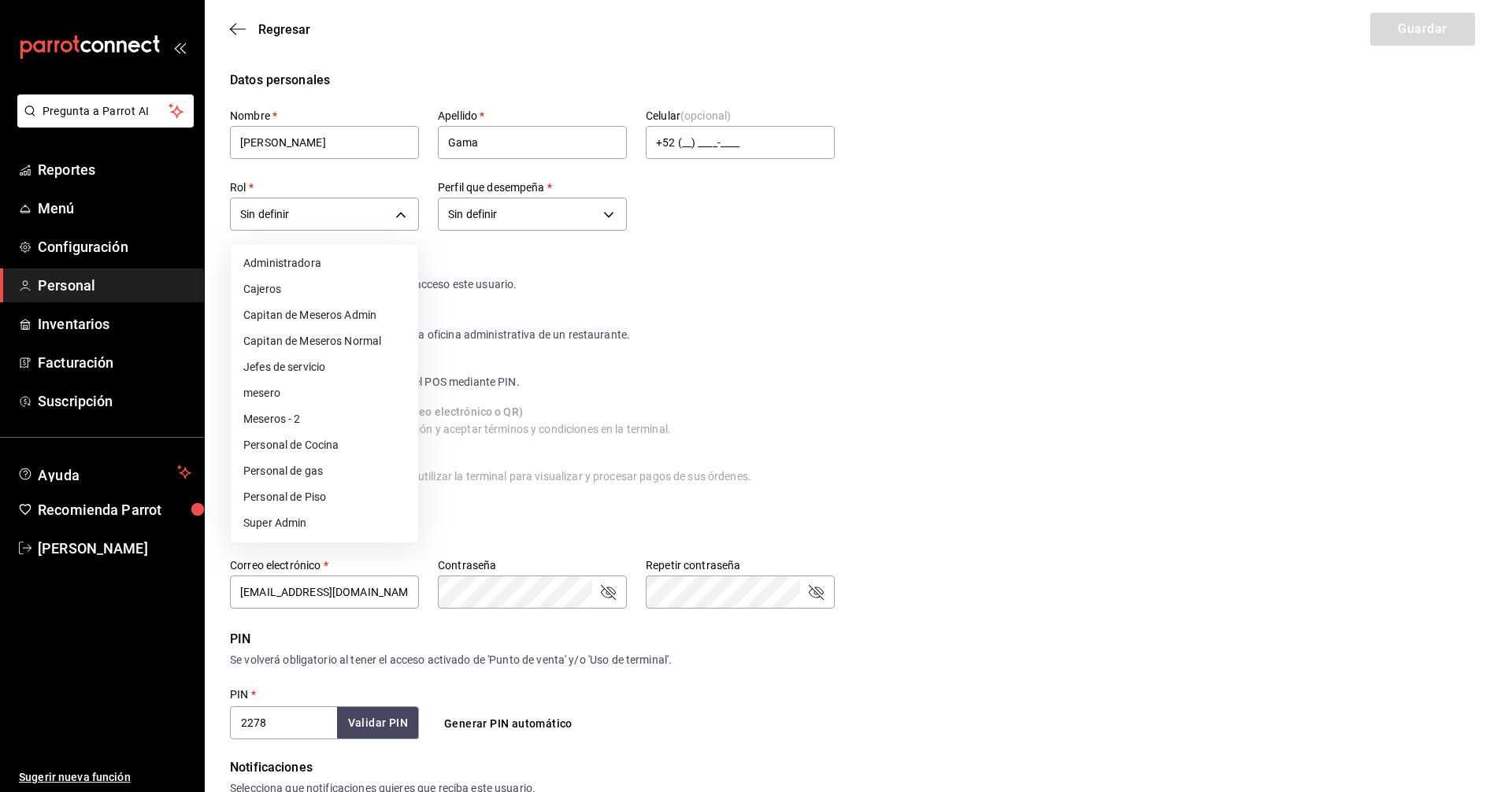
click at [289, 417] on li "Meseros - 2" at bounding box center [324, 419] width 188 height 26
type input "35f302b9-2189-47b7-9c95-985f82f4e594"
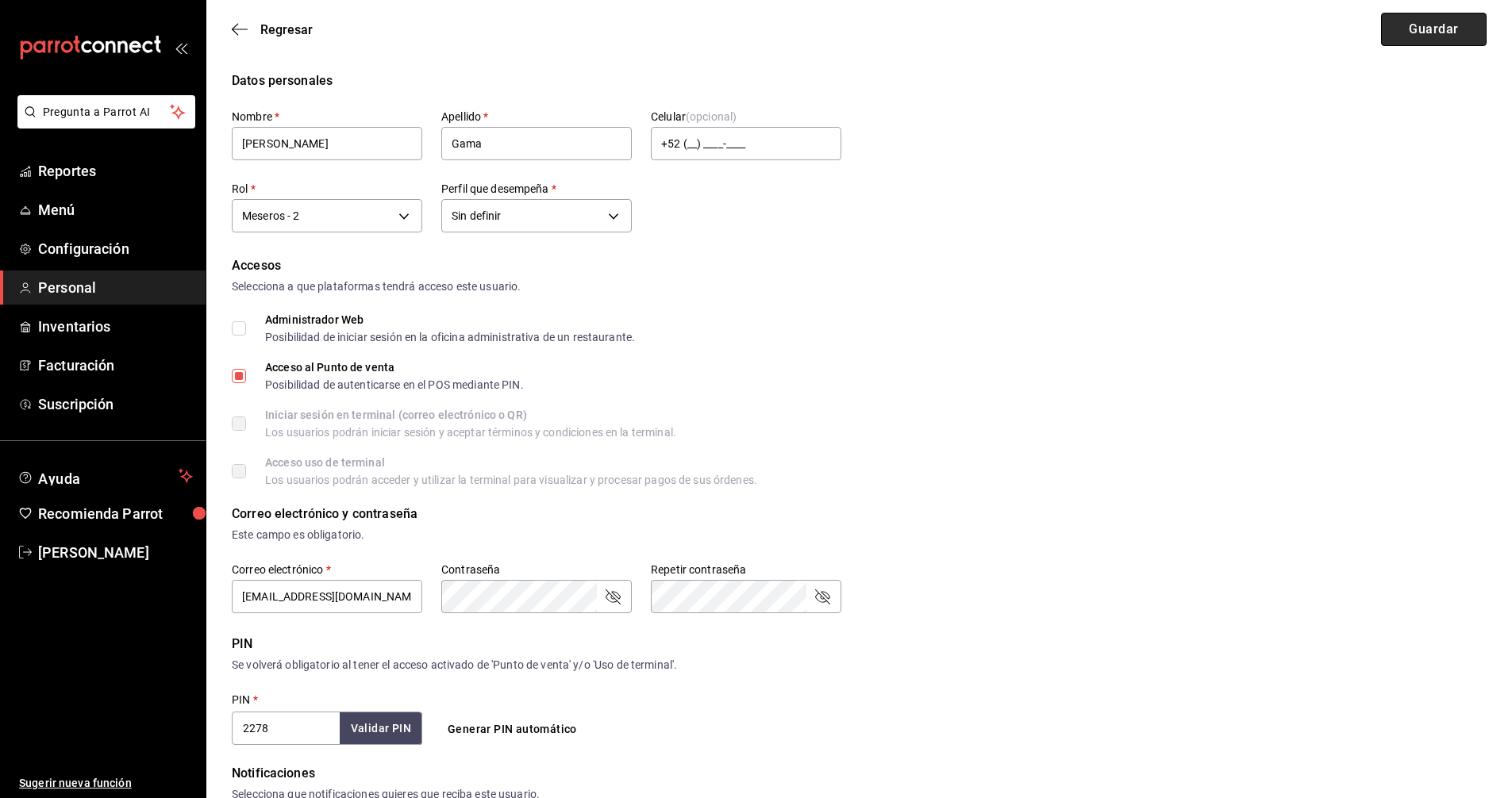
click at [1448, 29] on button "Guardar" at bounding box center [1433, 29] width 105 height 34
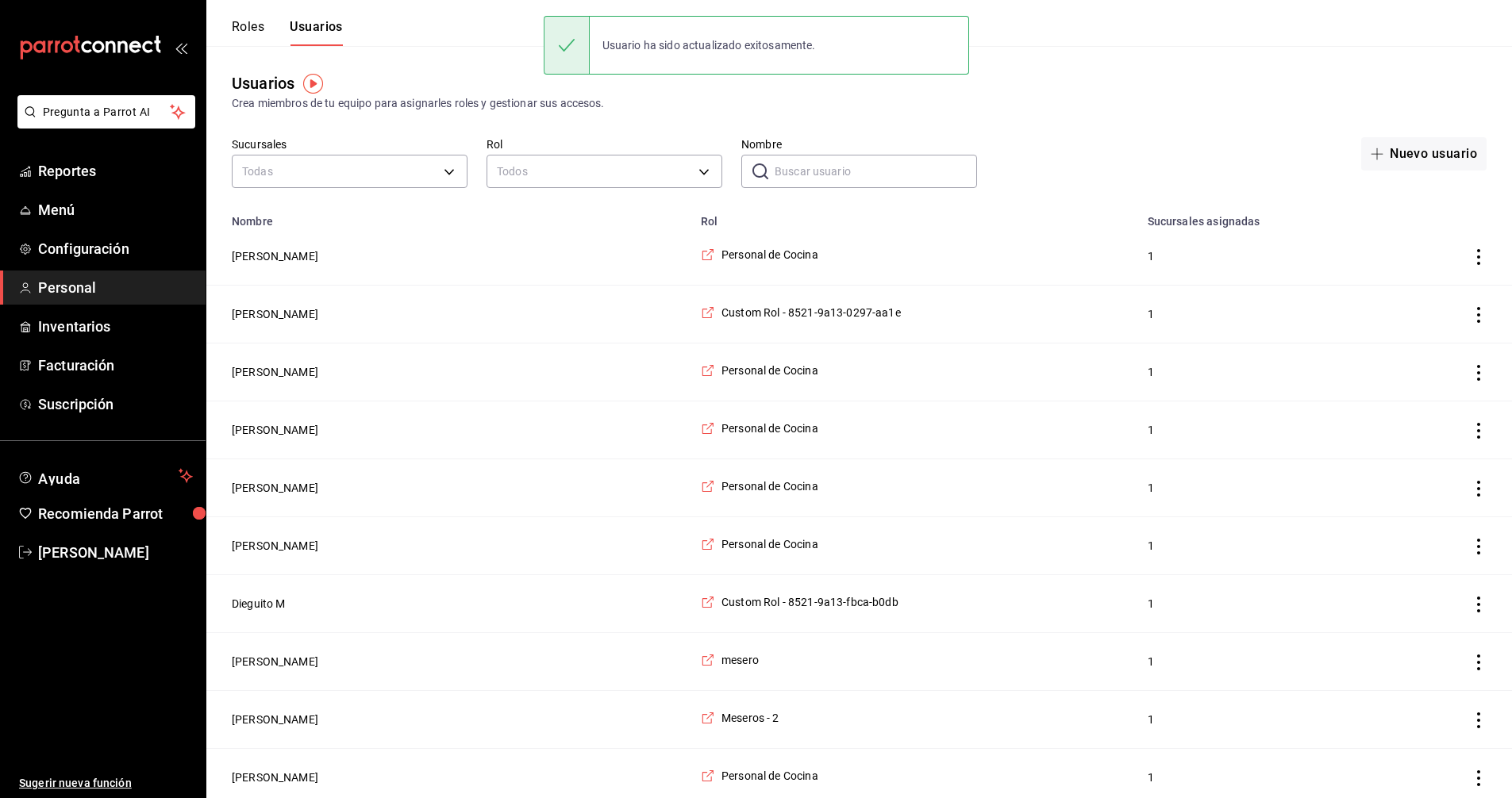
click at [852, 164] on input "Nombre" at bounding box center [876, 171] width 202 height 32
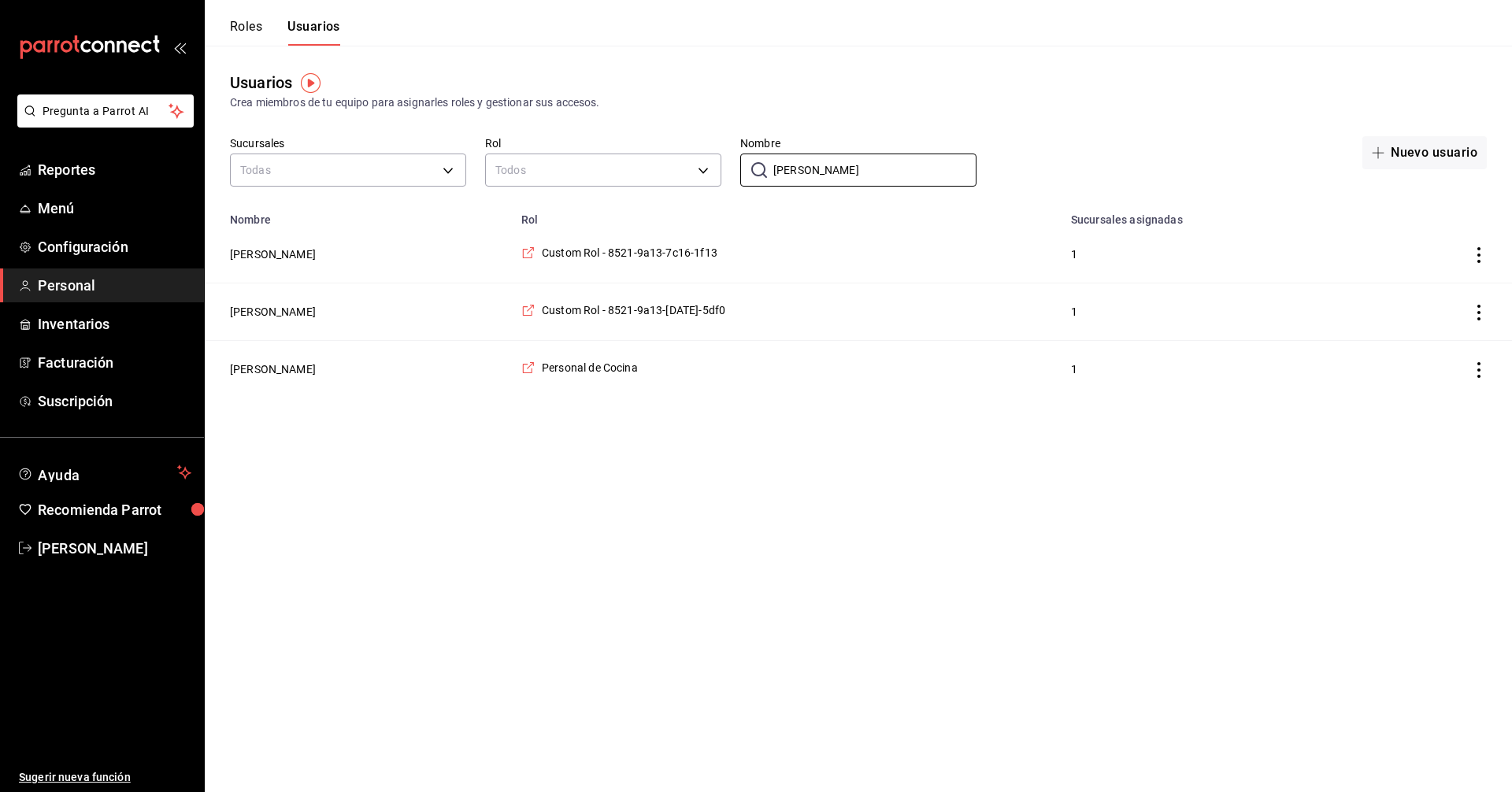
type input "alejandro"
click at [1478, 256] on icon "actions" at bounding box center [1479, 255] width 15 height 15
click at [1429, 277] on span "Eliminar" at bounding box center [1422, 278] width 40 height 13
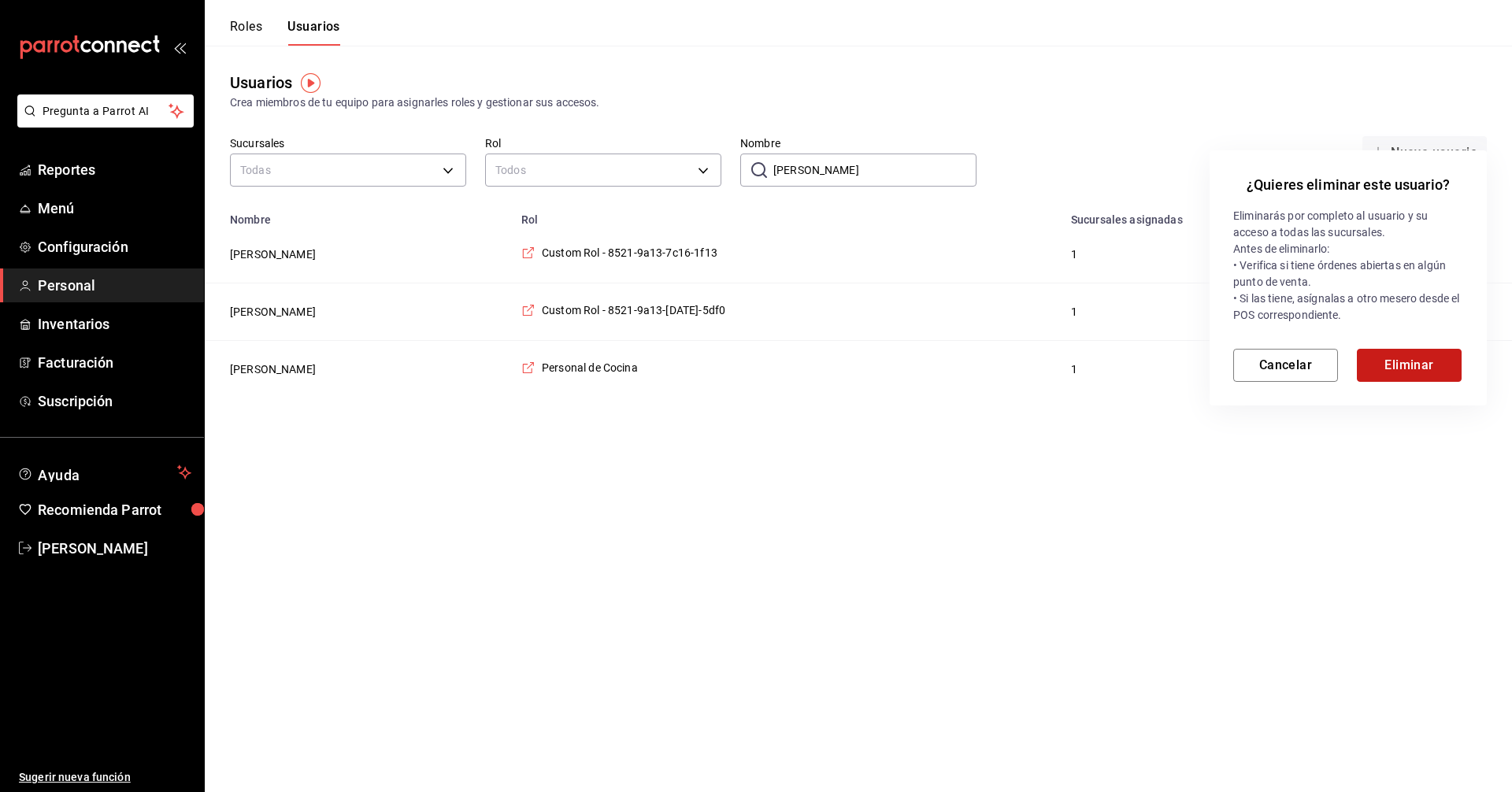
click at [1419, 364] on button "Eliminar" at bounding box center [1409, 365] width 105 height 33
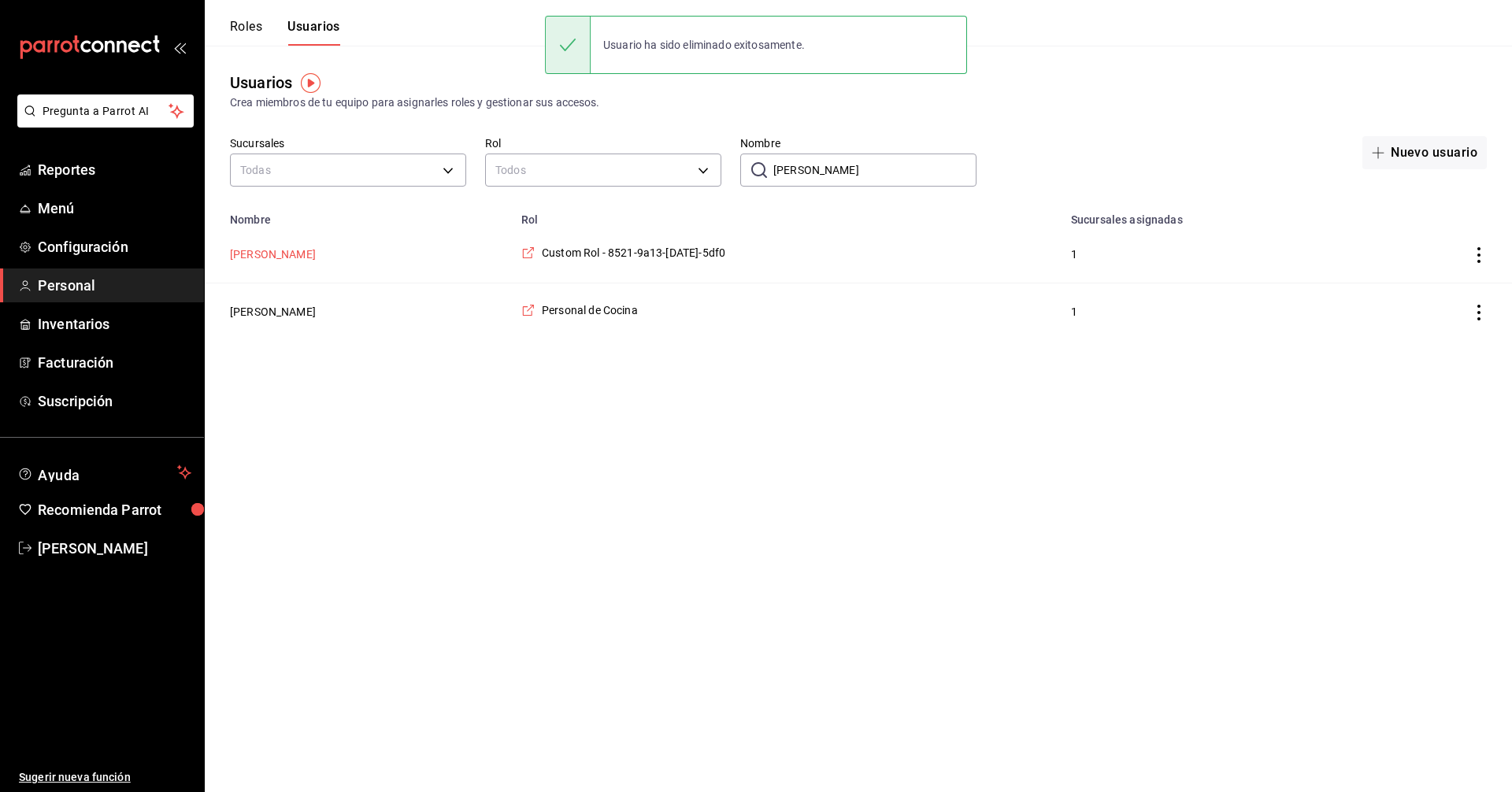
click at [302, 255] on button "Alejandro Robles" at bounding box center [273, 255] width 86 height 15
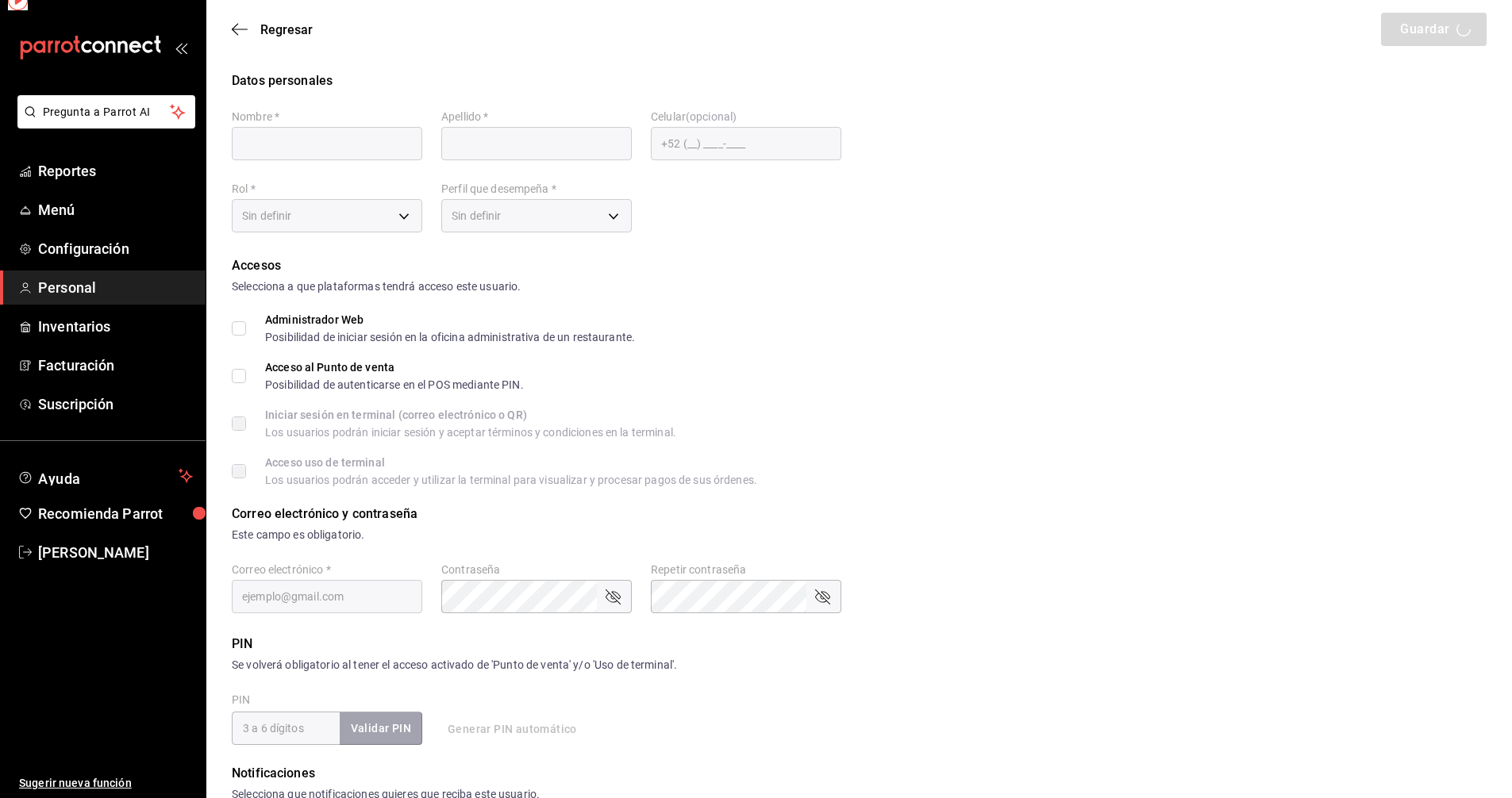
type input "Alejandro"
type input "Robles"
checkbox input "true"
type input "c6acf8f7-91f9-4dfd-ab39-b0889e0b5df0@fake.email"
type input "123544"
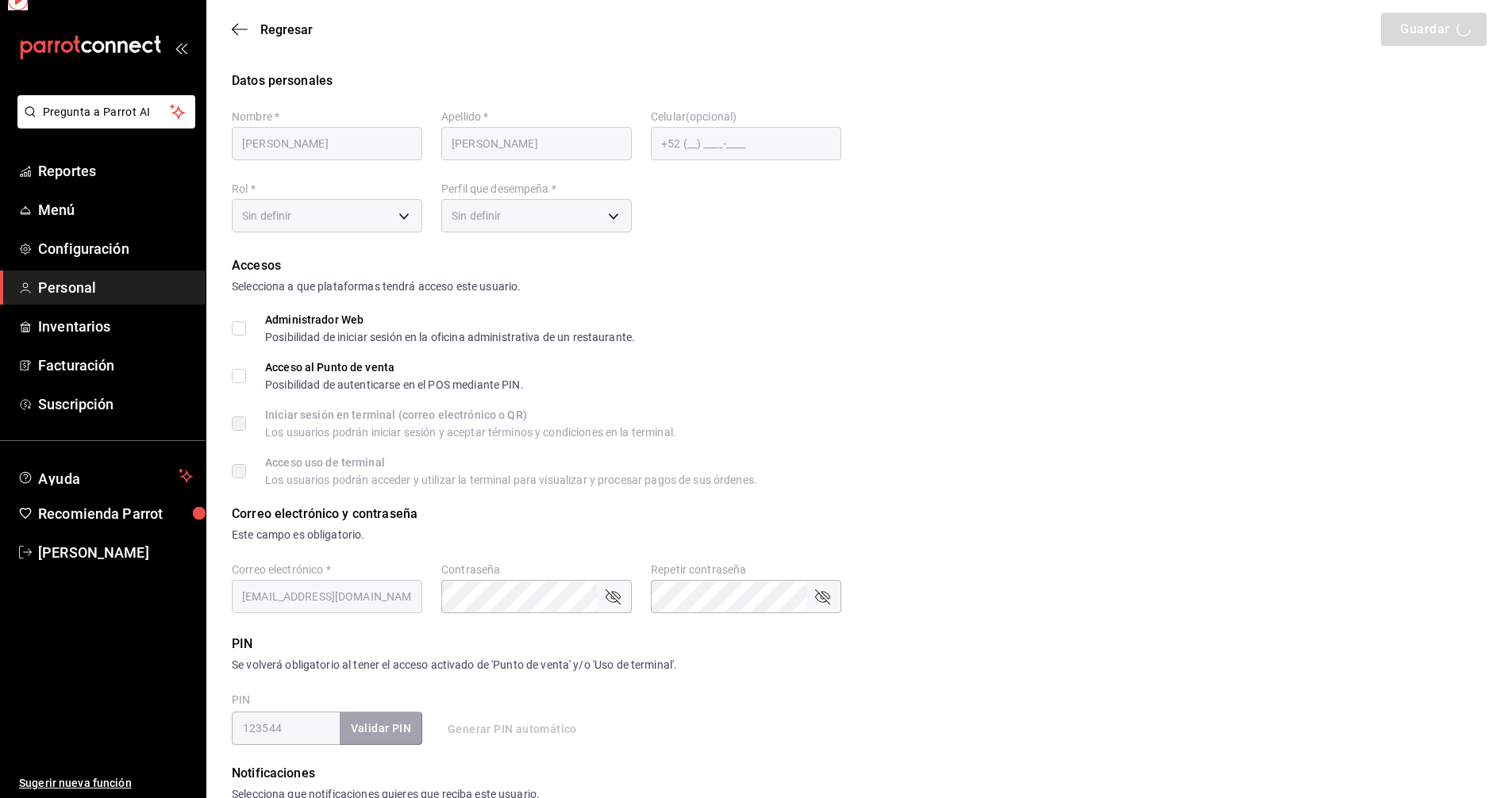
type input "a2d472a2-e61d-477e-9477-3d624041dcdf"
type input "WAITER"
checkbox input "true"
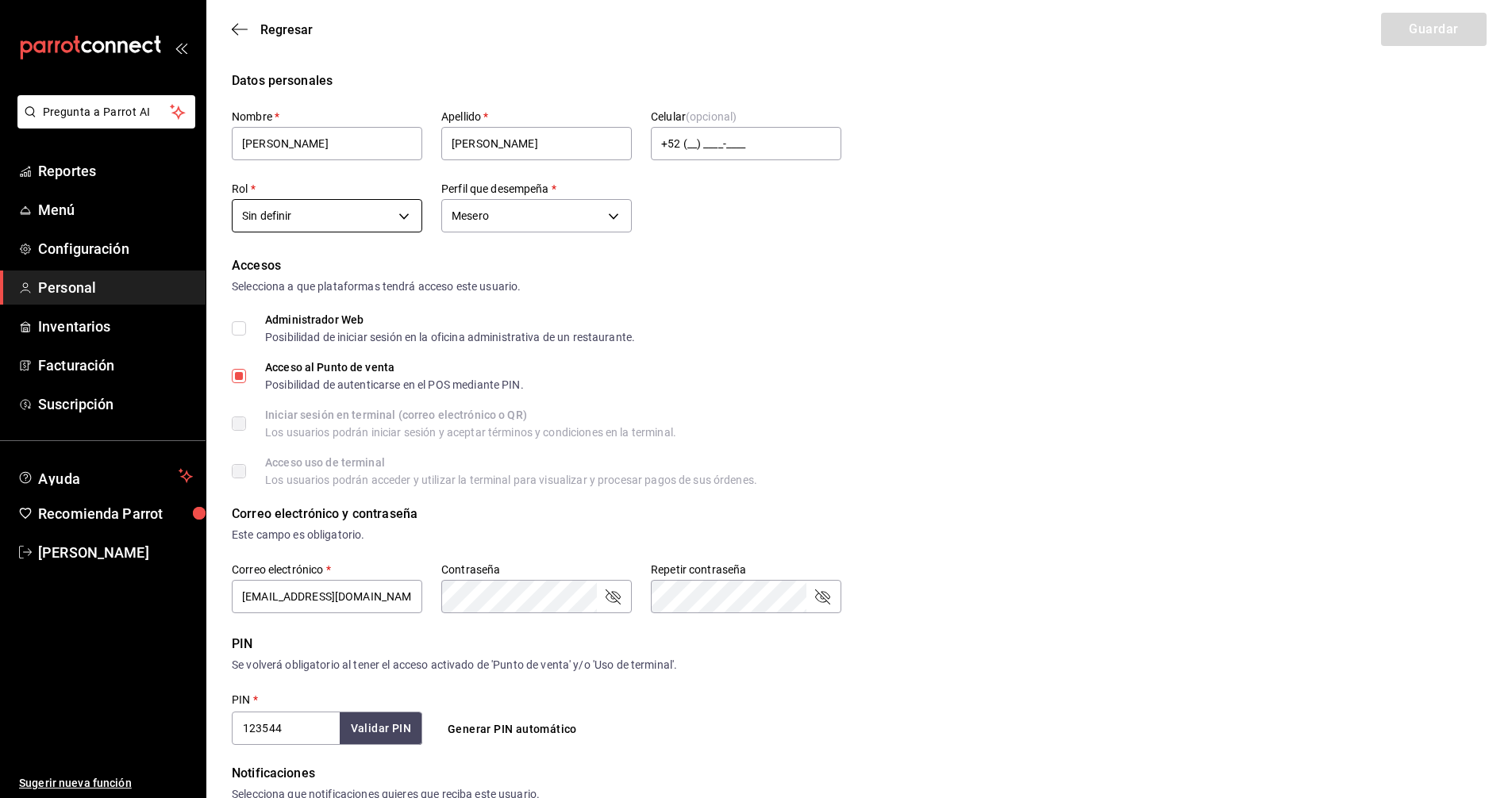
click at [398, 218] on body "Pregunta a Parrot AI Reportes Menú Configuración Personal Inventarios Facturaci…" at bounding box center [756, 570] width 1512 height 1141
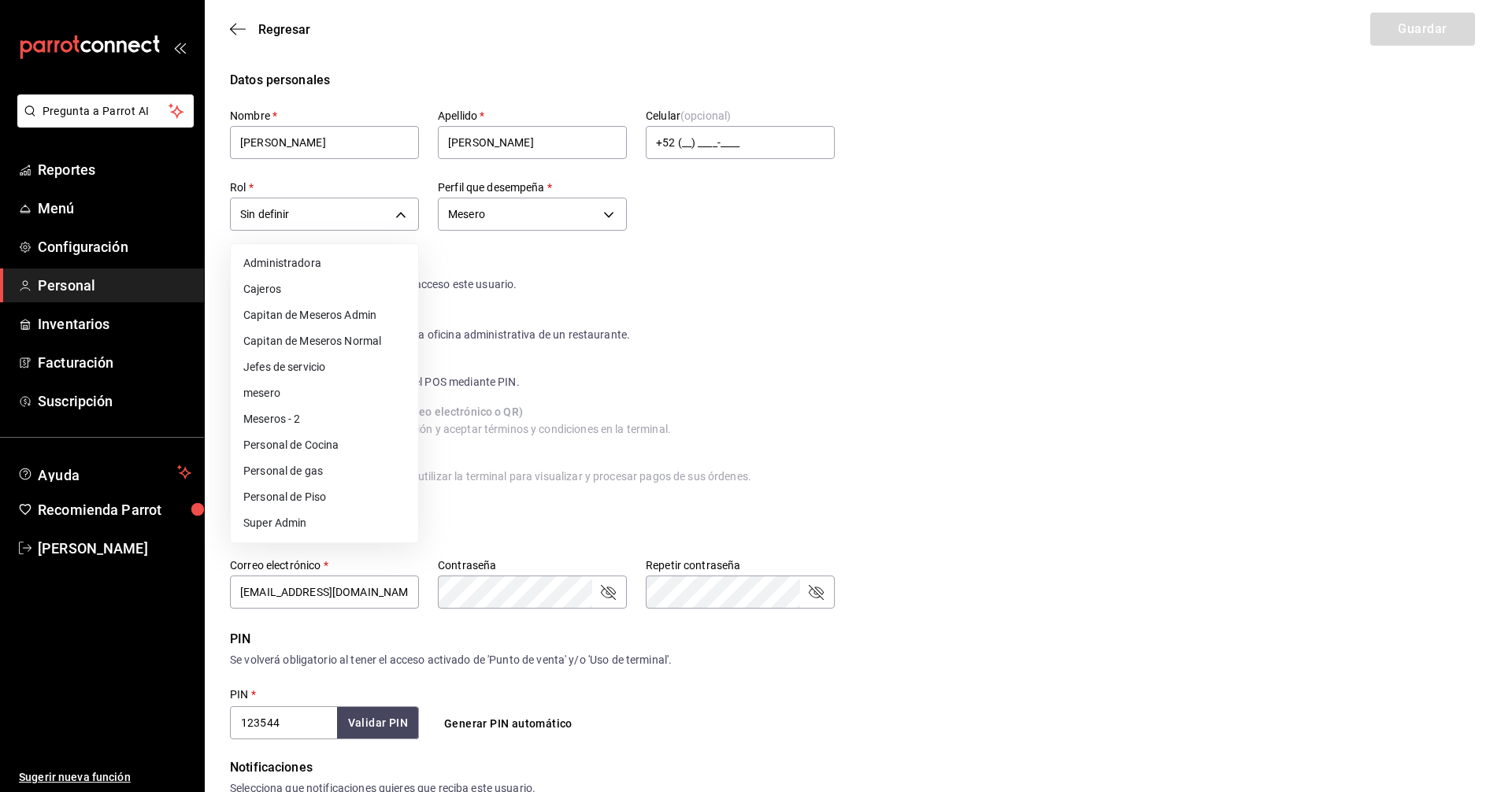
click at [296, 415] on li "Meseros - 2" at bounding box center [324, 419] width 188 height 26
type input "35f302b9-2189-47b7-9c95-985f82f4e594"
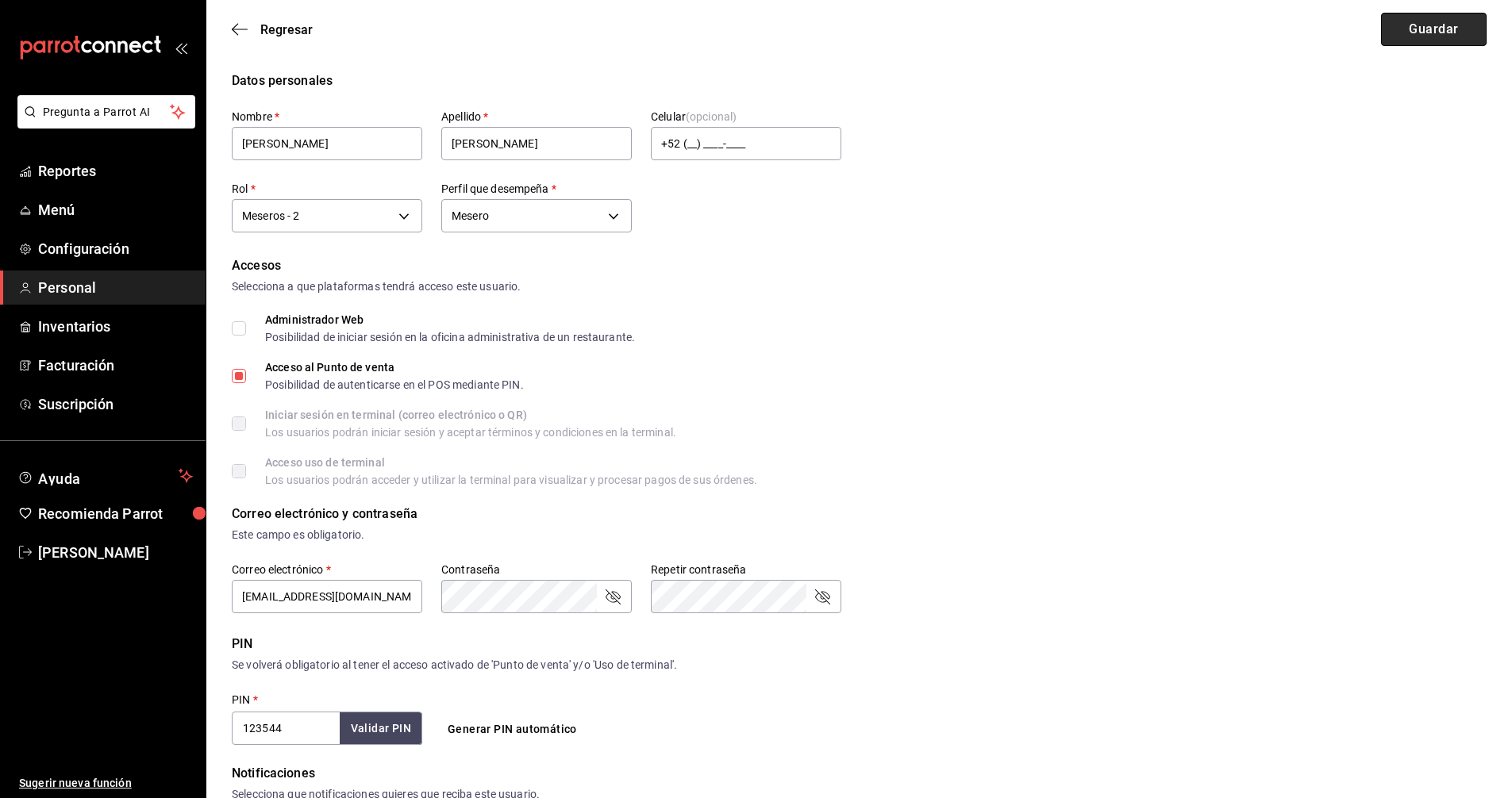
click at [1439, 27] on button "Guardar" at bounding box center [1433, 29] width 105 height 34
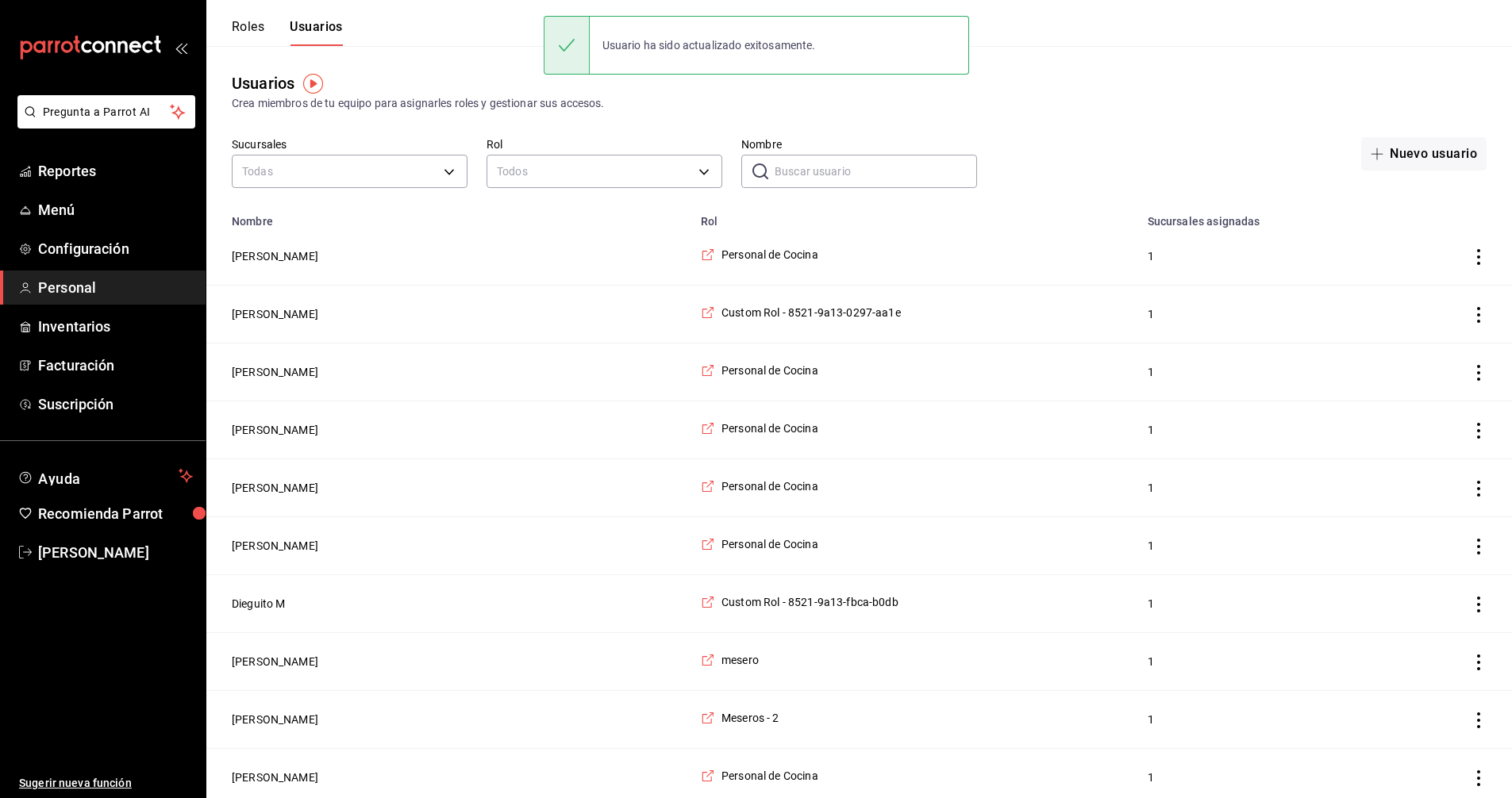
click at [1286, 93] on div "Usuarios Crea miembros de tu equipo para asignarles roles y gestionar sus acces…" at bounding box center [859, 92] width 1306 height 41
click at [1284, 93] on div "Usuarios Crea miembros de tu equipo para asignarles roles y gestionar sus acces…" at bounding box center [859, 92] width 1306 height 41
click at [237, 23] on button "Roles" at bounding box center [248, 32] width 33 height 27
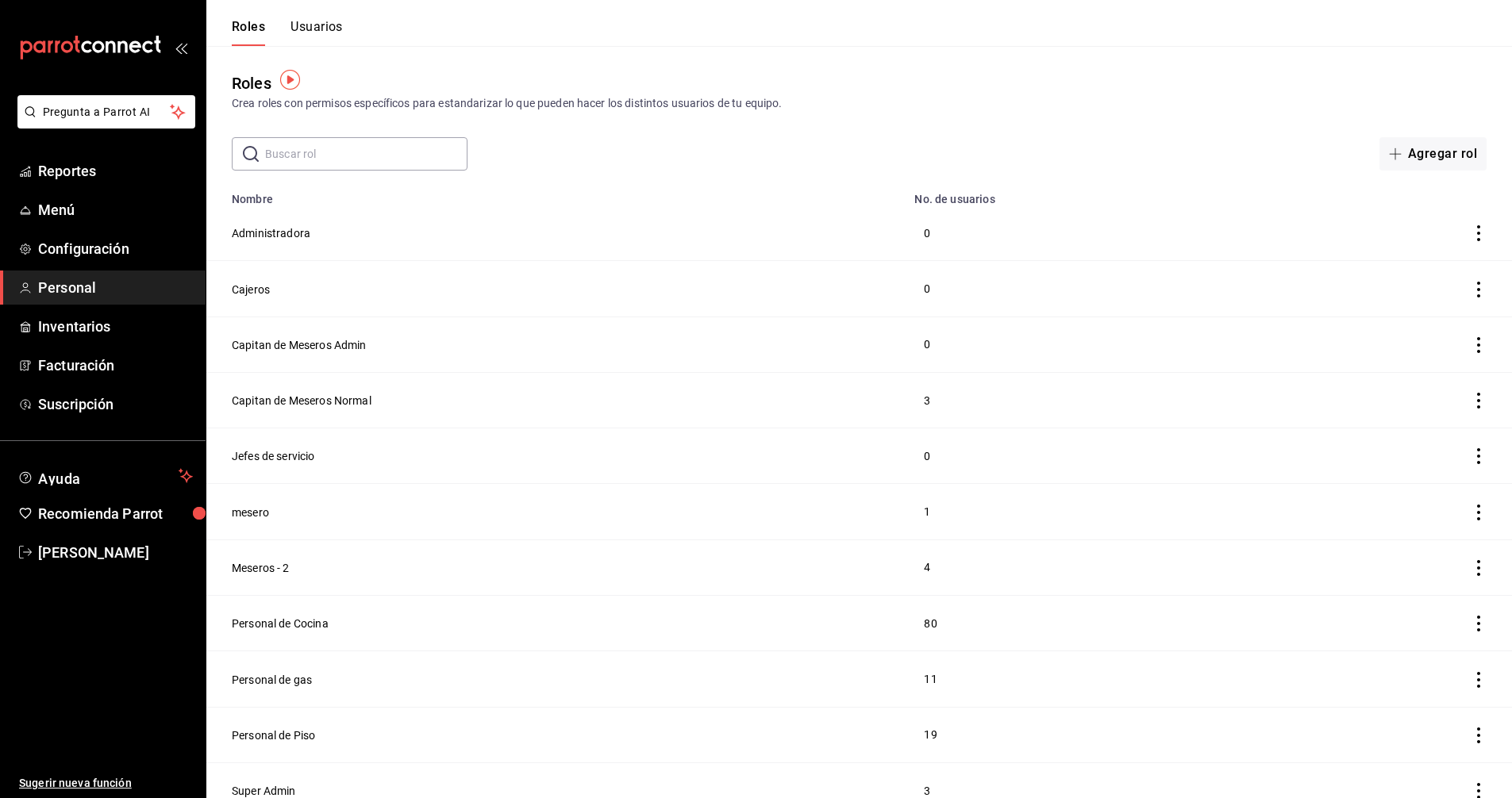
scroll to position [12, 0]
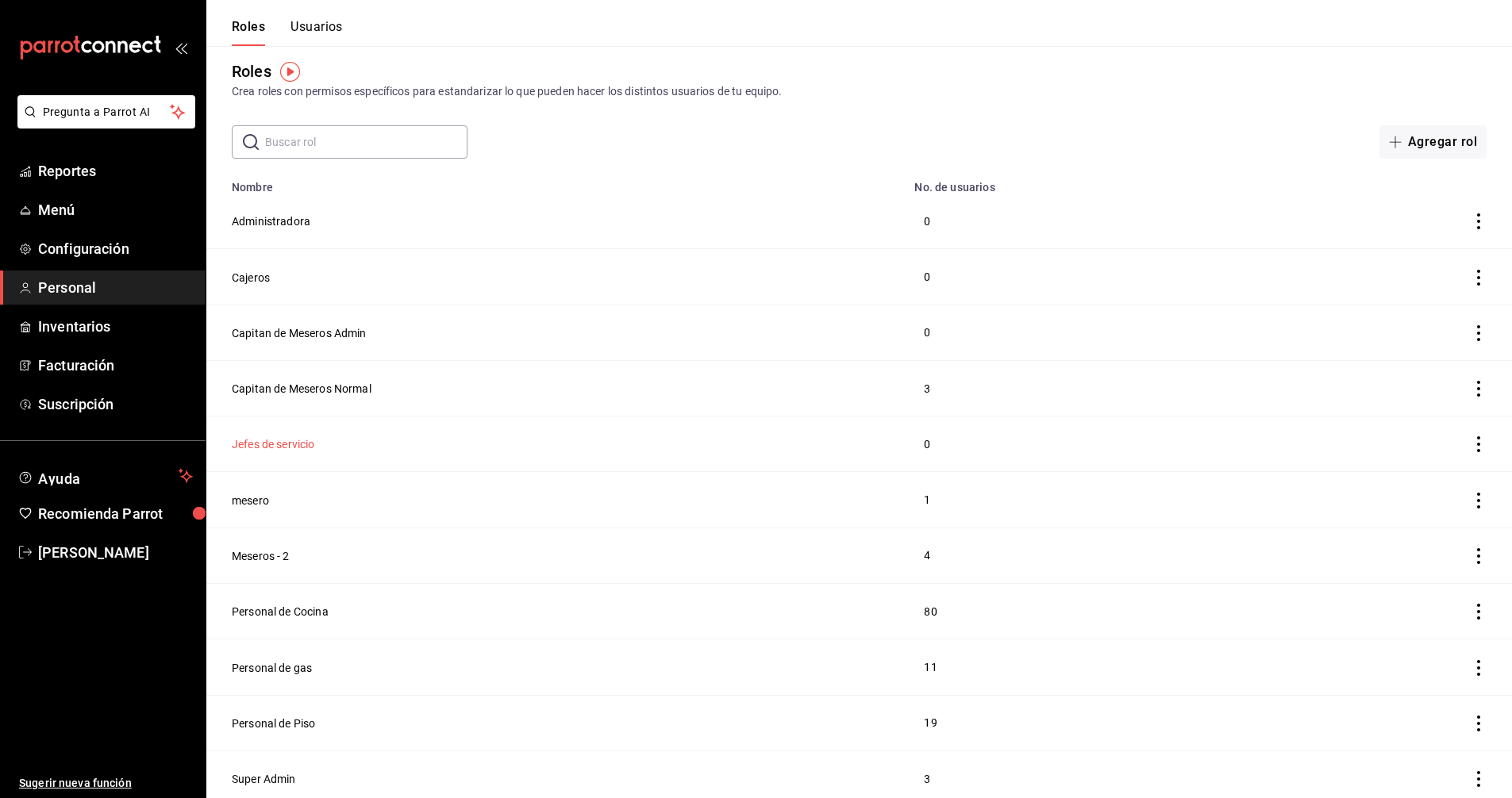
click at [279, 446] on button "Jefes de servicio" at bounding box center [273, 444] width 83 height 16
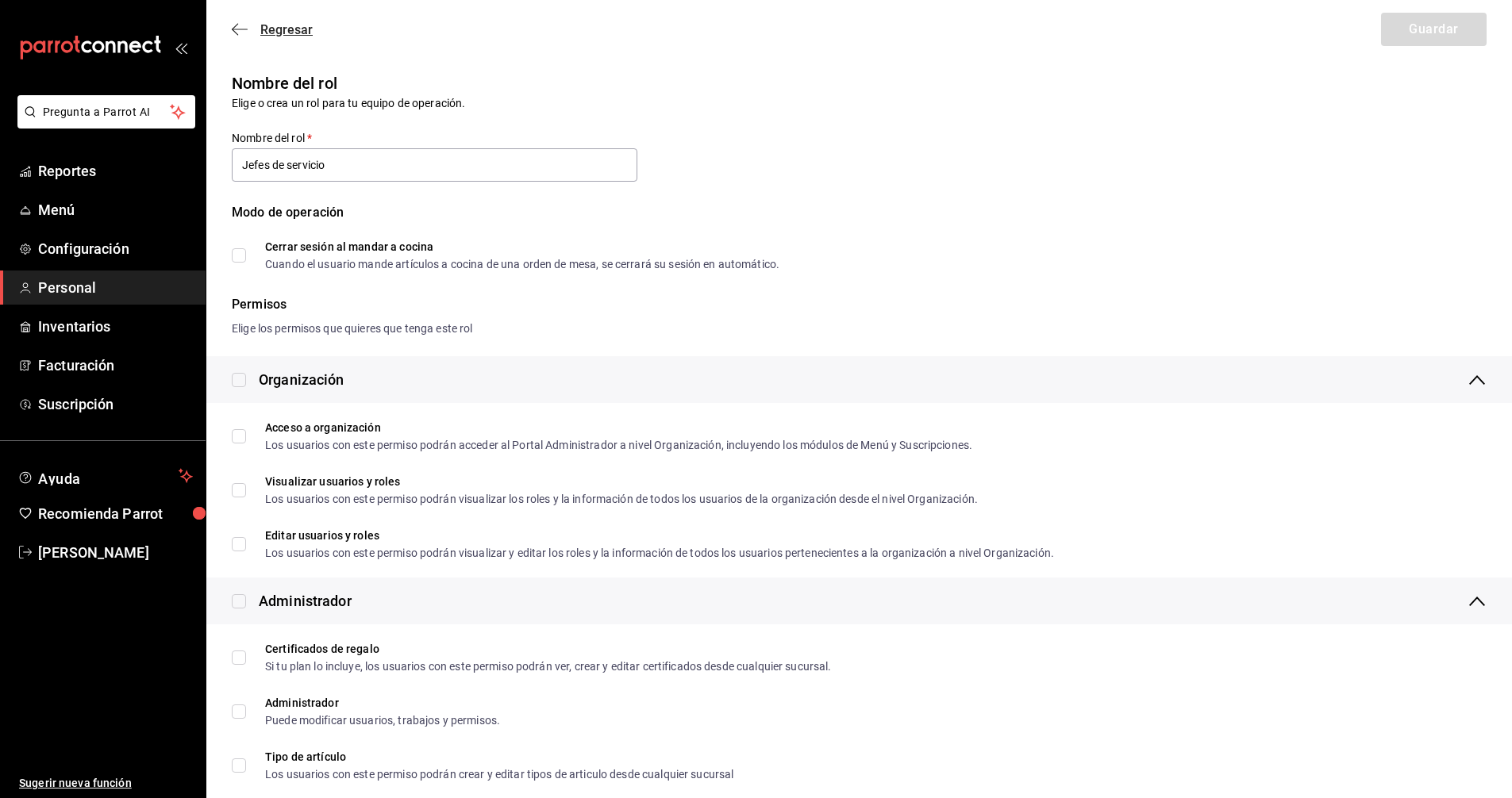
click at [243, 33] on icon "button" at bounding box center [239, 29] width 16 height 15
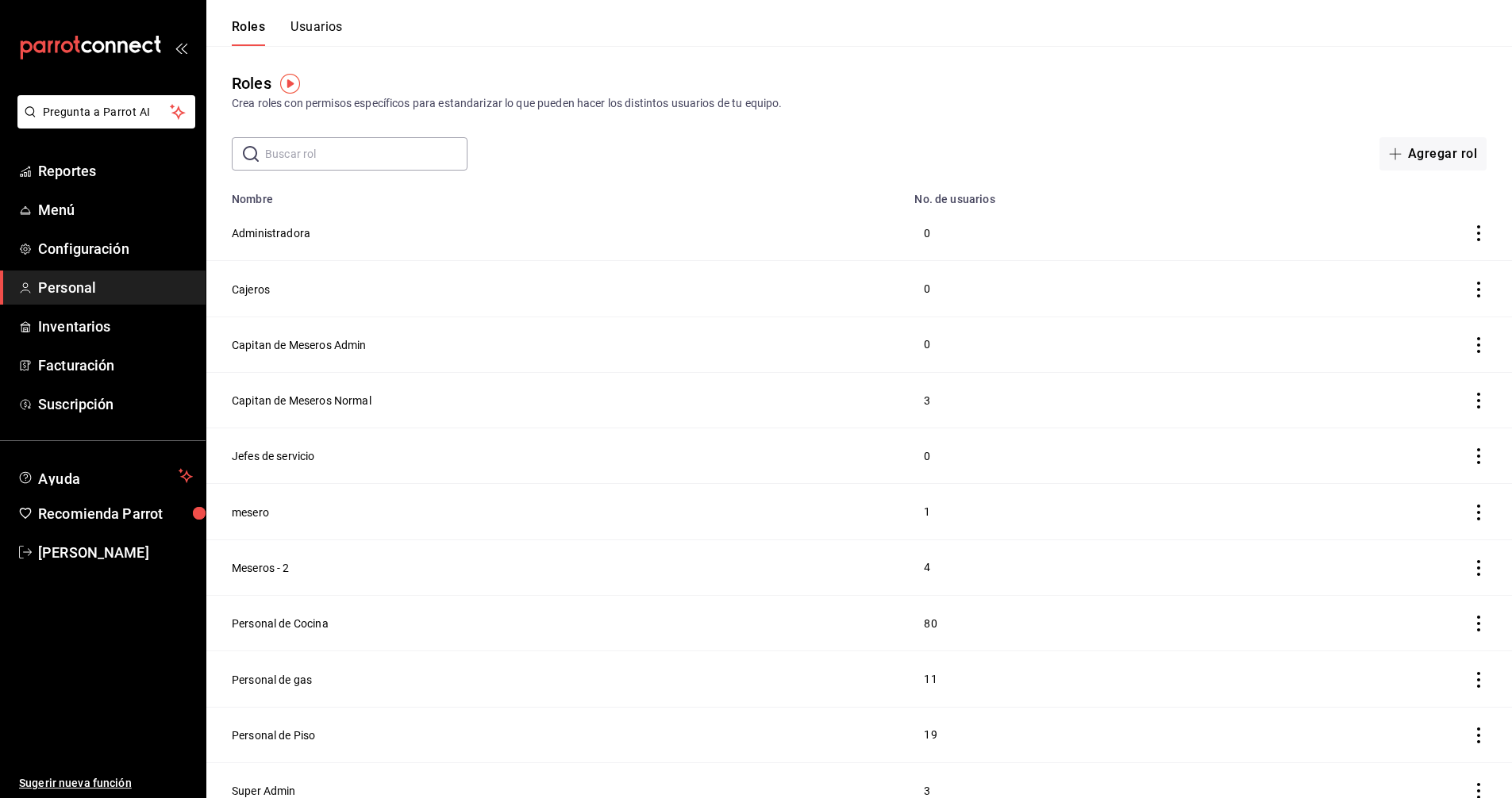
click at [338, 27] on button "Usuarios" at bounding box center [316, 32] width 53 height 27
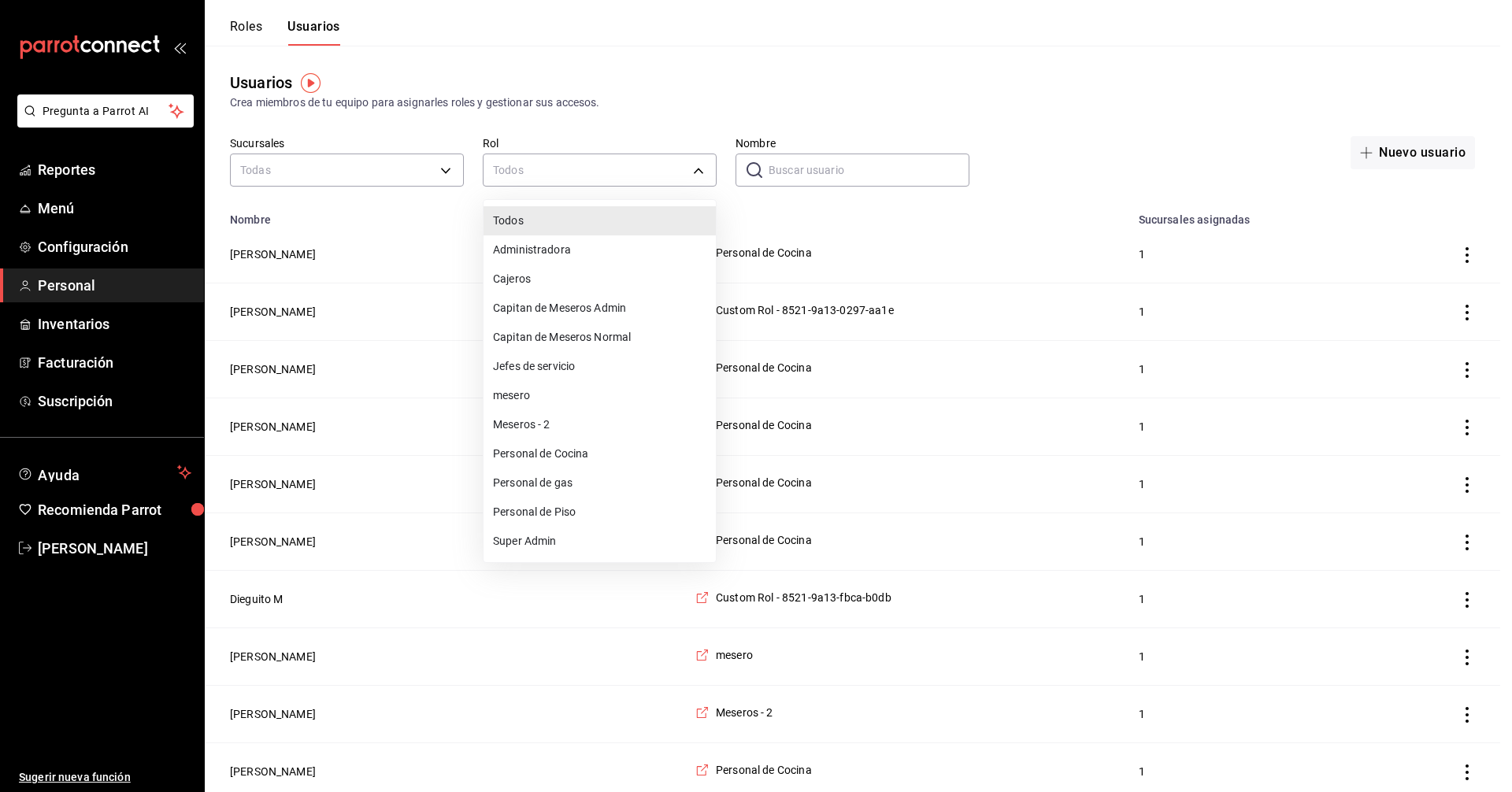
click at [836, 176] on div at bounding box center [756, 396] width 1512 height 792
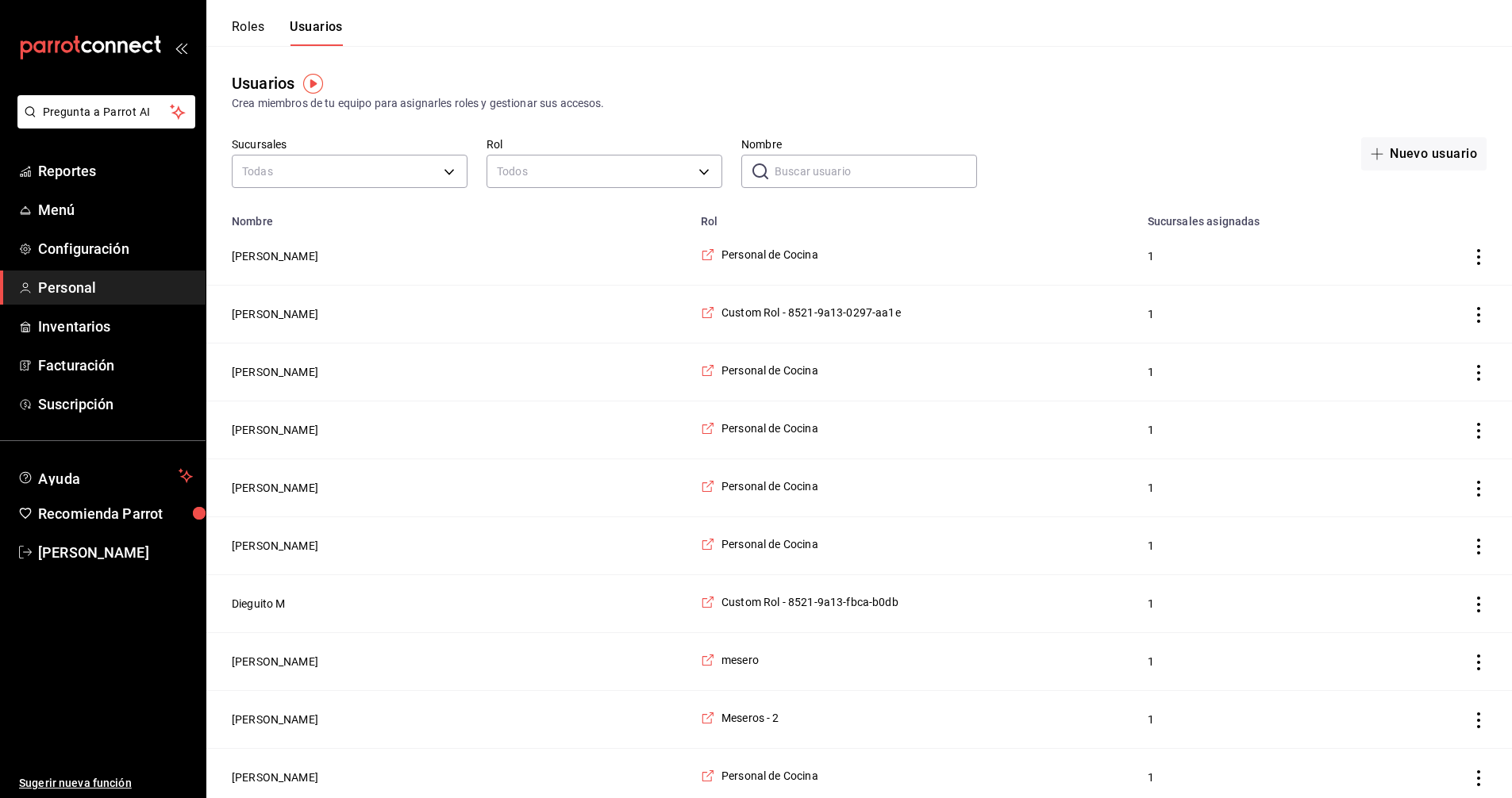
click at [840, 170] on input "Nombre" at bounding box center [876, 171] width 202 height 32
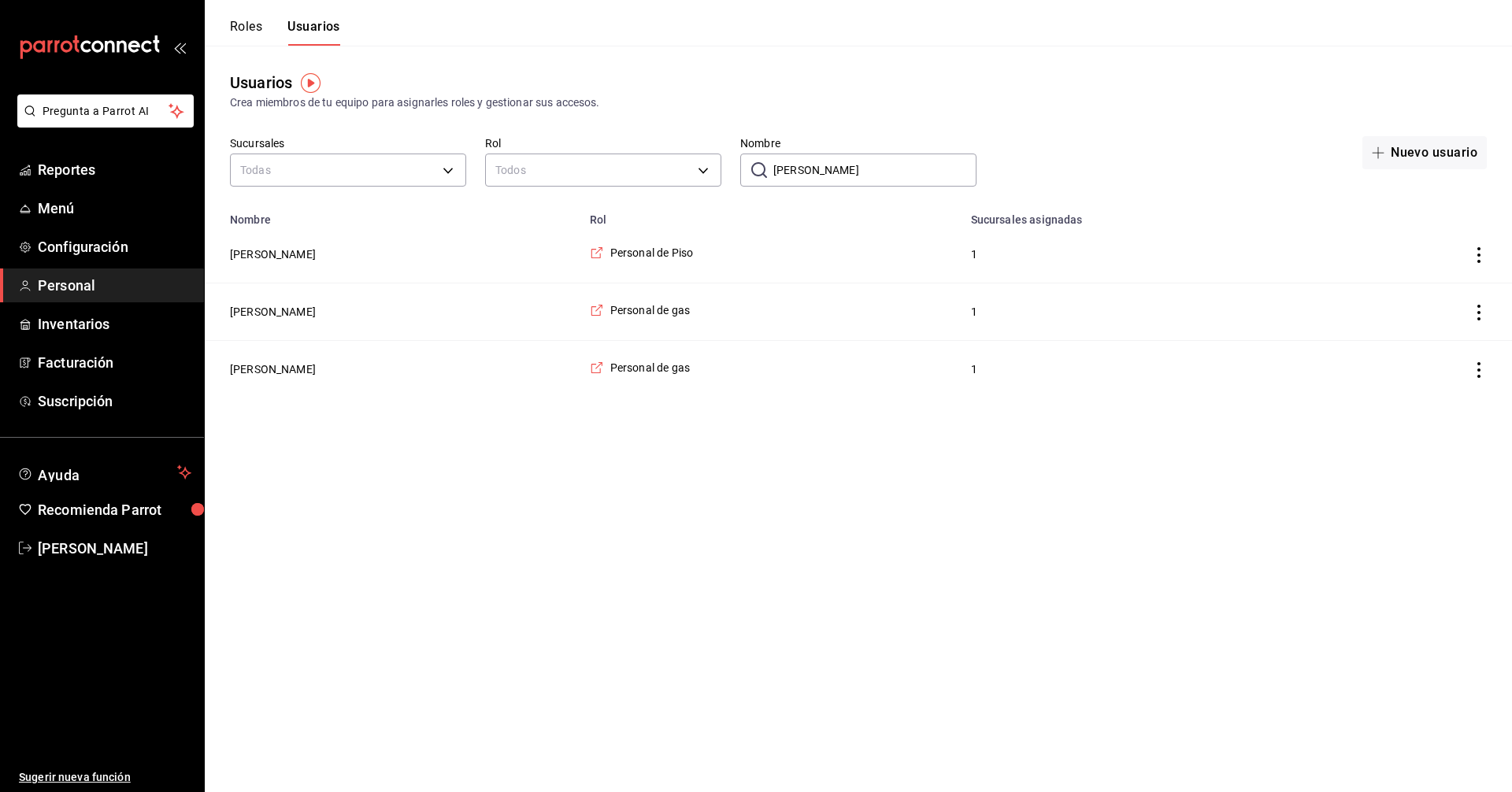
drag, startPoint x: 814, startPoint y: 171, endPoint x: 772, endPoint y: 172, distance: 42.0
click at [772, 172] on div "​ JUAN Nombre" at bounding box center [859, 170] width 237 height 33
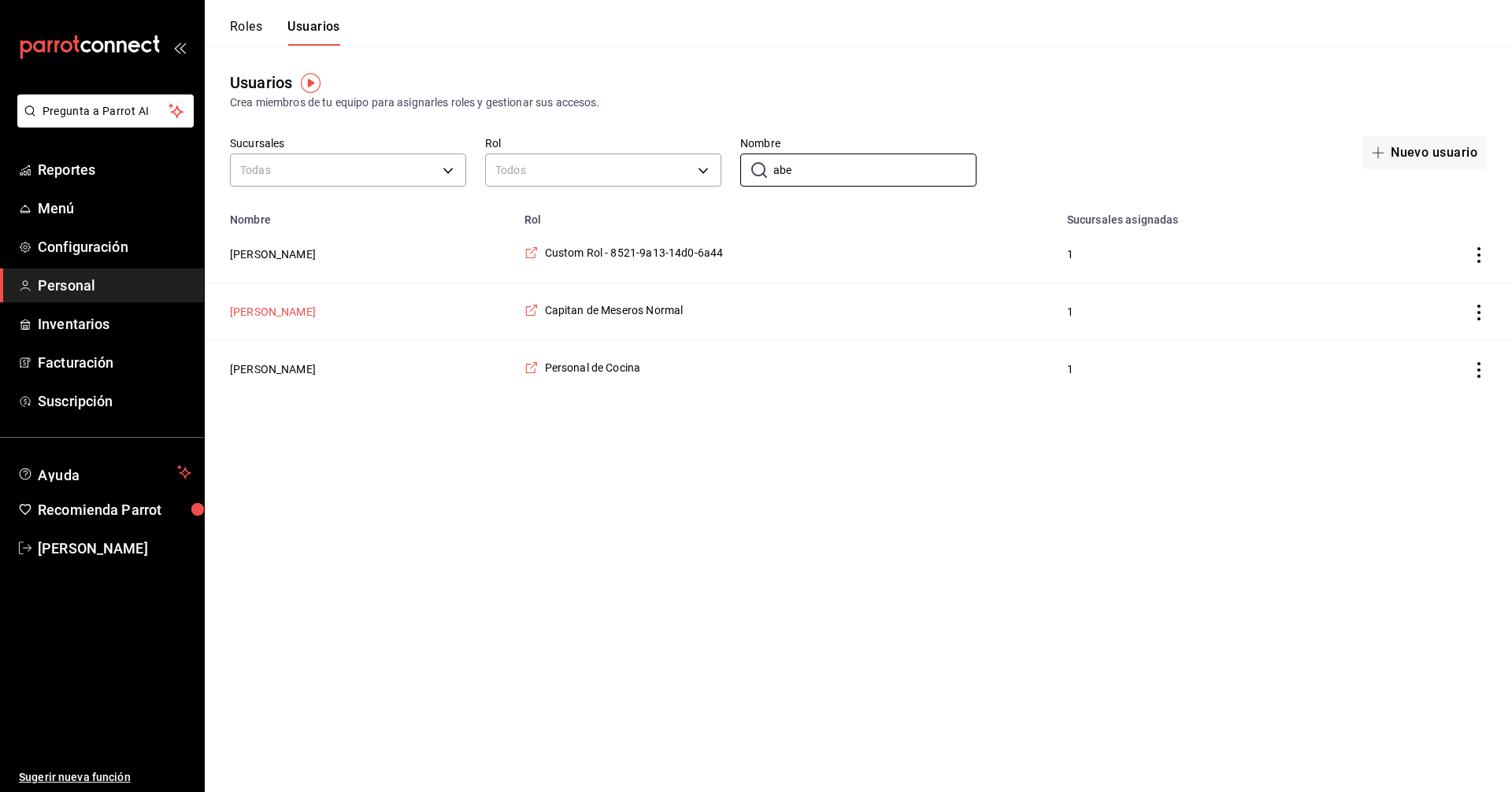
type input "abe"
click at [267, 315] on button "[PERSON_NAME]" at bounding box center [273, 312] width 86 height 15
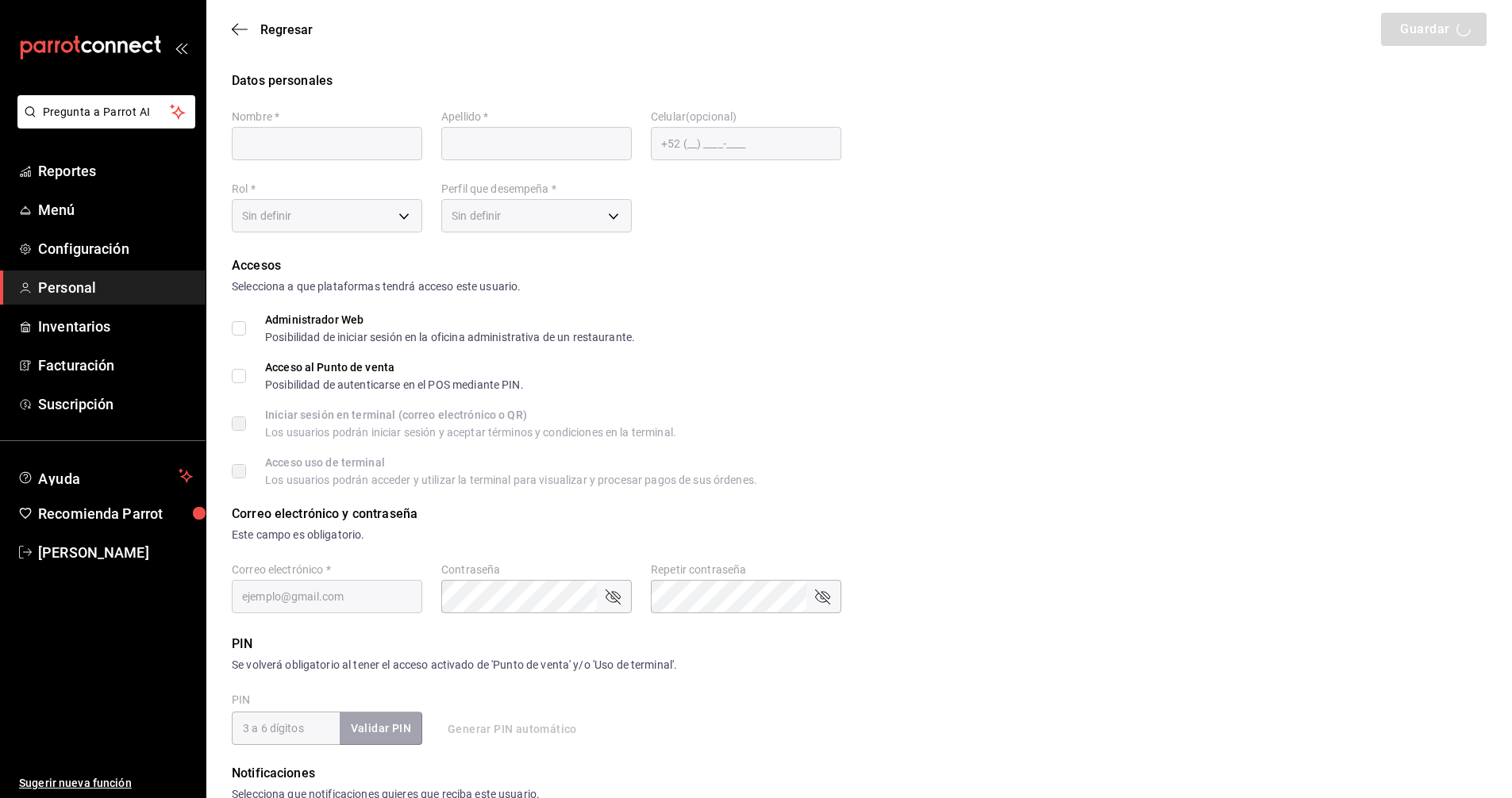
type input "[PERSON_NAME]"
checkbox input "true"
type input "[EMAIL_ADDRESS][DOMAIN_NAME]"
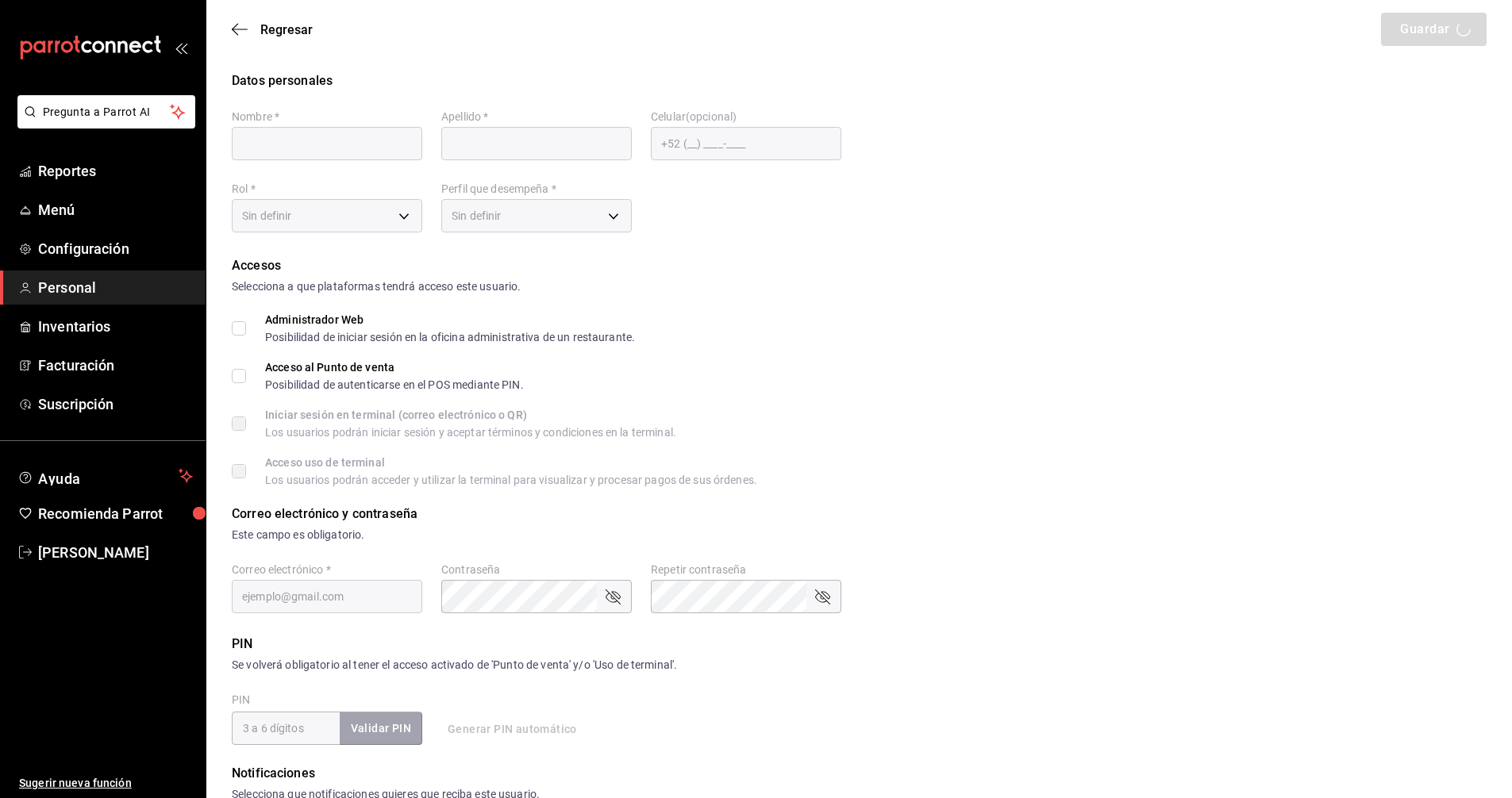
type input "6900"
checkbox input "true"
type input "[PHONE_NUMBER]"
type input "db956134-4543-41ec-8437-073247593144"
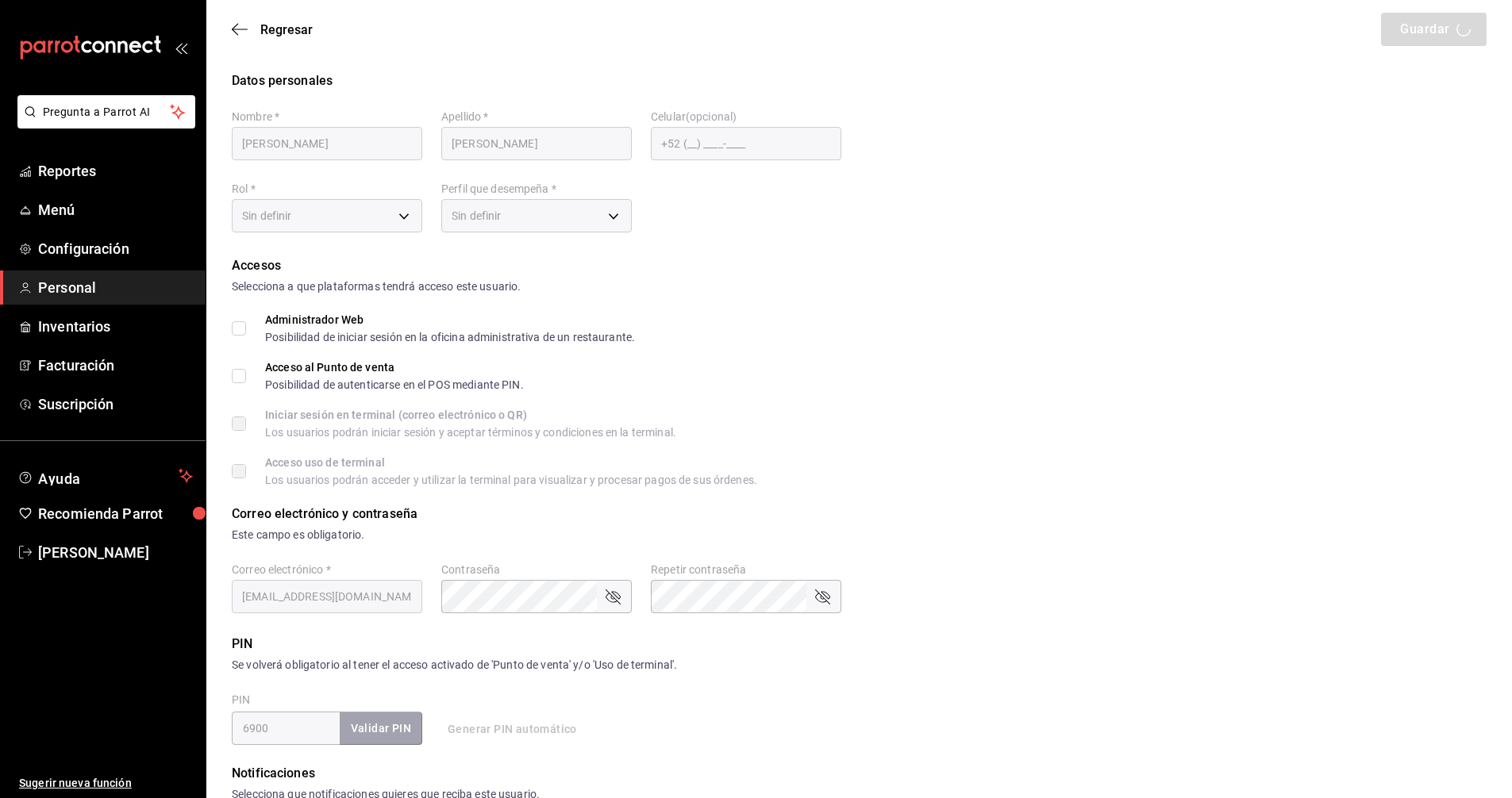
type input "CASHIER"
checkbox input "true"
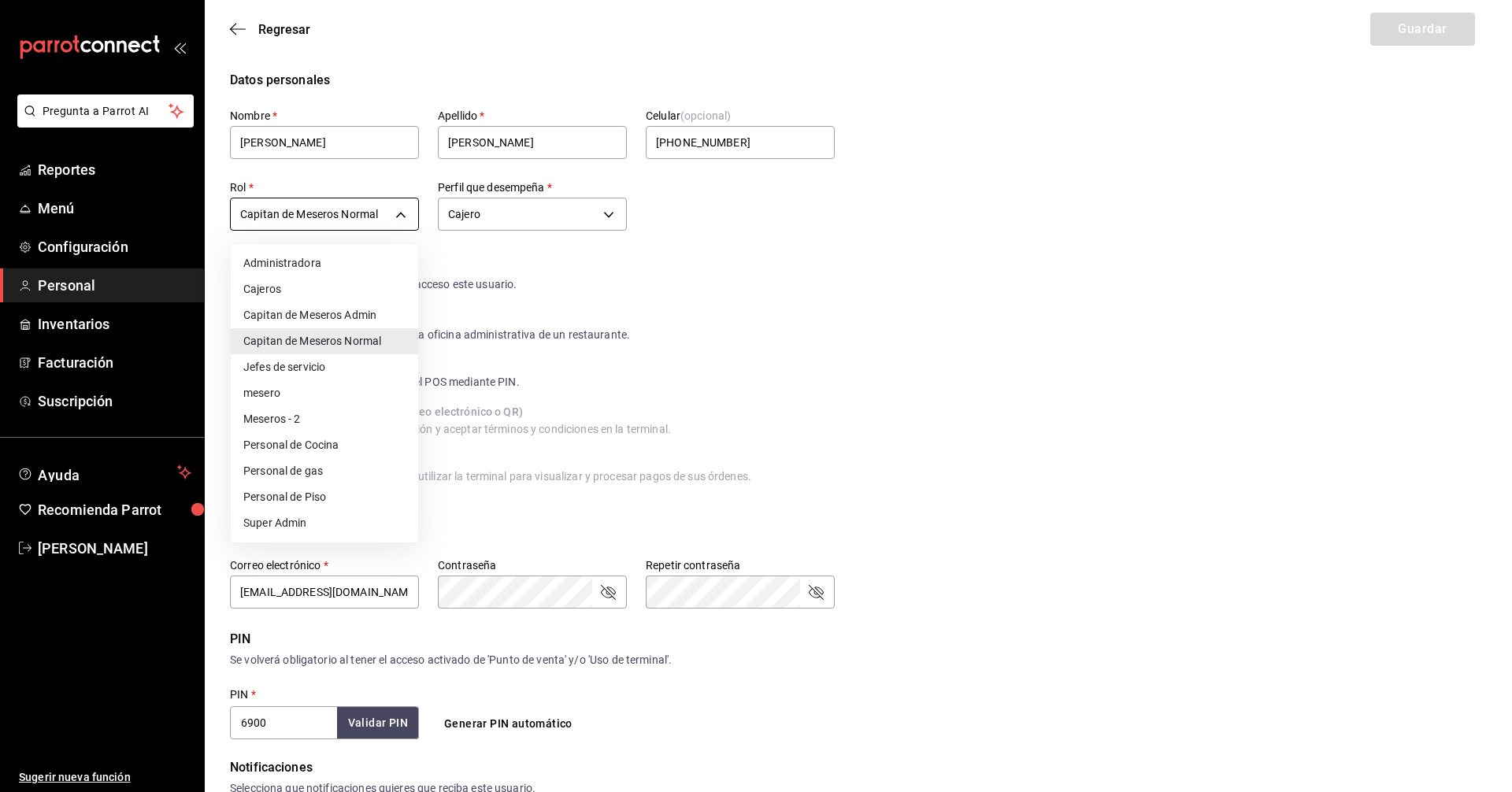
click at [398, 209] on body "Pregunta a Parrot AI Reportes Menú Configuración Personal Inventarios Facturaci…" at bounding box center [756, 584] width 1512 height 1168
click at [364, 311] on li "Capitan de Meseros Admin" at bounding box center [324, 315] width 188 height 26
type input "7ccc37ad-7530-432f-85c9-c48bc5f7b89d"
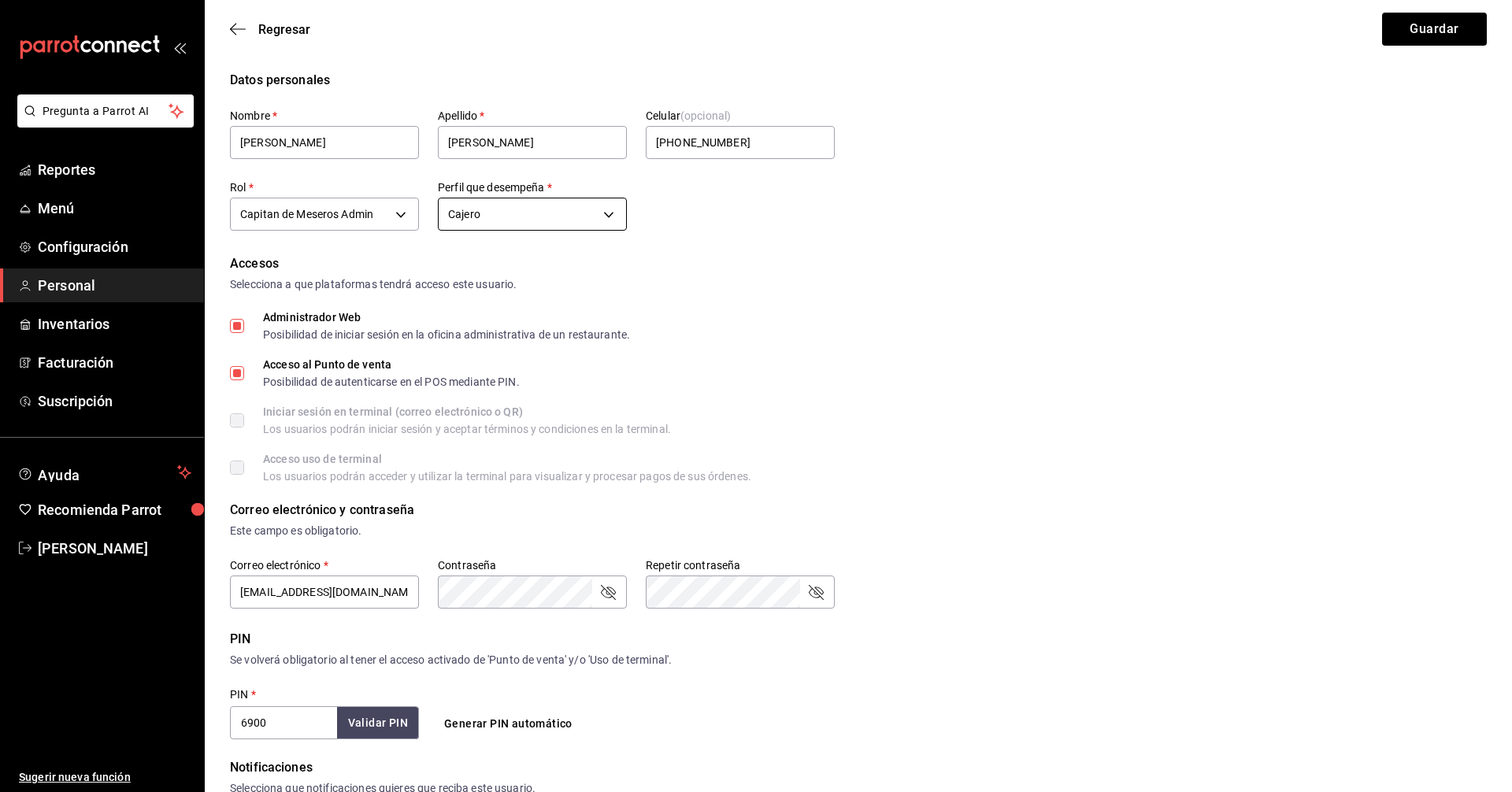
click at [569, 213] on body "Pregunta a Parrot AI Reportes Menú Configuración Personal Inventarios Facturaci…" at bounding box center [756, 584] width 1512 height 1168
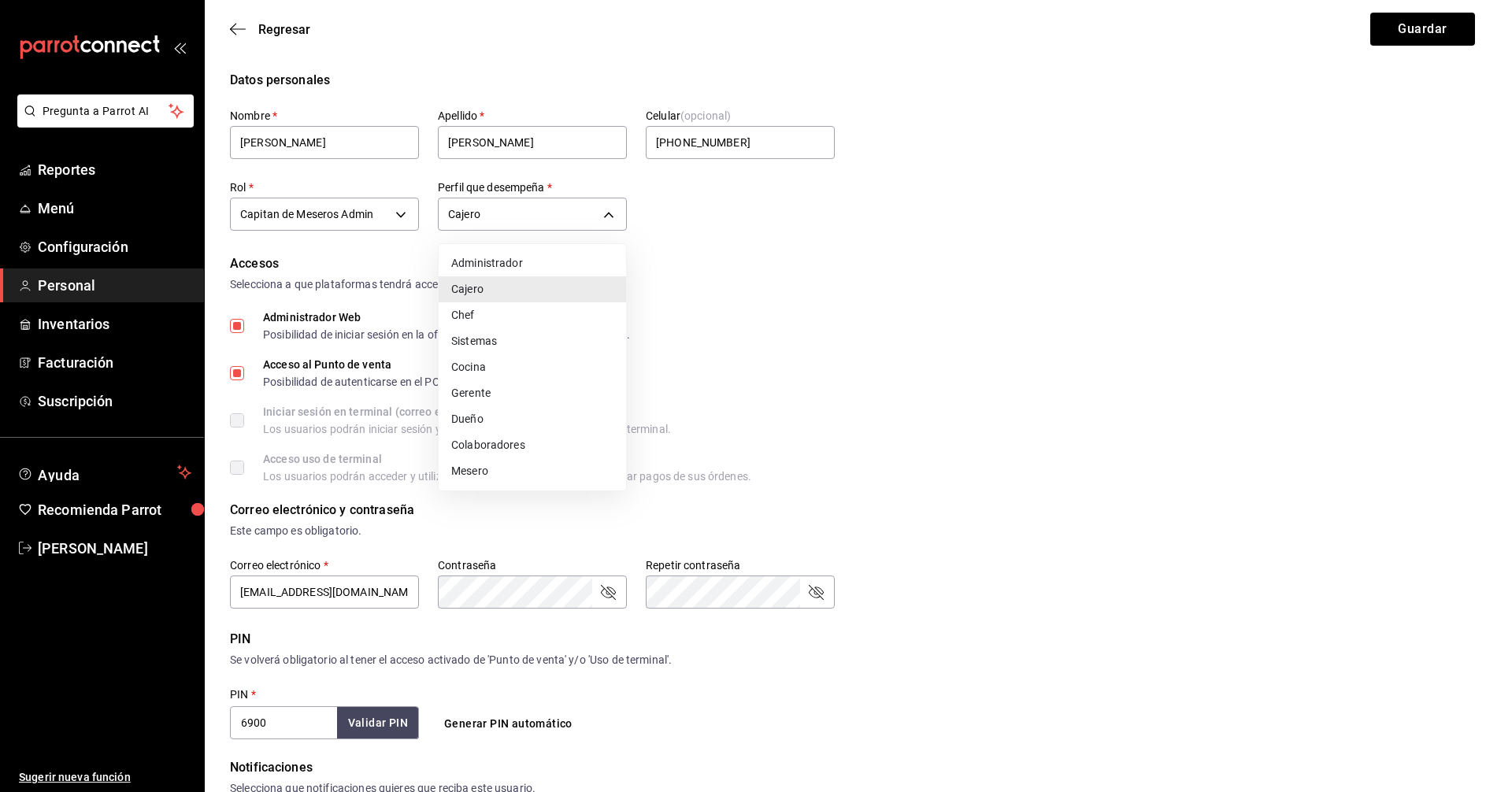
click at [513, 292] on li "Cajero" at bounding box center [532, 290] width 188 height 26
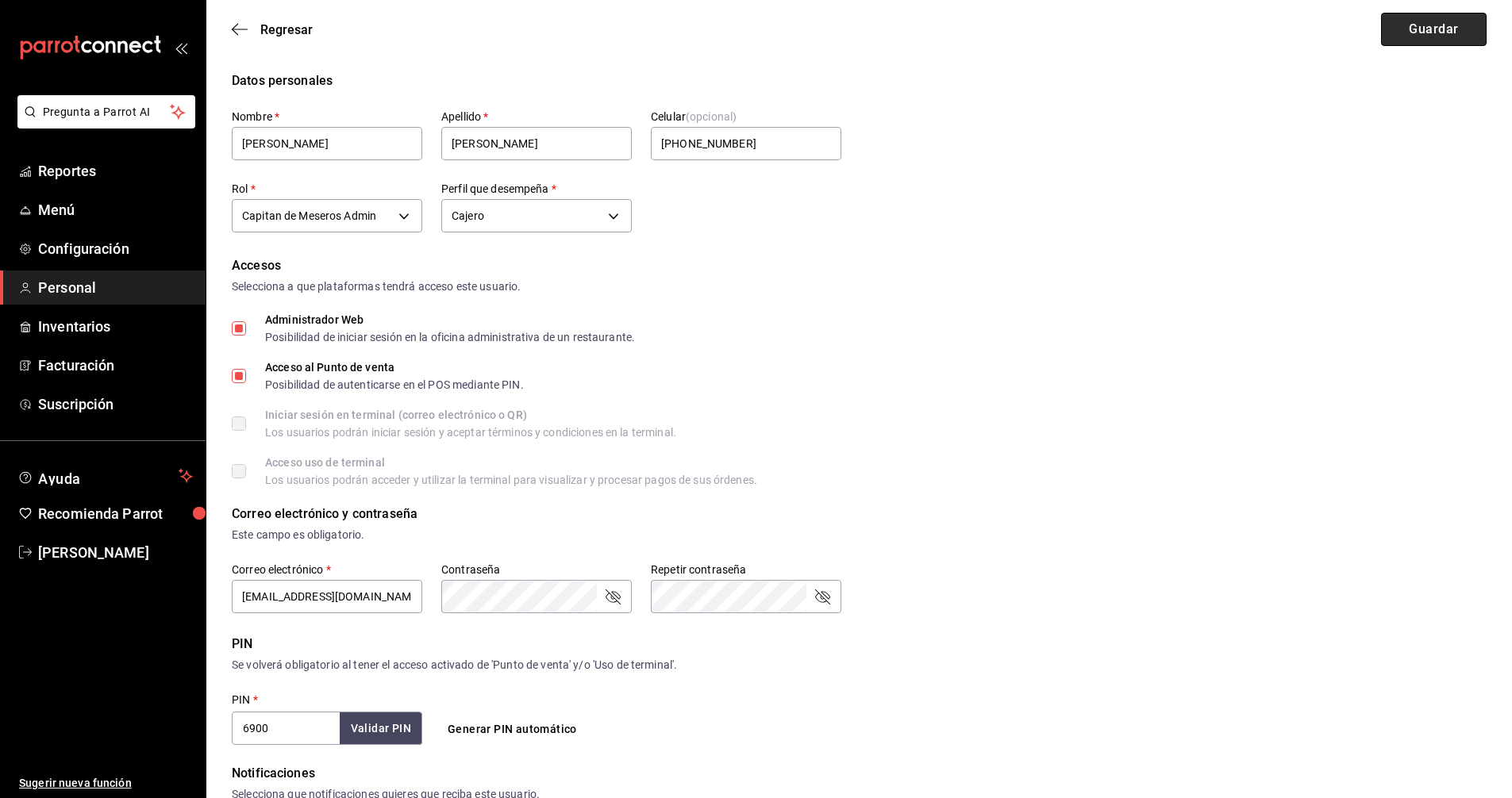
click at [1435, 34] on button "Guardar" at bounding box center [1433, 29] width 105 height 34
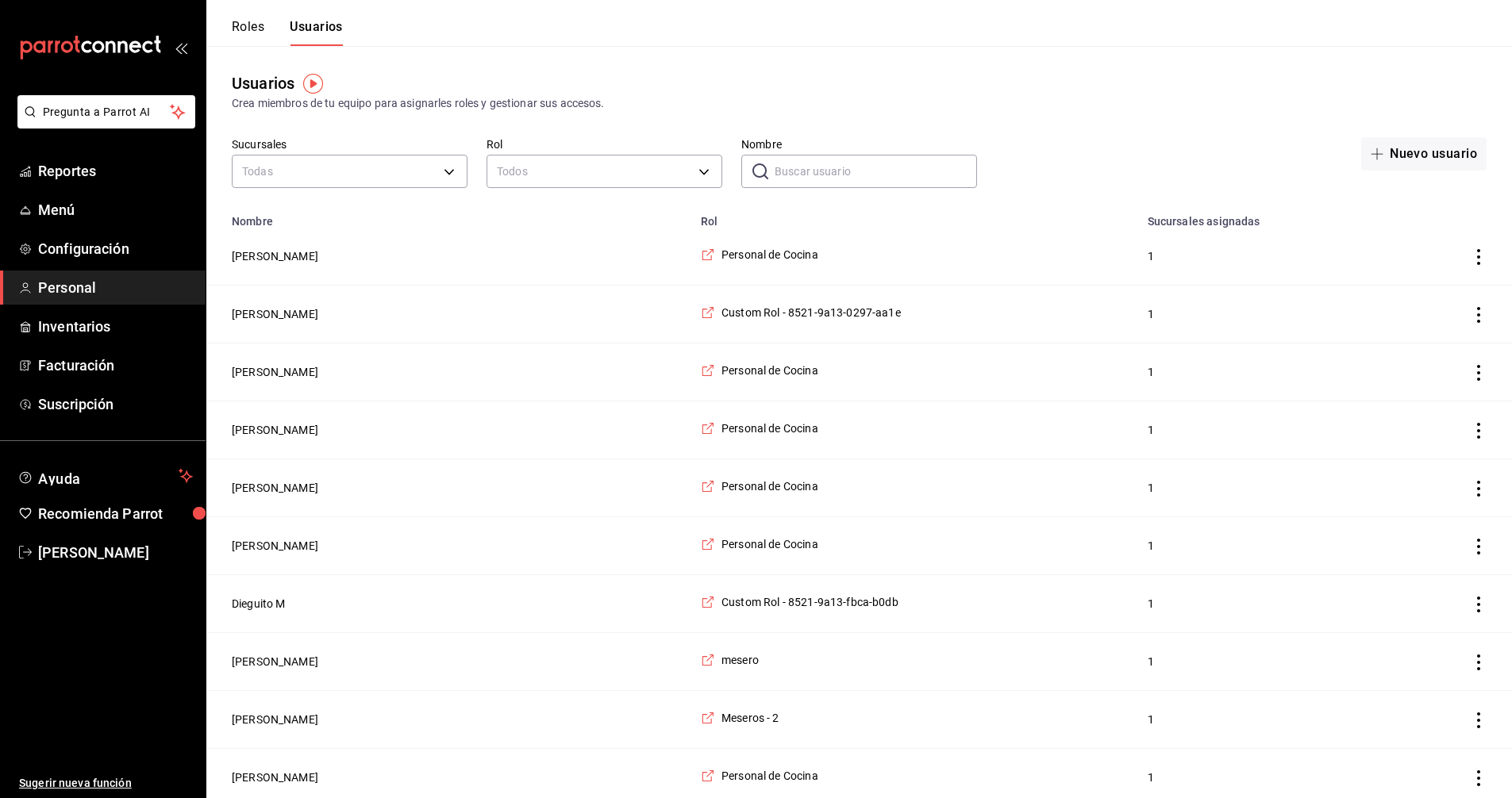
click at [256, 29] on button "Roles" at bounding box center [248, 32] width 33 height 27
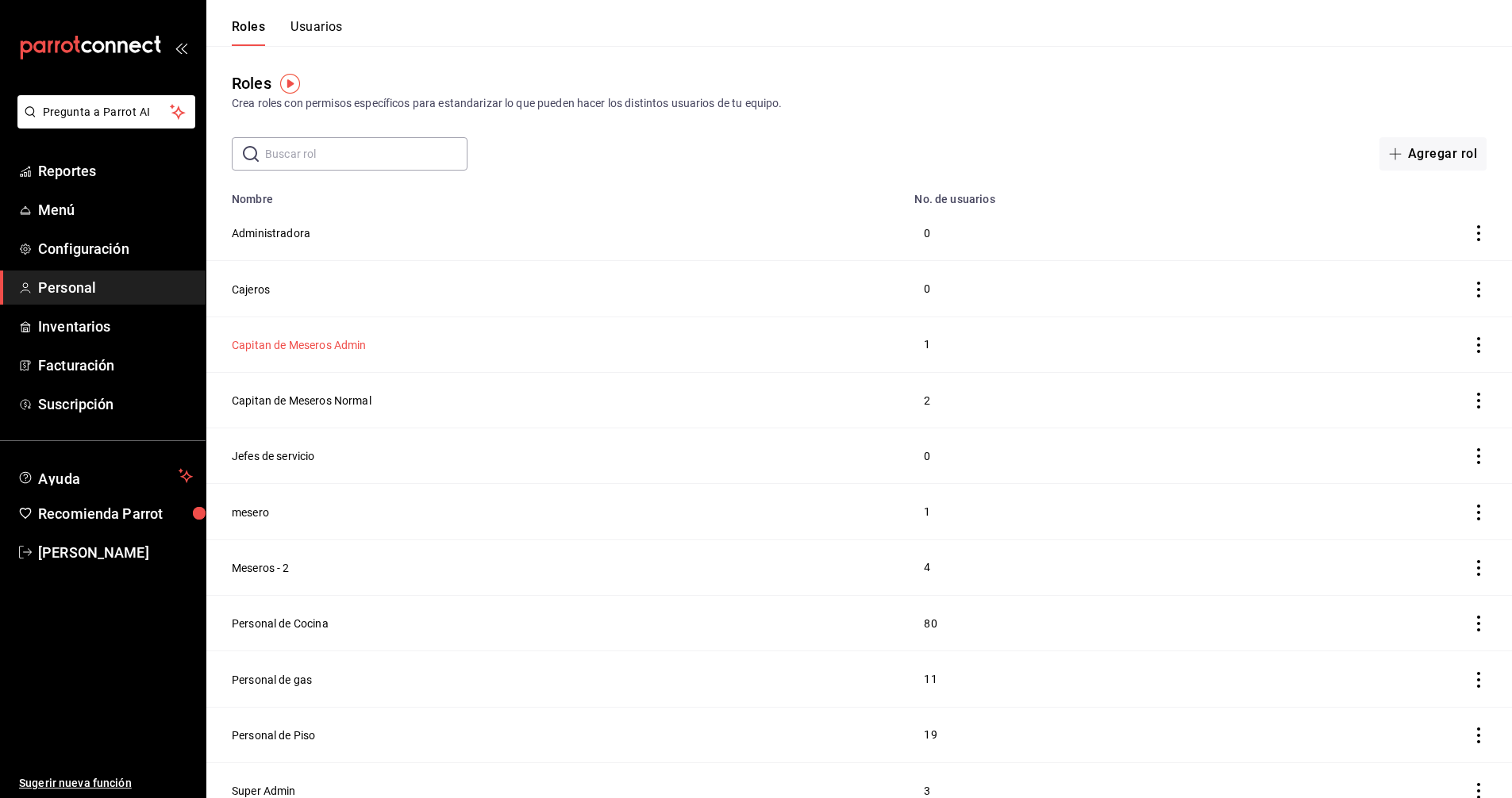
click at [345, 348] on button "Capitan de Meseros Admin" at bounding box center [299, 345] width 135 height 16
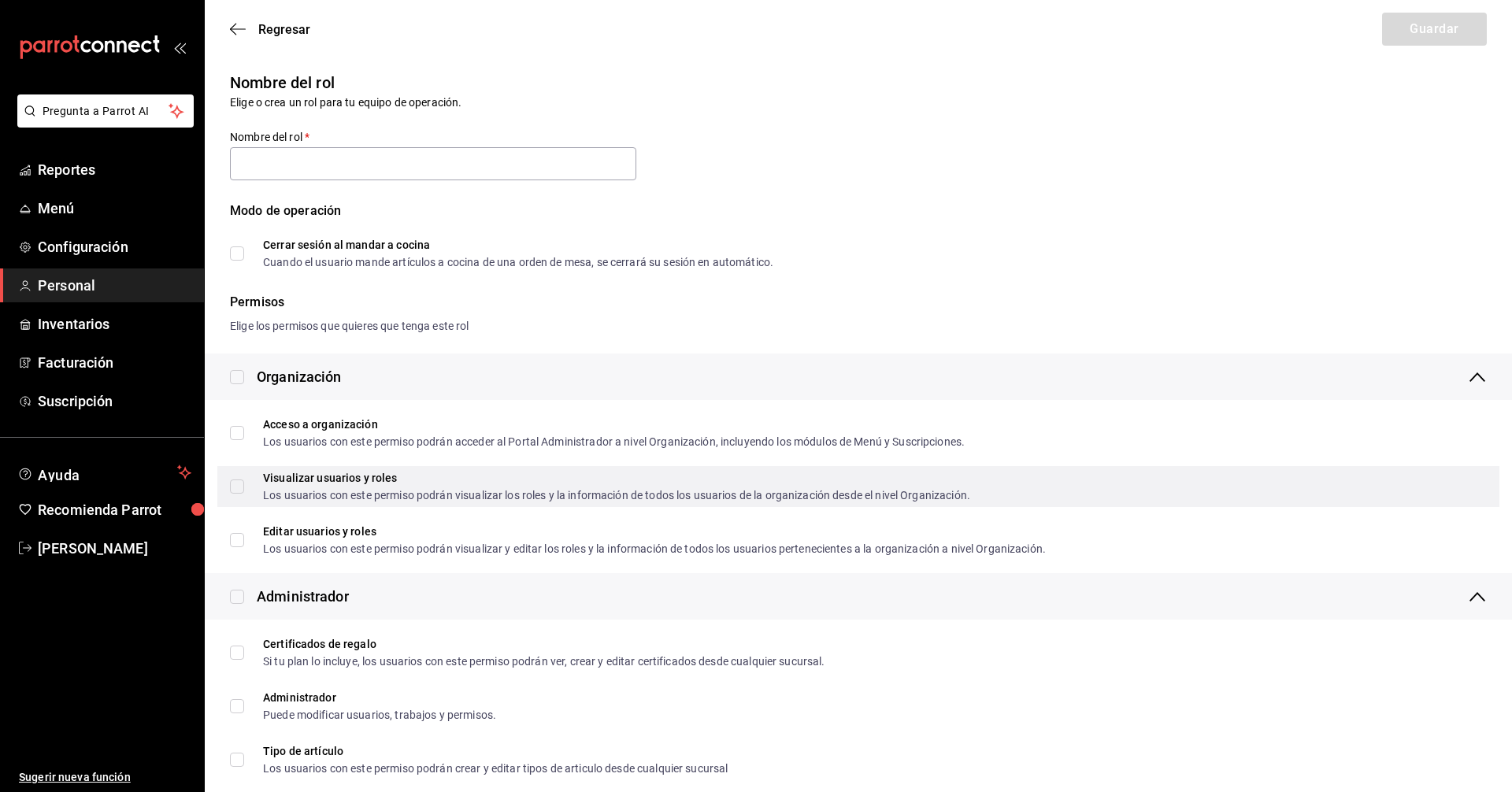
type input "Capitan de Meseros Admin"
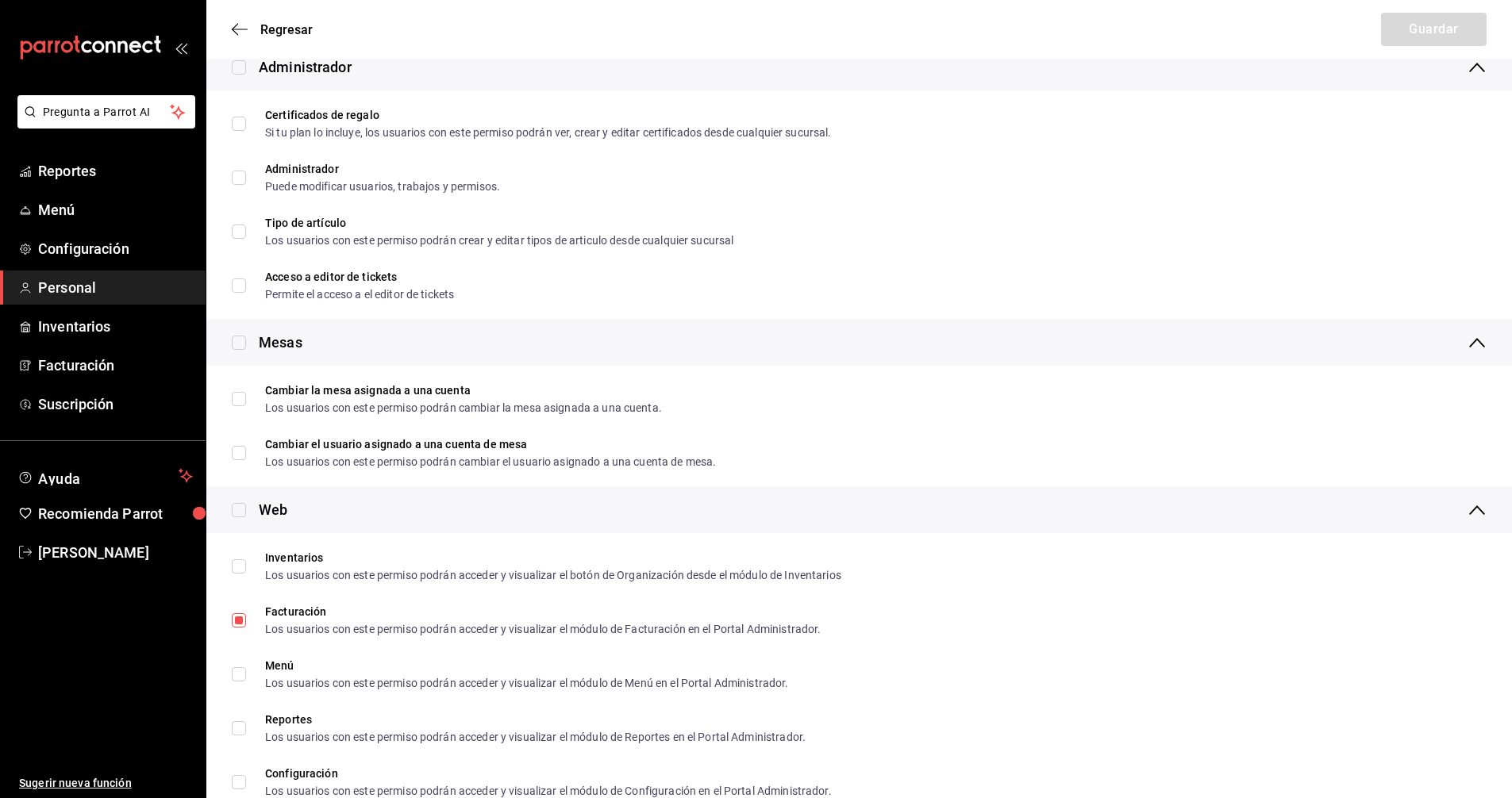
scroll to position [555, 0]
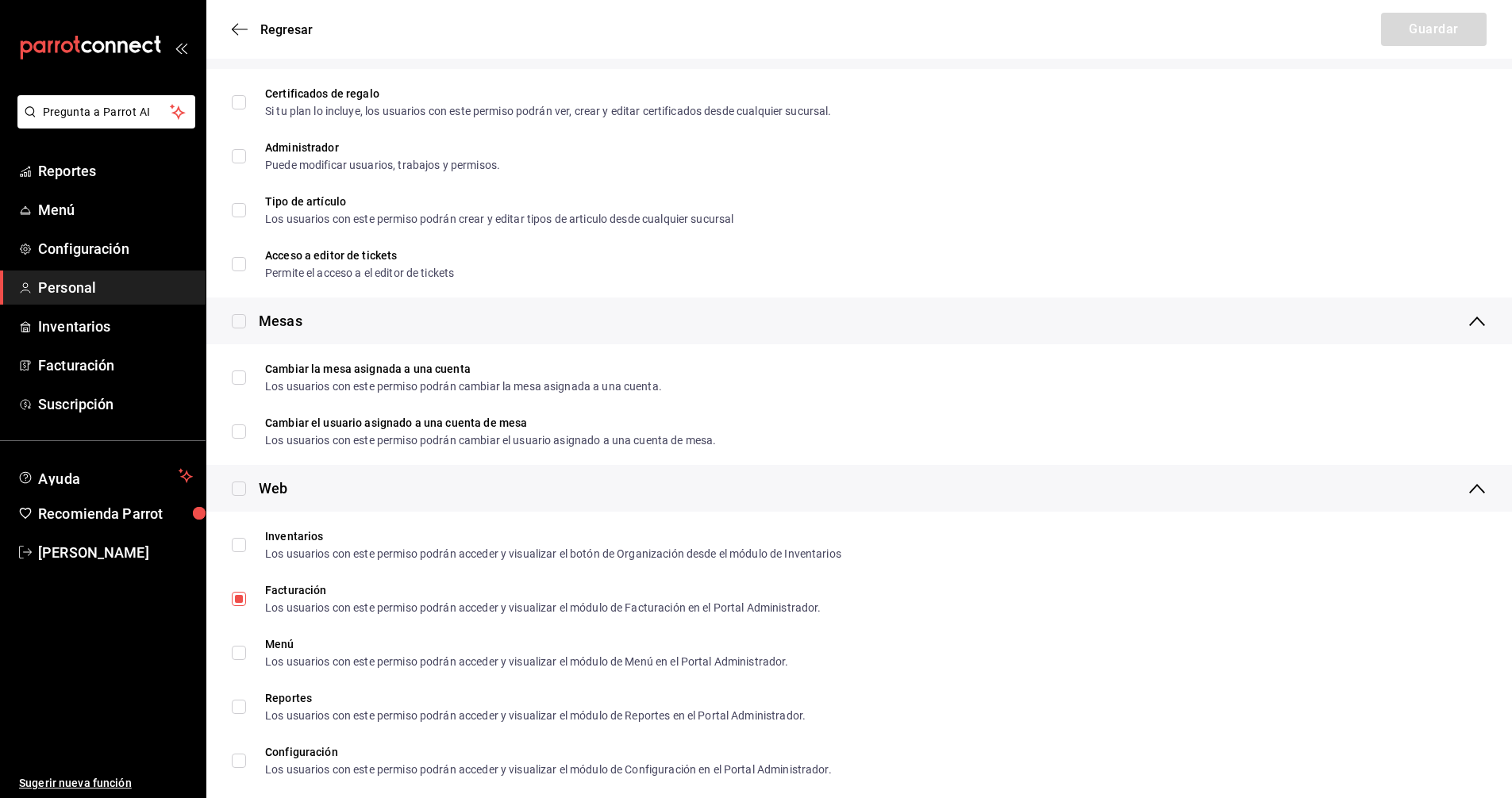
click at [243, 321] on input "checkbox" at bounding box center [238, 321] width 15 height 15
checkbox input "true"
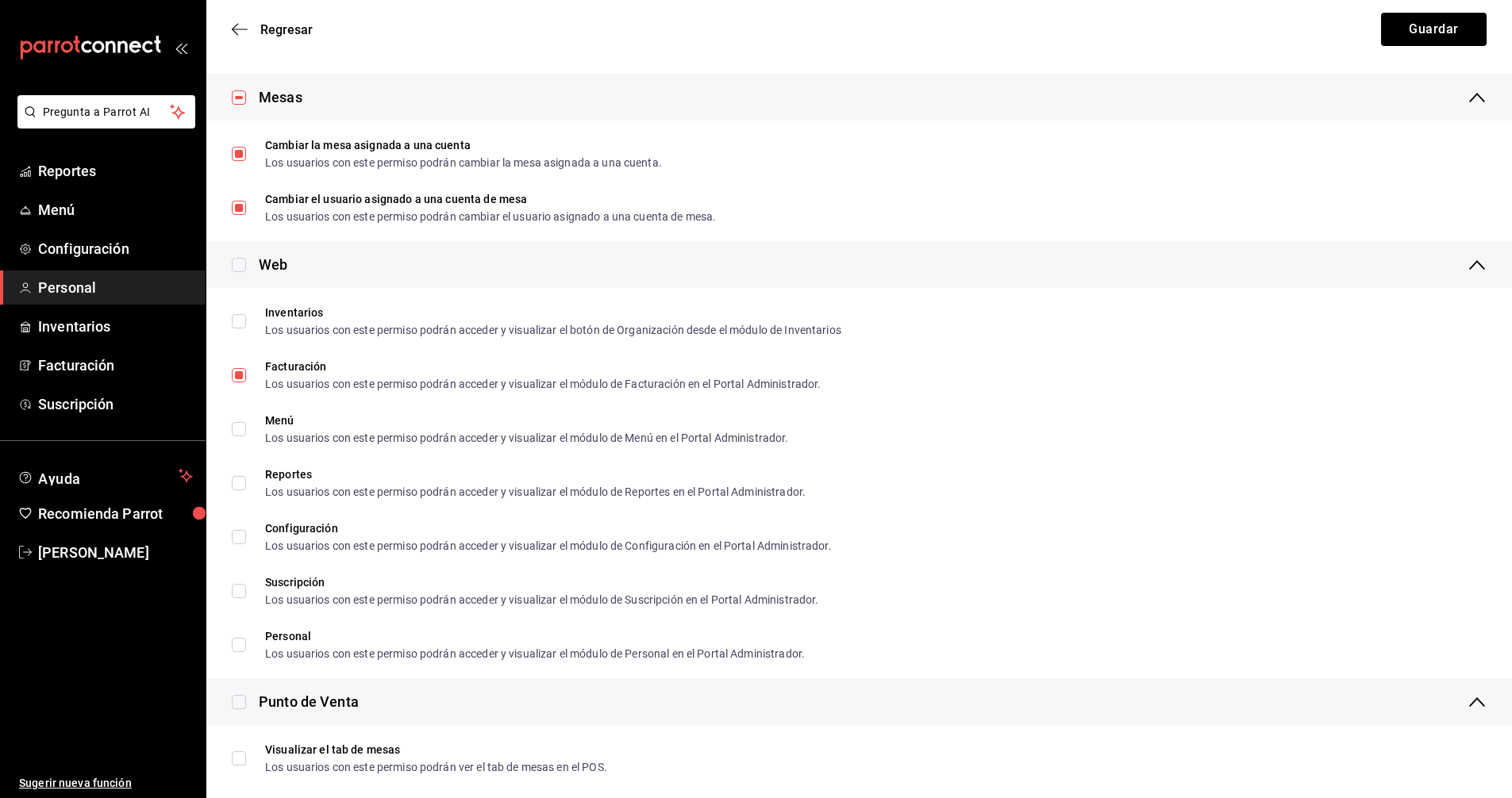
scroll to position [794, 0]
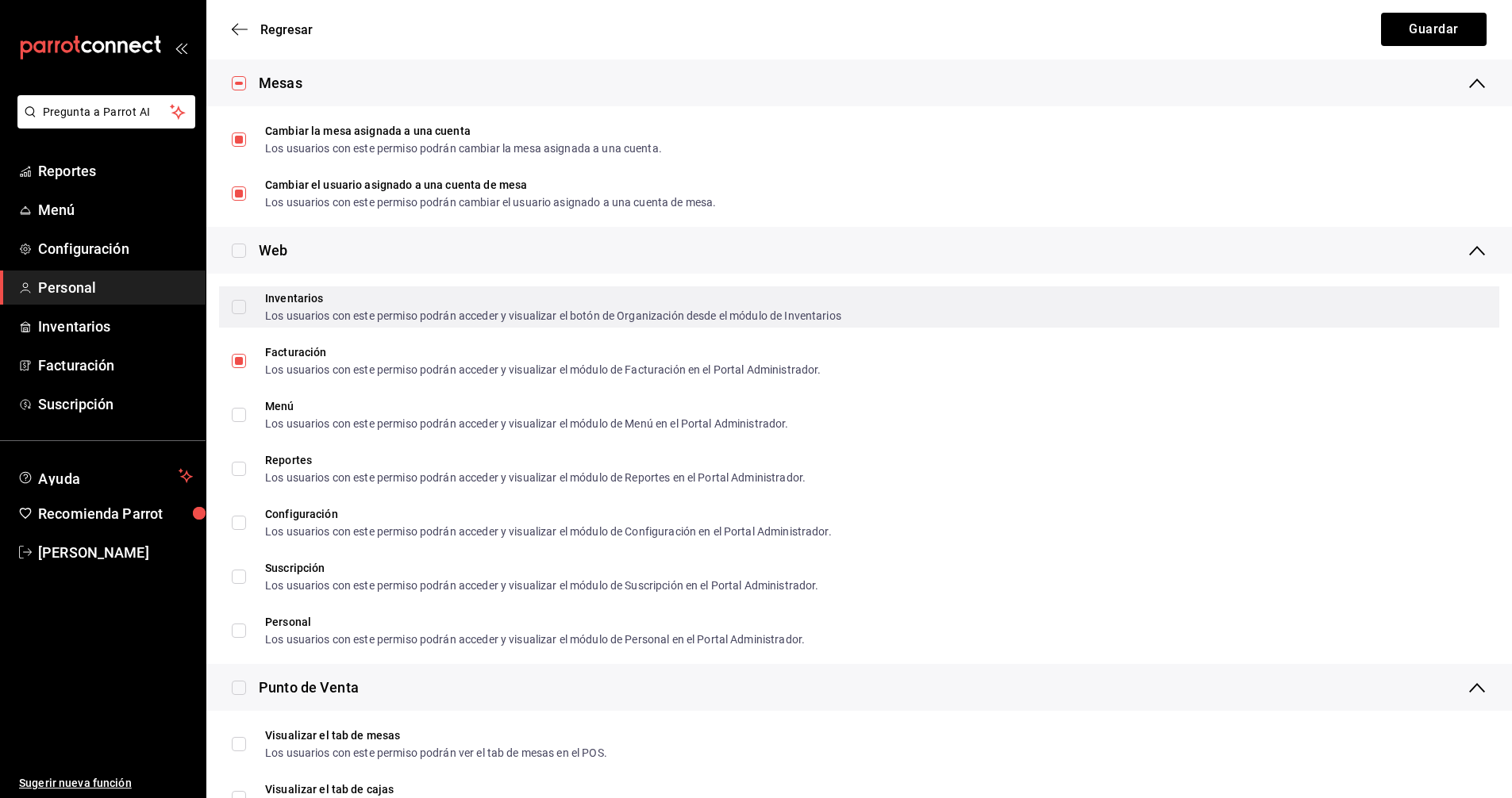
click at [241, 312] on input "Inventarios Los usuarios con este permiso podrán acceder y visualizar el botón …" at bounding box center [238, 307] width 15 height 15
checkbox input "false"
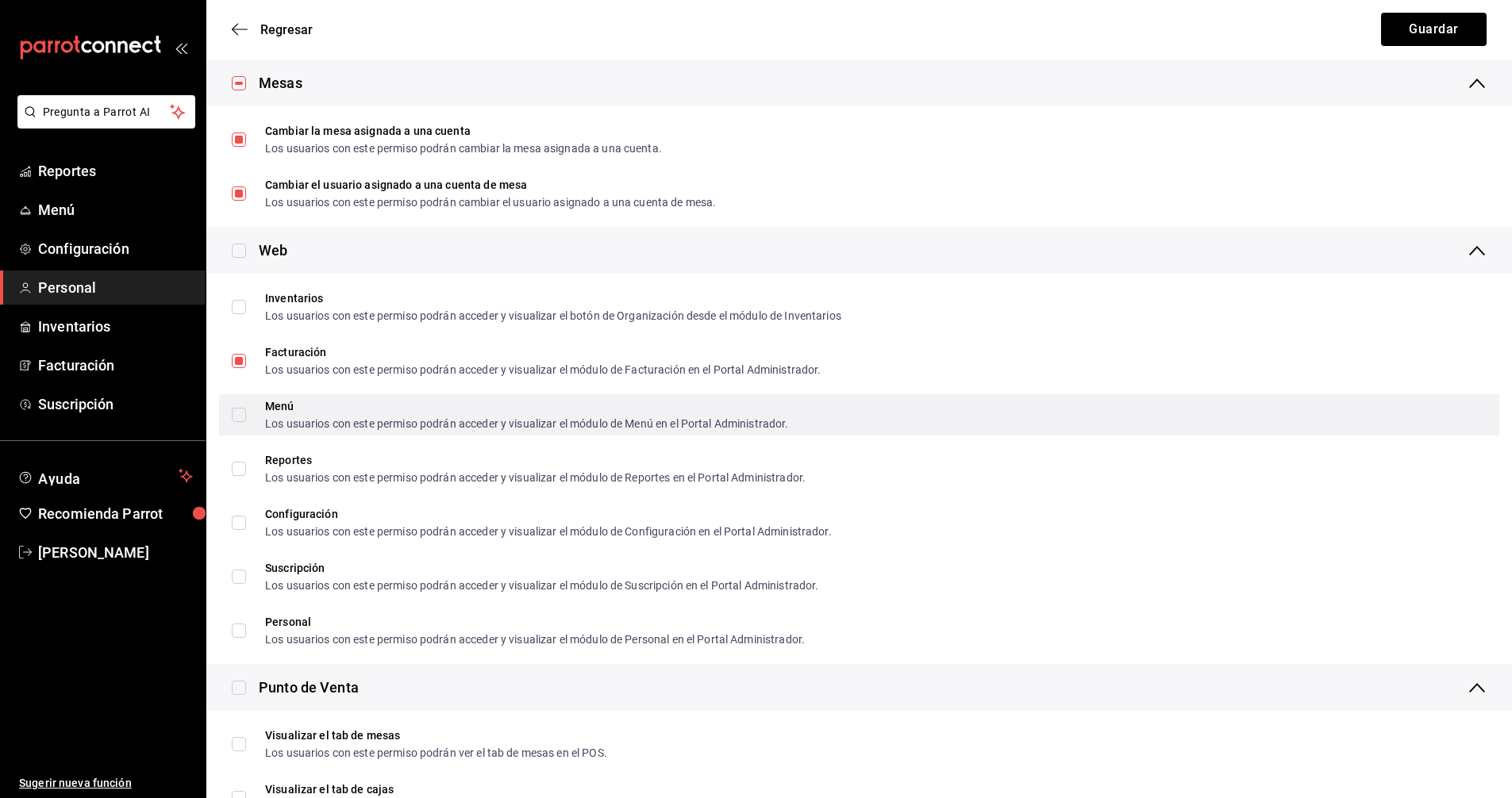
click at [246, 415] on span "Menú Los usuarios con este permiso podrán acceder y visualizar el módulo de Men…" at bounding box center [517, 415] width 543 height 28
click at [246, 415] on input "Menú Los usuarios con este permiso podrán acceder y visualizar el módulo de Men…" at bounding box center [238, 415] width 15 height 15
checkbox input "true"
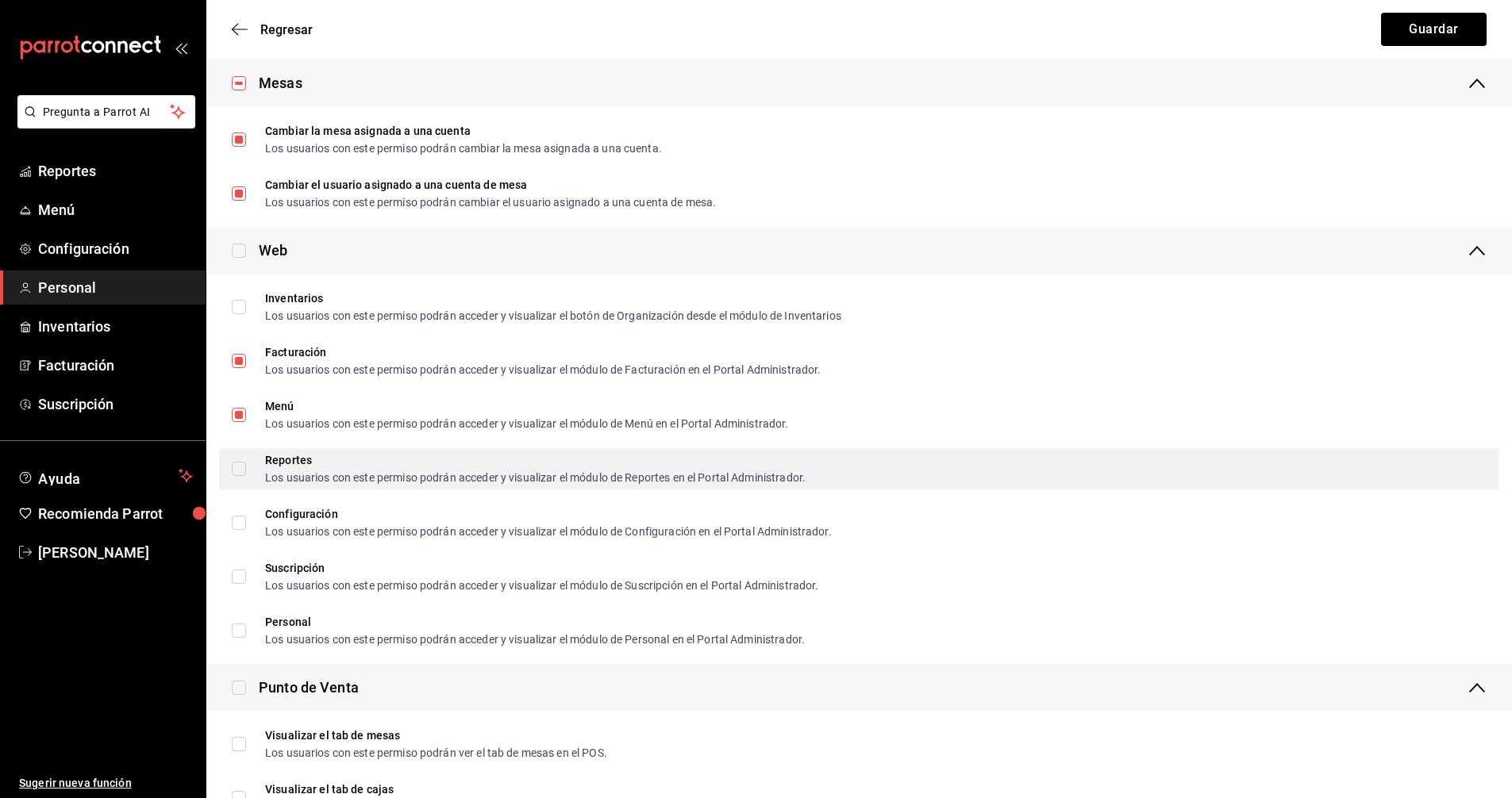
click at [236, 471] on input "Reportes Los usuarios con este permiso podrán acceder y visualizar el módulo de…" at bounding box center [238, 469] width 15 height 15
checkbox input "true"
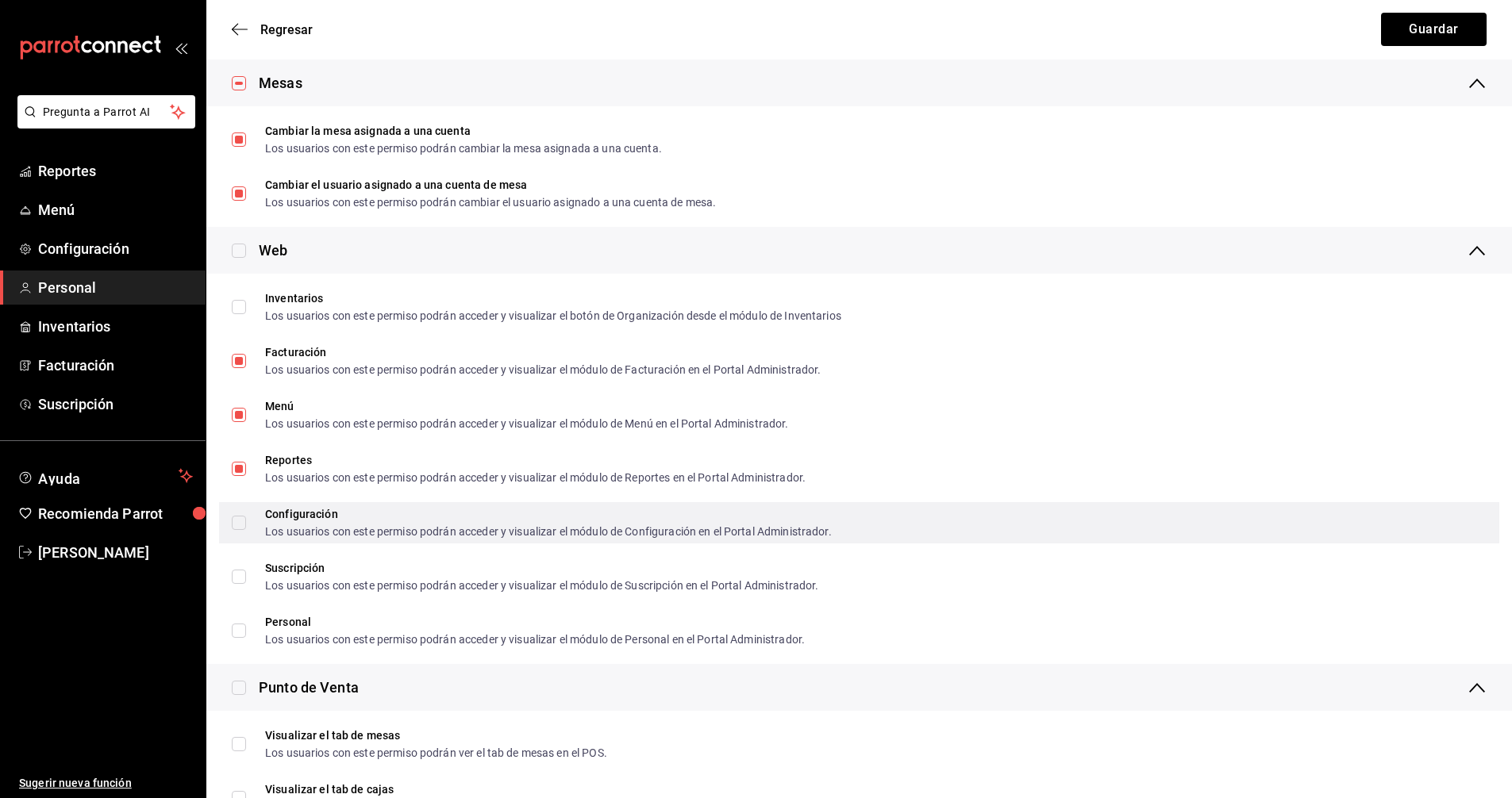
click at [237, 528] on input "Configuración Los usuarios con este permiso podrán acceder y visualizar el módu…" at bounding box center [238, 522] width 15 height 15
checkbox input "true"
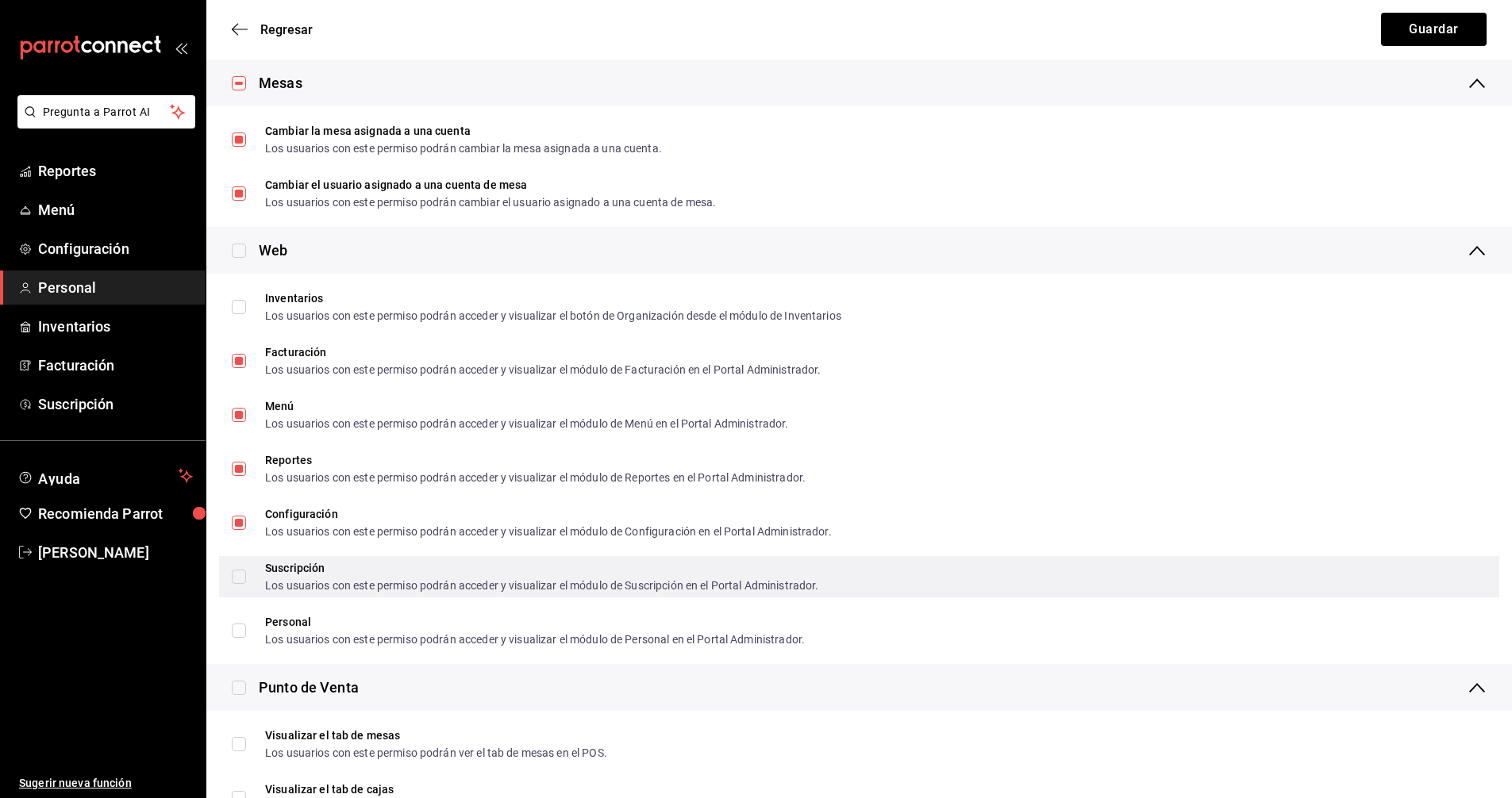
click at [237, 580] on input "Suscripción Los usuarios con este permiso podrán acceder y visualizar el módulo…" at bounding box center [238, 577] width 15 height 15
click at [242, 578] on input "Suscripción Los usuarios con este permiso podrán acceder y visualizar el módulo…" at bounding box center [238, 577] width 15 height 15
checkbox input "false"
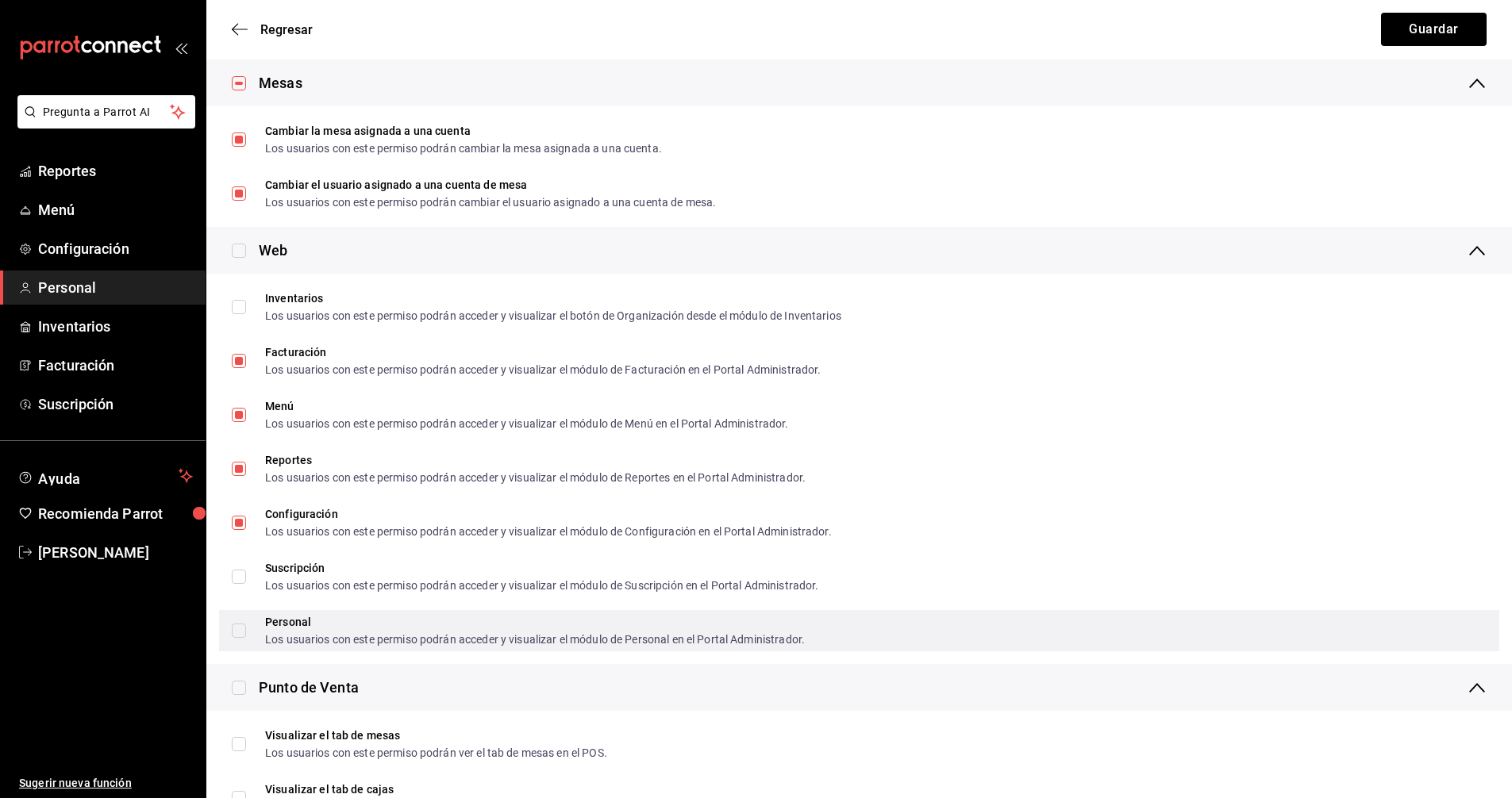
click at [238, 636] on input "Personal Los usuarios con este permiso podrán acceder y visualizar el módulo de…" at bounding box center [238, 630] width 15 height 15
checkbox input "true"
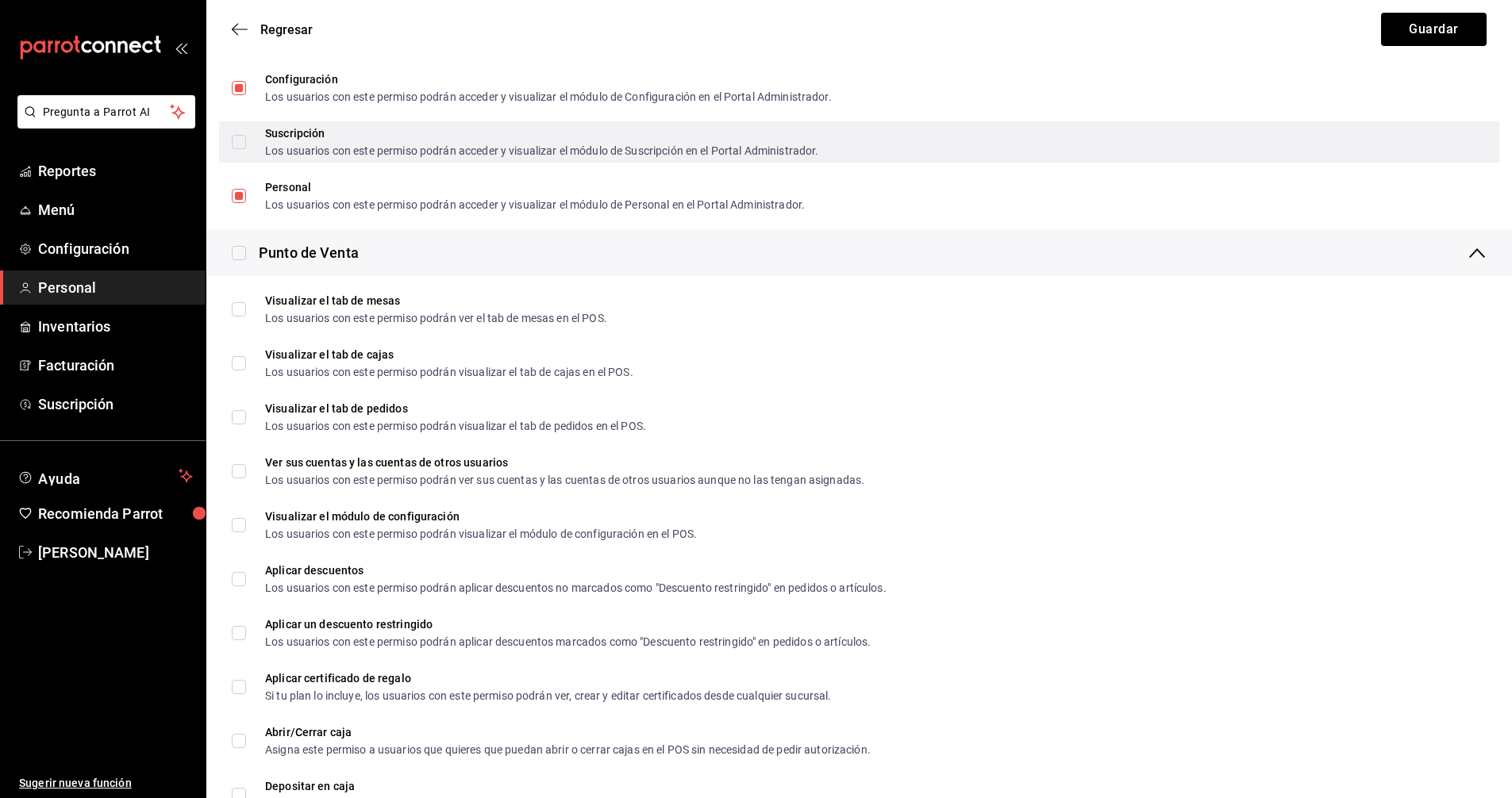
scroll to position [1227, 0]
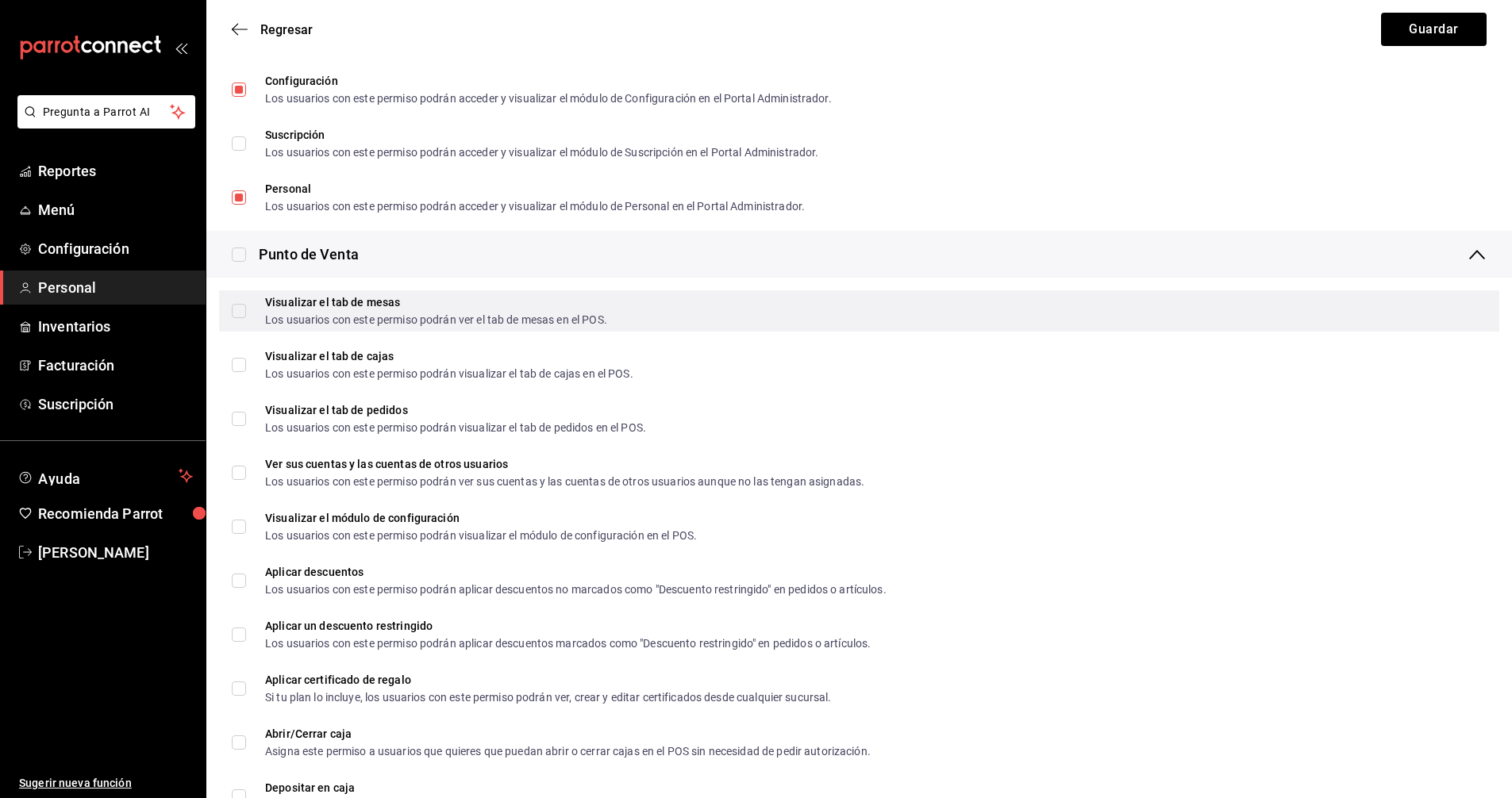
click at [250, 309] on span "Visualizar el tab de mesas Los usuarios con este permiso podrán ver el tab de m…" at bounding box center [427, 311] width 361 height 28
click at [246, 309] on input "Visualizar el tab de mesas Los usuarios con este permiso podrán ver el tab de m…" at bounding box center [238, 311] width 15 height 15
checkbox input "true"
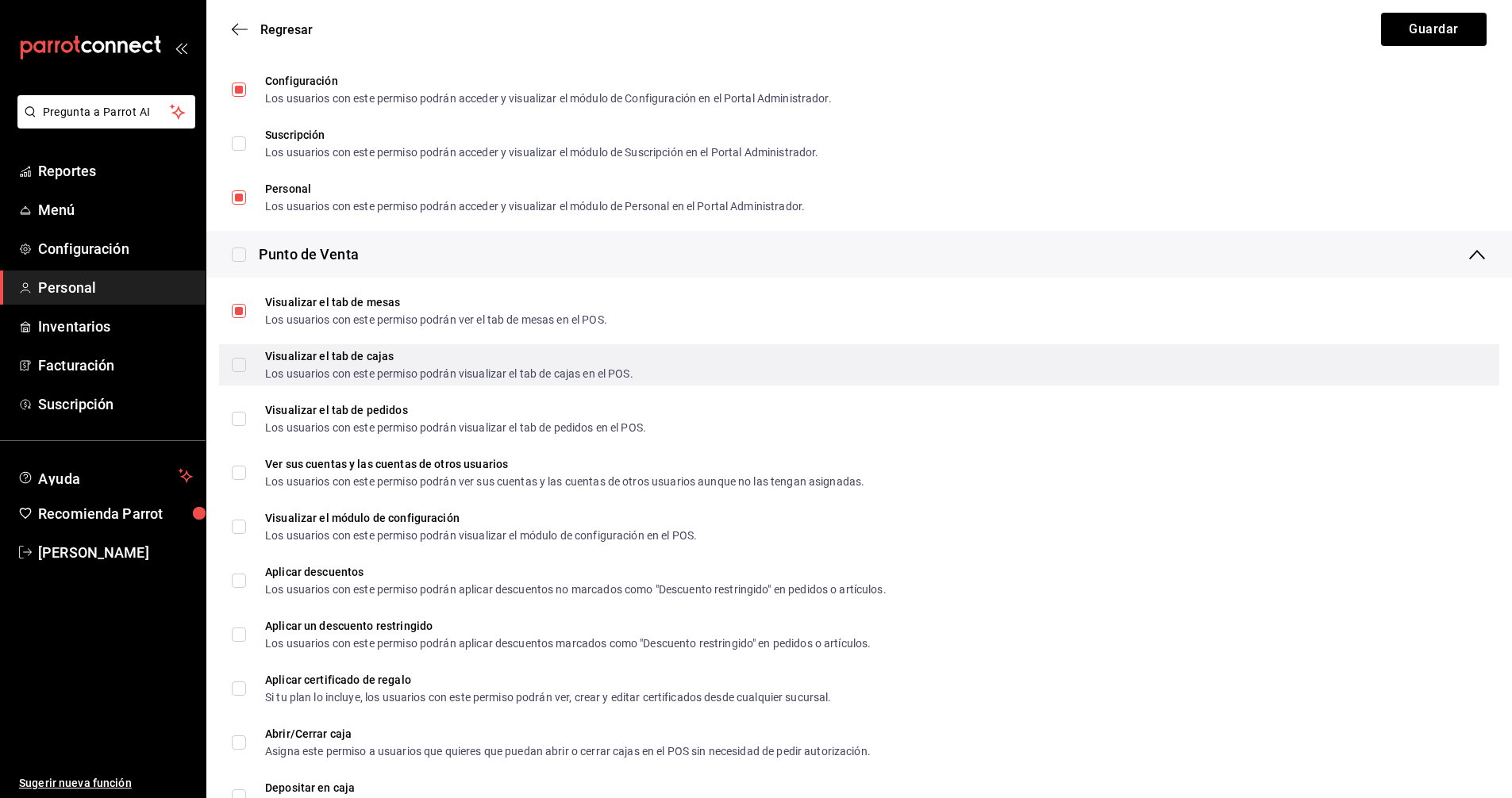
click at [252, 367] on span "Visualizar el tab de cajas Los usuarios con este permiso podrán visualizar el t…" at bounding box center [440, 364] width 387 height 28
click at [246, 367] on input "Visualizar el tab de cajas Los usuarios con este permiso podrán visualizar el t…" at bounding box center [238, 364] width 15 height 15
checkbox input "true"
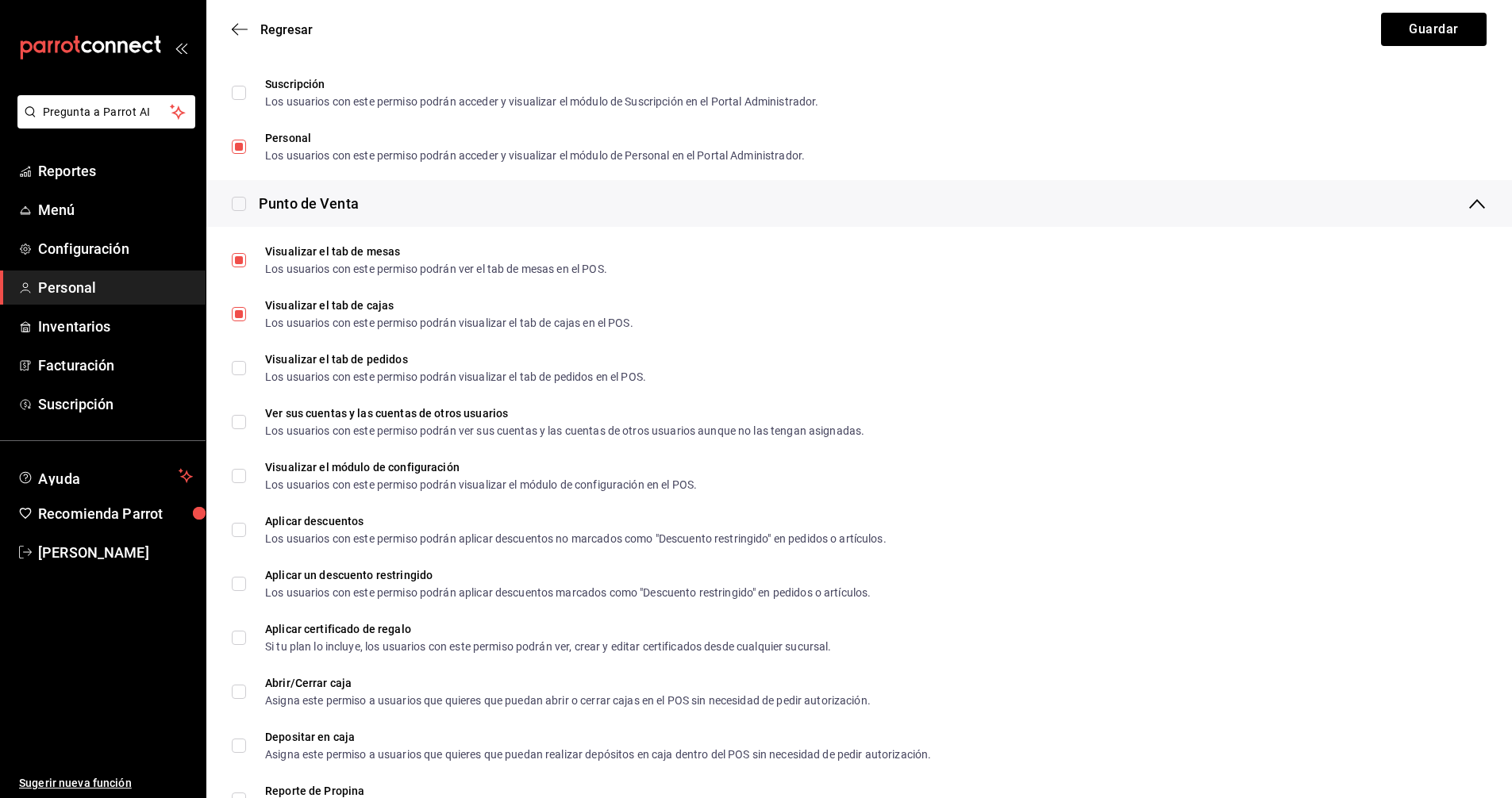
scroll to position [1307, 0]
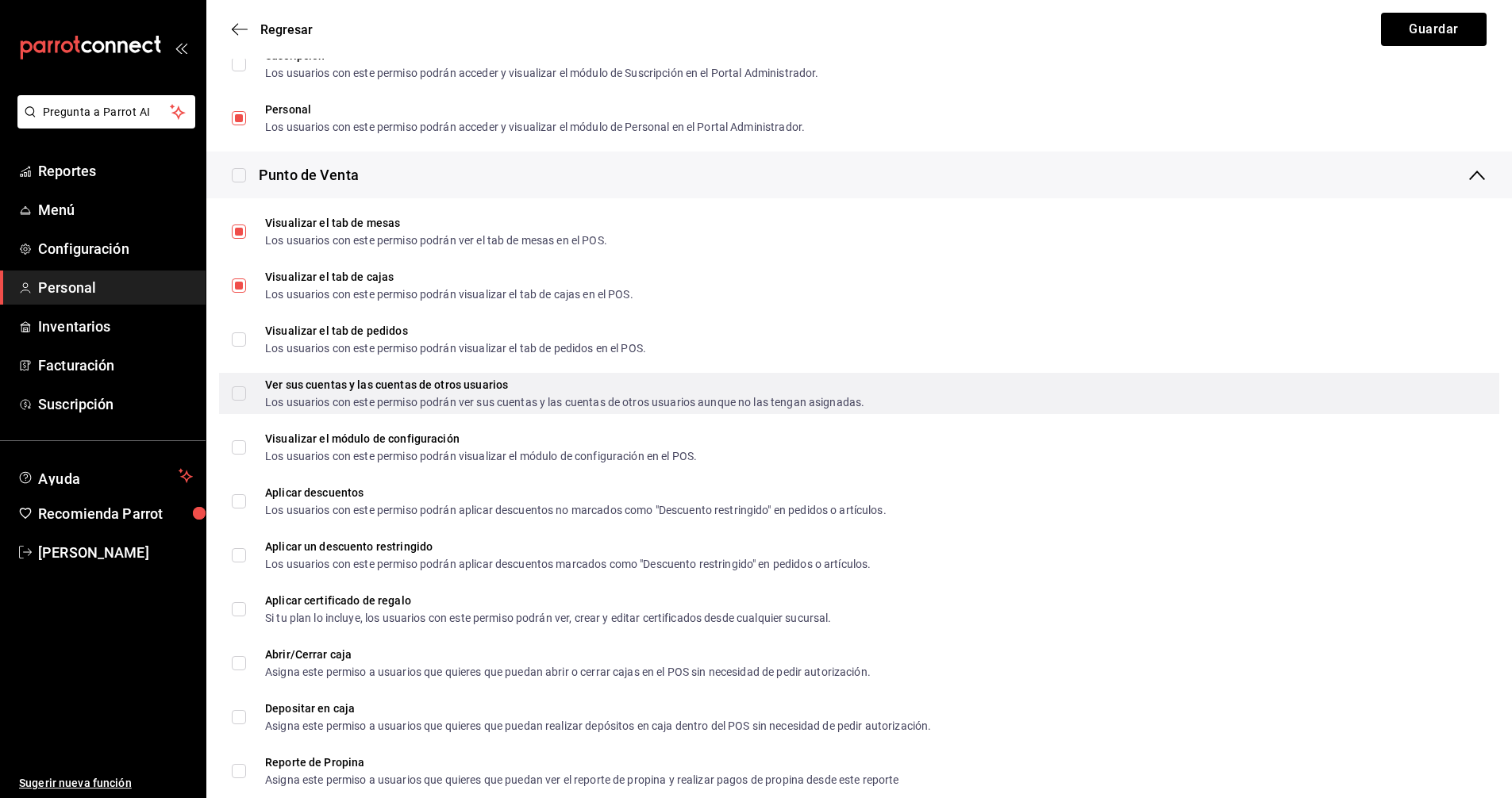
click at [242, 395] on input "Ver sus cuentas y las cuentas de otros usuarios Los usuarios con este permiso p…" at bounding box center [238, 394] width 15 height 15
checkbox input "true"
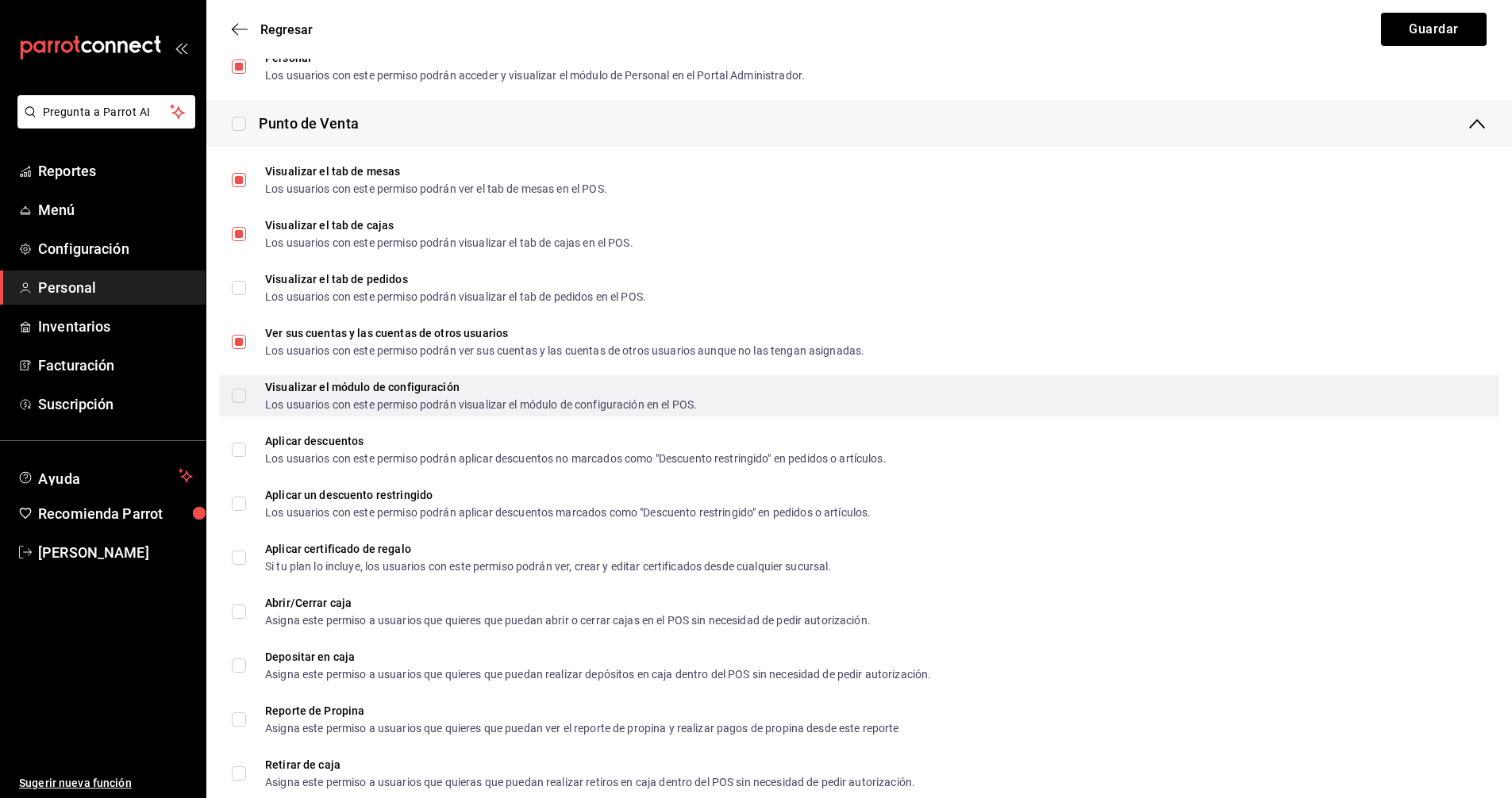
scroll to position [1385, 0]
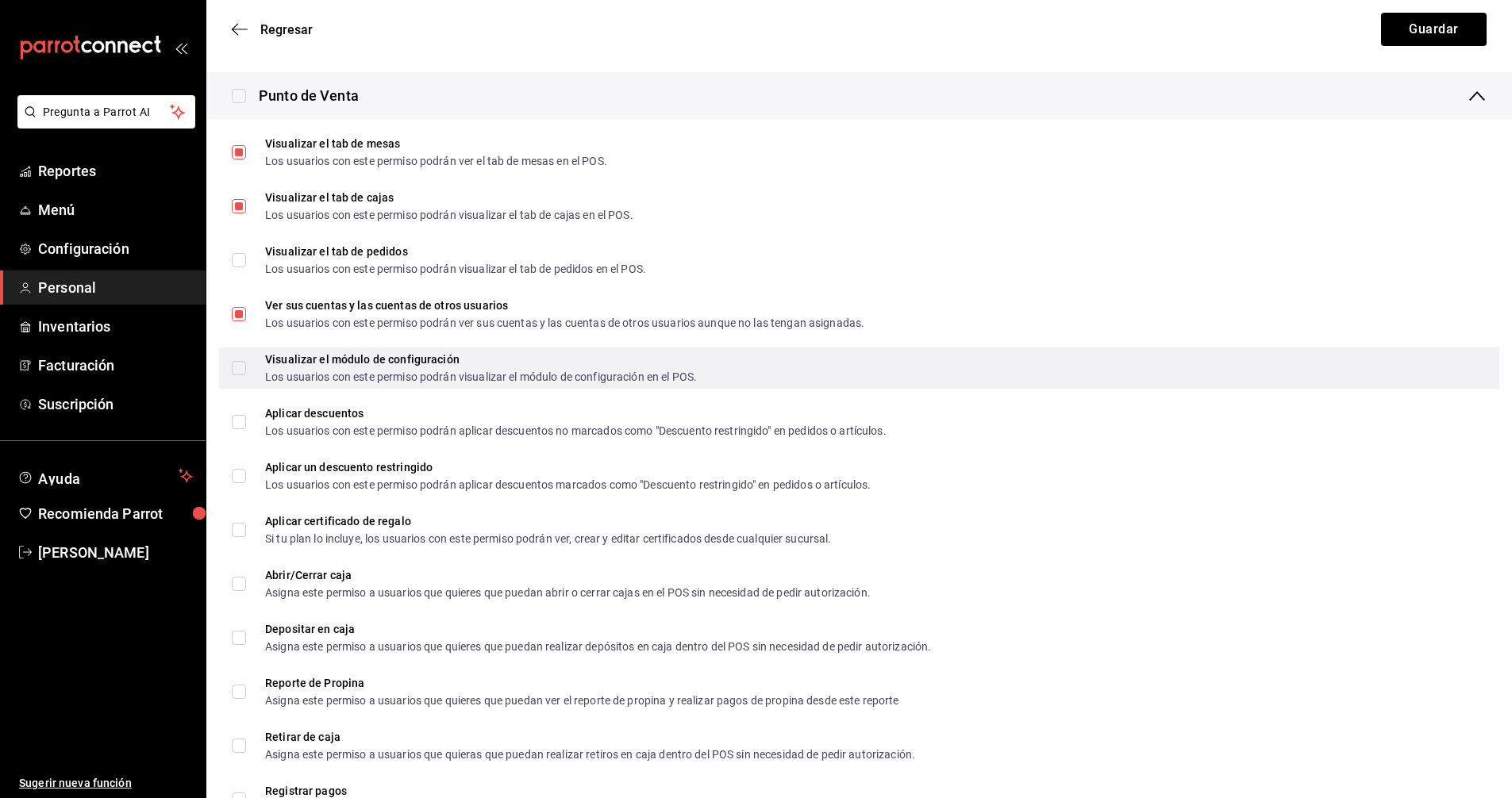
click at [244, 370] on input "Visualizar el módulo de configuración Los usuarios con este permiso podrán visu…" at bounding box center [238, 368] width 15 height 15
checkbox input "true"
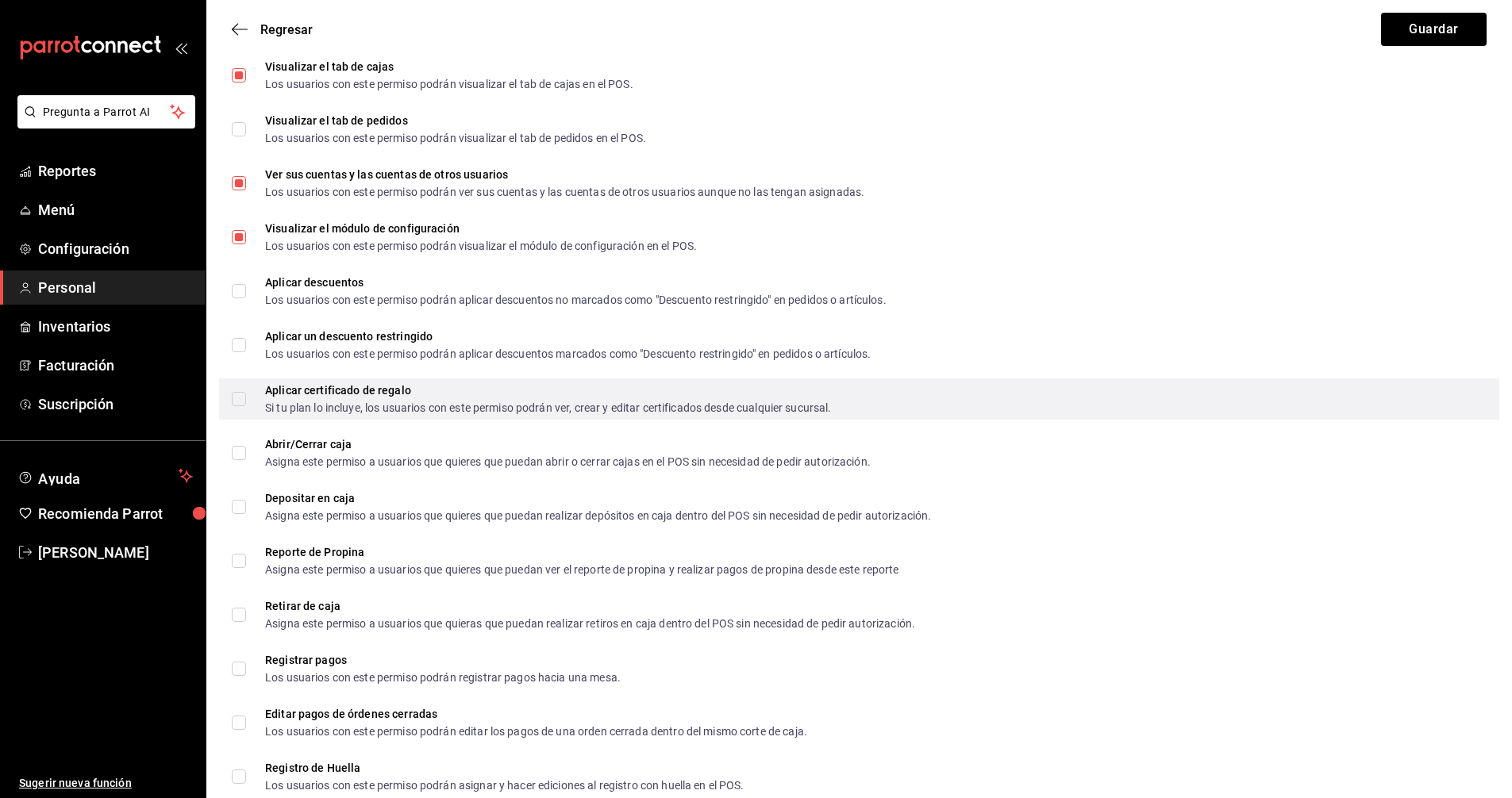
scroll to position [1544, 0]
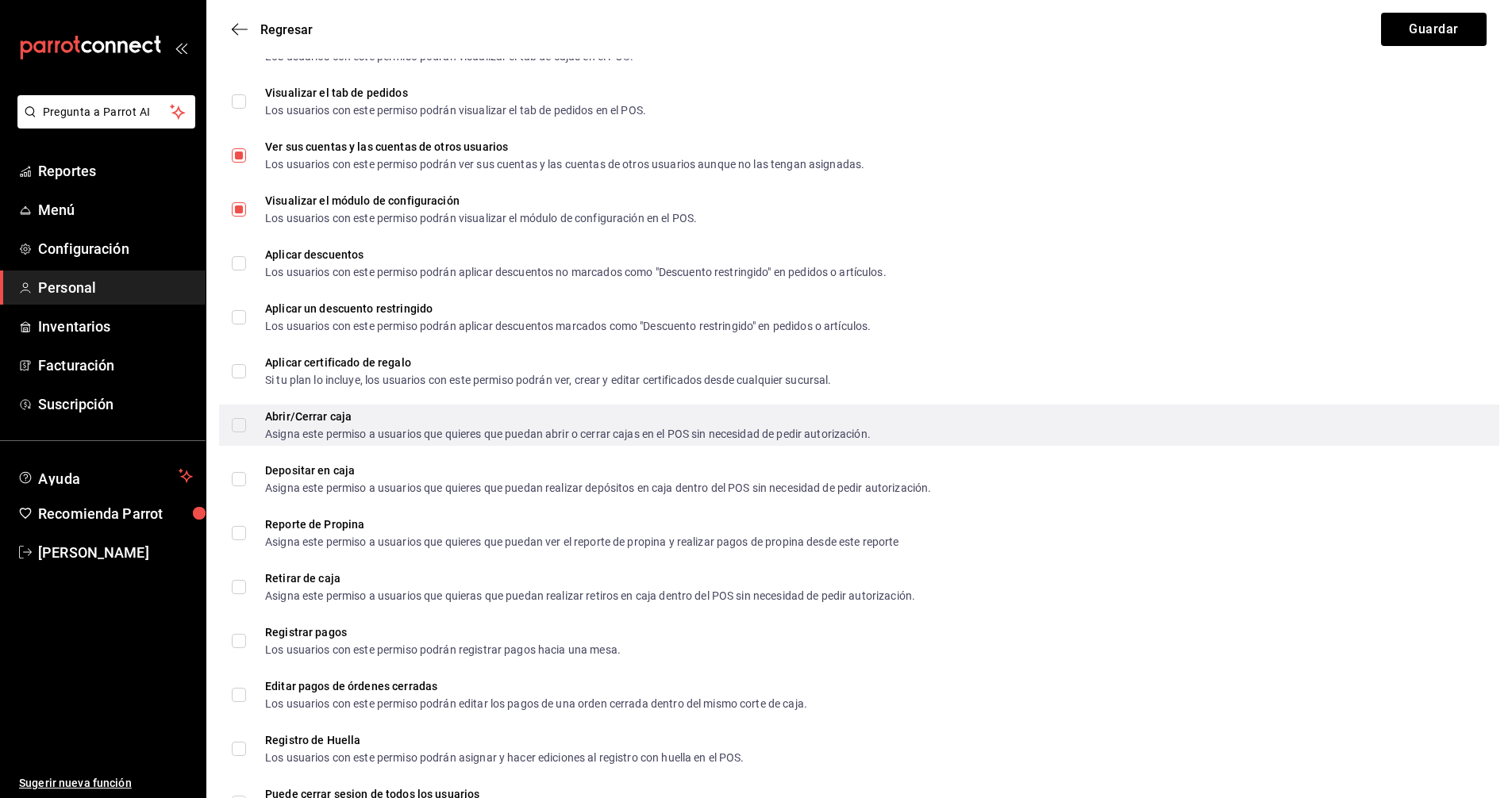
click at [237, 423] on input "Abrir/Cerrar caja Asigna este permiso a usuarios que quieres que puedan abrir o…" at bounding box center [238, 425] width 15 height 15
checkbox input "true"
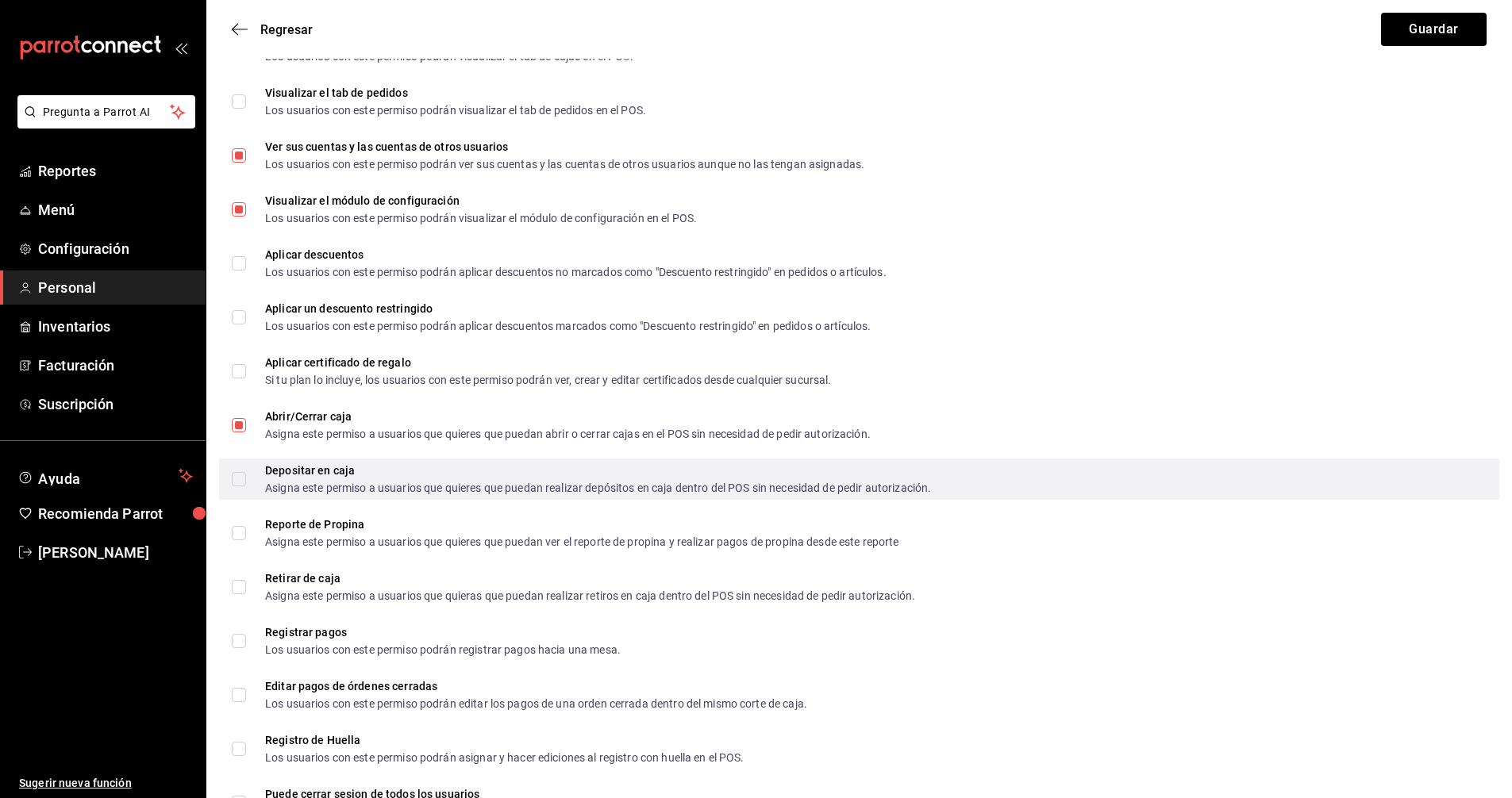
click at [239, 471] on label "Depositar en caja Asigna este permiso a usuarios que quieres que puedan realiza…" at bounding box center [581, 479] width 699 height 28
click at [239, 472] on input "Depositar en caja Asigna este permiso a usuarios que quieres que puedan realiza…" at bounding box center [238, 479] width 15 height 15
checkbox input "true"
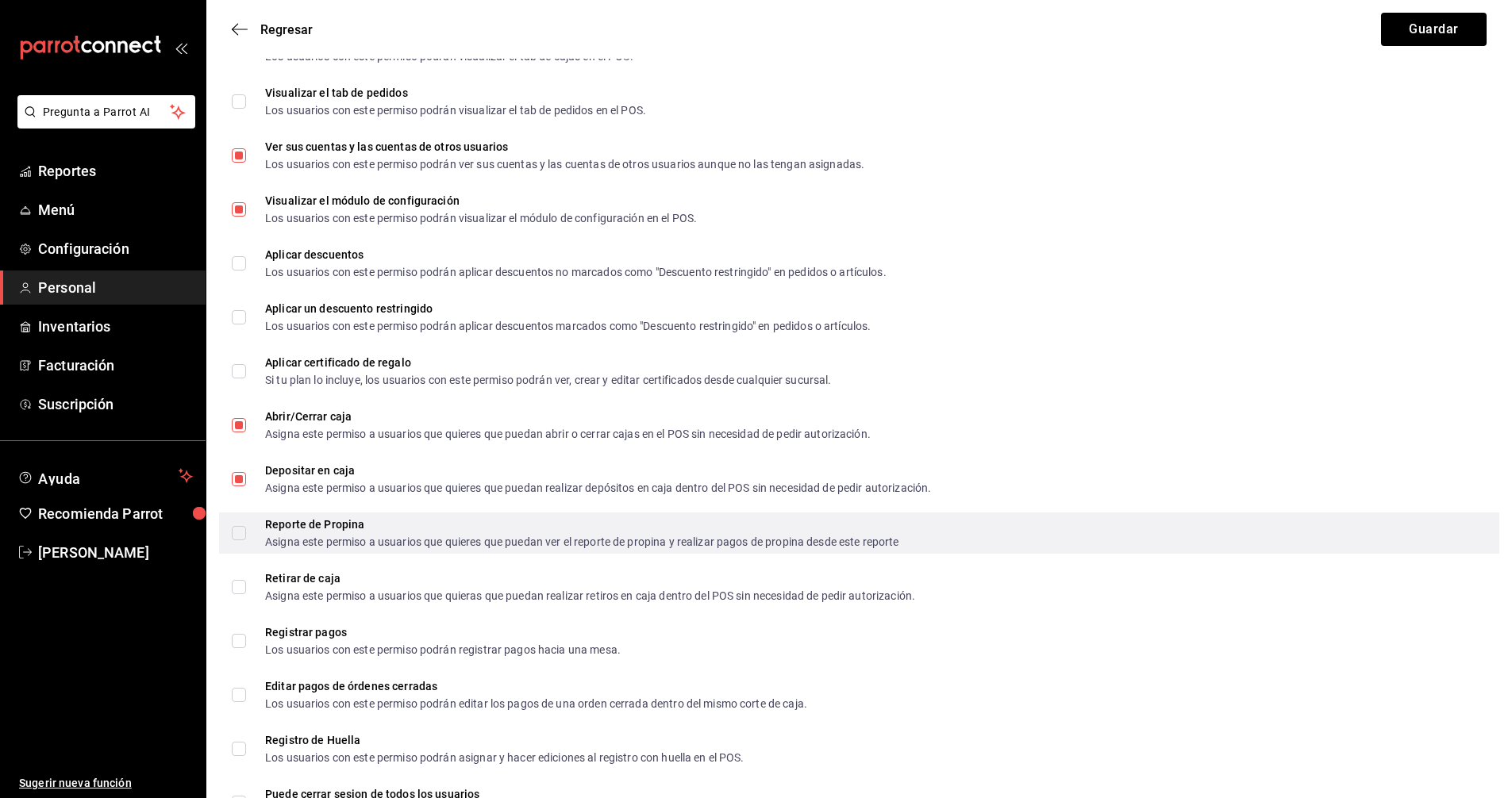
click at [237, 529] on input "Reporte de Propina Asigna este permiso a usuarios que quieres que puedan ver el…" at bounding box center [238, 533] width 15 height 15
checkbox input "true"
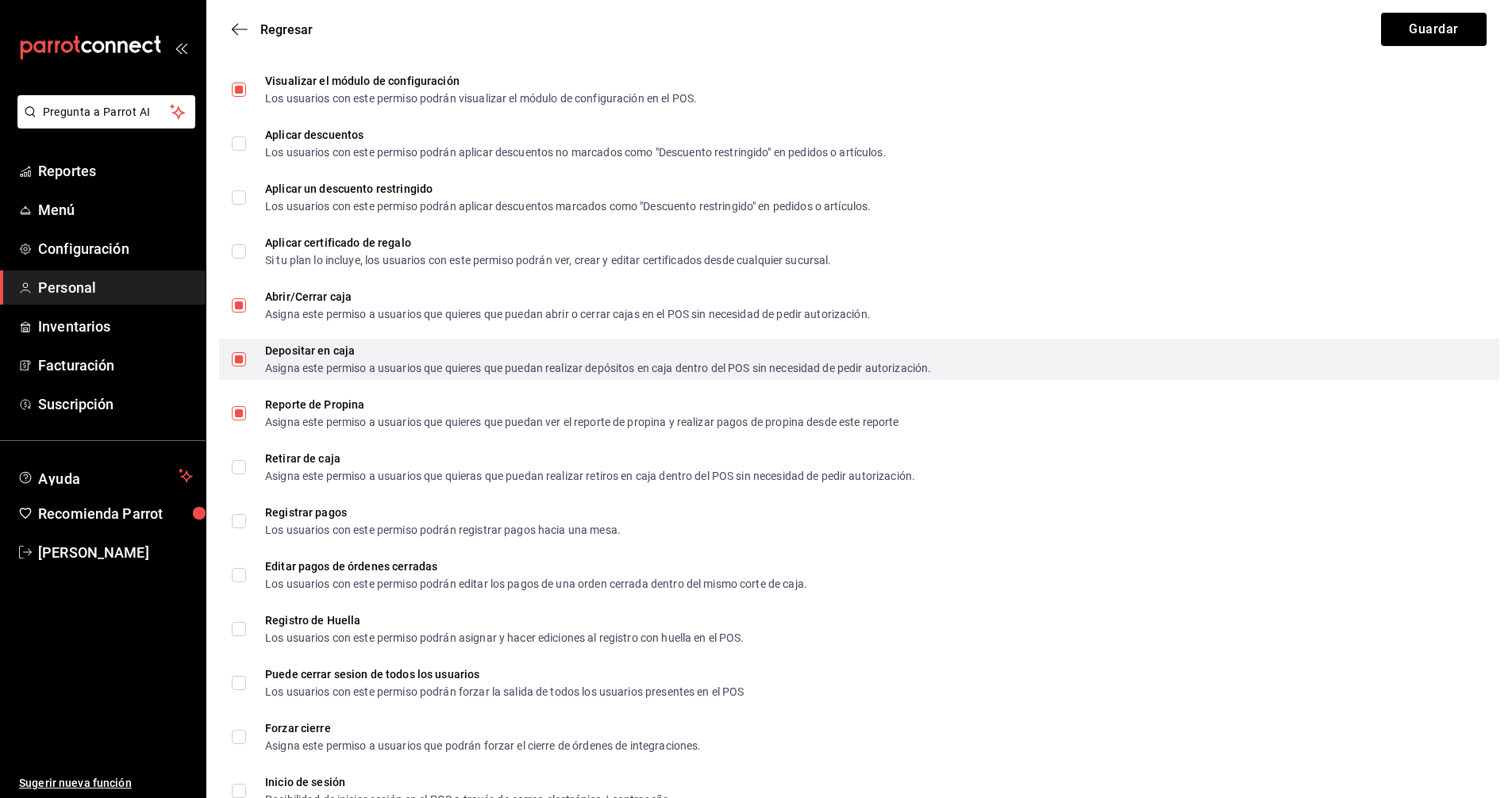
scroll to position [1703, 0]
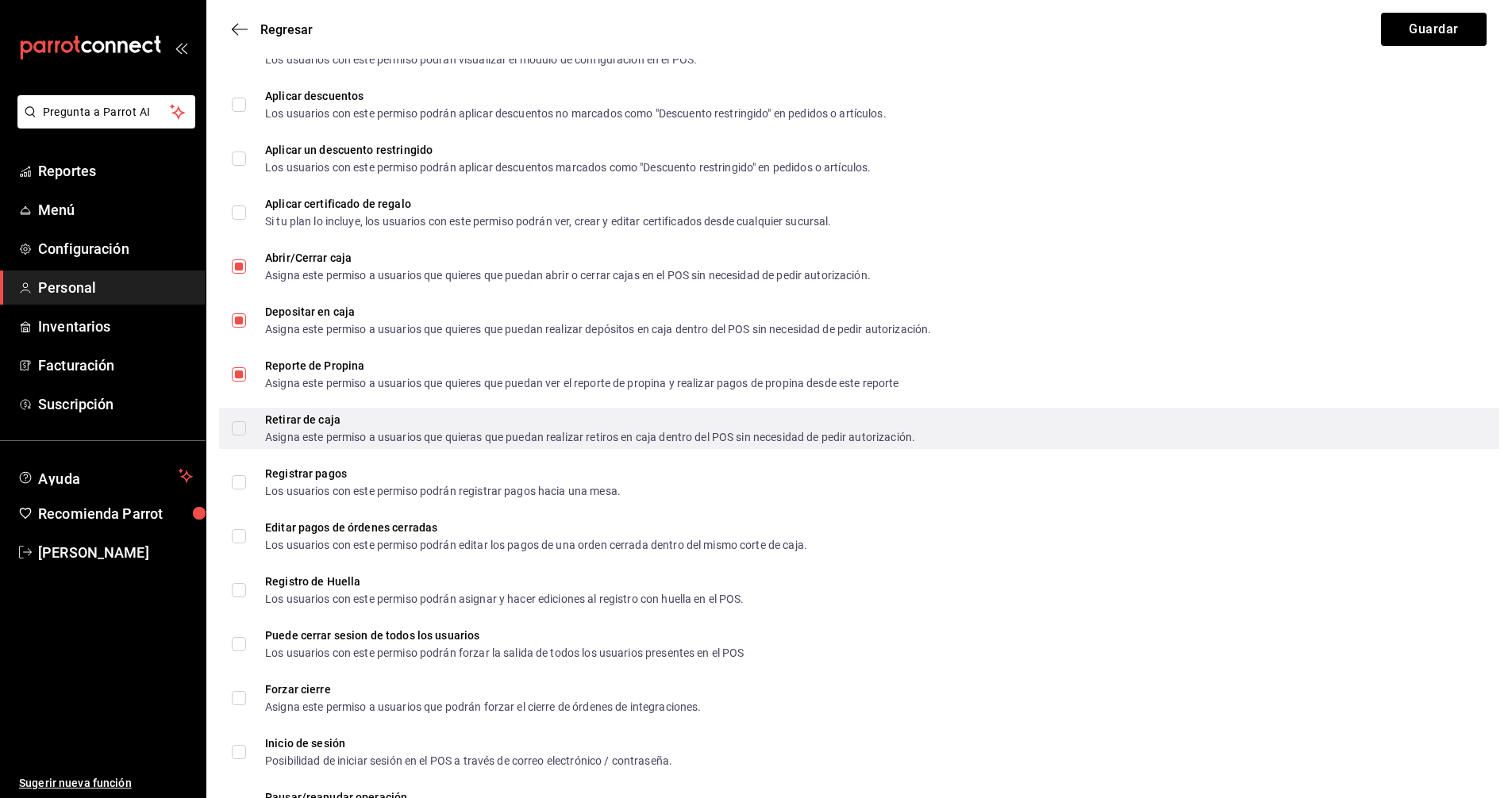
click at [243, 433] on input "Retirar de caja Asigna este permiso a usuarios que quieras que puedan realizar …" at bounding box center [238, 428] width 15 height 15
checkbox input "true"
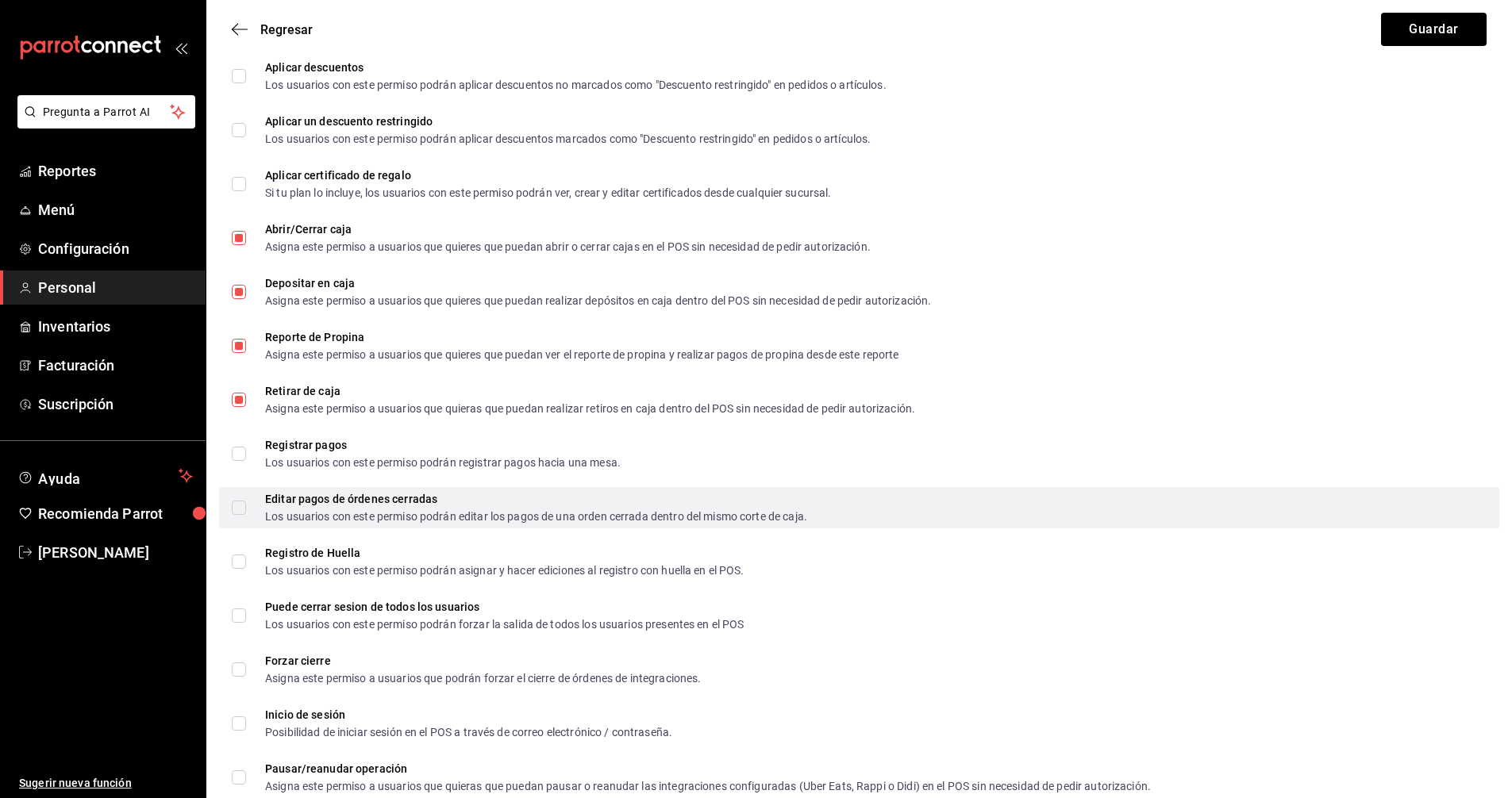
scroll to position [1783, 0]
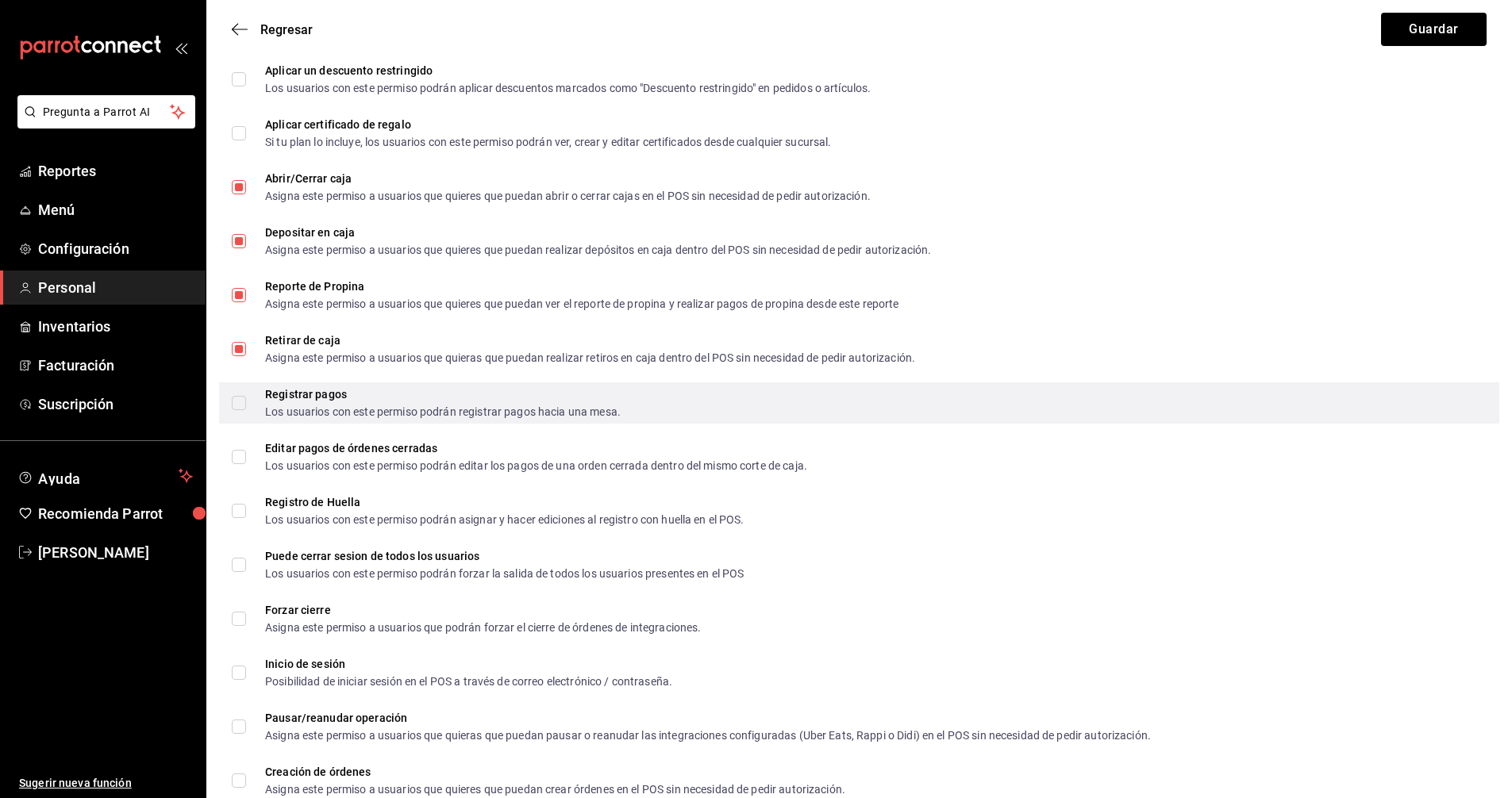
click at [243, 409] on input "Registrar pagos Los usuarios con este permiso podrán registrar pagos hacia una …" at bounding box center [238, 403] width 15 height 15
checkbox input "true"
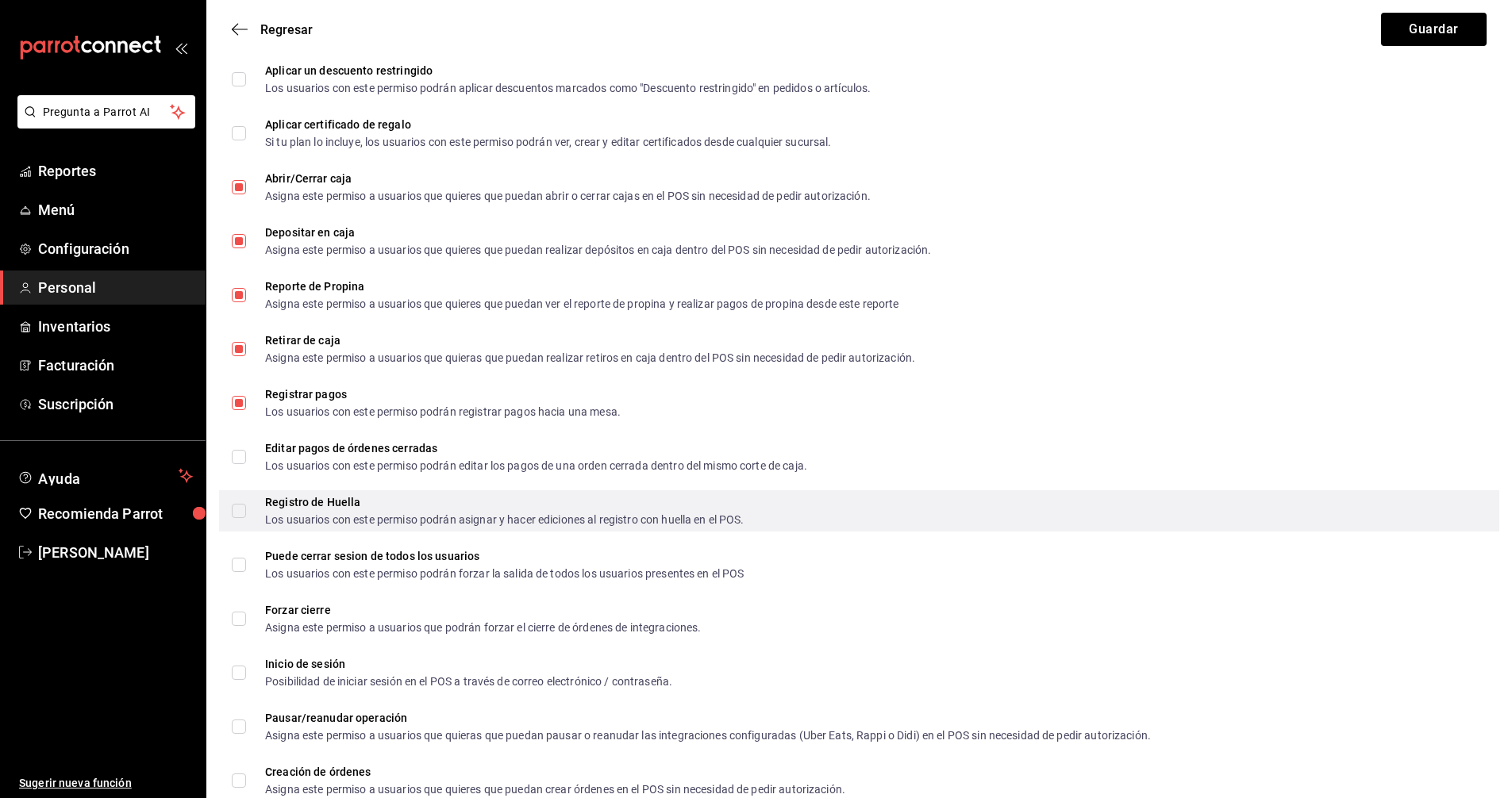
click at [252, 506] on span "Registro de Huella Los usuarios con este permiso podrán asignar y hacer edicion…" at bounding box center [495, 510] width 498 height 28
click at [246, 506] on input "Registro de Huella Los usuarios con este permiso podrán asignar y hacer edicion…" at bounding box center [238, 511] width 15 height 15
checkbox input "true"
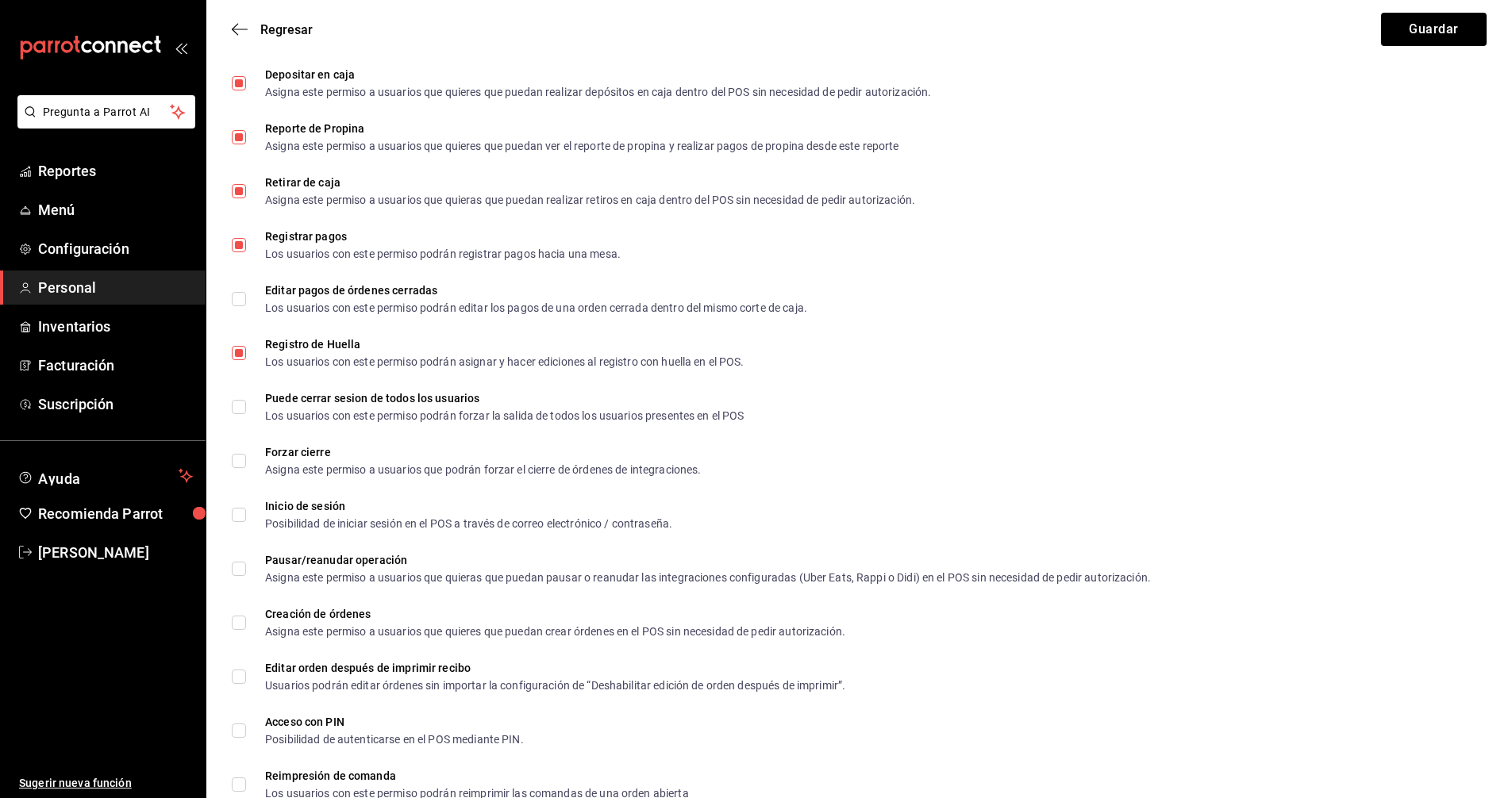
scroll to position [1941, 0]
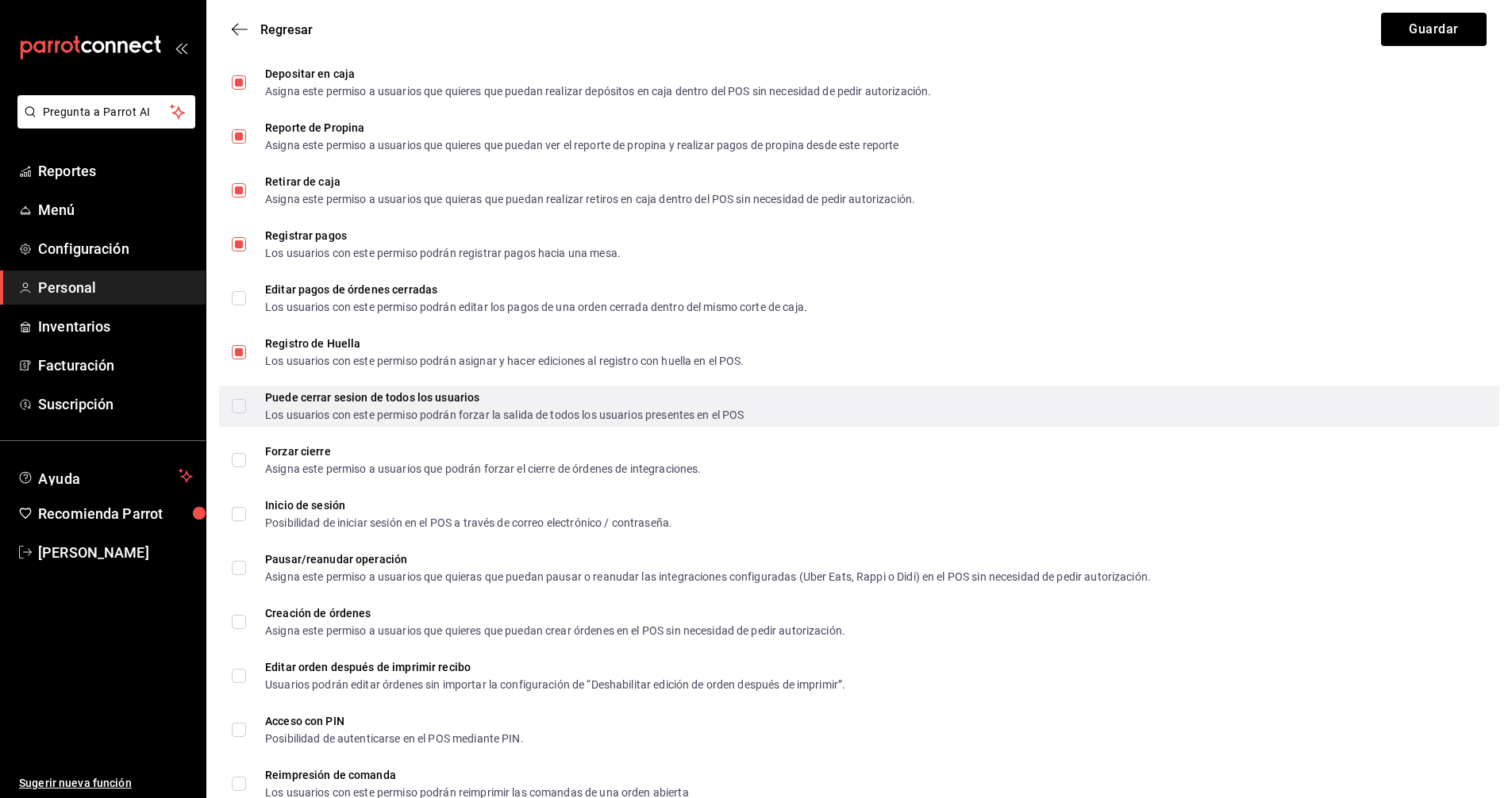
click at [246, 410] on span "Puede cerrar sesion de todos los usuarios Los usuarios con este permiso podrán …" at bounding box center [495, 406] width 497 height 28
click at [246, 410] on input "Puede cerrar sesion de todos los usuarios Los usuarios con este permiso podrán …" at bounding box center [238, 406] width 15 height 15
checkbox input "true"
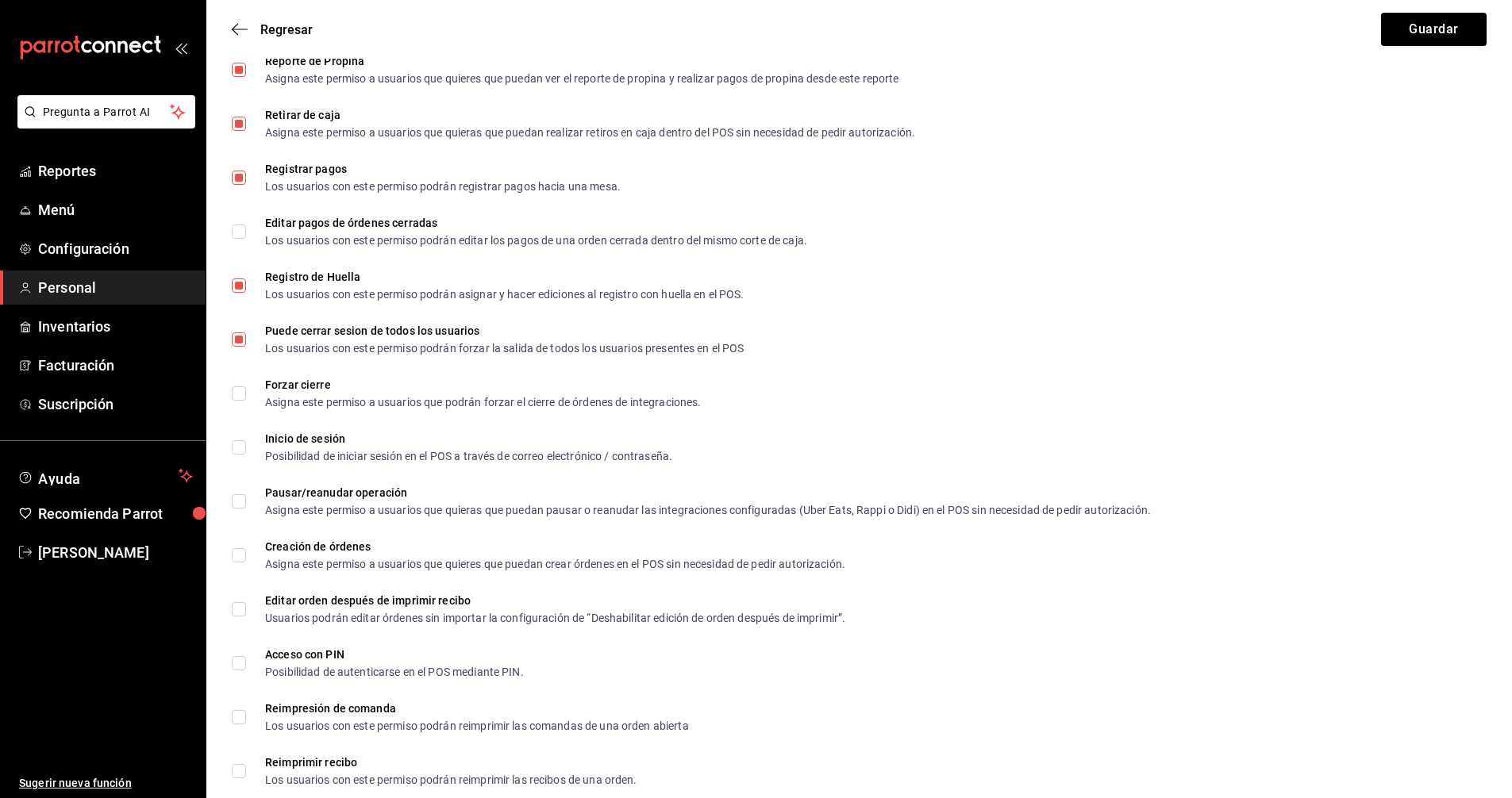
scroll to position [2100, 0]
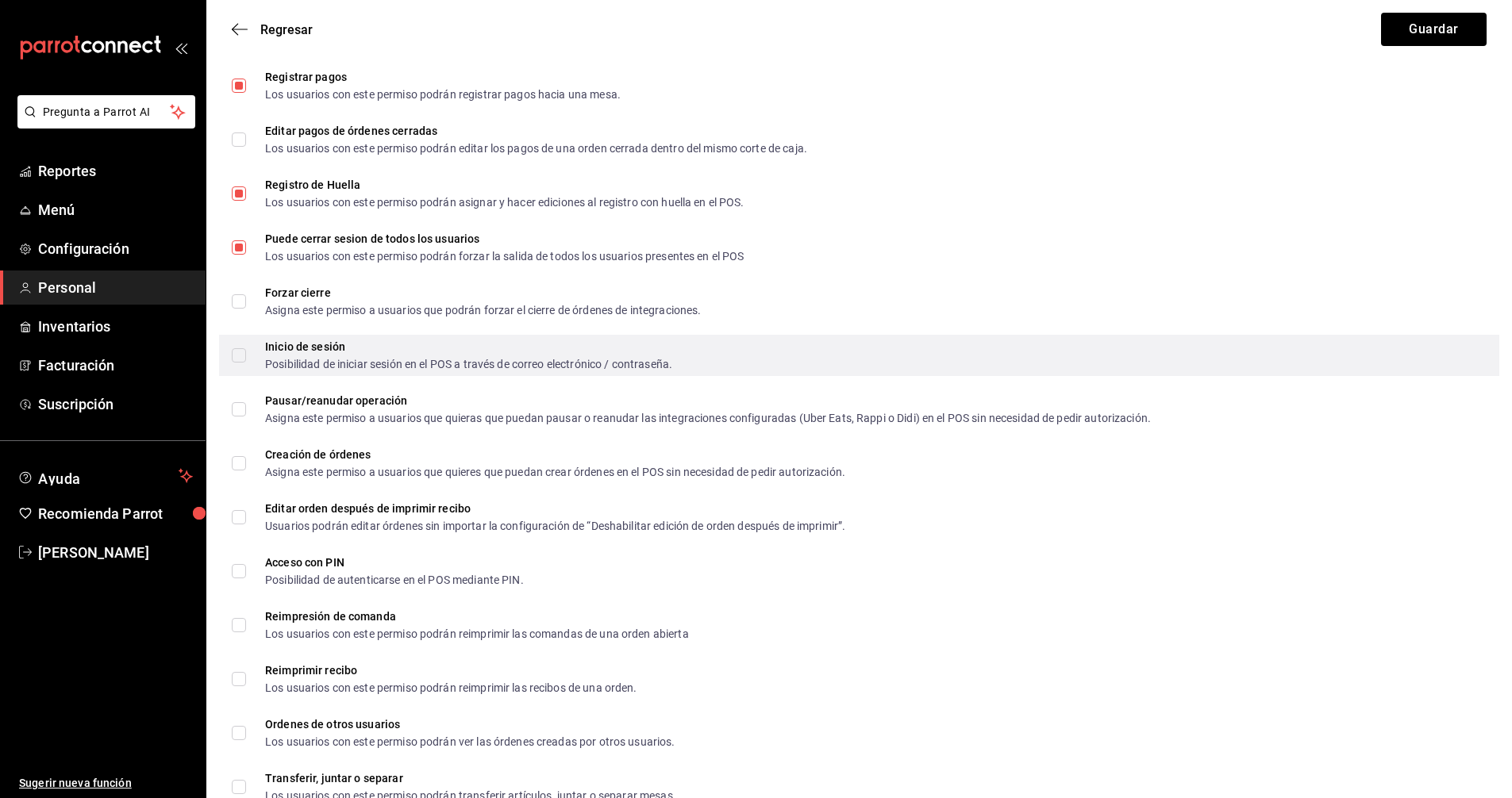
click at [247, 359] on span "Inicio de sesión Posibilidad de iniciar sesión en el POS a través de correo ele…" at bounding box center [459, 355] width 426 height 28
click at [246, 359] on input "Inicio de sesión Posibilidad de iniciar sesión en el POS a través de correo ele…" at bounding box center [238, 355] width 15 height 15
checkbox input "true"
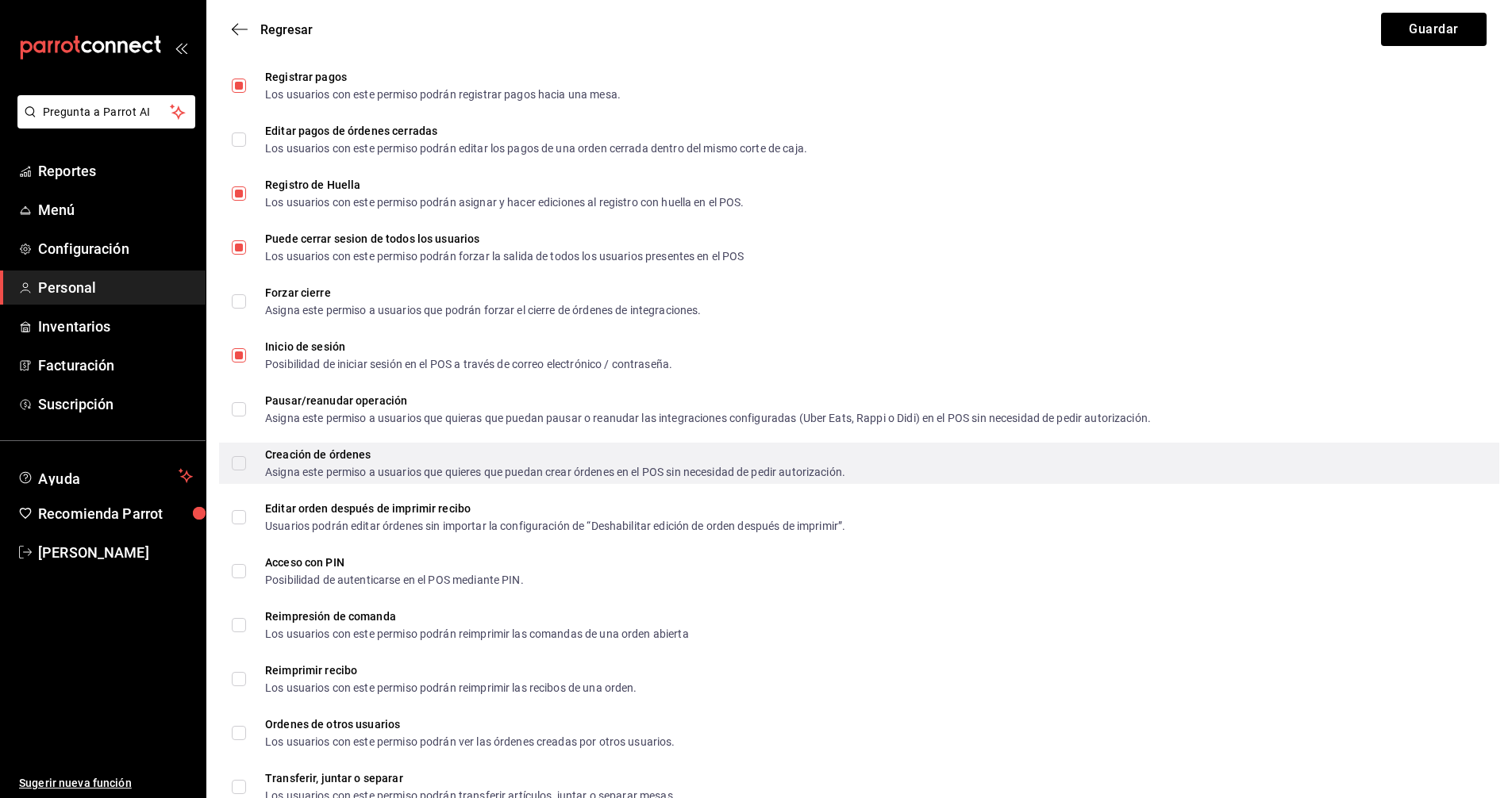
click at [245, 467] on input "Creación de órdenes Asigna este permiso a usuarios que quieres que puedan crear…" at bounding box center [238, 463] width 15 height 15
checkbox input "true"
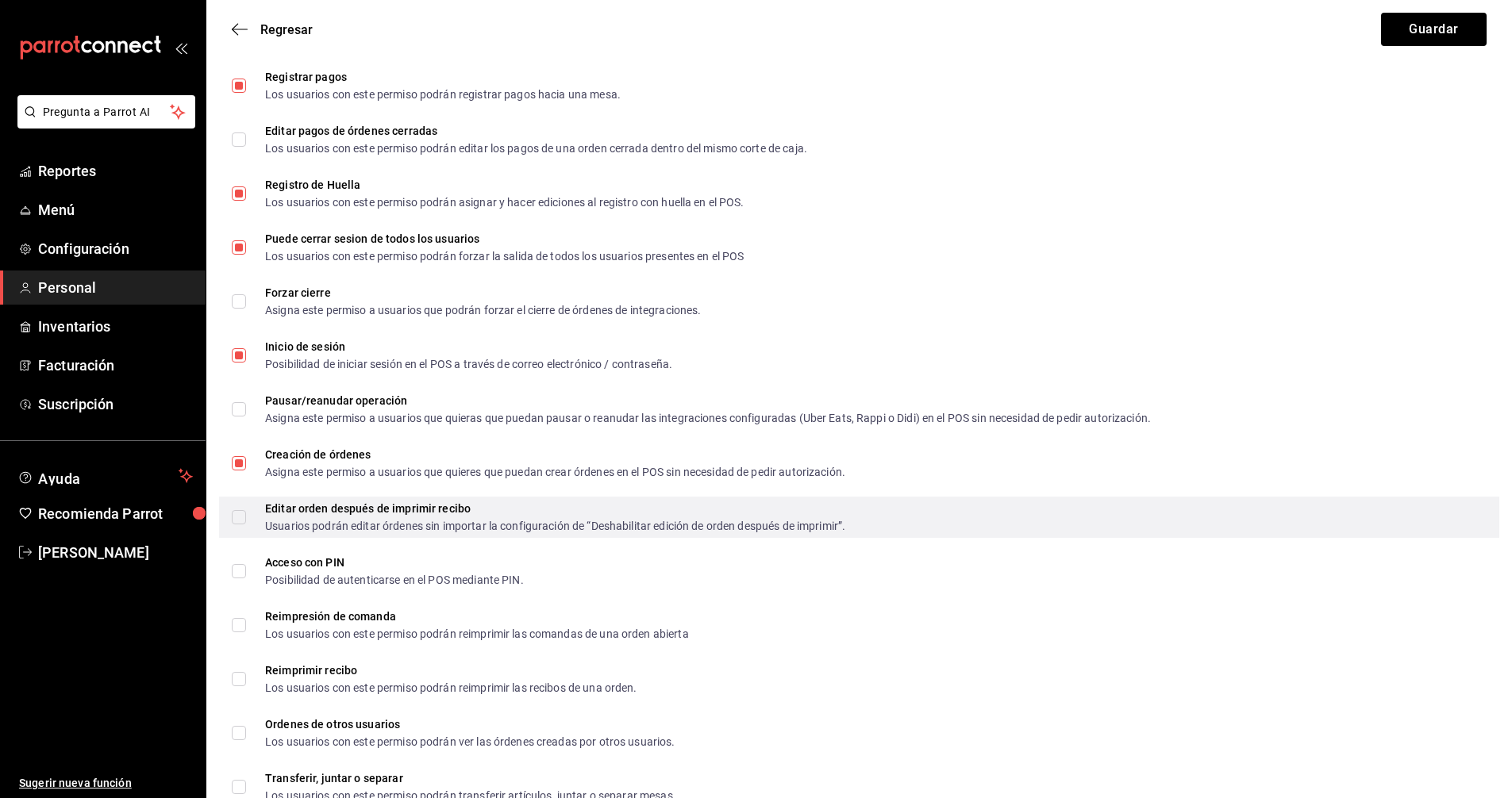
scroll to position [2179, 0]
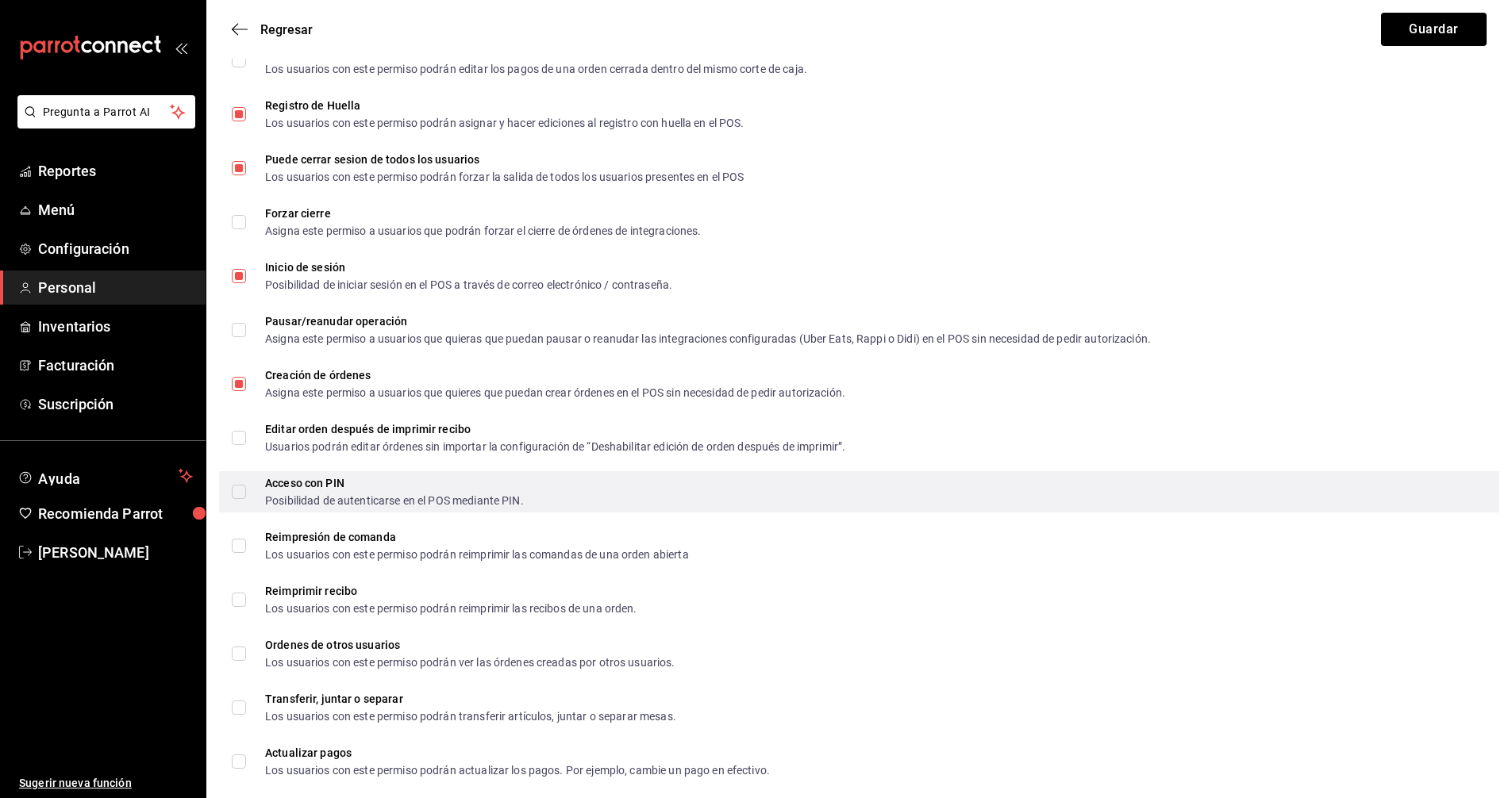
click at [242, 497] on input "Acceso con PIN Posibilidad de autenticarse en el POS mediante PIN." at bounding box center [238, 491] width 15 height 15
checkbox input "true"
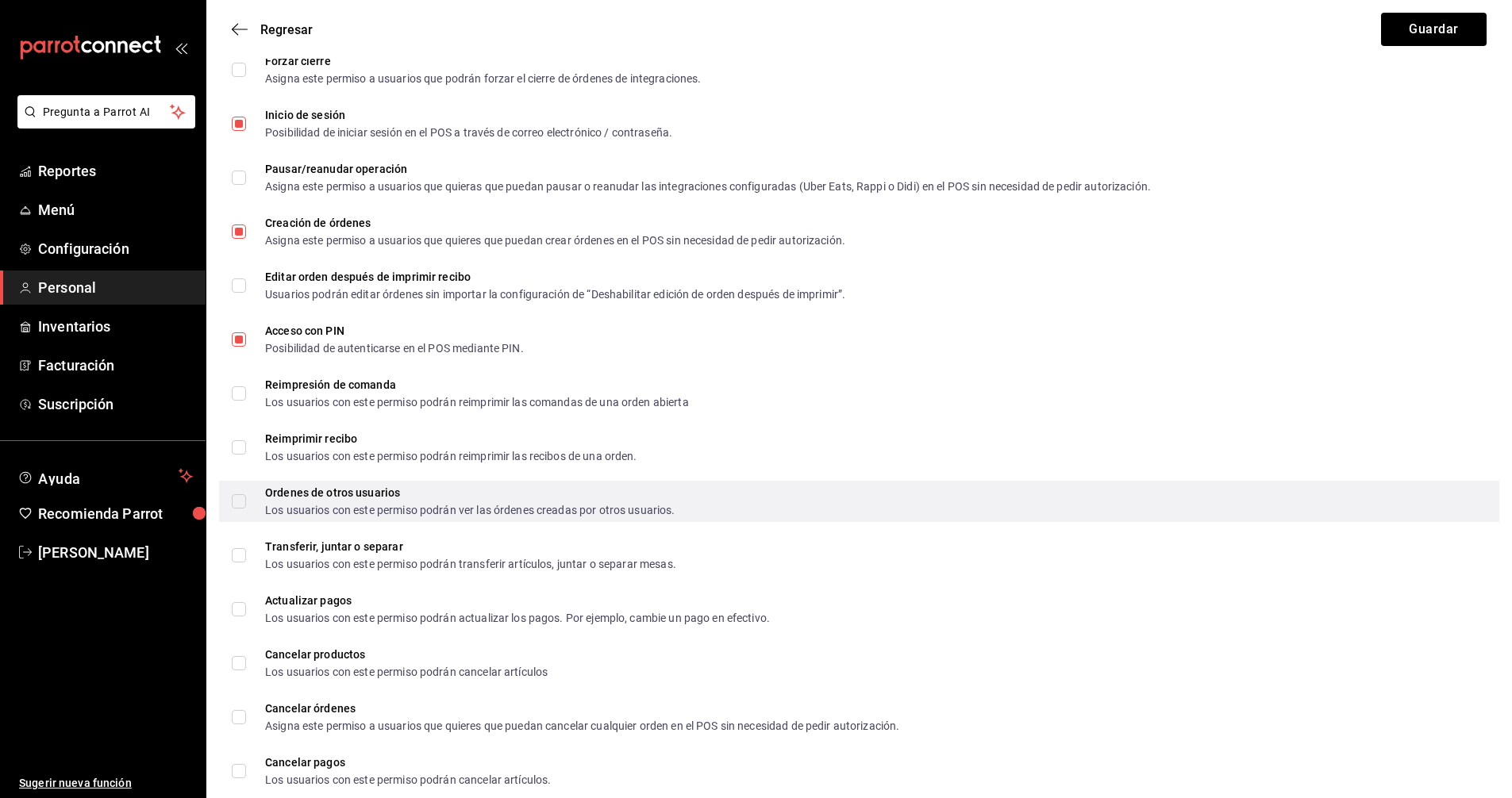
scroll to position [2338, 0]
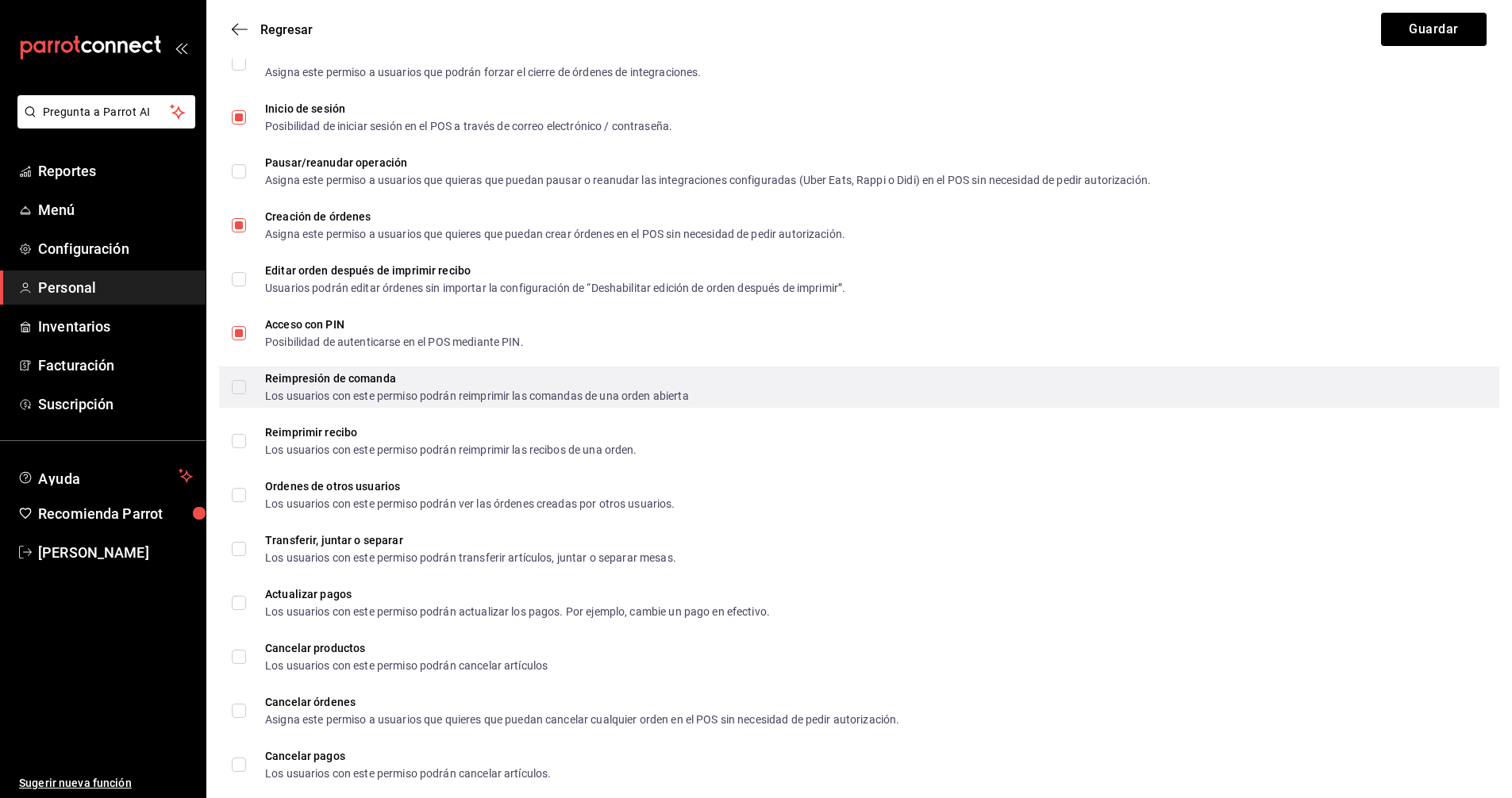
click at [246, 387] on span "Reimpresión de comanda Los usuarios con este permiso podrán reimprimir las coma…" at bounding box center [467, 387] width 443 height 28
click at [246, 387] on input "Reimpresión de comanda Los usuarios con este permiso podrán reimprimir las coma…" at bounding box center [238, 387] width 15 height 15
checkbox input "true"
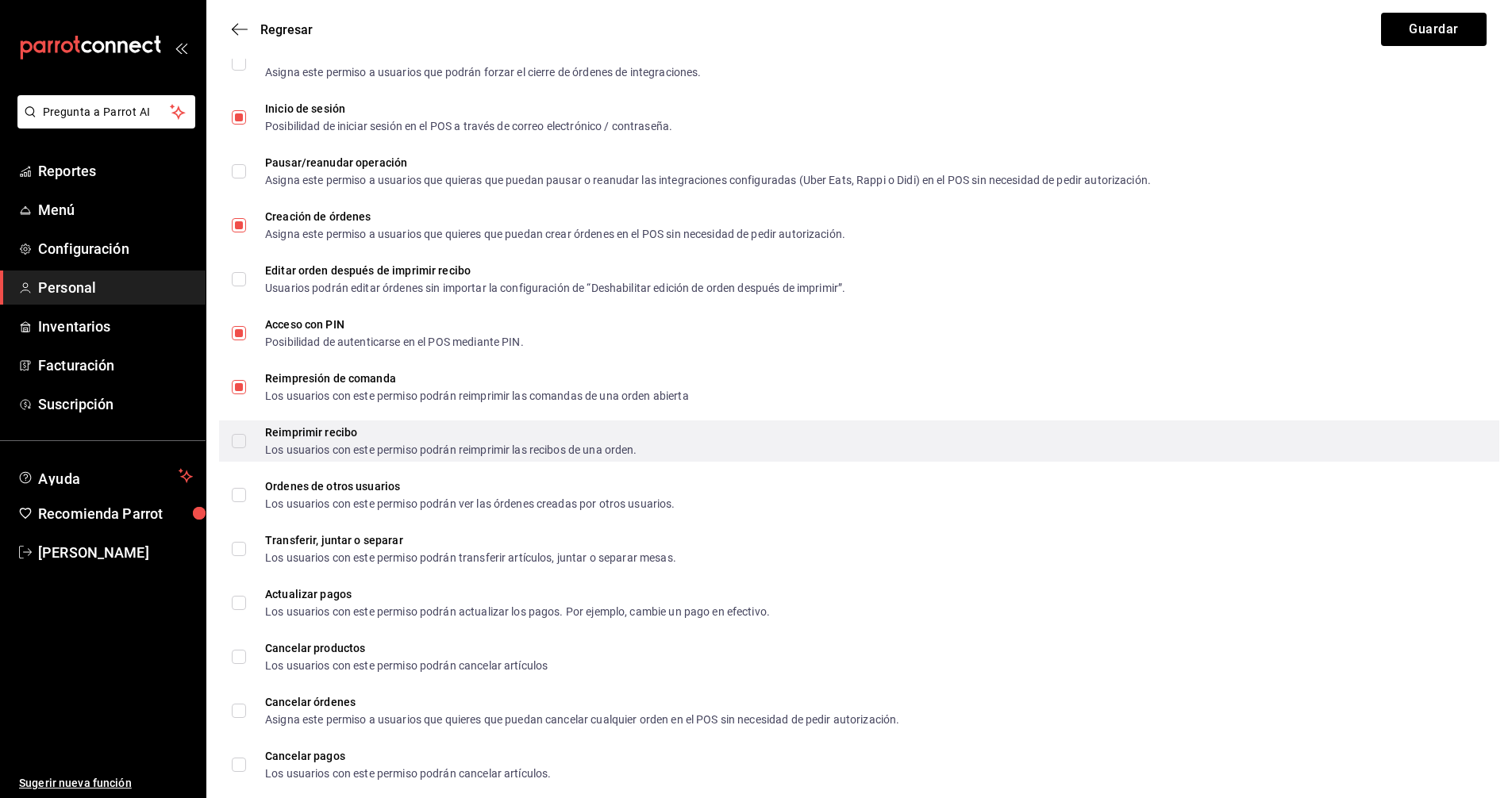
click at [244, 443] on input "Reimprimir recibo Los usuarios con este permiso podrán reimprimir las recibos d…" at bounding box center [238, 441] width 15 height 15
checkbox input "true"
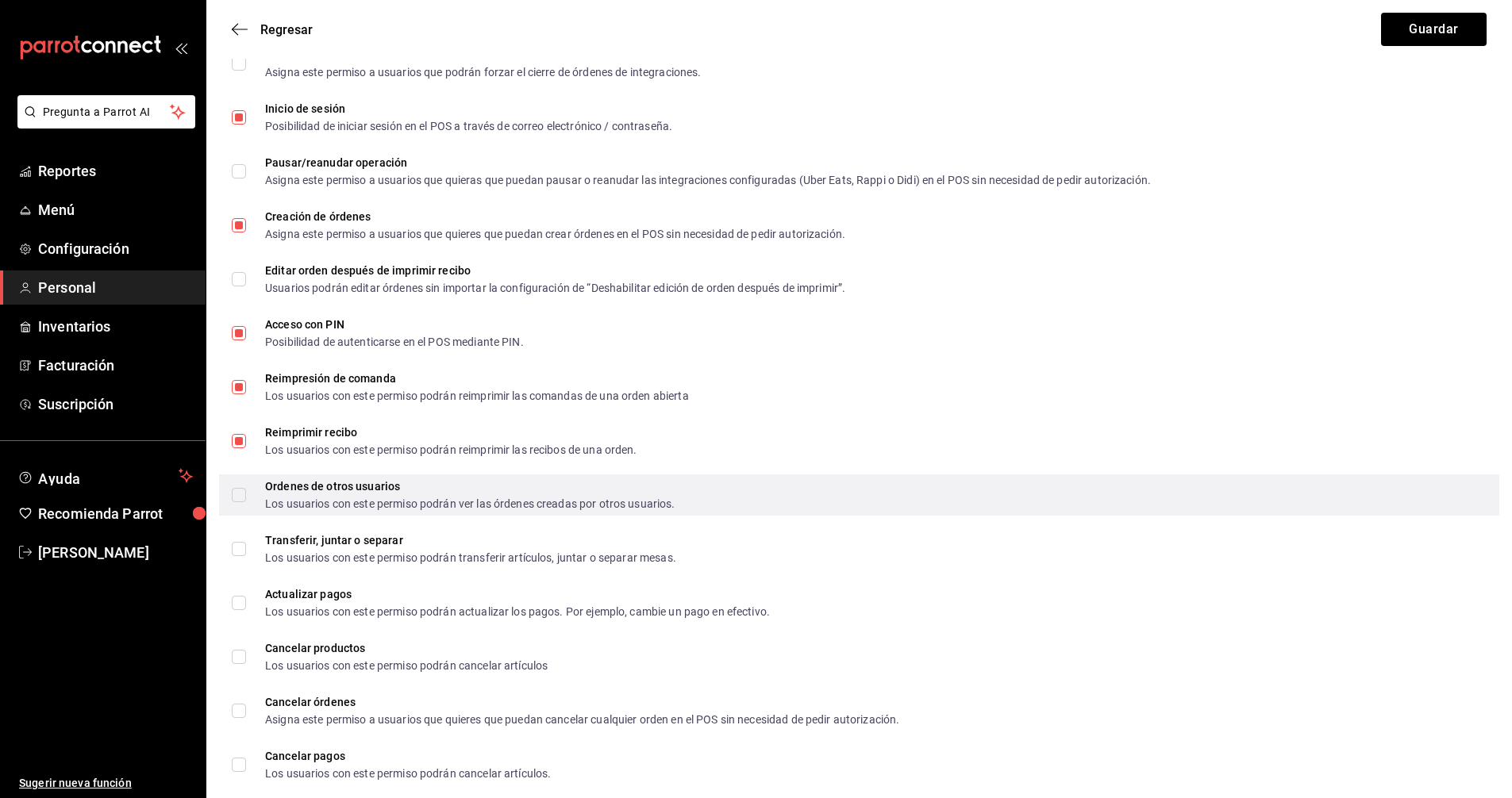
click at [241, 494] on input "Ordenes de otros usuarios Los usuarios con este permiso podrán ver las órdenes …" at bounding box center [238, 495] width 15 height 15
checkbox input "true"
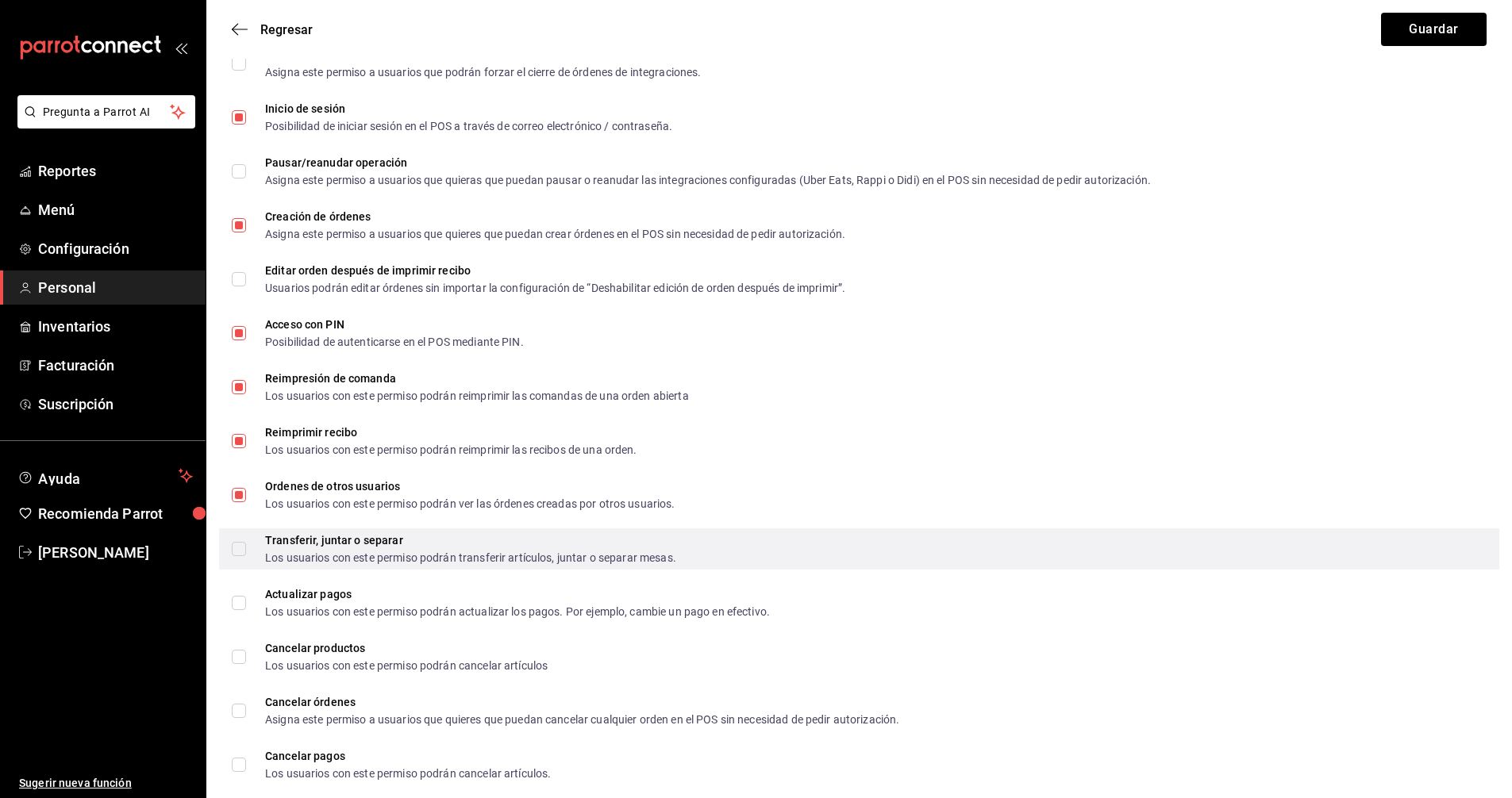
scroll to position [2417, 0]
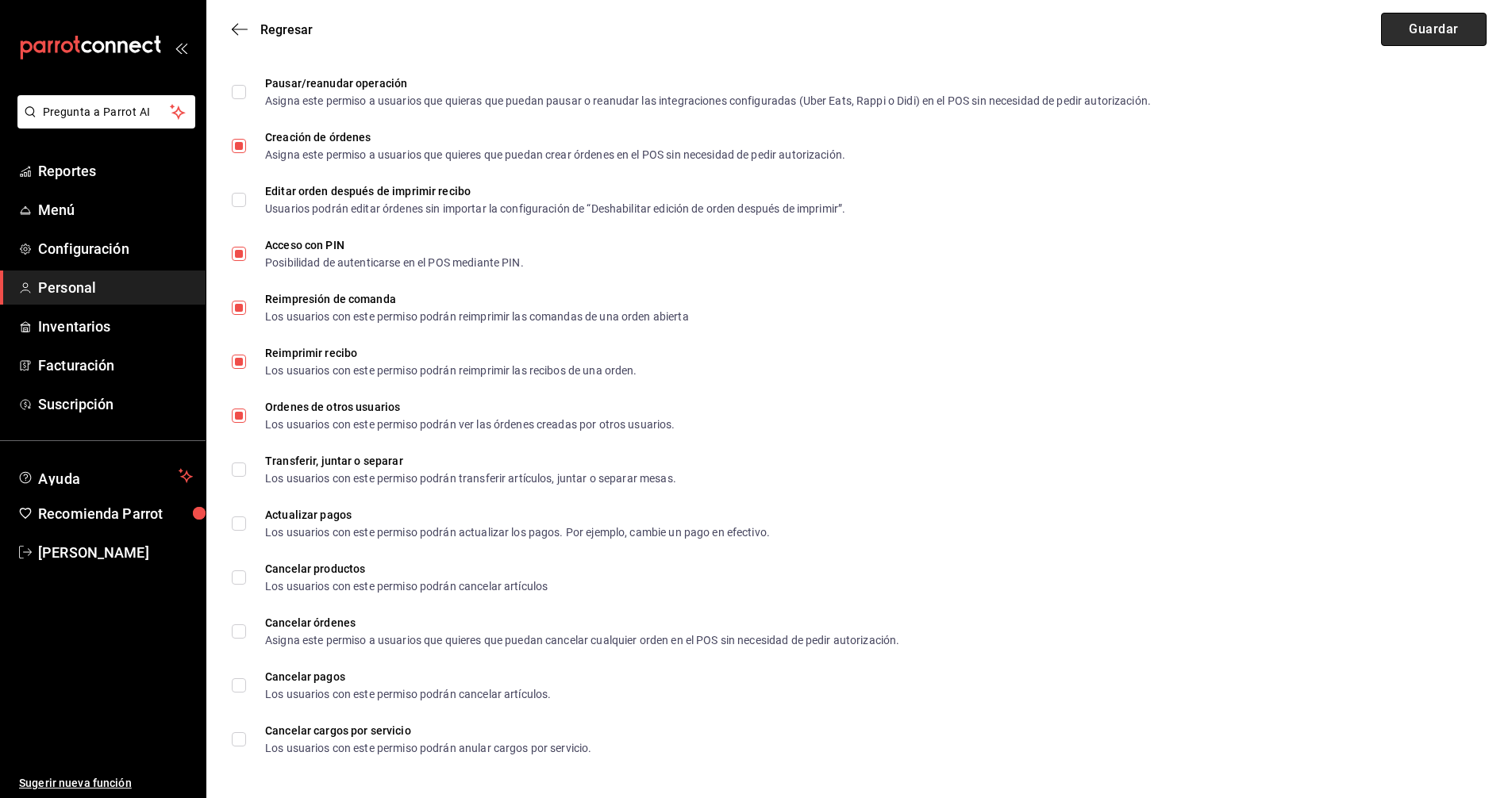
click at [1445, 38] on button "Guardar" at bounding box center [1433, 29] width 105 height 34
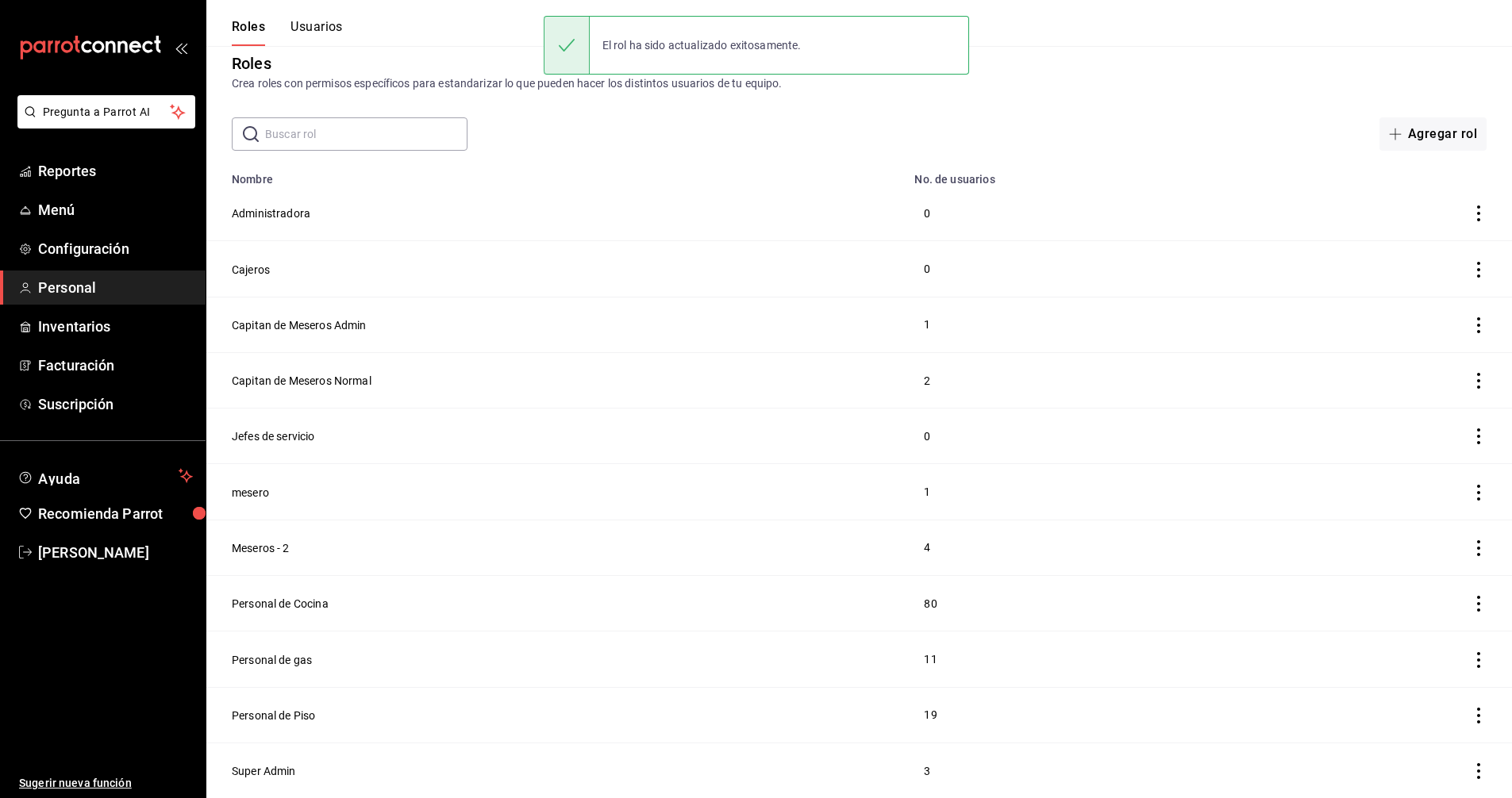
scroll to position [12, 0]
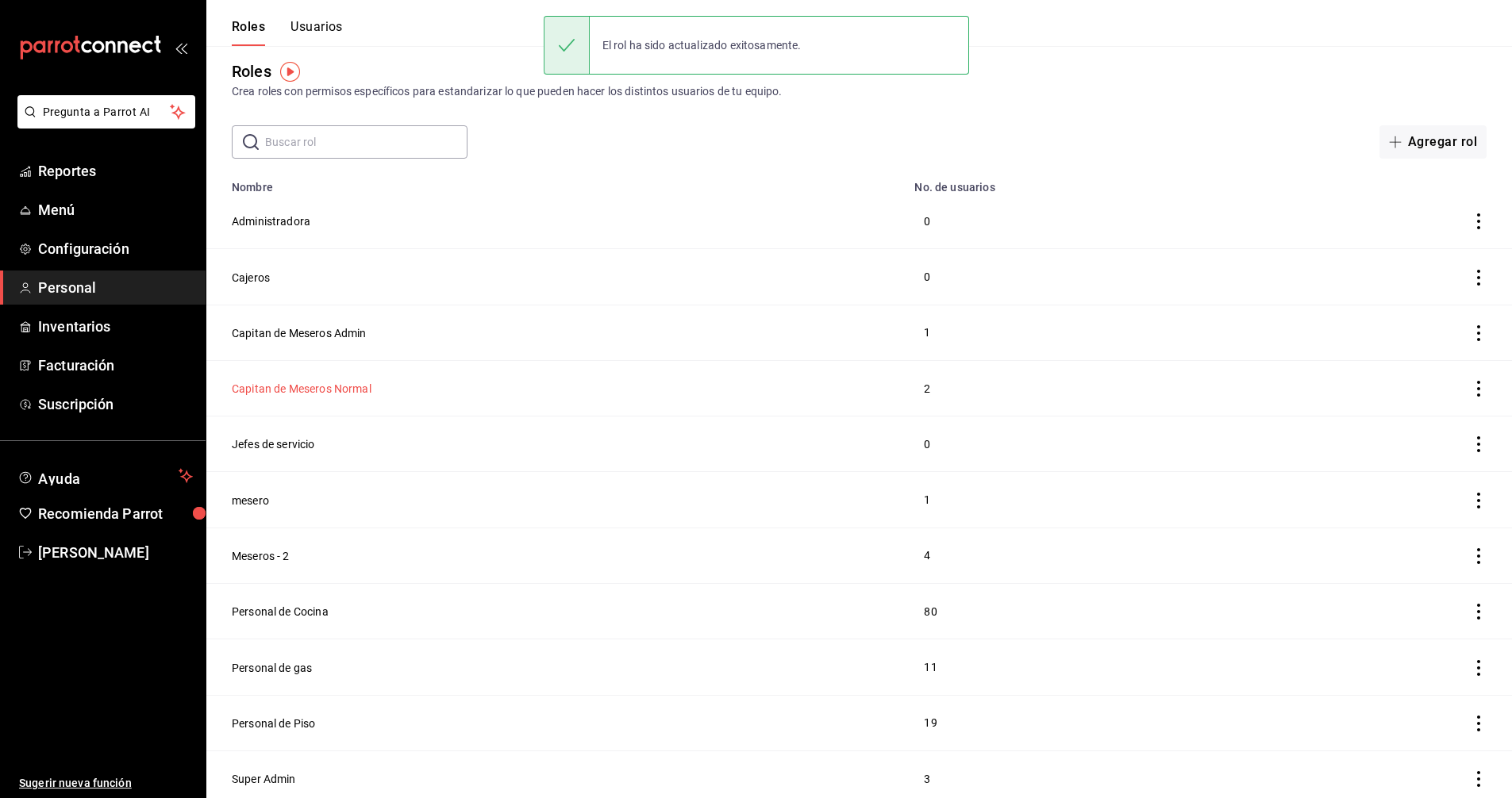
click at [292, 387] on button "Capitan de Meseros Normal" at bounding box center [301, 389] width 140 height 16
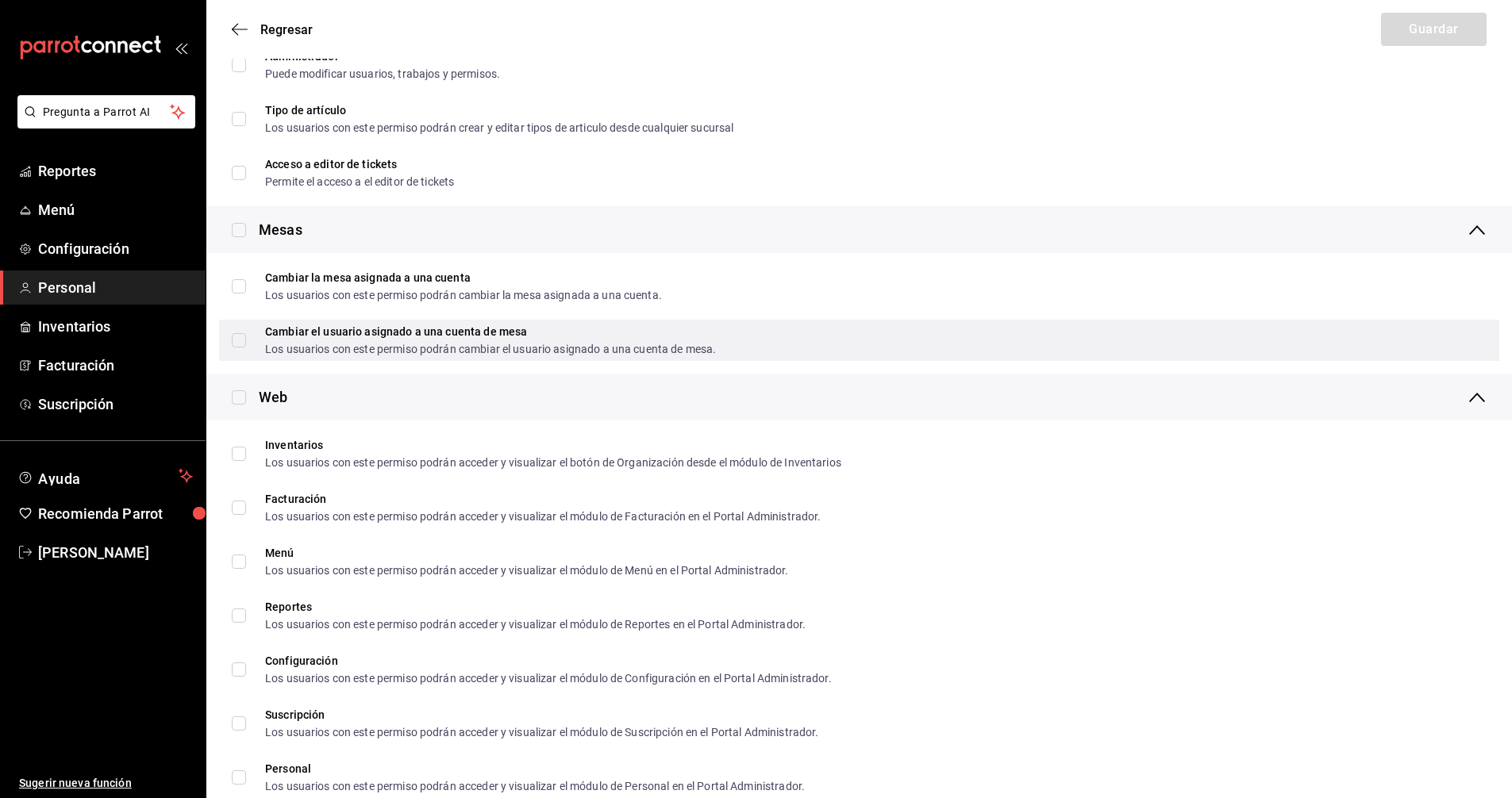
scroll to position [714, 0]
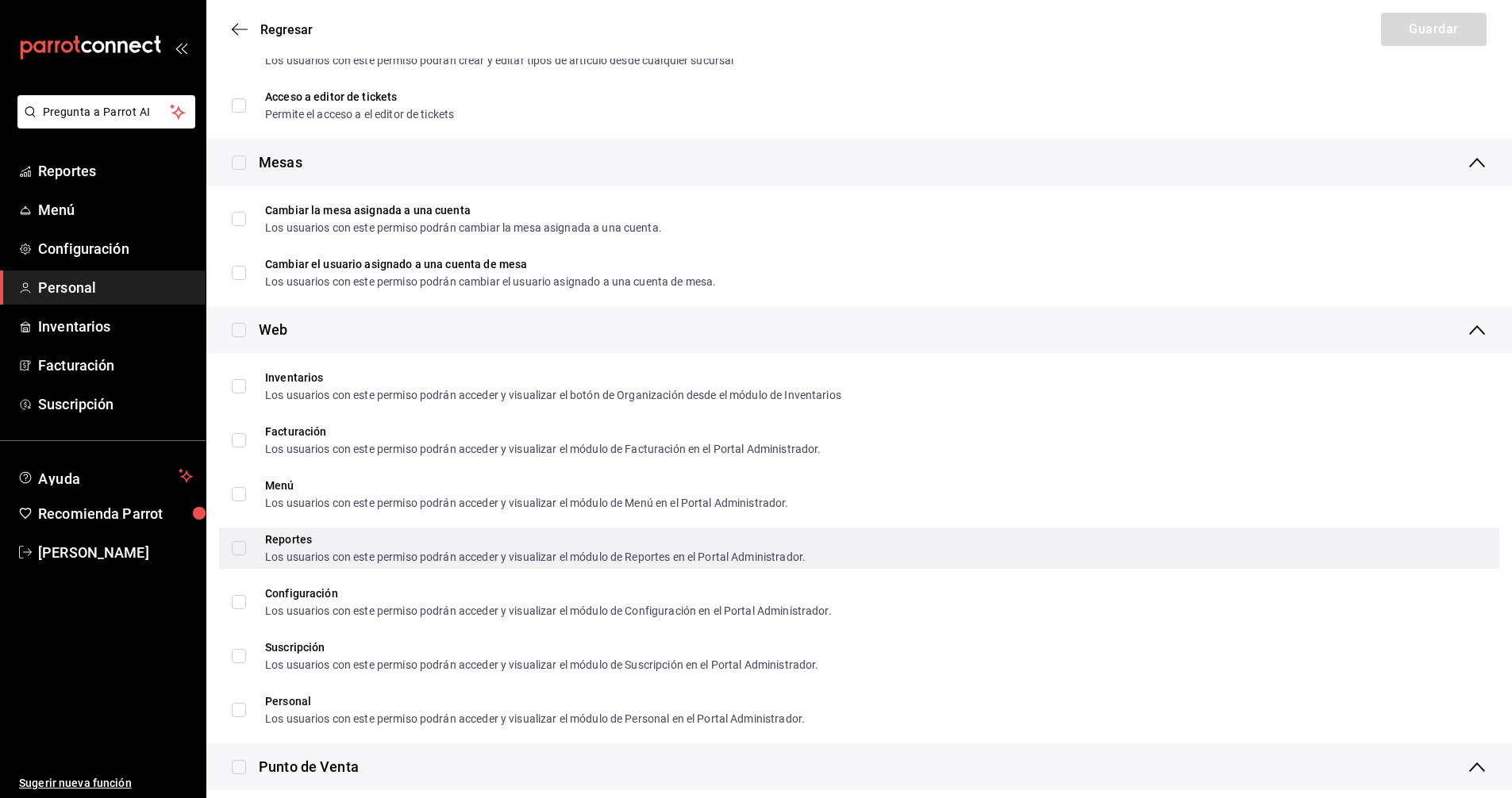
click at [247, 549] on span "Reportes Los usuarios con este permiso podrán acceder y visualizar el módulo de…" at bounding box center [526, 548] width 560 height 28
click at [246, 549] on input "Reportes Los usuarios con este permiso podrán acceder y visualizar el módulo de…" at bounding box center [238, 548] width 15 height 15
checkbox input "true"
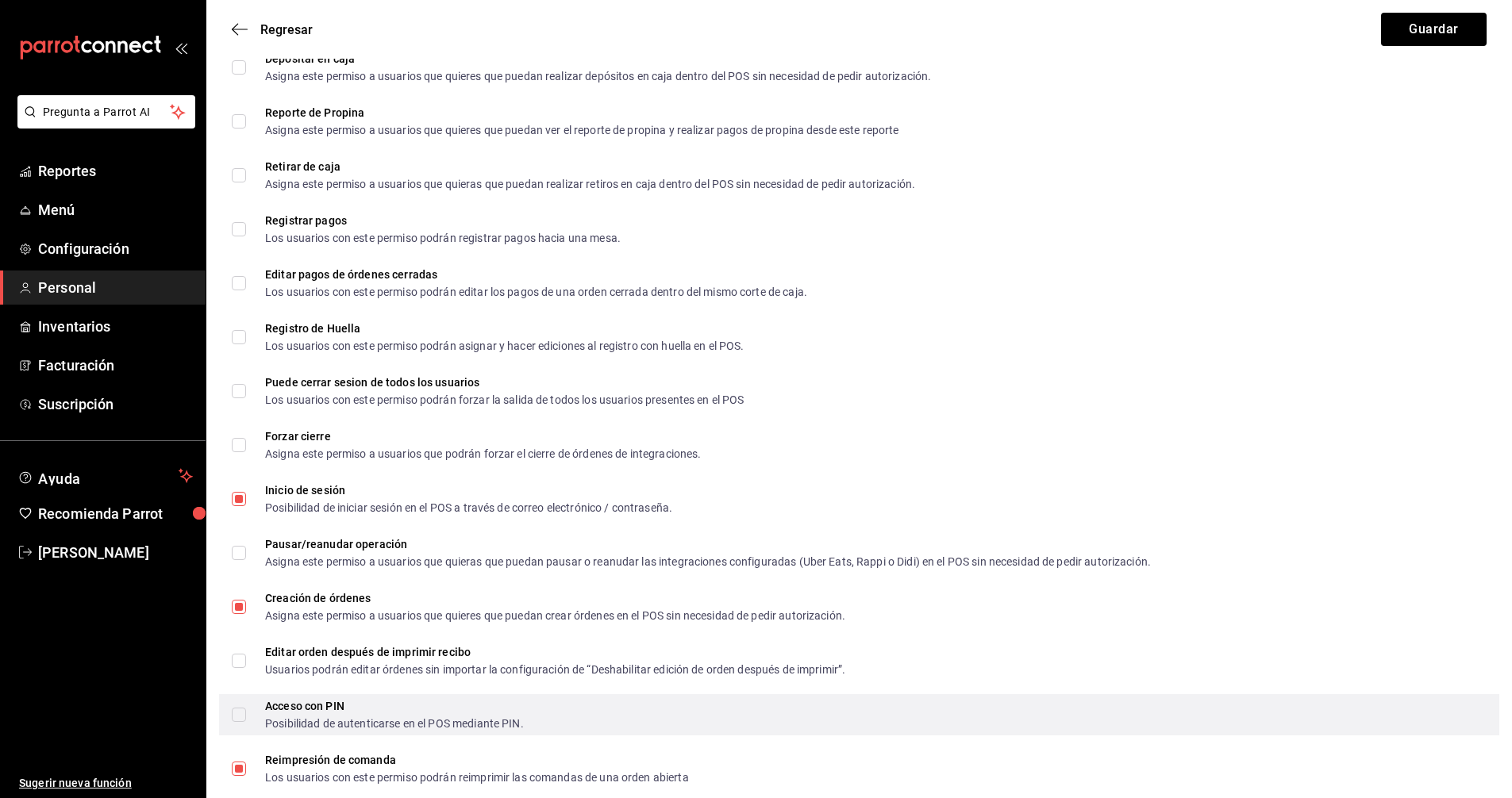
scroll to position [2063, 0]
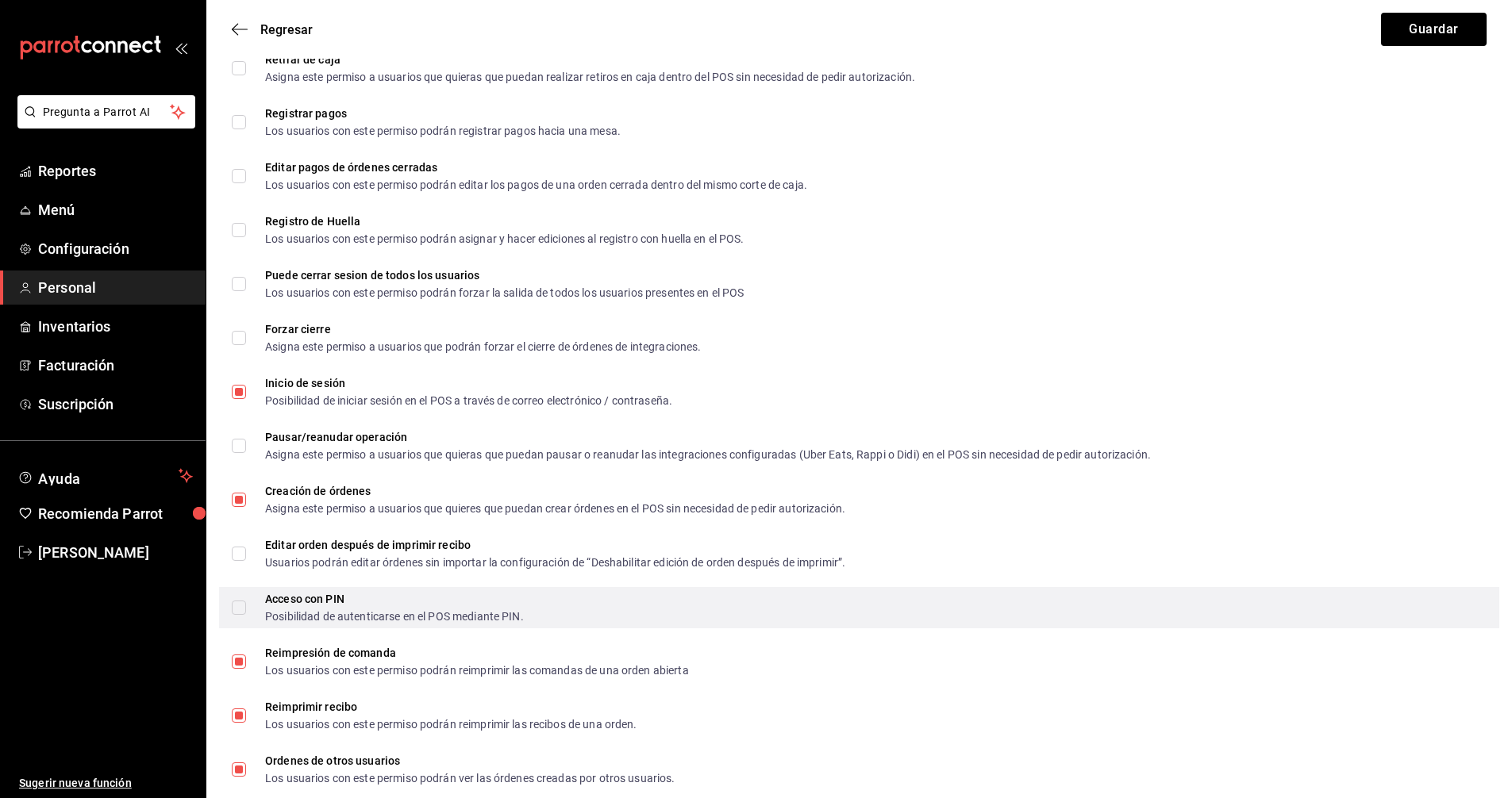
click at [249, 608] on span "Acceso con PIN Posibilidad de autenticarse en el POS mediante PIN." at bounding box center [385, 607] width 278 height 28
click at [246, 608] on input "Acceso con PIN Posibilidad de autenticarse en el POS mediante PIN." at bounding box center [238, 608] width 15 height 15
checkbox input "true"
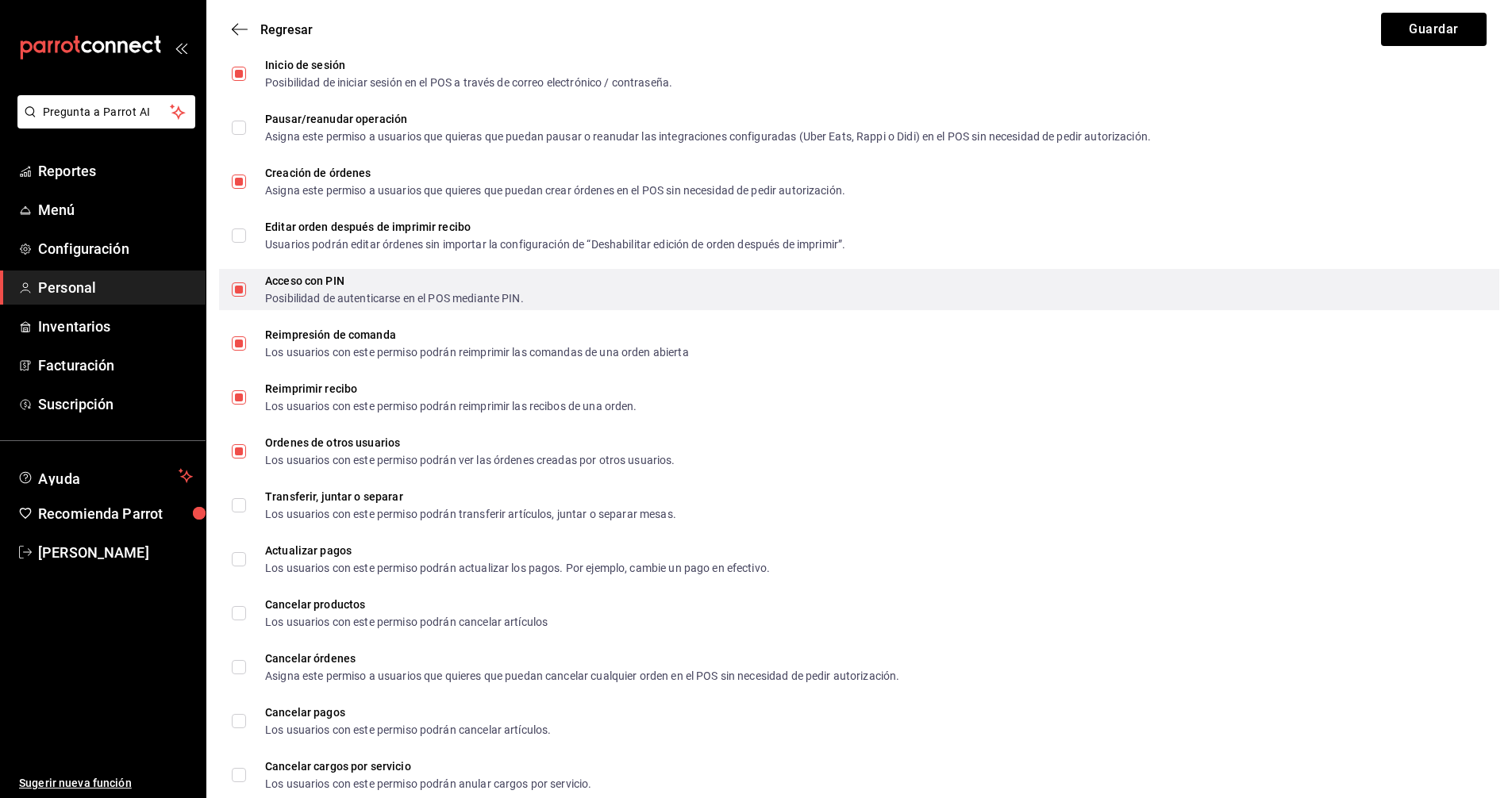
scroll to position [2417, 0]
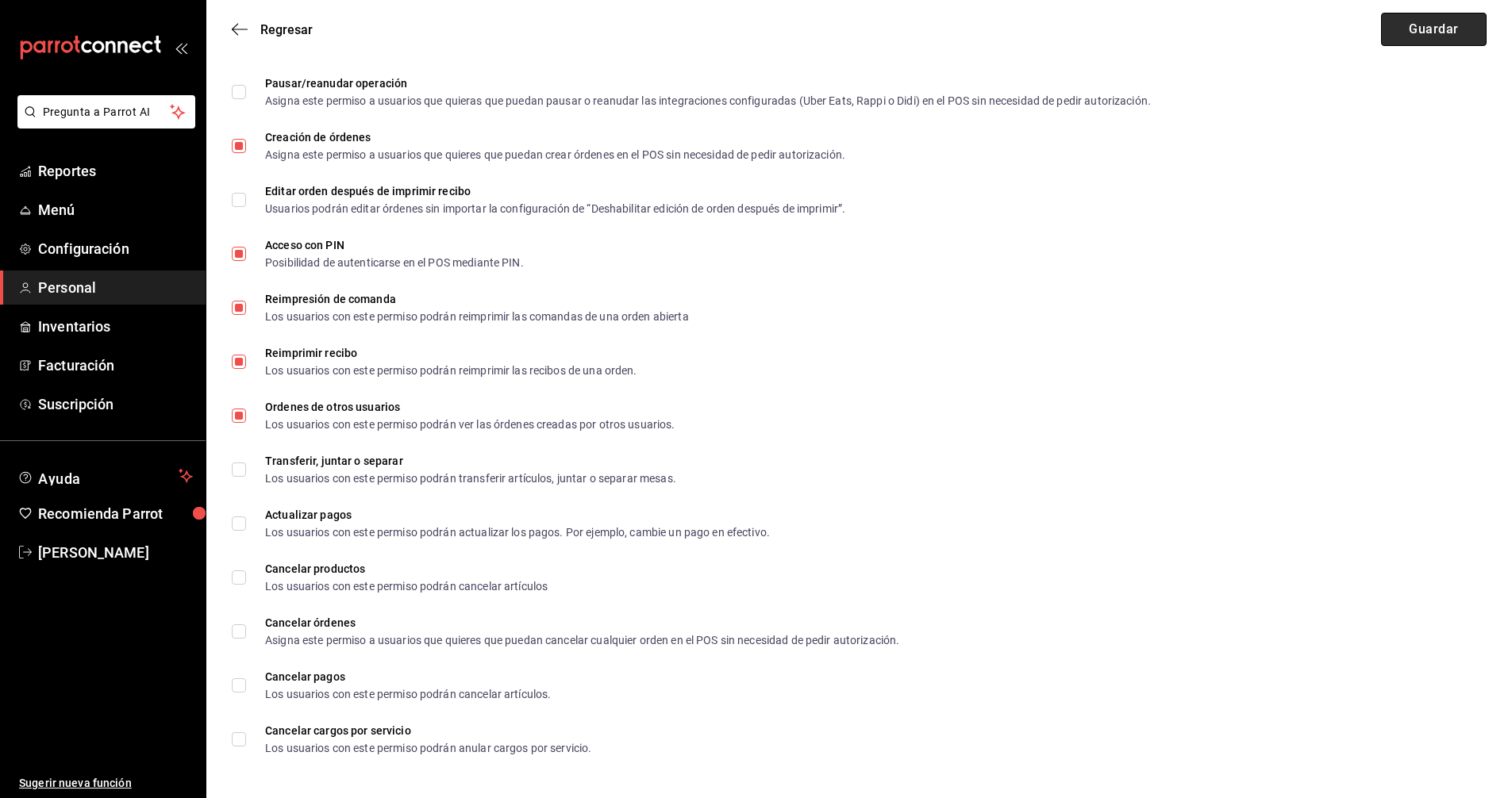
click at [1450, 25] on button "Guardar" at bounding box center [1433, 29] width 105 height 34
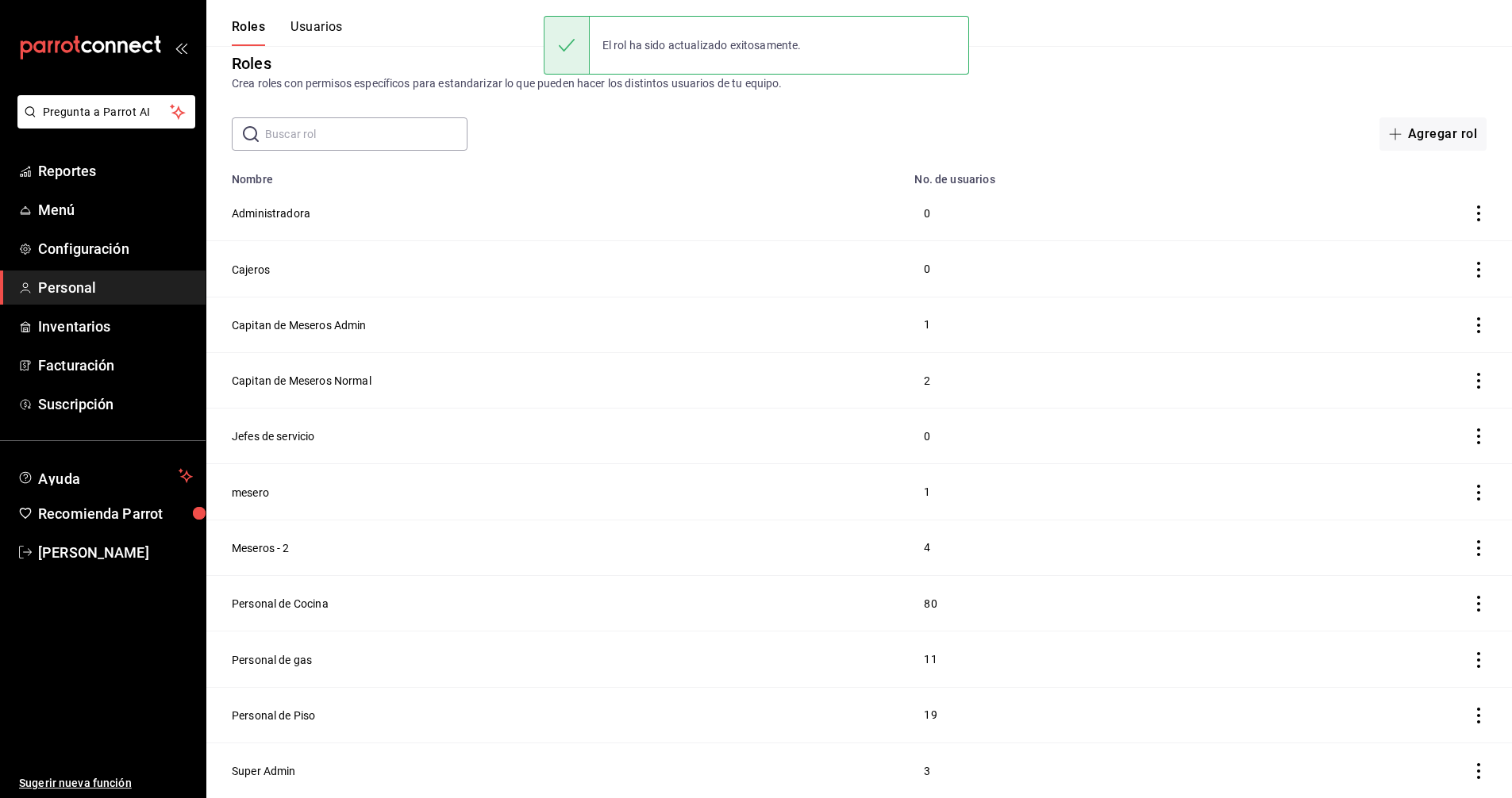
scroll to position [12, 0]
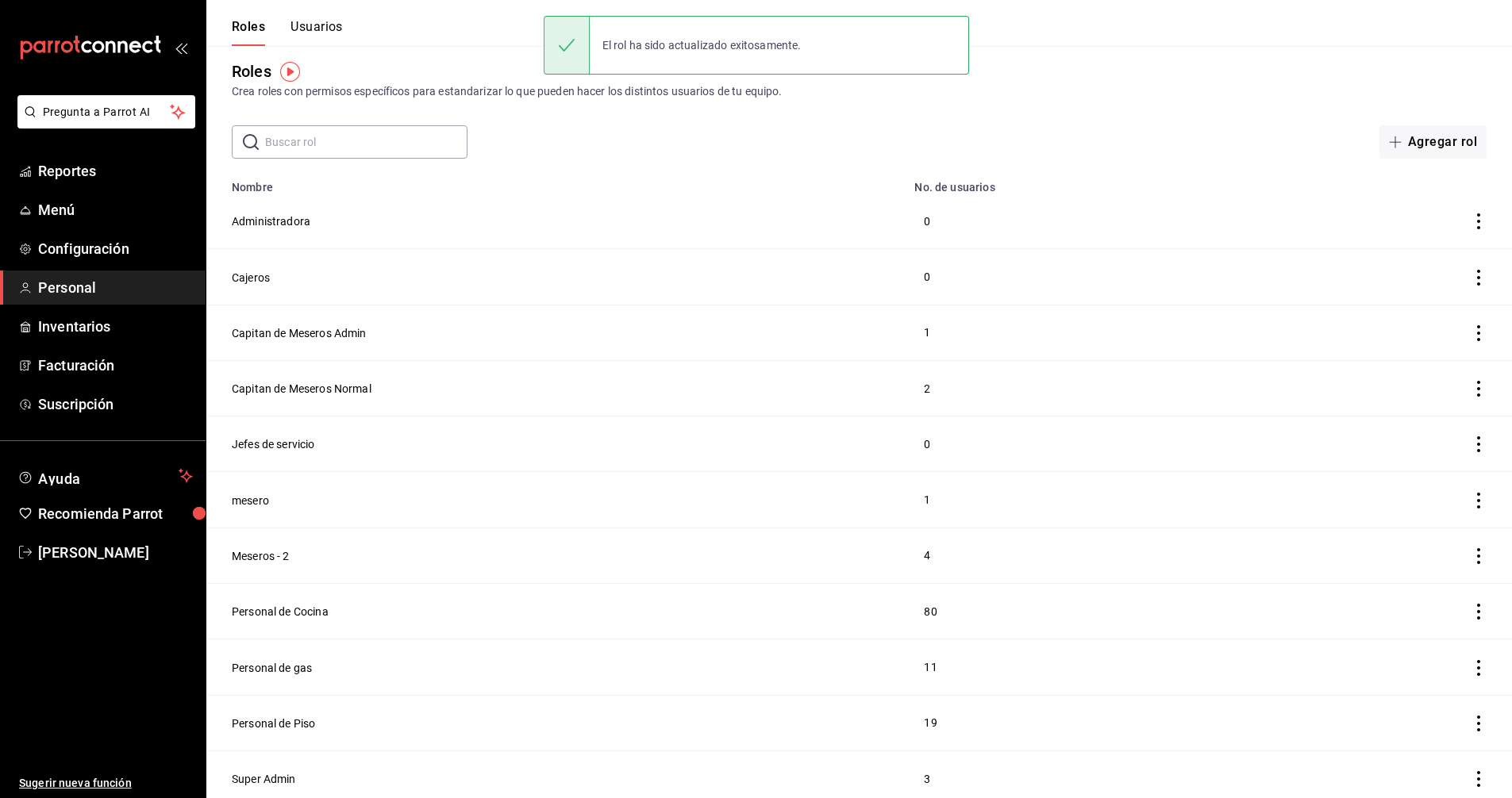
click at [305, 28] on button "Usuarios" at bounding box center [316, 32] width 53 height 27
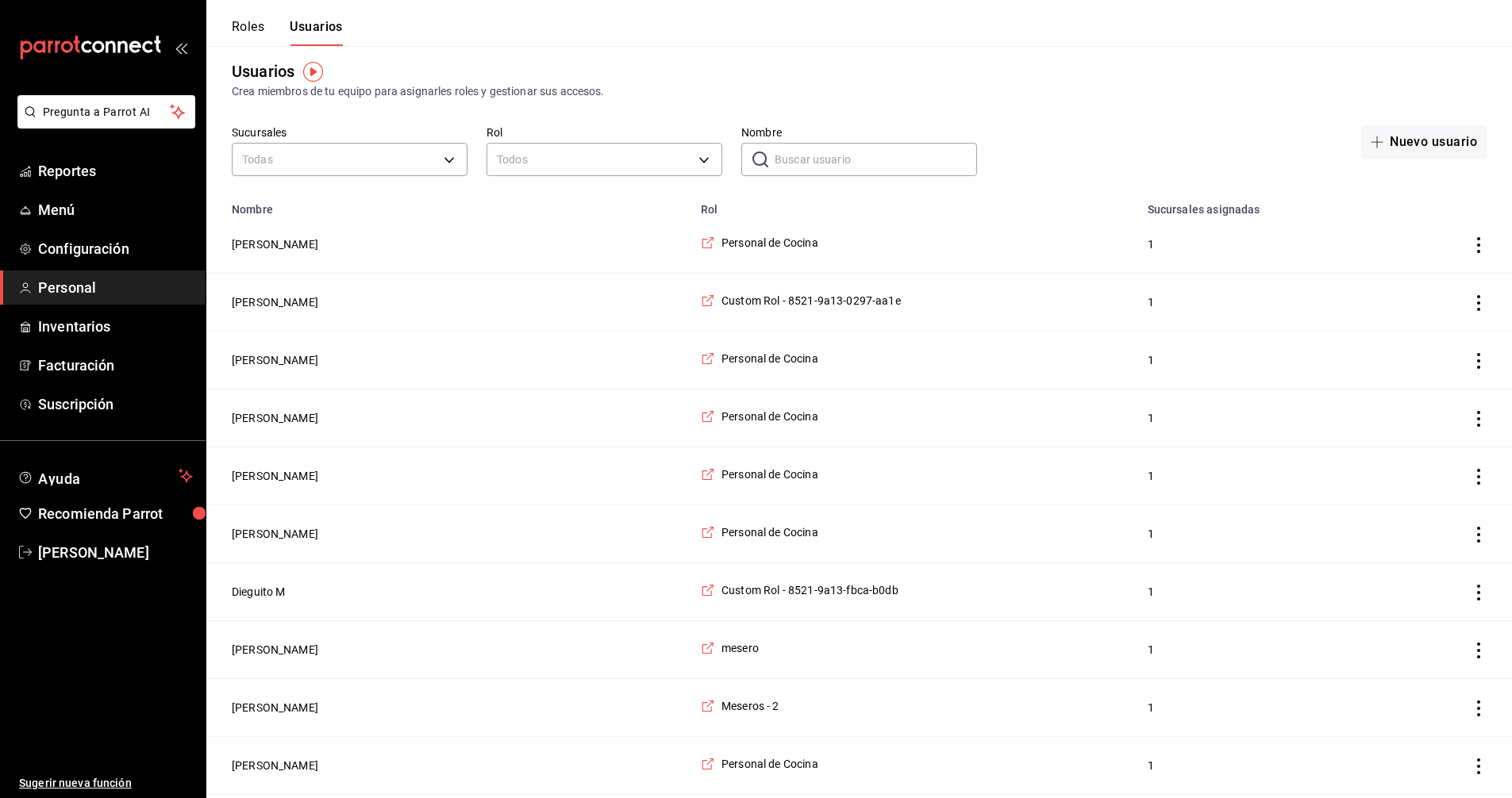
click at [823, 152] on input "Nombre" at bounding box center [876, 159] width 202 height 32
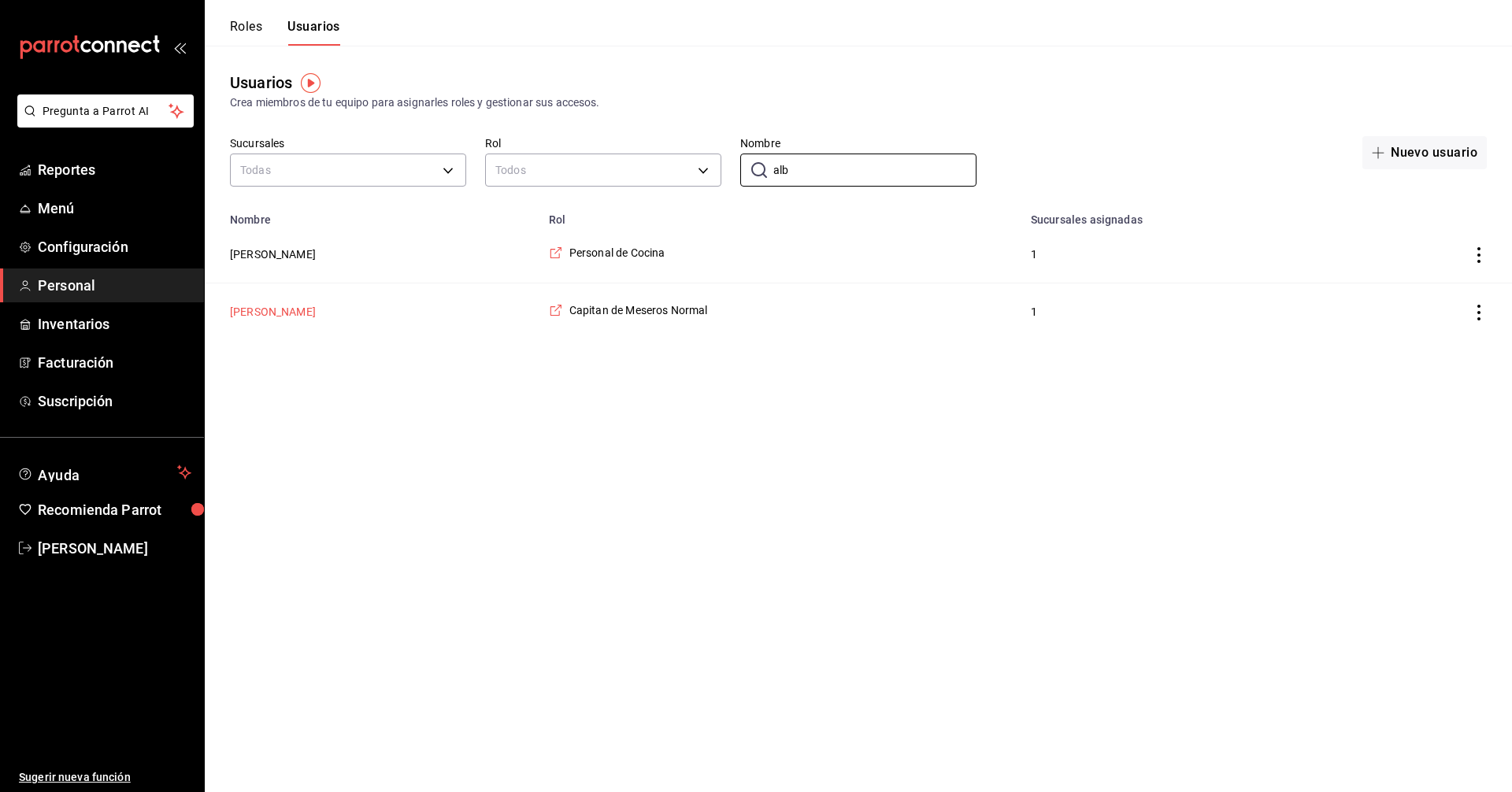
type input "alb"
click at [287, 315] on button "Alberto Barrera" at bounding box center [273, 312] width 86 height 15
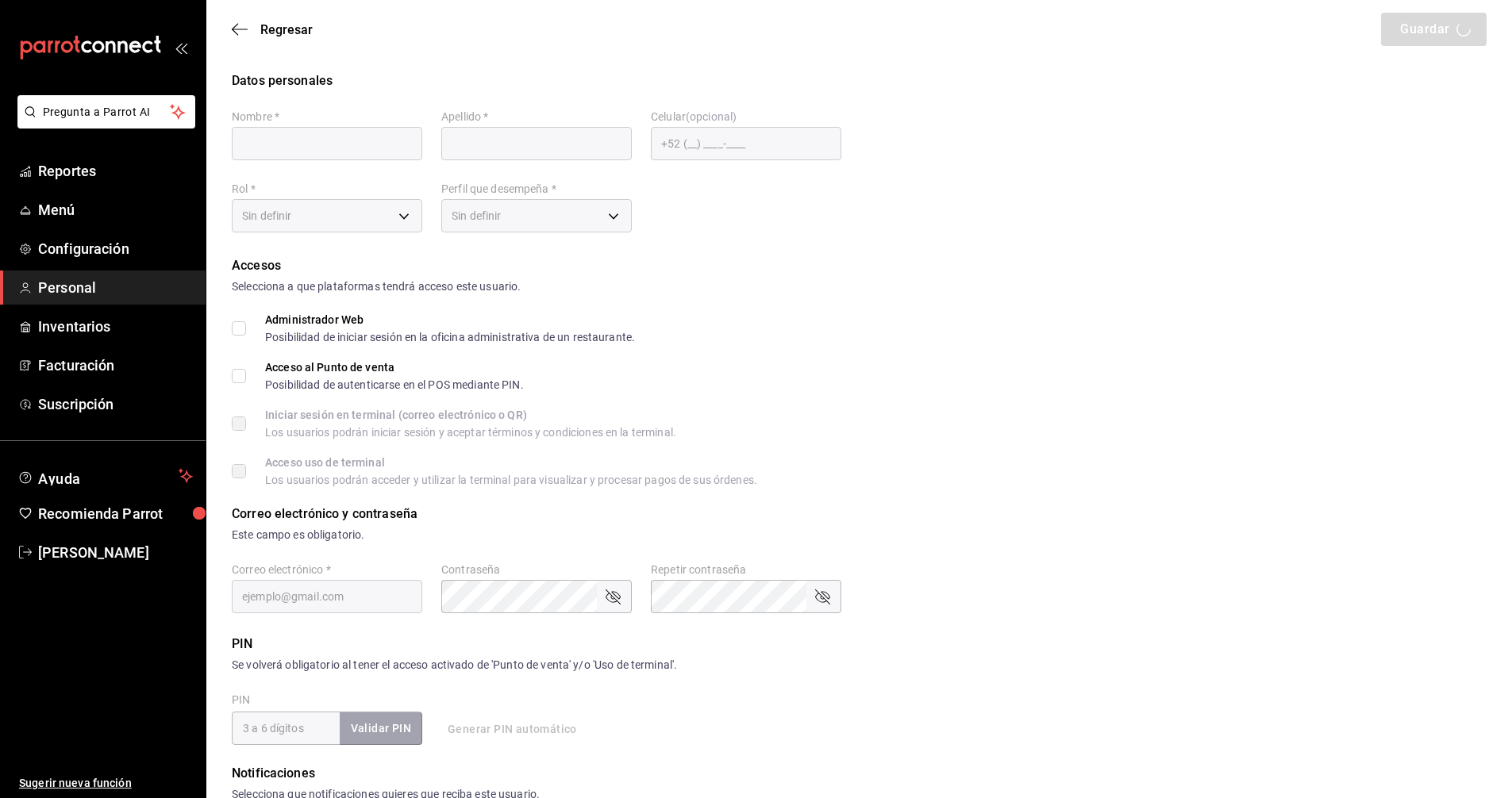
type input "Alberto"
type input "Barrera"
checkbox input "true"
type input "barreravalencia20@gmail.com"
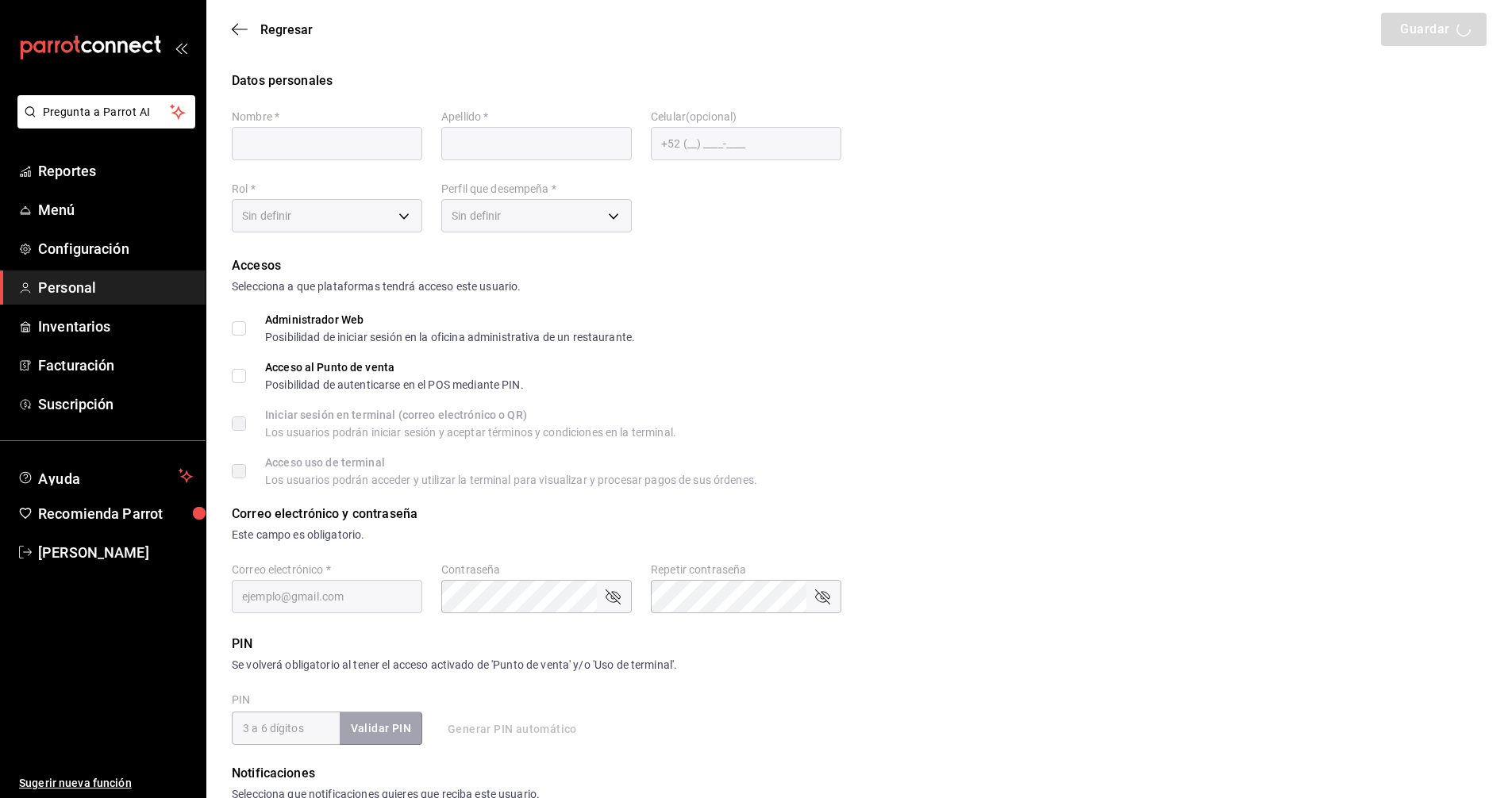
type input "1040"
type input "db956134-4543-41ec-8437-073247593144"
type input "STAFF"
checkbox input "true"
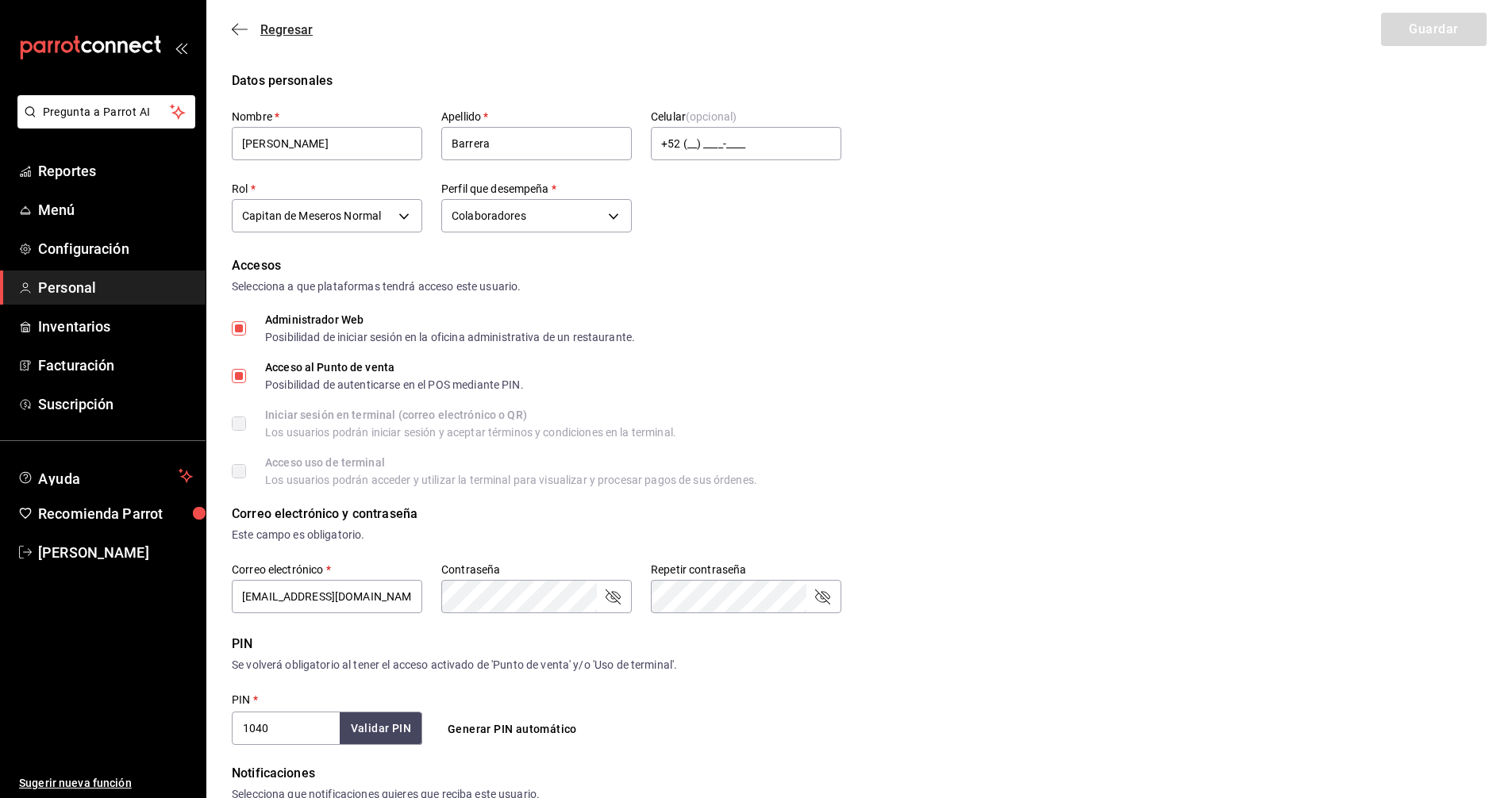
click at [287, 30] on span "Regresar" at bounding box center [286, 29] width 53 height 15
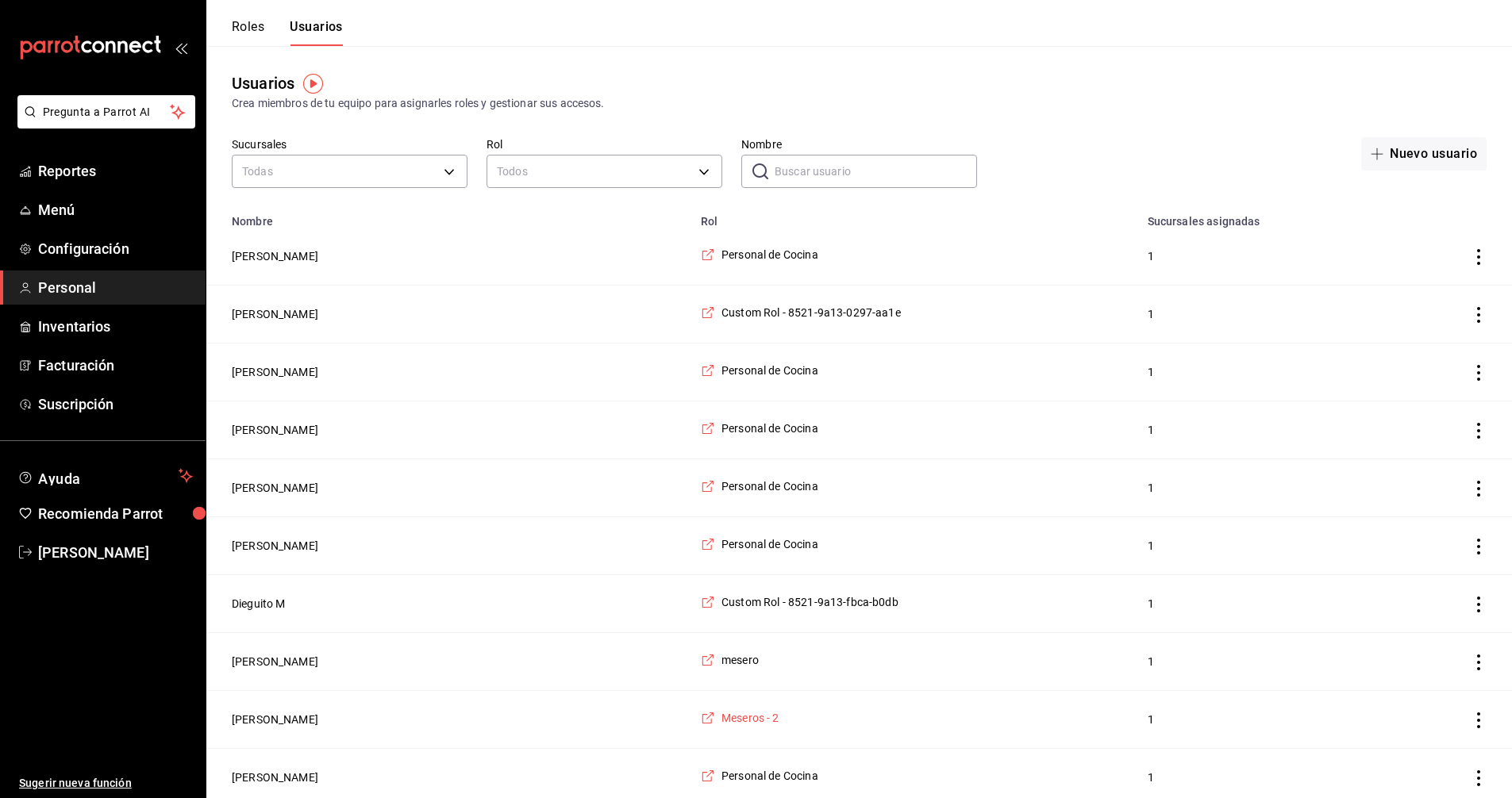
click at [721, 725] on span "Meseros - 2" at bounding box center [750, 718] width 58 height 16
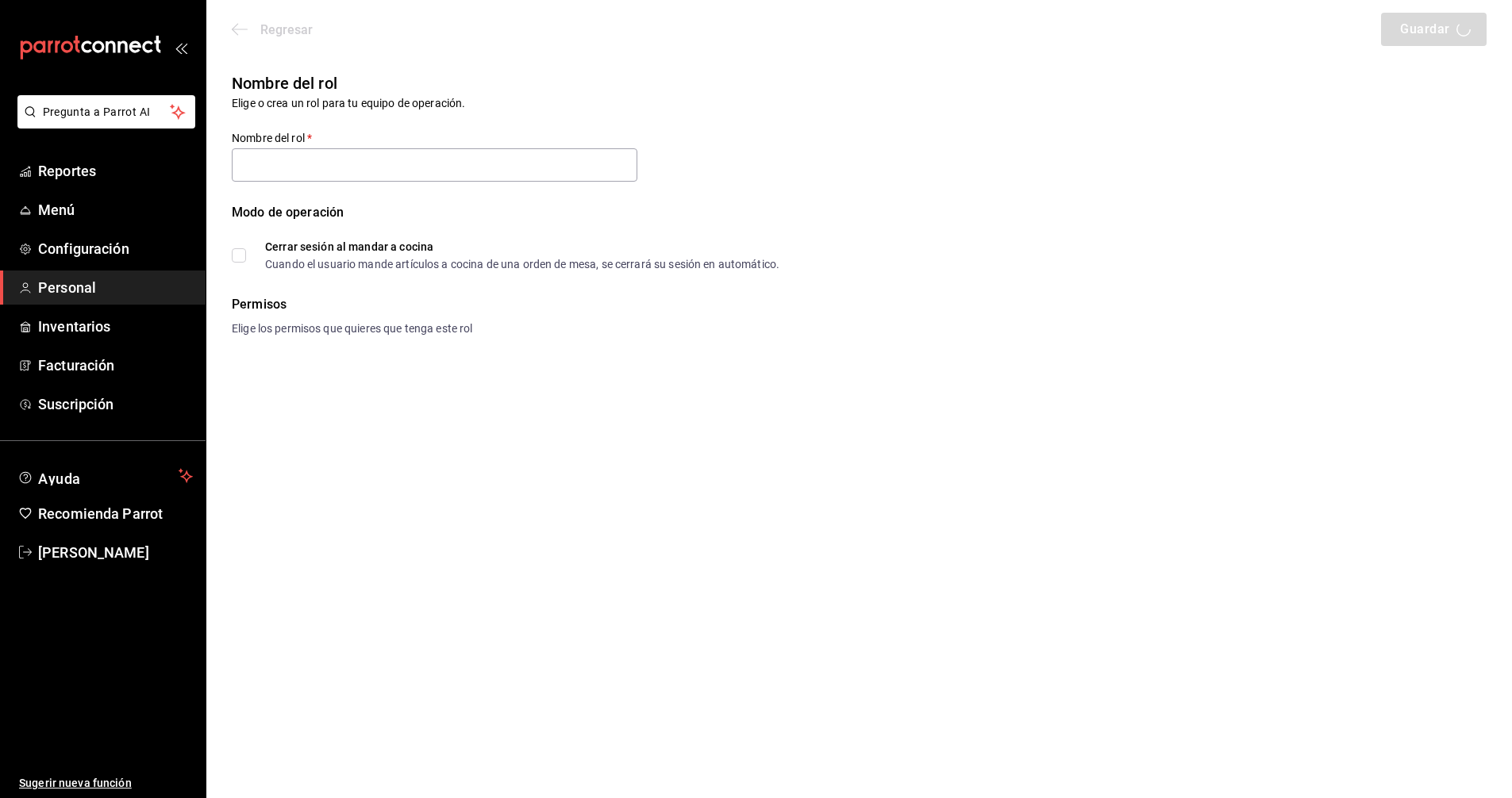
type input "Meseros - 2"
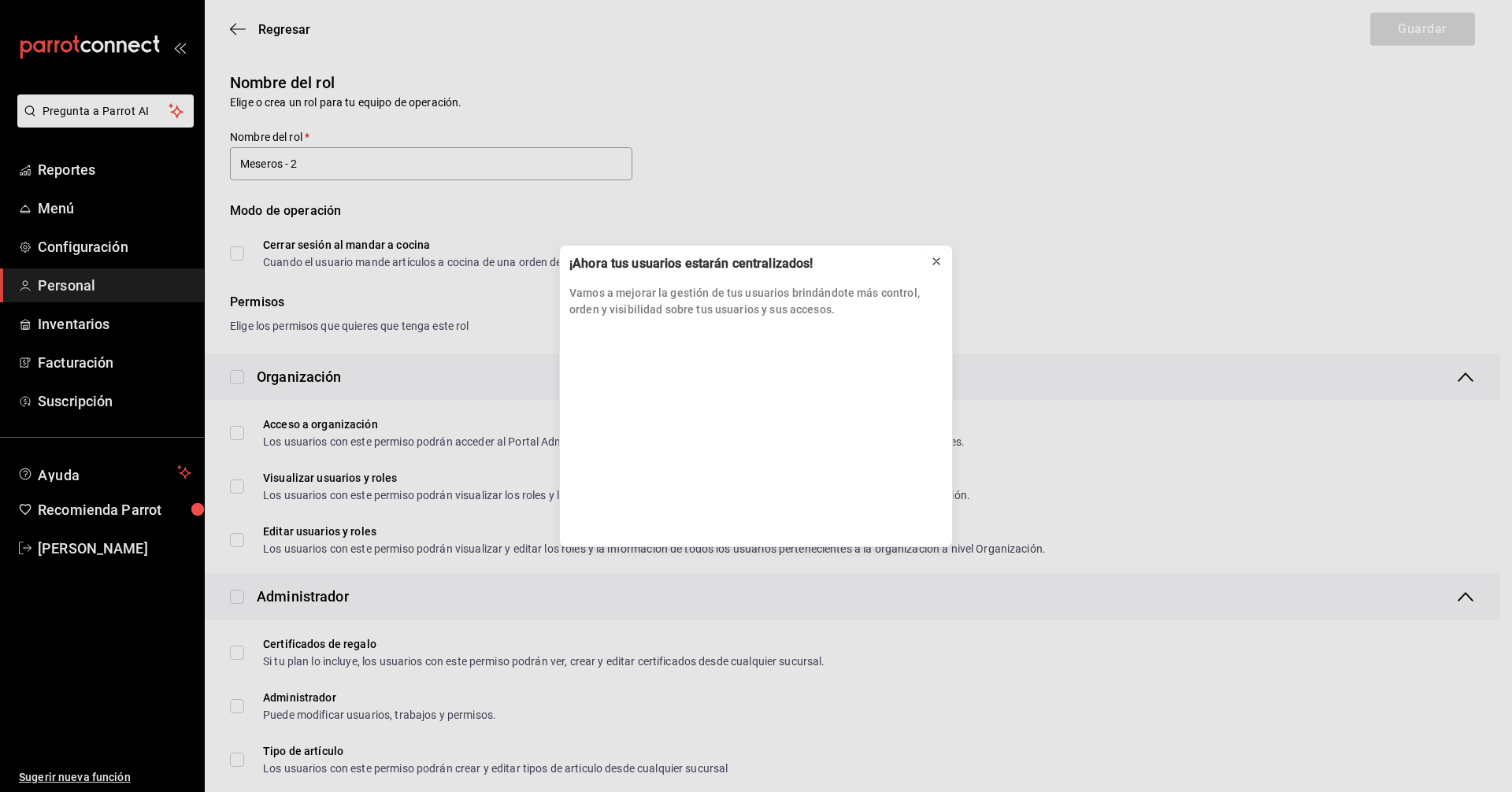
click at [935, 257] on icon at bounding box center [936, 261] width 13 height 13
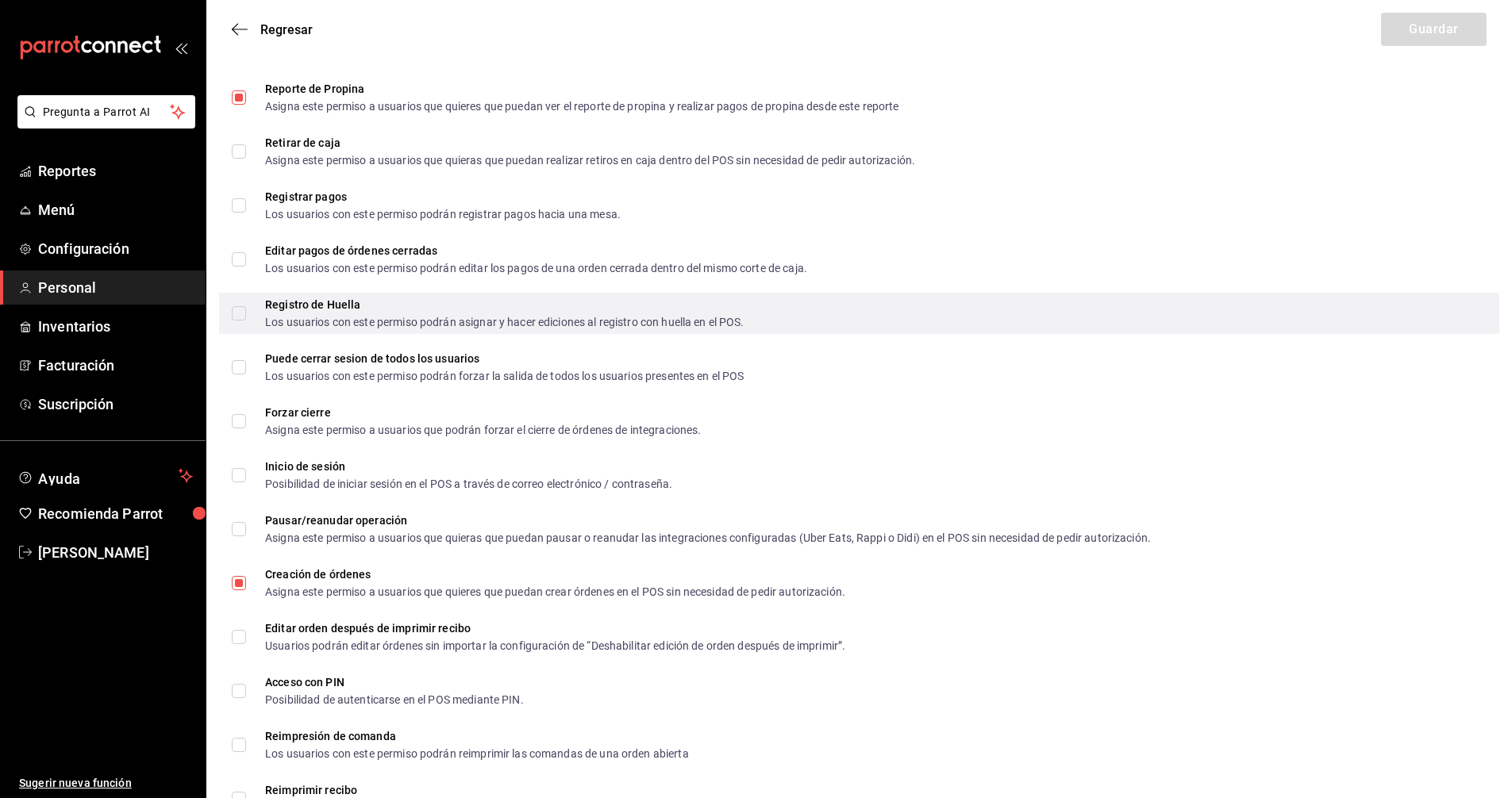
scroll to position [1984, 0]
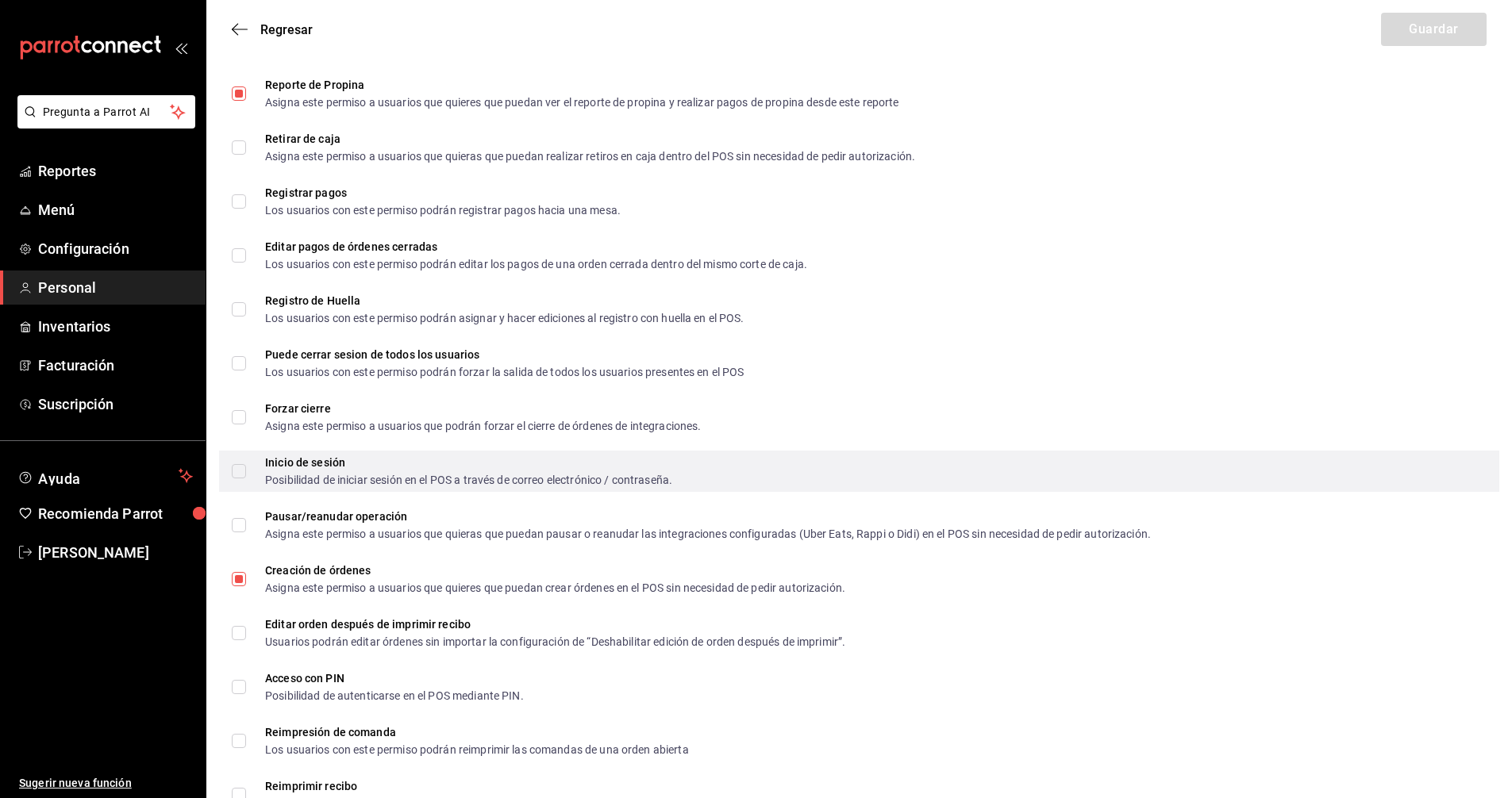
click at [244, 472] on input "Inicio de sesión Posibilidad de iniciar sesión en el POS a través de correo ele…" at bounding box center [238, 472] width 15 height 15
checkbox input "true"
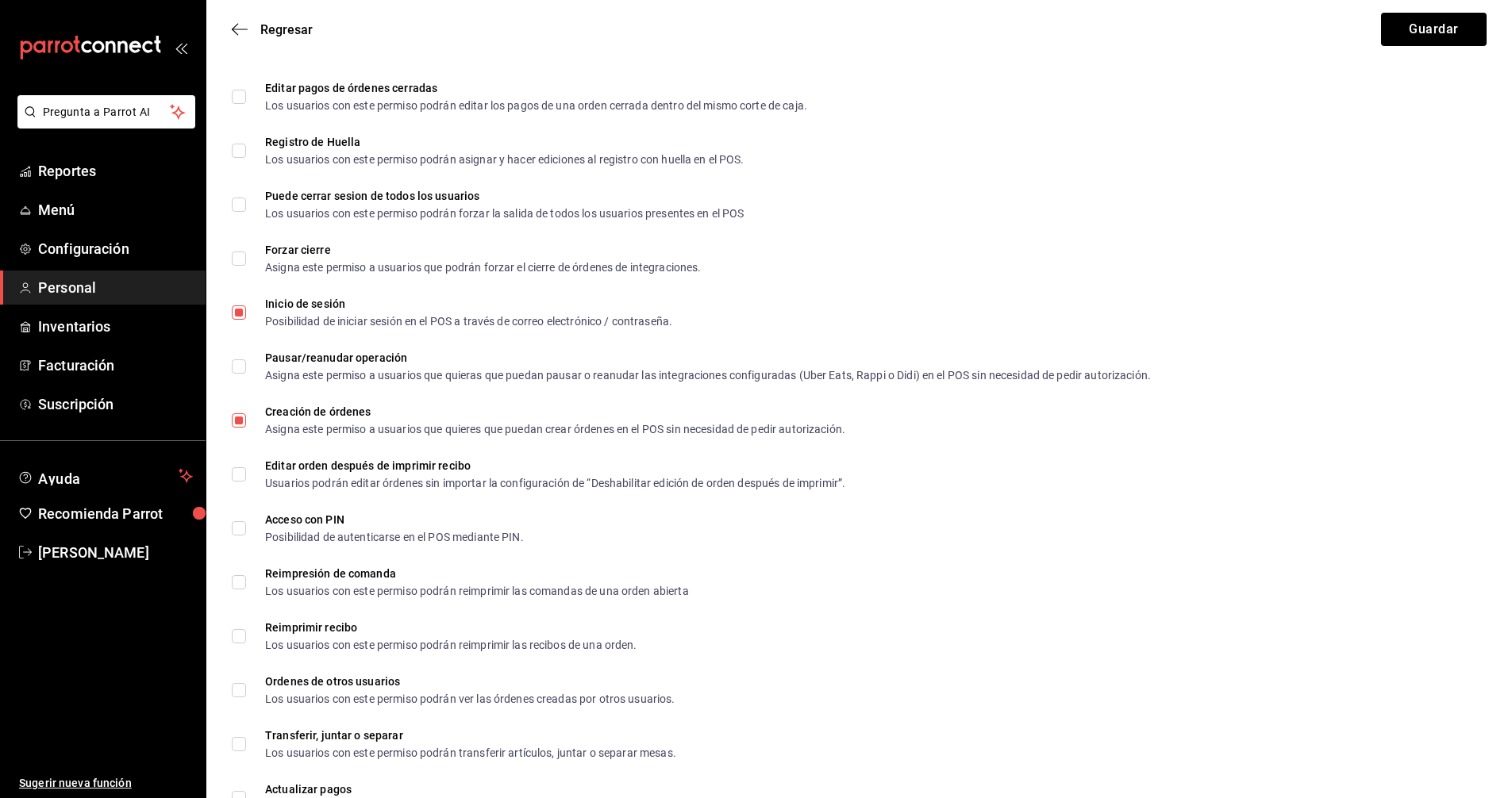
scroll to position [2222, 0]
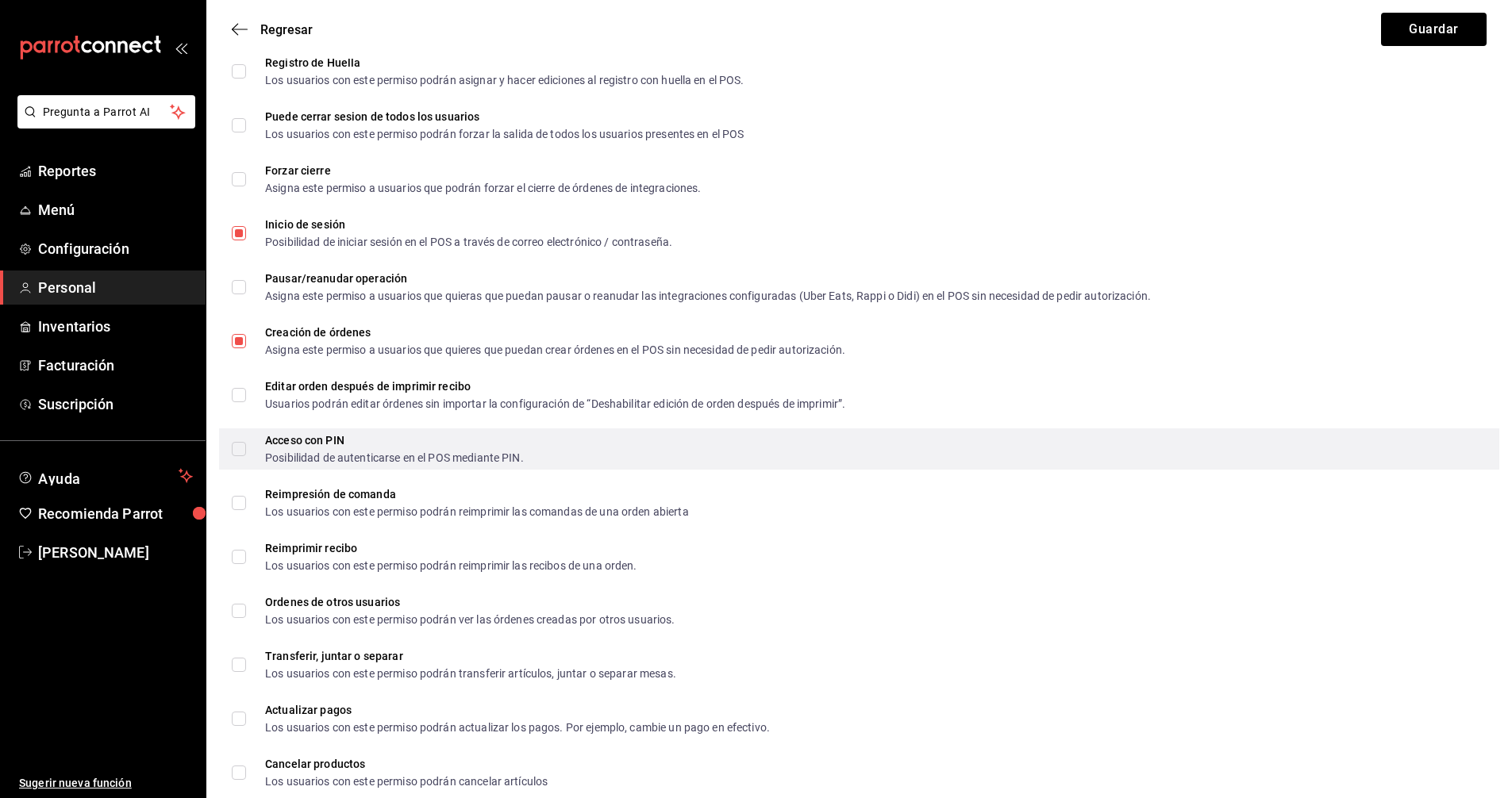
click at [256, 459] on span "Acceso con PIN Posibilidad de autenticarse en el POS mediante PIN." at bounding box center [385, 449] width 278 height 28
click at [246, 456] on input "Acceso con PIN Posibilidad de autenticarse en el POS mediante PIN." at bounding box center [238, 449] width 15 height 15
click at [256, 459] on span "Acceso con PIN Posibilidad de autenticarse en el POS mediante PIN." at bounding box center [385, 449] width 278 height 28
click at [246, 456] on input "Acceso con PIN Posibilidad de autenticarse en el POS mediante PIN." at bounding box center [238, 449] width 15 height 15
checkbox input "false"
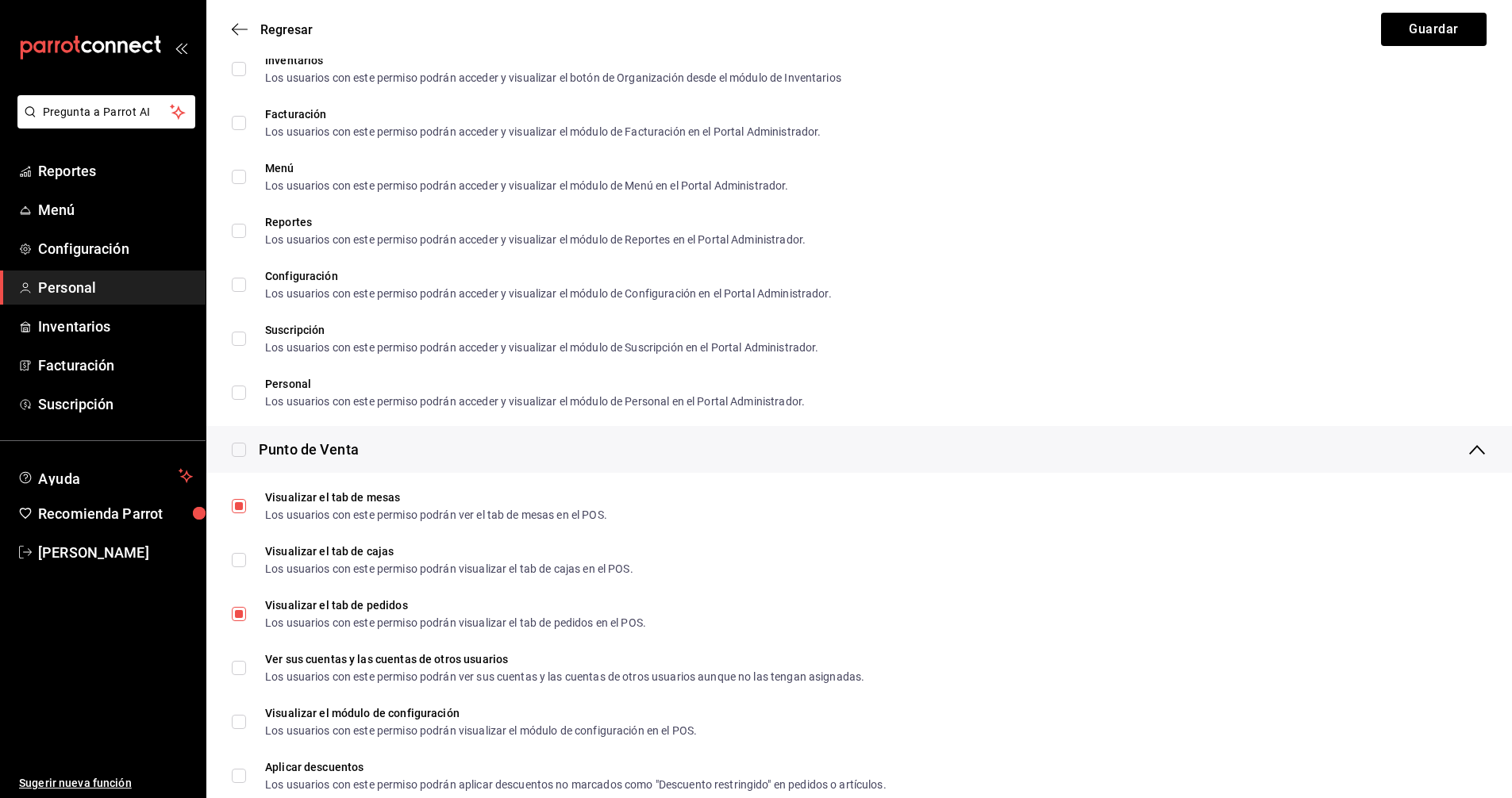
scroll to position [1112, 0]
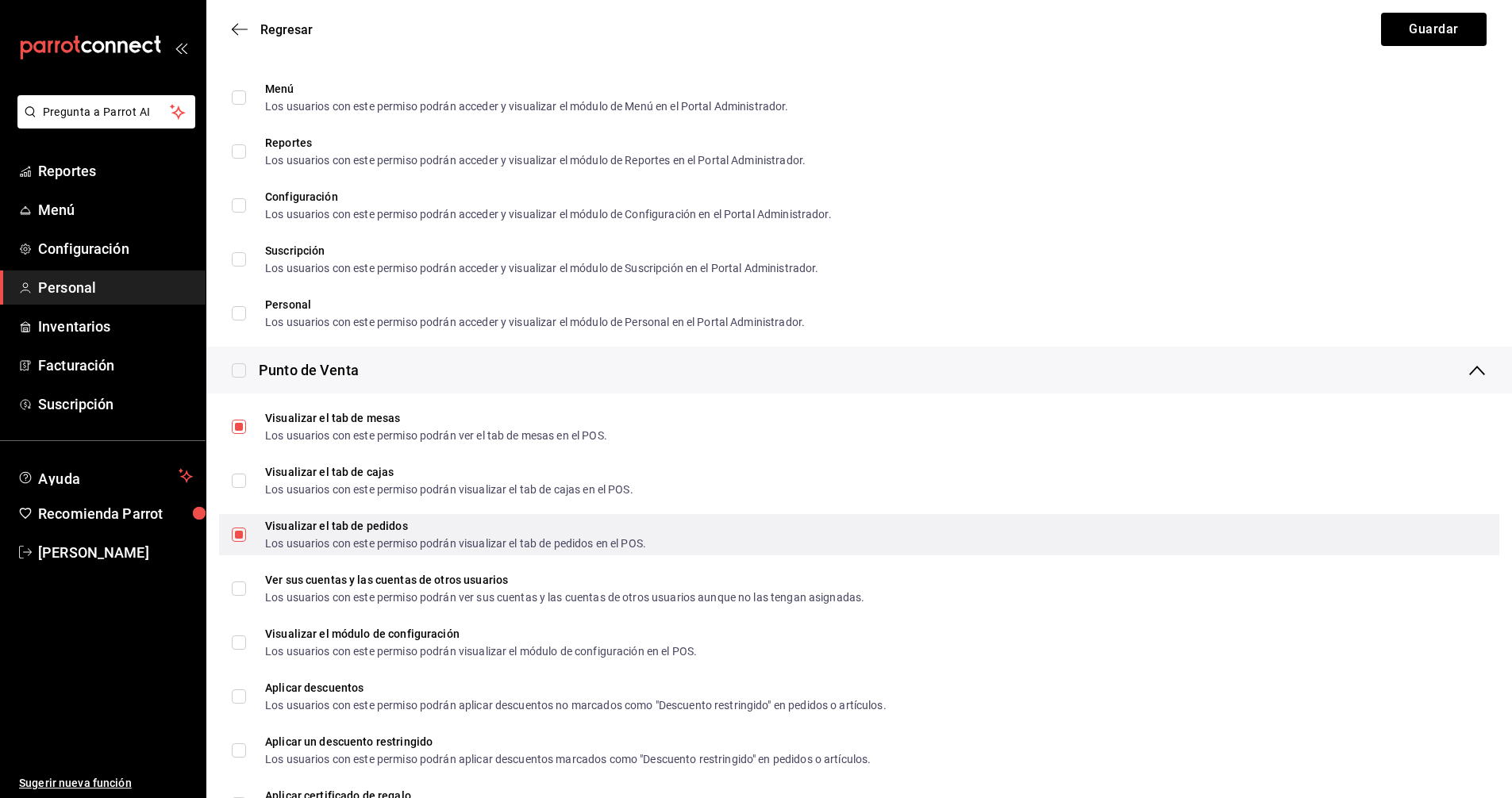
click at [245, 537] on input "Visualizar el tab de pedidos Los usuarios con este permiso podrán visualizar el…" at bounding box center [238, 535] width 15 height 15
checkbox input "false"
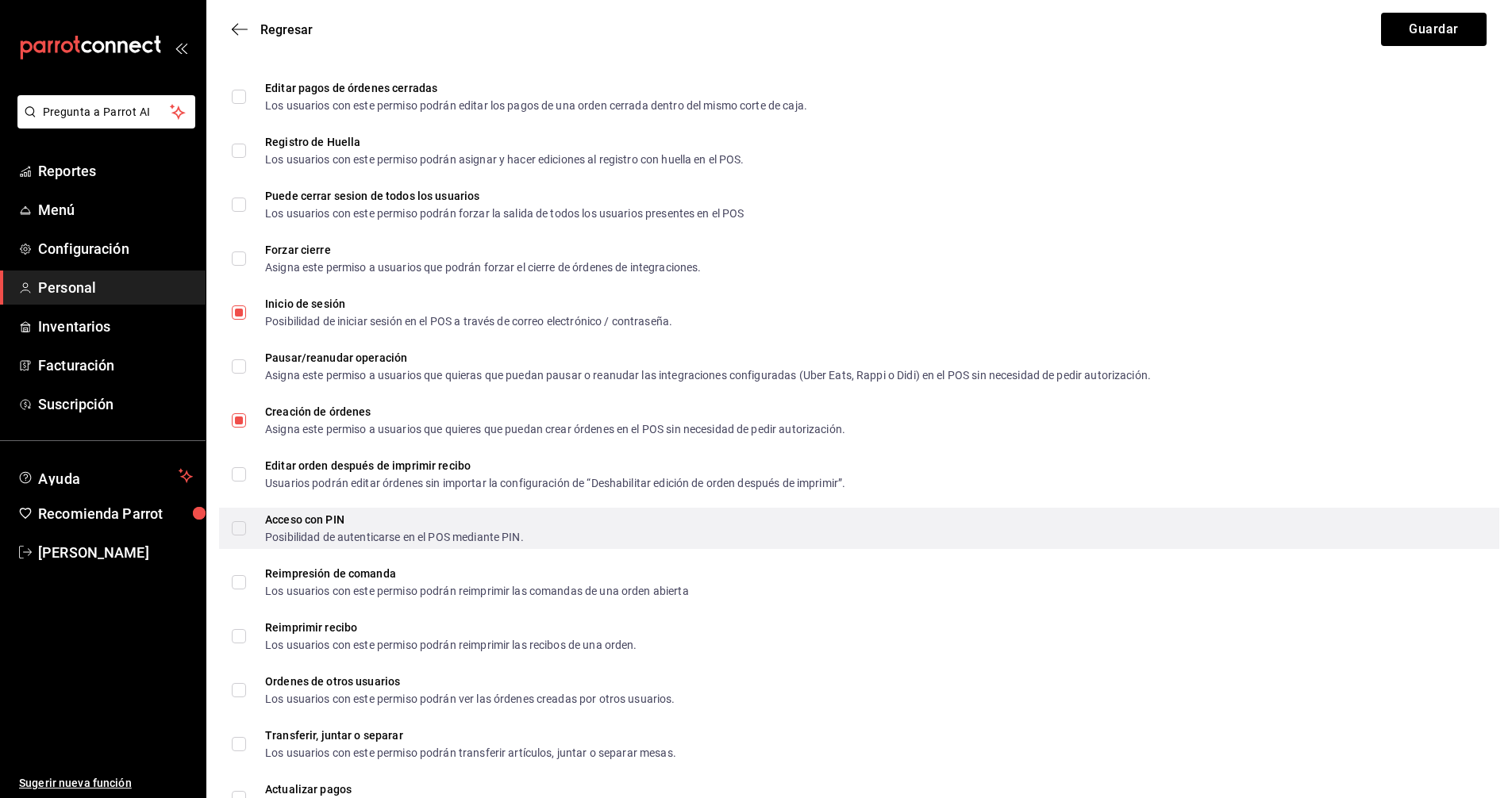
scroll to position [2222, 0]
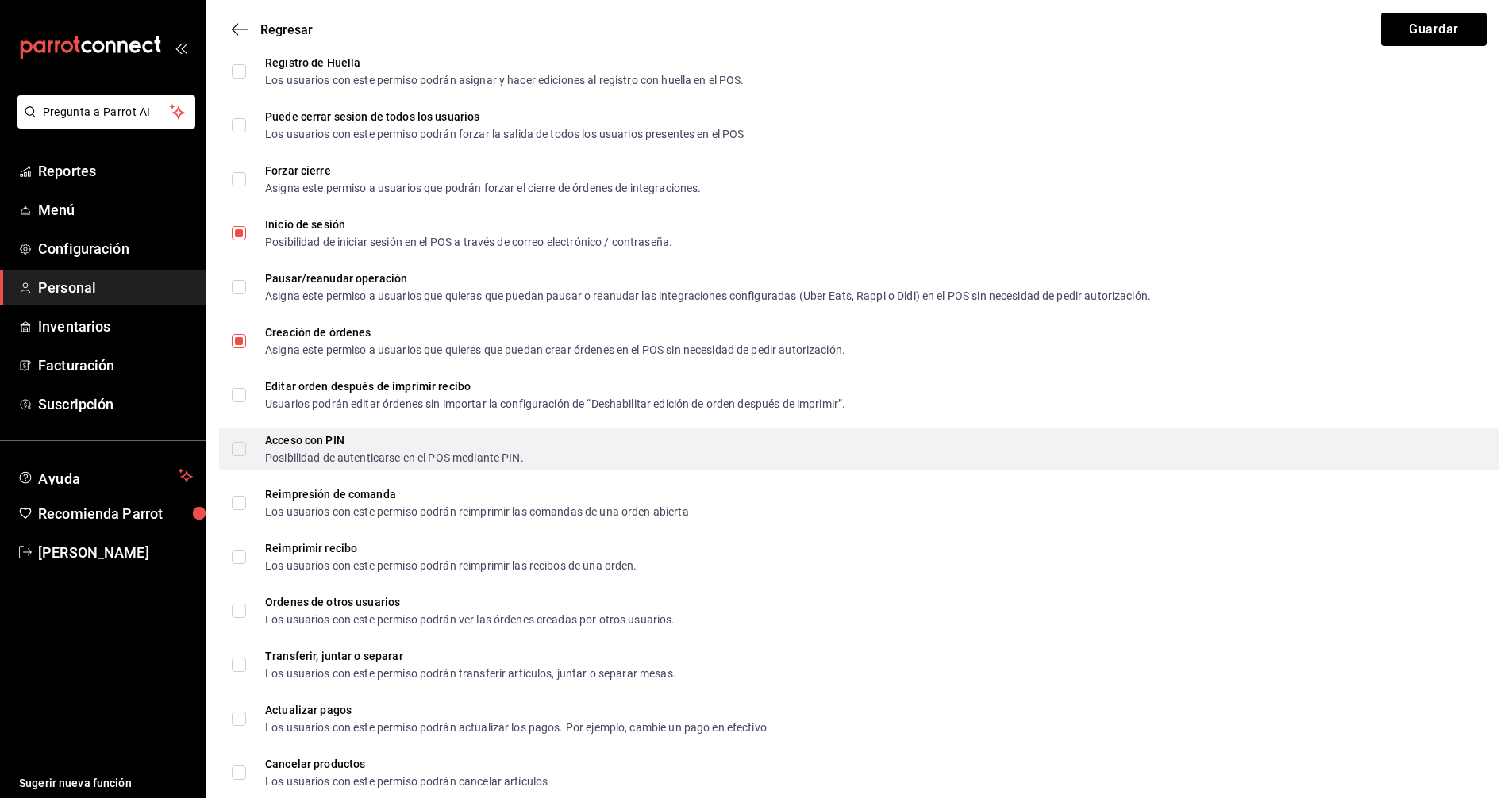
click at [251, 451] on span "Acceso con PIN Posibilidad de autenticarse en el POS mediante PIN." at bounding box center [385, 449] width 278 height 28
click at [246, 451] on input "Acceso con PIN Posibilidad de autenticarse en el POS mediante PIN." at bounding box center [238, 449] width 15 height 15
checkbox input "true"
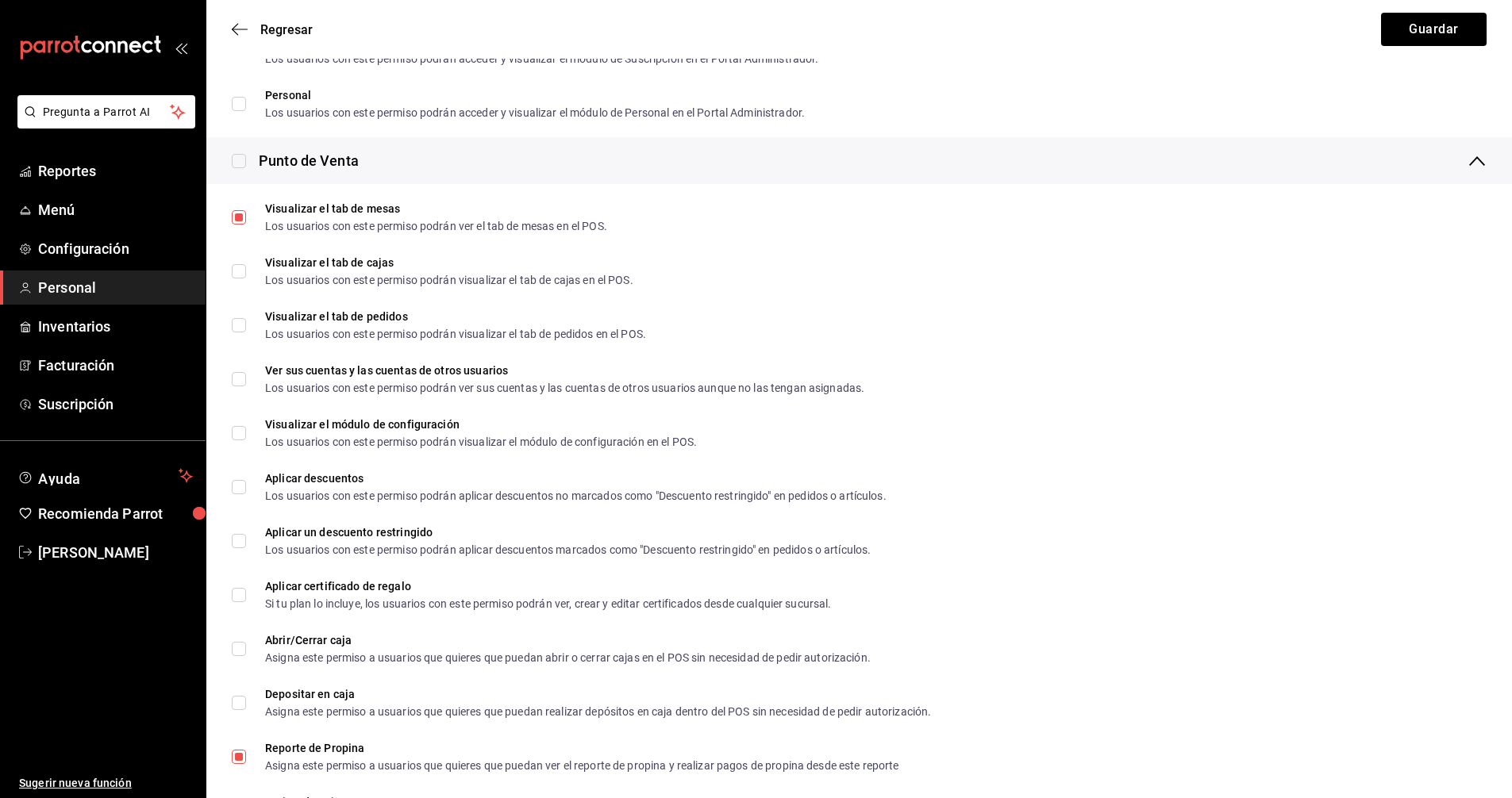
scroll to position [1349, 0]
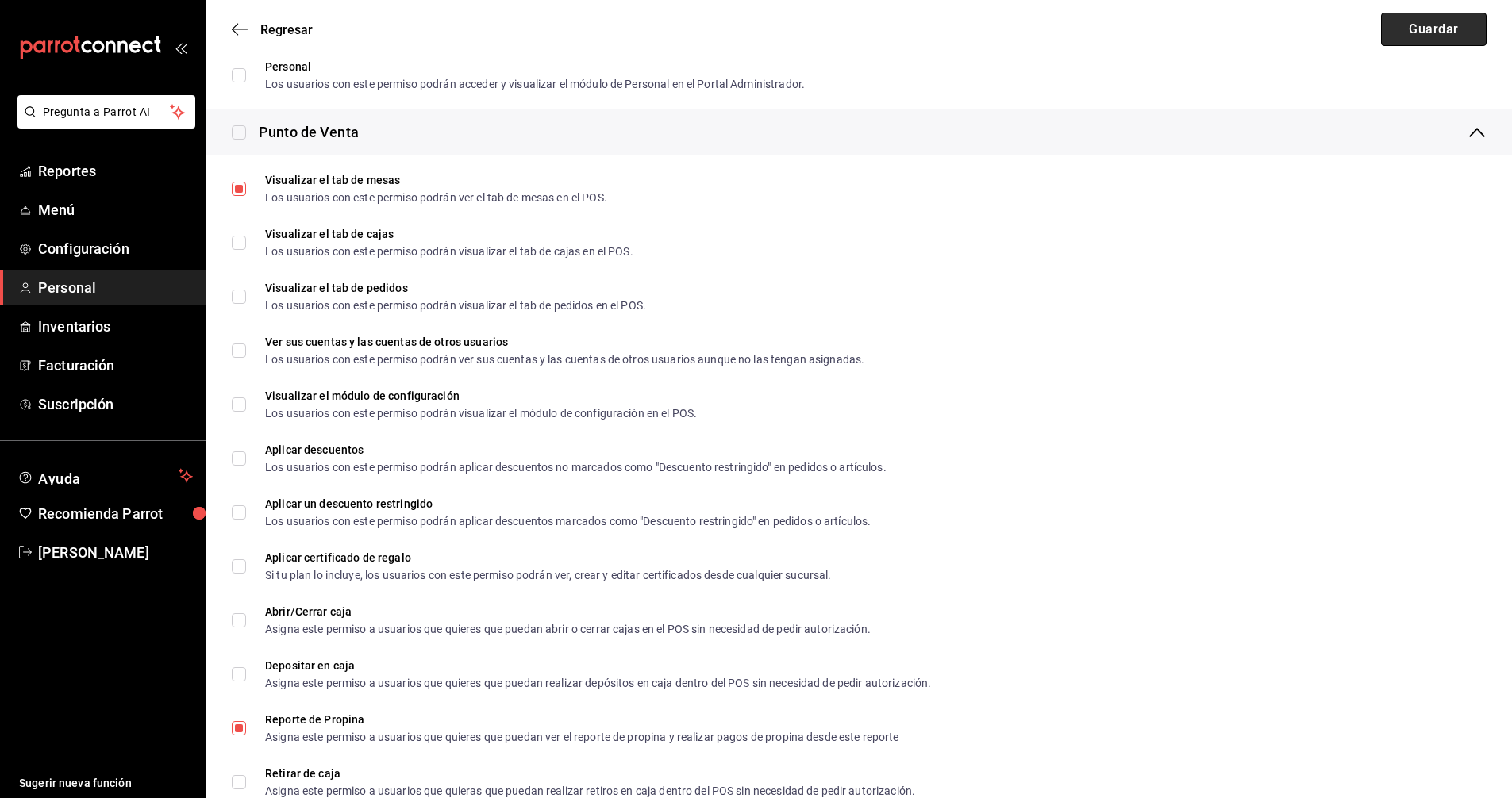
click at [1440, 27] on button "Guardar" at bounding box center [1433, 29] width 105 height 34
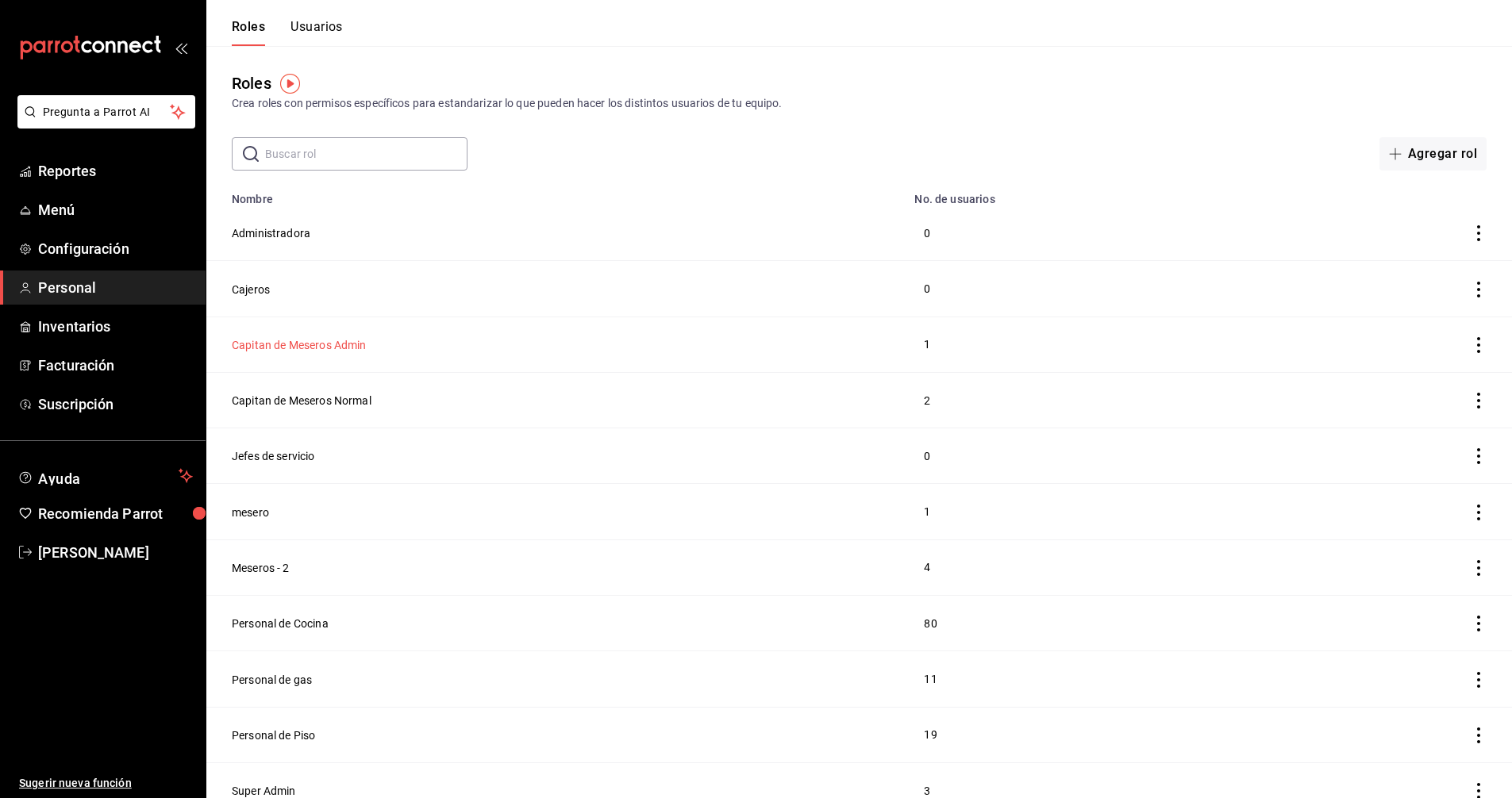
click at [322, 345] on button "Capitan de Meseros Admin" at bounding box center [299, 345] width 135 height 16
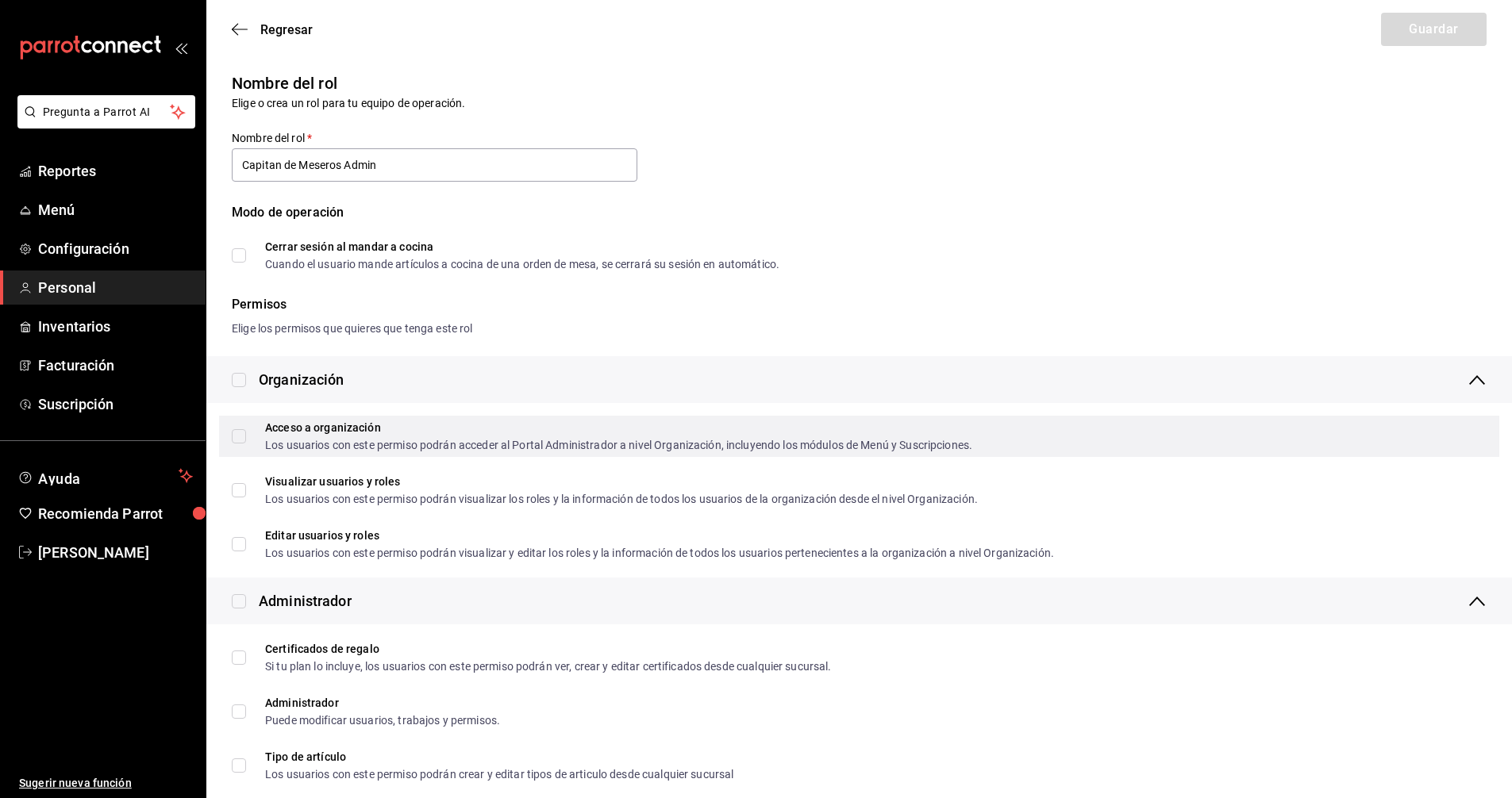
click at [246, 442] on span "Acceso a organización Los usuarios con este permiso podrán acceder al Portal Ad…" at bounding box center [609, 436] width 726 height 28
click at [246, 442] on input "Acceso a organización Los usuarios con este permiso podrán acceder al Portal Ad…" at bounding box center [238, 436] width 15 height 15
checkbox input "true"
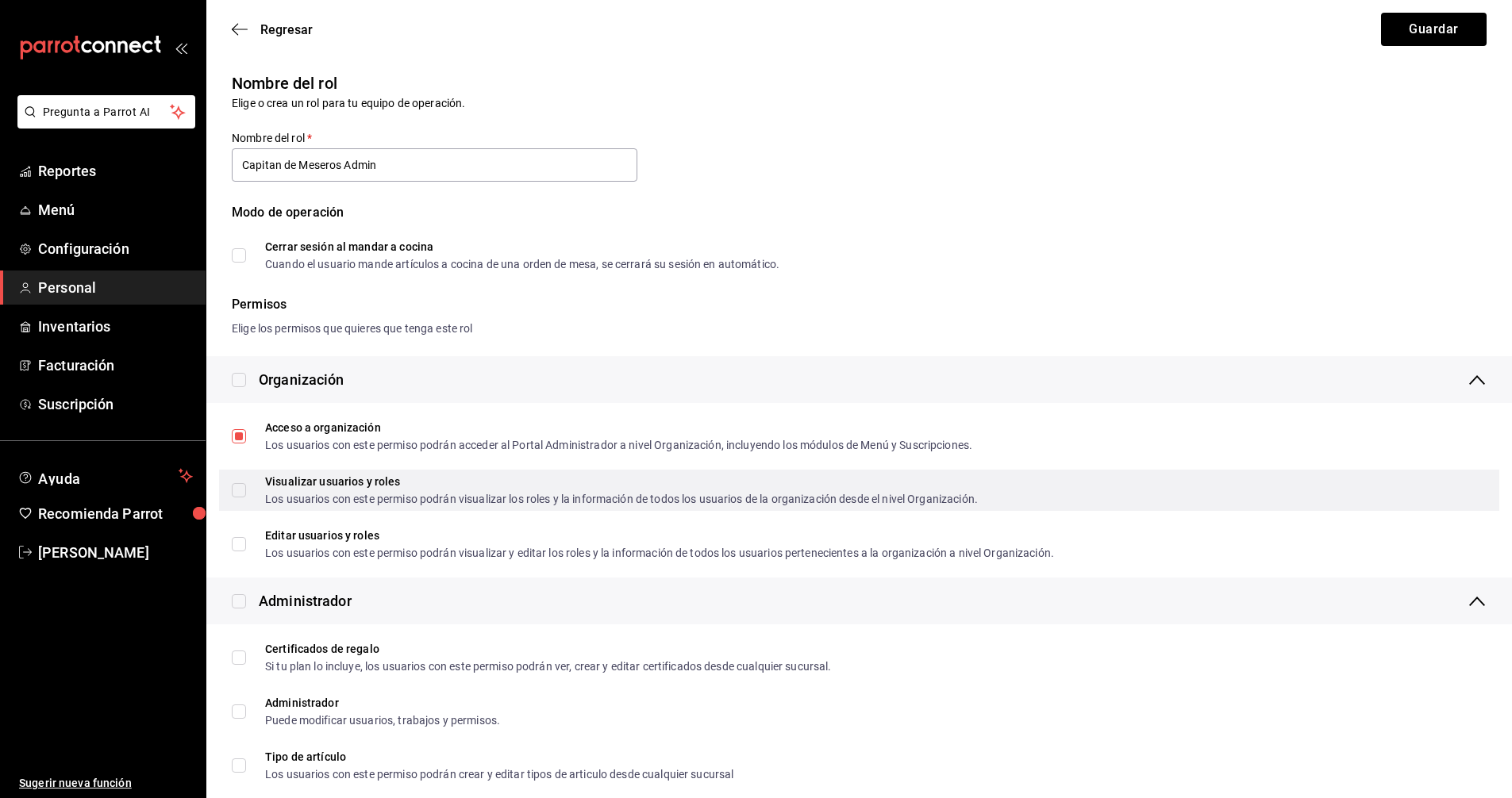
click at [249, 491] on span "Visualizar usuarios y roles Los usuarios con este permiso podrán visualizar los…" at bounding box center [611, 490] width 731 height 28
click at [246, 491] on input "Visualizar usuarios y roles Los usuarios con este permiso podrán visualizar los…" at bounding box center [238, 491] width 15 height 15
checkbox input "true"
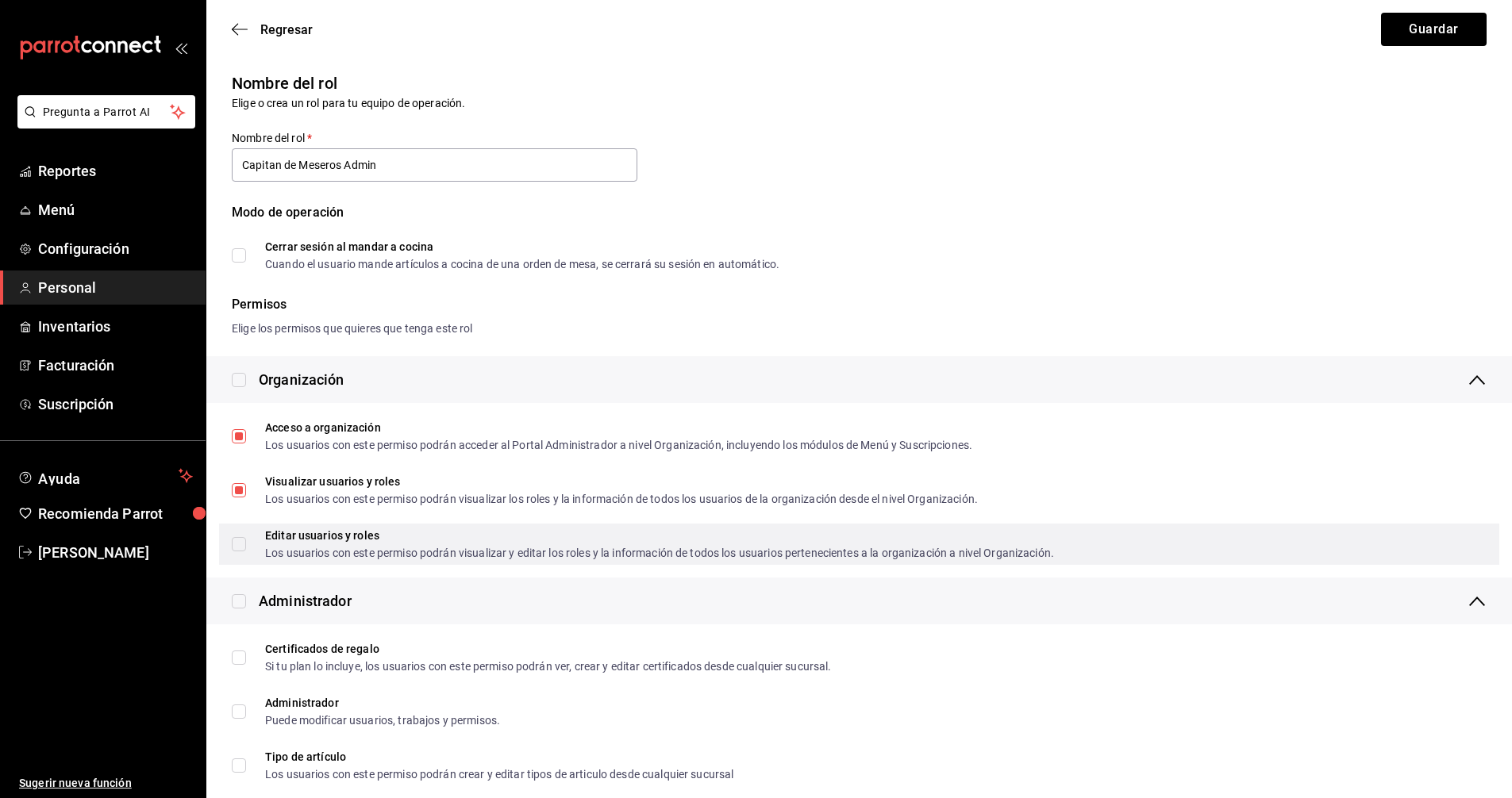
click at [244, 547] on input "Editar usuarios y roles Los usuarios con este permiso podrán visualizar y edita…" at bounding box center [238, 544] width 15 height 15
checkbox input "true"
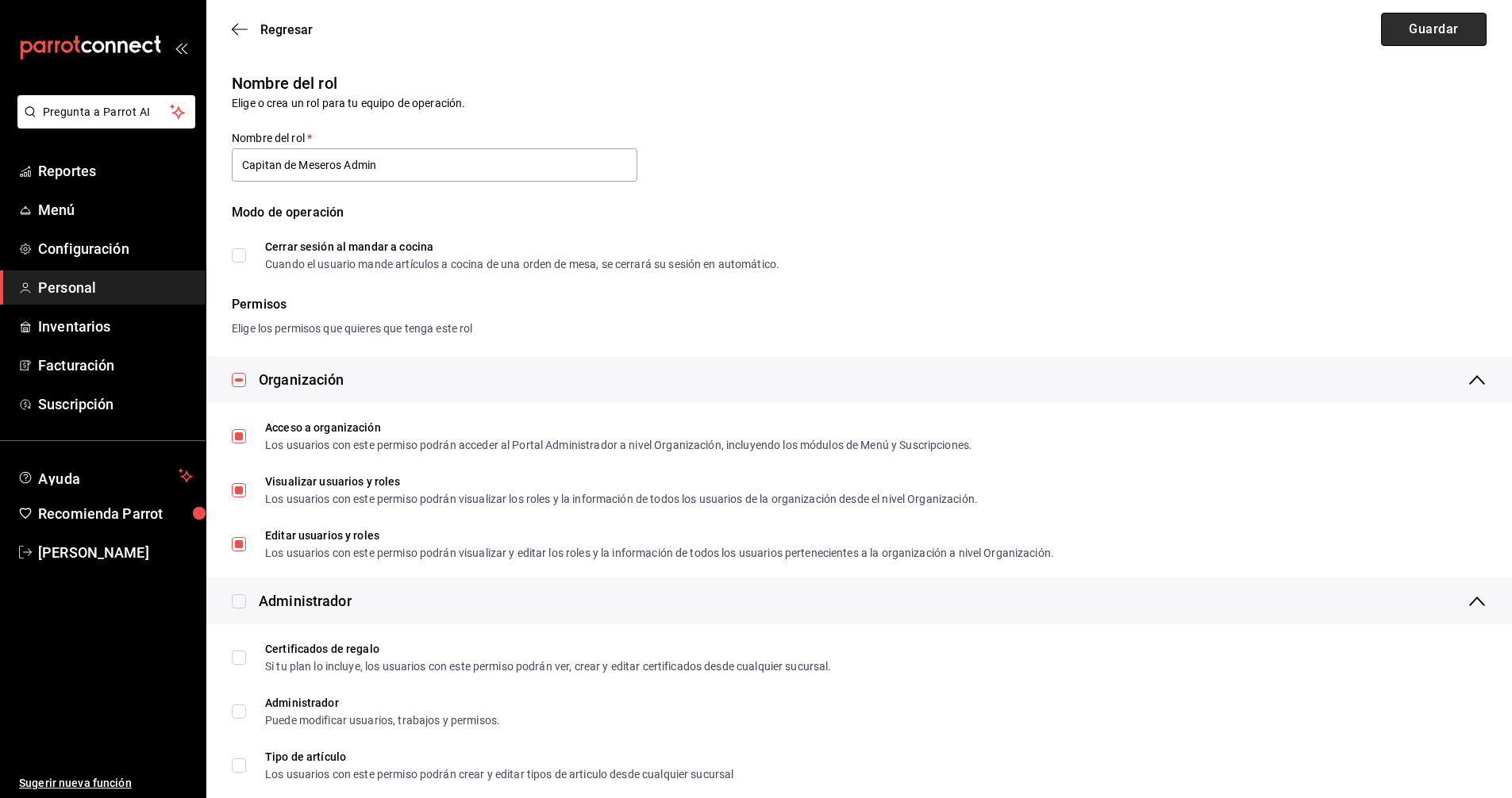
click at [1462, 37] on button "Guardar" at bounding box center [1433, 29] width 105 height 34
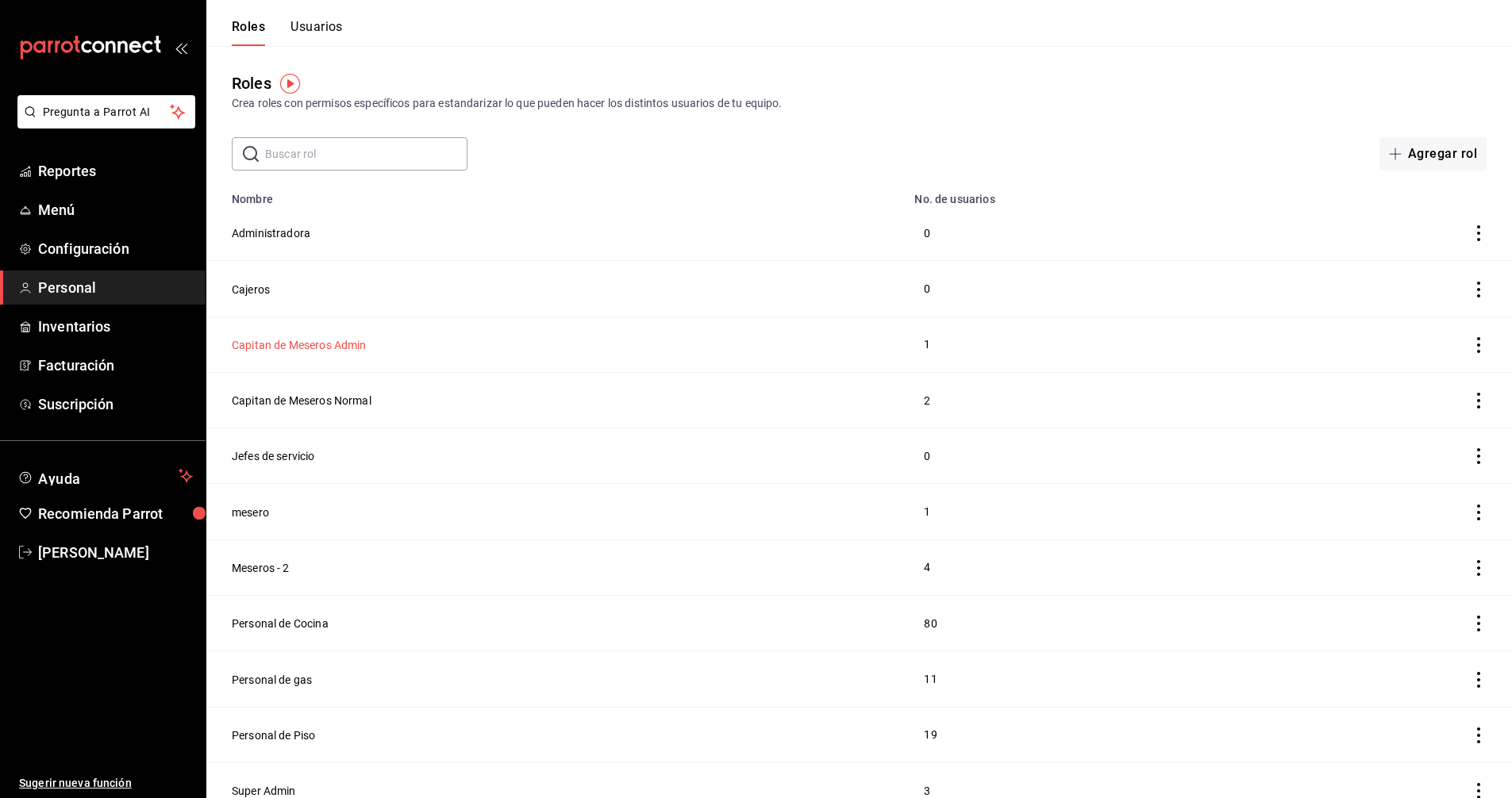
click at [298, 346] on button "Capitan de Meseros Admin" at bounding box center [299, 345] width 135 height 16
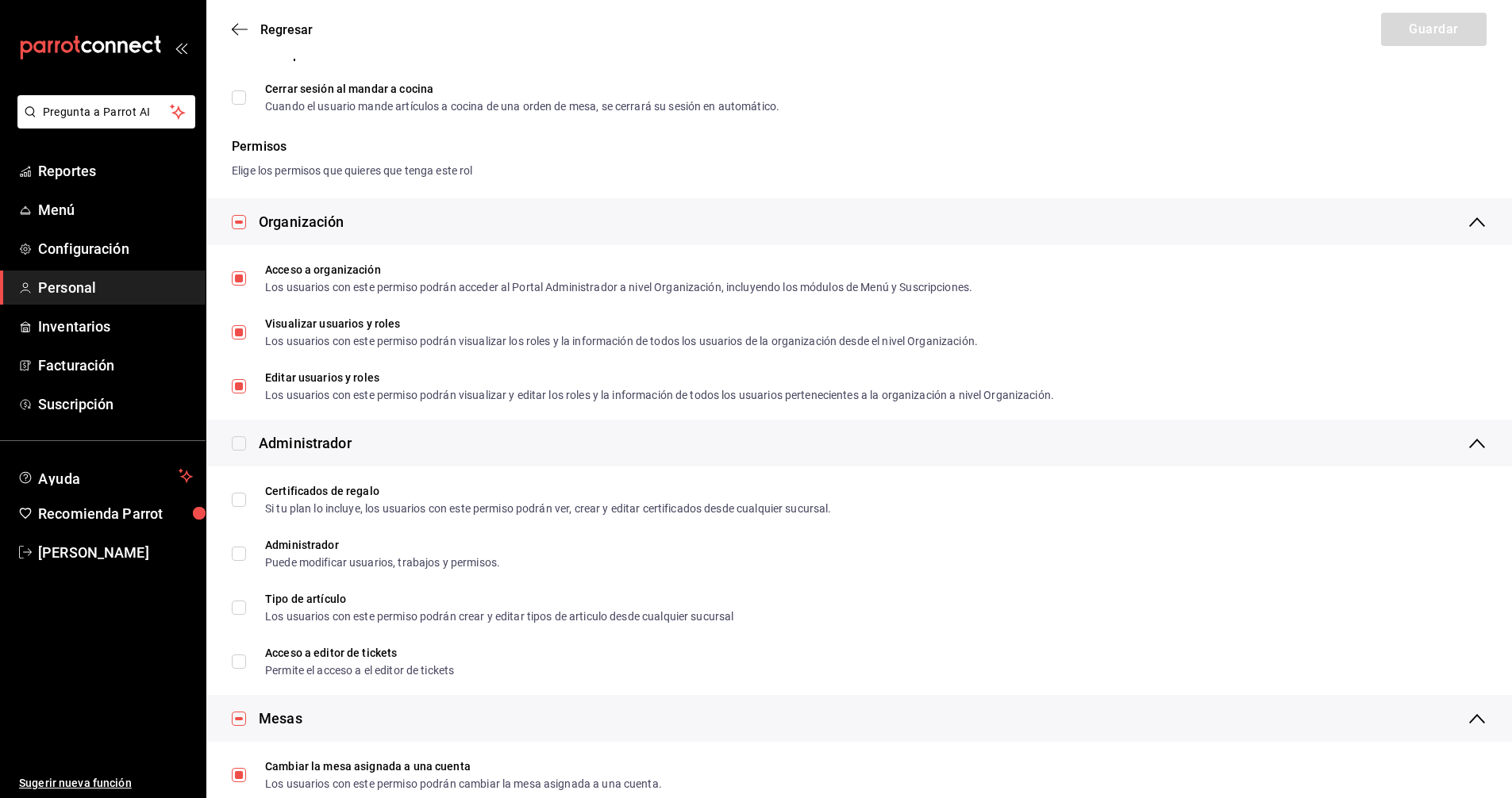
scroll to position [159, 0]
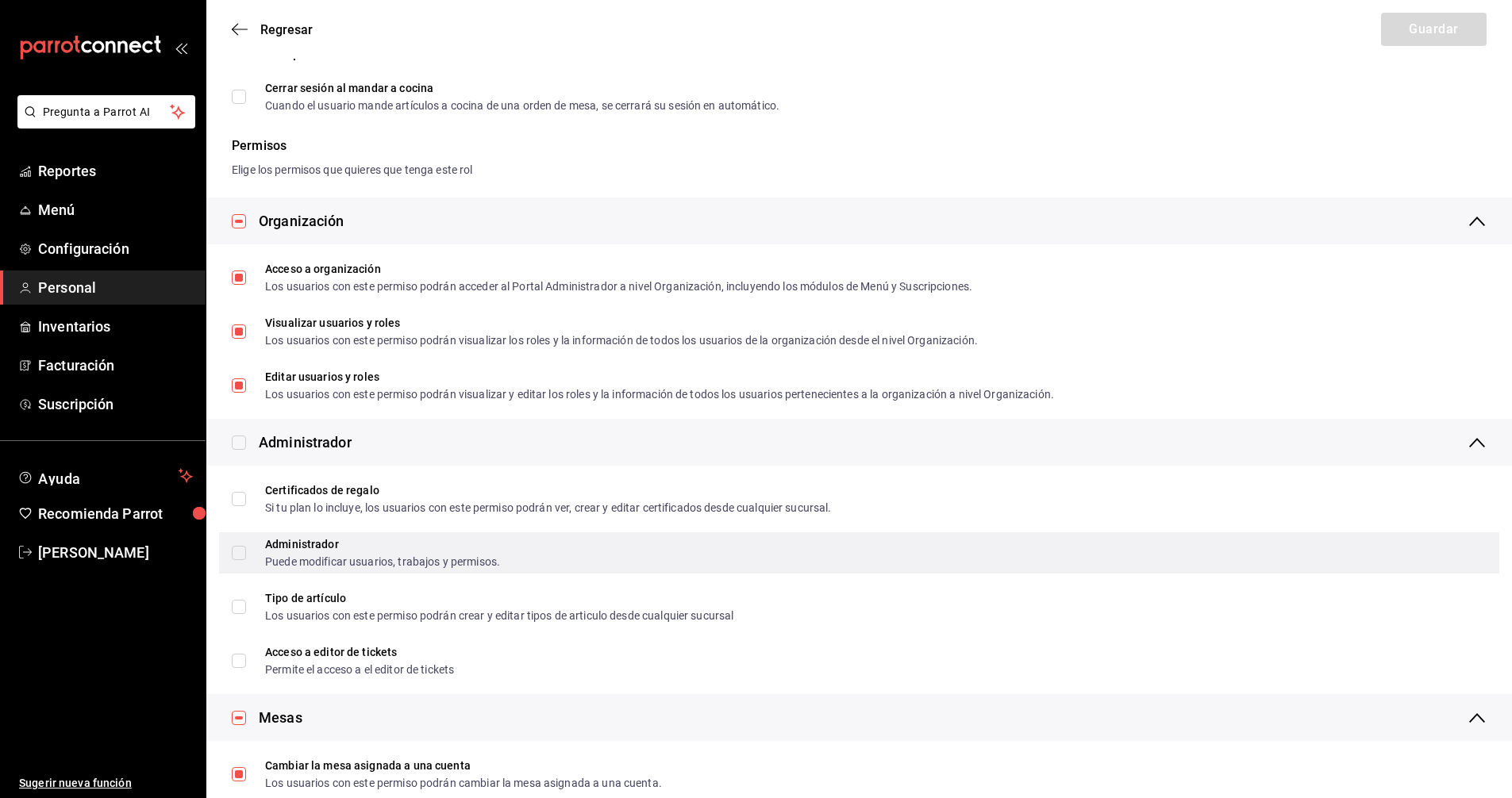
click at [240, 555] on input "Administrador Puede modificar usuarios, trabajos y permisos." at bounding box center [238, 553] width 15 height 15
checkbox input "true"
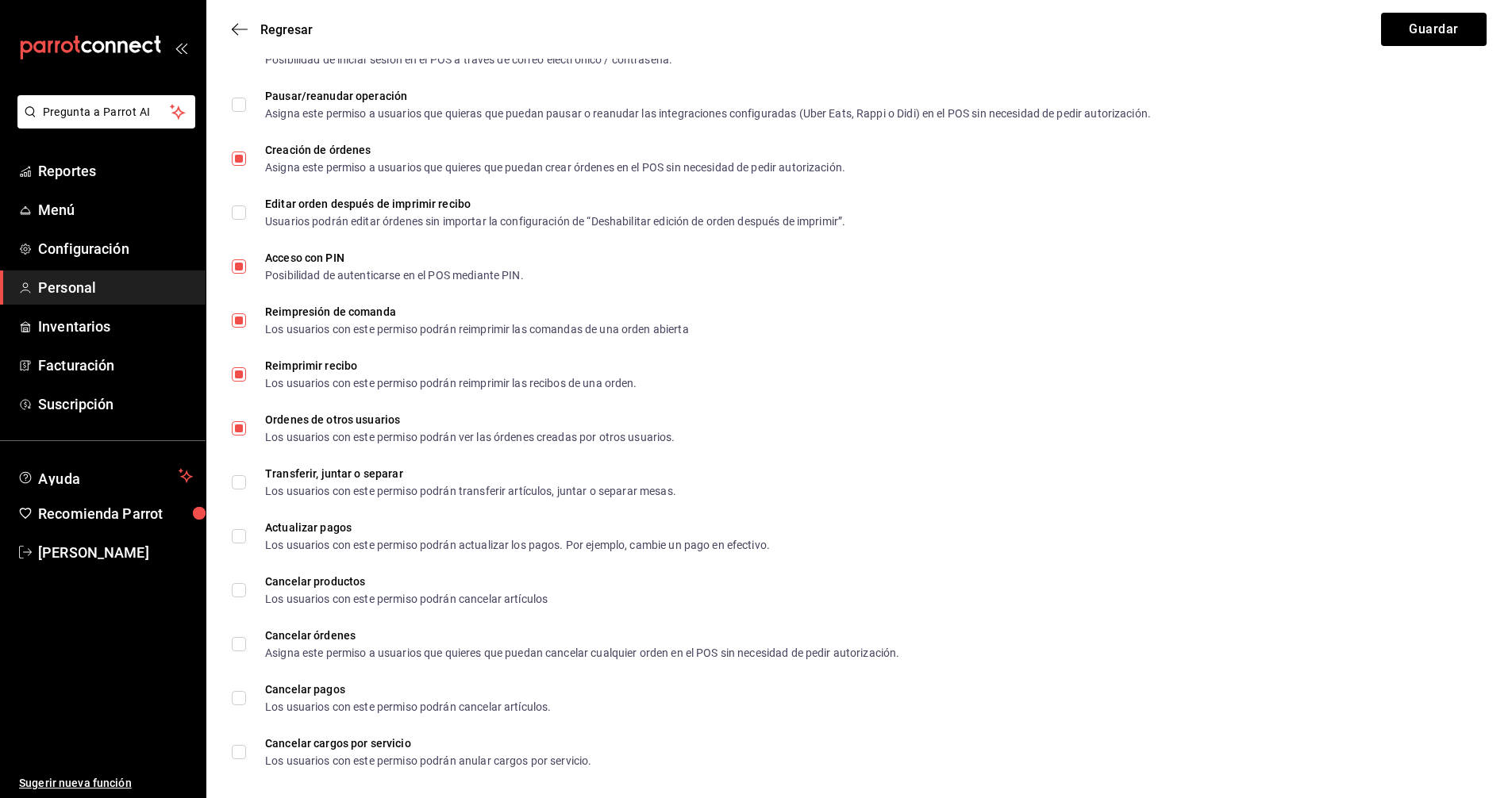
scroll to position [2417, 0]
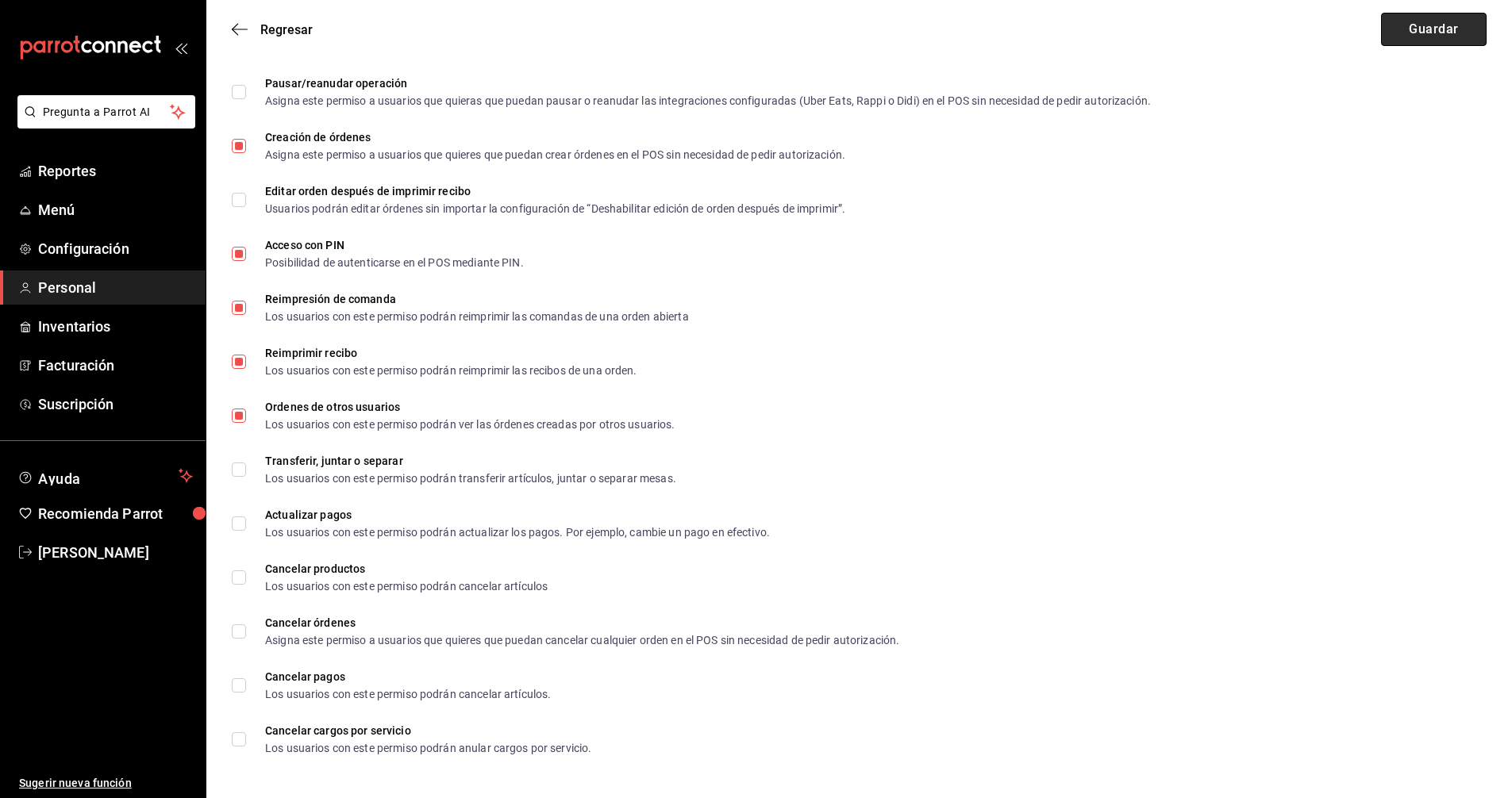
click at [1405, 32] on button "Guardar" at bounding box center [1433, 29] width 105 height 34
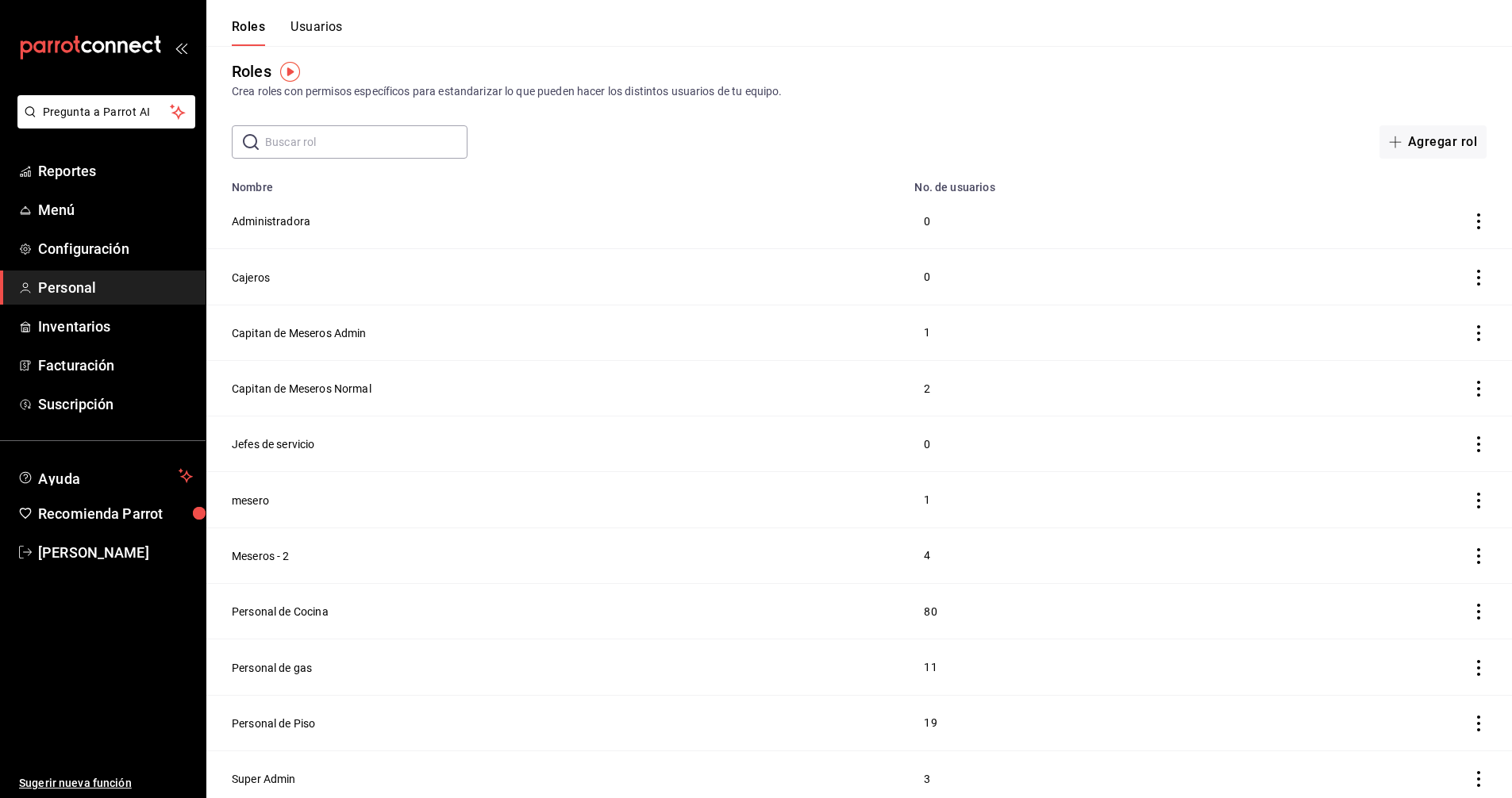
click at [64, 284] on span "Personal" at bounding box center [115, 288] width 155 height 22
click at [316, 23] on button "Usuarios" at bounding box center [316, 32] width 53 height 27
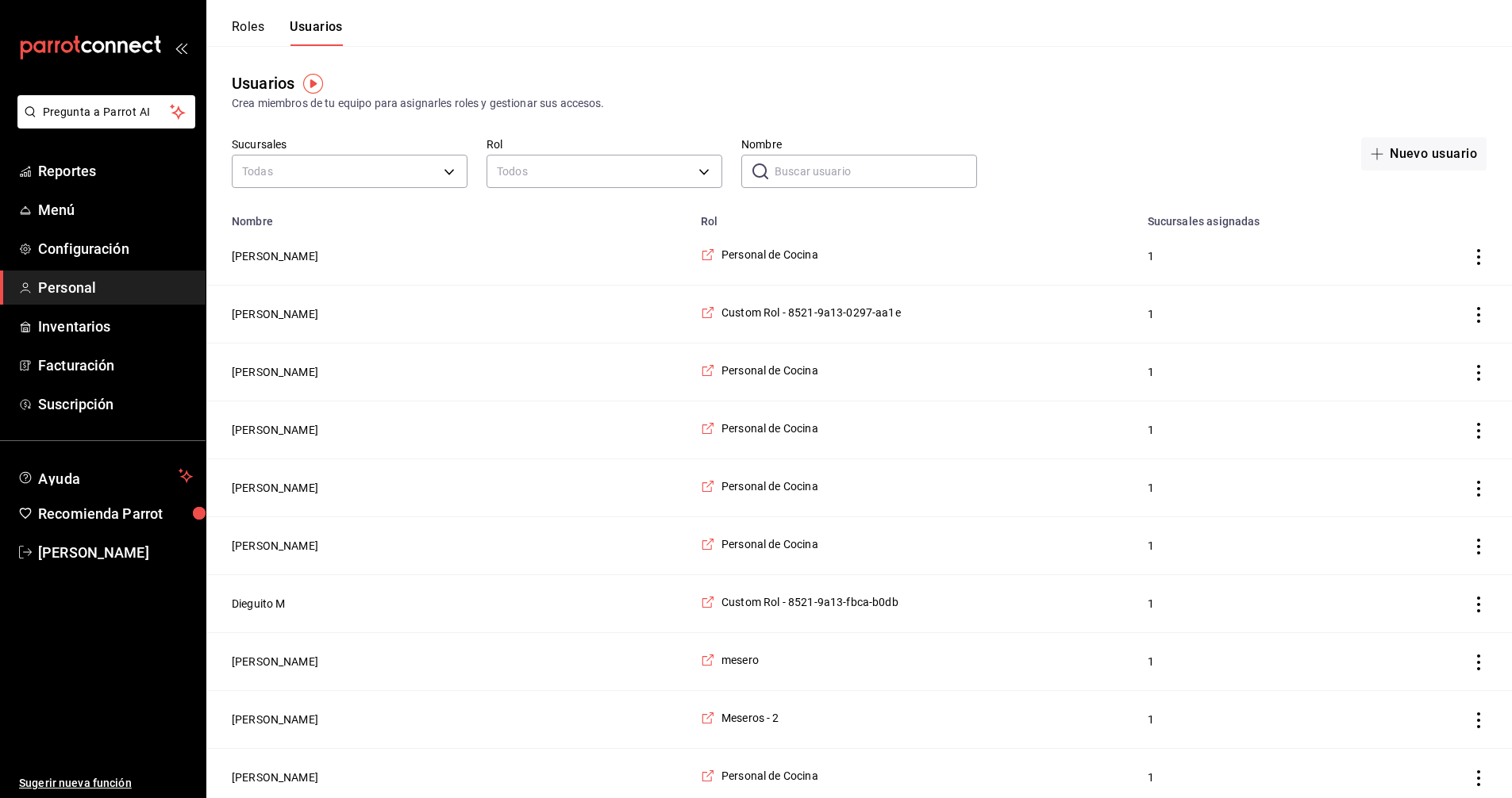
click at [804, 174] on input "Nombre" at bounding box center [876, 171] width 202 height 32
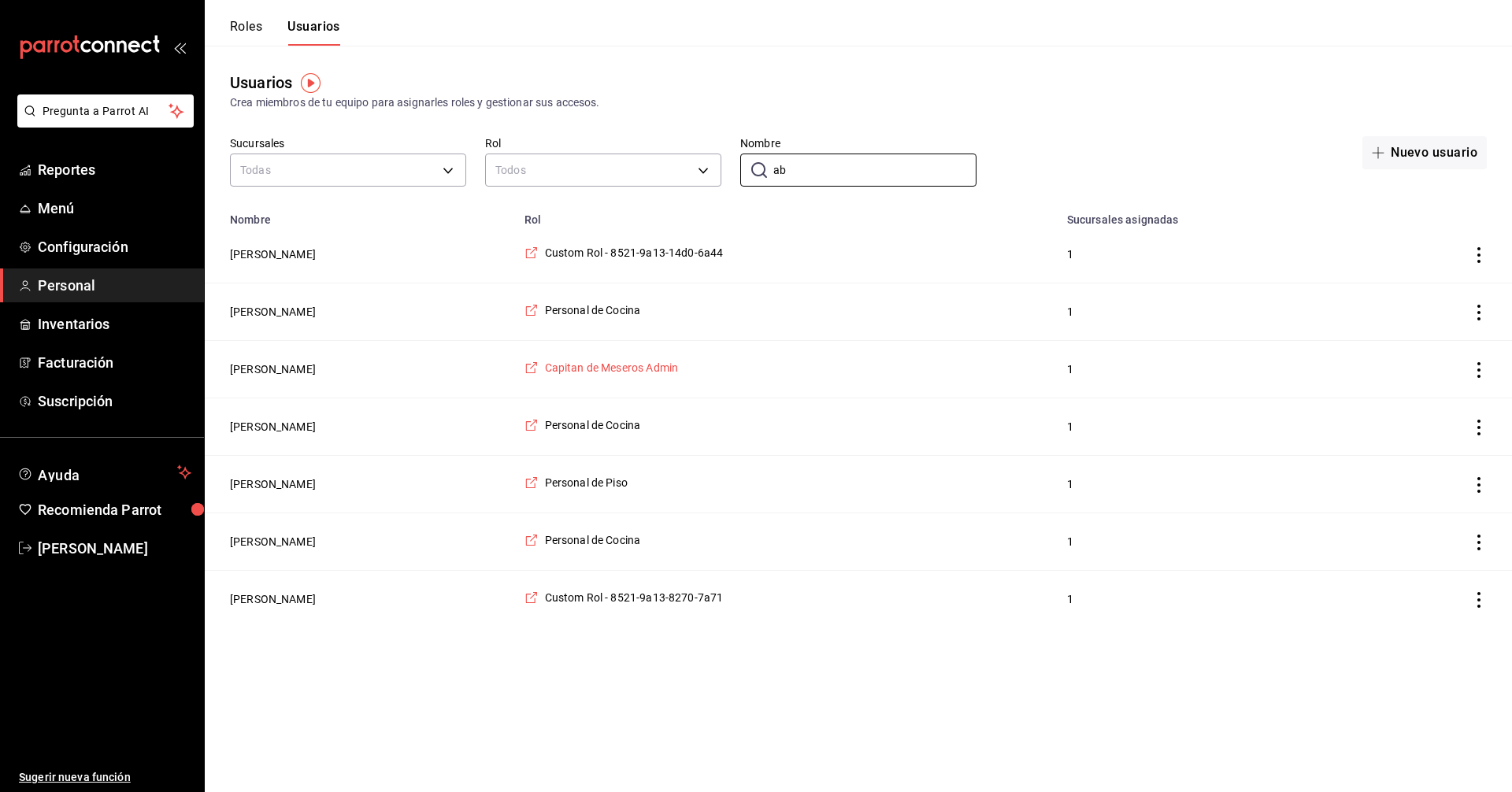
type input "ab"
click at [679, 364] on span "Capitan de Meseros Admin" at bounding box center [612, 368] width 134 height 15
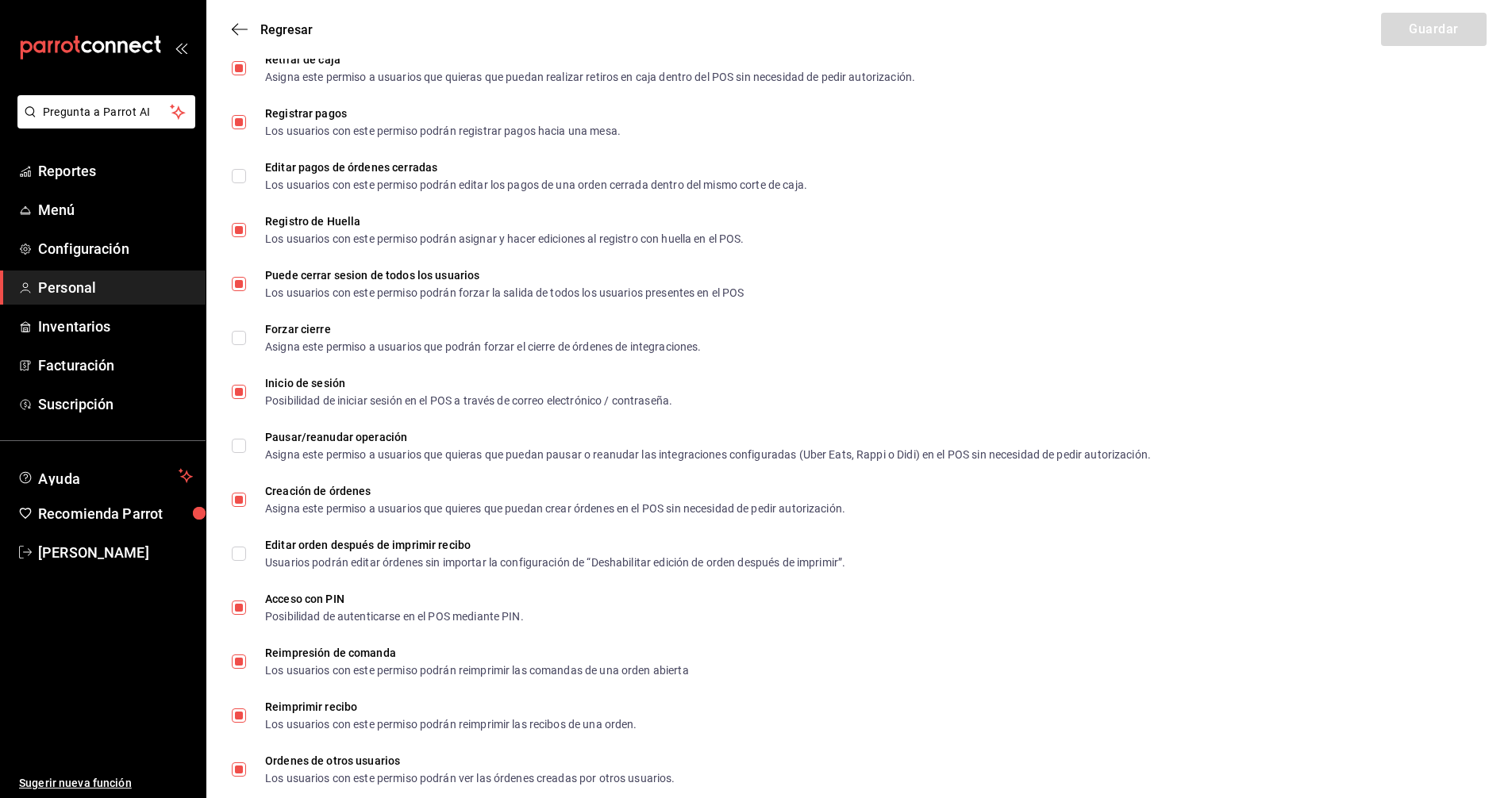
scroll to position [2381, 0]
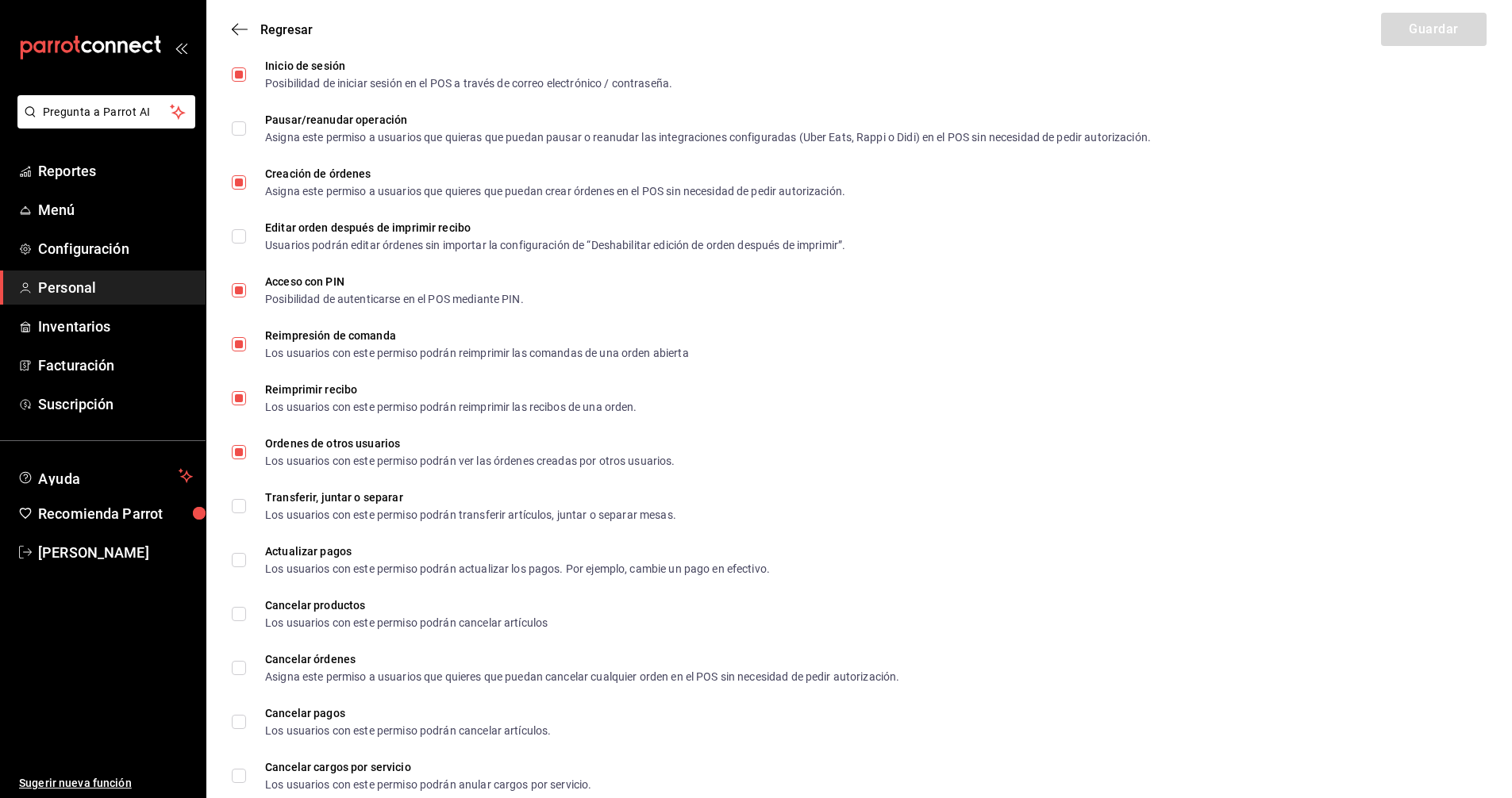
click at [41, 279] on span "Personal" at bounding box center [115, 288] width 155 height 22
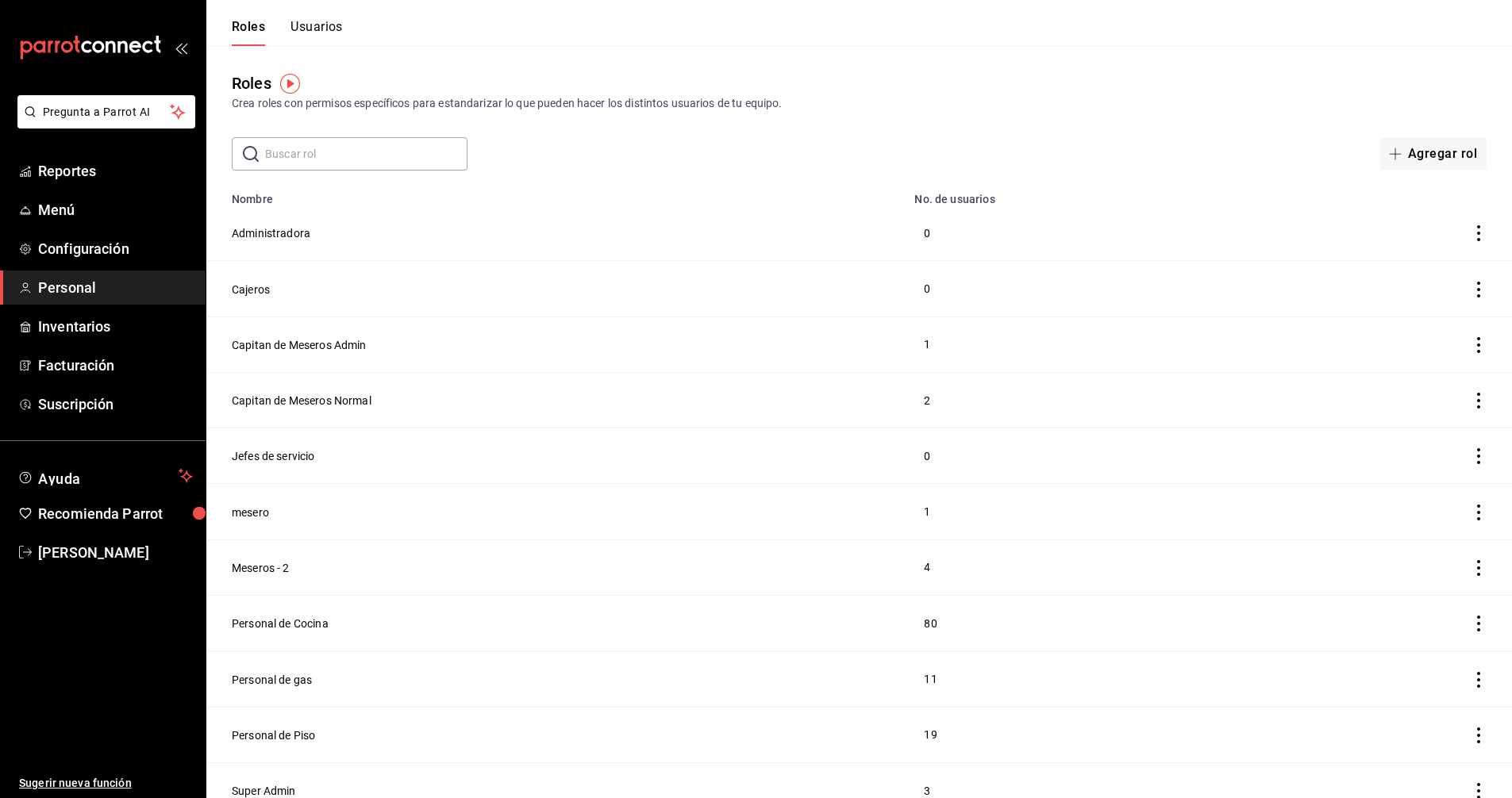
click at [326, 30] on button "Usuarios" at bounding box center [316, 32] width 53 height 27
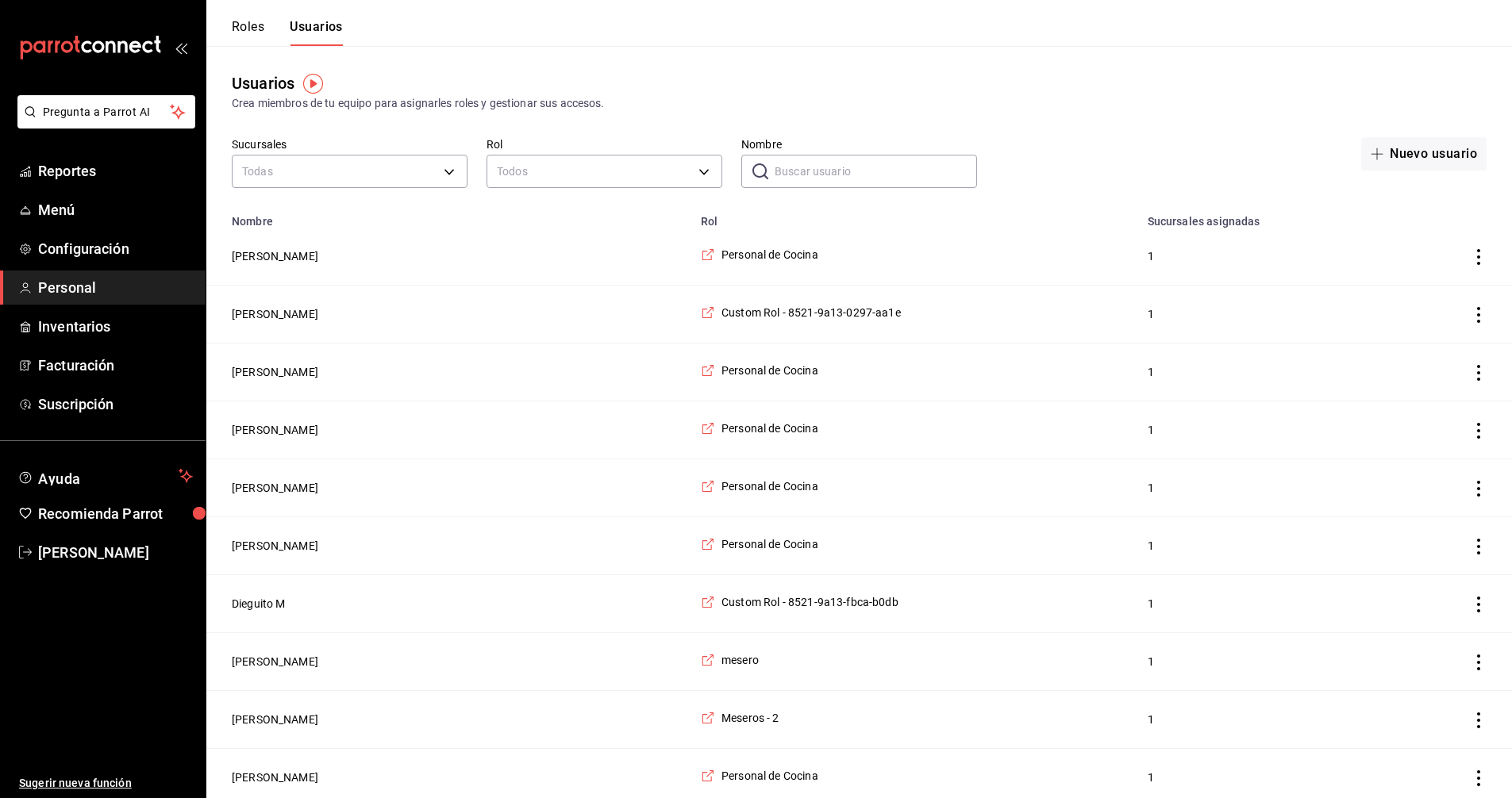
click at [838, 166] on input "Nombre" at bounding box center [876, 171] width 202 height 32
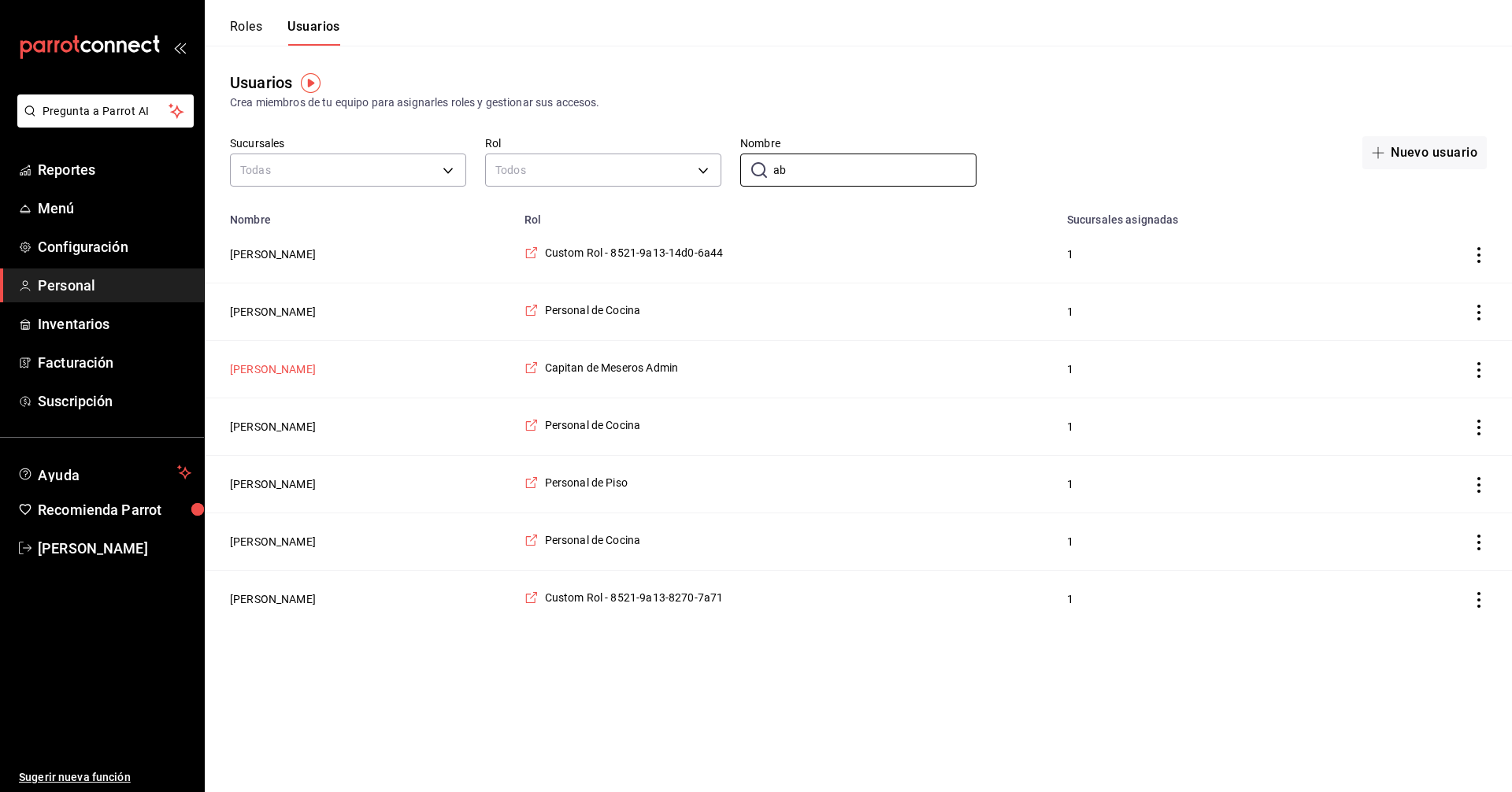
type input "ab"
click at [246, 376] on button "[PERSON_NAME]" at bounding box center [273, 369] width 86 height 15
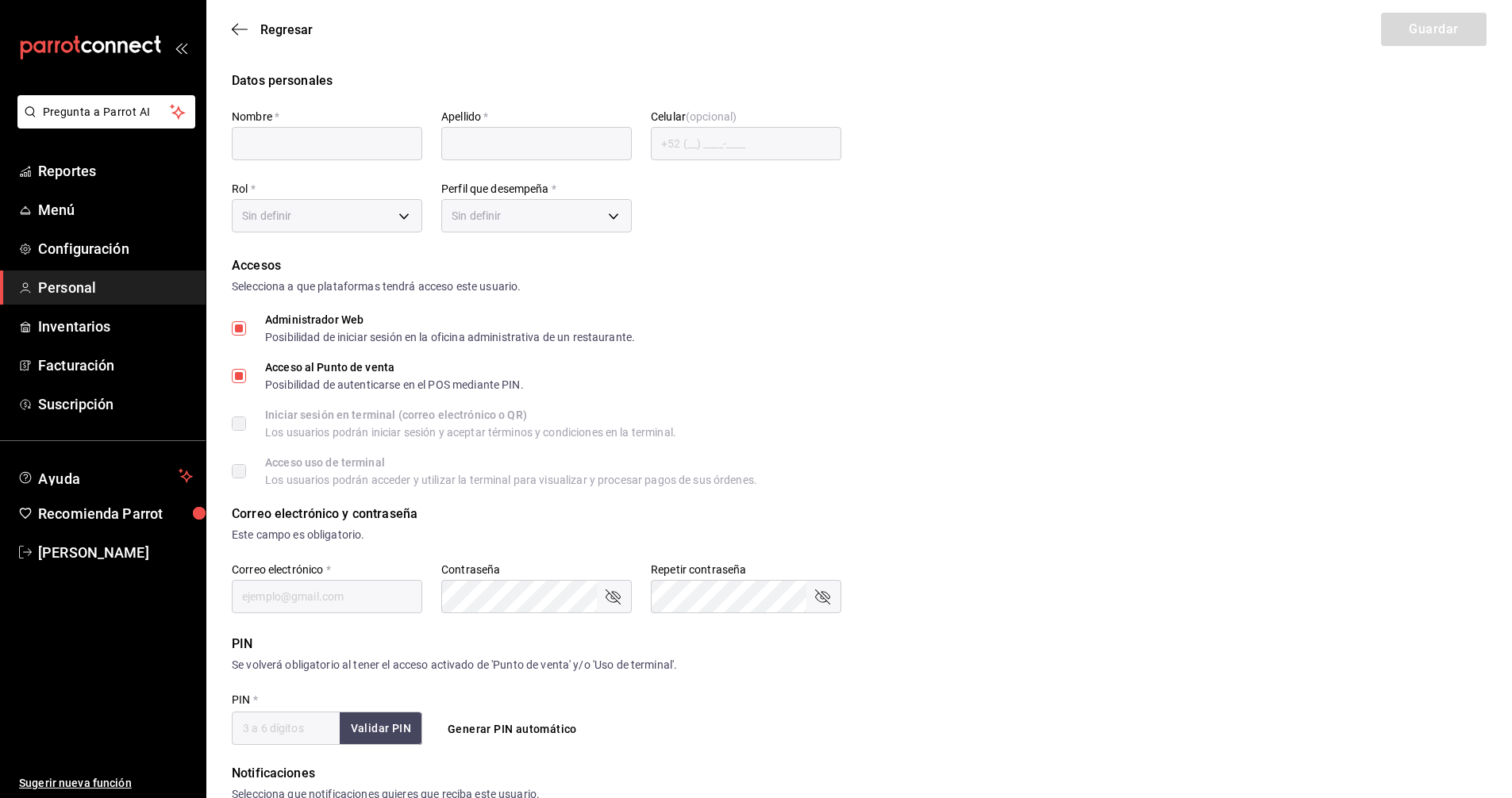
type input "[PERSON_NAME]"
checkbox input "true"
type input "[EMAIL_ADDRESS][DOMAIN_NAME]"
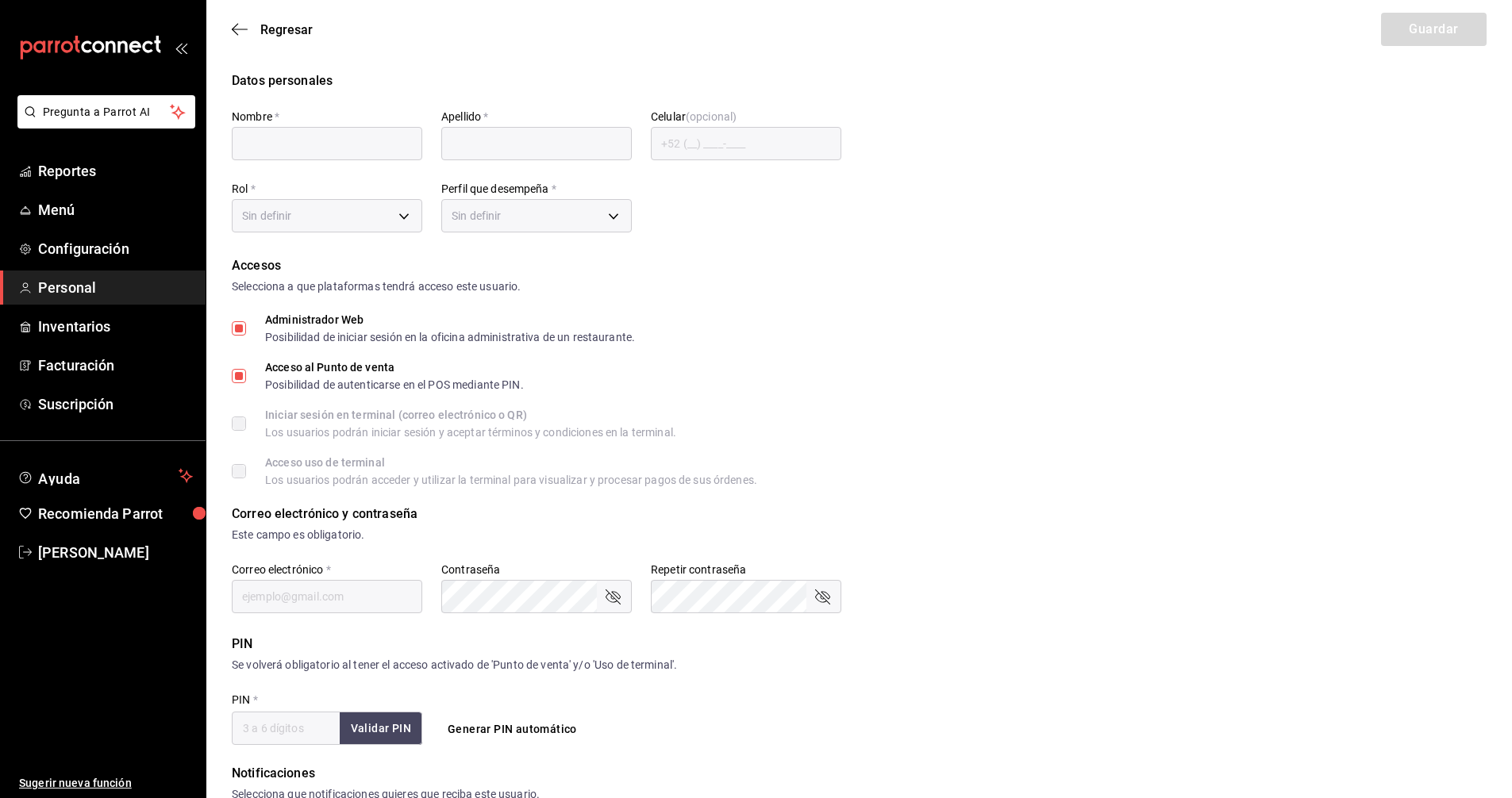
type input "6900"
checkbox input "true"
type input "[PHONE_NUMBER]"
type input "7ccc37ad-7530-432f-85c9-c48bc5f7b89d"
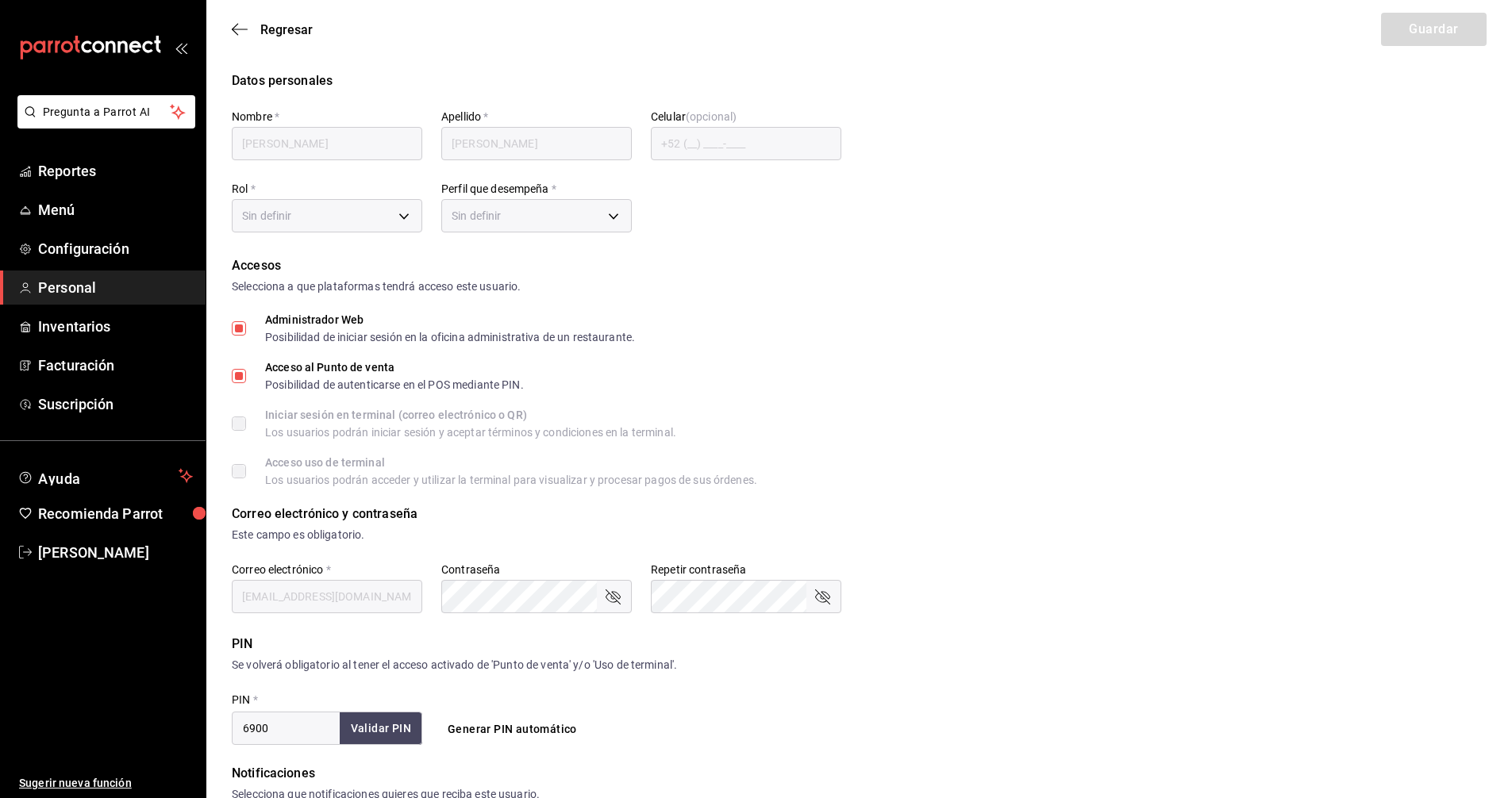
type input "CASHIER"
checkbox input "true"
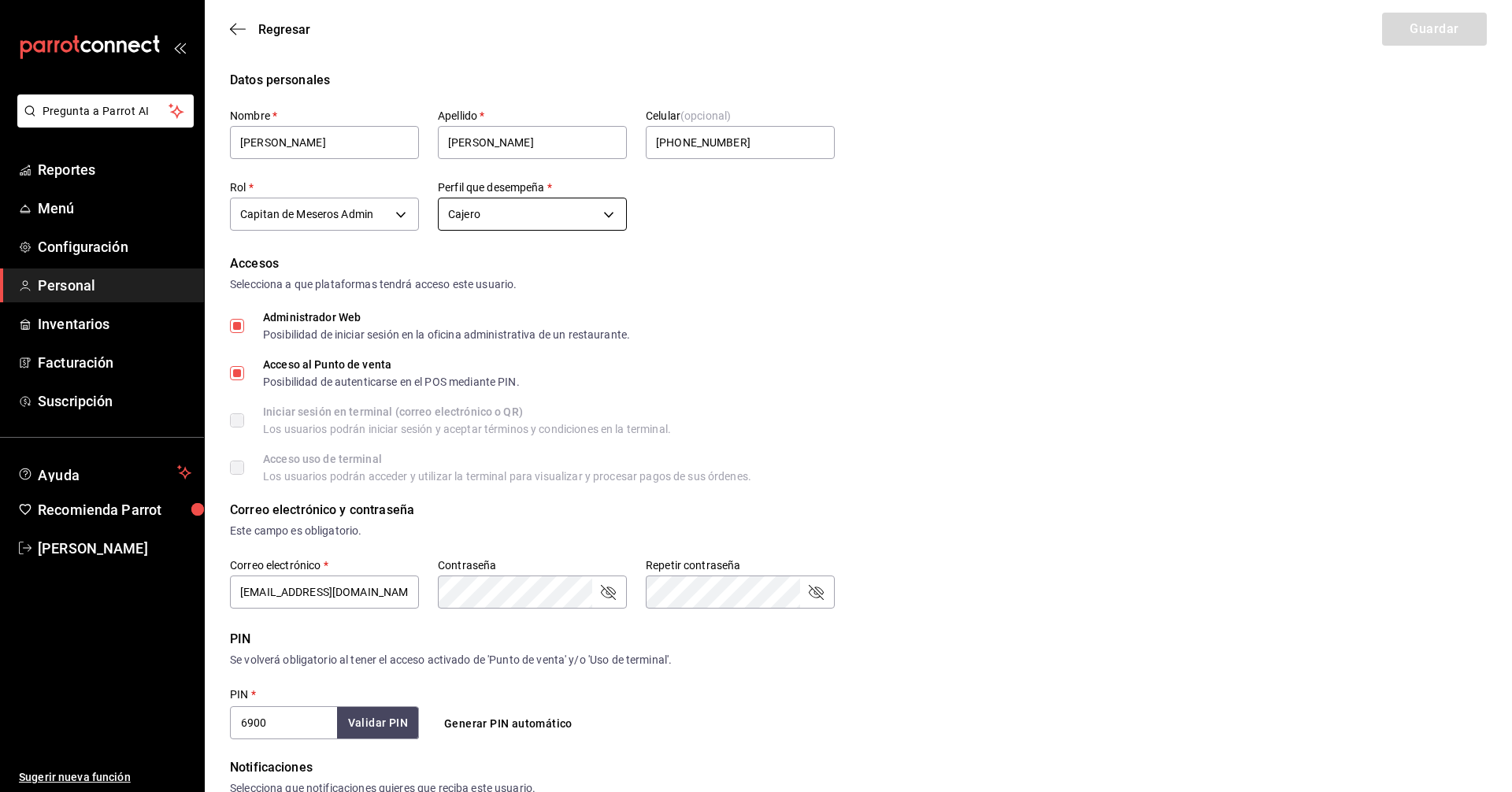
click at [589, 214] on body "Pregunta a Parrot AI Reportes Menú Configuración Personal Inventarios Facturaci…" at bounding box center [756, 584] width 1512 height 1168
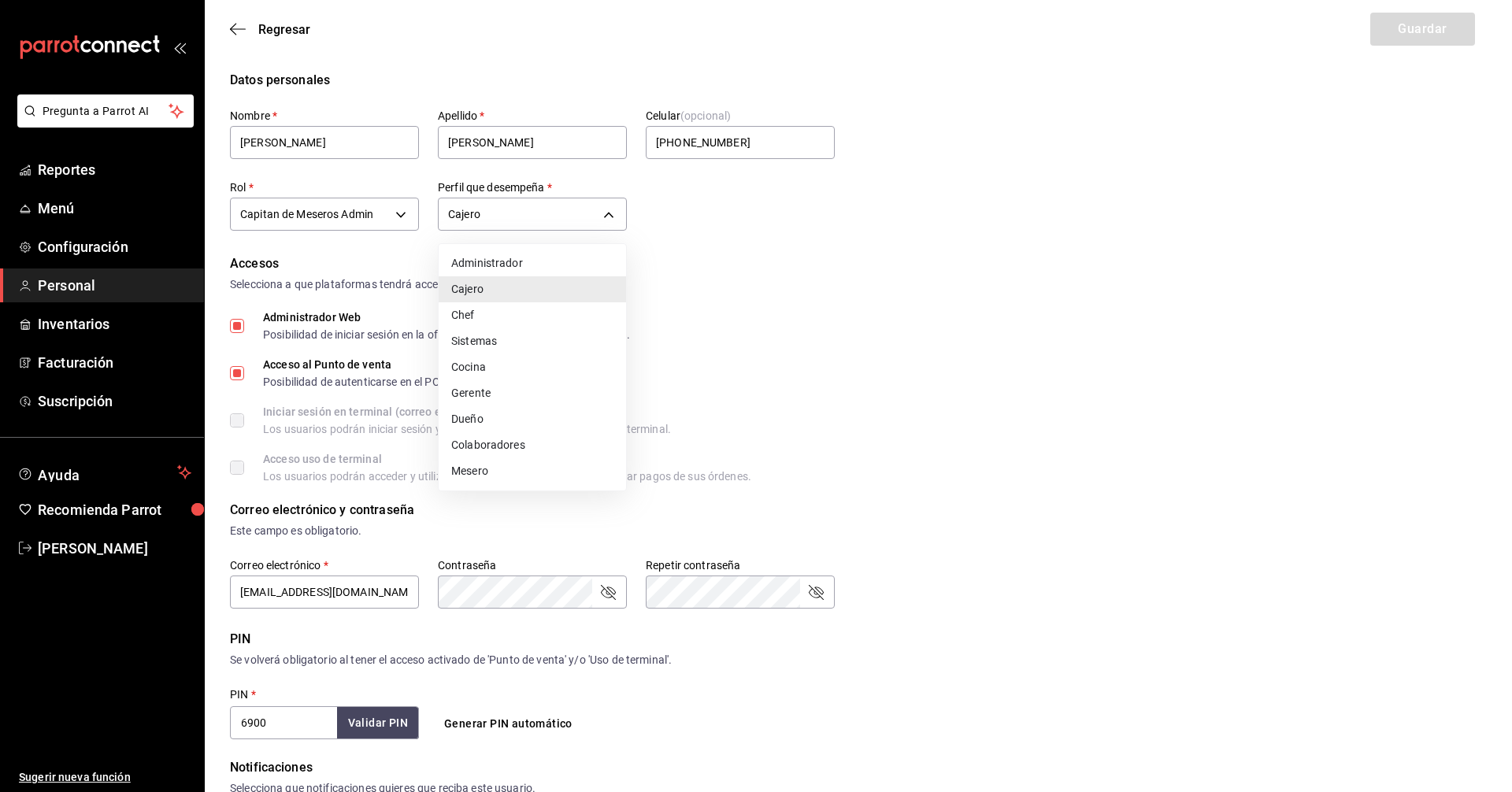
click at [508, 395] on li "Gerente" at bounding box center [532, 393] width 188 height 26
type input "MANAGER"
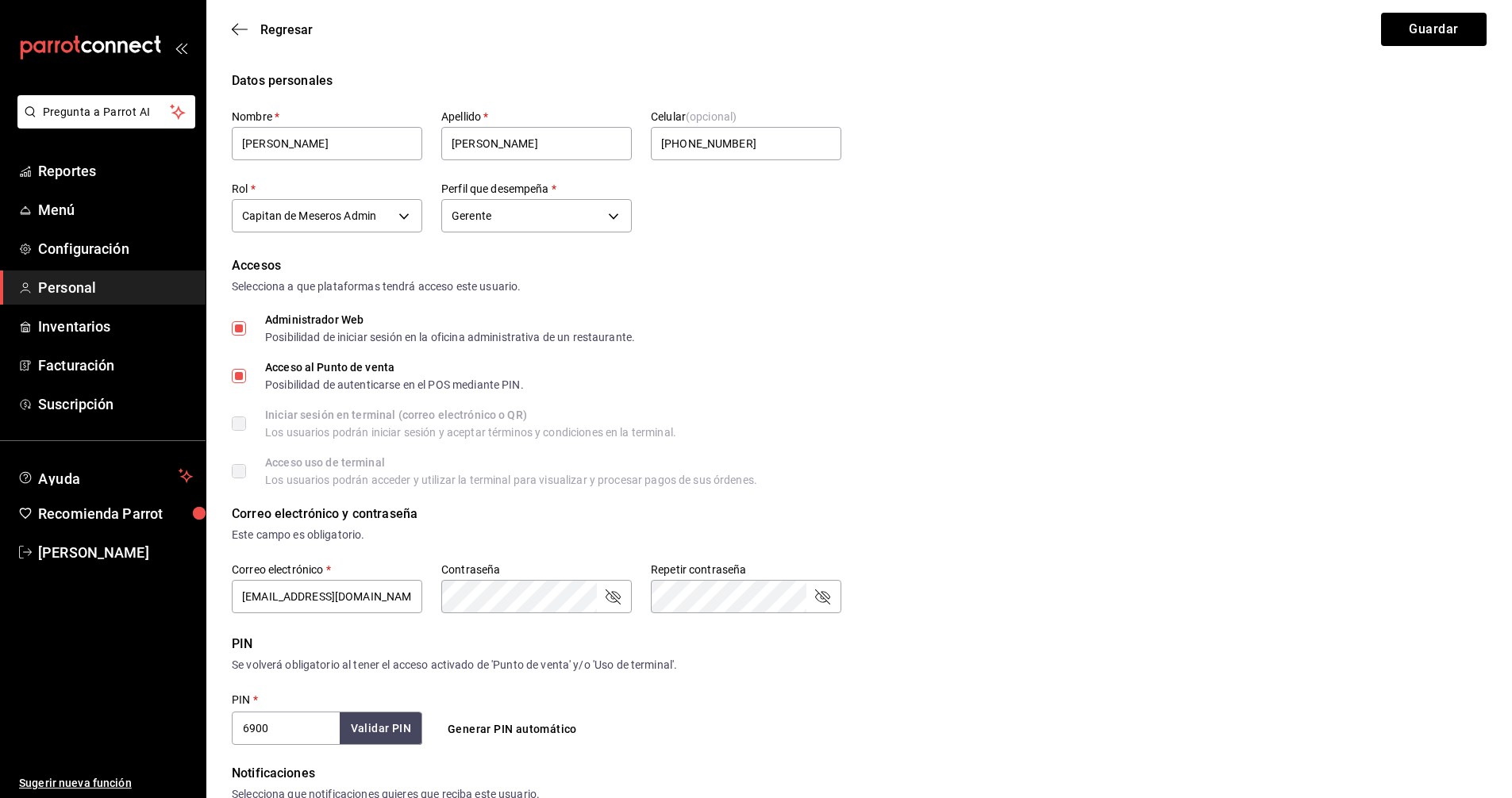
click at [762, 330] on div "Administrador Web Posibilidad de iniciar sesión en la oficina administrativa de…" at bounding box center [858, 328] width 1255 height 28
click at [610, 598] on icon "passwordField" at bounding box center [612, 597] width 19 height 19
click at [819, 596] on icon "passwordField" at bounding box center [822, 597] width 19 height 19
click at [1483, 34] on button "Guardar" at bounding box center [1433, 29] width 105 height 34
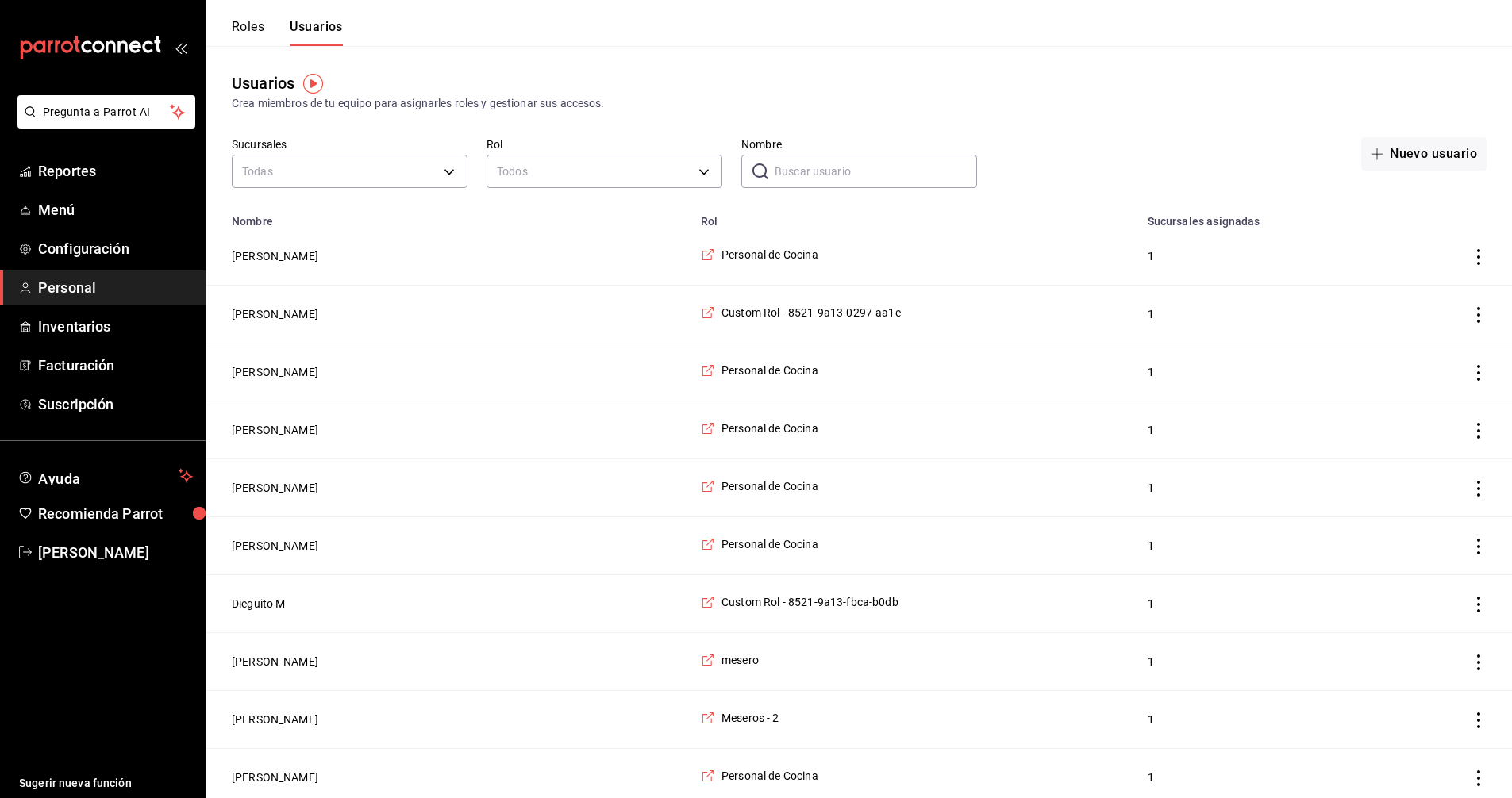
click at [1141, 9] on header "Roles Usuarios" at bounding box center [859, 22] width 1306 height 46
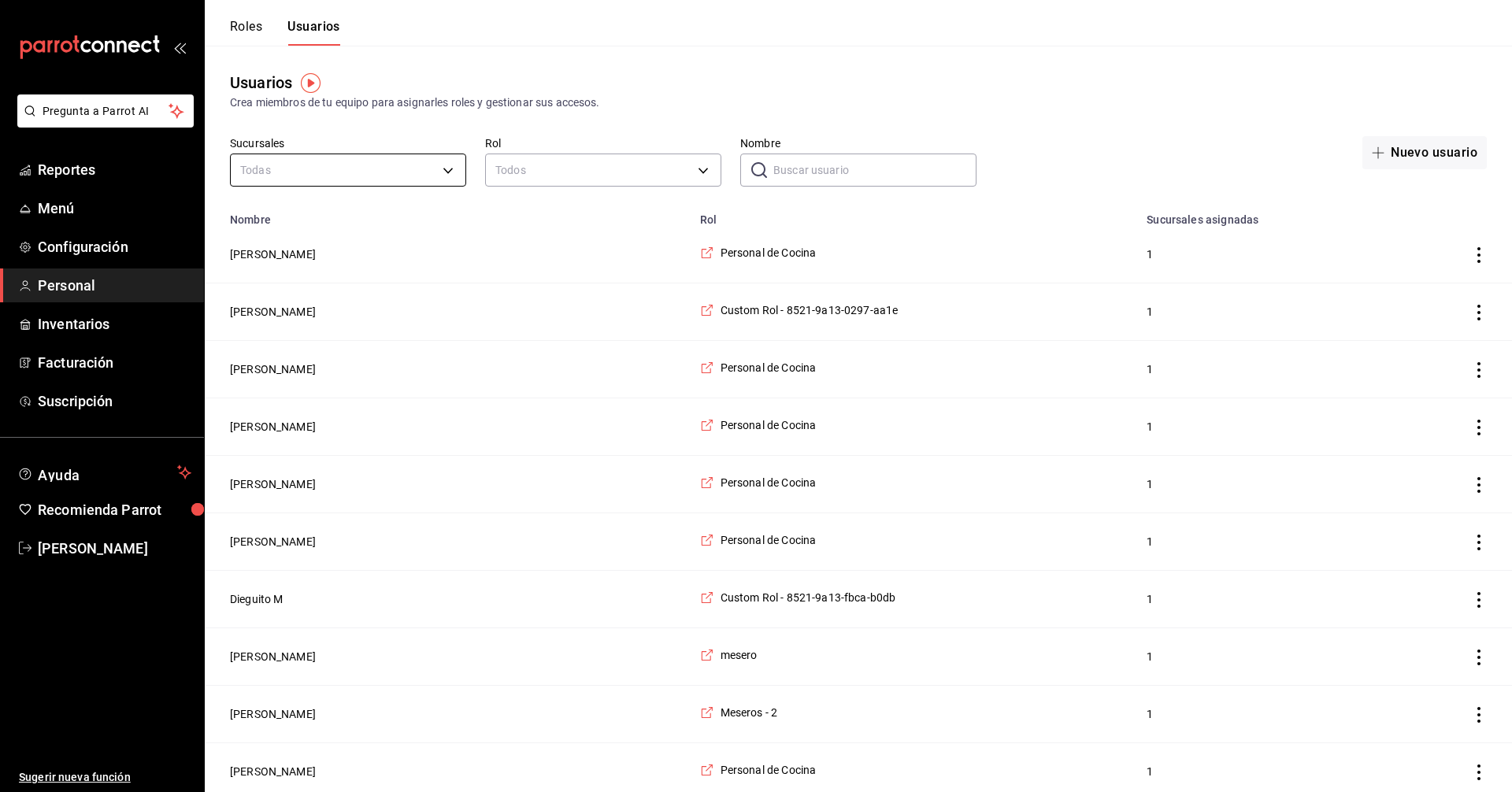
click at [336, 246] on li "Fresnitos (Hidalgo)" at bounding box center [346, 250] width 232 height 29
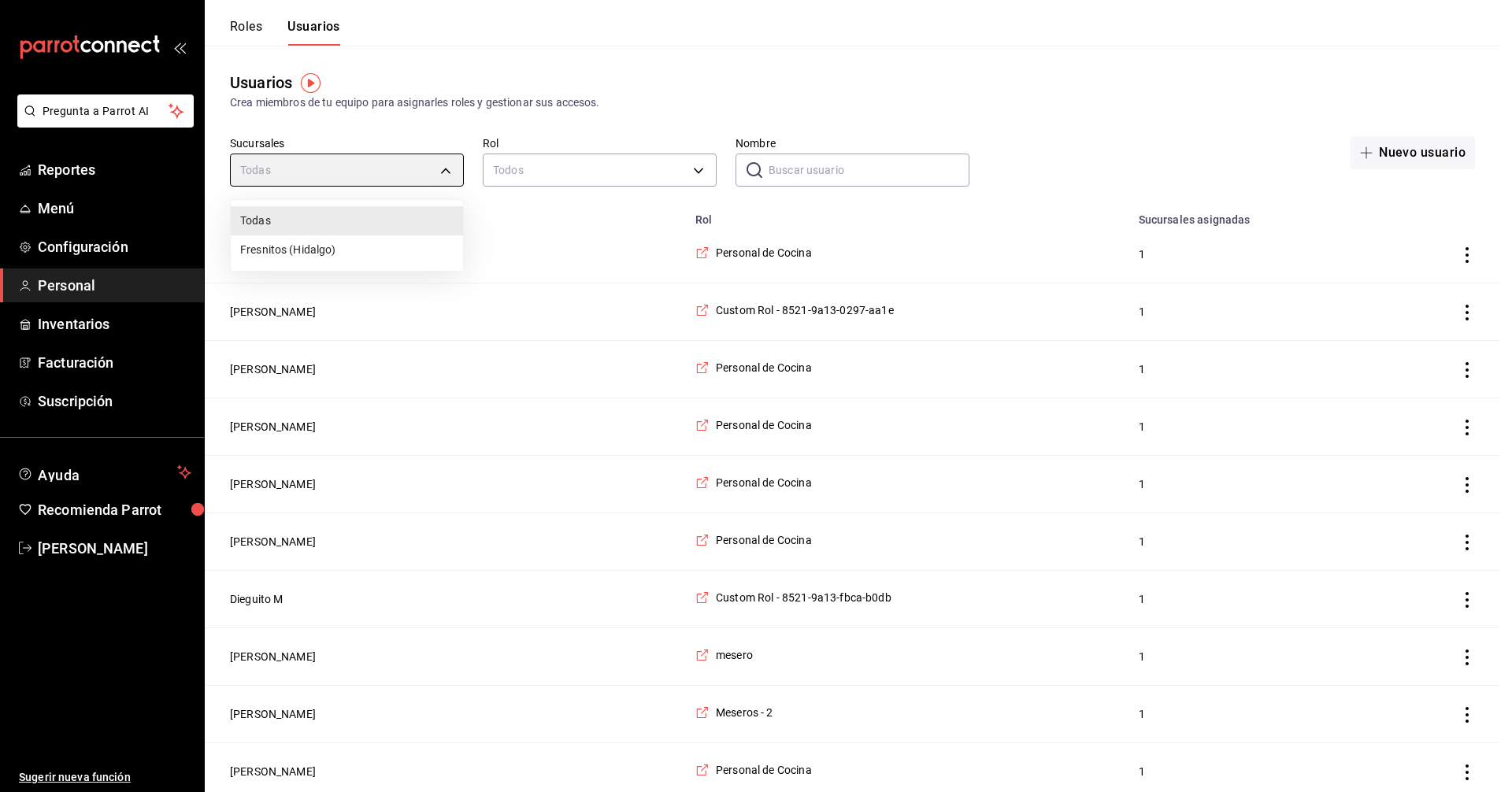
type input "2a0a855c-9887-4d7f-80ea-337ba7886a58"
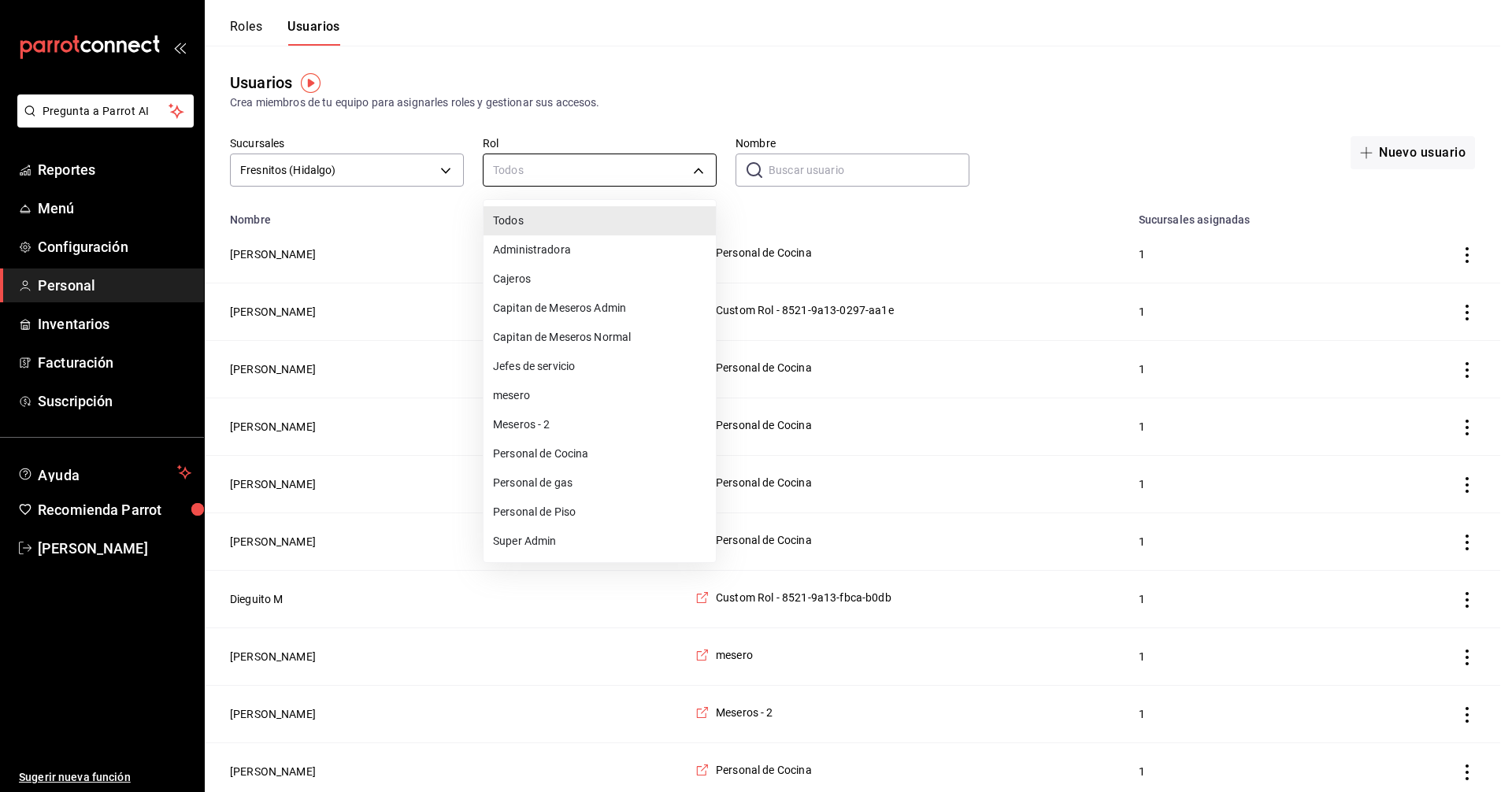
click at [703, 169] on div at bounding box center [756, 396] width 1512 height 792
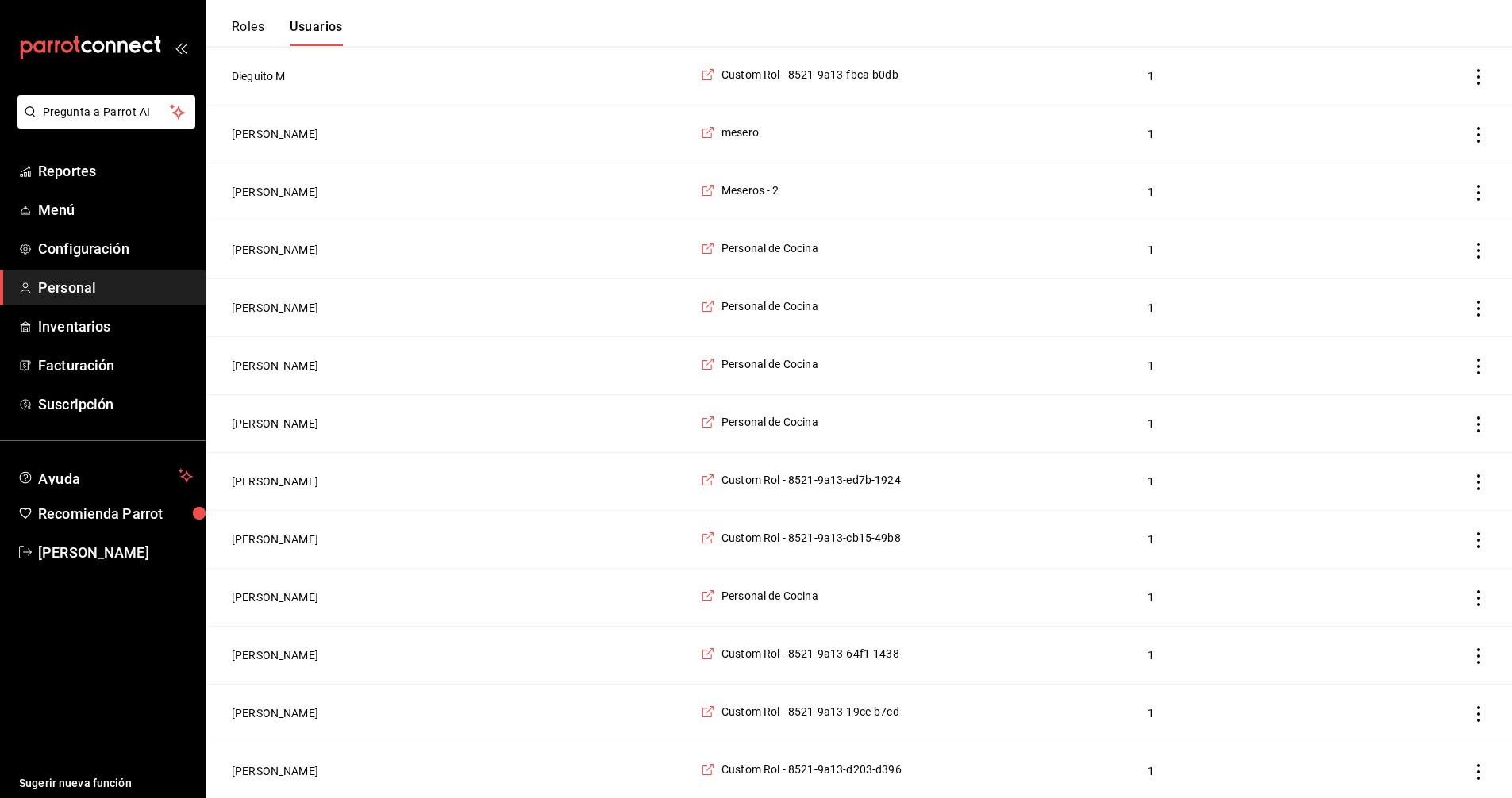
scroll to position [555, 0]
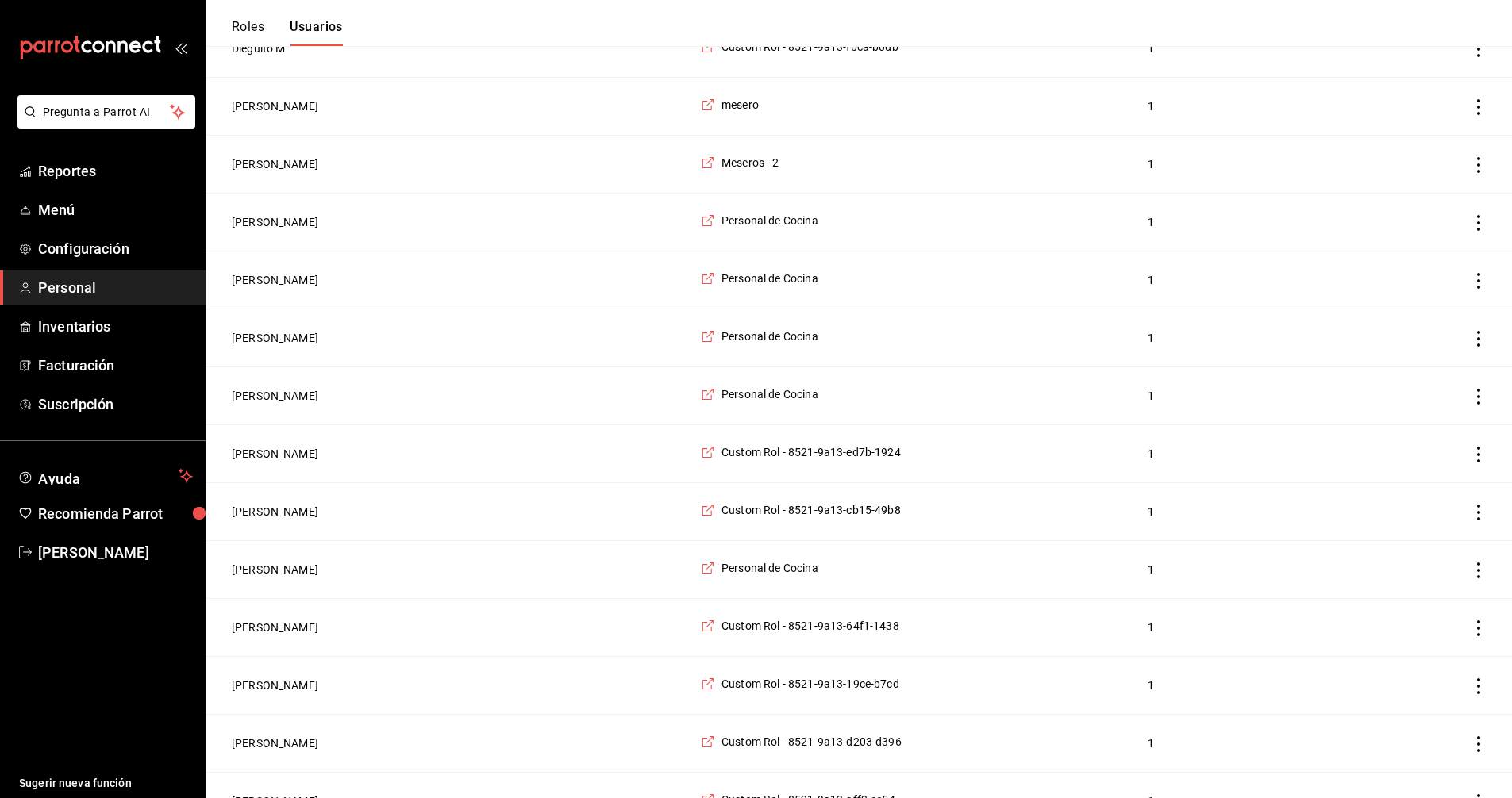
click at [1481, 463] on icon "actions" at bounding box center [1478, 454] width 16 height 16
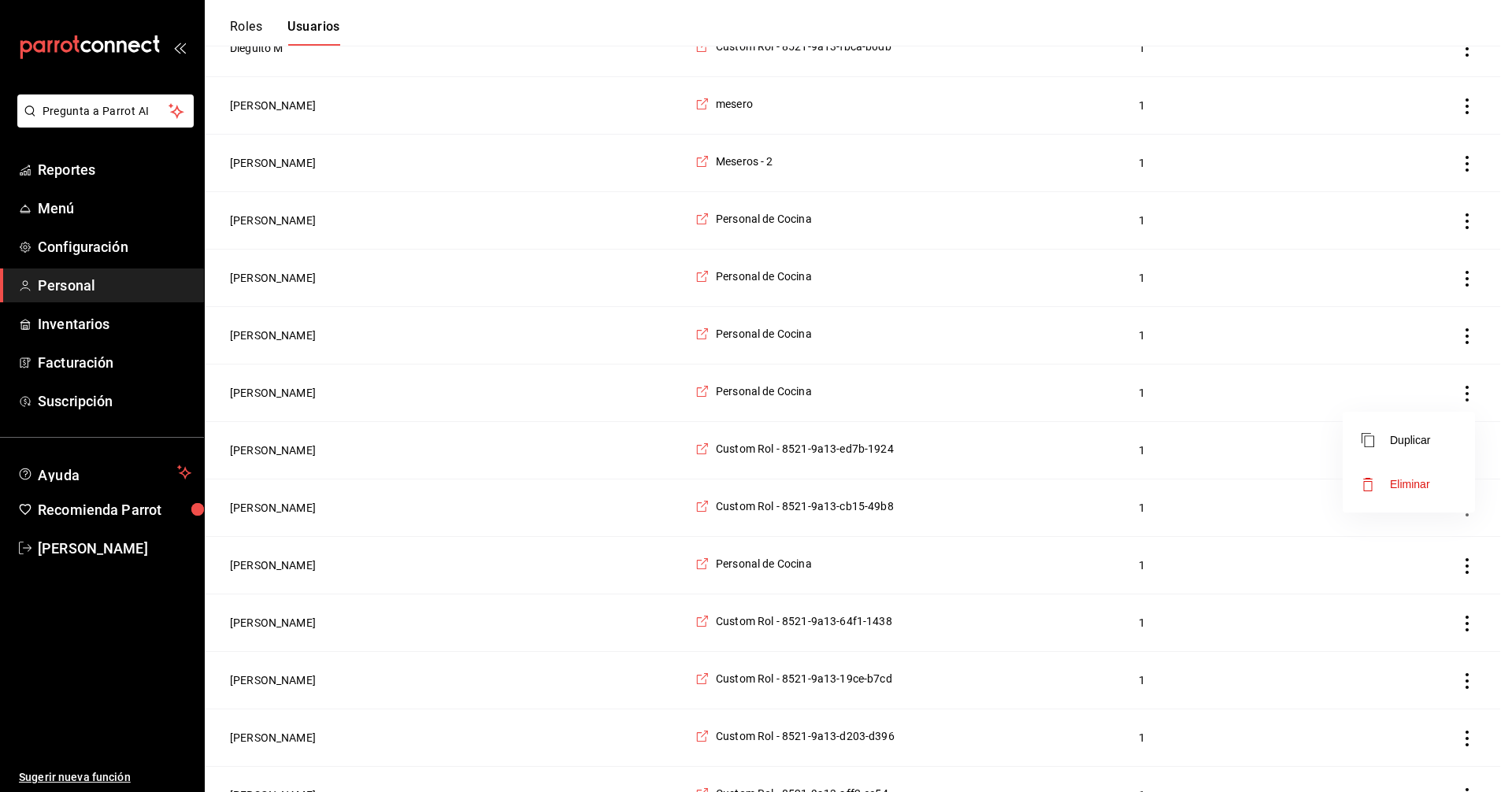
click at [1408, 487] on span "Eliminar" at bounding box center [1410, 484] width 40 height 13
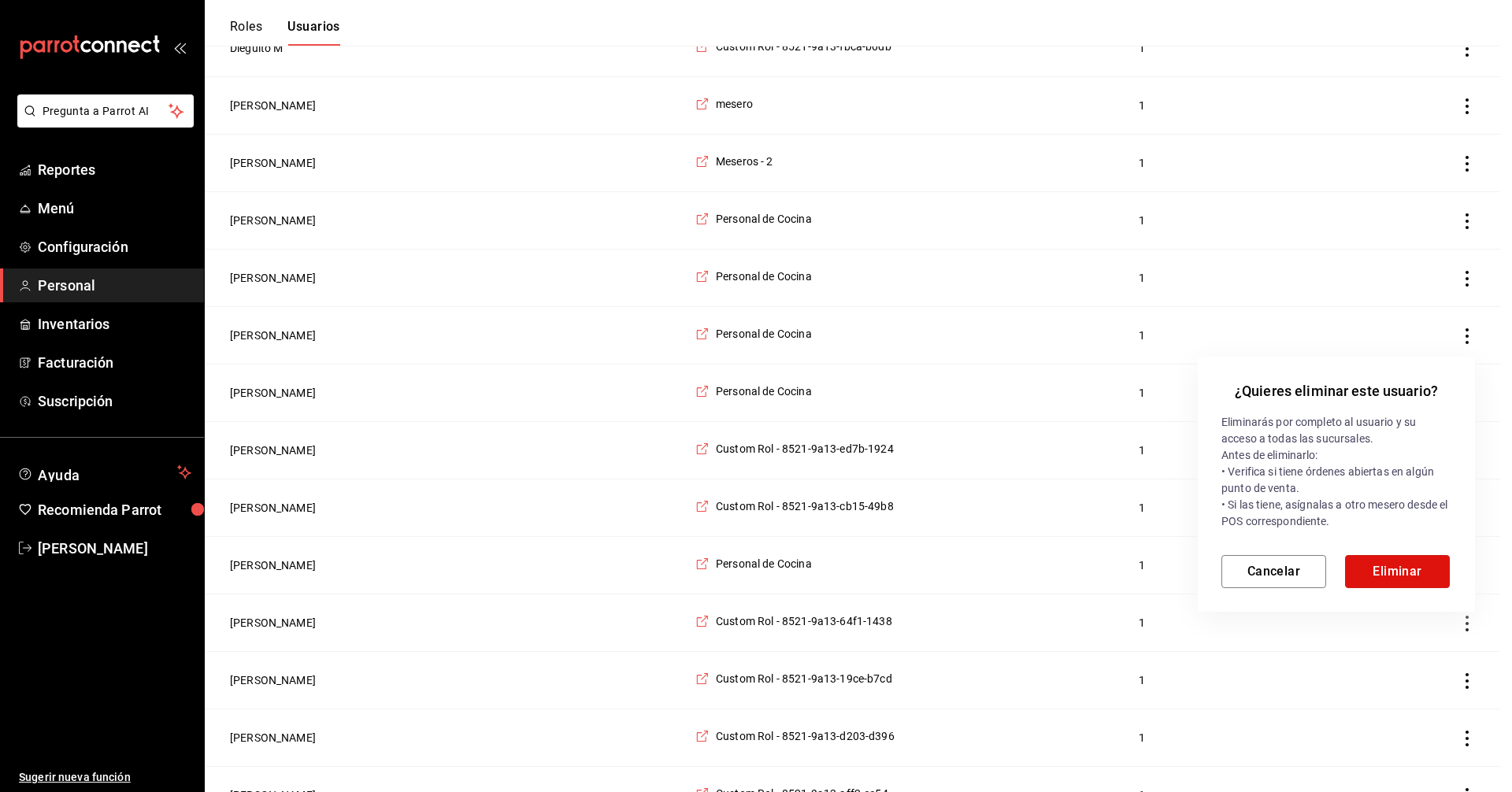
click at [1402, 565] on button "Eliminar" at bounding box center [1398, 572] width 105 height 33
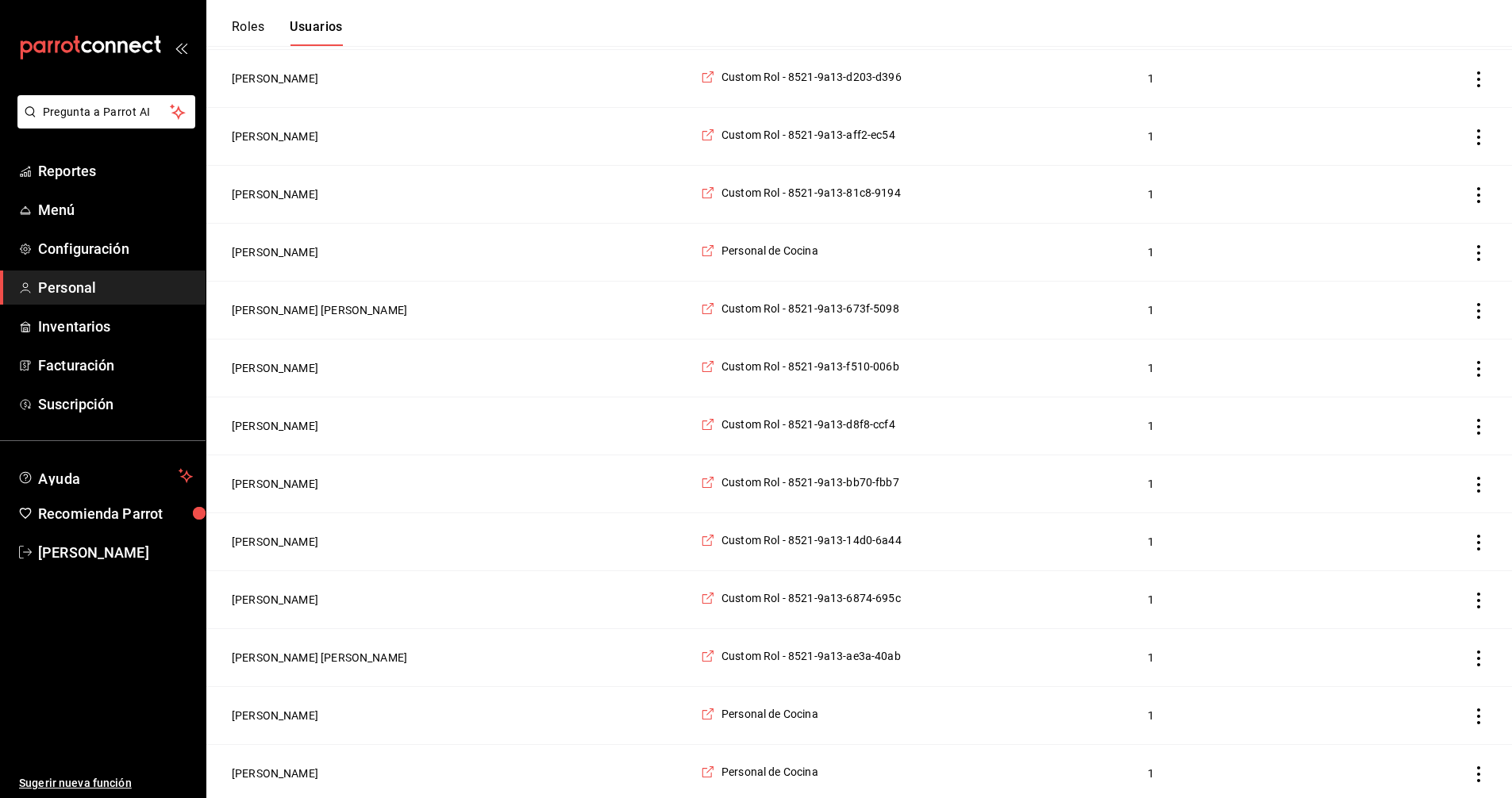
scroll to position [1190, 0]
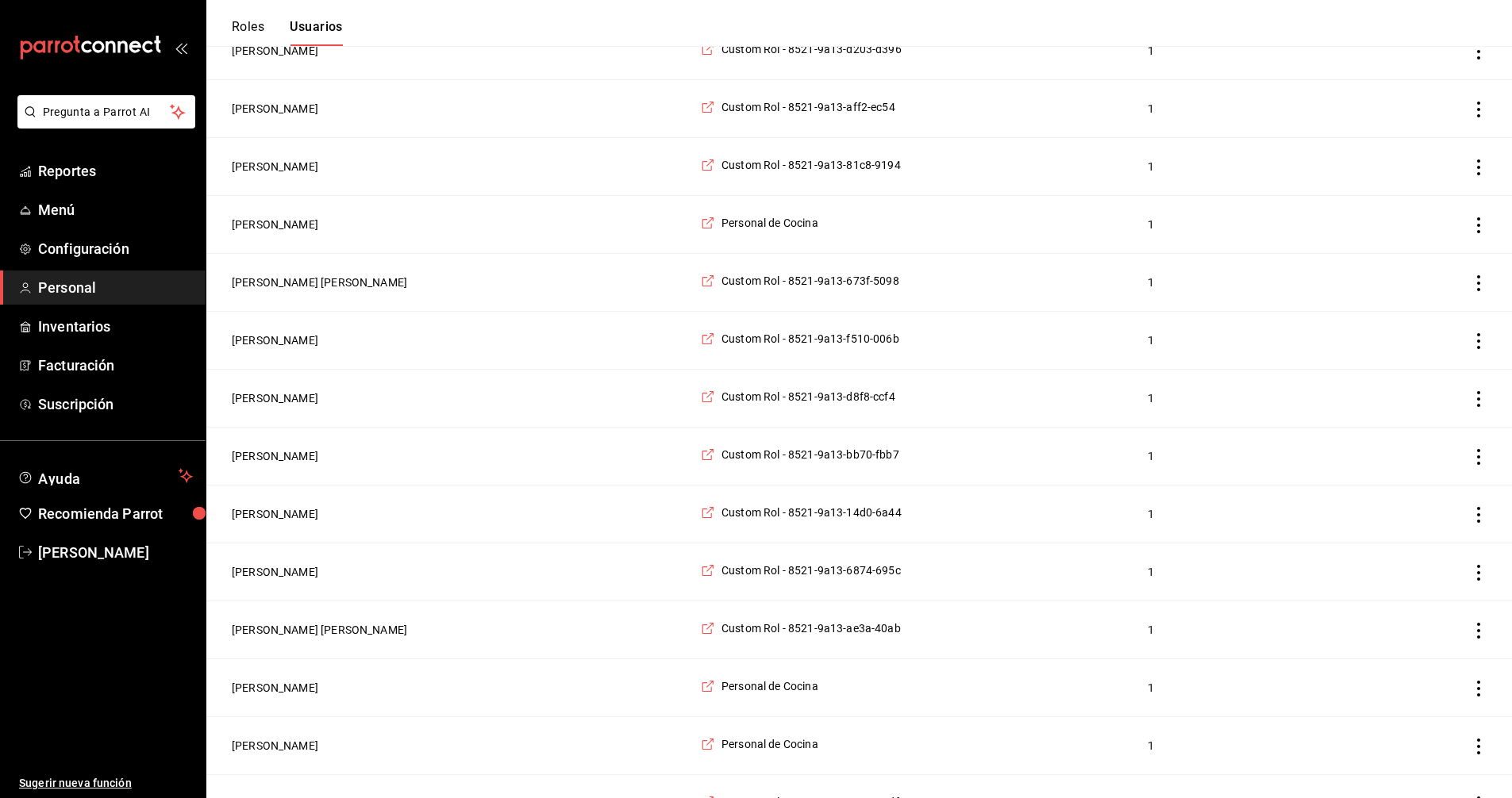
click at [517, 412] on td "[PERSON_NAME]" at bounding box center [448, 398] width 484 height 58
click at [297, 407] on button "[PERSON_NAME]" at bounding box center [275, 398] width 86 height 16
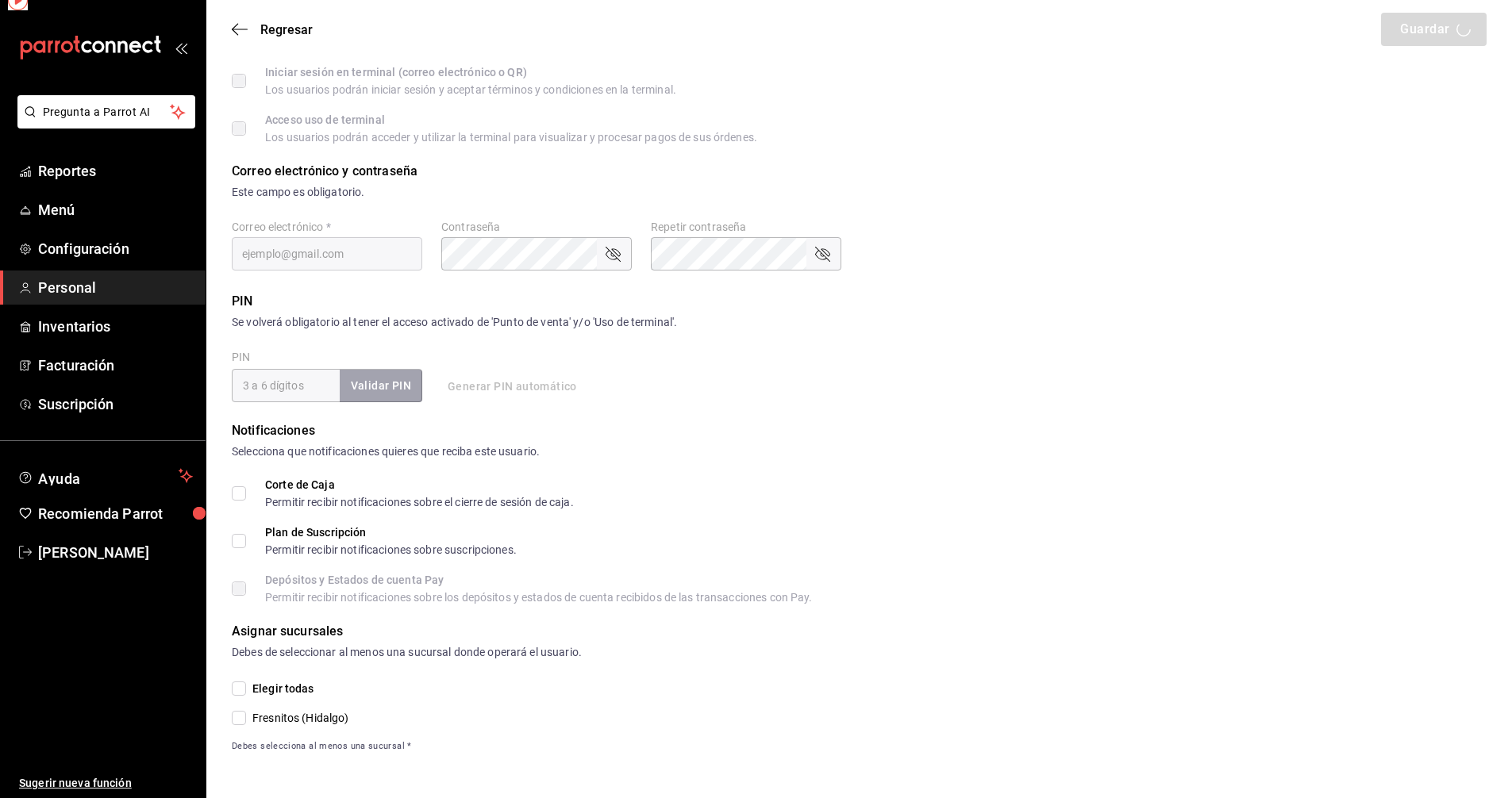
scroll to position [343, 0]
type input "[PERSON_NAME]"
checkbox input "true"
type input "[EMAIL_ADDRESS][DOMAIN_NAME]"
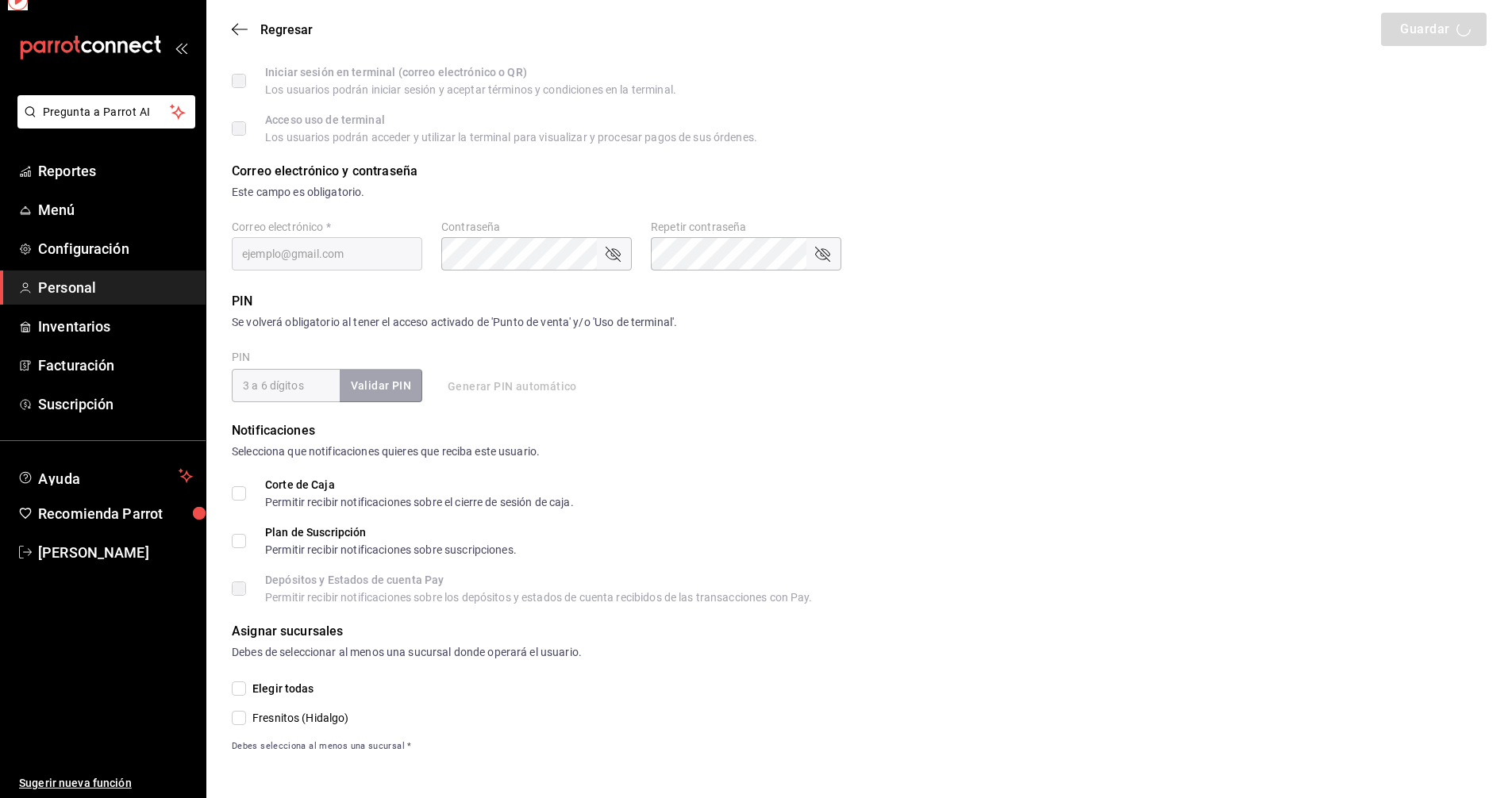
type input "987456"
type input "3c40ae4f-a4e3-4883-bfbf-f3fdcc5f6fee"
type input "WAITER"
checkbox input "true"
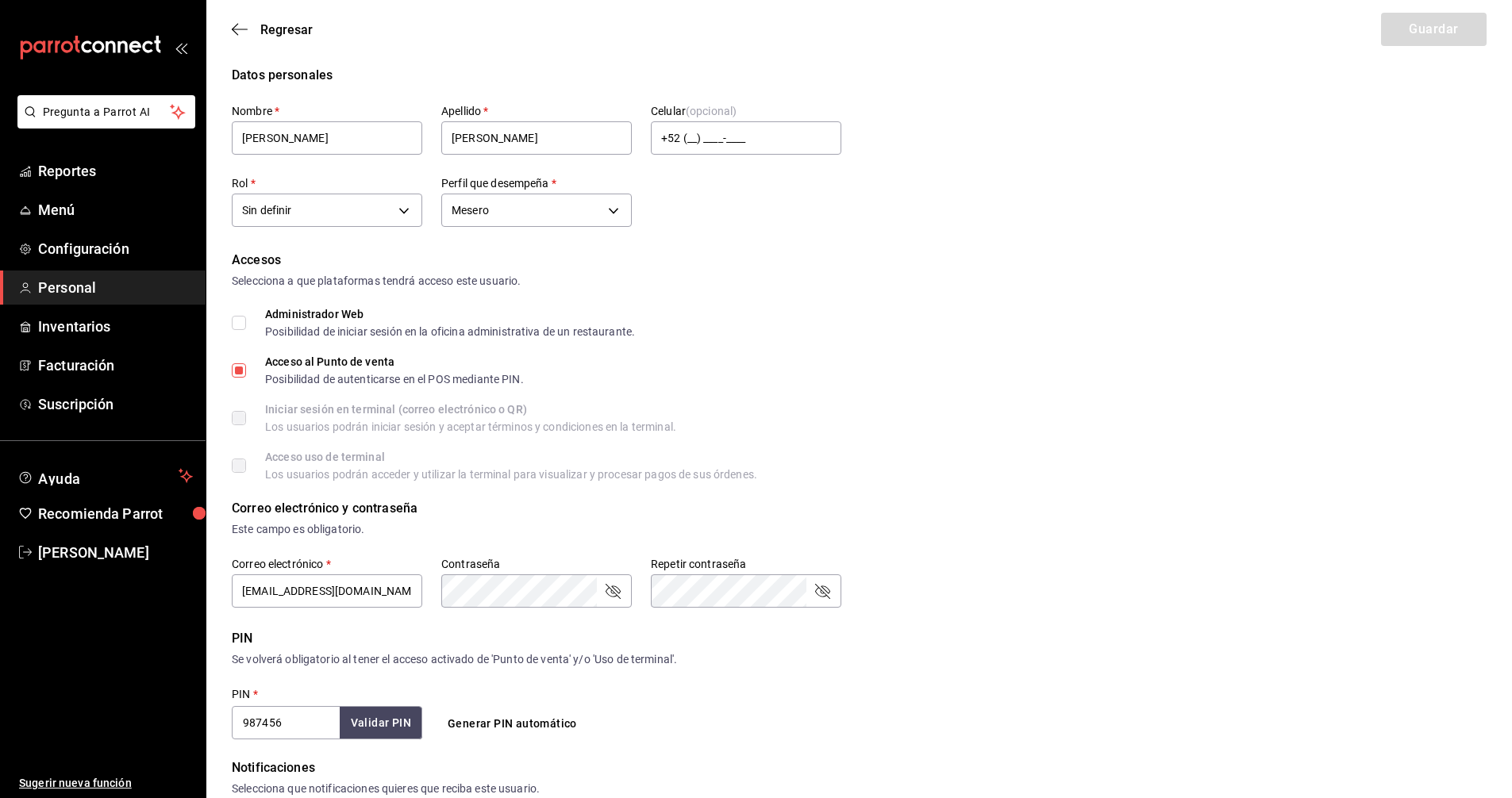
scroll to position [0, 0]
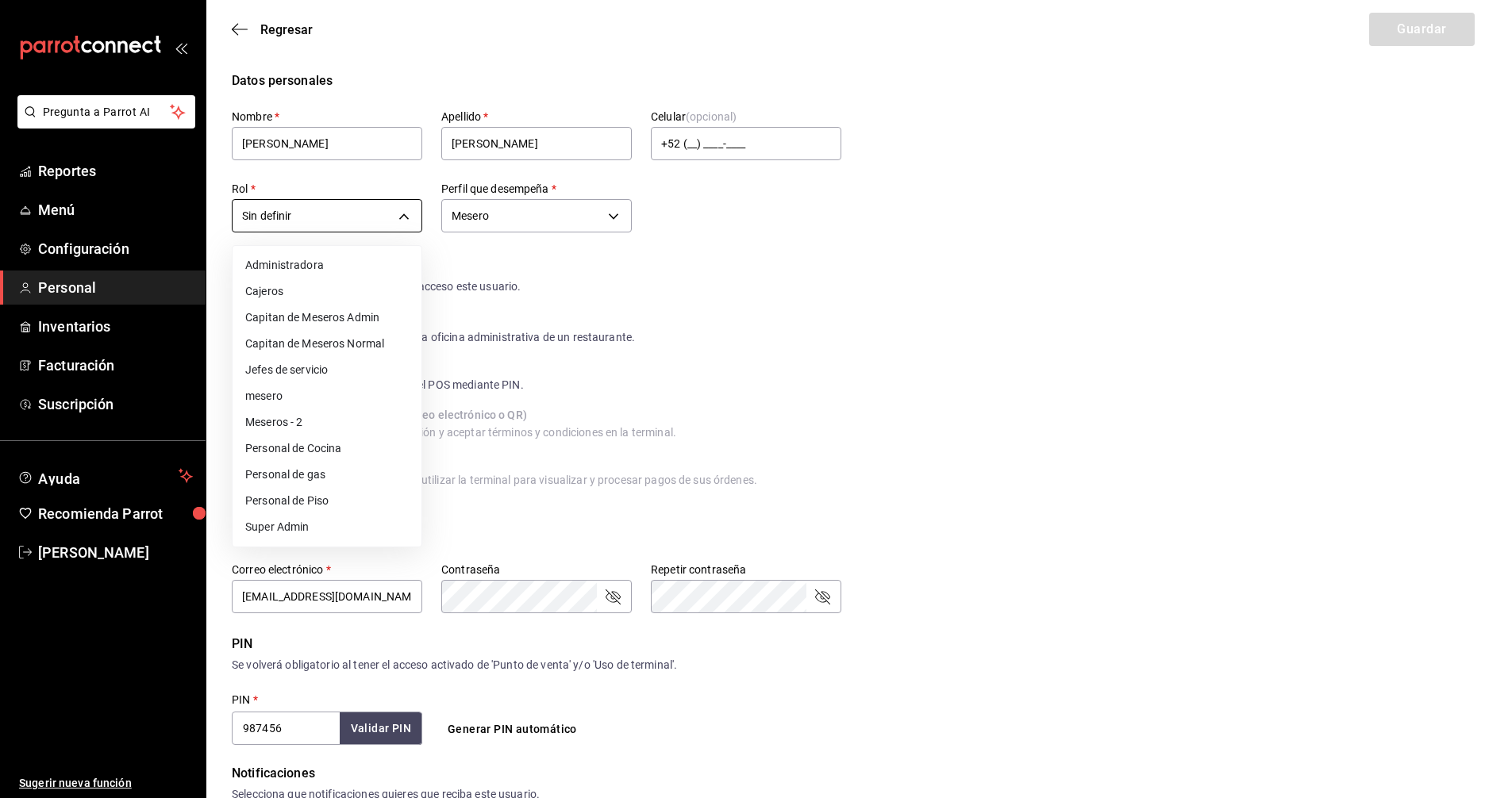
click at [404, 212] on body "Pregunta a Parrot AI Reportes Menú Configuración Personal Inventarios Facturaci…" at bounding box center [756, 570] width 1512 height 1141
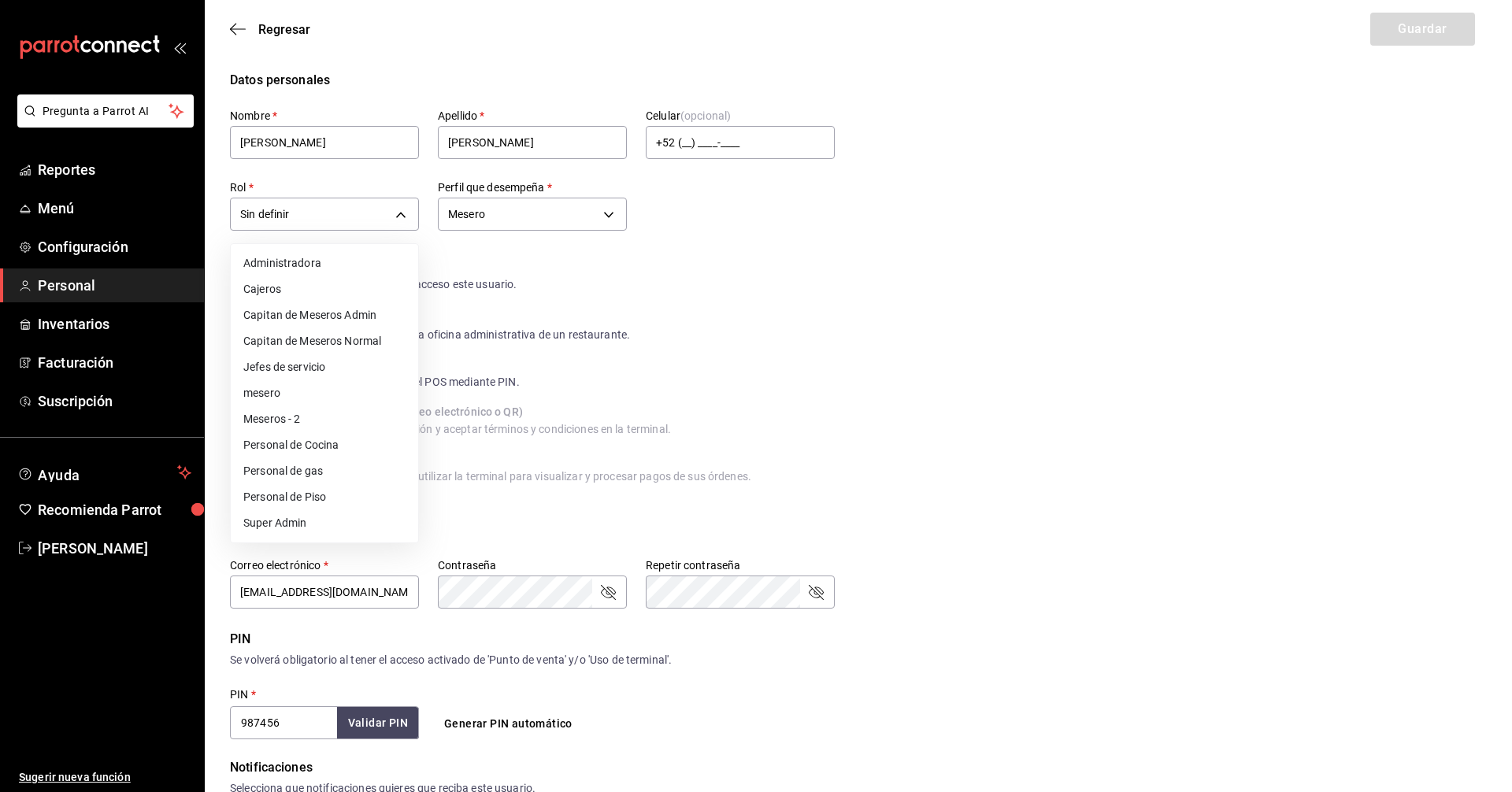
click at [303, 417] on li "Meseros - 2" at bounding box center [324, 419] width 188 height 26
type input "35f302b9-2189-47b7-9c95-985f82f4e594"
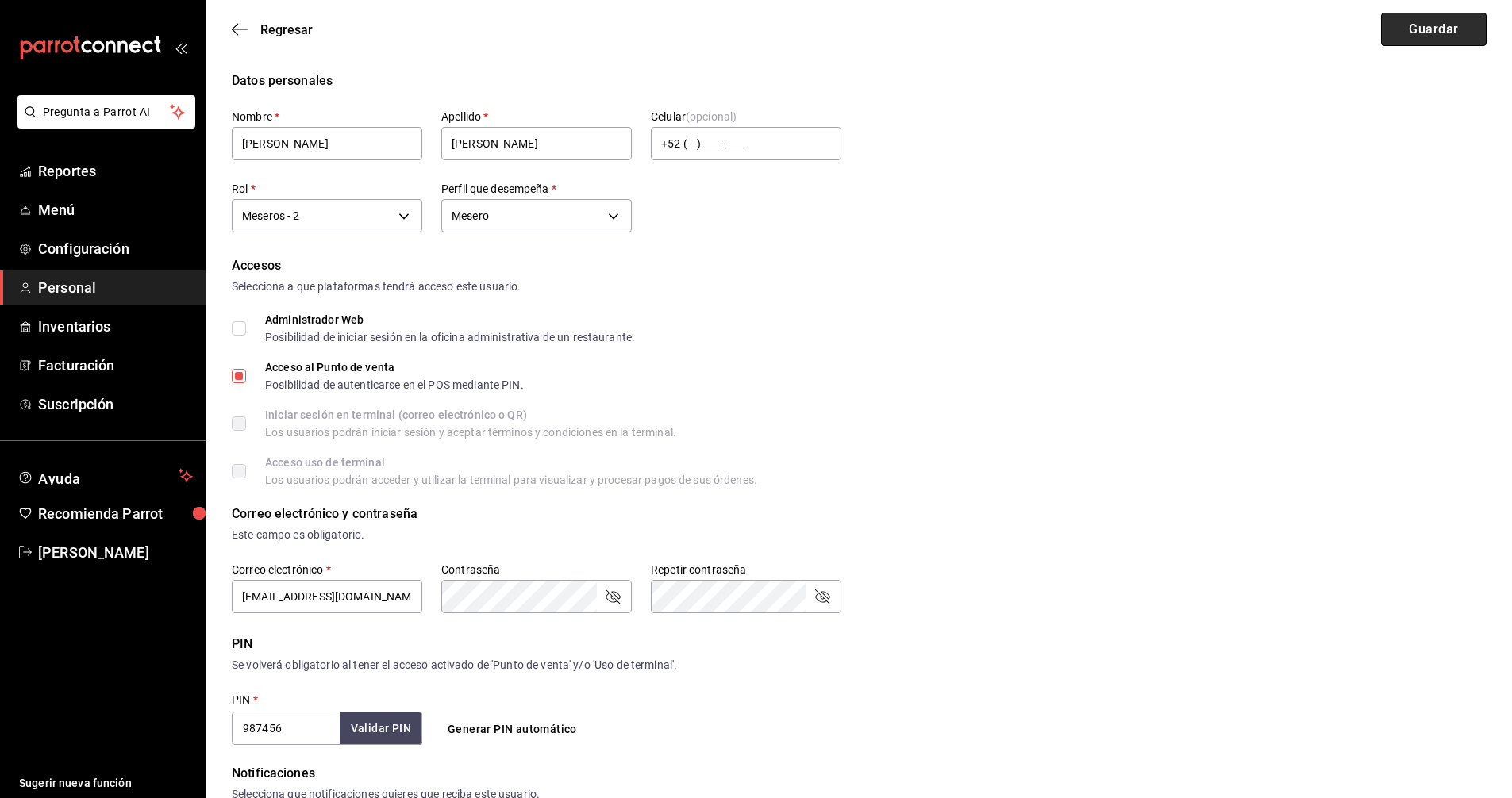
click at [1439, 32] on button "Guardar" at bounding box center [1433, 29] width 105 height 34
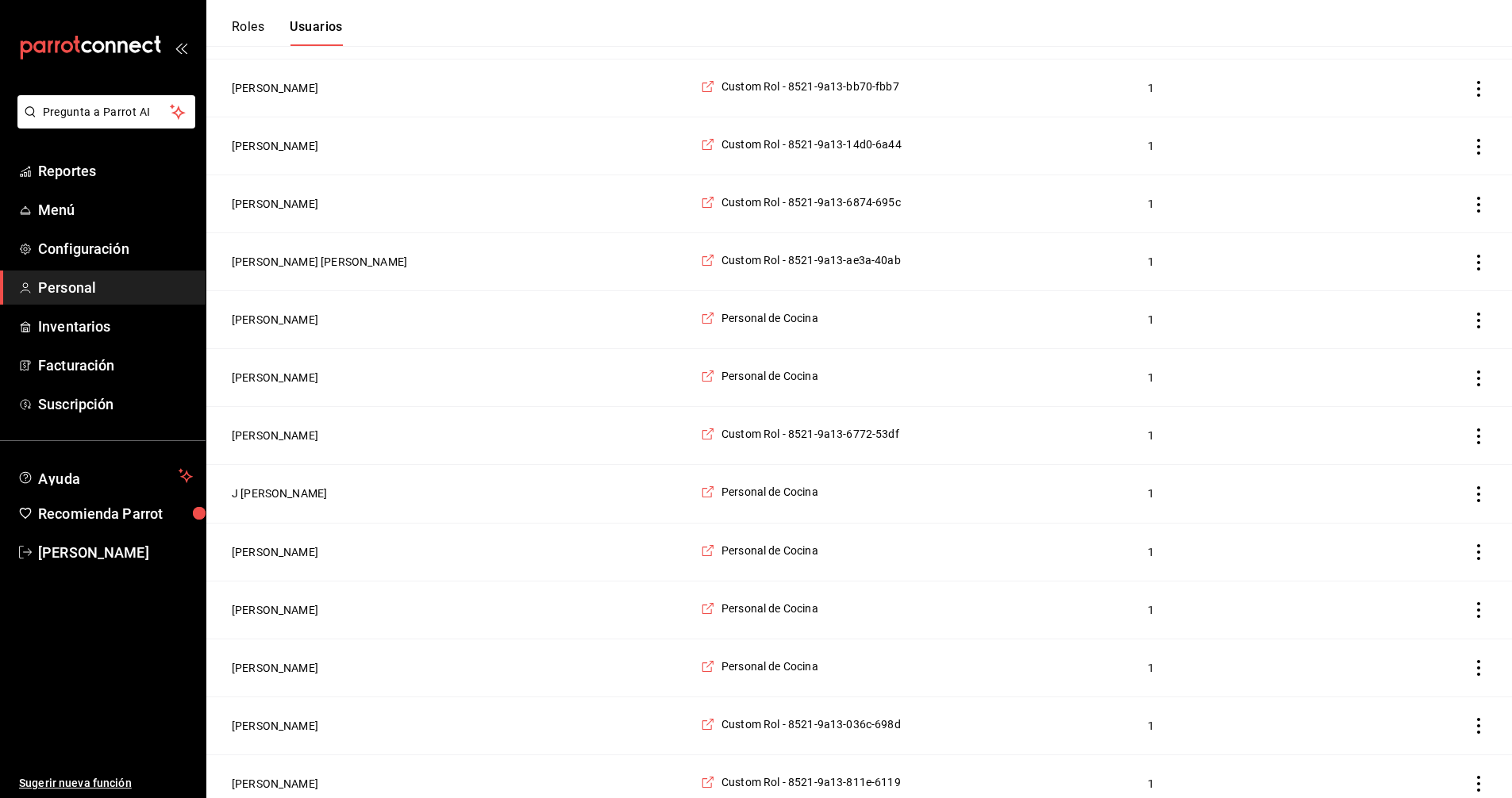
scroll to position [1587, 0]
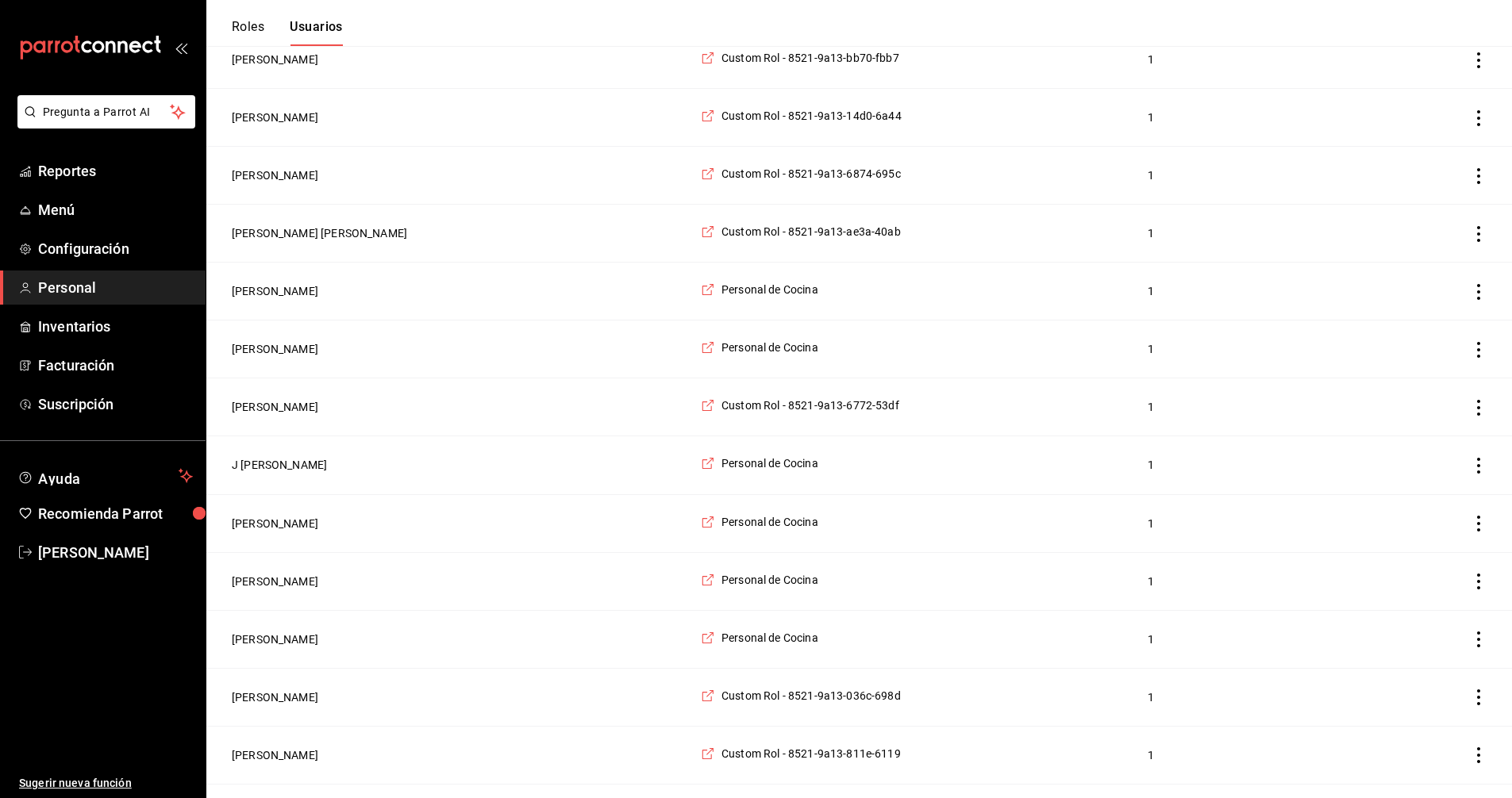
click at [1480, 532] on icon "actions" at bounding box center [1478, 523] width 16 height 16
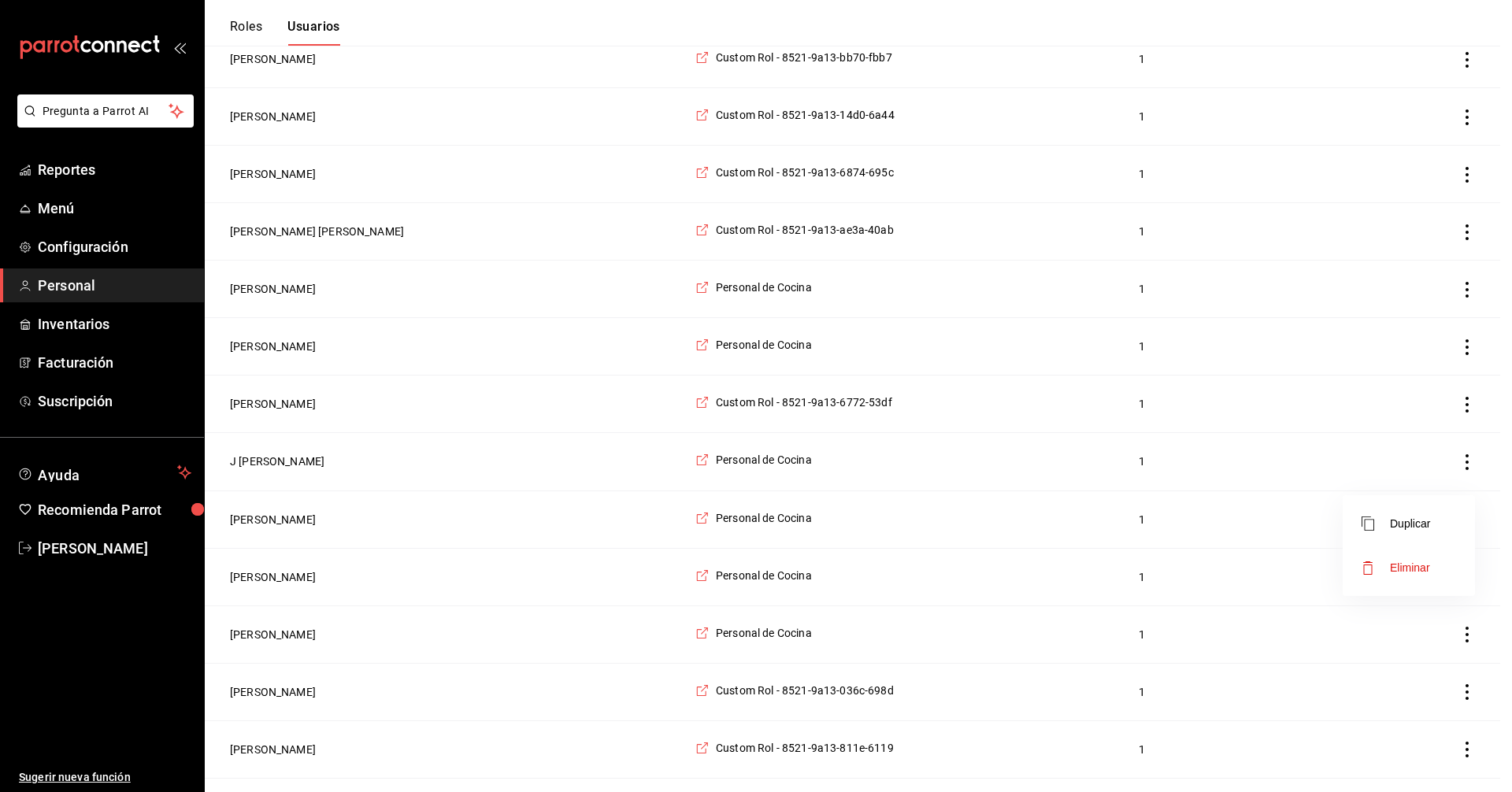
click at [1423, 568] on span "Eliminar" at bounding box center [1410, 567] width 40 height 13
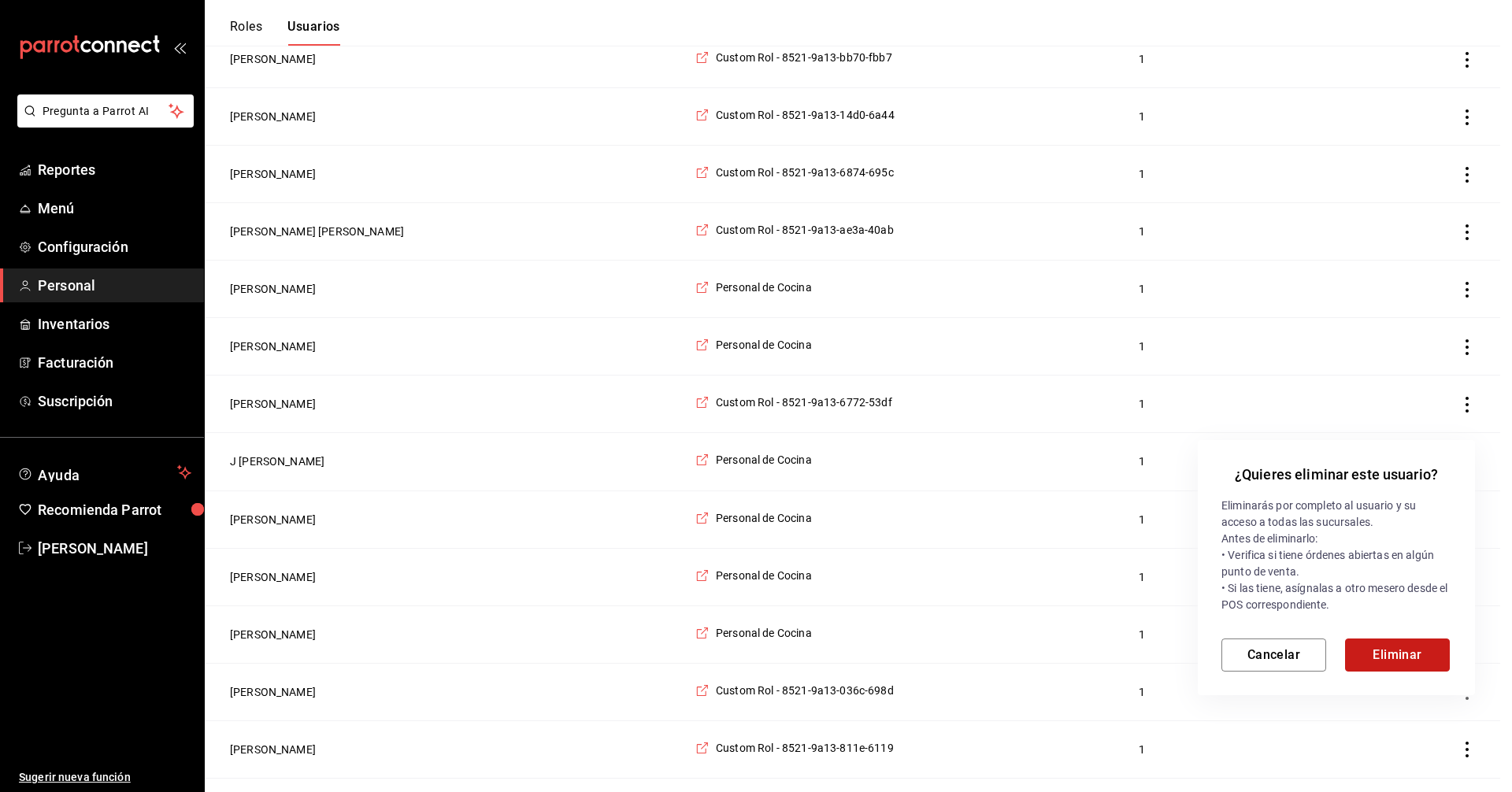
click at [1399, 657] on button "Eliminar" at bounding box center [1398, 655] width 105 height 33
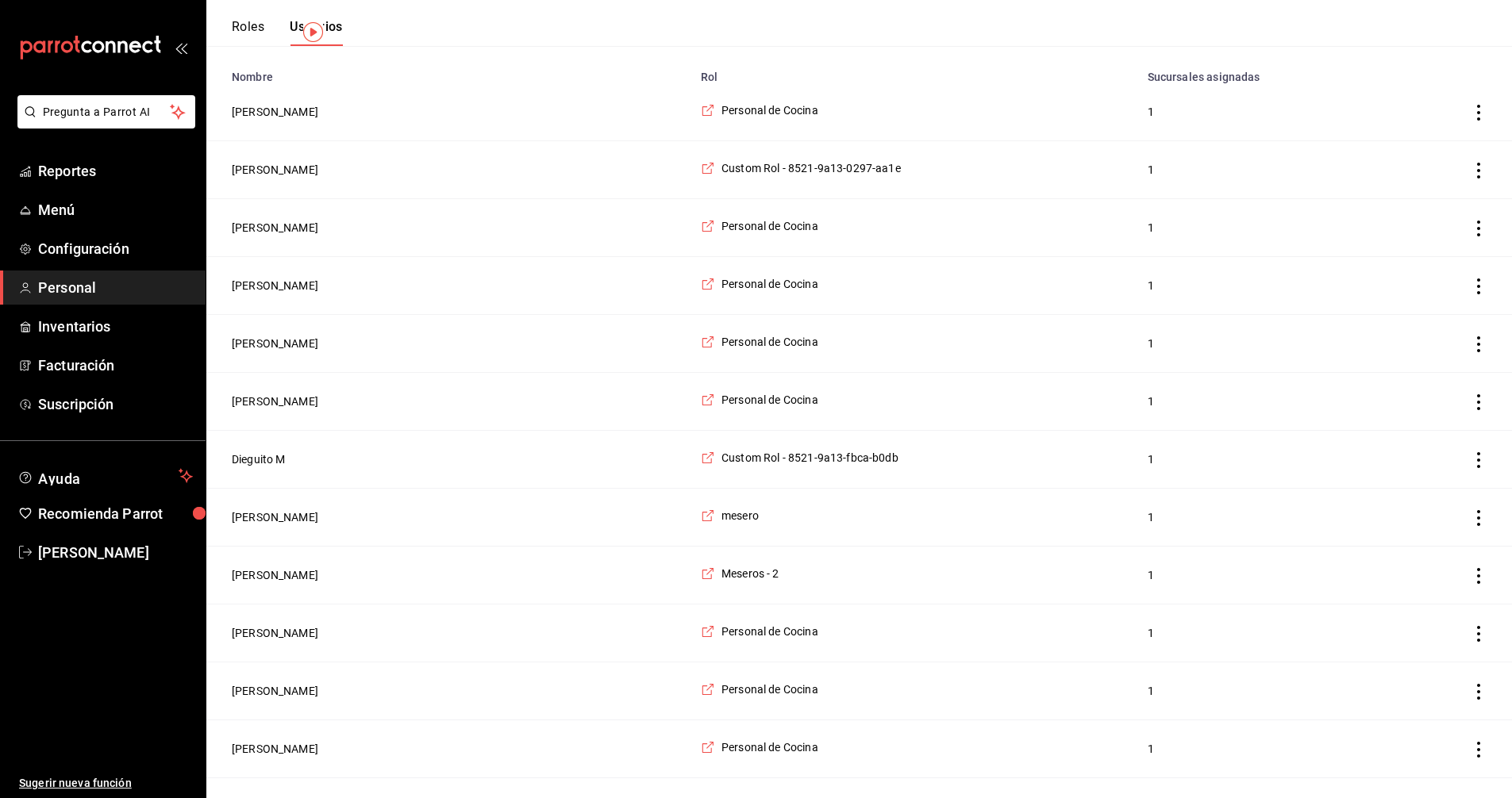
scroll to position [0, 0]
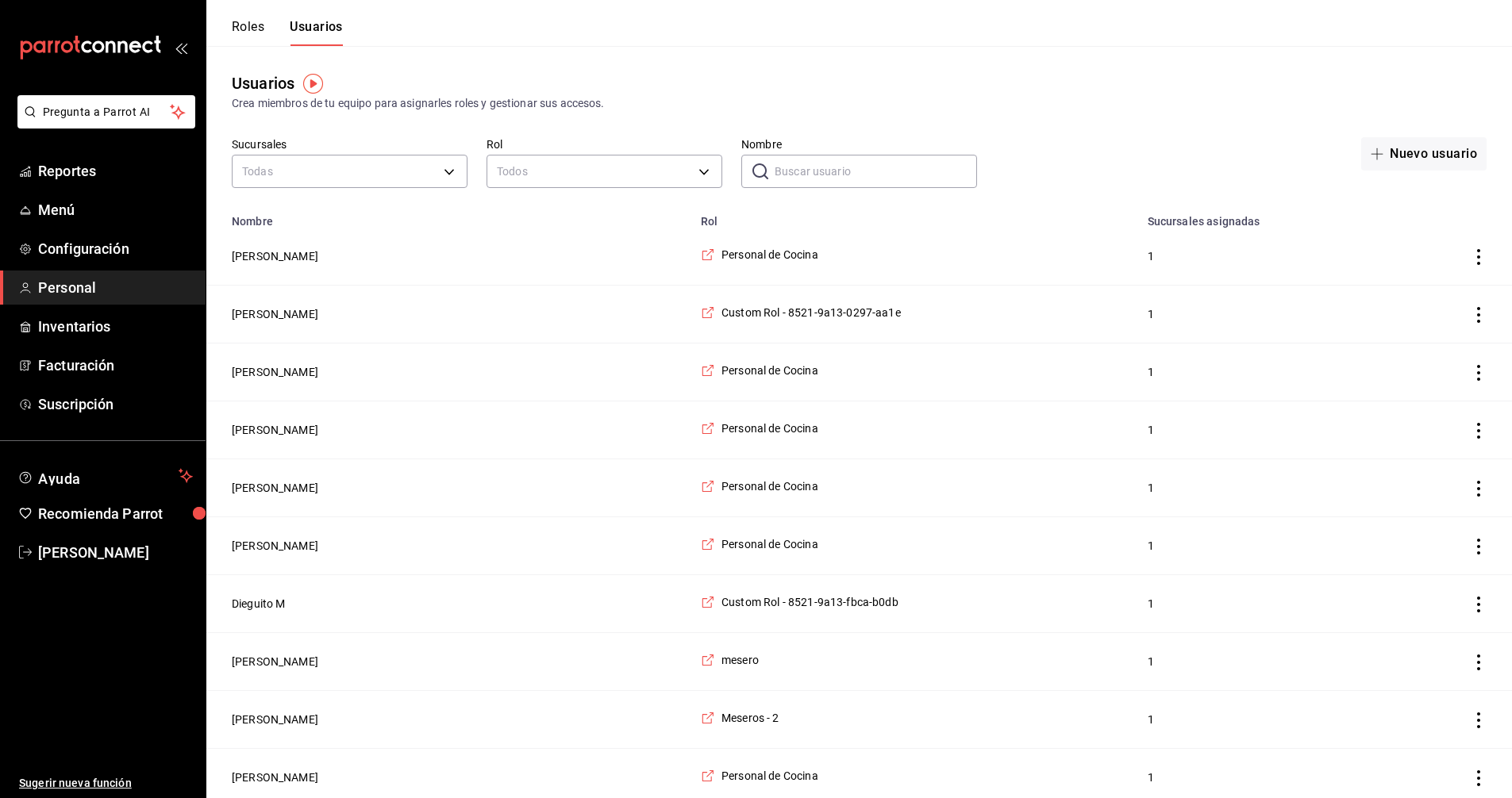
click at [841, 175] on input "Nombre" at bounding box center [876, 171] width 202 height 32
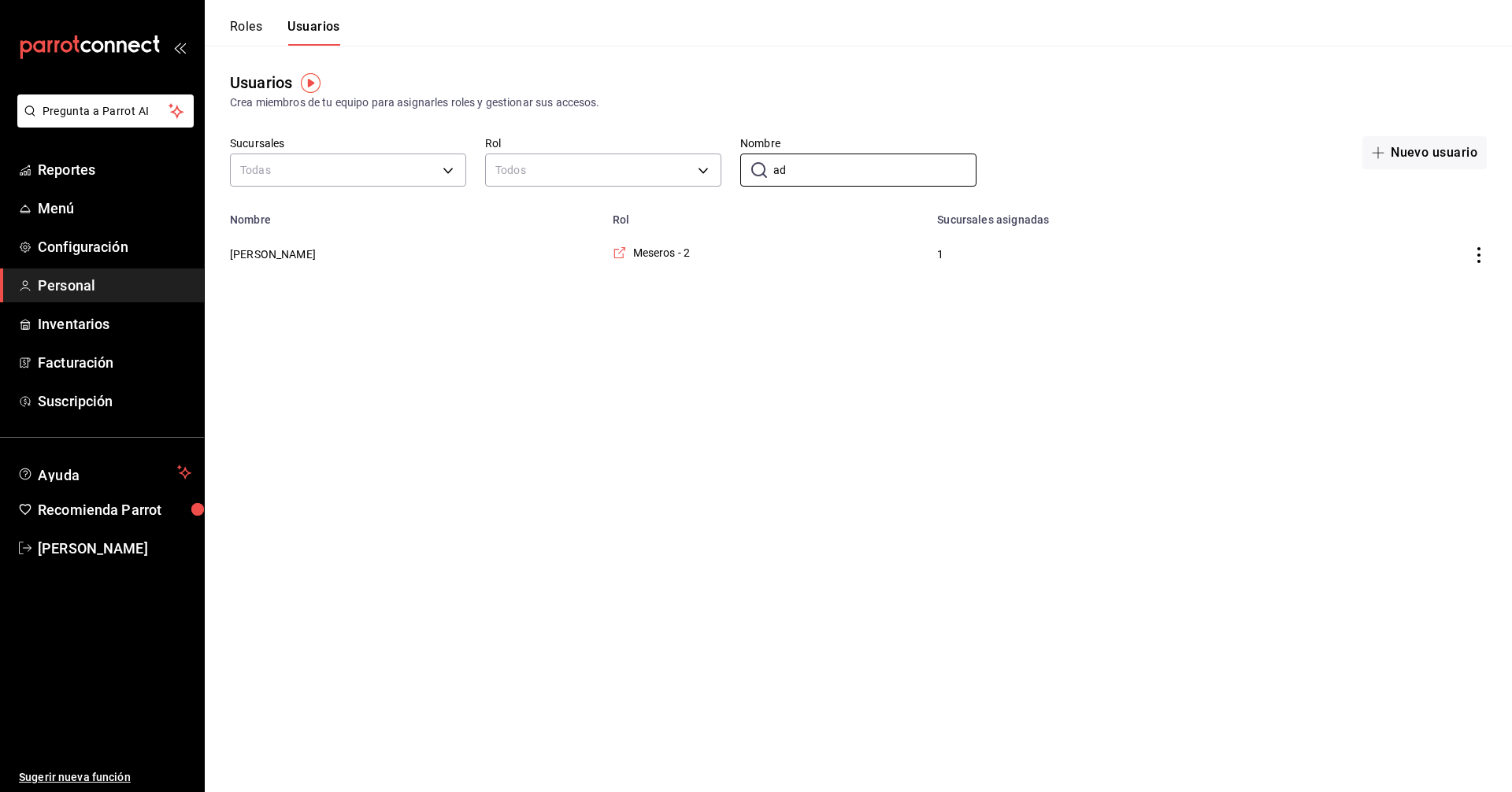
type input "a"
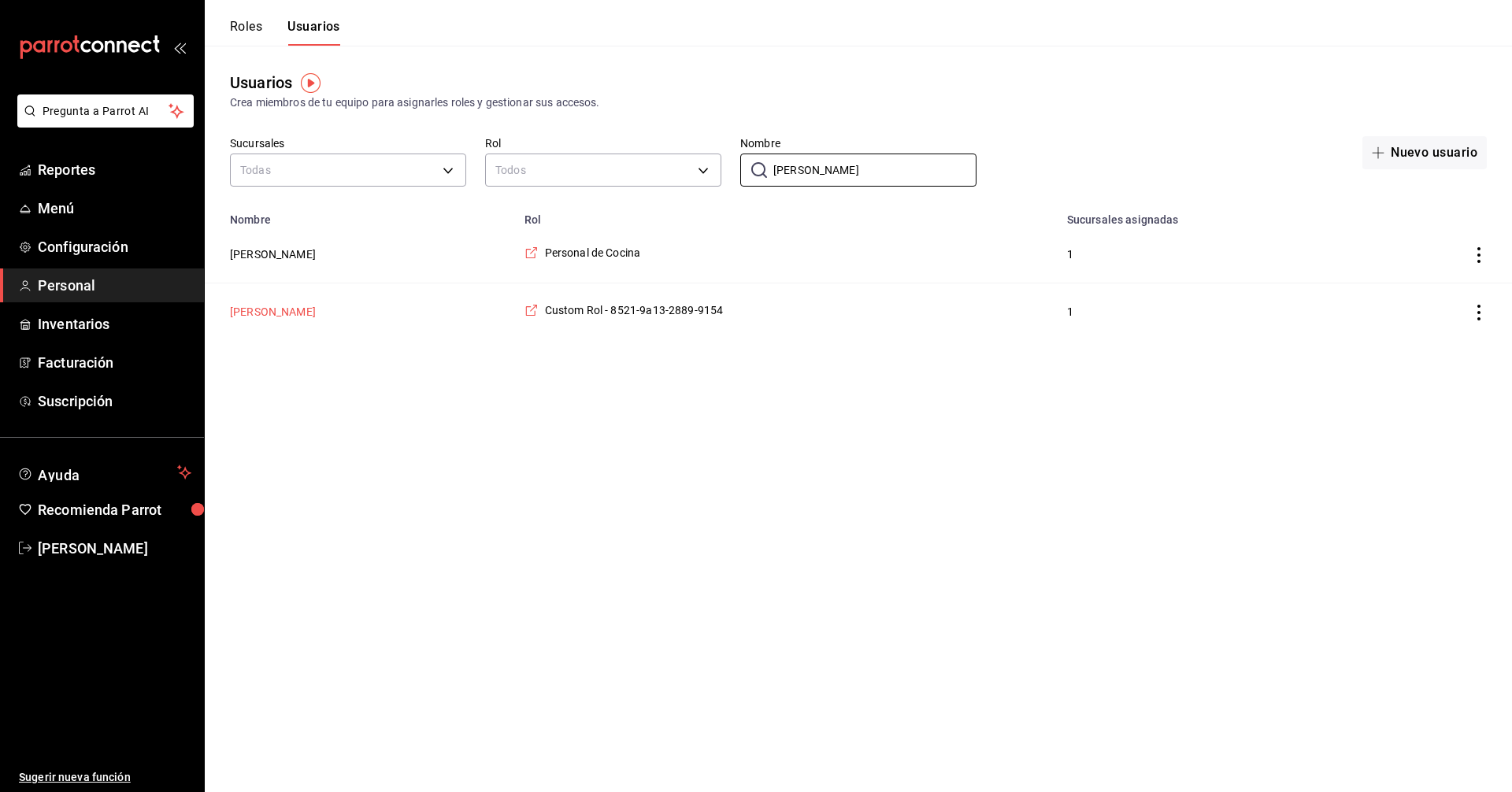
type input "[PERSON_NAME]"
click at [277, 315] on button "[PERSON_NAME]" at bounding box center [273, 312] width 86 height 15
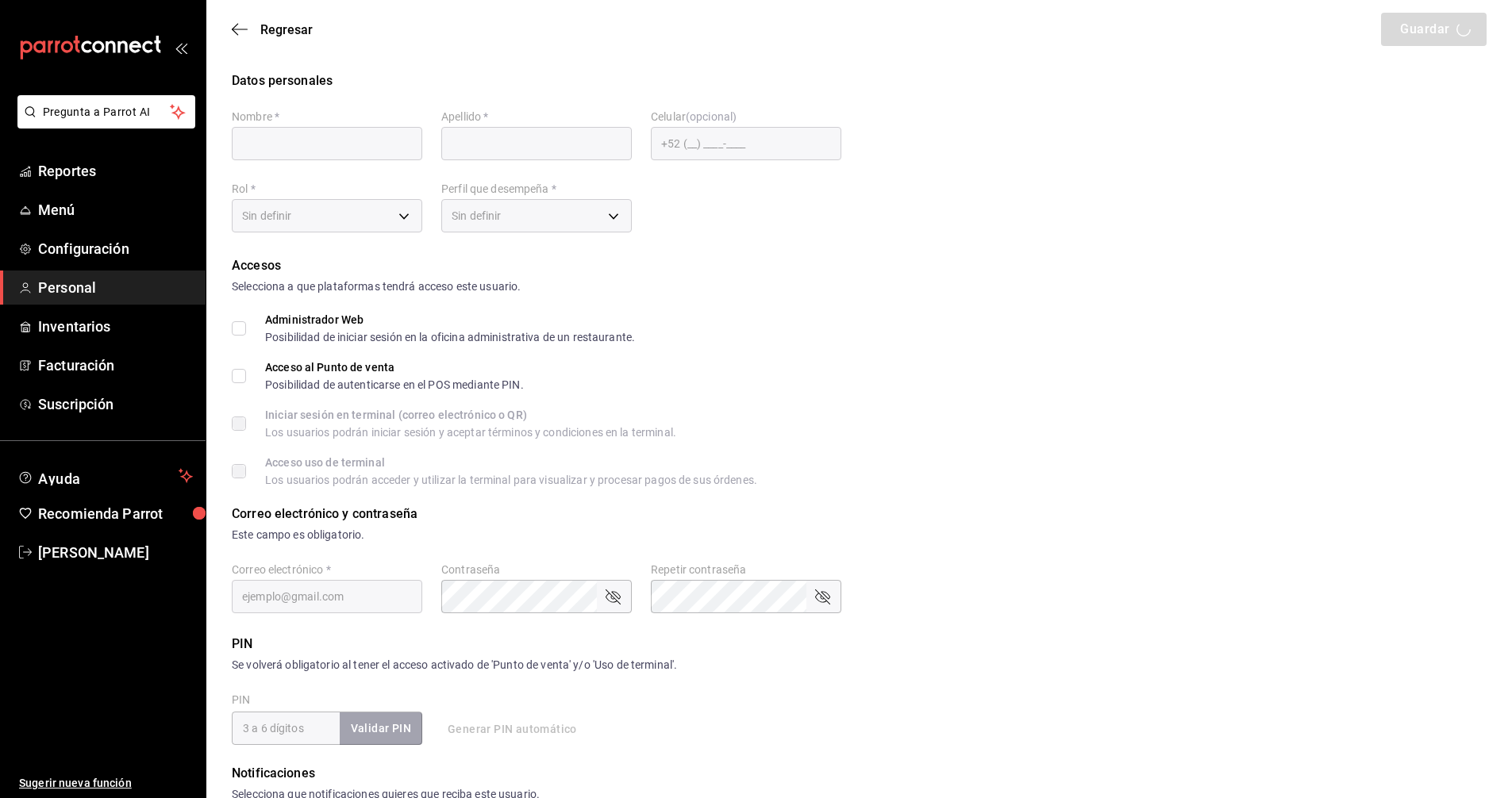
type input "[PERSON_NAME]"
checkbox input "true"
type input "[EMAIL_ADDRESS][DOMAIN_NAME]"
type input "16160"
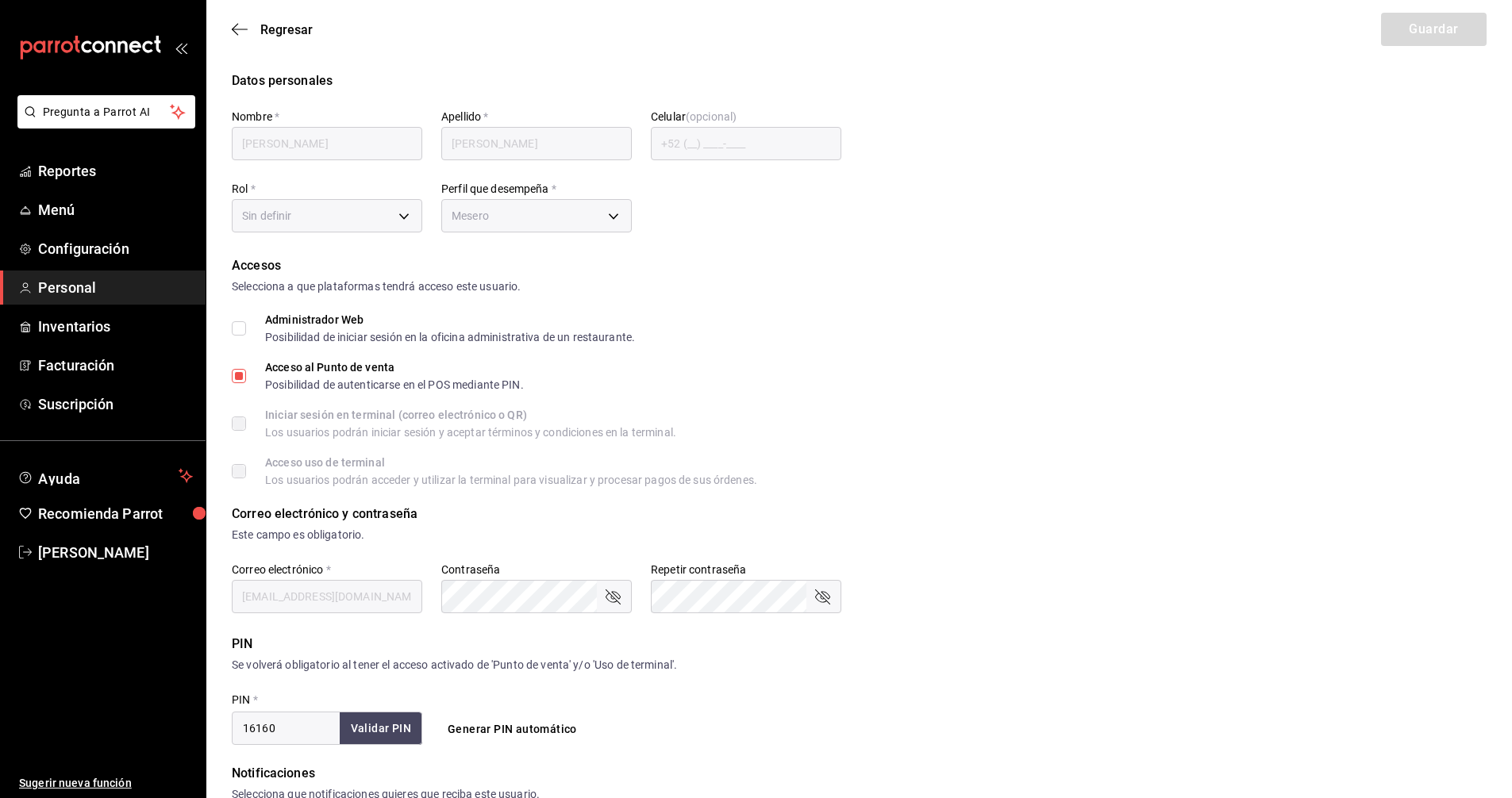
type input "85e3761c-a468-44d9-a98b-9ba6dd5abe19"
type input "WAITER"
checkbox input "true"
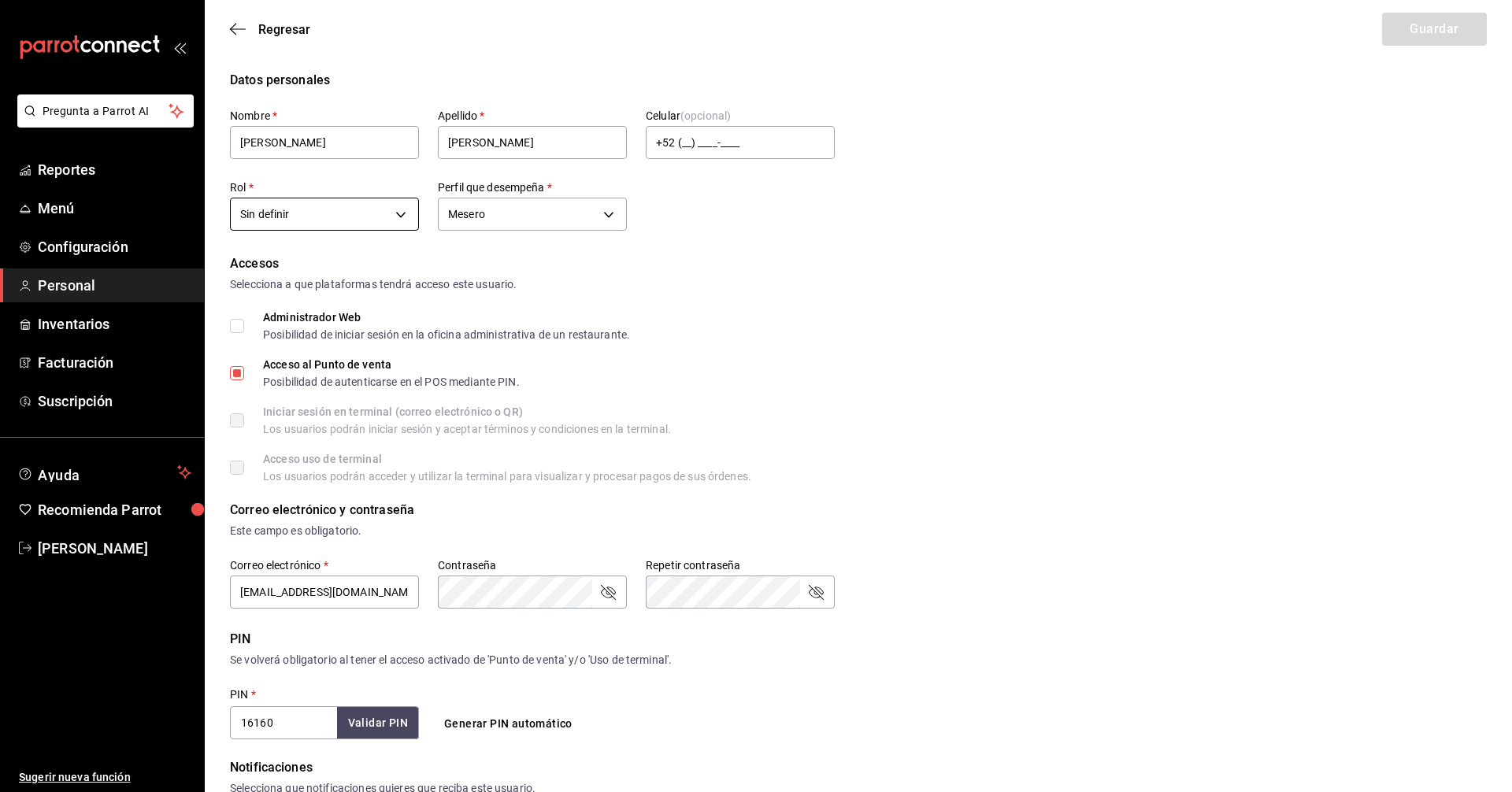
click at [403, 213] on body "Pregunta a Parrot AI Reportes Menú Configuración Personal Inventarios Facturaci…" at bounding box center [756, 566] width 1512 height 1132
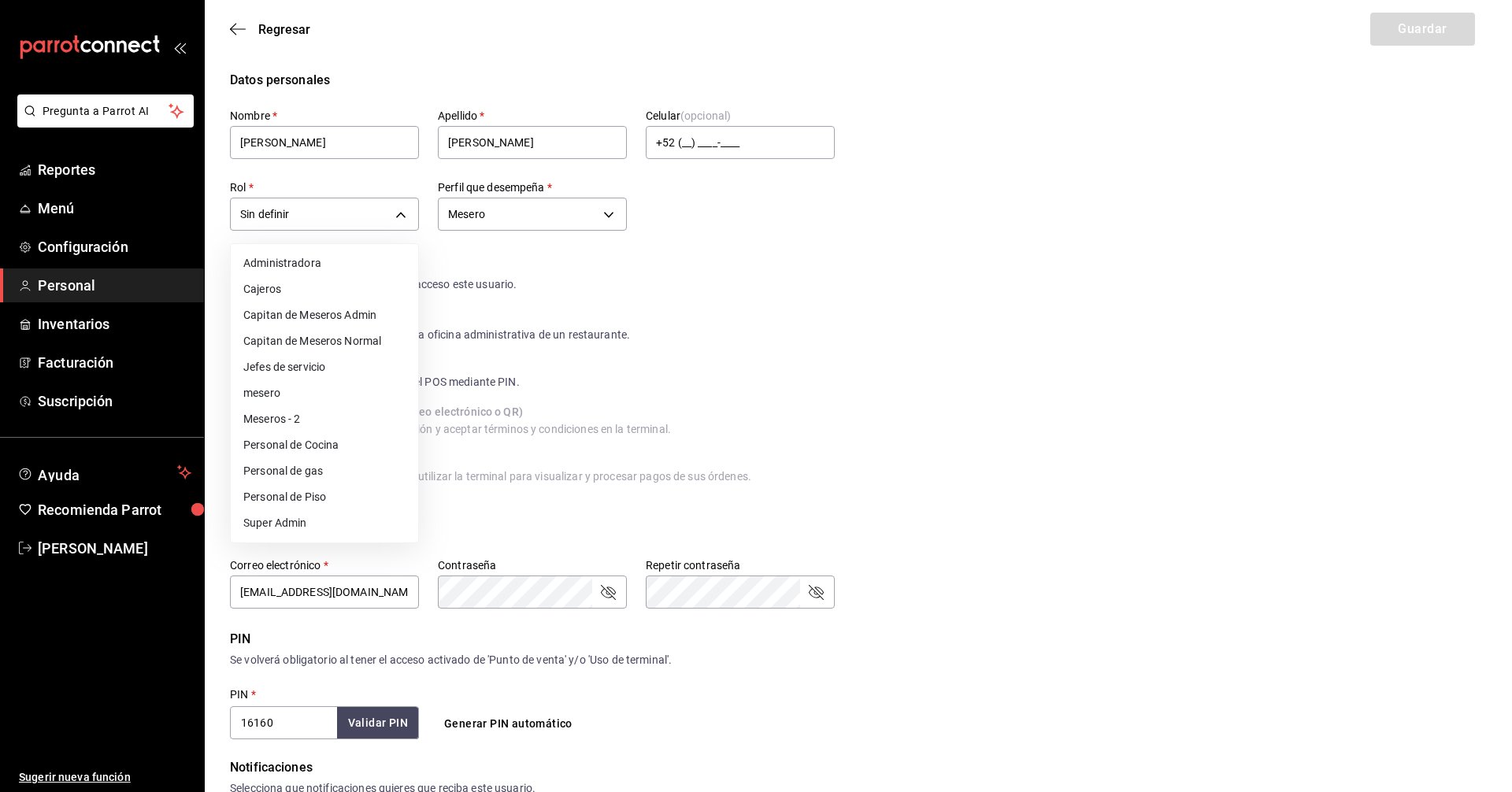
click at [306, 414] on li "Meseros - 2" at bounding box center [324, 419] width 188 height 26
type input "35f302b9-2189-47b7-9c95-985f82f4e594"
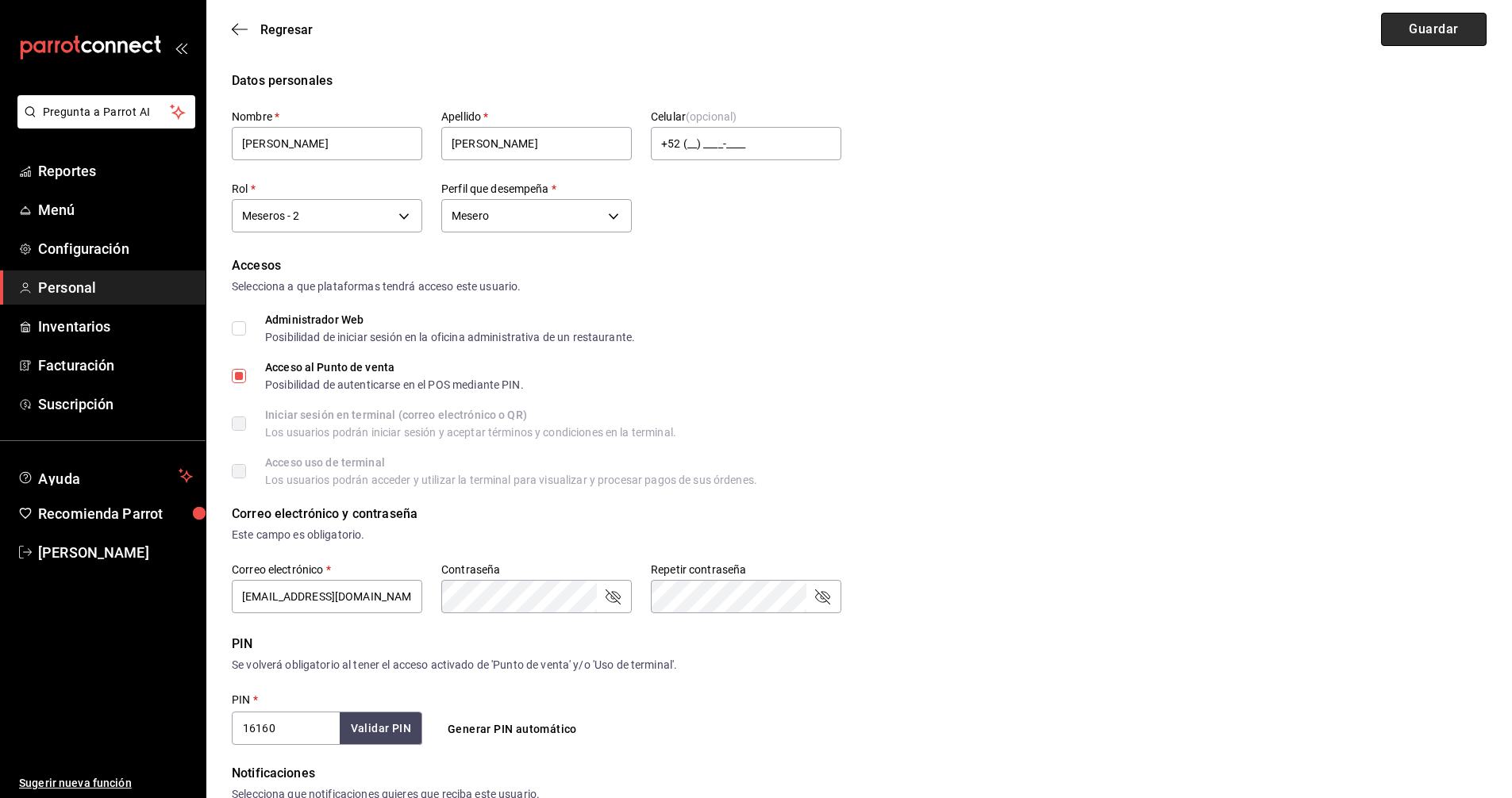
click at [1439, 27] on button "Guardar" at bounding box center [1433, 29] width 105 height 34
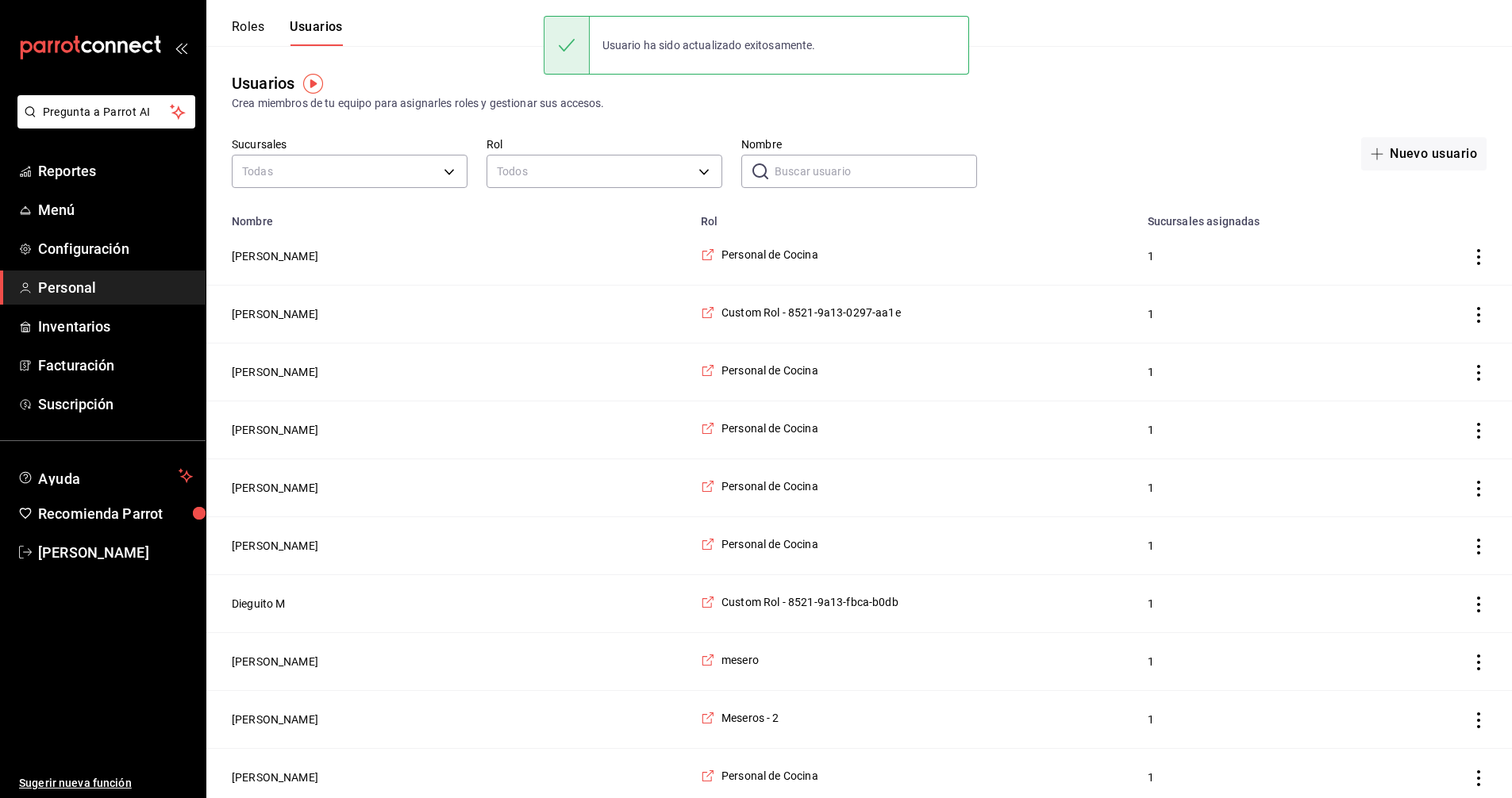
click at [856, 174] on input "Nombre" at bounding box center [876, 171] width 202 height 32
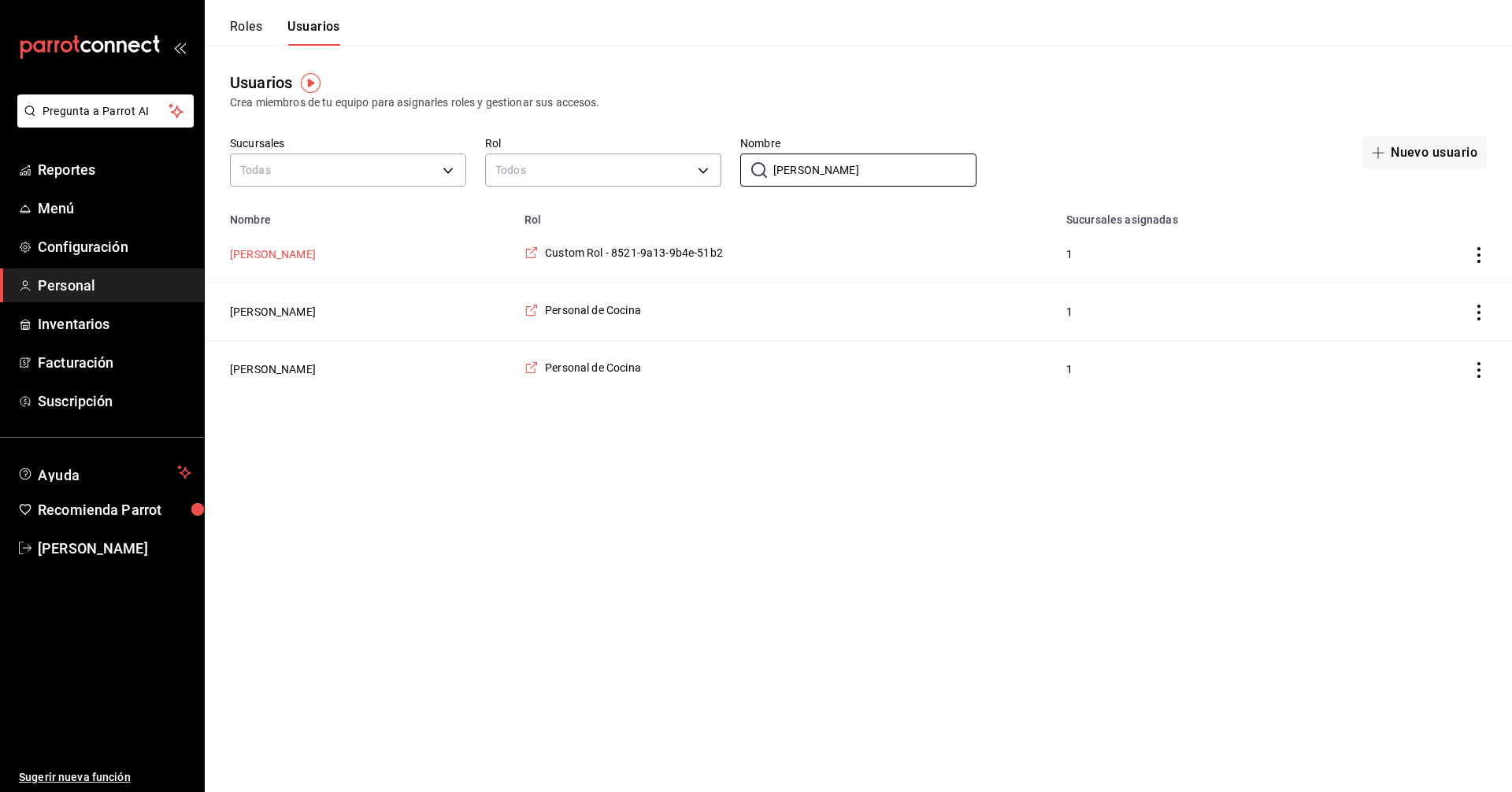
type input "[PERSON_NAME]"
click at [288, 255] on button "[PERSON_NAME]" at bounding box center [273, 255] width 86 height 15
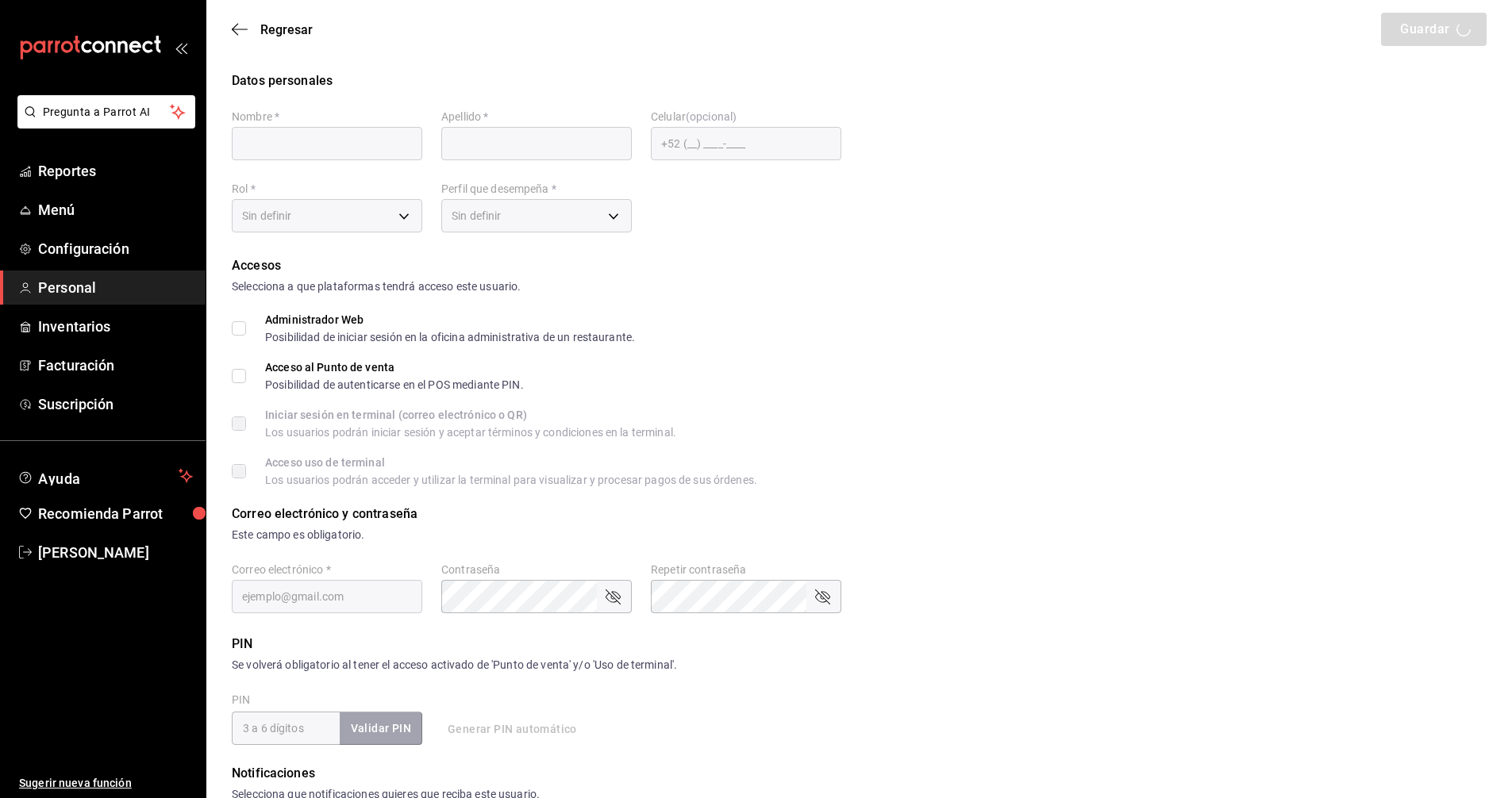
type input "[PERSON_NAME]"
checkbox input "true"
type input "[EMAIL_ADDRESS][DOMAIN_NAME]"
type input "010009"
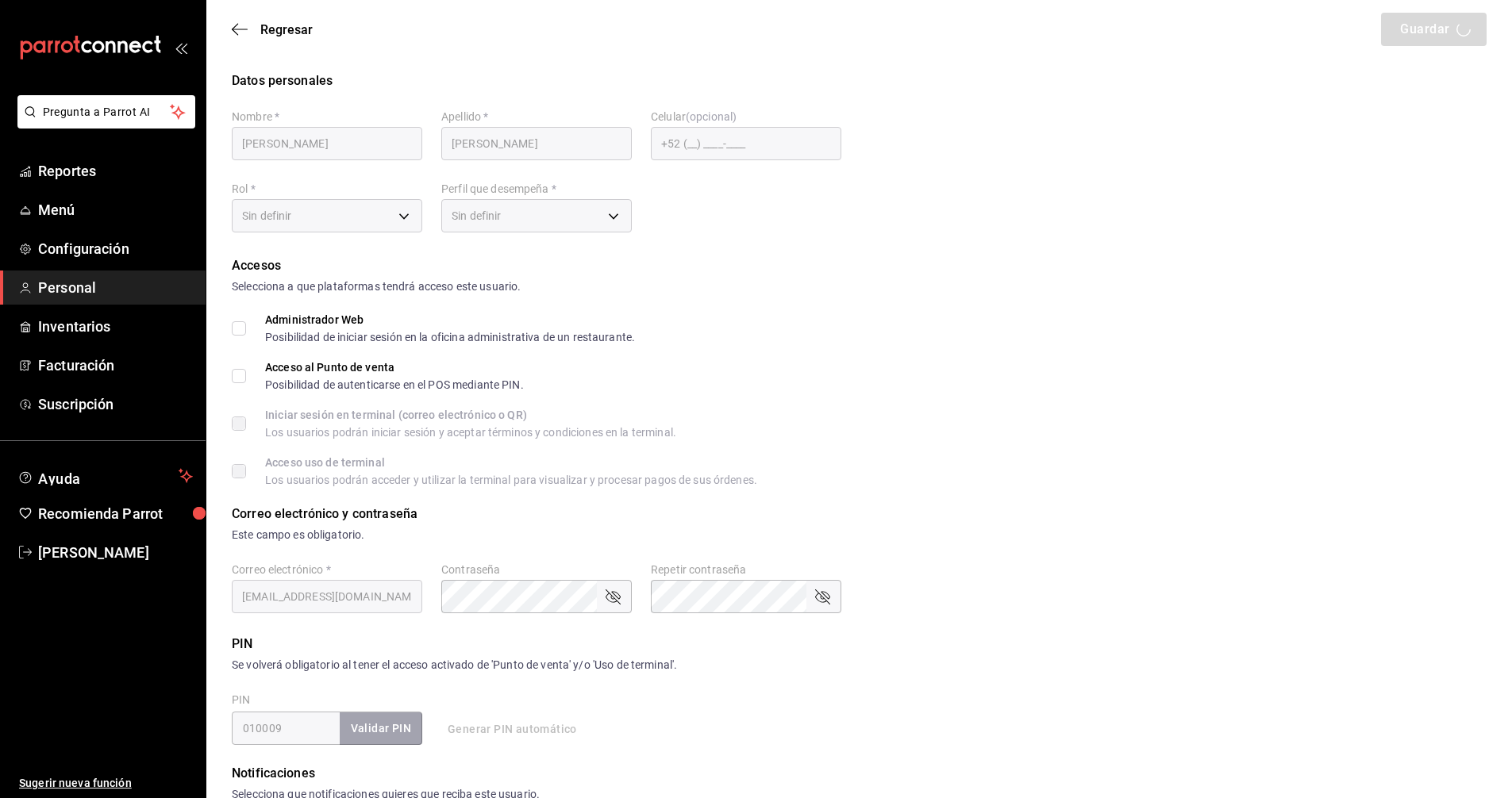
type input "984c24cd-1db3-41d6-b222-2b0f6b109aa6"
type input "WAITER"
checkbox input "true"
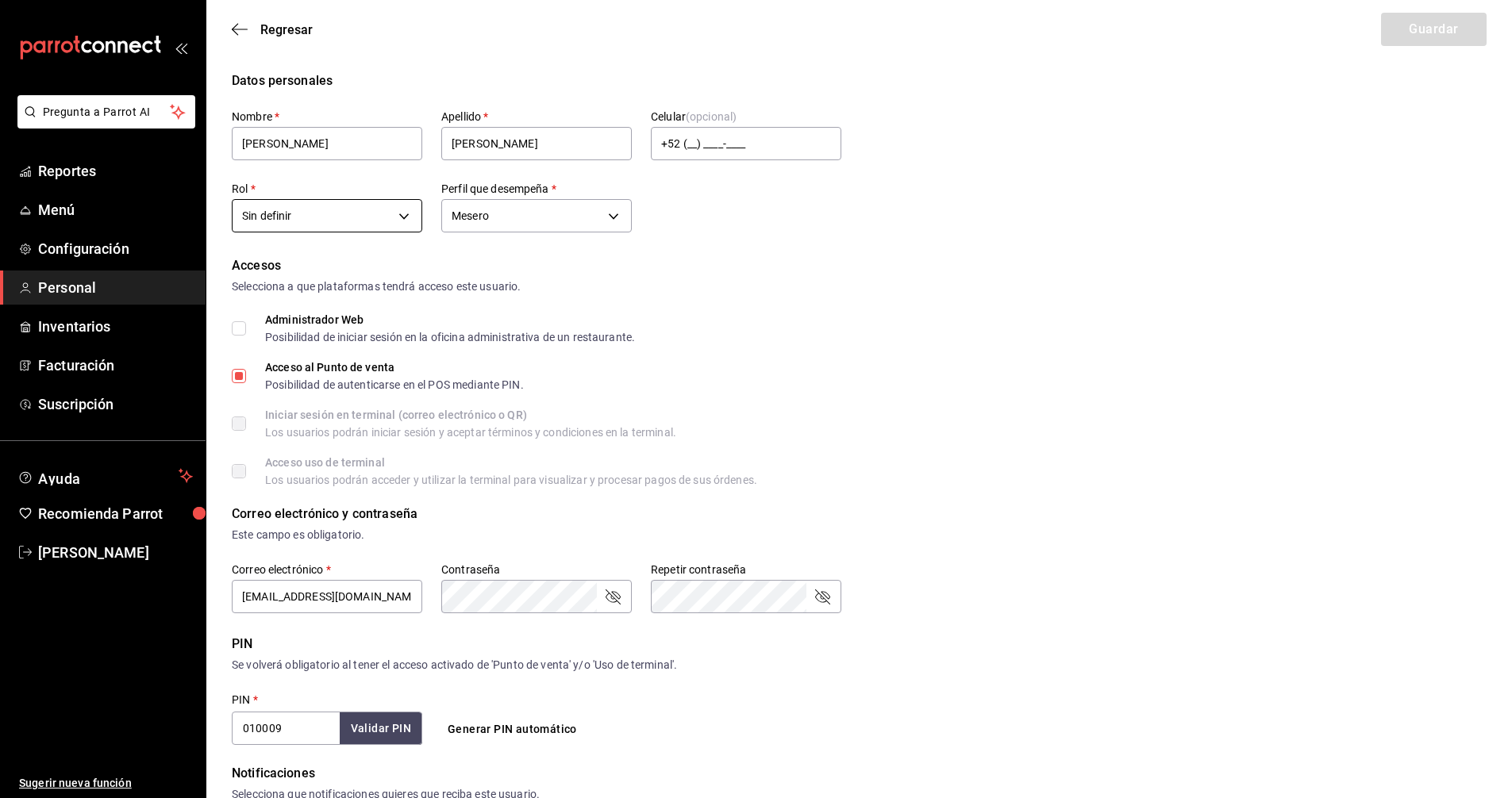
click at [404, 216] on body "Pregunta a Parrot AI Reportes Menú Configuración Personal Inventarios Facturaci…" at bounding box center [756, 570] width 1512 height 1141
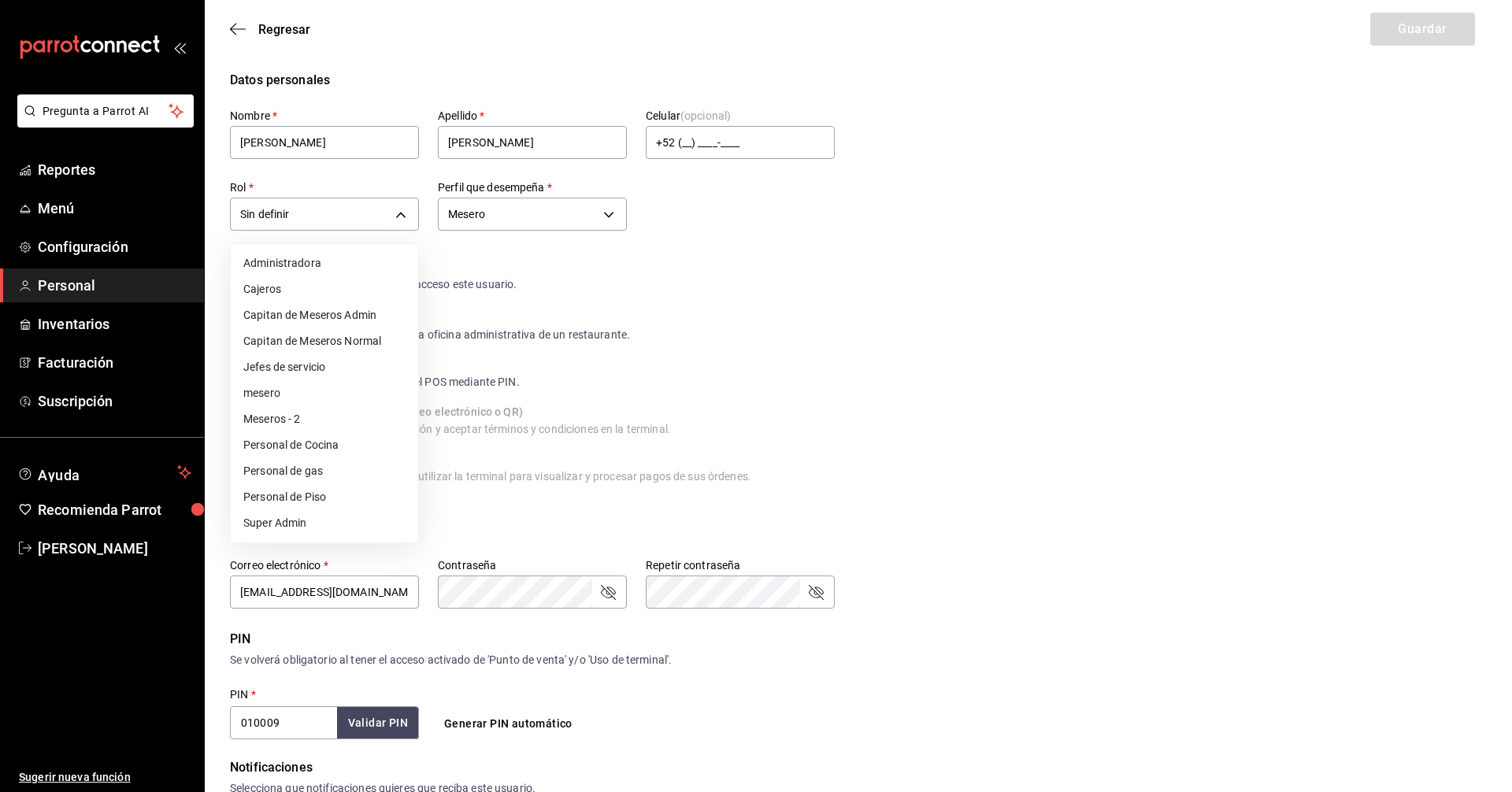
click at [303, 419] on li "Meseros - 2" at bounding box center [324, 419] width 188 height 26
type input "35f302b9-2189-47b7-9c95-985f82f4e594"
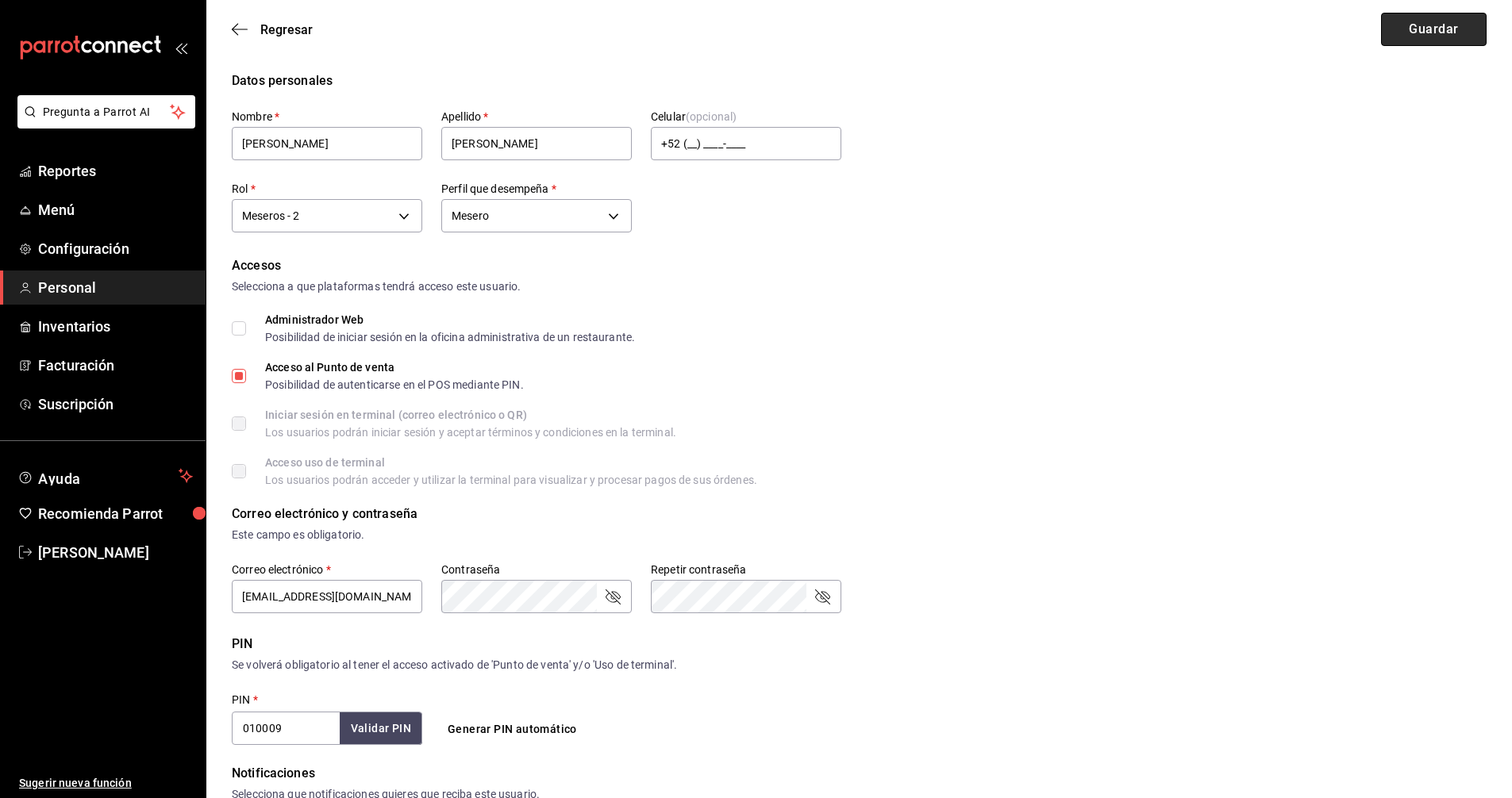
click at [1428, 26] on button "Guardar" at bounding box center [1433, 29] width 105 height 34
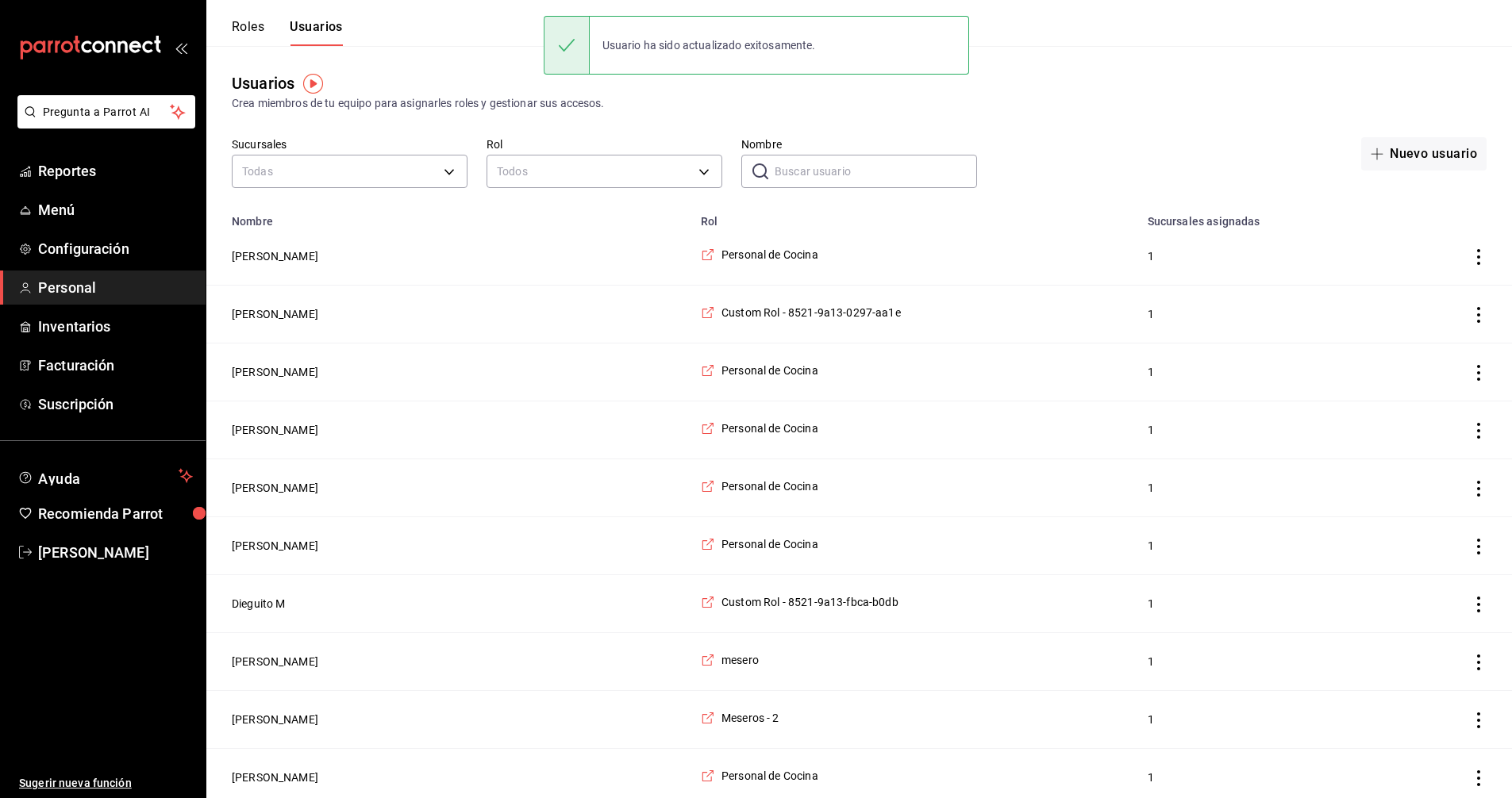
click at [939, 168] on input "Nombre" at bounding box center [876, 171] width 202 height 32
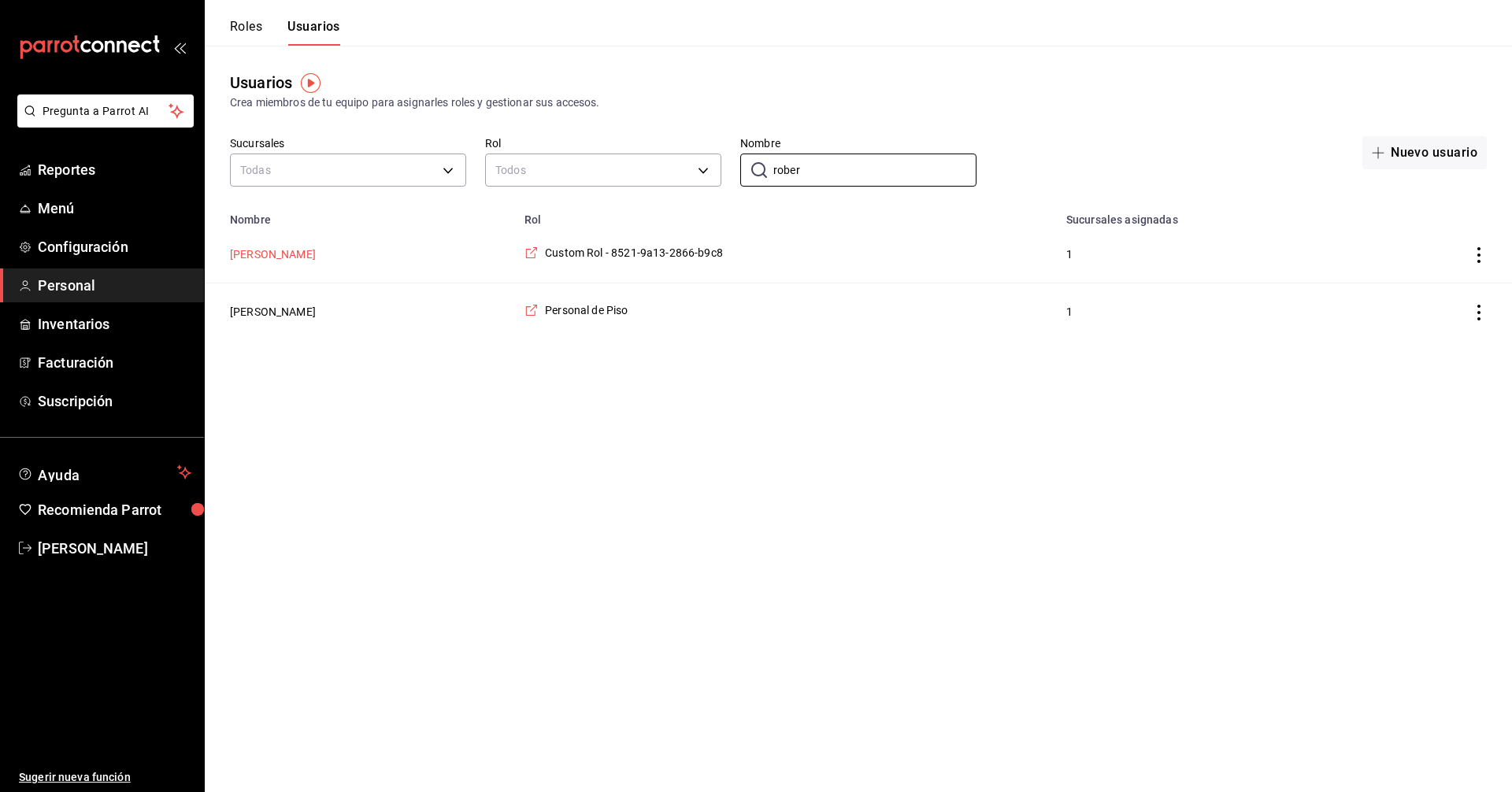
type input "rober"
click at [276, 250] on button "[PERSON_NAME]" at bounding box center [273, 255] width 86 height 15
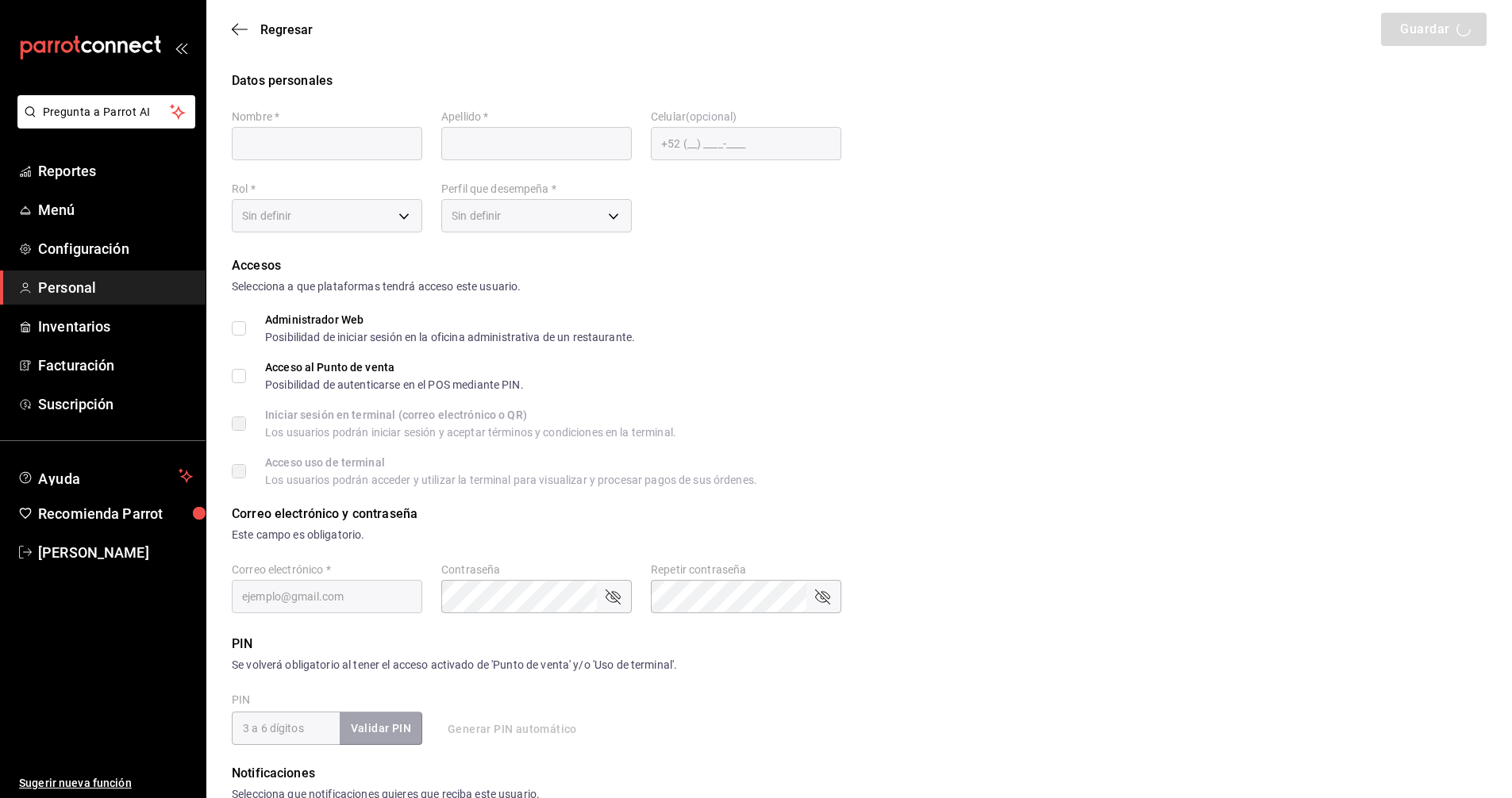
type input "[PERSON_NAME]"
checkbox input "true"
type input "[EMAIL_ADDRESS][DOMAIN_NAME]"
type input "146387"
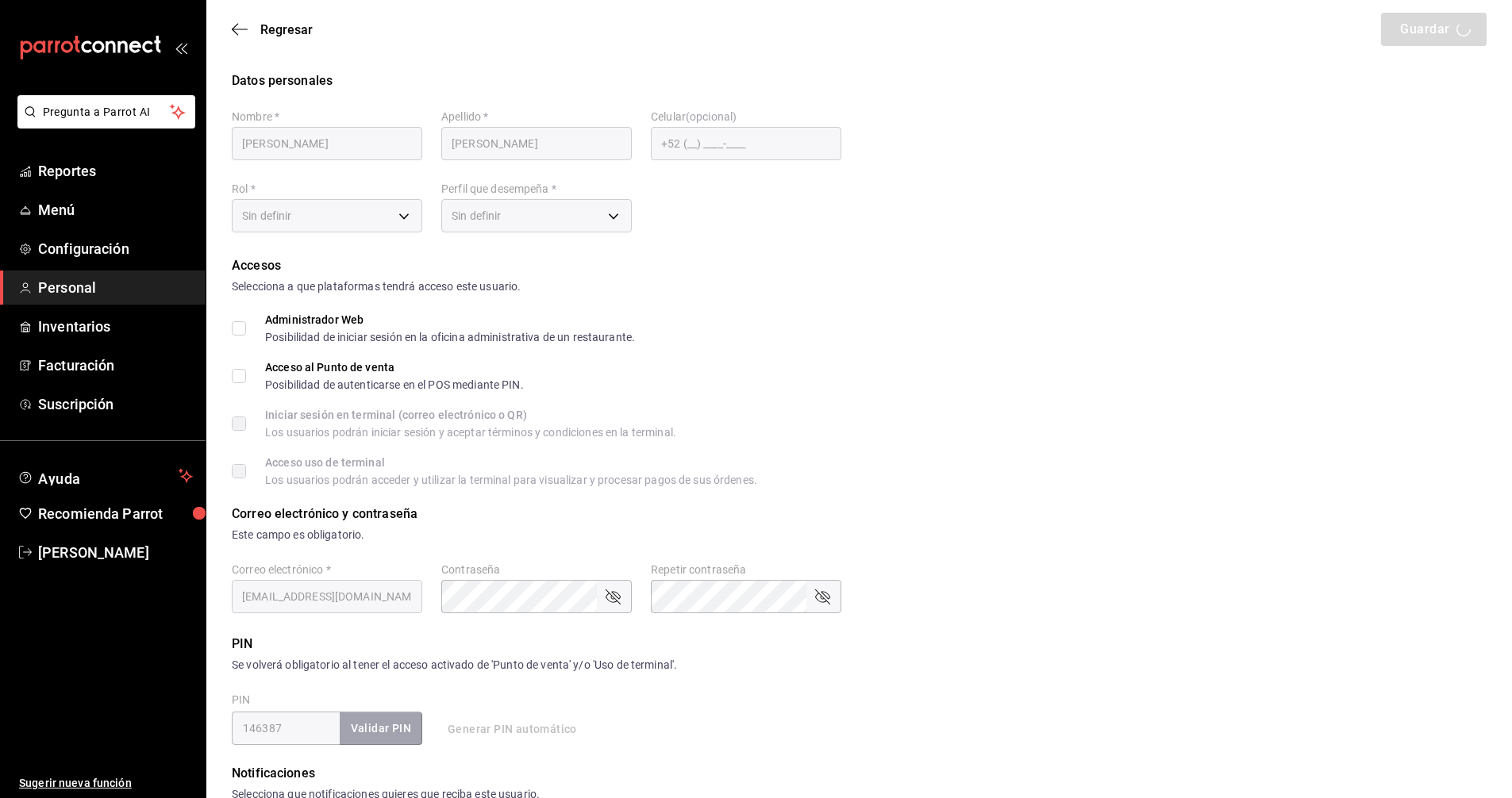
type input "0e86a85f-bd73-4c46-981f-d2e3e694ffd9"
type input "STAFF"
checkbox input "true"
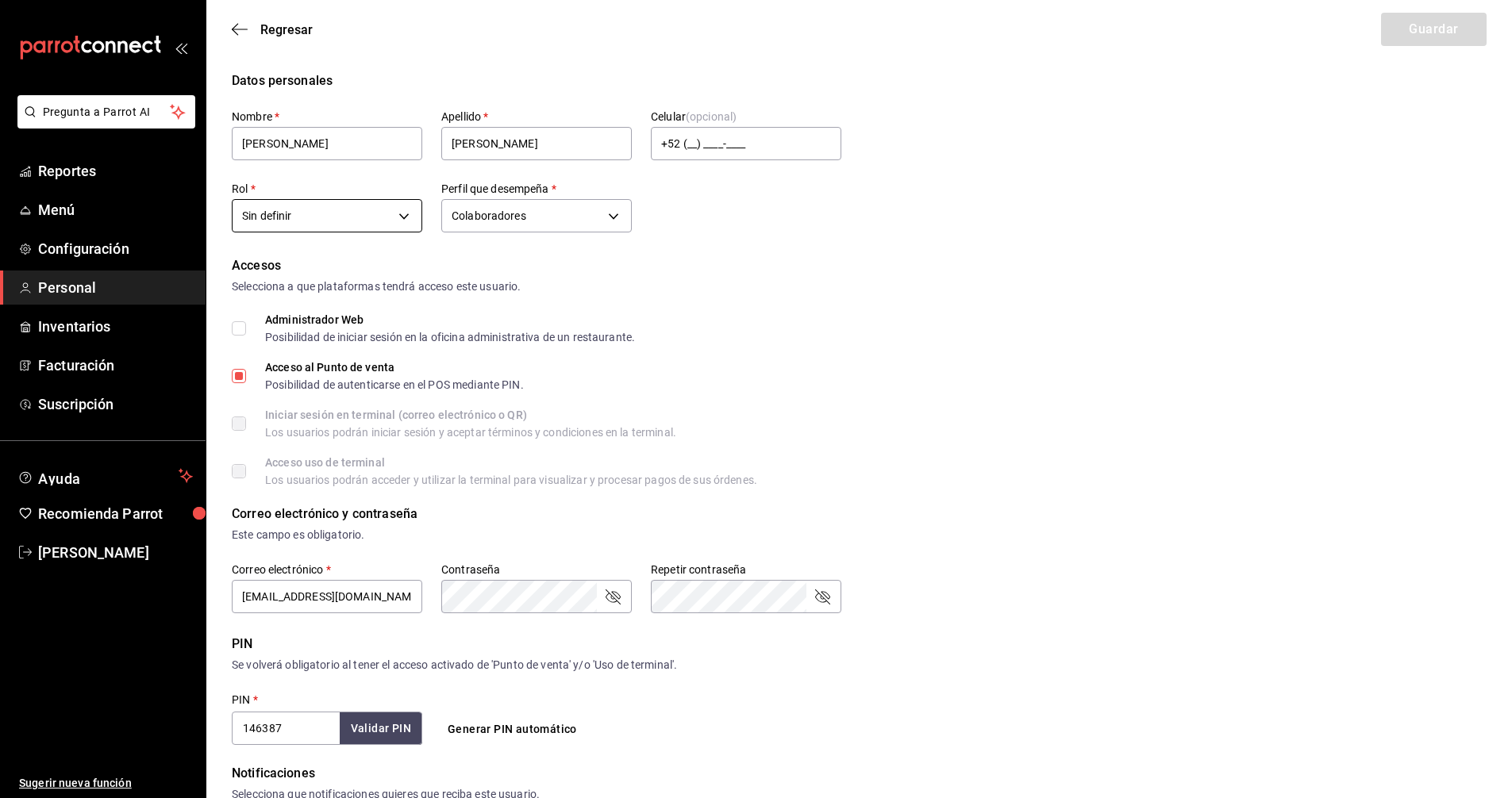
click at [403, 212] on body "Pregunta a Parrot AI Reportes Menú Configuración Personal Inventarios Facturaci…" at bounding box center [756, 570] width 1512 height 1141
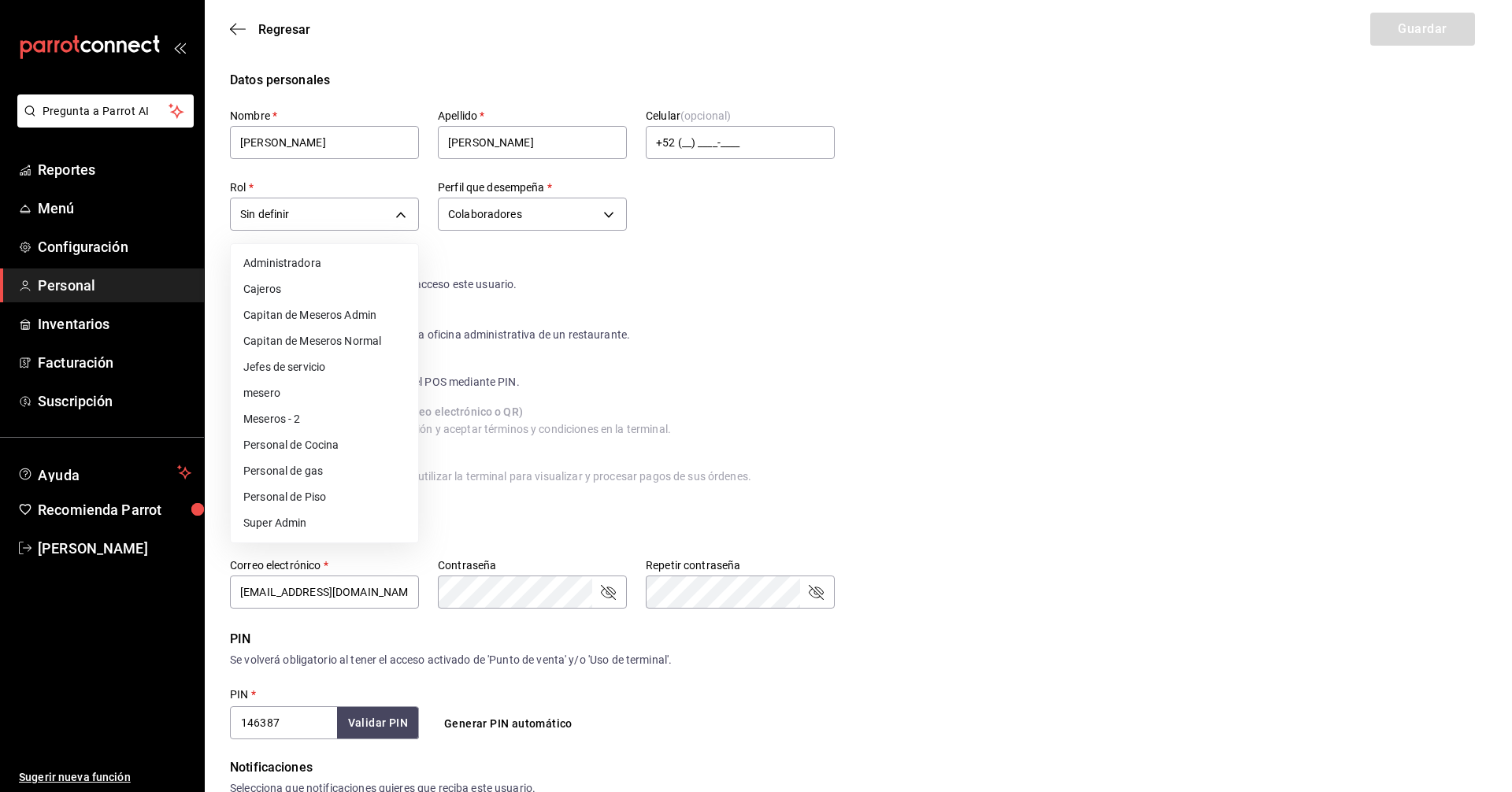
click at [304, 412] on li "Meseros - 2" at bounding box center [324, 419] width 188 height 26
type input "35f302b9-2189-47b7-9c95-985f82f4e594"
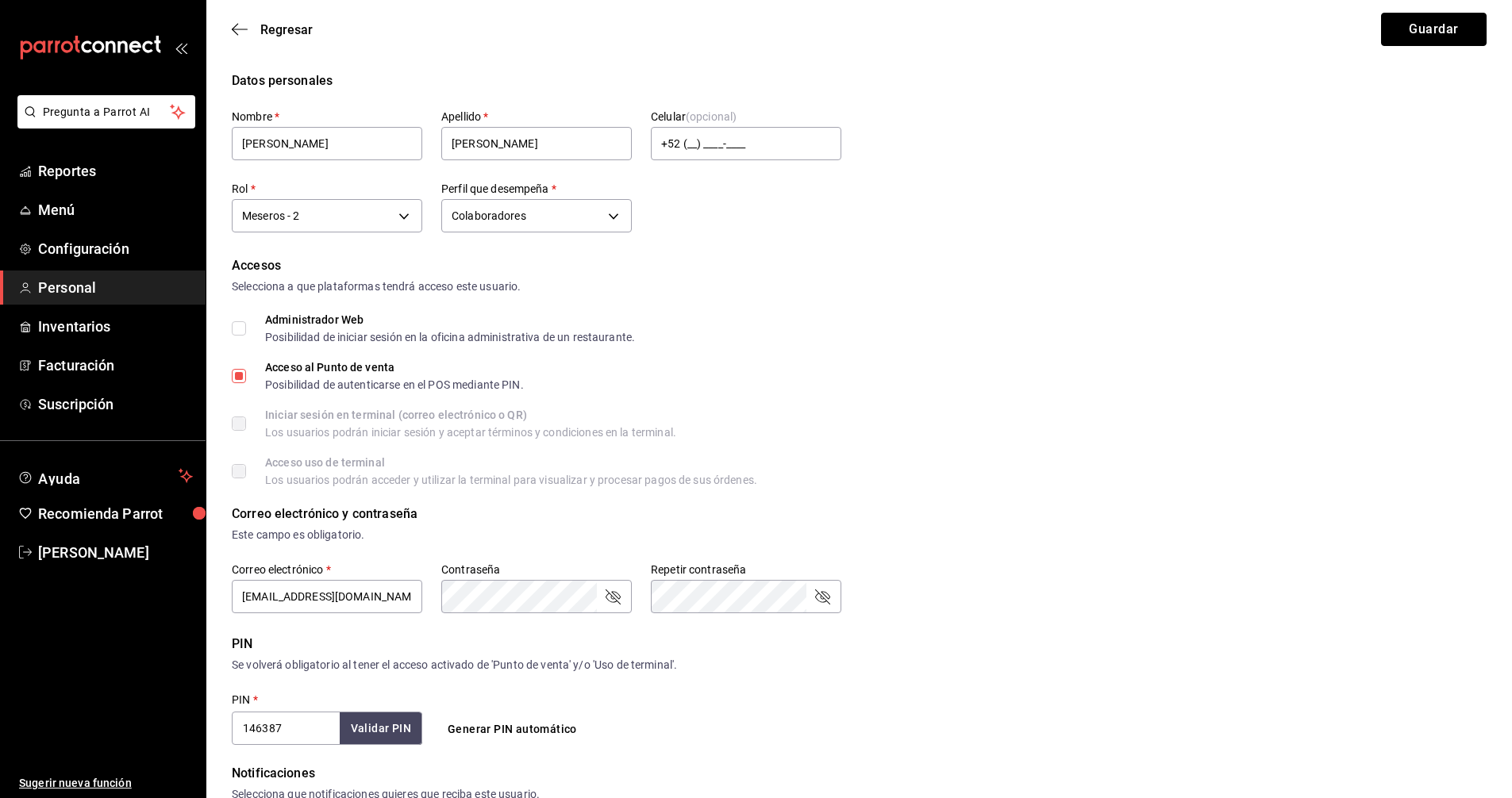
click at [1447, 24] on button "Guardar" at bounding box center [1433, 29] width 105 height 34
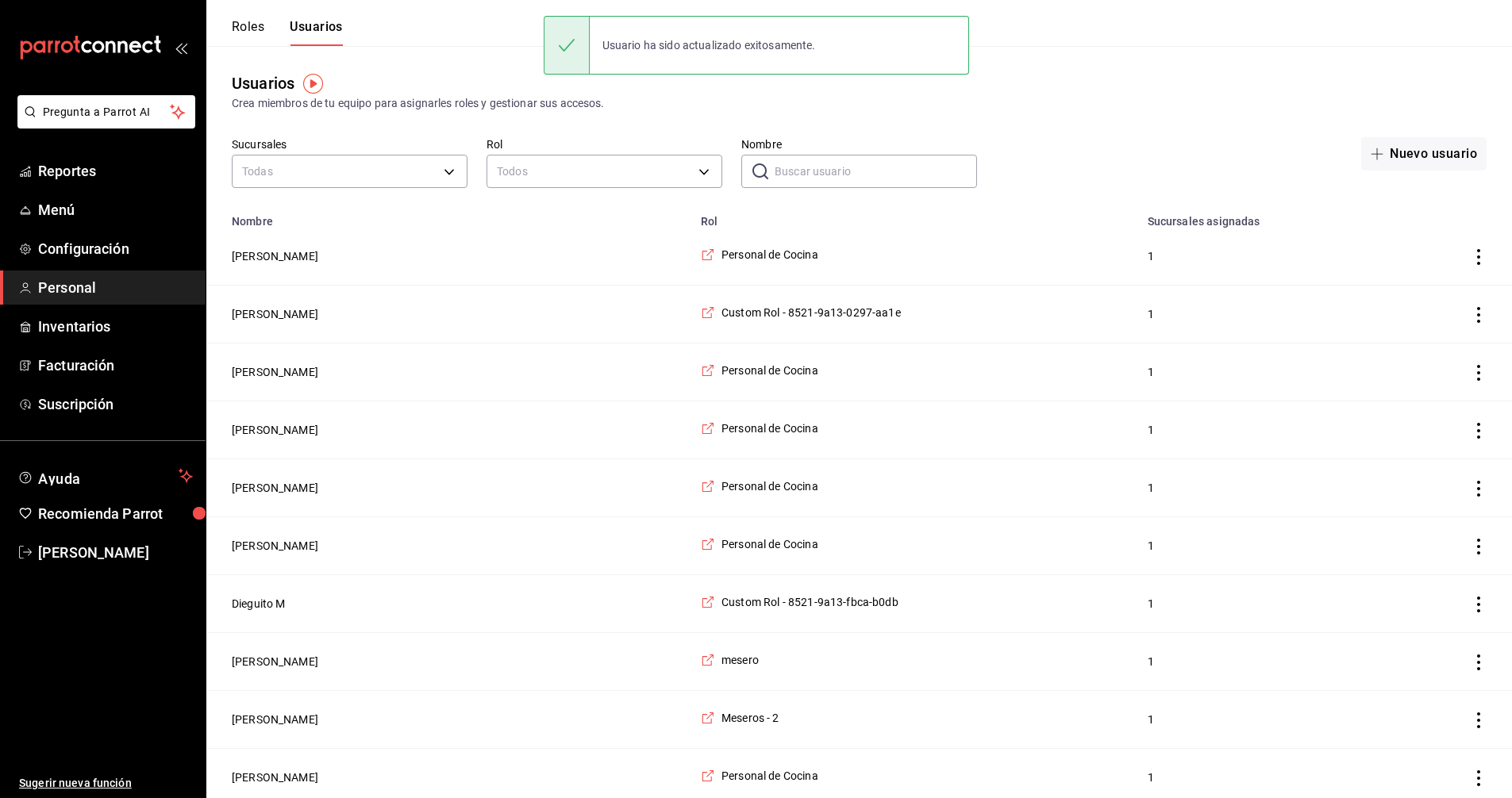
click at [854, 174] on input "Nombre" at bounding box center [876, 171] width 202 height 32
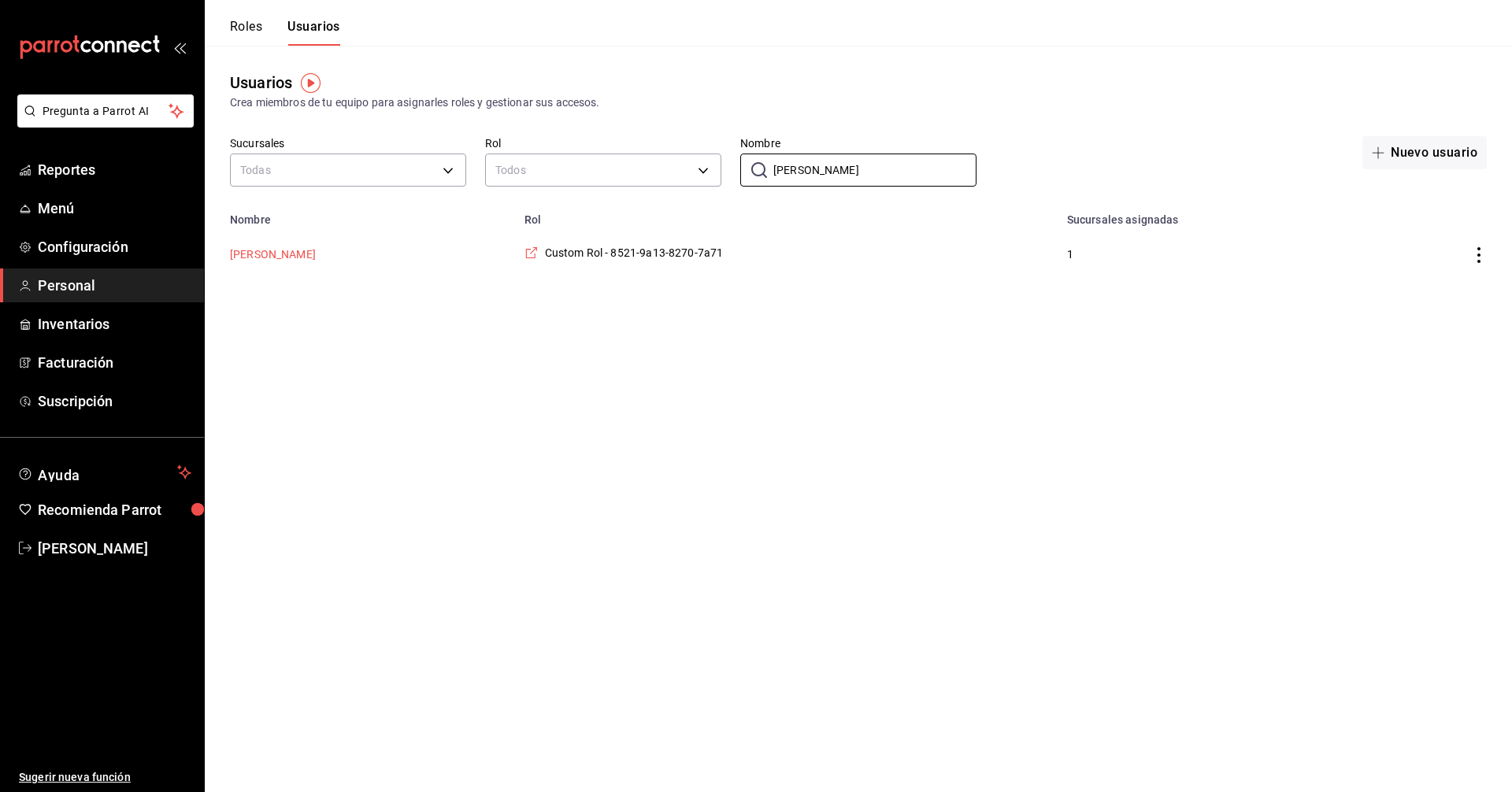
type input "[PERSON_NAME]"
click at [277, 260] on button "[PERSON_NAME]" at bounding box center [273, 255] width 86 height 15
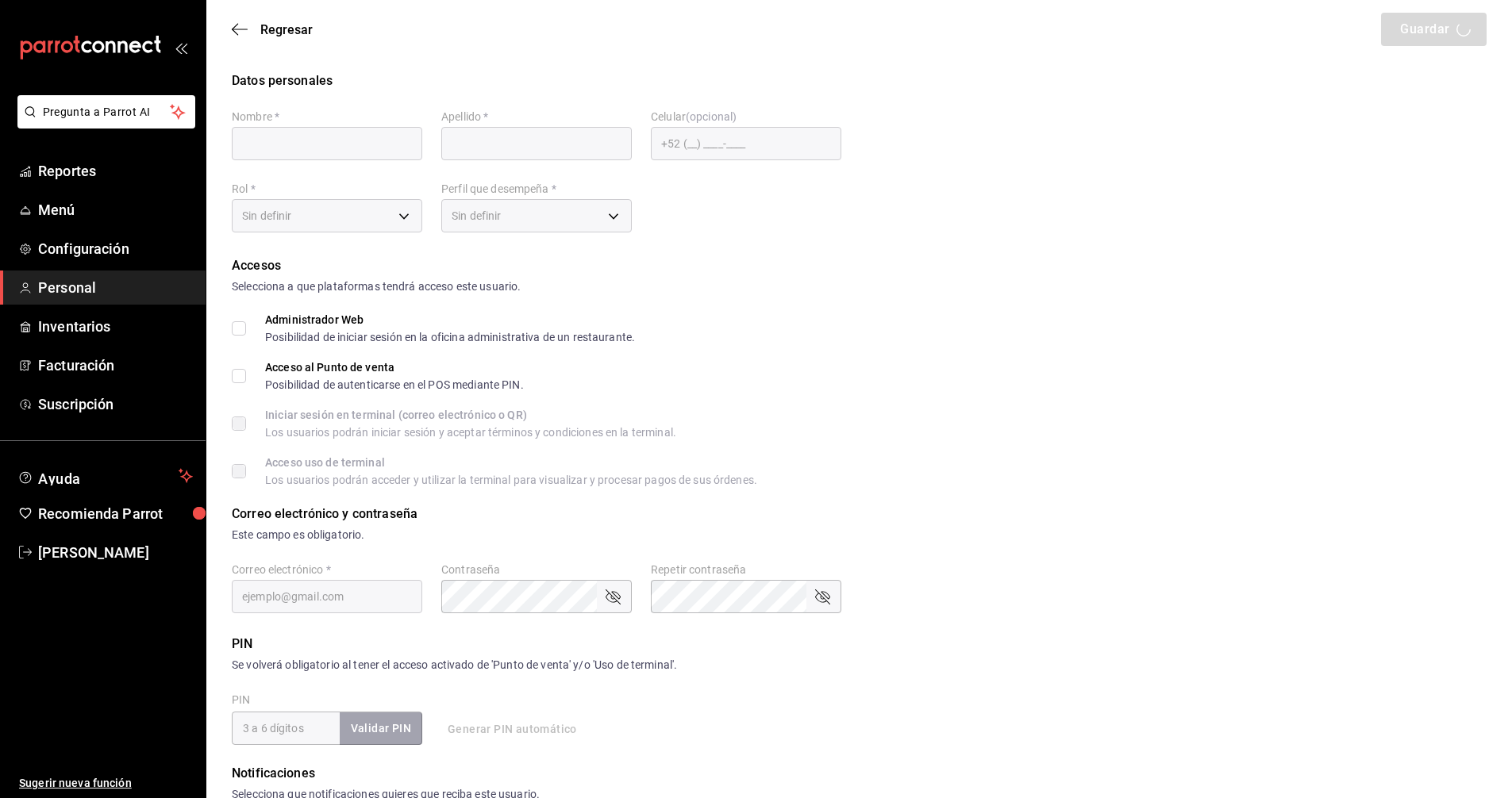
type input "[PERSON_NAME]"
type input "Barrera"
checkbox input "true"
type input "[EMAIL_ADDRESS][DOMAIN_NAME]"
type input "15185"
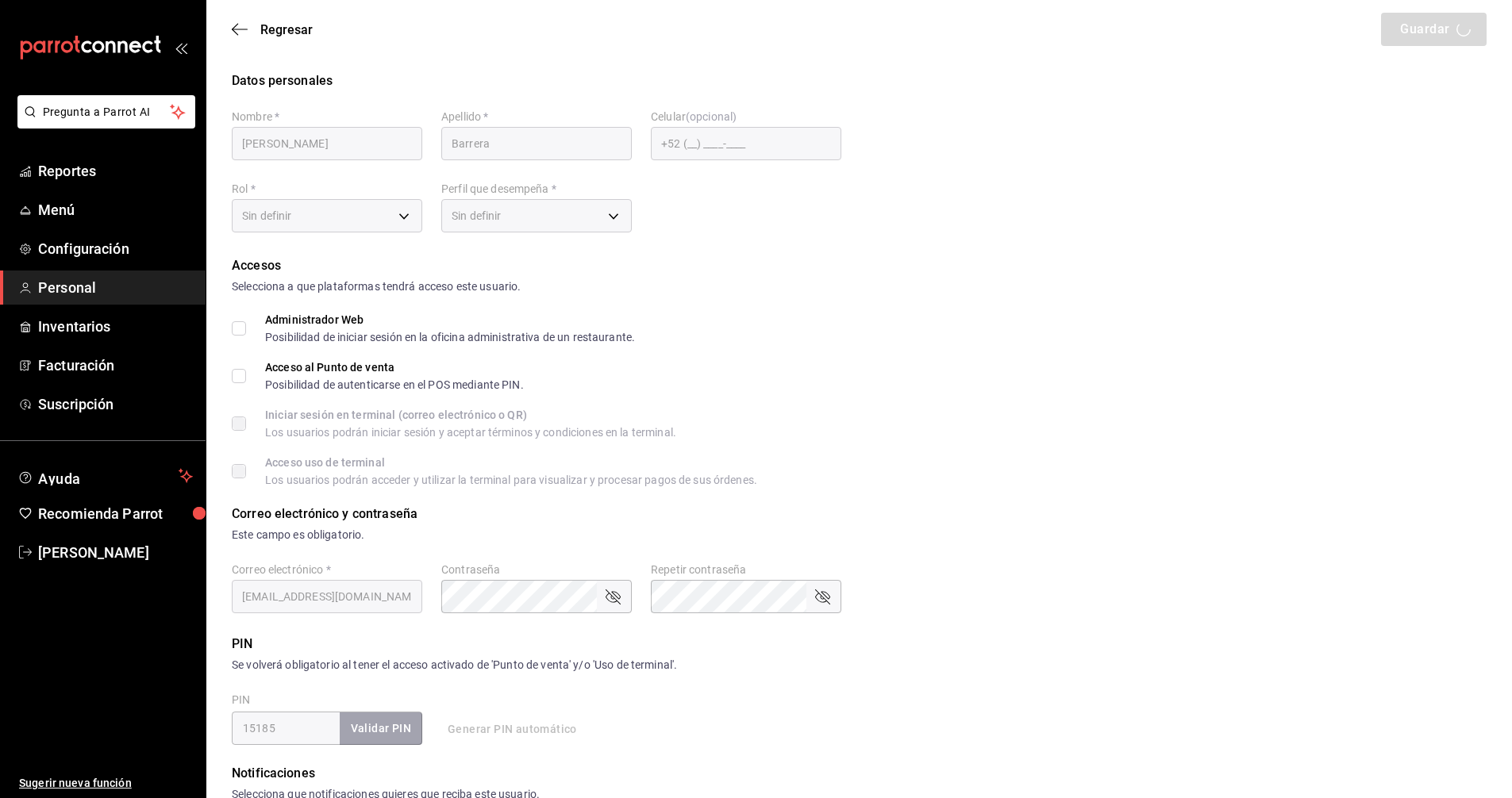
type input "5bb622cf-5d4c-48d4-bdb2-a1b594edce8d"
type input "WAITER"
checkbox input "true"
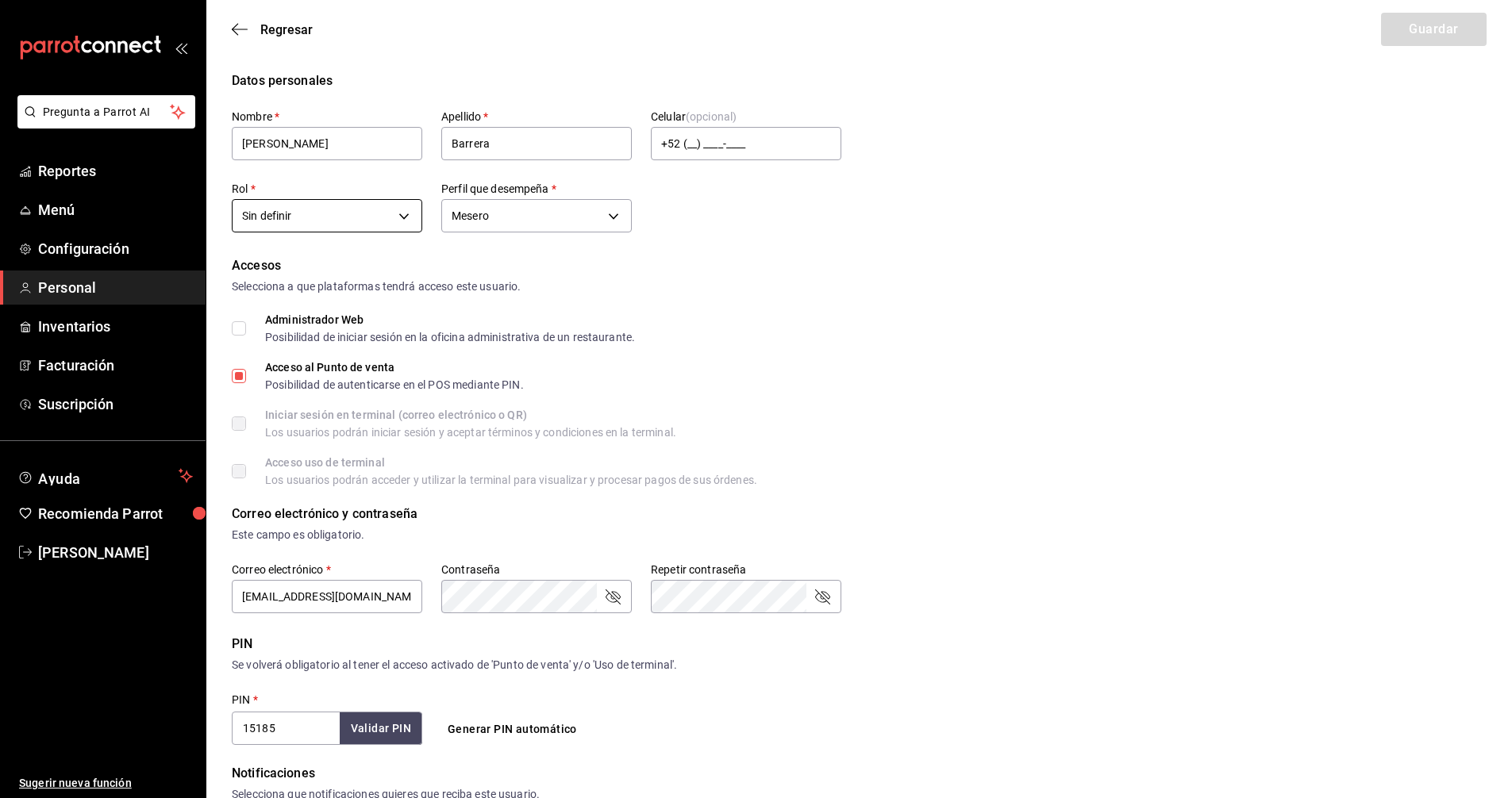
click at [311, 219] on body "Pregunta a Parrot AI Reportes Menú Configuración Personal Inventarios Facturaci…" at bounding box center [756, 570] width 1512 height 1141
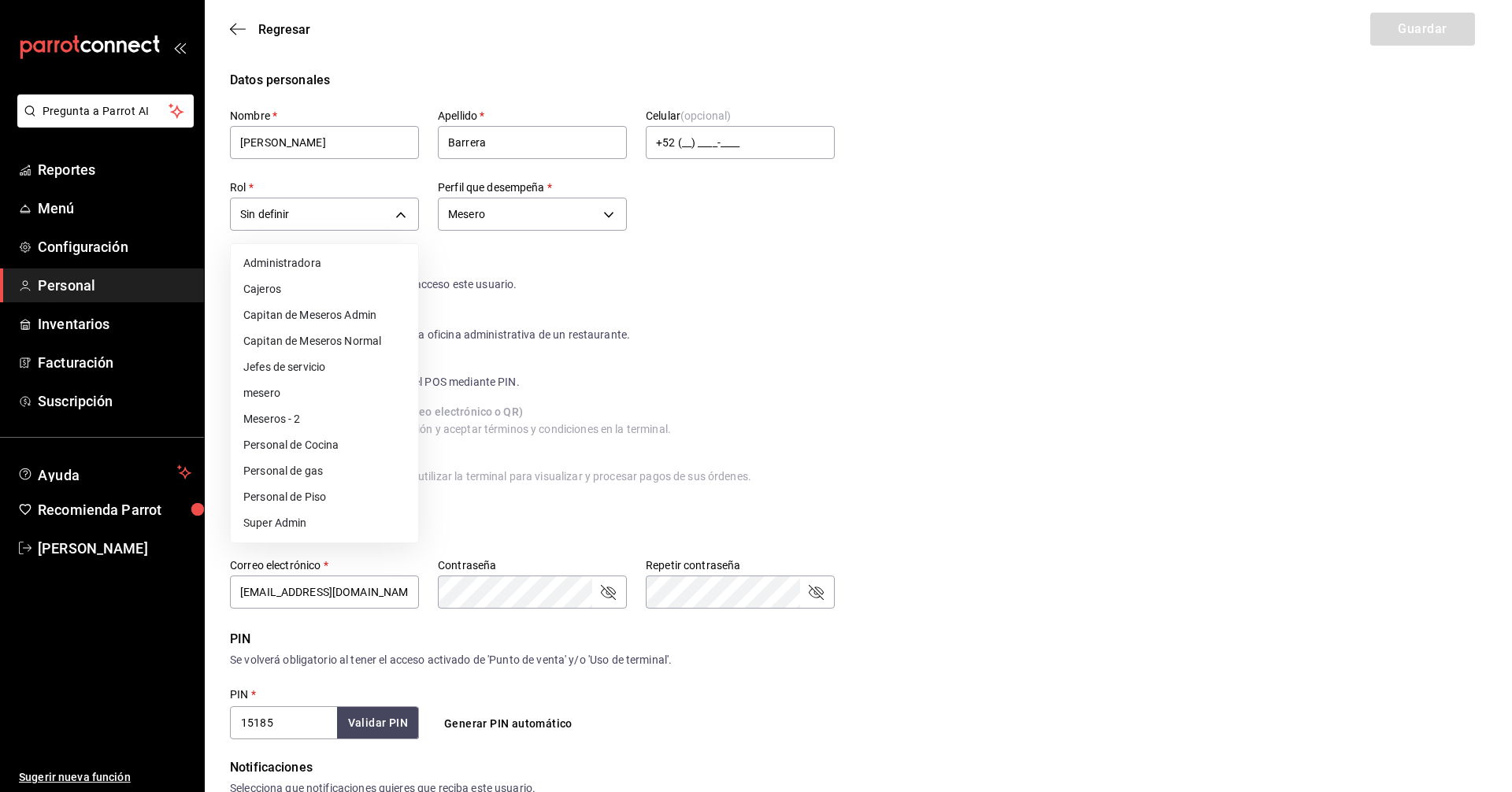
click at [308, 423] on li "Meseros - 2" at bounding box center [324, 419] width 188 height 26
type input "35f302b9-2189-47b7-9c95-985f82f4e594"
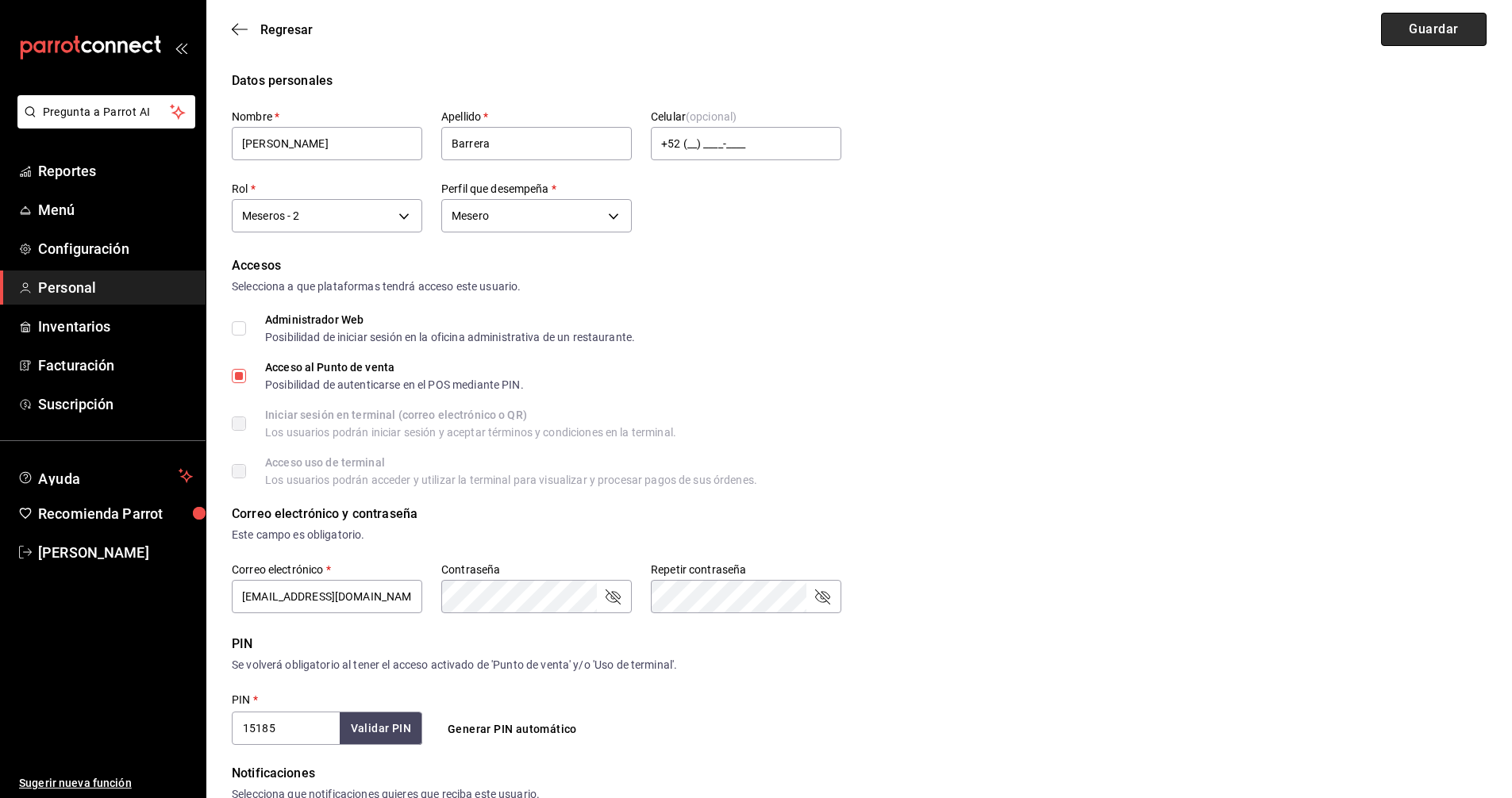
click at [1434, 27] on button "Guardar" at bounding box center [1433, 29] width 105 height 34
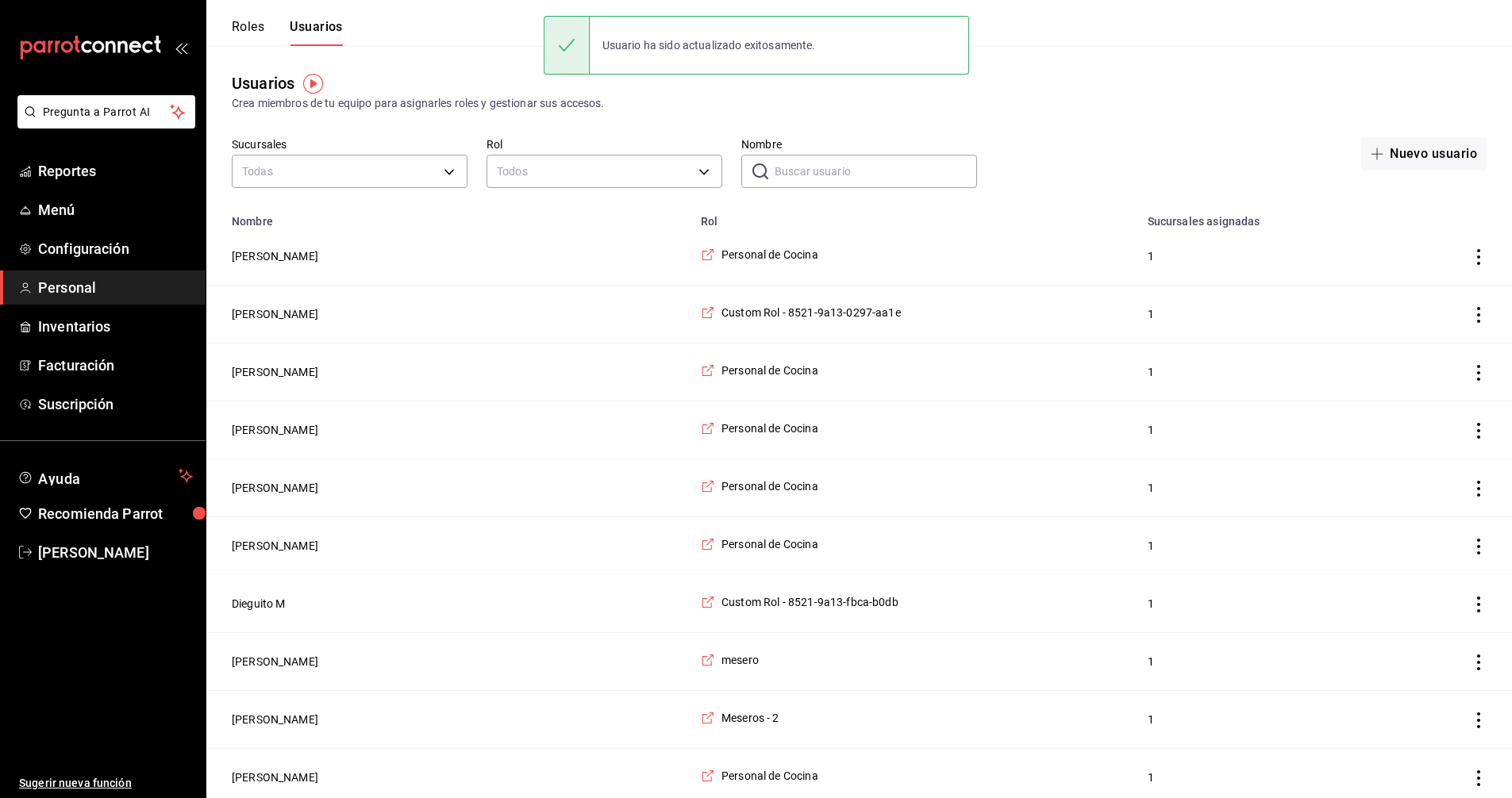
click at [875, 171] on input "Nombre" at bounding box center [876, 171] width 202 height 32
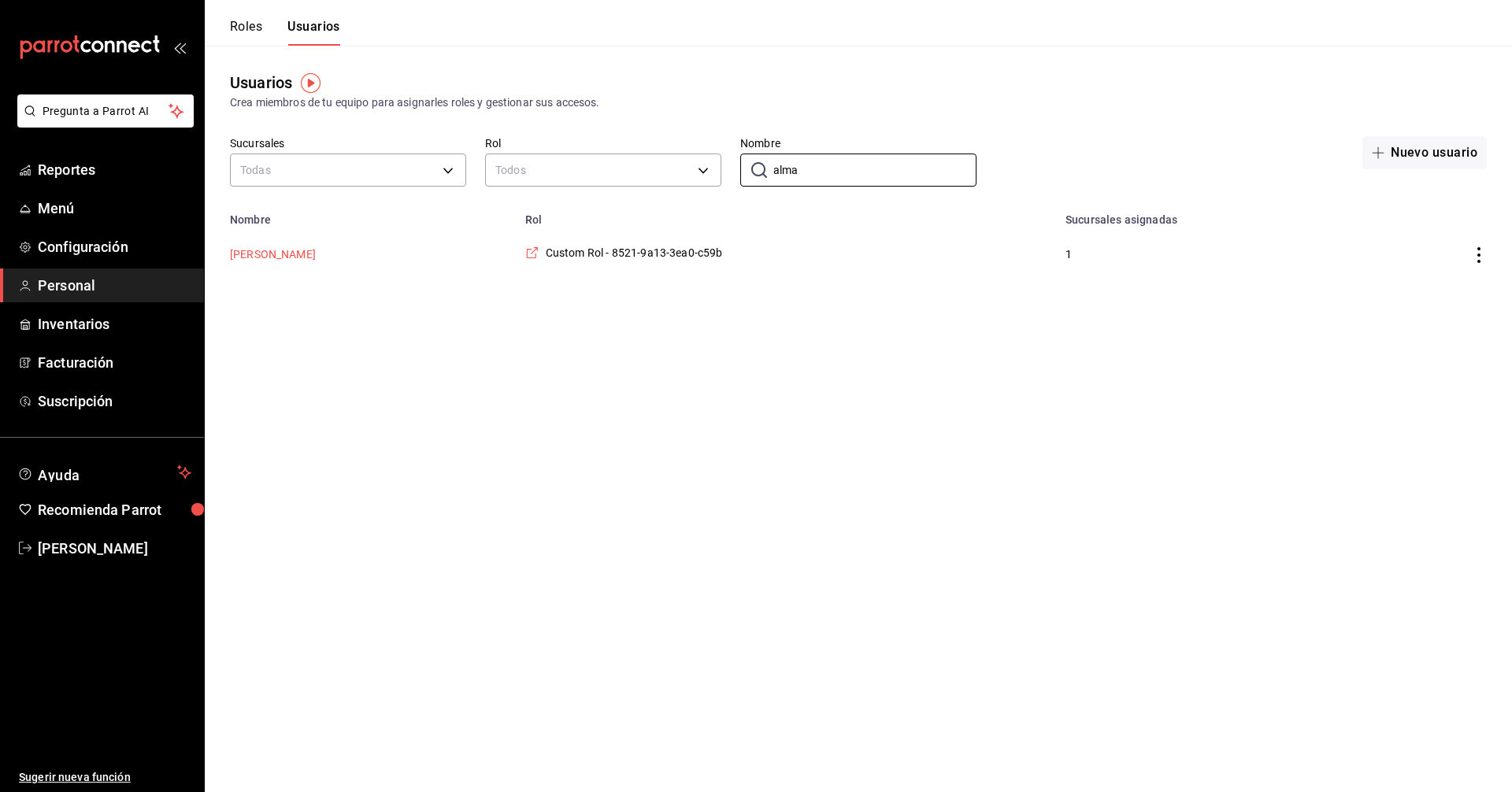
type input "alma"
click at [279, 254] on button "[PERSON_NAME]" at bounding box center [273, 255] width 86 height 15
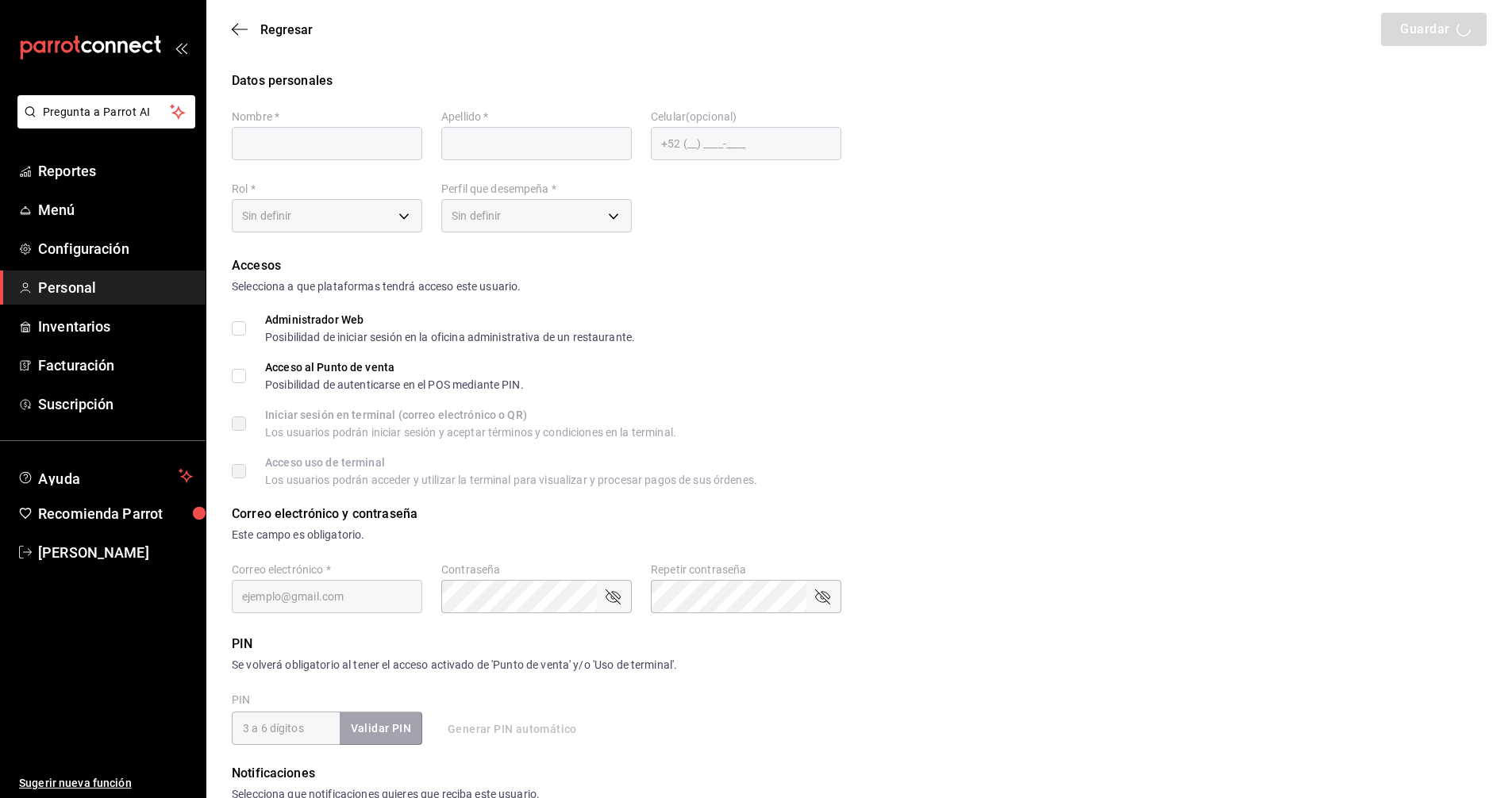
type input "Alma"
type input "[PERSON_NAME]"
checkbox input "true"
type input "[EMAIL_ADDRESS][DOMAIN_NAME]"
type input "6543"
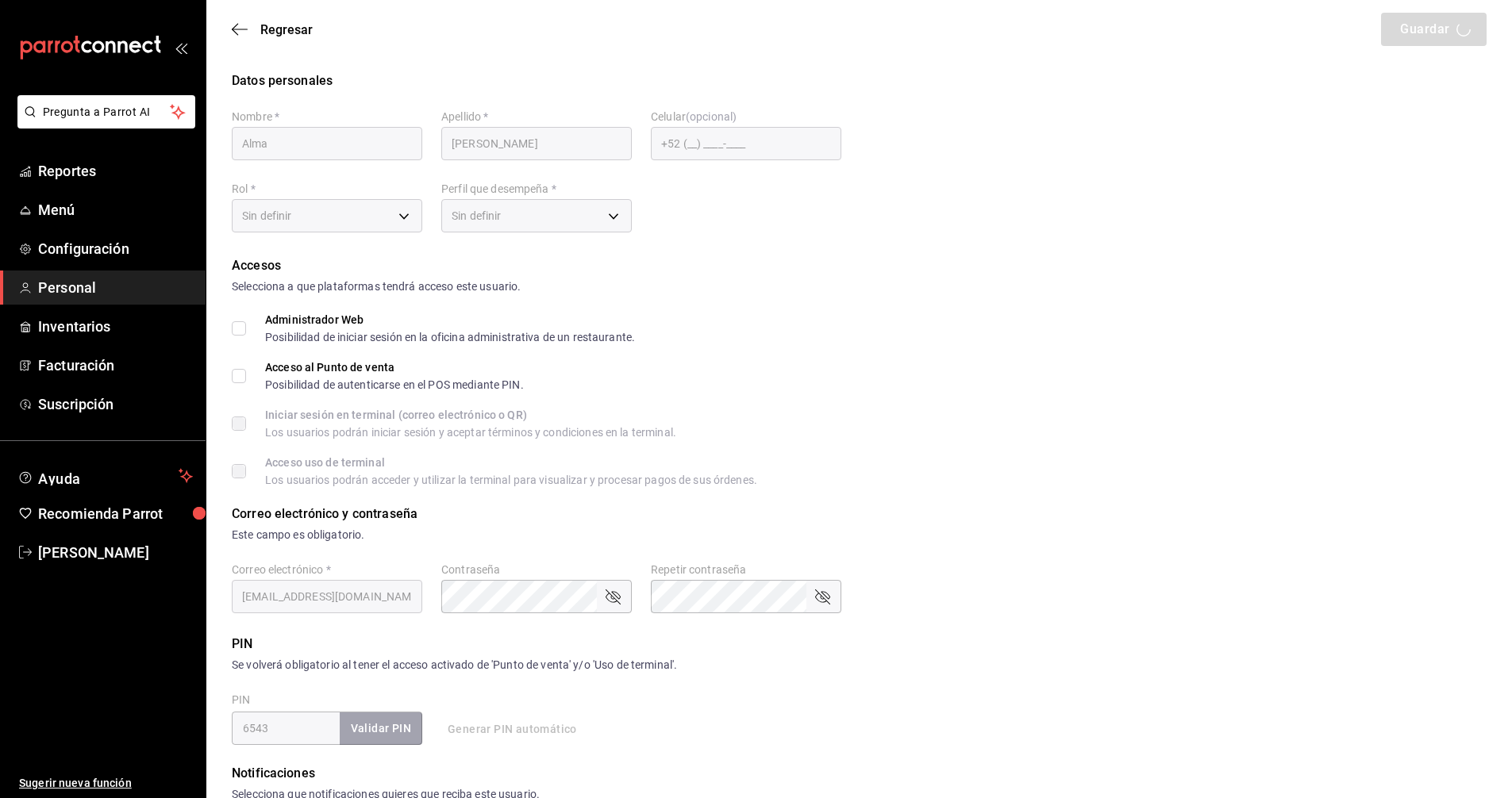
type input "29ba9395-b610-45da-b9db-64d63f96edc8"
type input "STAFF"
checkbox input "true"
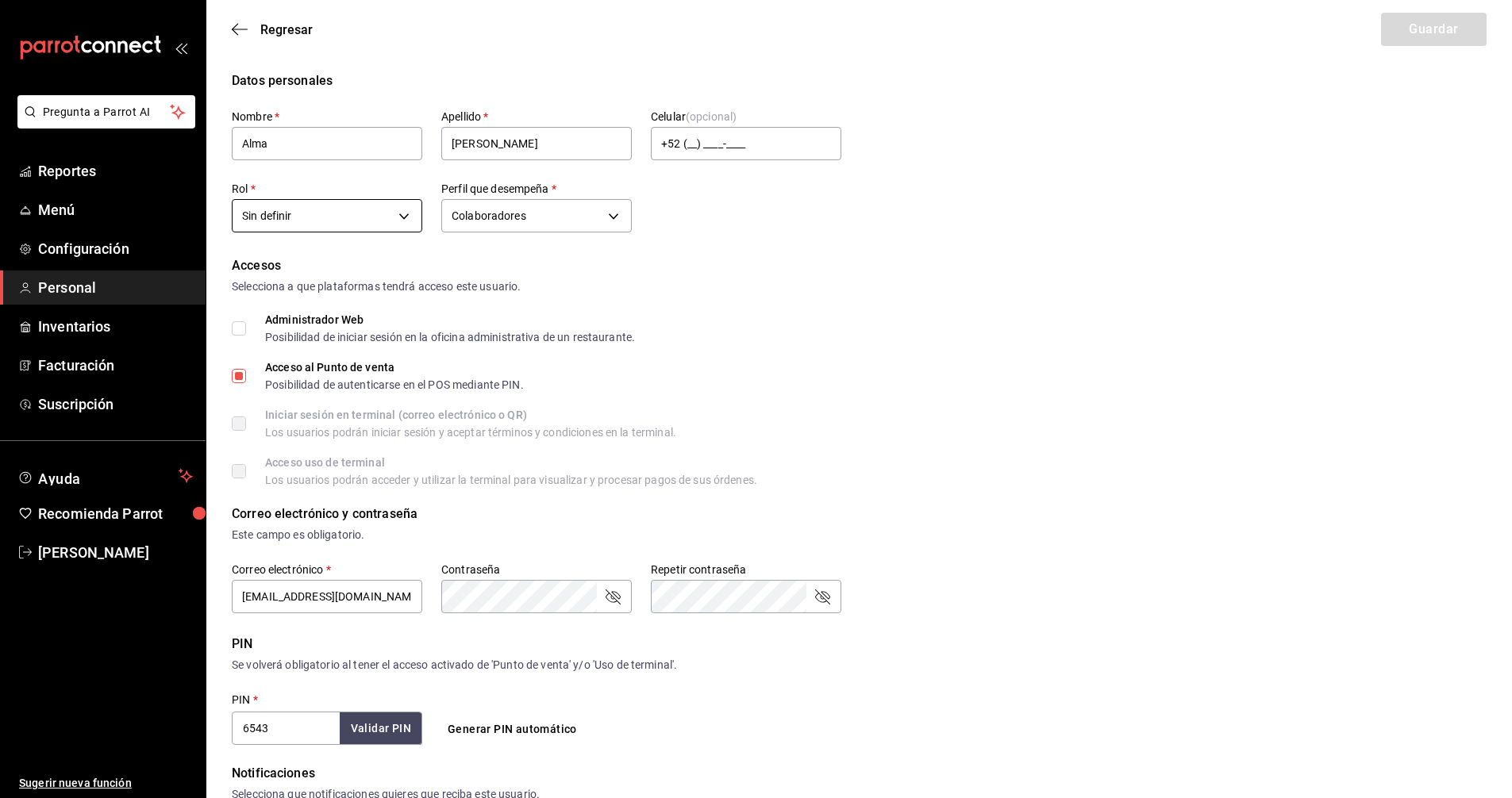
click at [407, 215] on body "Pregunta a Parrot AI Reportes Menú Configuración Personal Inventarios Facturaci…" at bounding box center [756, 570] width 1512 height 1141
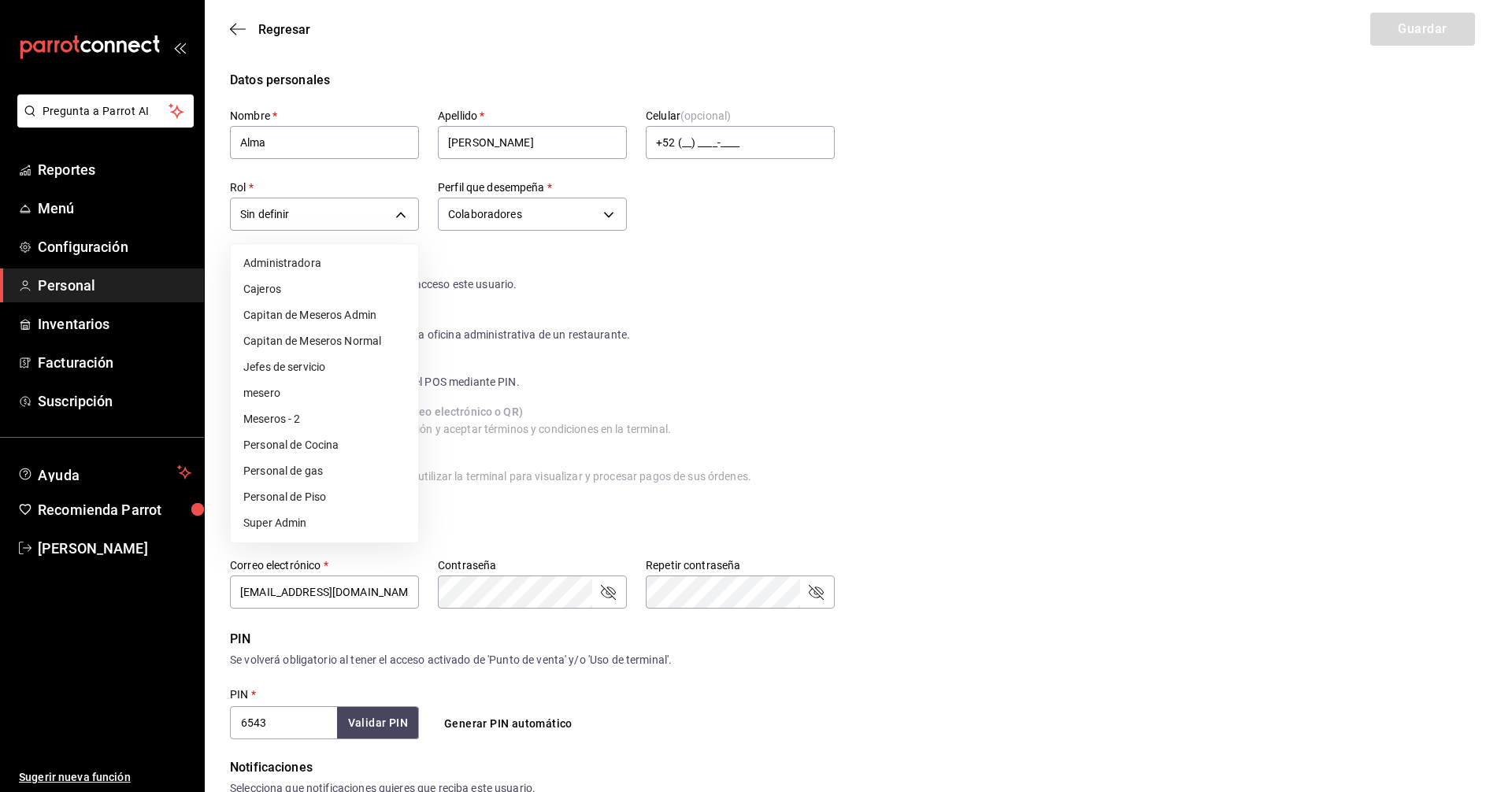
click at [285, 414] on li "Meseros - 2" at bounding box center [324, 419] width 188 height 26
type input "35f302b9-2189-47b7-9c95-985f82f4e594"
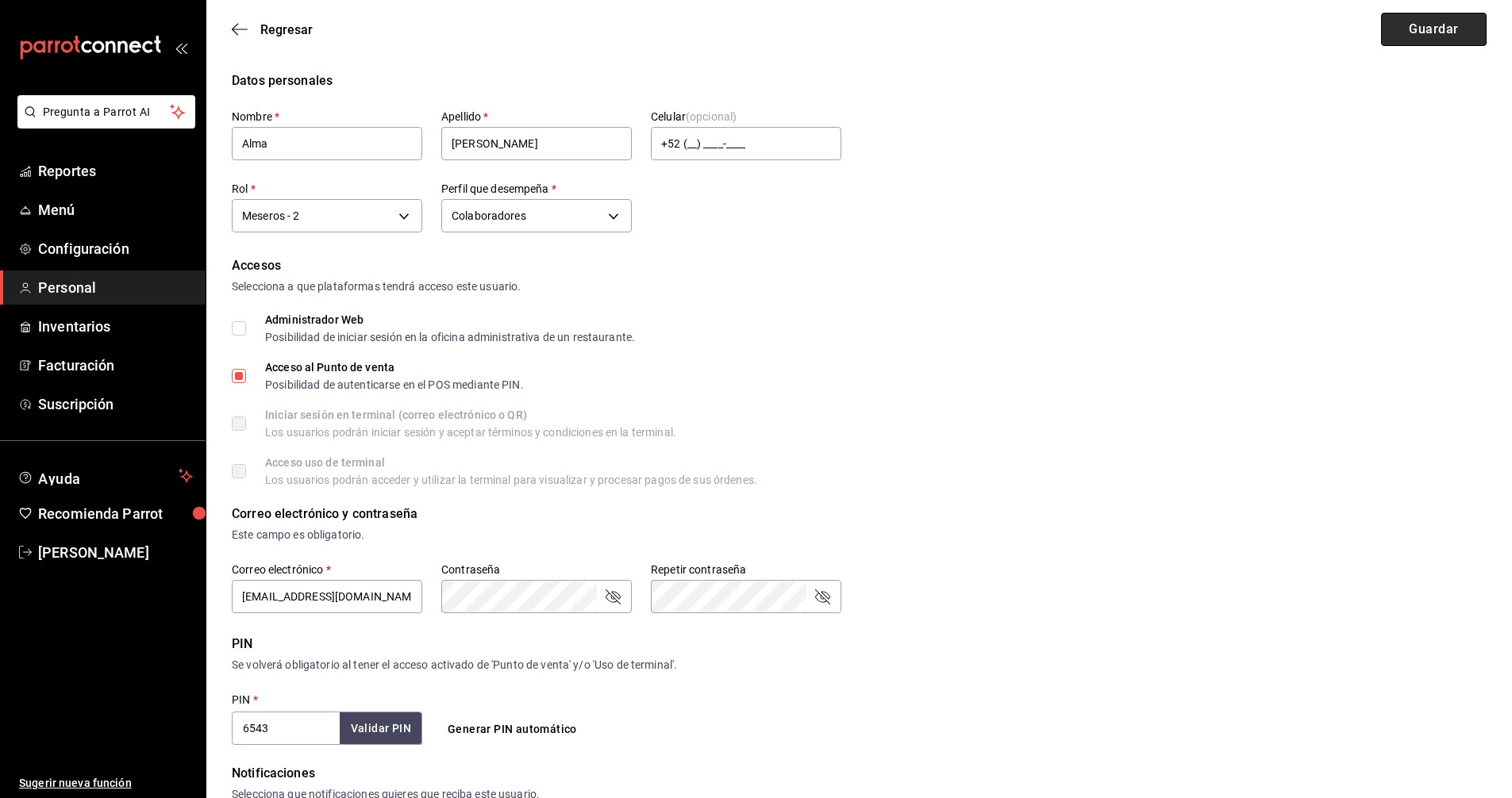
click at [1443, 27] on button "Guardar" at bounding box center [1433, 29] width 105 height 34
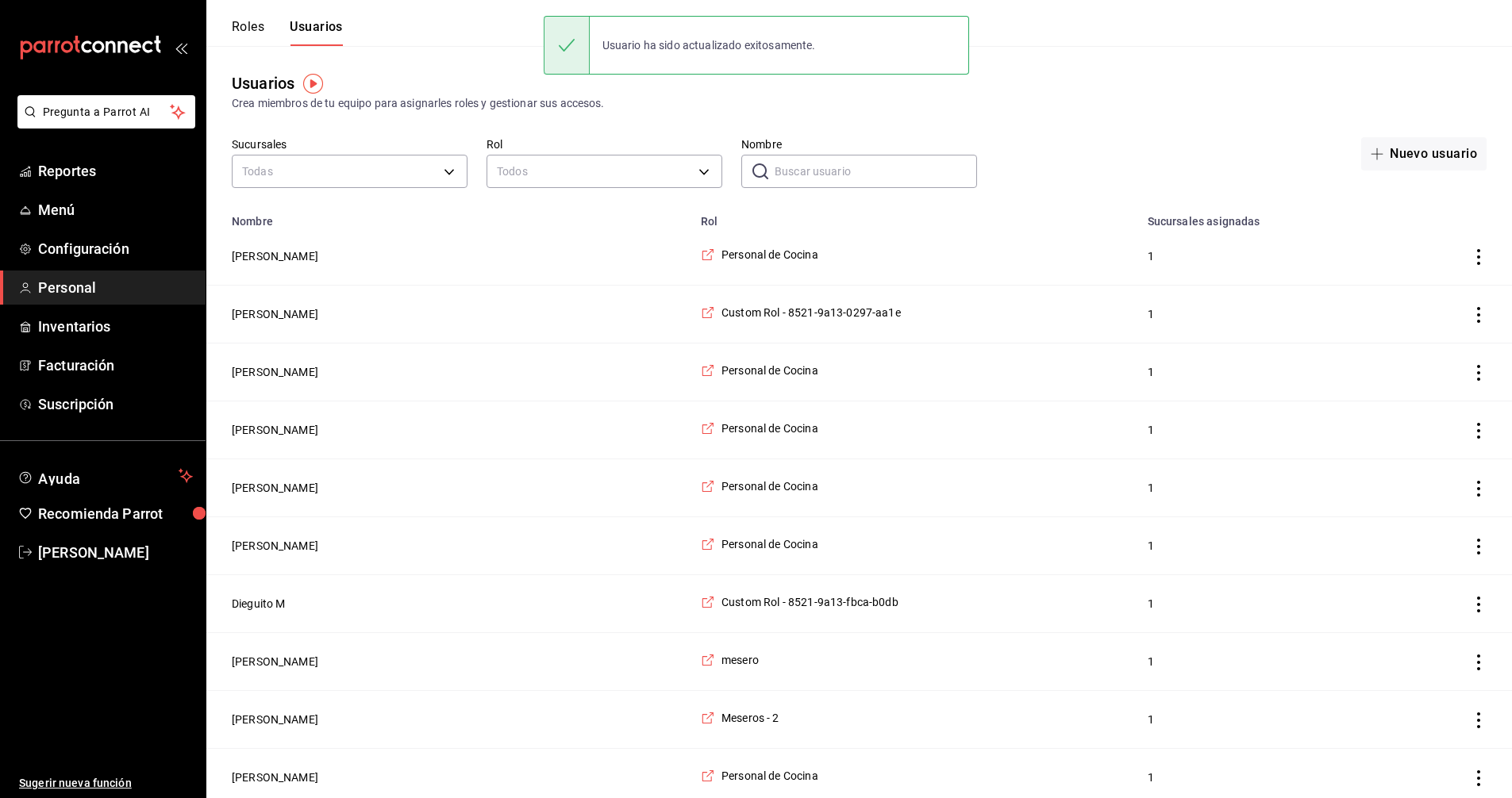
click at [878, 169] on input "Nombre" at bounding box center [876, 171] width 202 height 32
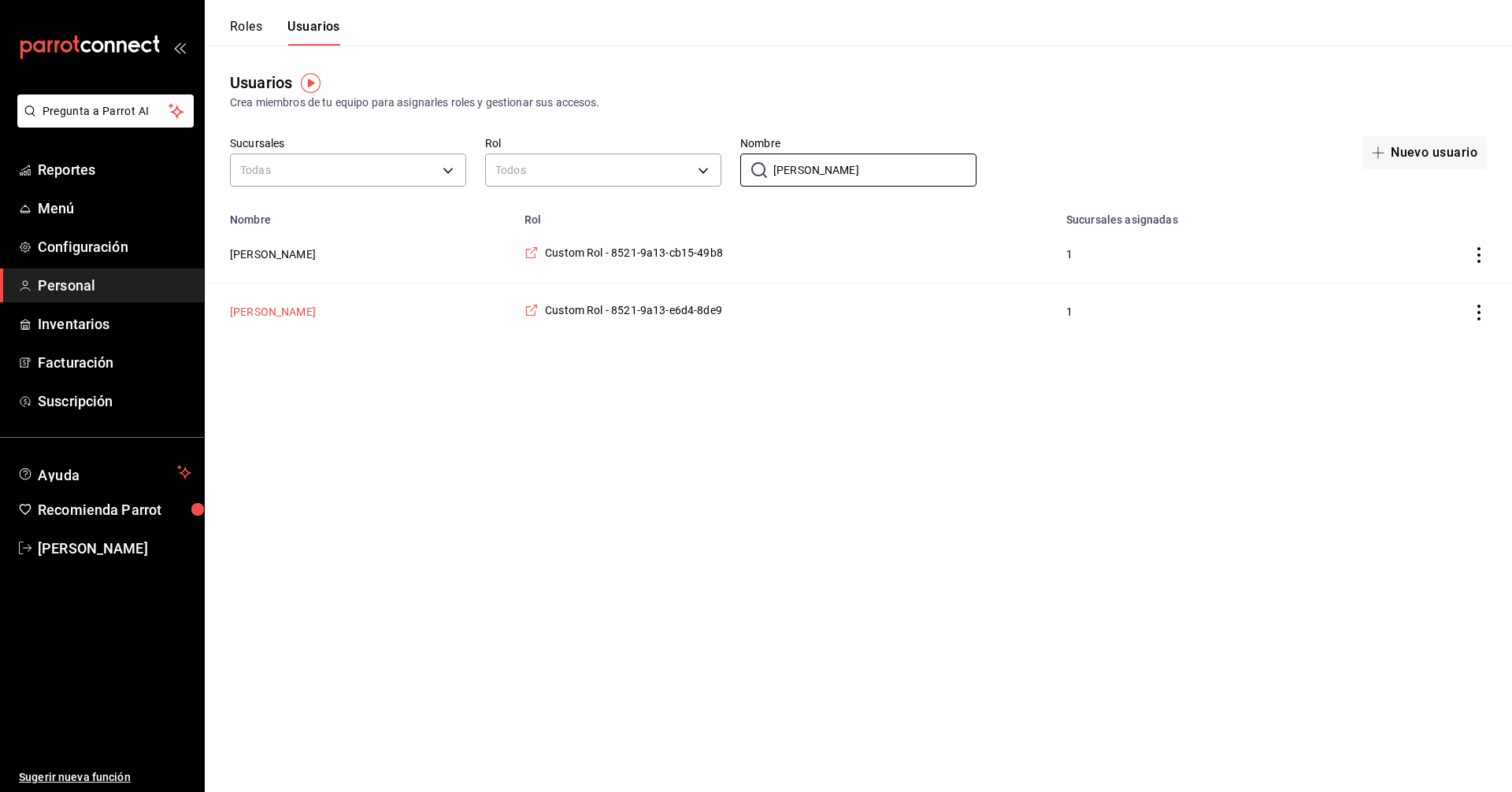
type input "[PERSON_NAME]"
click at [276, 315] on button "[PERSON_NAME]" at bounding box center [273, 312] width 86 height 15
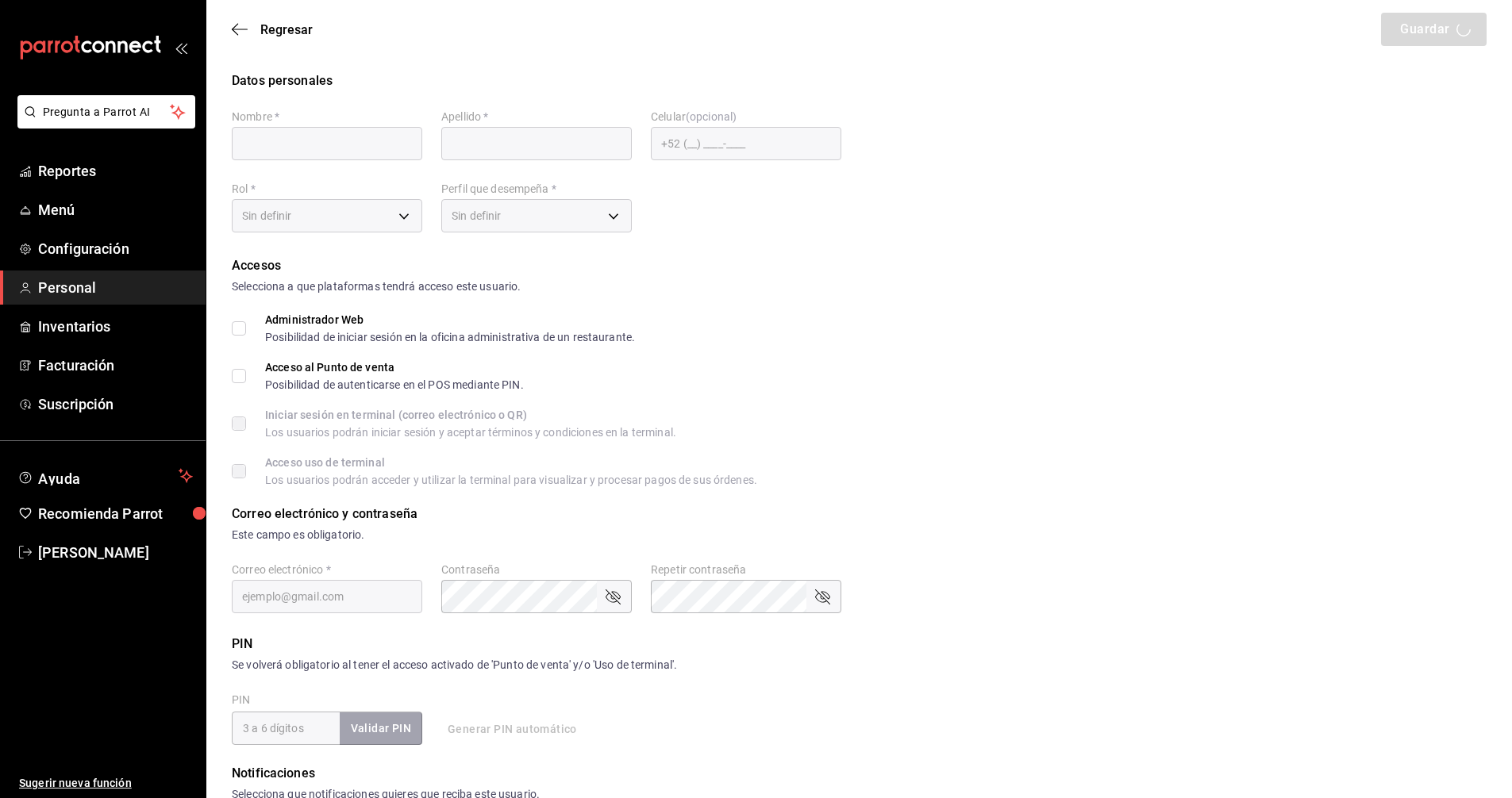
type input "[PERSON_NAME]"
checkbox input "true"
type input "[EMAIL_ADDRESS][DOMAIN_NAME]"
type input "154689"
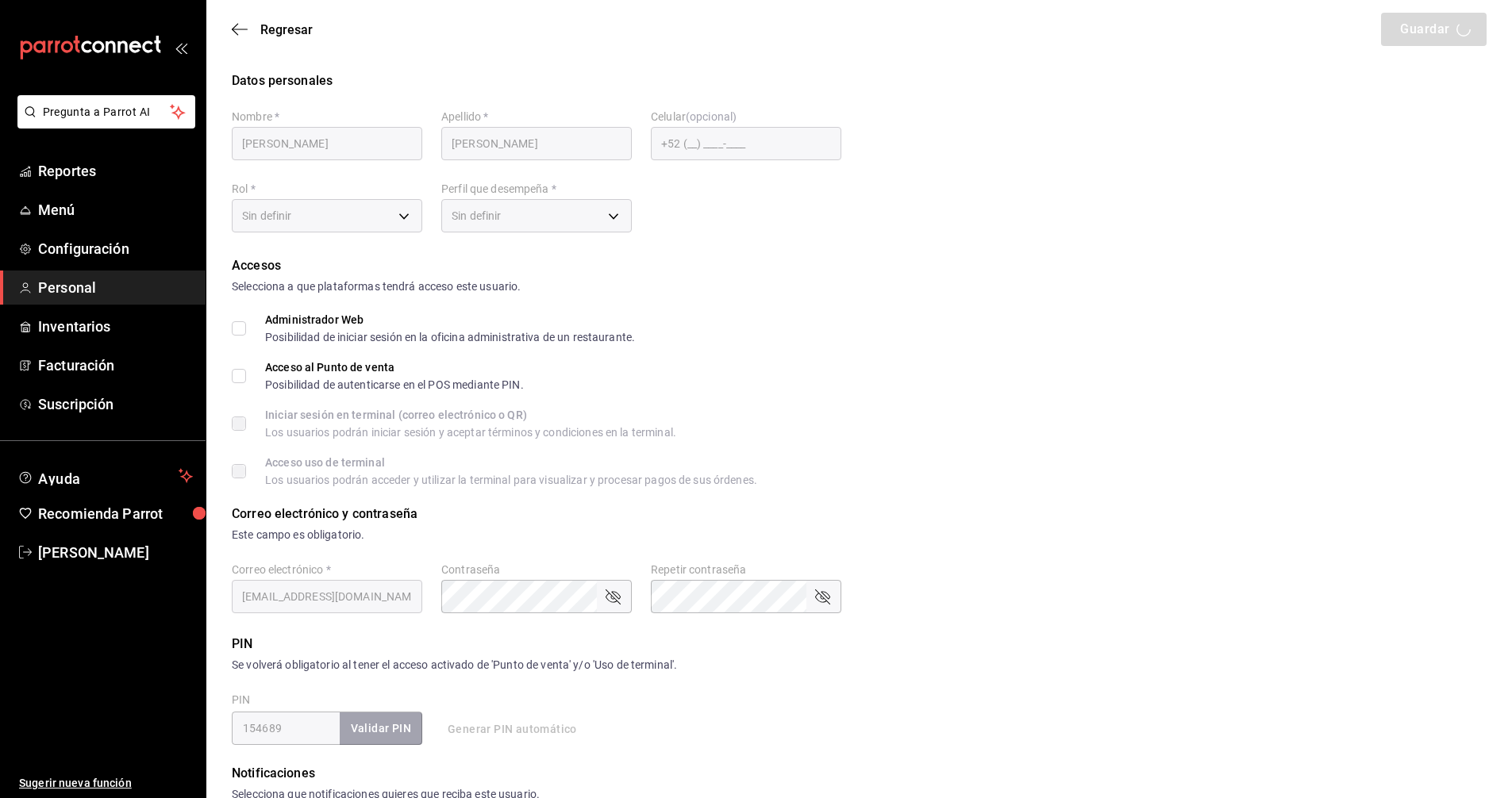
type input "27cc39f3-80ad-42fc-8601-b672cb282b0a"
type input "WAITER"
checkbox input "true"
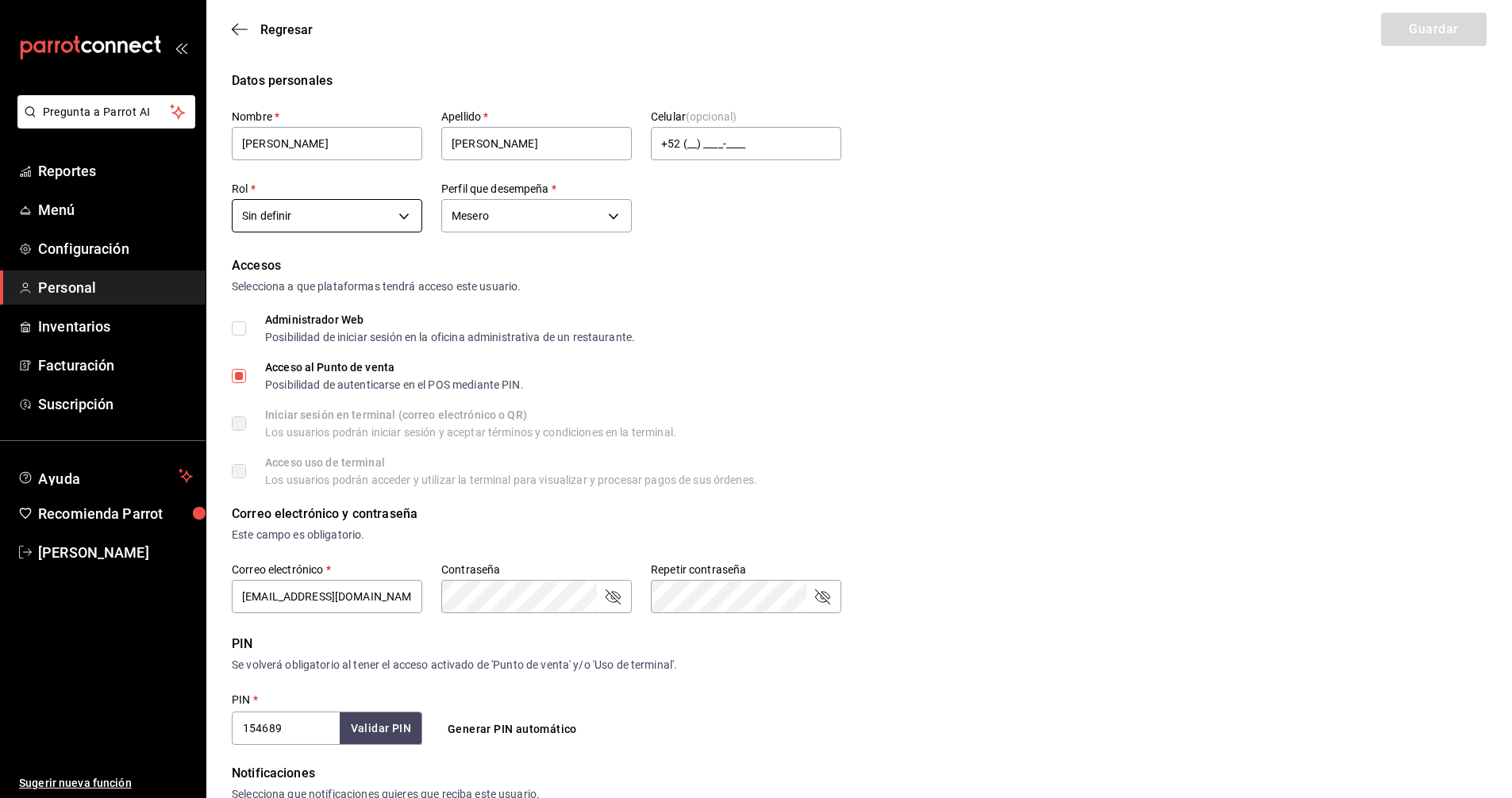
click at [407, 214] on body "Pregunta a Parrot AI Reportes Menú Configuración Personal Inventarios Facturaci…" at bounding box center [756, 570] width 1512 height 1141
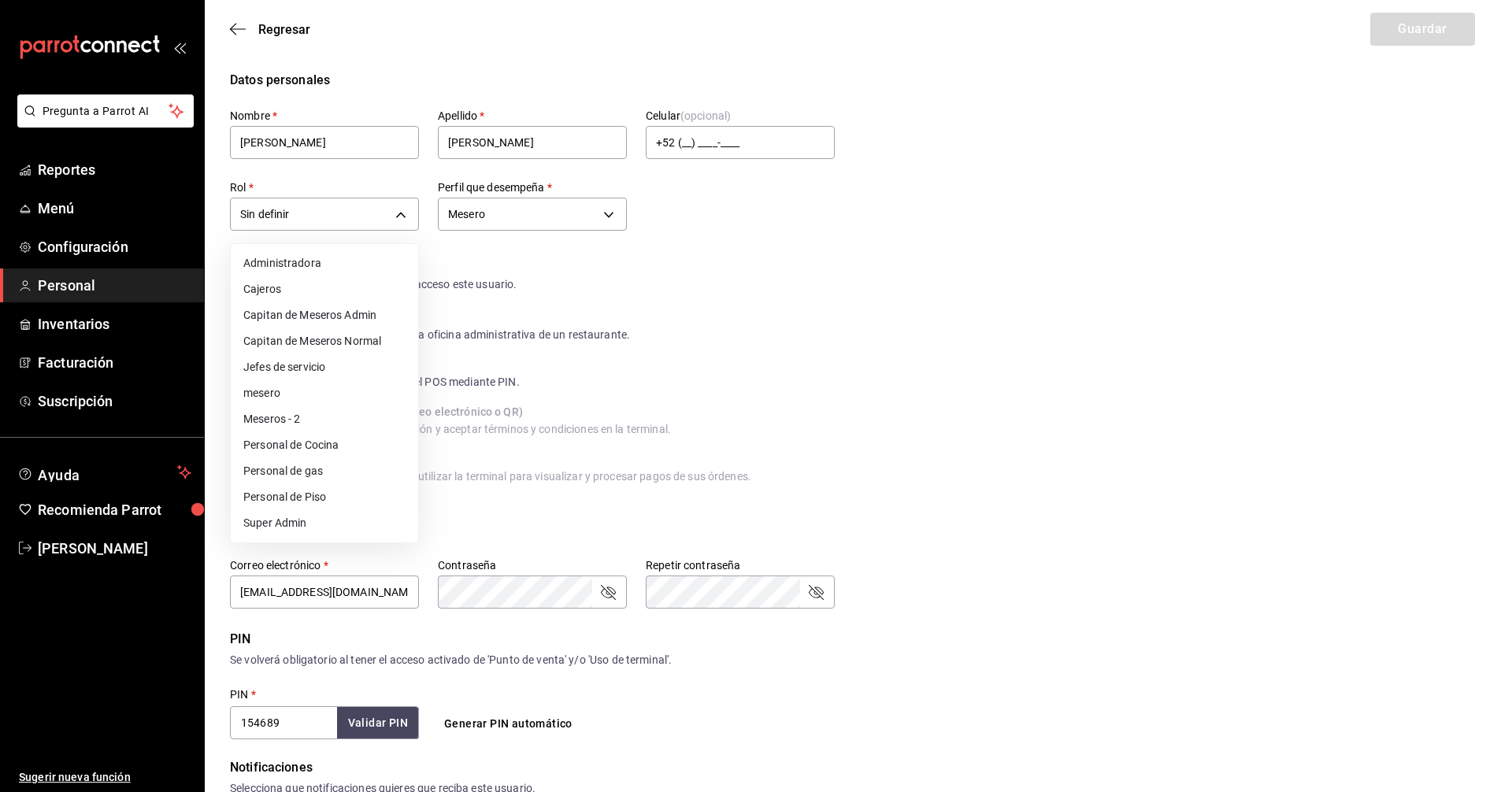
click at [314, 416] on li "Meseros - 2" at bounding box center [324, 419] width 188 height 26
type input "35f302b9-2189-47b7-9c95-985f82f4e594"
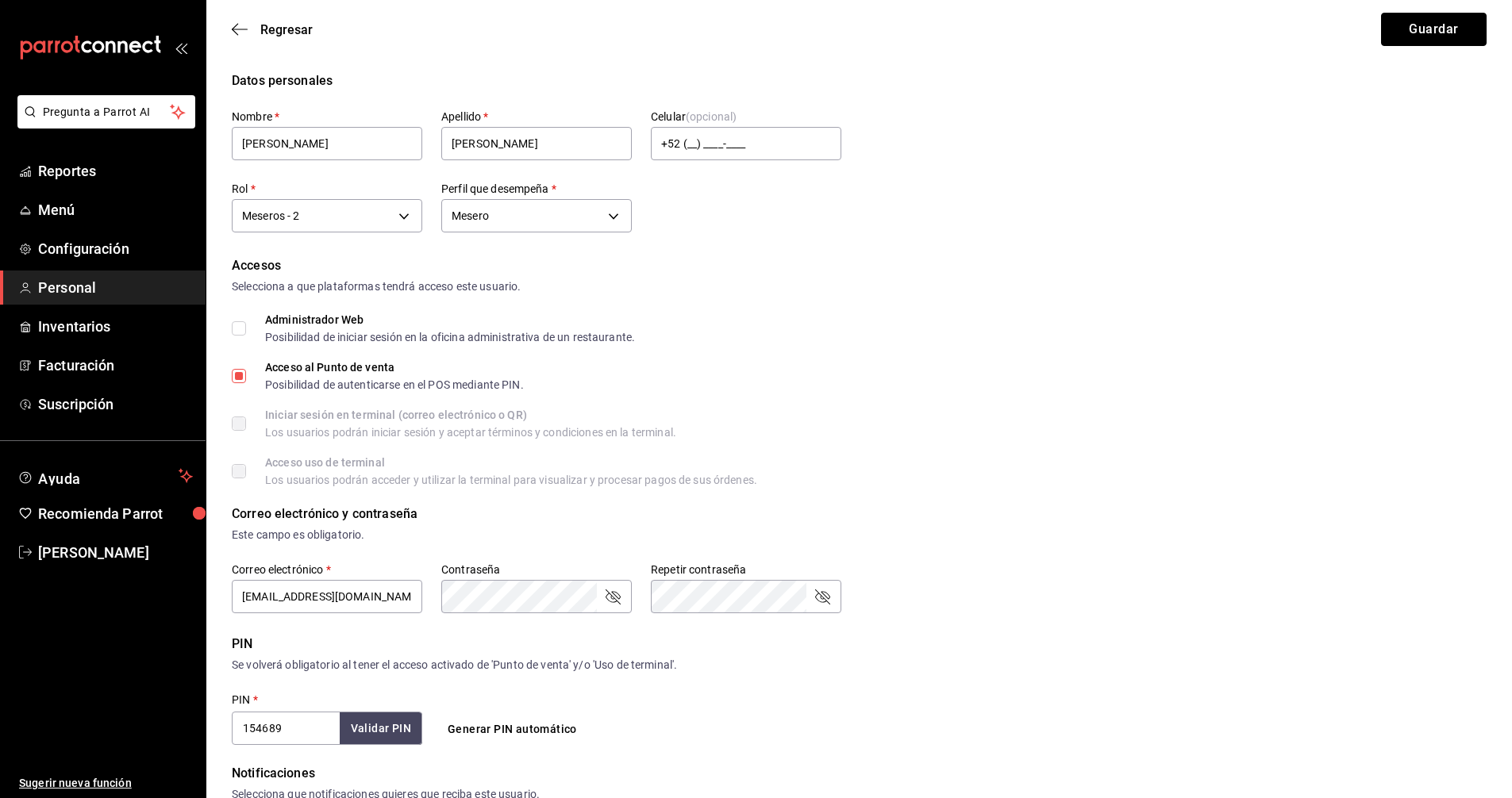
click at [1425, 25] on button "Guardar" at bounding box center [1433, 29] width 105 height 34
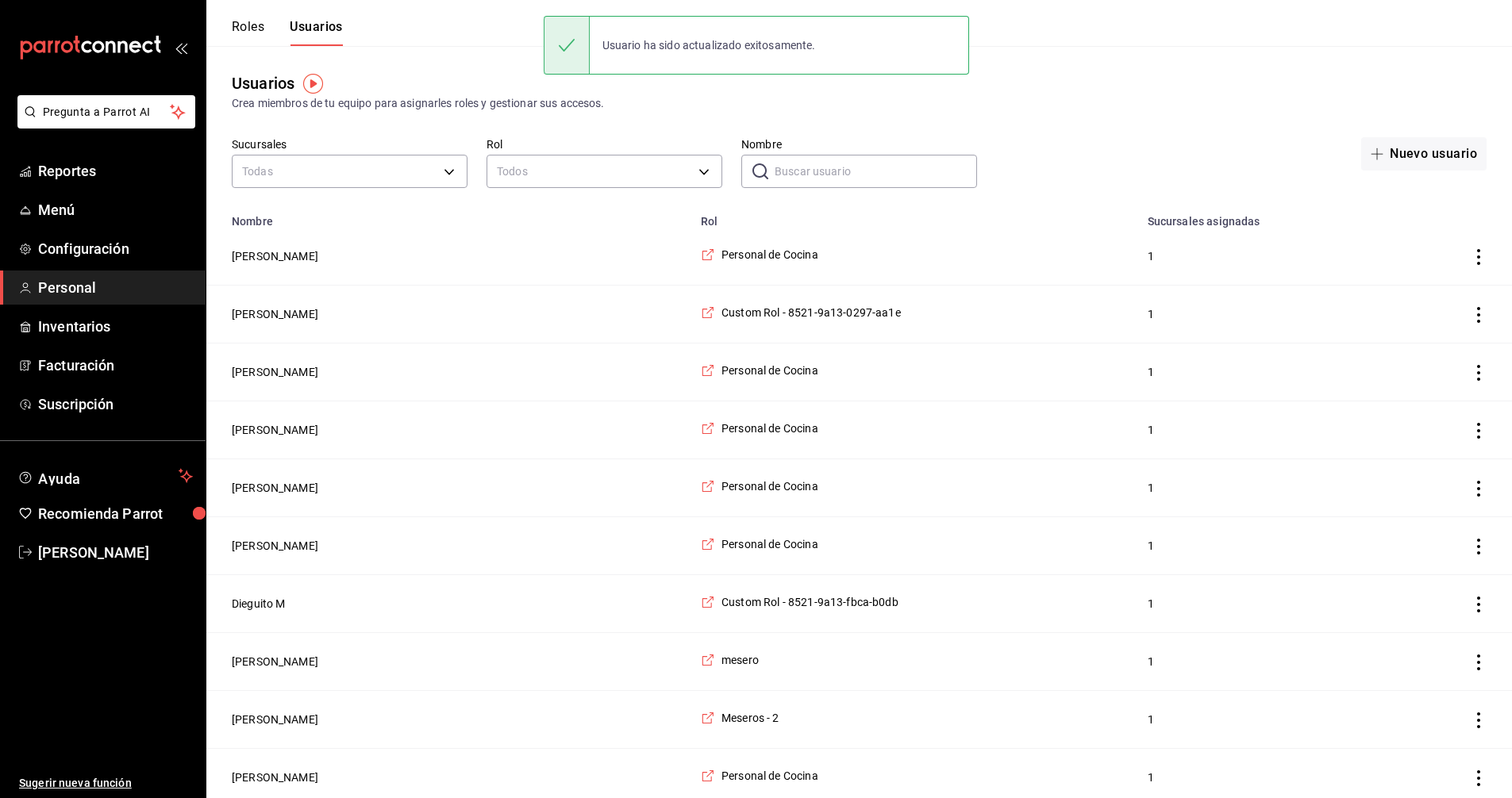
click at [904, 171] on input "Nombre" at bounding box center [876, 171] width 202 height 32
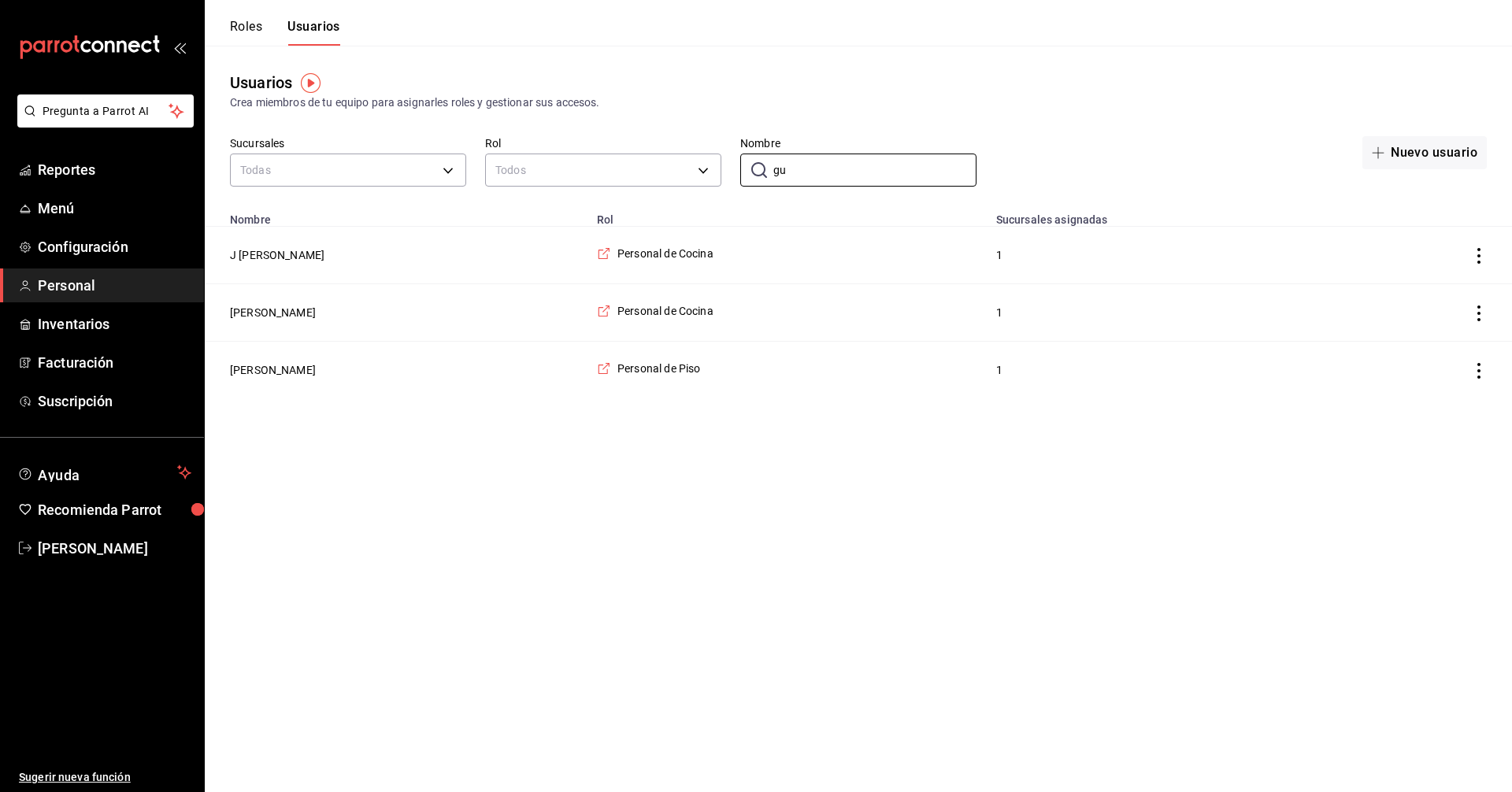
type input "g"
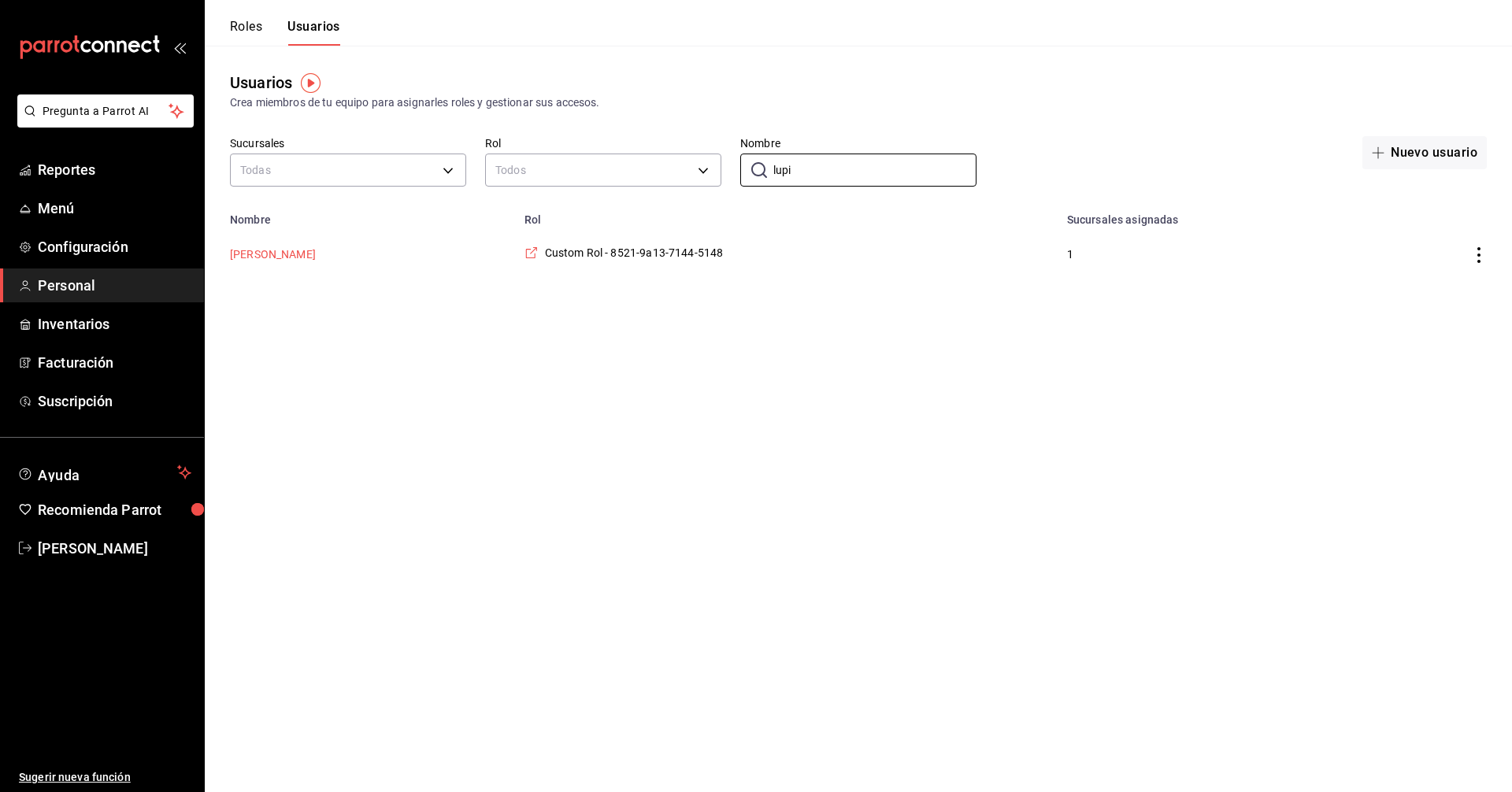
type input "lupi"
click at [262, 250] on button "[PERSON_NAME]" at bounding box center [273, 255] width 86 height 15
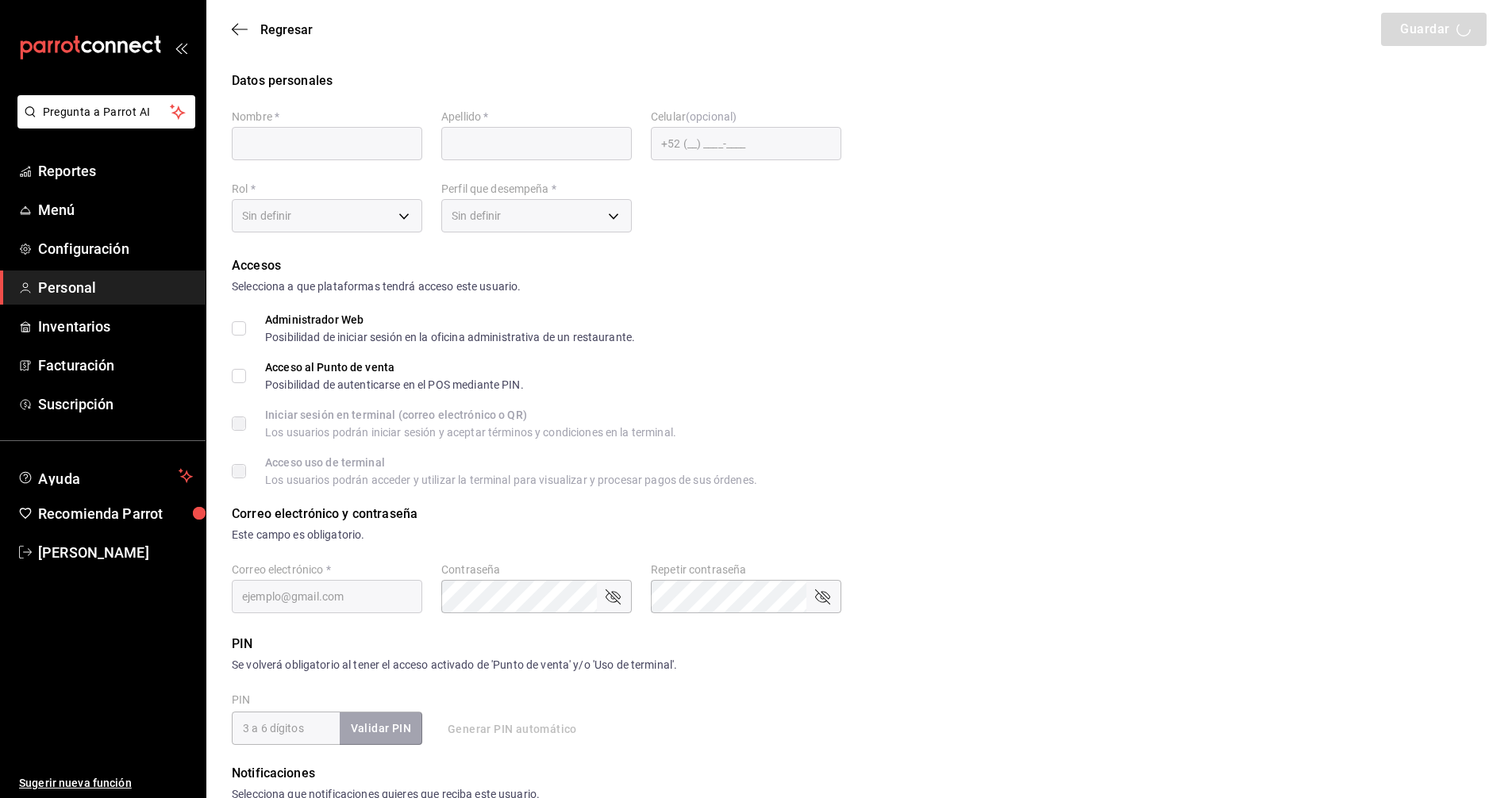
type input "[PERSON_NAME]"
type input "M"
checkbox input "true"
type input "[EMAIL_ADDRESS][DOMAIN_NAME]"
type input "154879"
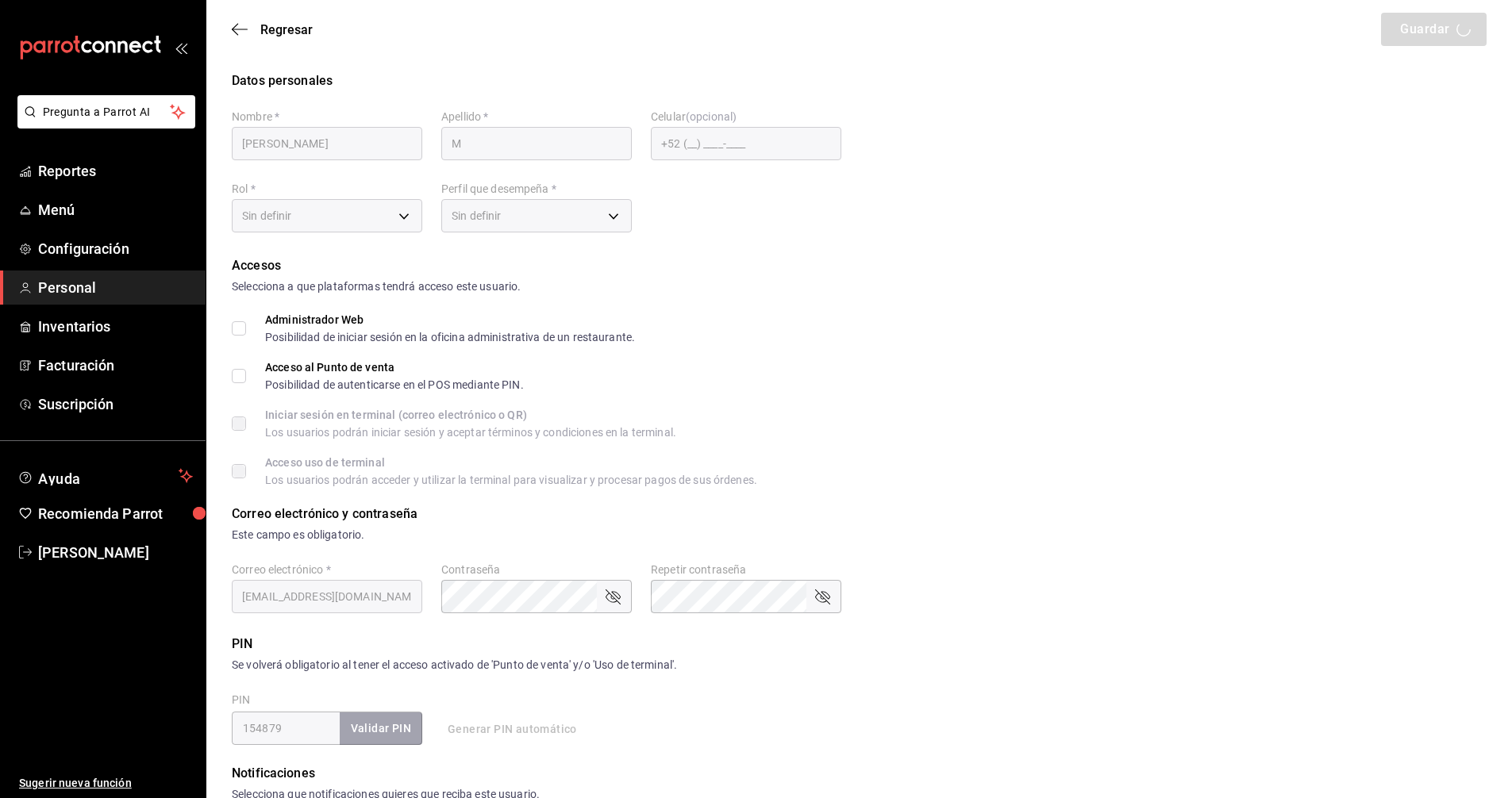
type input "71734b32-ffa7-496e-8ecc-d29314674a3c"
type input "WAITER"
checkbox input "true"
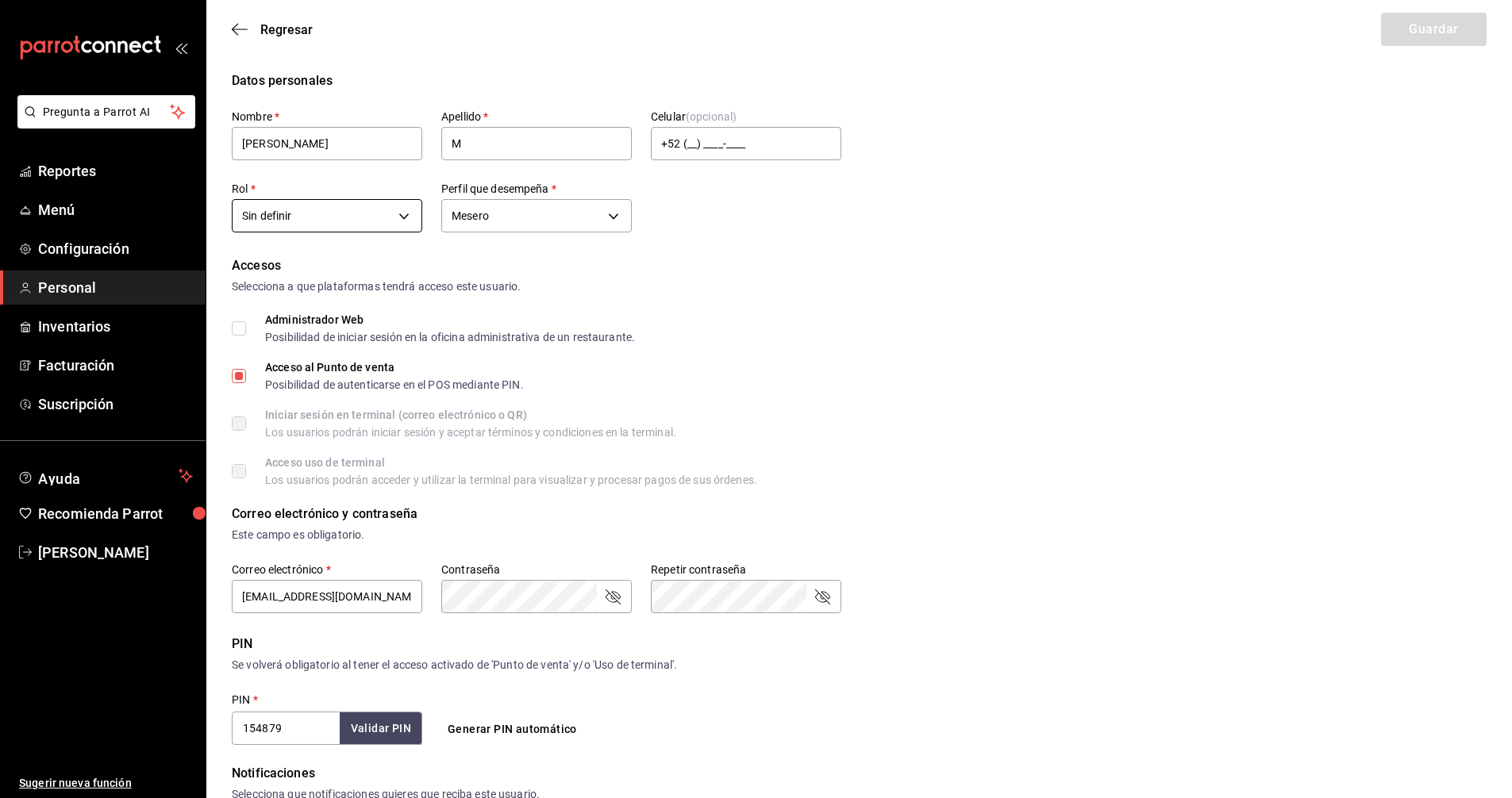
click at [380, 220] on body "Pregunta a Parrot AI Reportes Menú Configuración Personal Inventarios Facturaci…" at bounding box center [756, 570] width 1512 height 1141
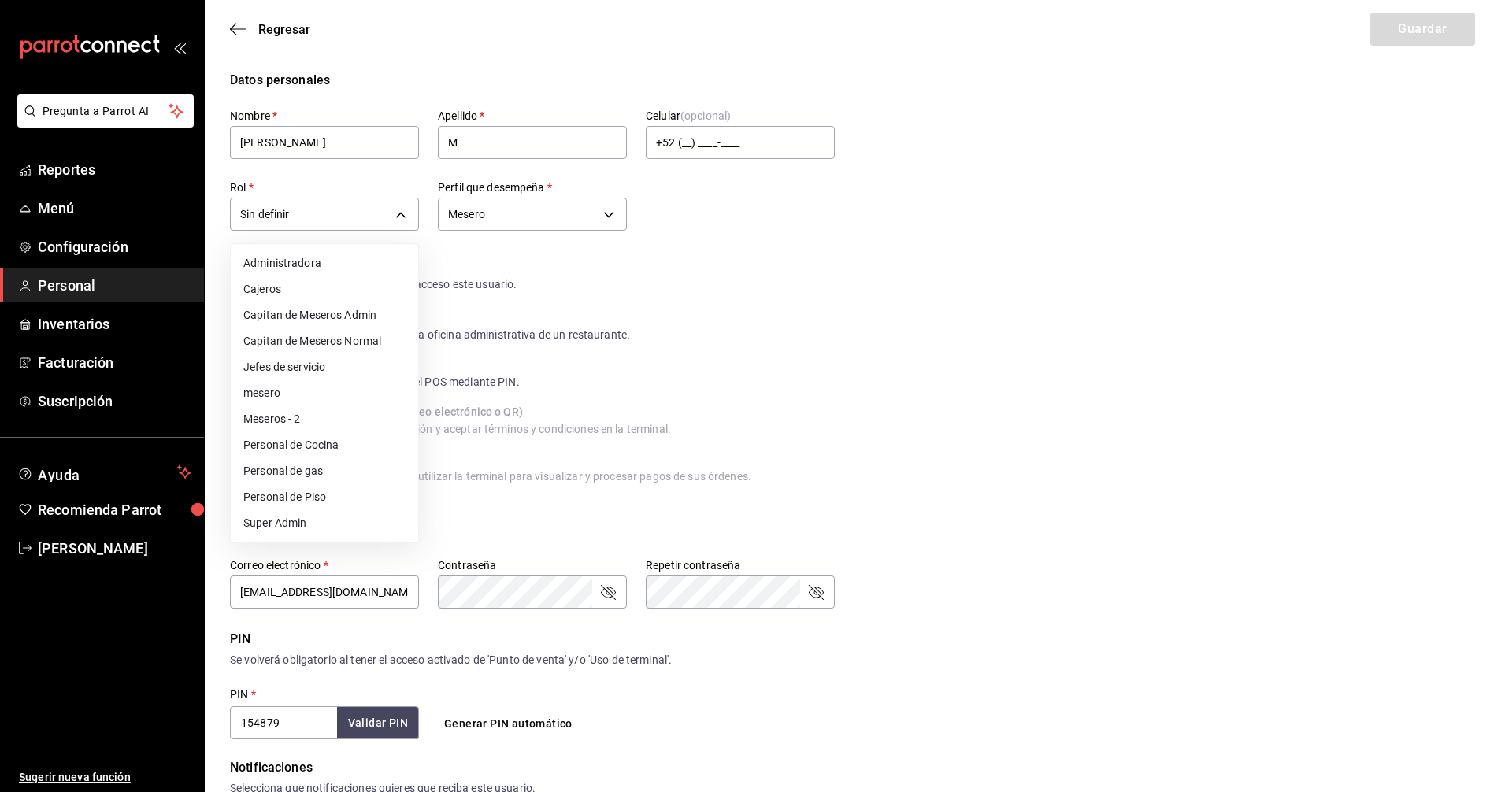
click at [315, 418] on li "Meseros - 2" at bounding box center [324, 419] width 188 height 26
type input "35f302b9-2189-47b7-9c95-985f82f4e594"
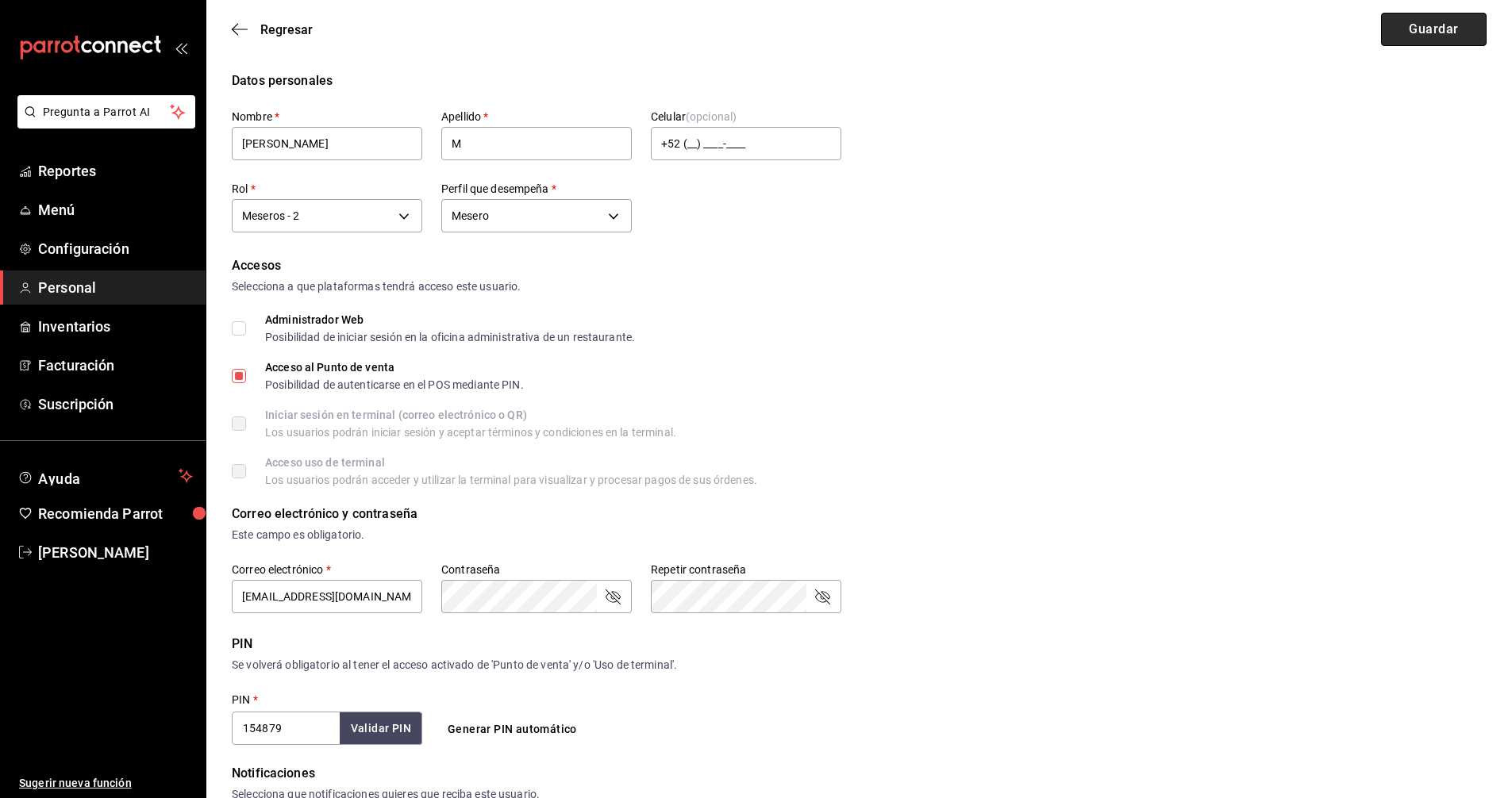
click at [1432, 35] on button "Guardar" at bounding box center [1433, 29] width 105 height 34
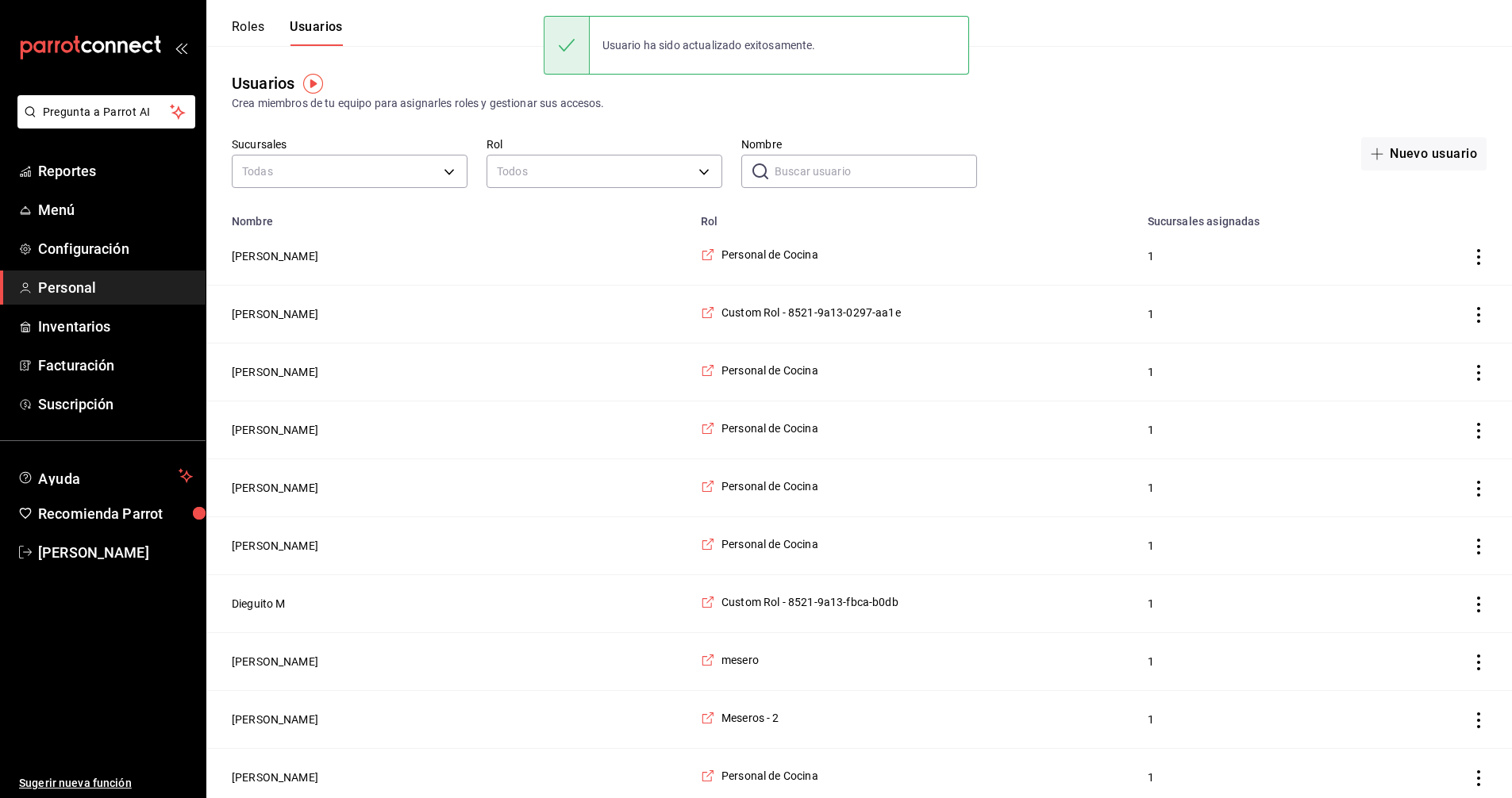
click at [841, 174] on input "Nombre" at bounding box center [876, 171] width 202 height 32
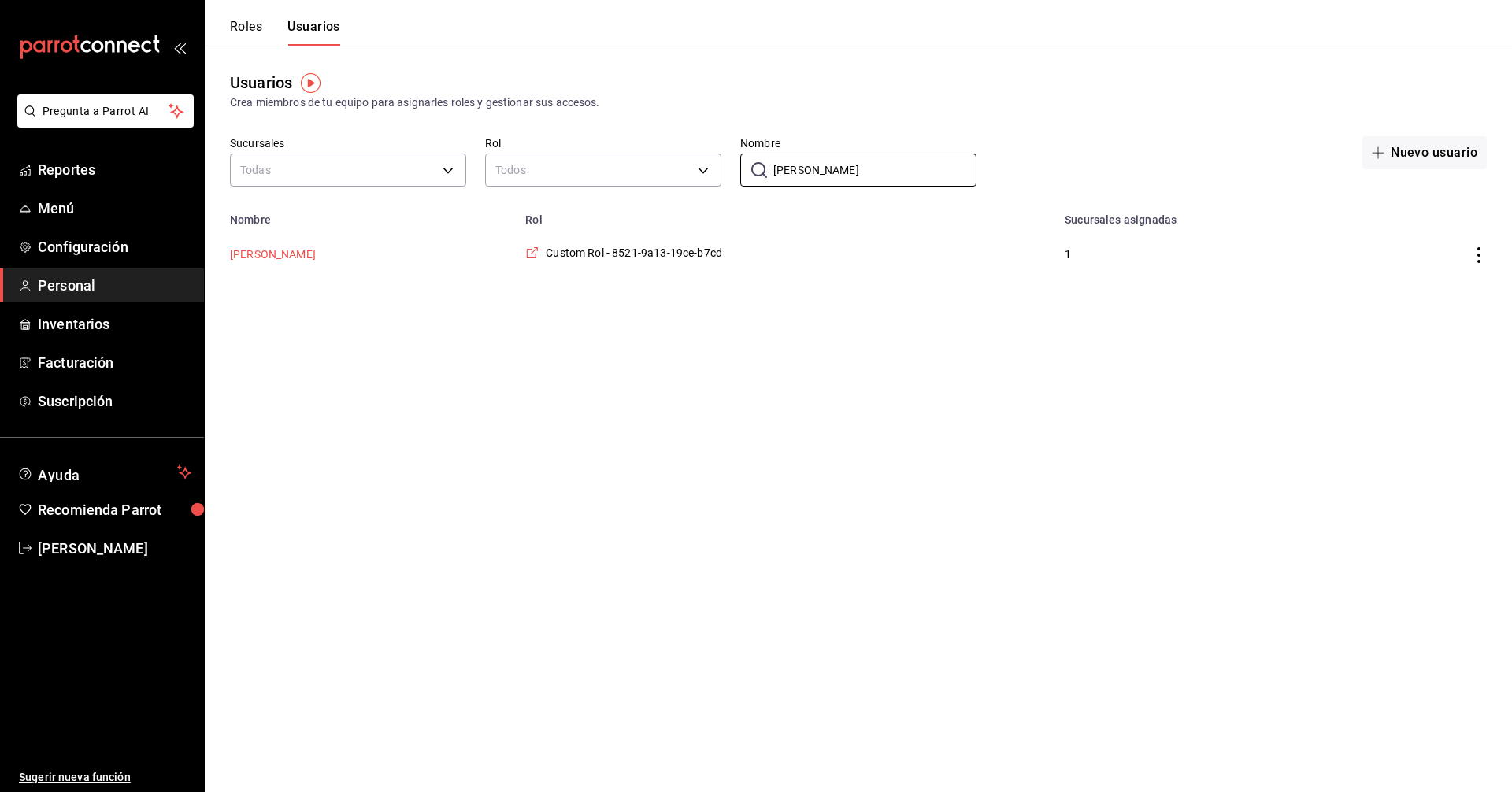
type input "[PERSON_NAME]"
click at [258, 253] on button "[PERSON_NAME]" at bounding box center [273, 255] width 86 height 15
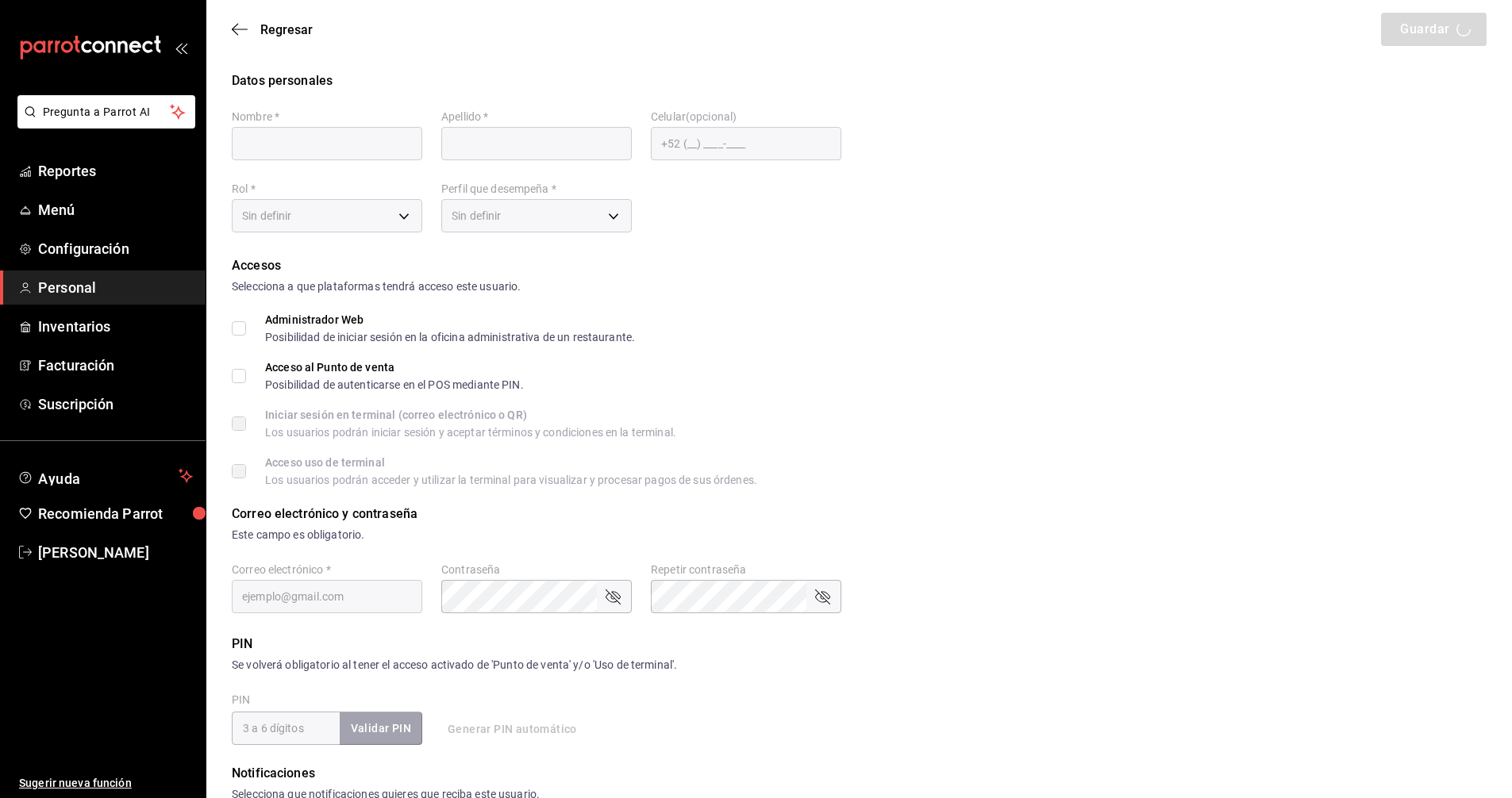
type input "[PERSON_NAME]"
checkbox input "true"
type input "[EMAIL_ADDRESS][DOMAIN_NAME]"
type input "165165"
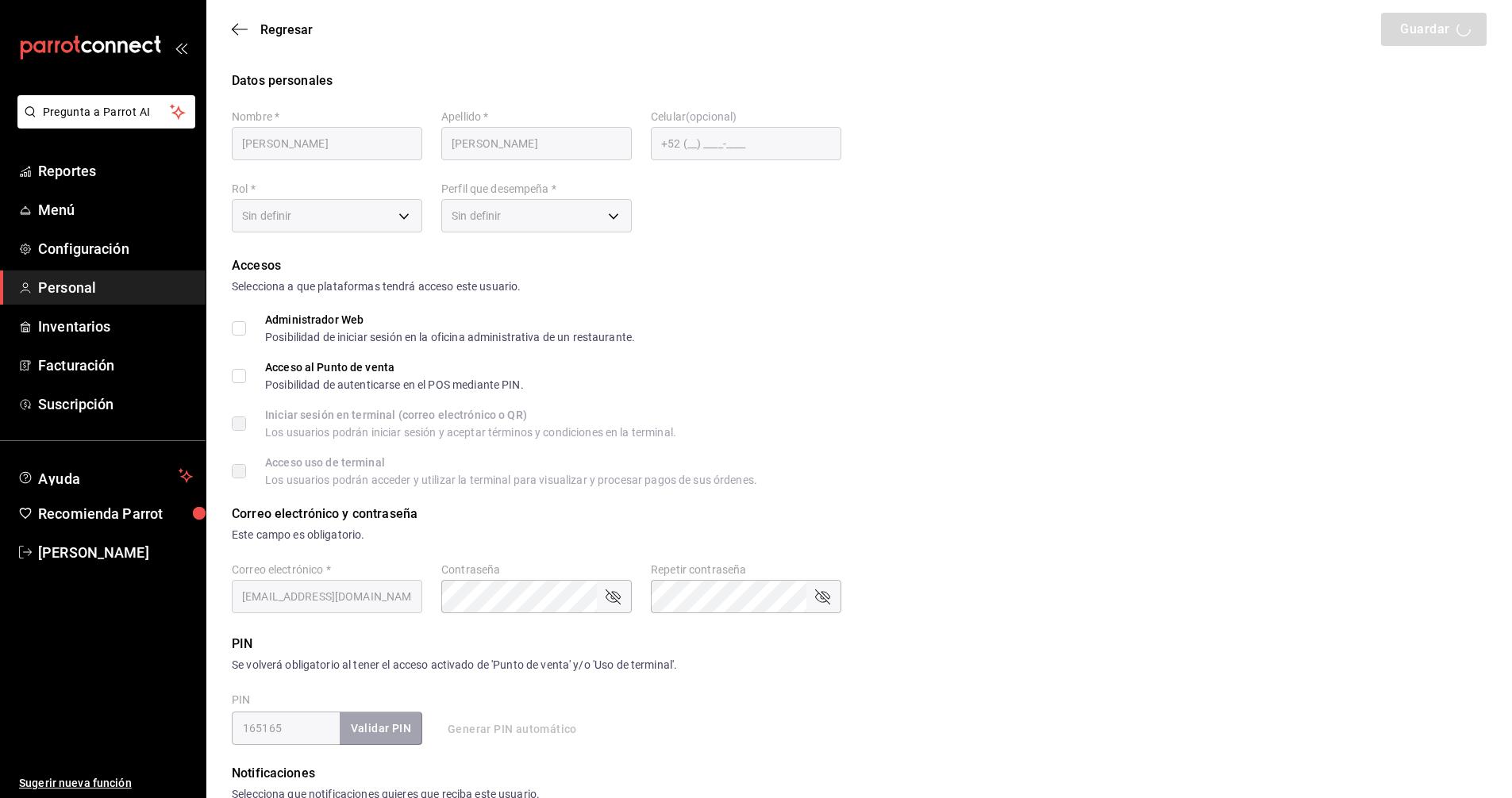
type input "e21e34ef-f969-4df9-840b-0b026fa065b9"
type input "STAFF"
checkbox input "true"
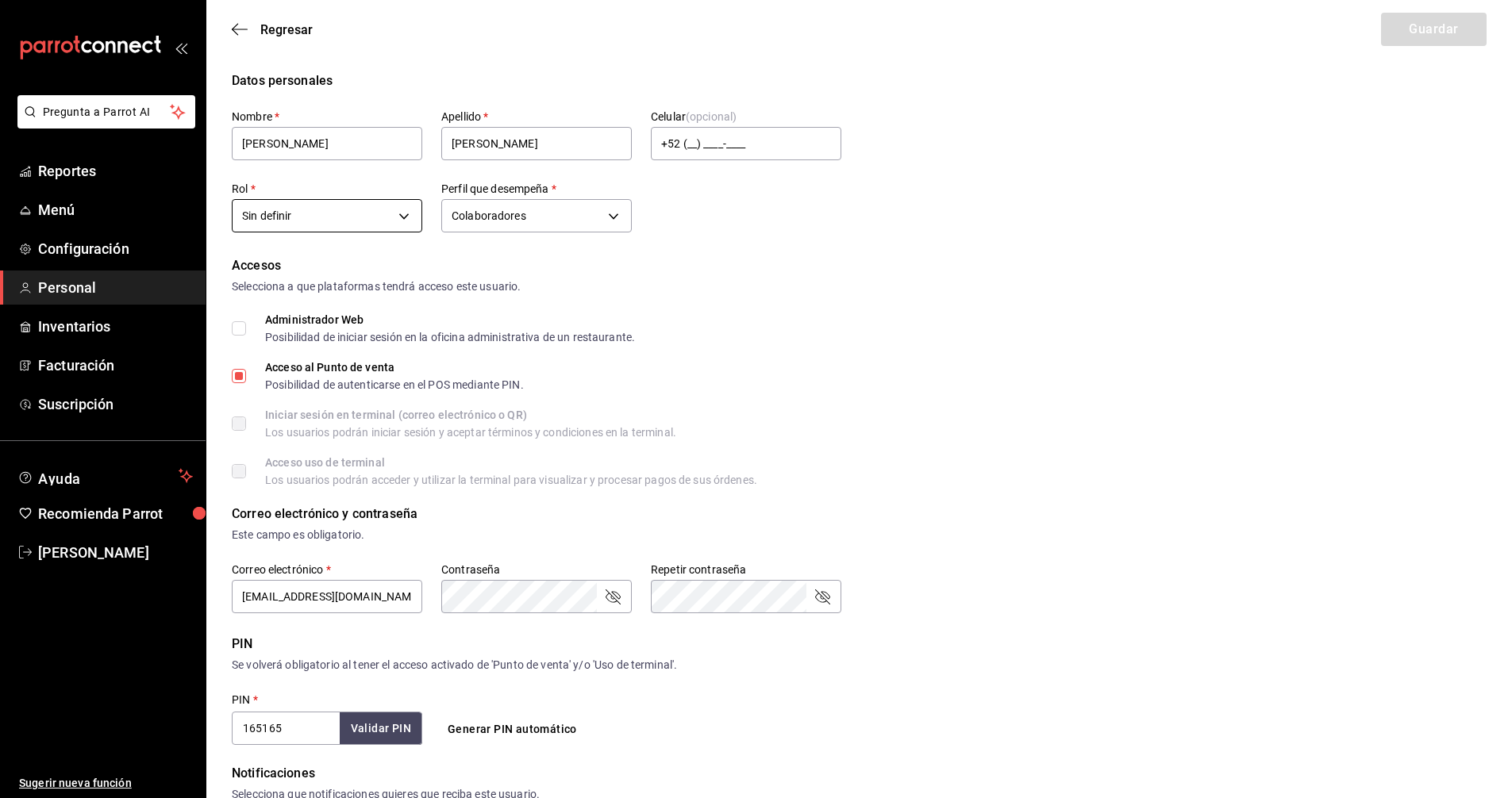
click at [403, 214] on body "Pregunta a Parrot AI Reportes Menú Configuración Personal Inventarios Facturaci…" at bounding box center [756, 570] width 1512 height 1141
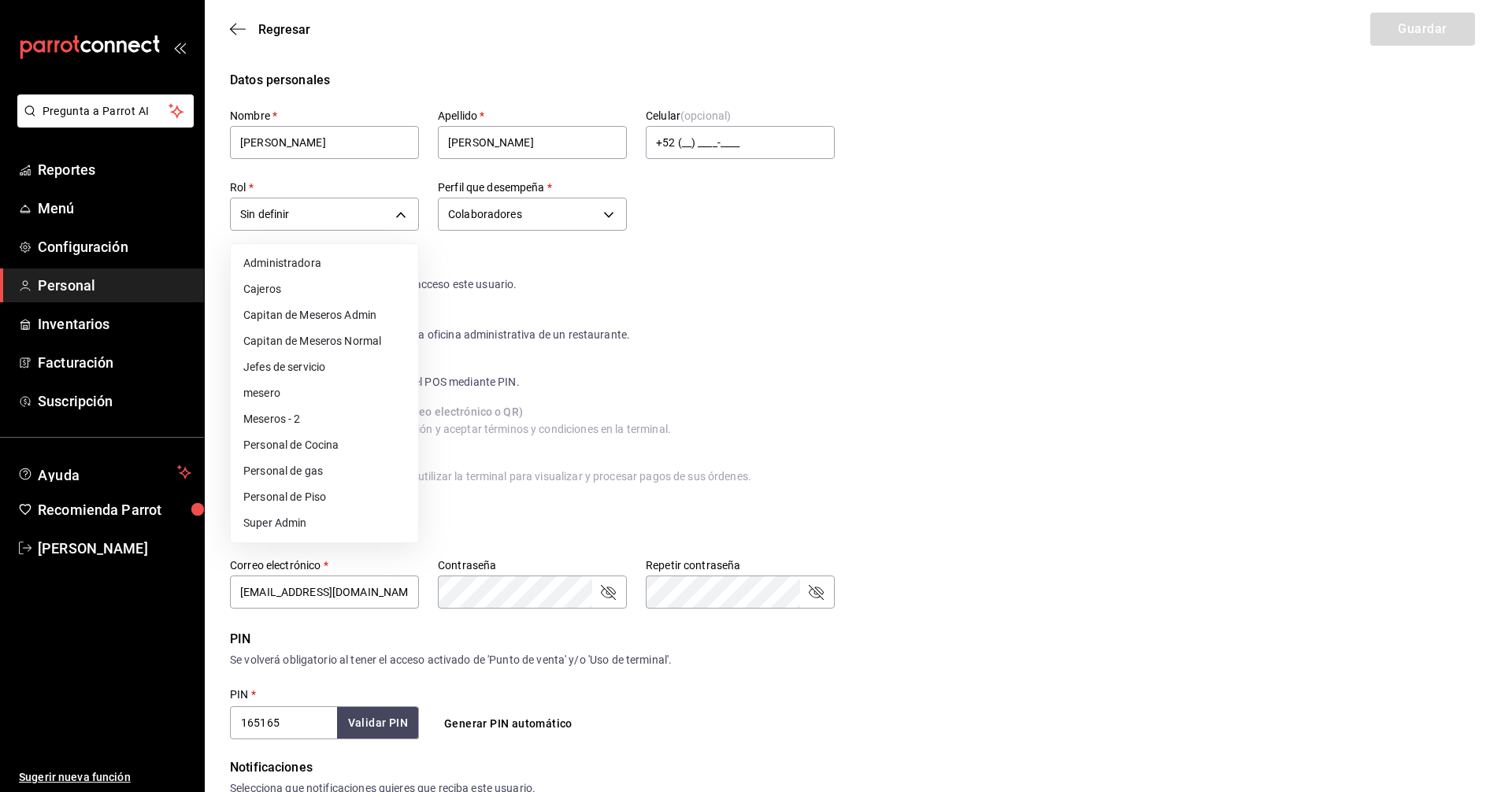
click at [315, 501] on li "Personal de Piso" at bounding box center [324, 497] width 188 height 26
type input "f2dc1cf9-54f1-4f37-a388-b422240c8f86"
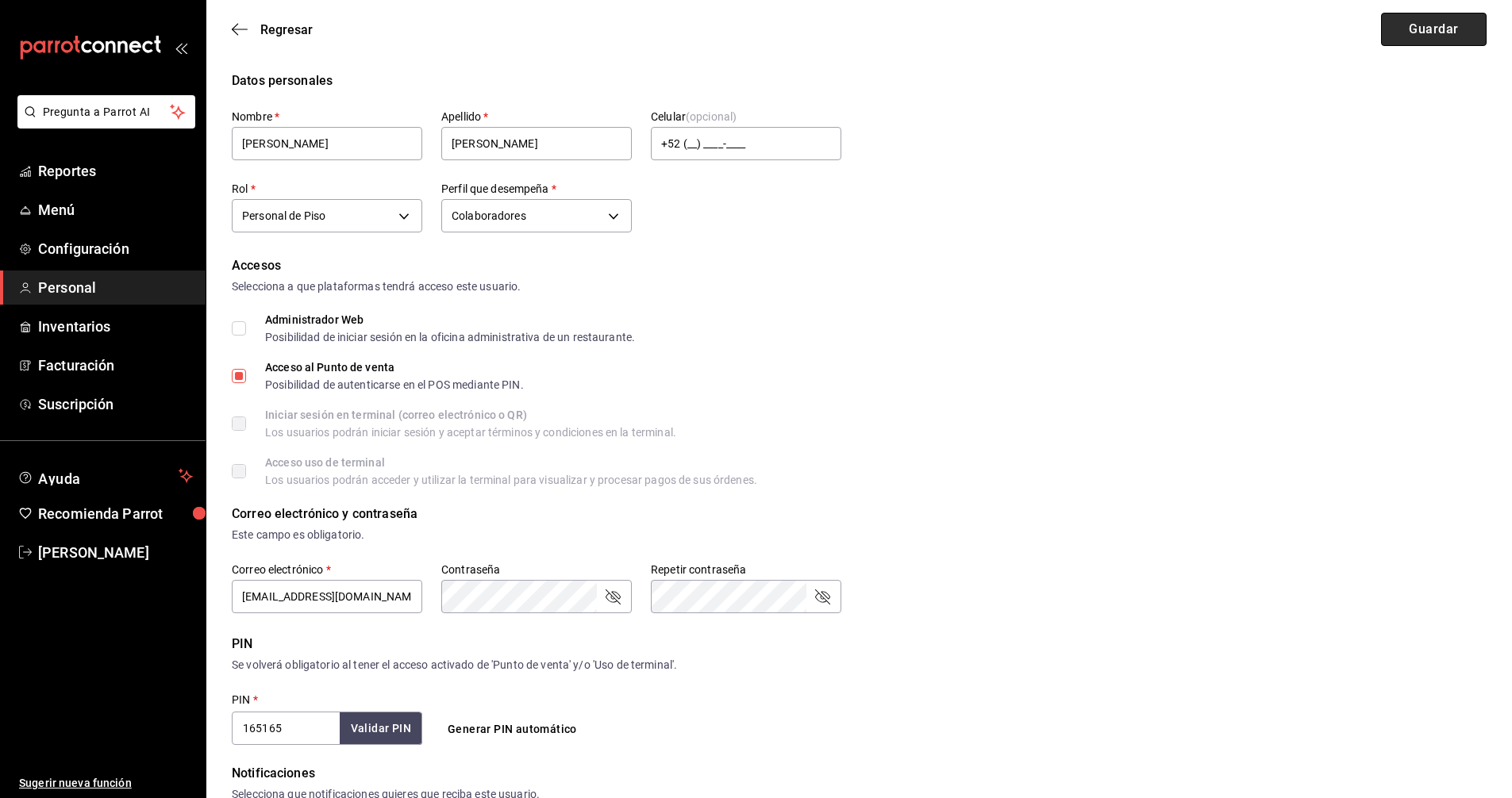
click at [1429, 31] on button "Guardar" at bounding box center [1433, 29] width 105 height 34
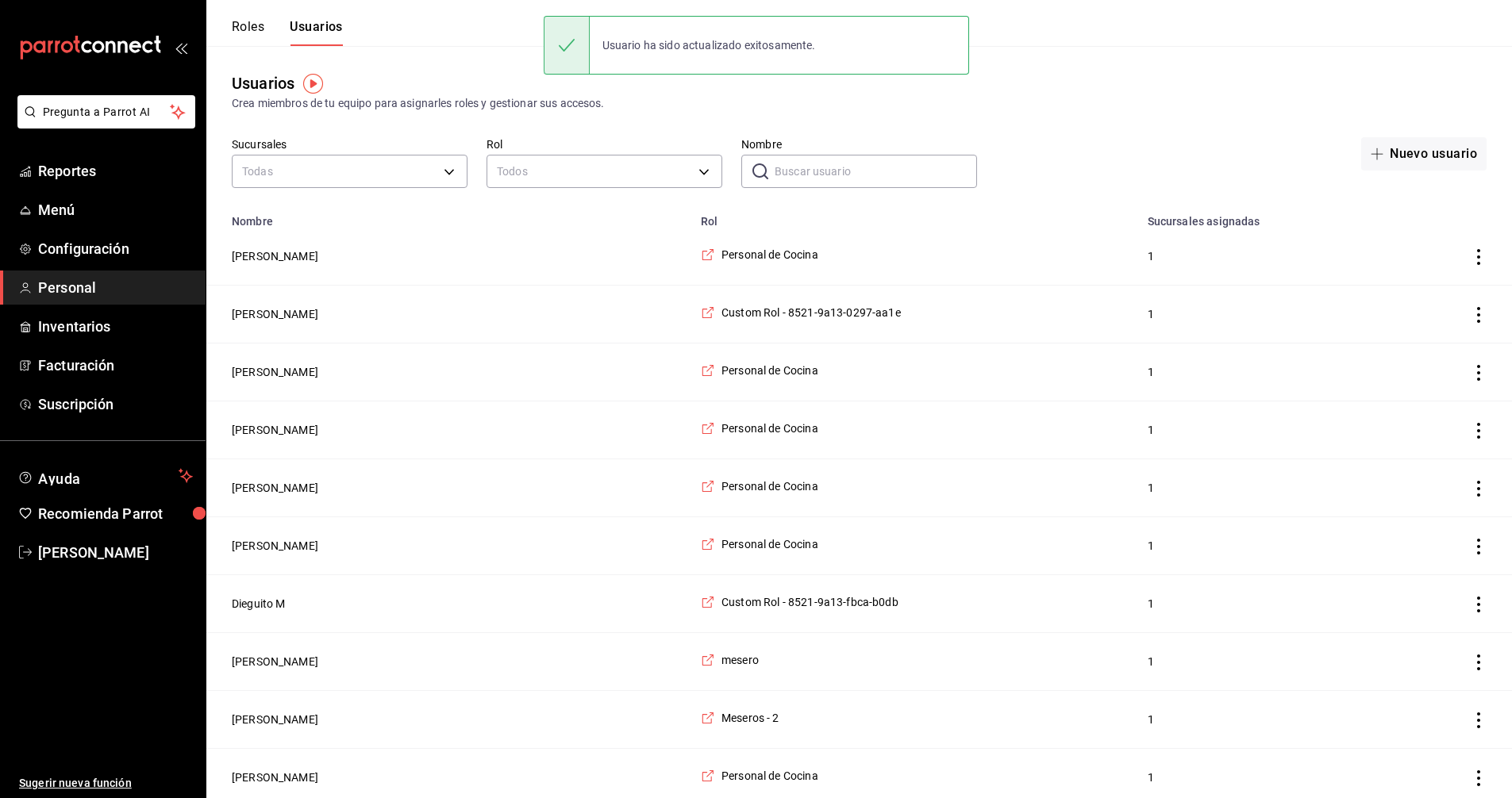
click at [898, 169] on input "Nombre" at bounding box center [876, 171] width 202 height 32
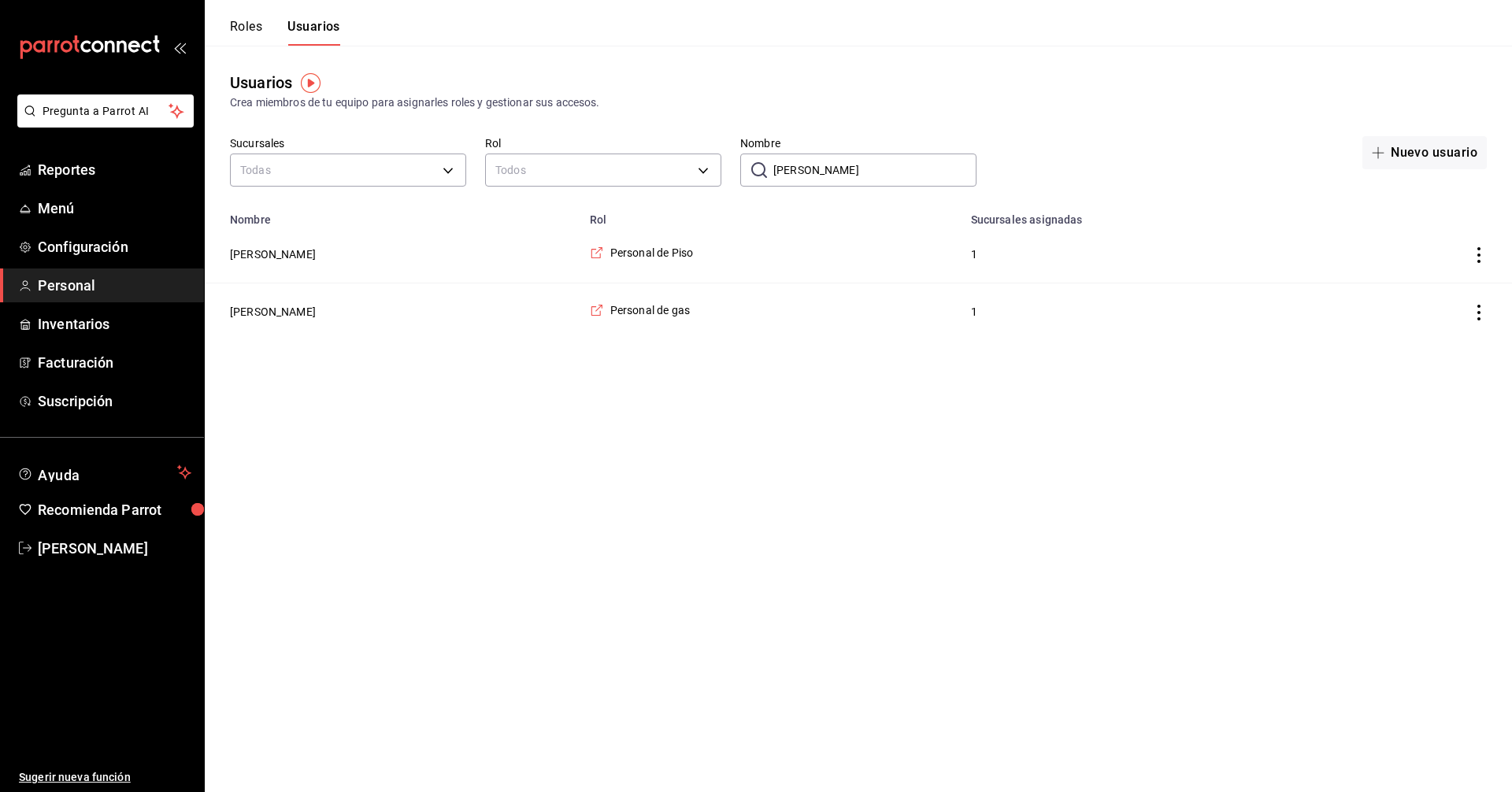
click at [932, 171] on input "[PERSON_NAME]" at bounding box center [874, 170] width 203 height 32
type input "j"
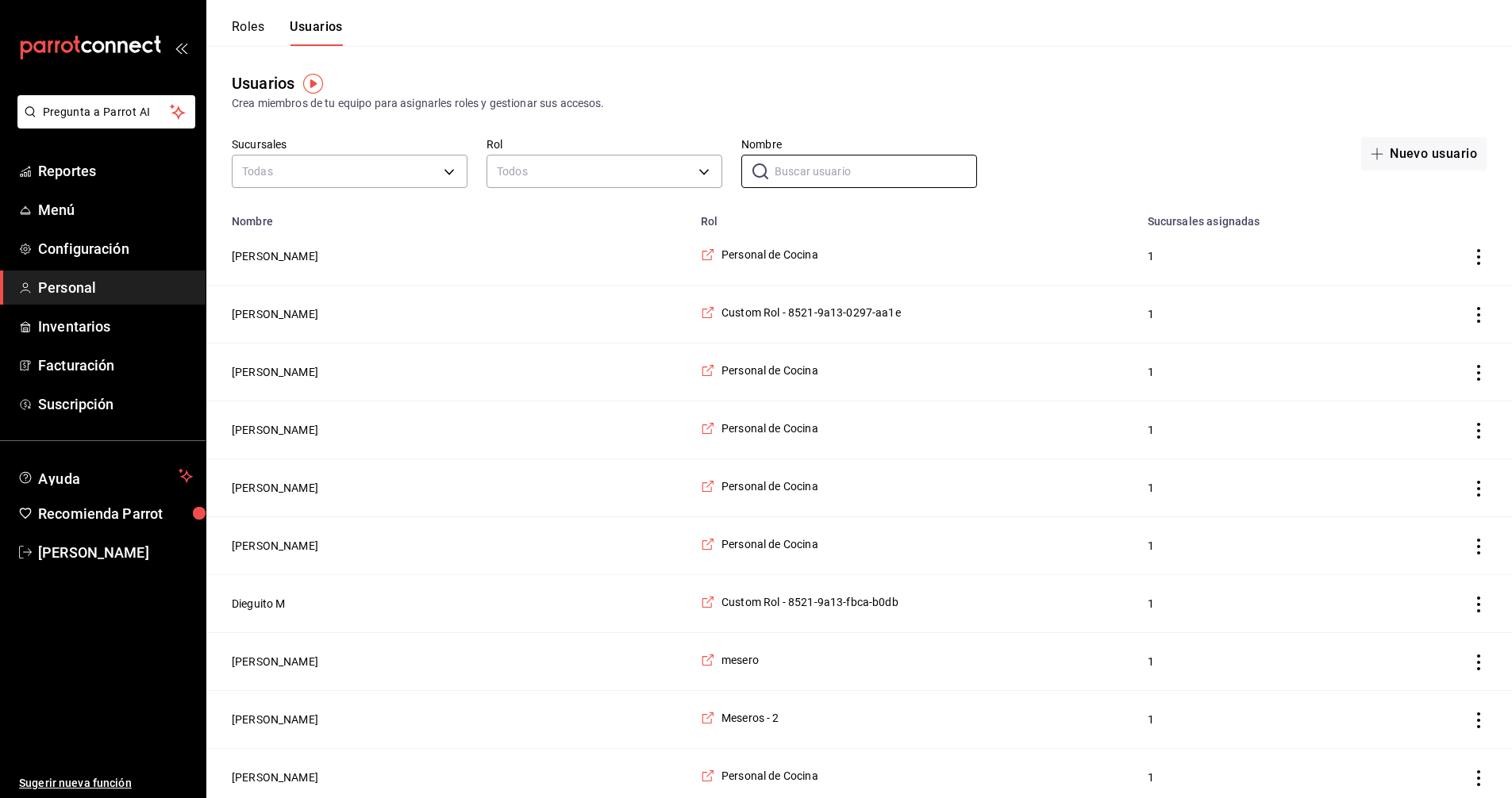
click at [246, 27] on button "Roles" at bounding box center [248, 32] width 33 height 27
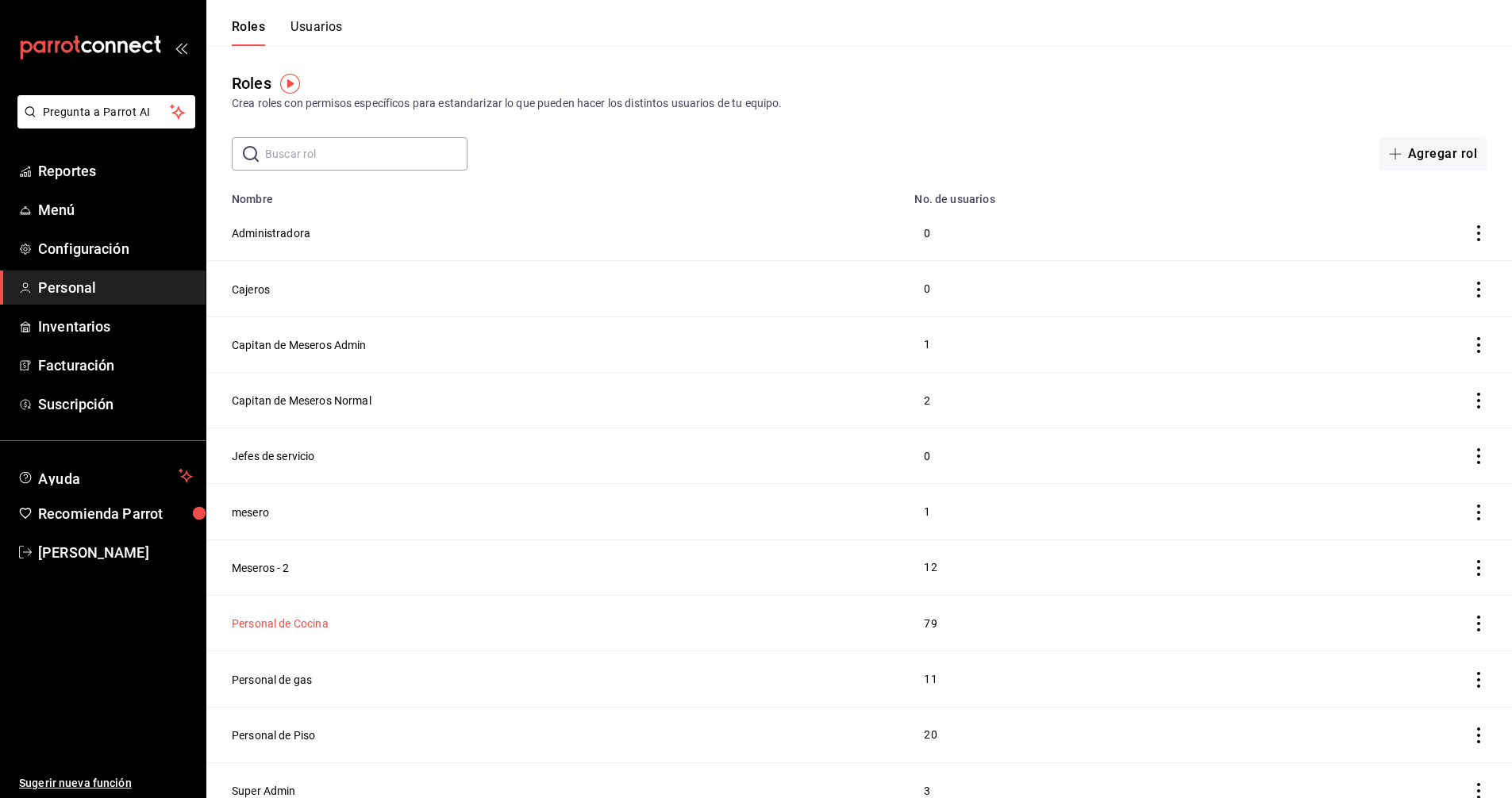
click at [282, 616] on button "Personal de Cocina" at bounding box center [280, 624] width 97 height 16
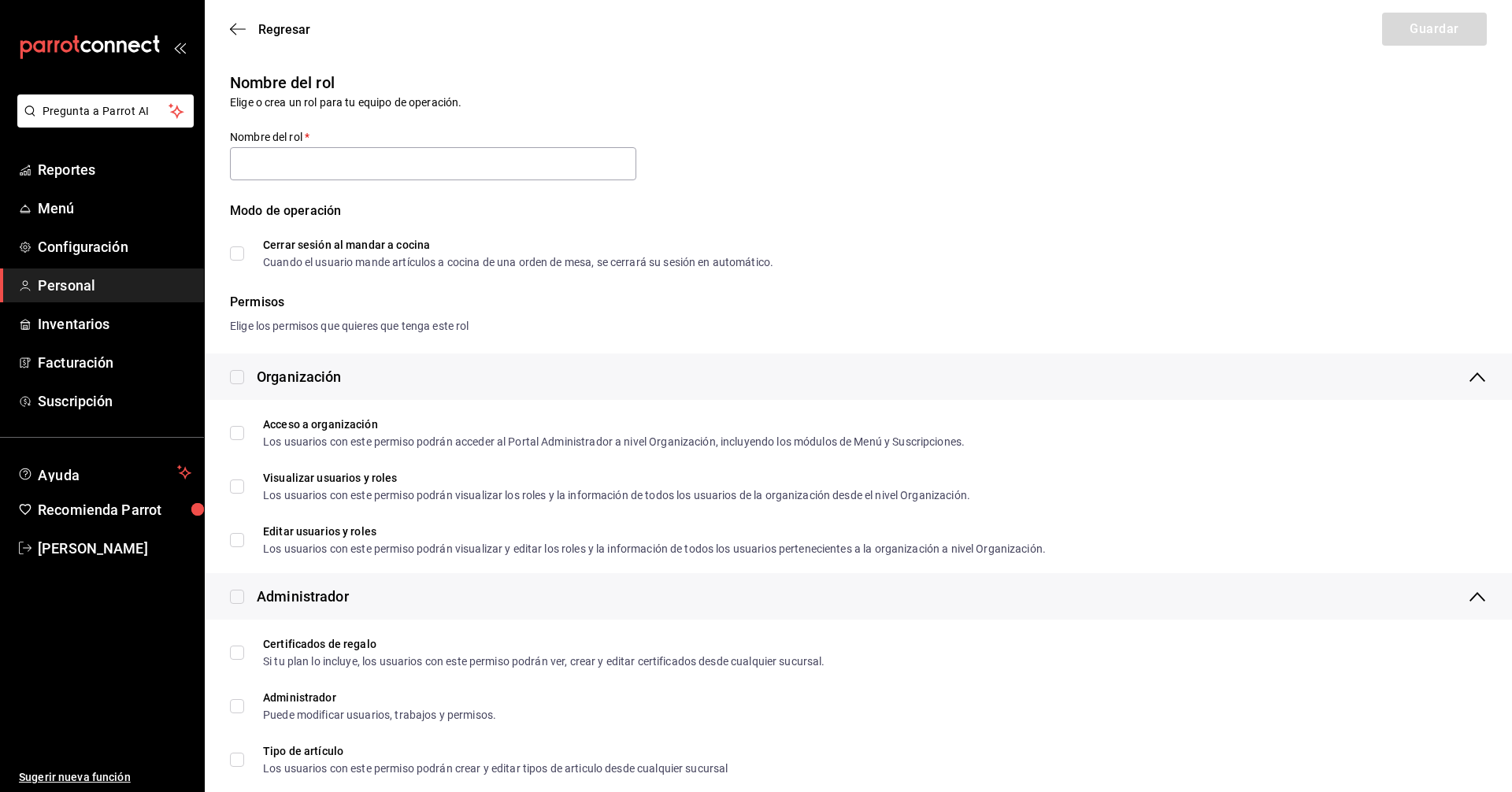
type input "Personal de Cocina"
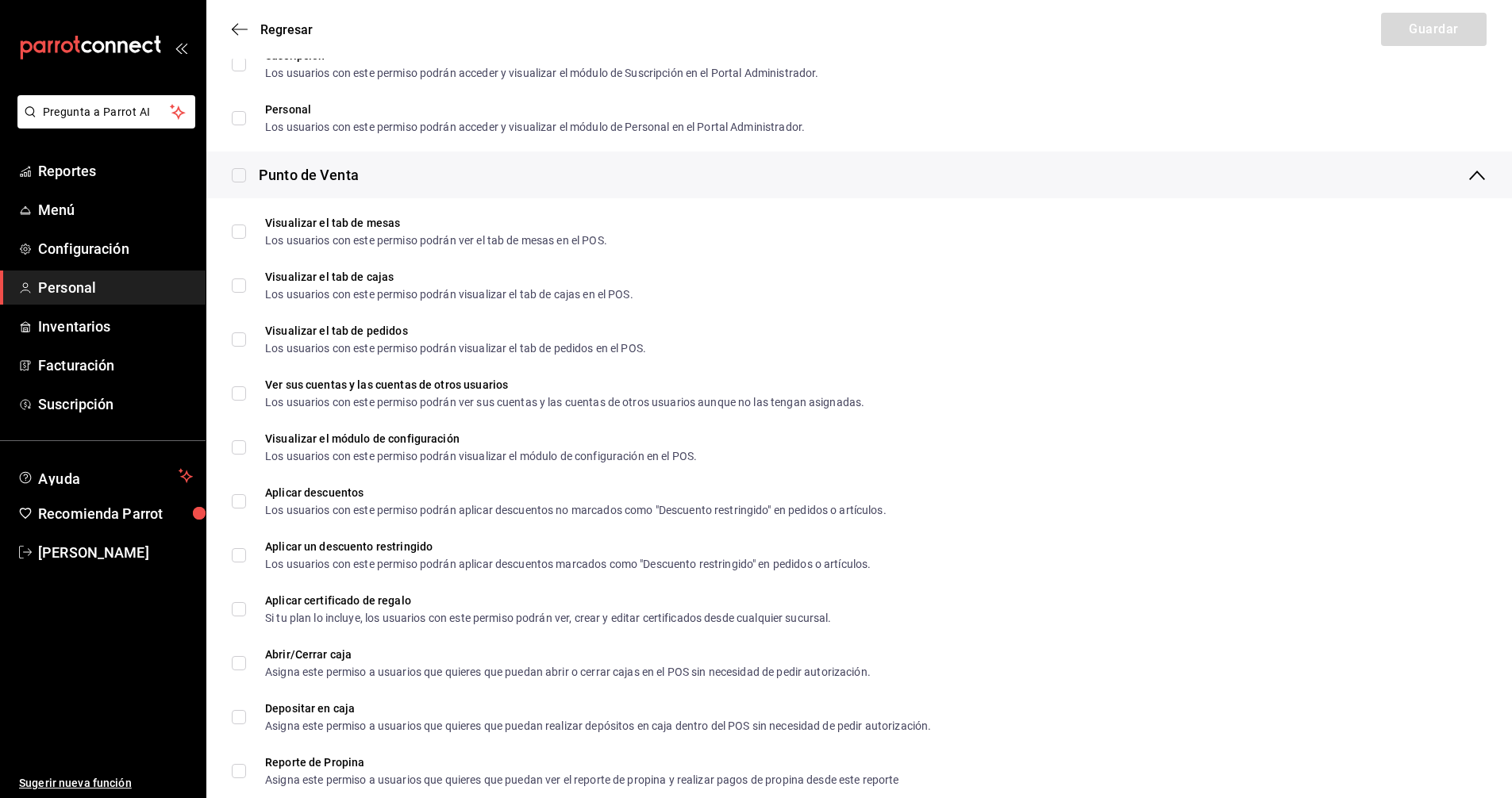
scroll to position [830, 0]
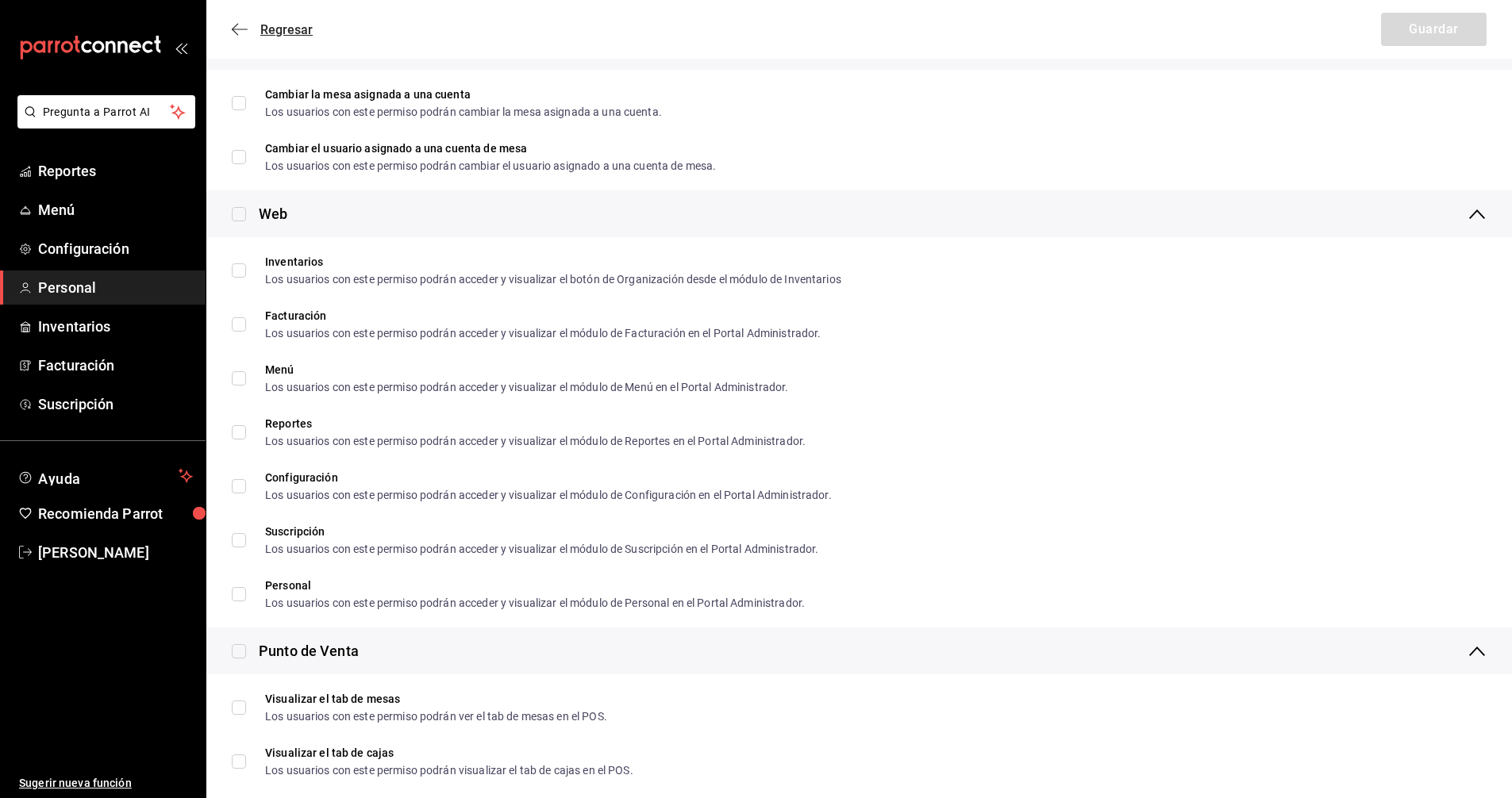
click at [297, 28] on span "Regresar" at bounding box center [286, 29] width 53 height 15
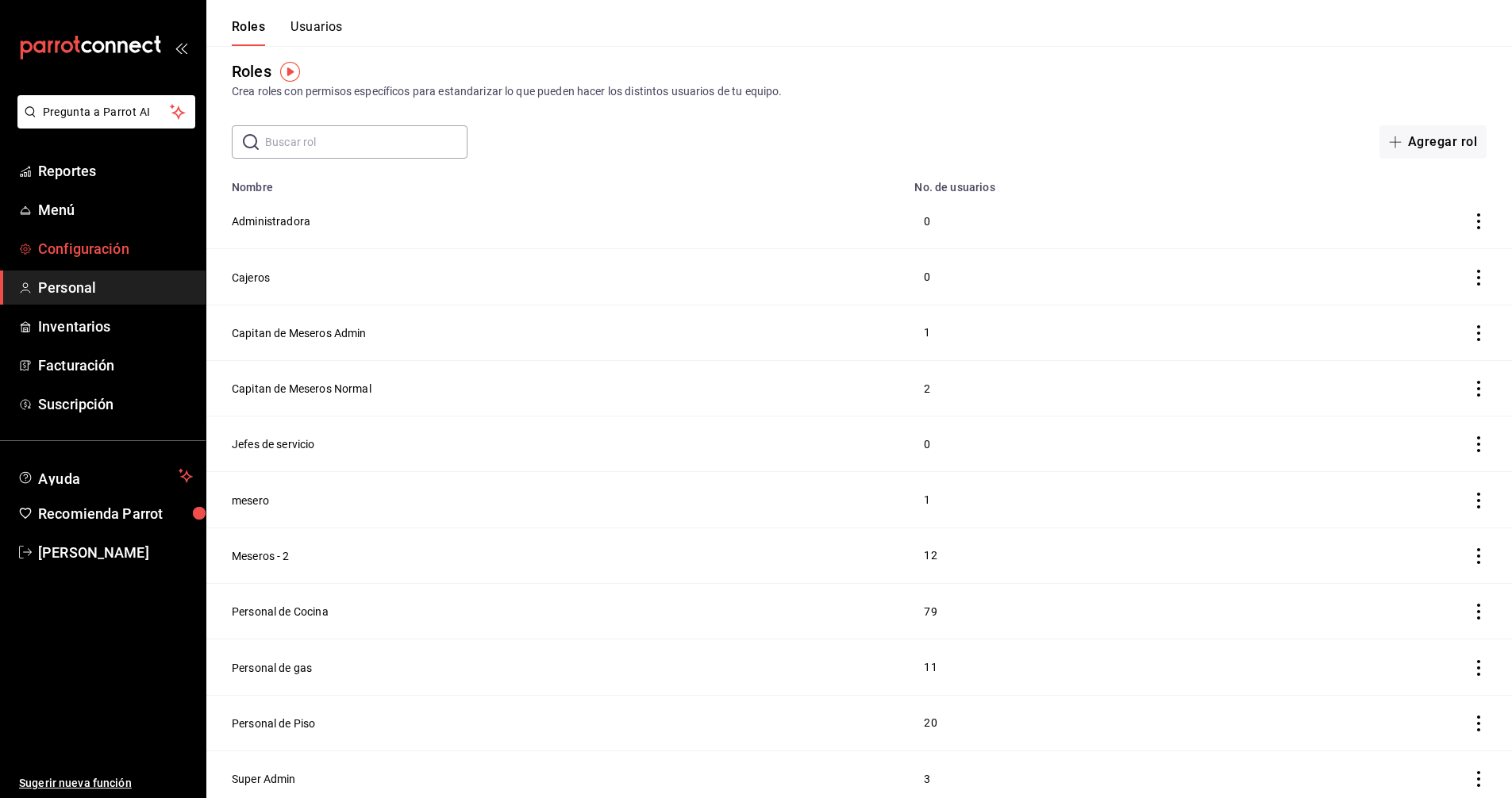
click at [89, 249] on span "Configuración" at bounding box center [115, 249] width 155 height 22
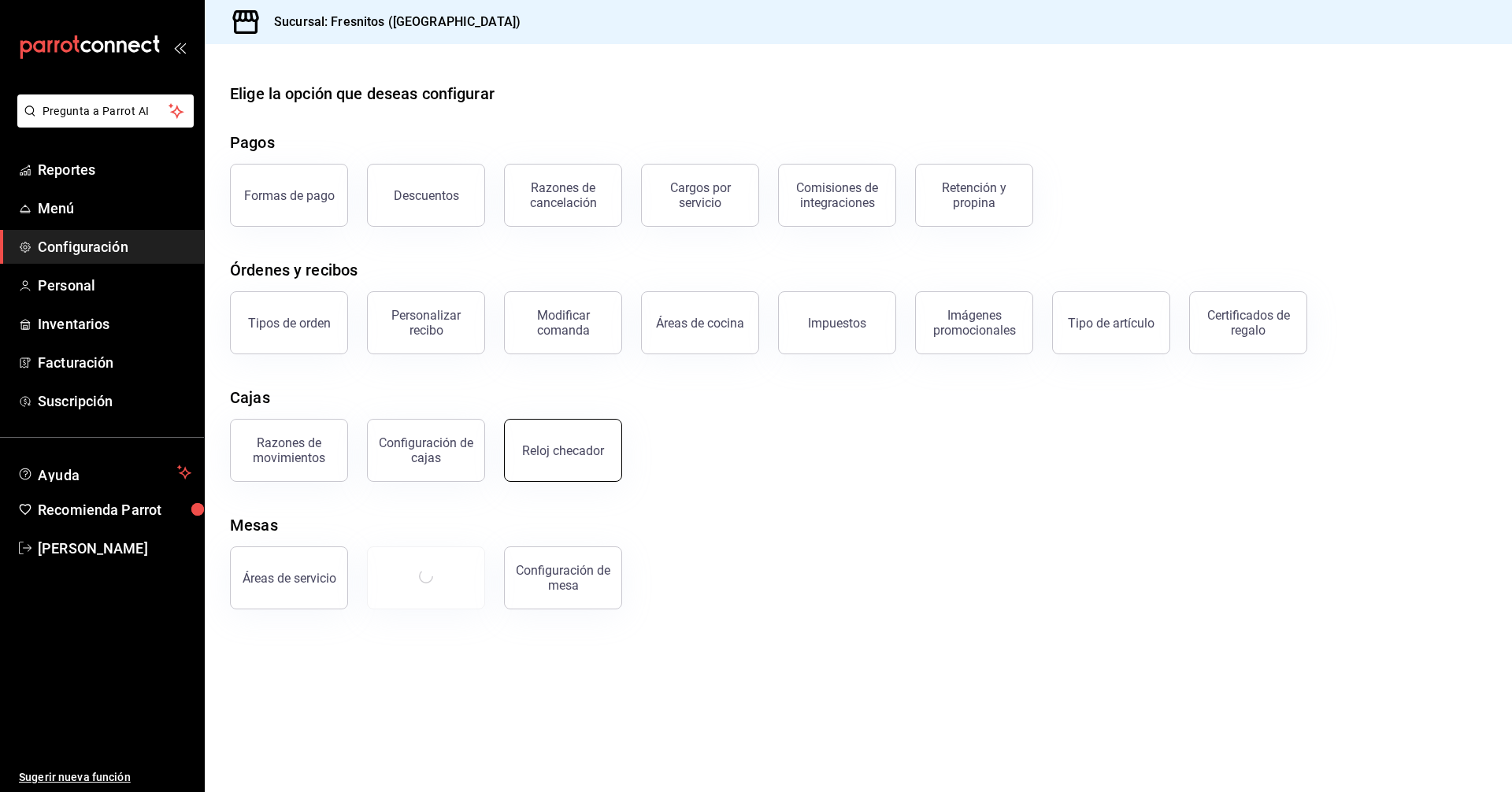
click at [573, 452] on div "Reloj checador" at bounding box center [563, 450] width 82 height 15
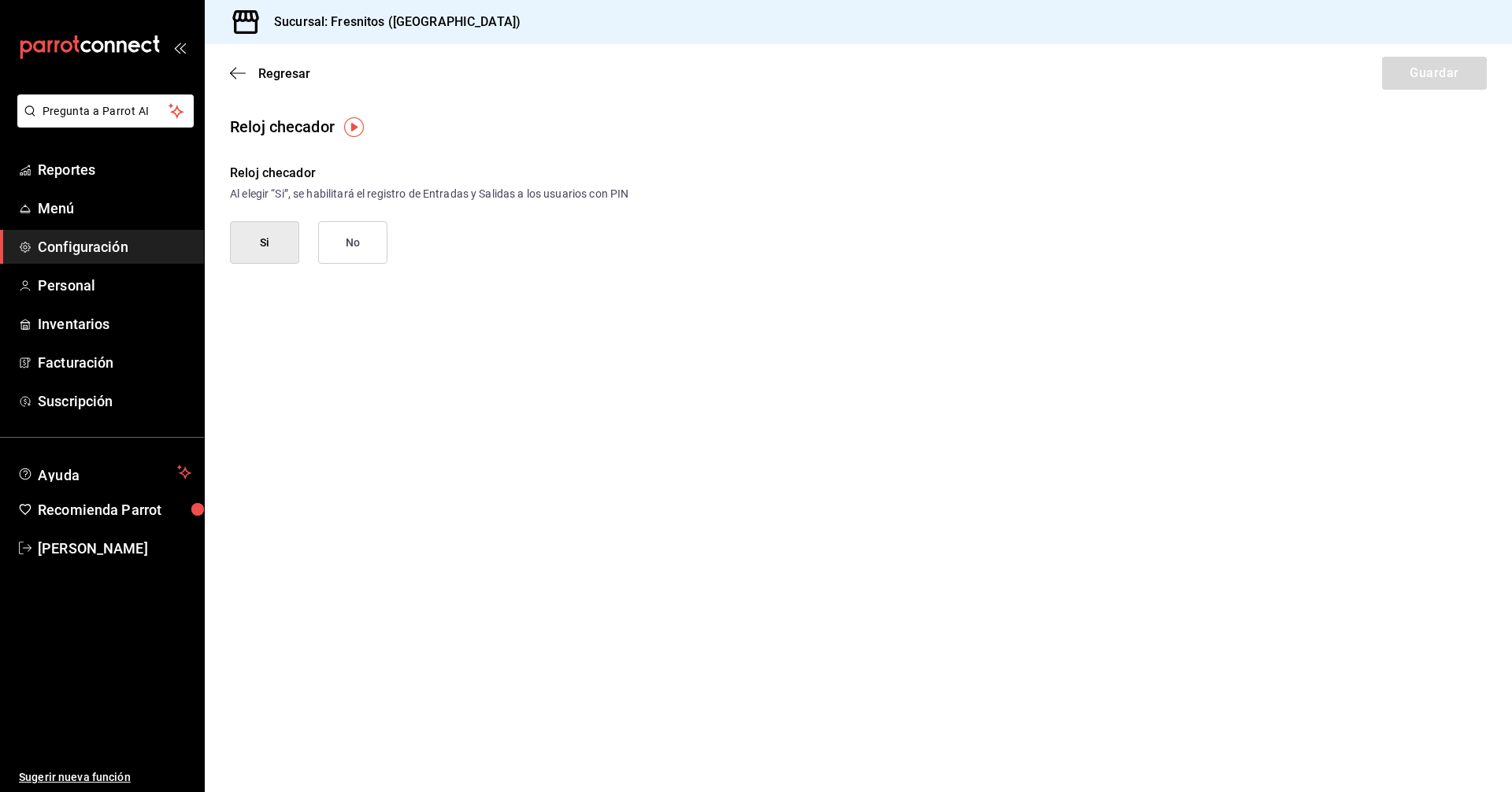
click at [638, 261] on div "Reloj checador Al elegir “Si”, se habilitará el registro de Entradas y Salidas …" at bounding box center [858, 213] width 1257 height 100
click at [635, 261] on div "Reloj checador Al elegir “Si”, se habilitará el registro de Entradas y Salidas …" at bounding box center [858, 213] width 1257 height 100
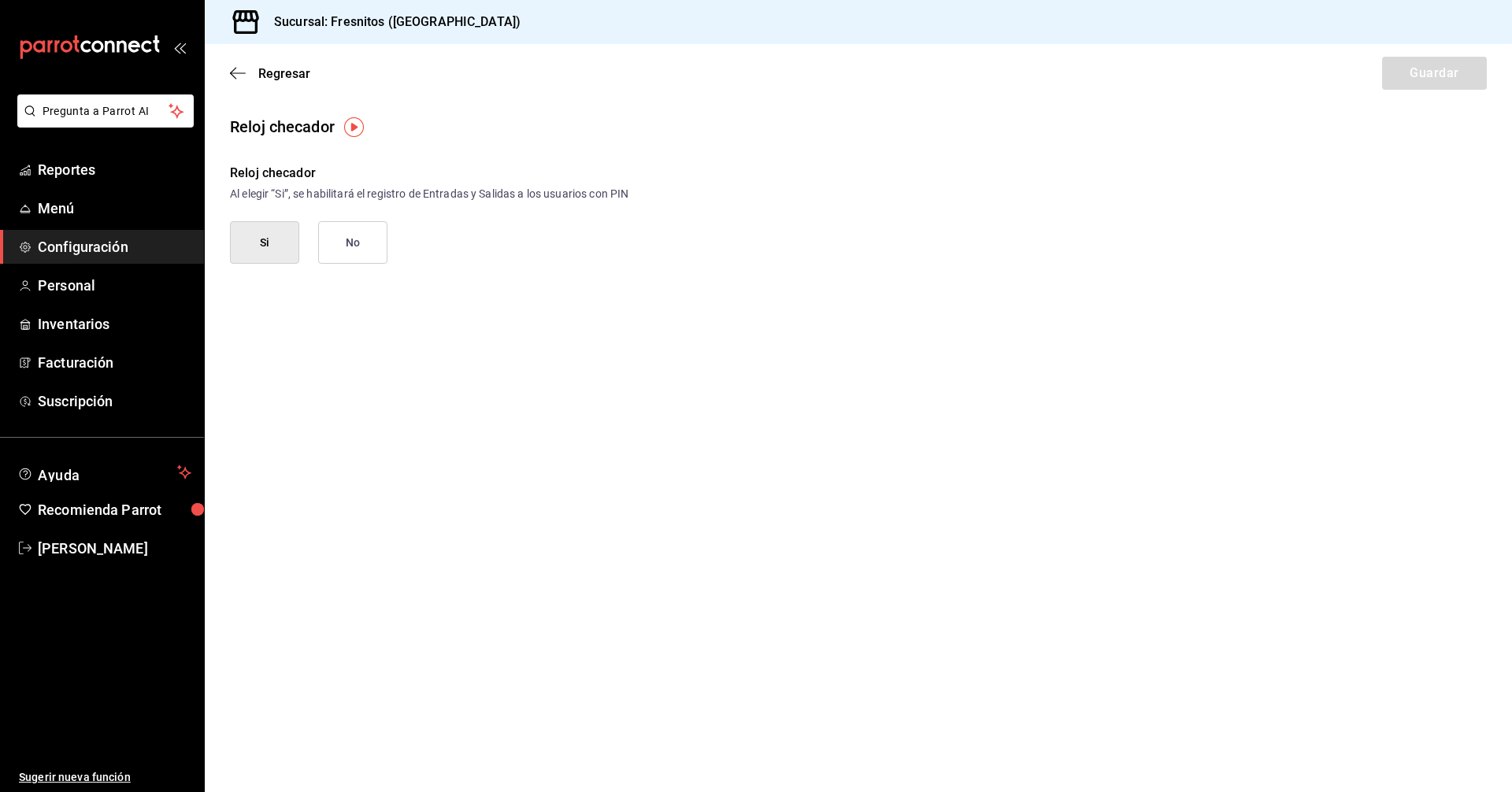
click at [632, 261] on div "Reloj checador Al elegir “Si”, se habilitará el registro de Entradas y Salidas …" at bounding box center [858, 213] width 1257 height 100
click at [627, 258] on div "Reloj checador Al elegir “Si”, se habilitará el registro de Entradas y Salidas …" at bounding box center [858, 213] width 1257 height 100
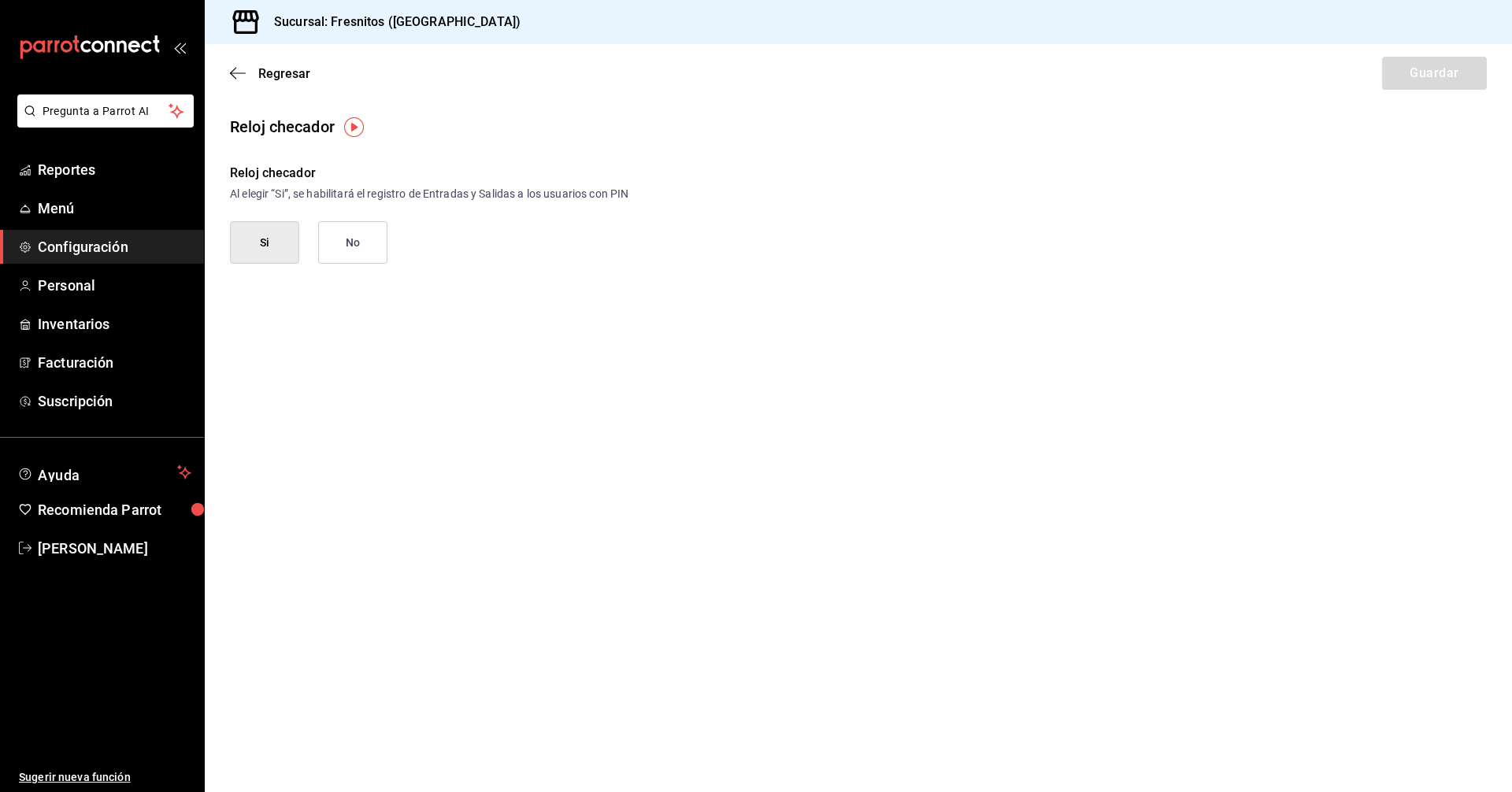
click at [573, 200] on div "Al elegir “Si”, se habilitará el registro de Entradas y Salidas a los usuarios …" at bounding box center [858, 194] width 1257 height 16
click at [573, 199] on div "Al elegir “Si”, se habilitará el registro de Entradas y Salidas a los usuarios …" at bounding box center [858, 194] width 1257 height 16
click at [600, 293] on main "Regresar Guardar Reloj checador Reloj checador Al elegir “Si”, se habilitará el…" at bounding box center [858, 417] width 1307 height 748
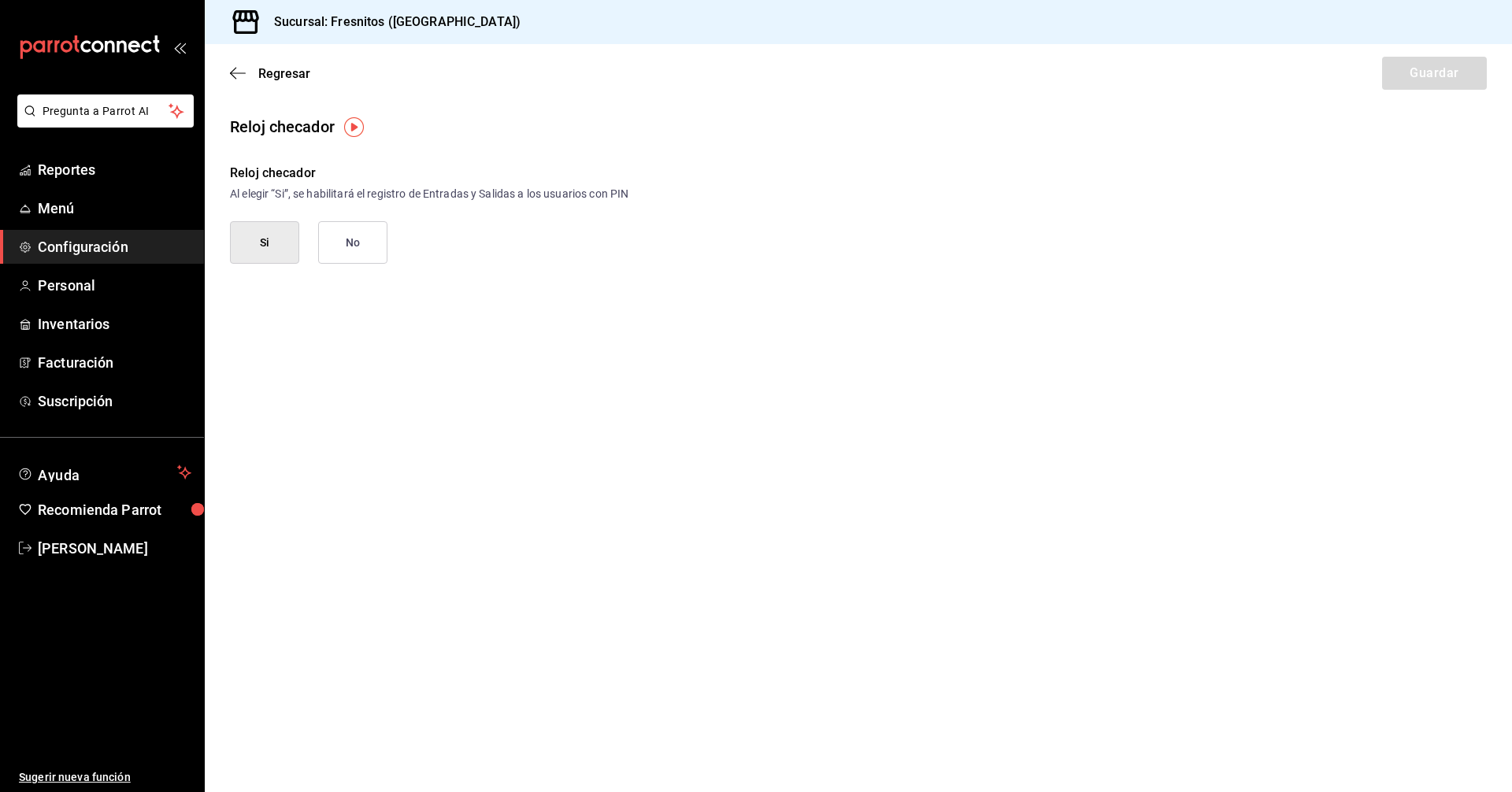
click at [245, 238] on button "Si" at bounding box center [264, 243] width 69 height 43
click at [1448, 67] on button "Guardar" at bounding box center [1435, 73] width 105 height 33
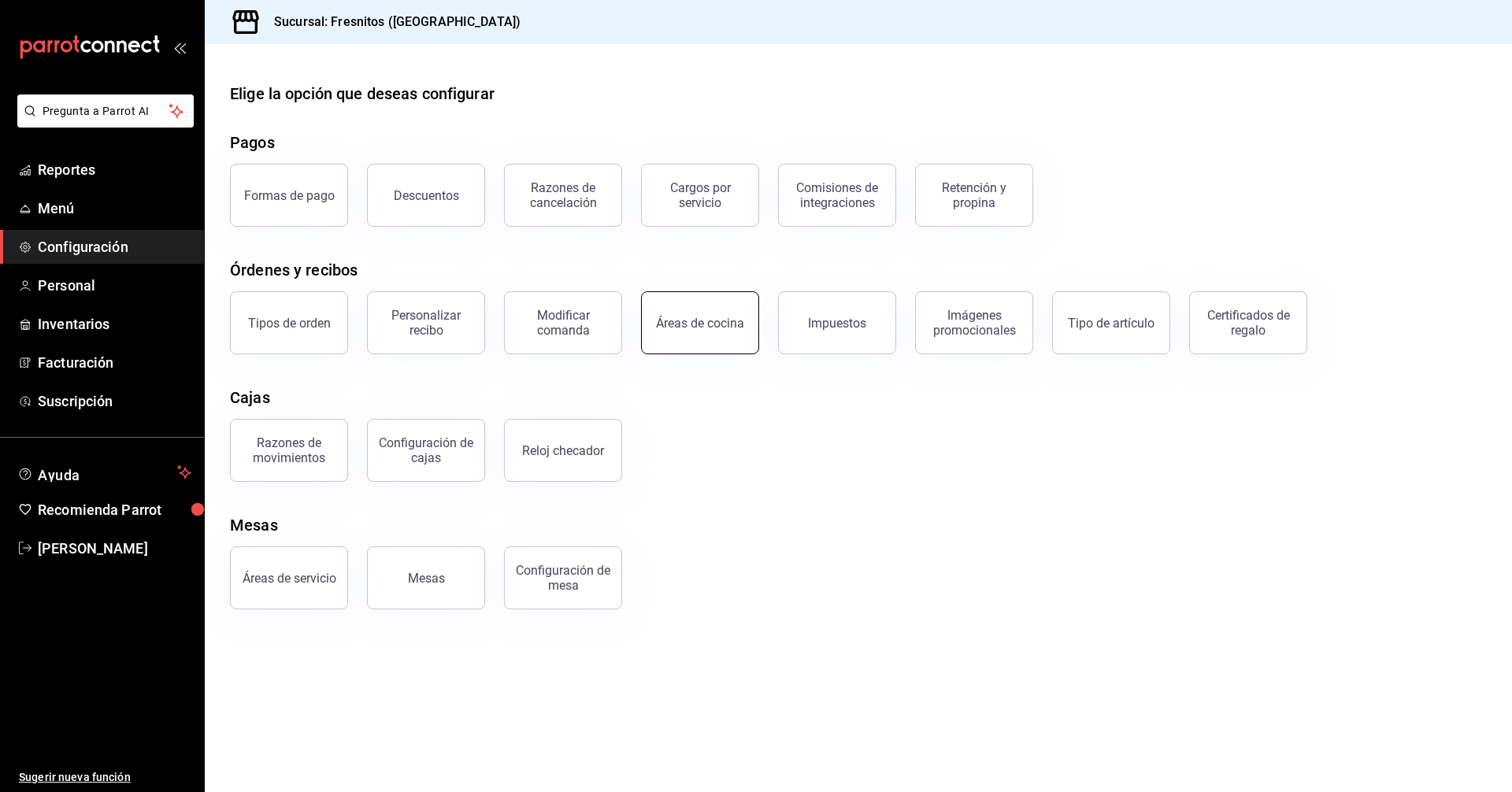
click at [720, 323] on div "Áreas de cocina" at bounding box center [699, 322] width 88 height 15
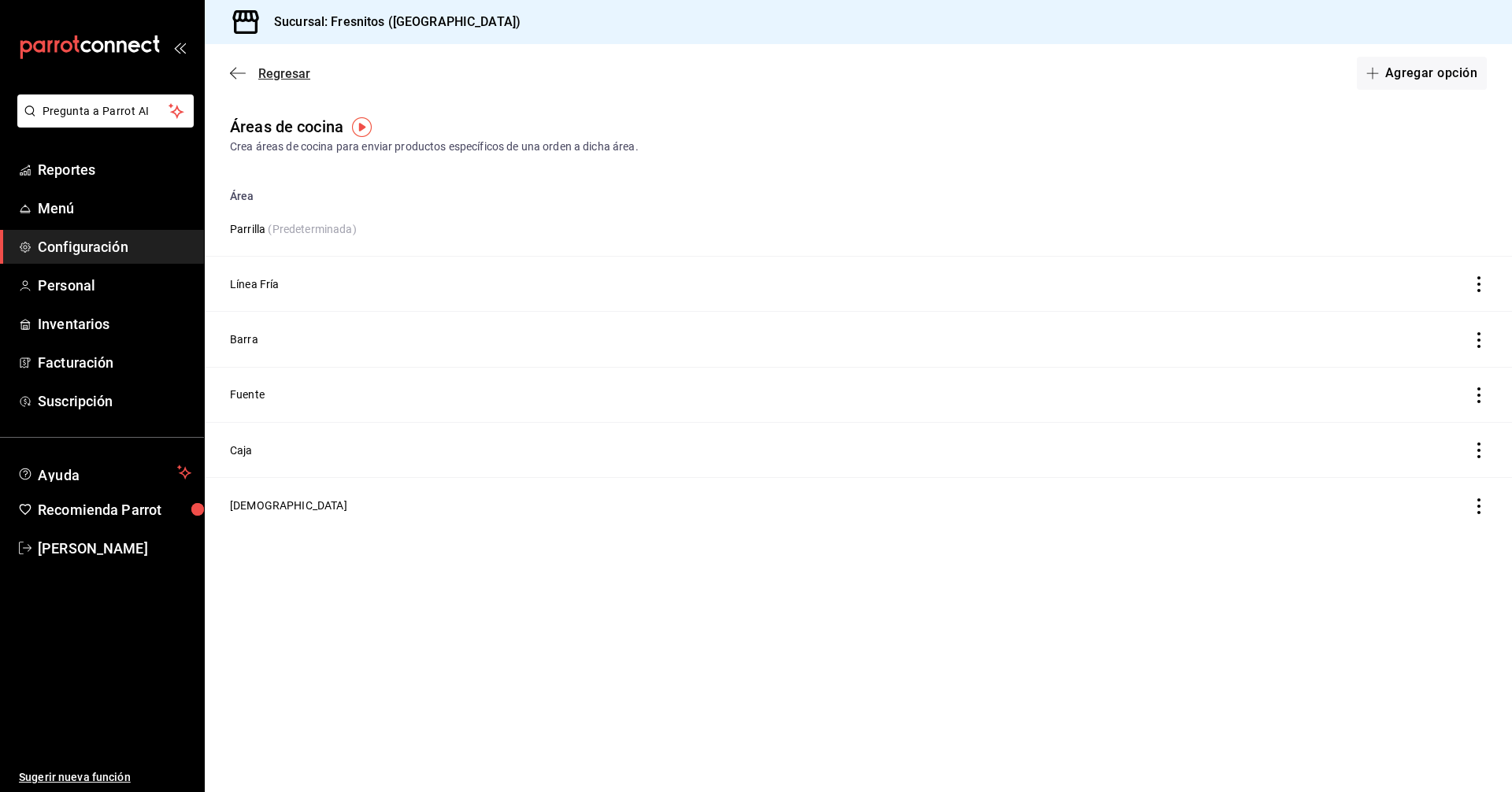
click at [280, 69] on span "Regresar" at bounding box center [284, 73] width 52 height 15
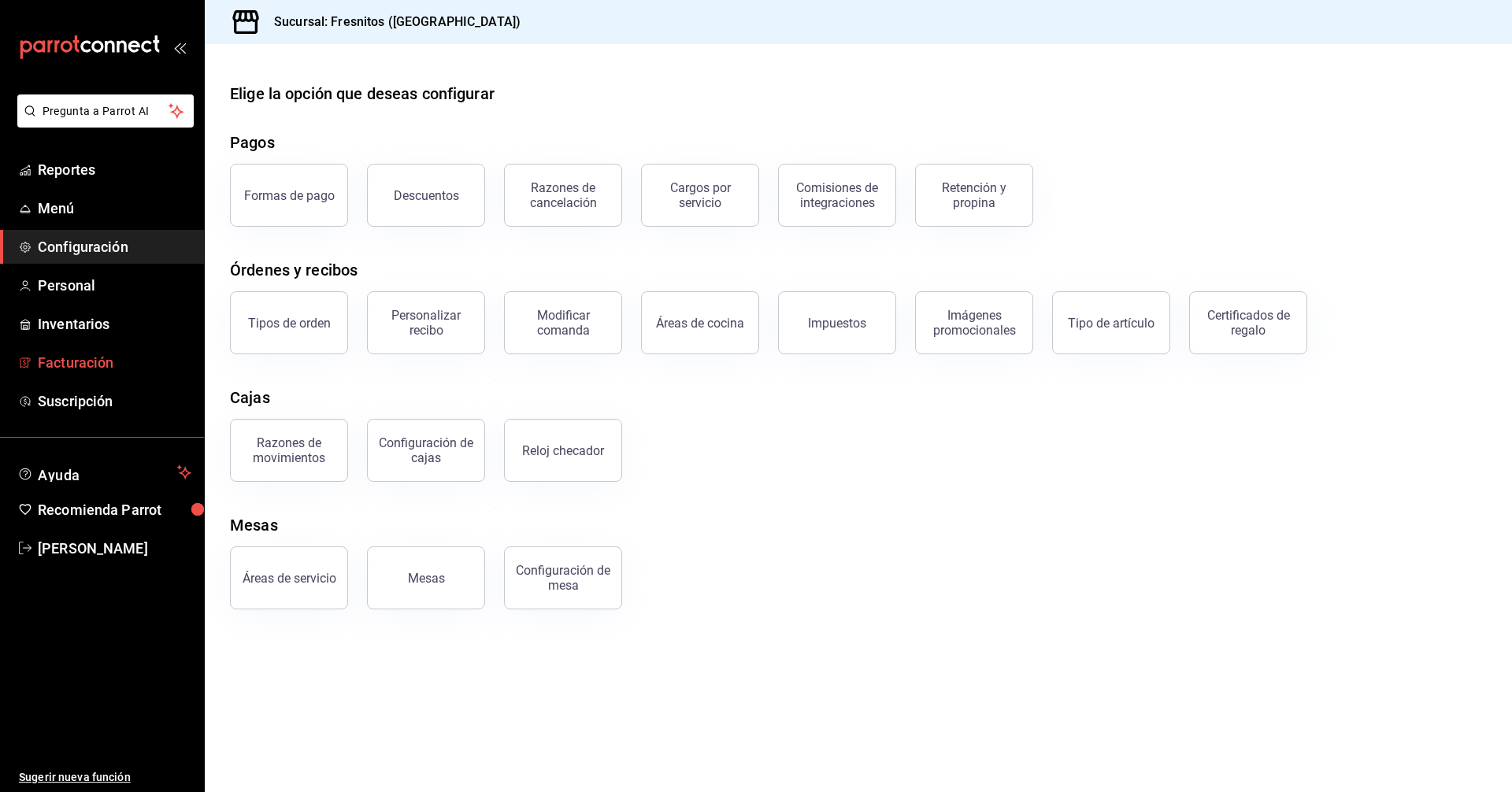
click at [110, 376] on link "Facturación" at bounding box center [102, 363] width 204 height 34
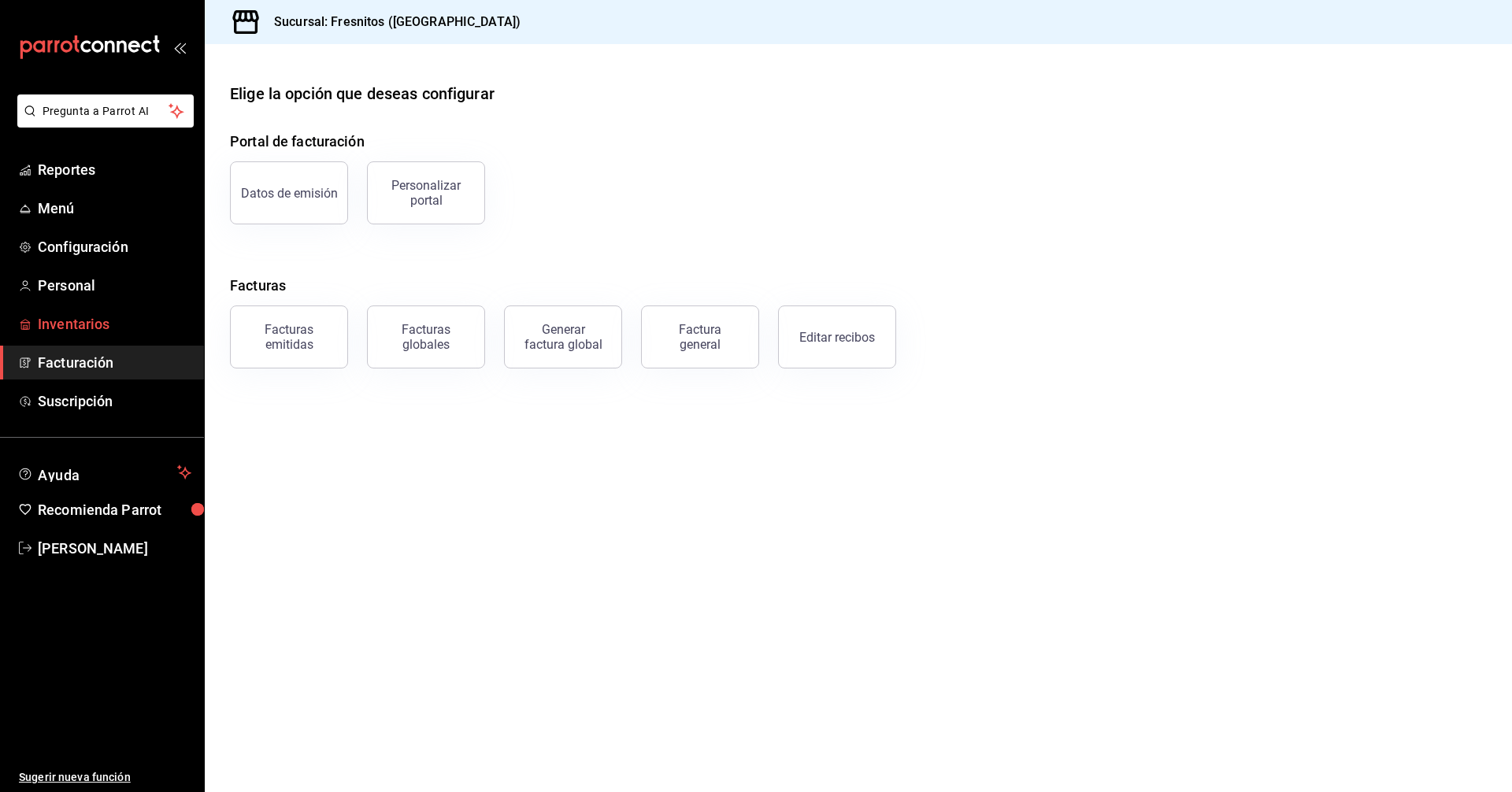
click at [115, 327] on span "Inventarios" at bounding box center [114, 324] width 153 height 21
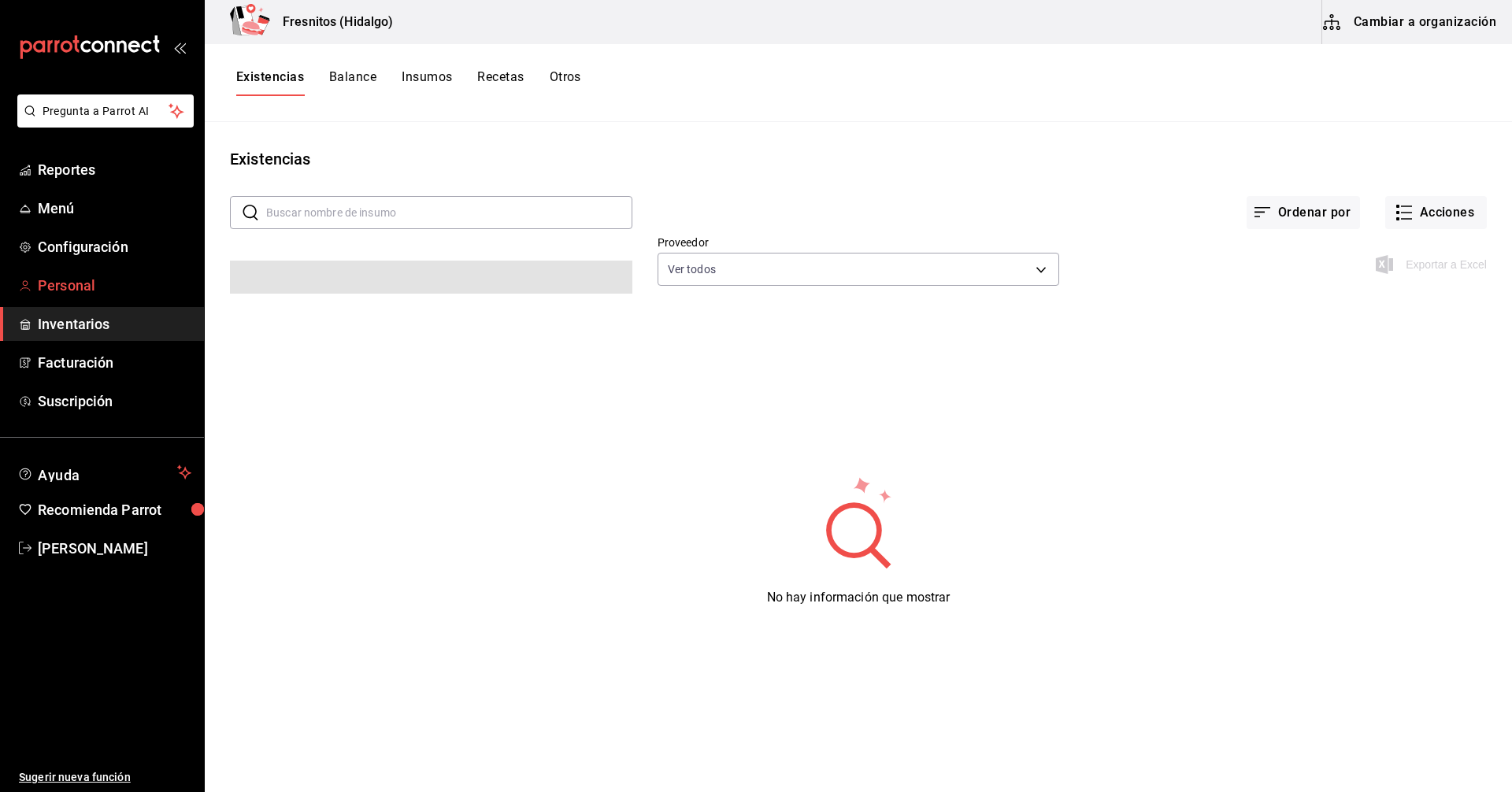
click at [58, 287] on span "Personal" at bounding box center [114, 285] width 153 height 21
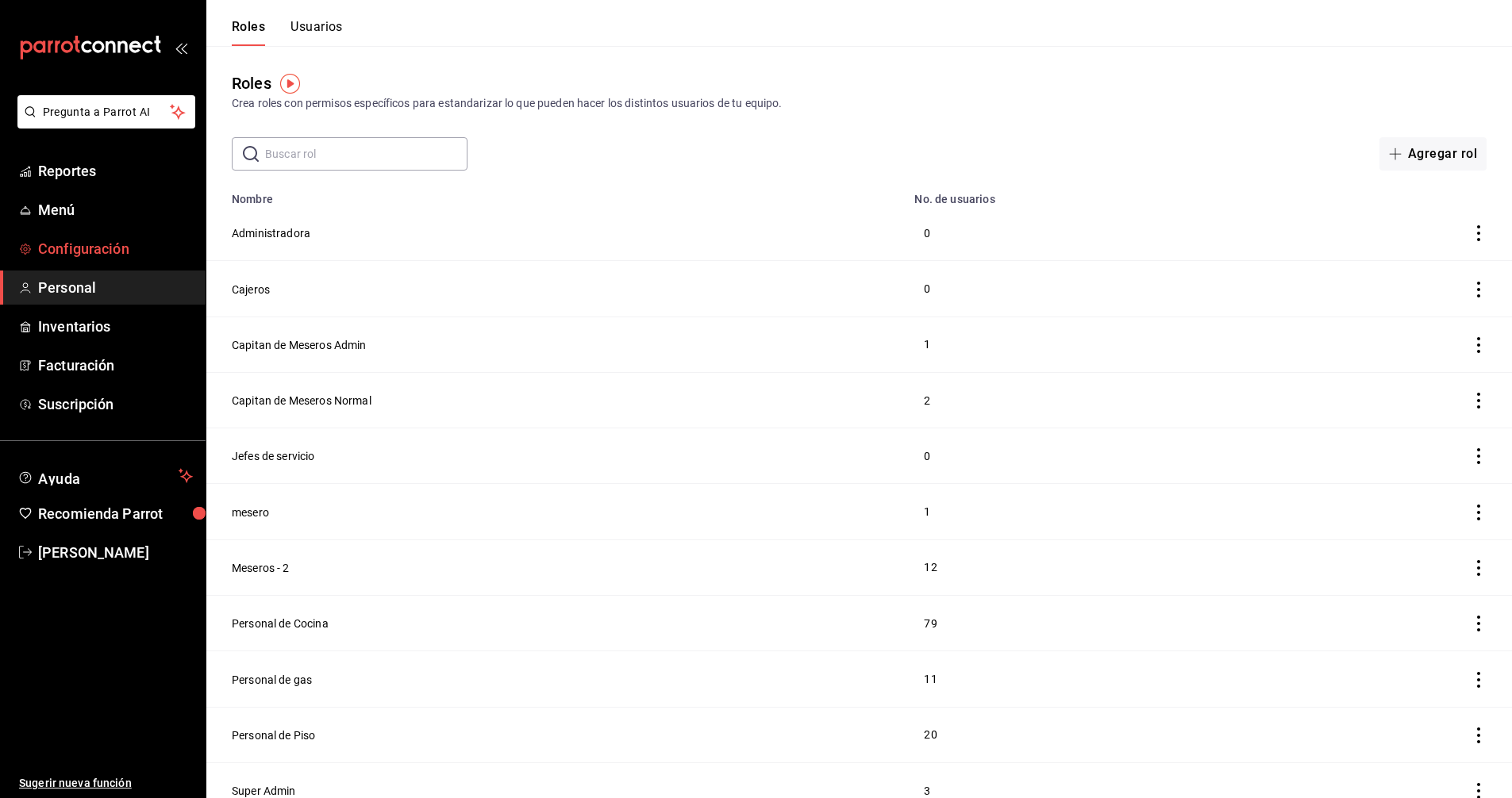
click at [86, 250] on span "Configuración" at bounding box center [115, 249] width 155 height 22
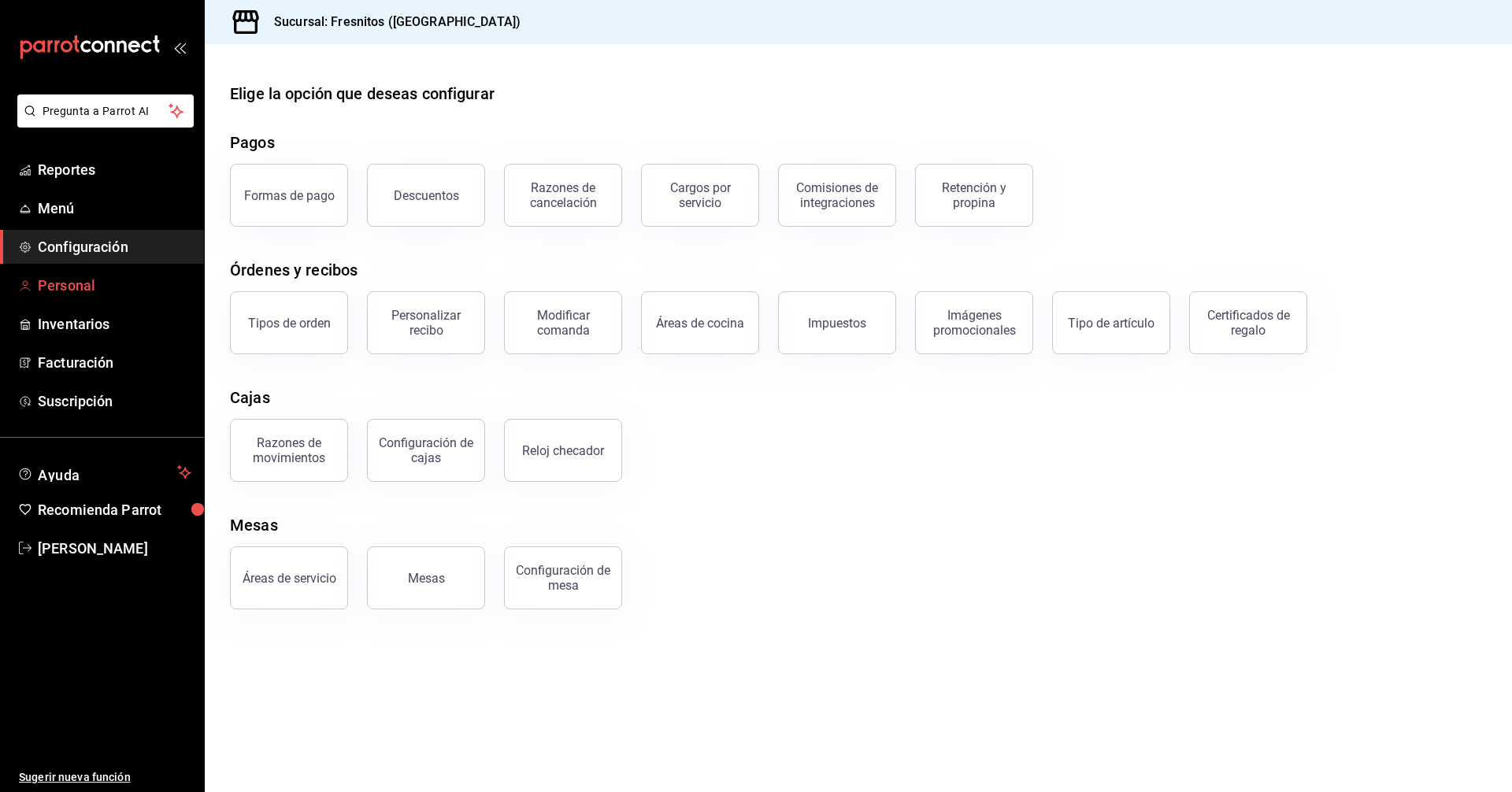
click at [77, 290] on span "Personal" at bounding box center [114, 285] width 153 height 21
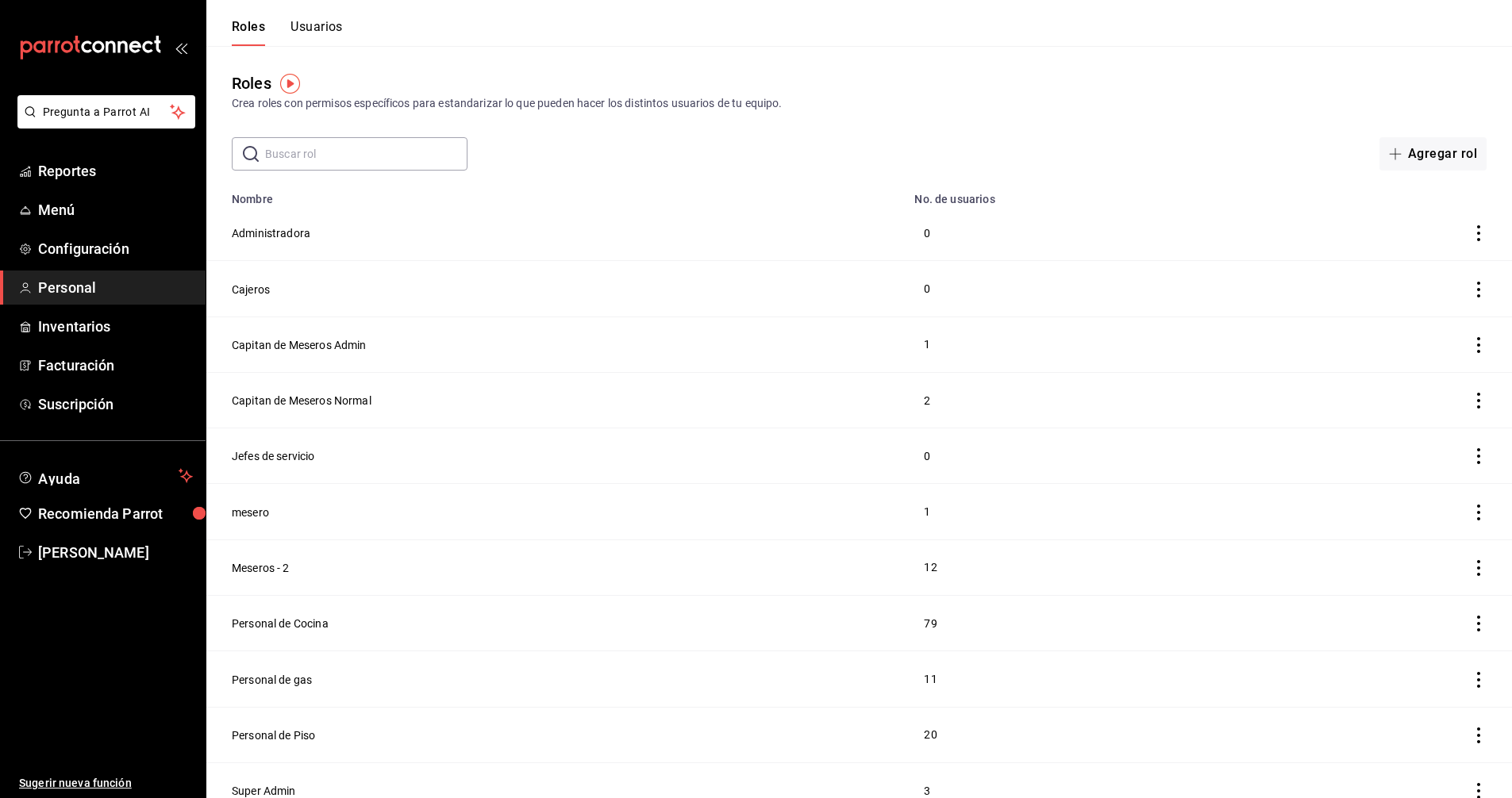
click at [335, 30] on button "Usuarios" at bounding box center [316, 32] width 53 height 27
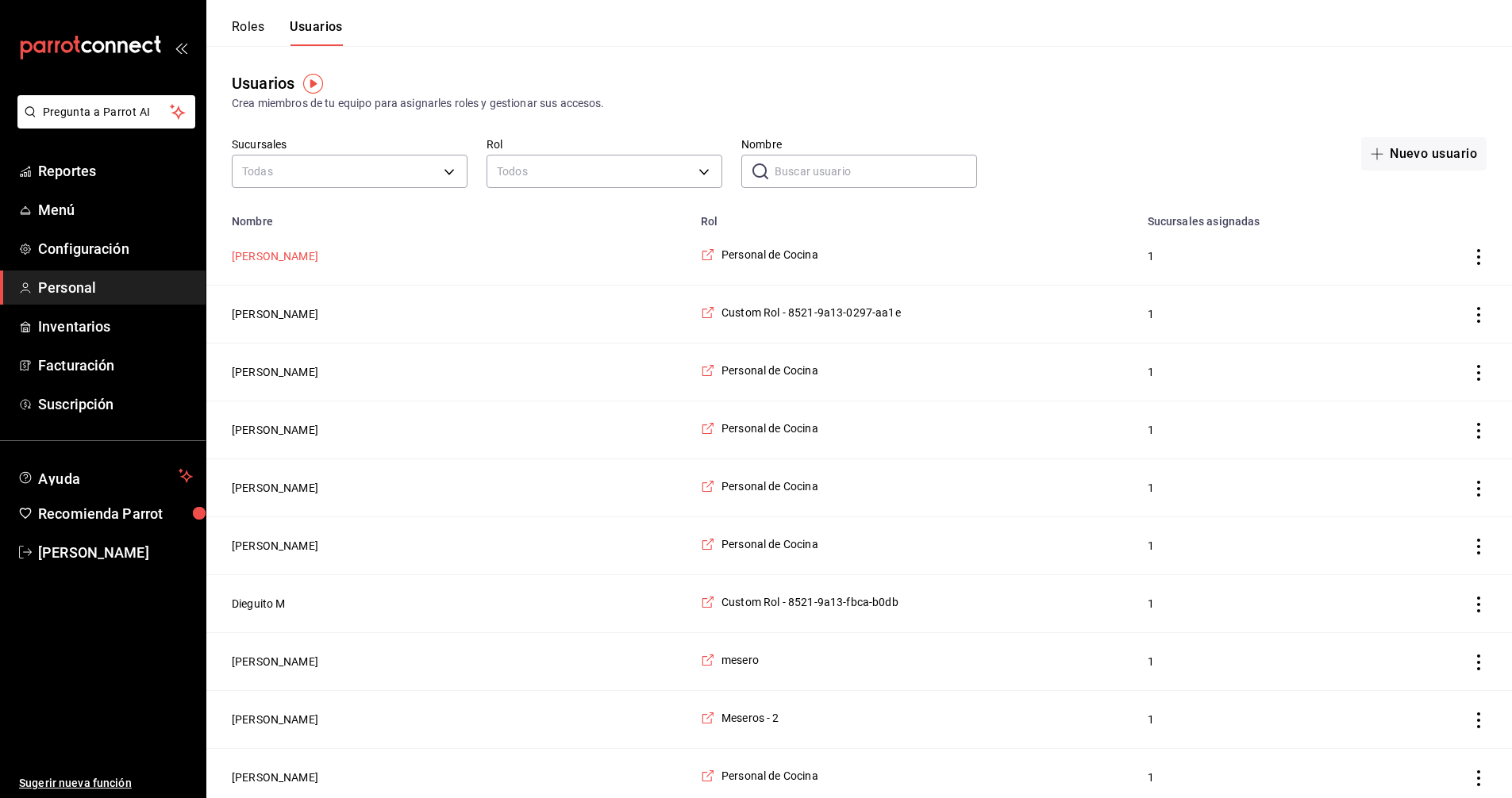
click at [253, 259] on button "[PERSON_NAME]" at bounding box center [275, 256] width 86 height 16
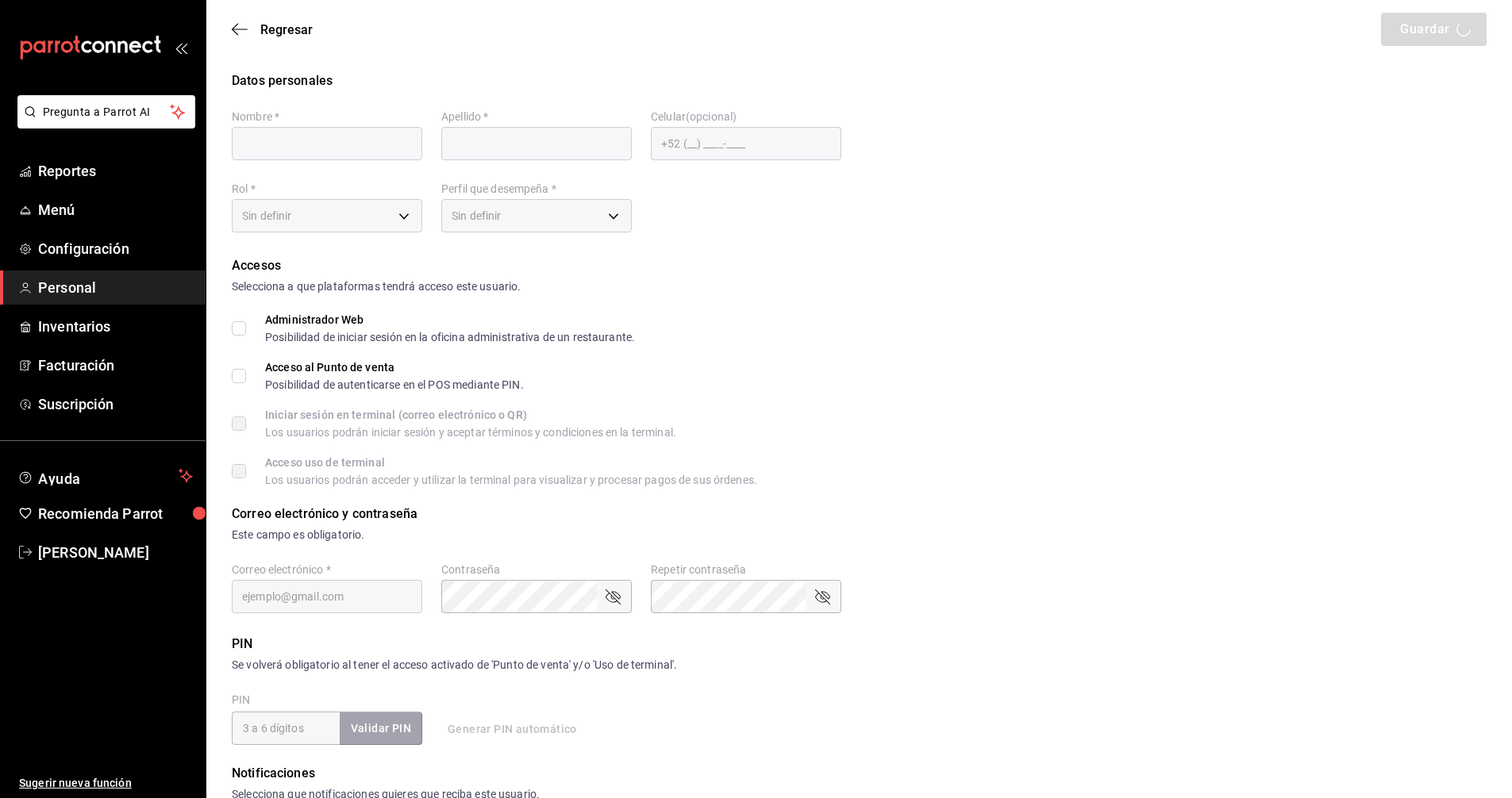
type input "Zaira"
type input "[PERSON_NAME]"
type input "[EMAIL_ADDRESS][DOMAIN_NAME]"
type input "97cc0063-941b-4673-849f-347ae2b3dd98"
type input "STAFF"
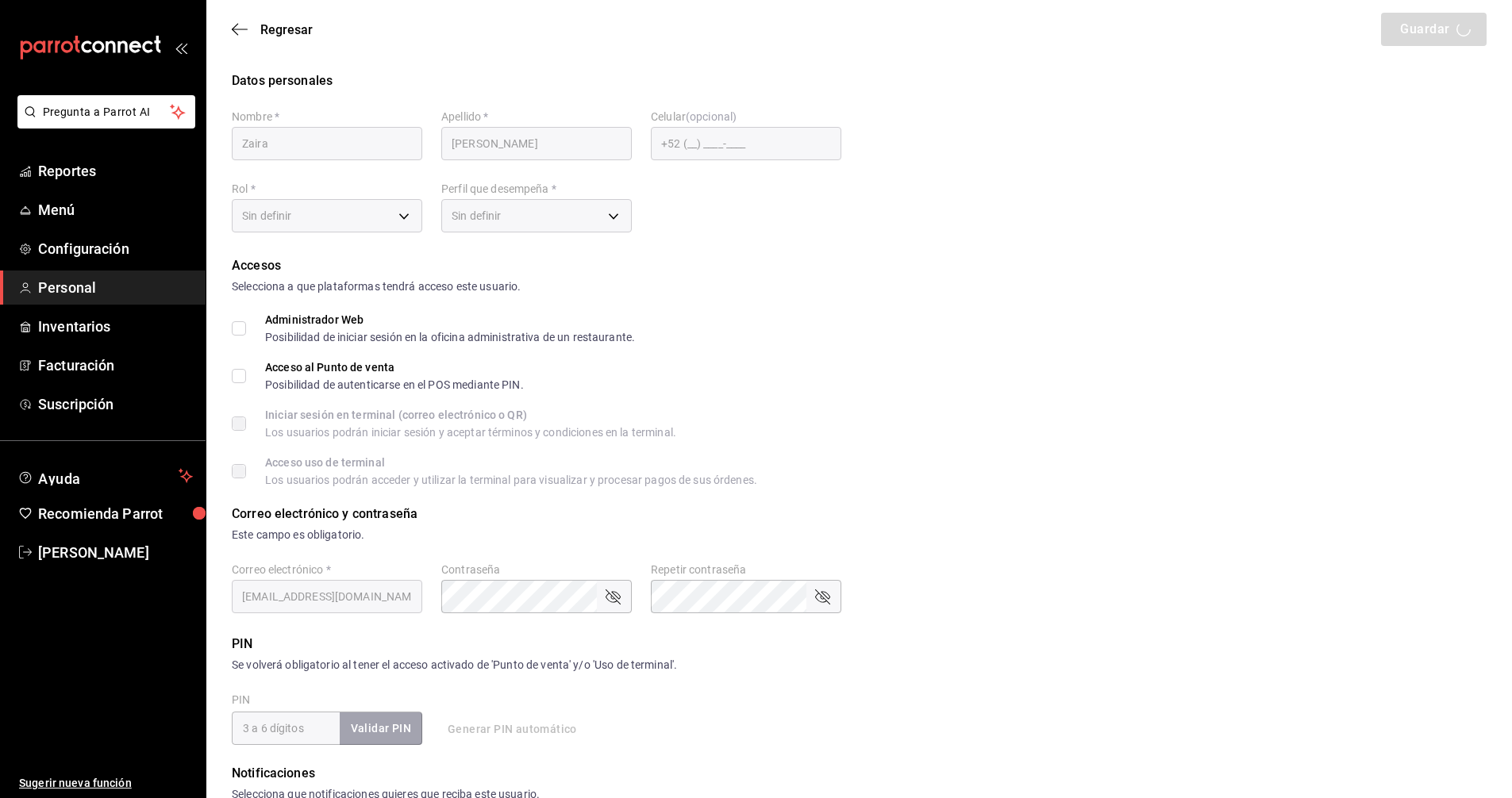
checkbox input "true"
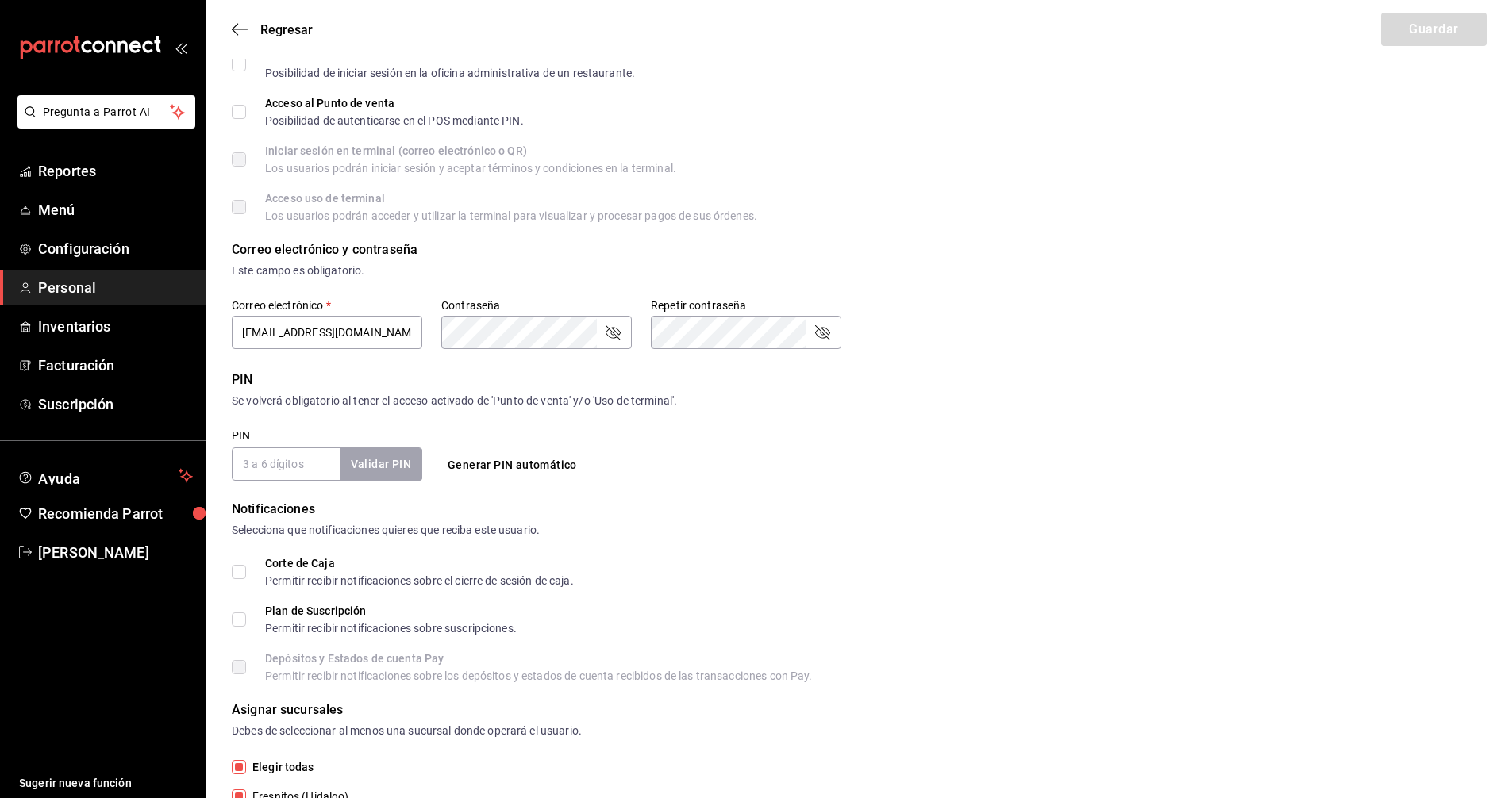
scroll to position [263, 0]
click at [293, 468] on input "PIN" at bounding box center [285, 465] width 108 height 34
checkbox input "true"
type input "8975"
click at [388, 464] on button "Validar PIN" at bounding box center [379, 466] width 84 height 35
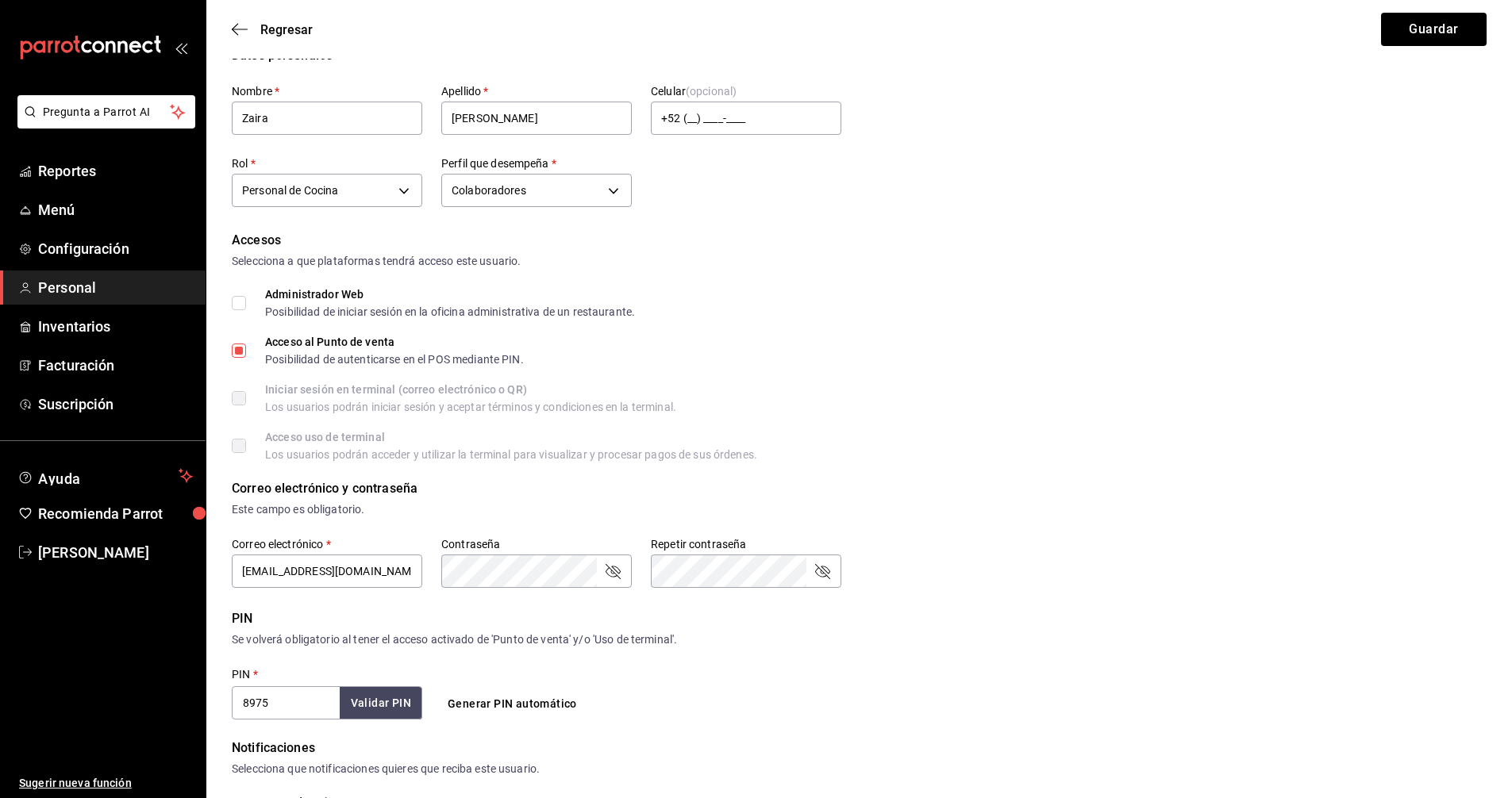
scroll to position [0, 0]
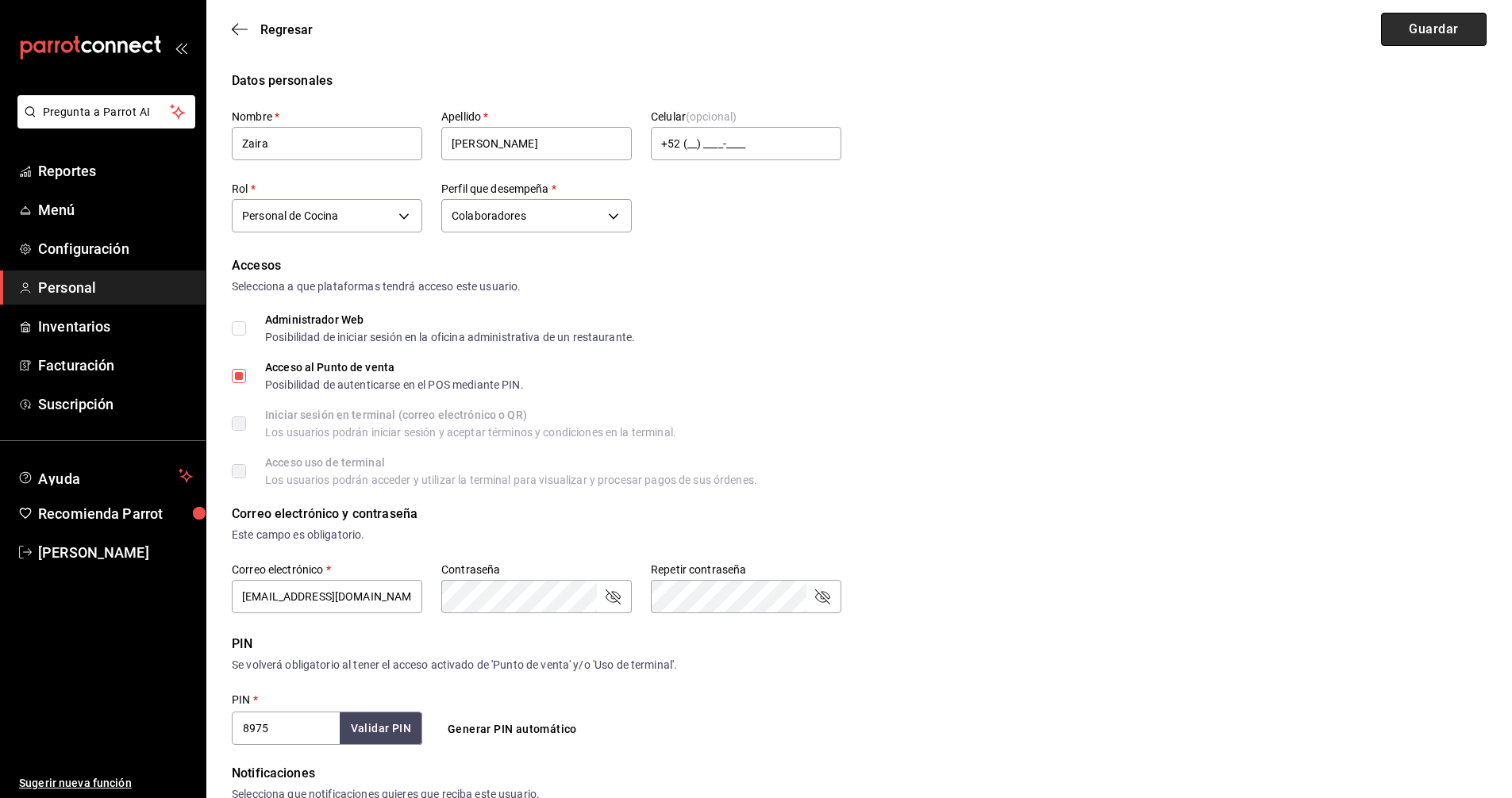
click at [1437, 32] on button "Guardar" at bounding box center [1433, 29] width 105 height 34
